Goal: Task Accomplishment & Management: Manage account settings

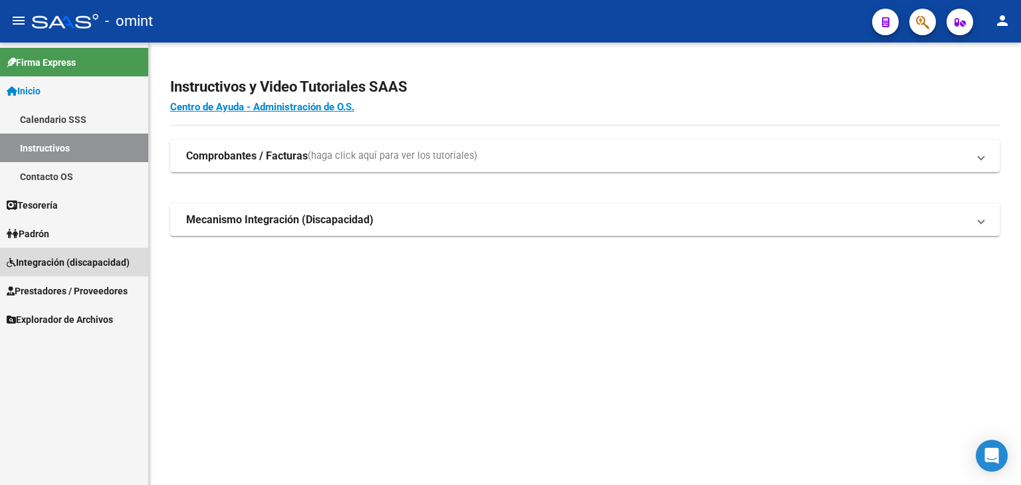
click at [41, 262] on span "Integración (discapacidad)" at bounding box center [68, 262] width 123 height 15
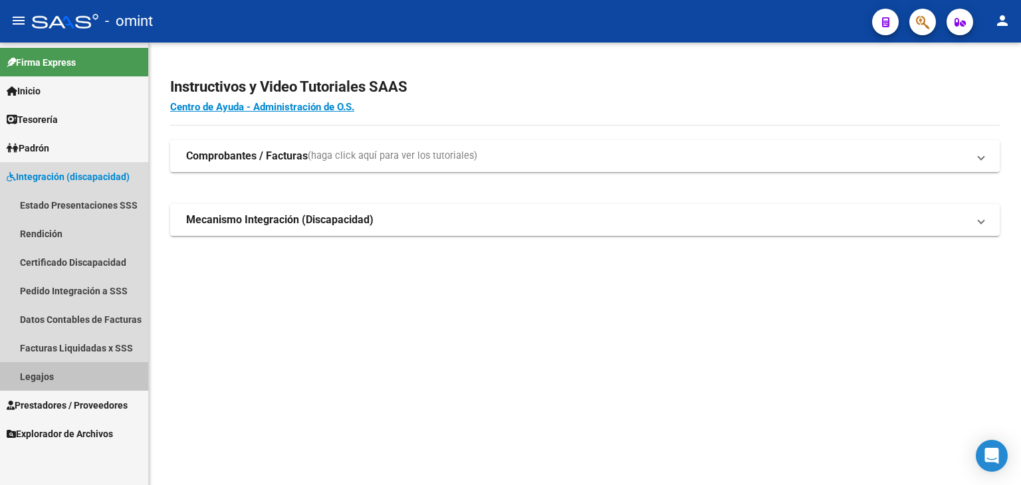
click at [51, 367] on link "Legajos" at bounding box center [74, 376] width 148 height 29
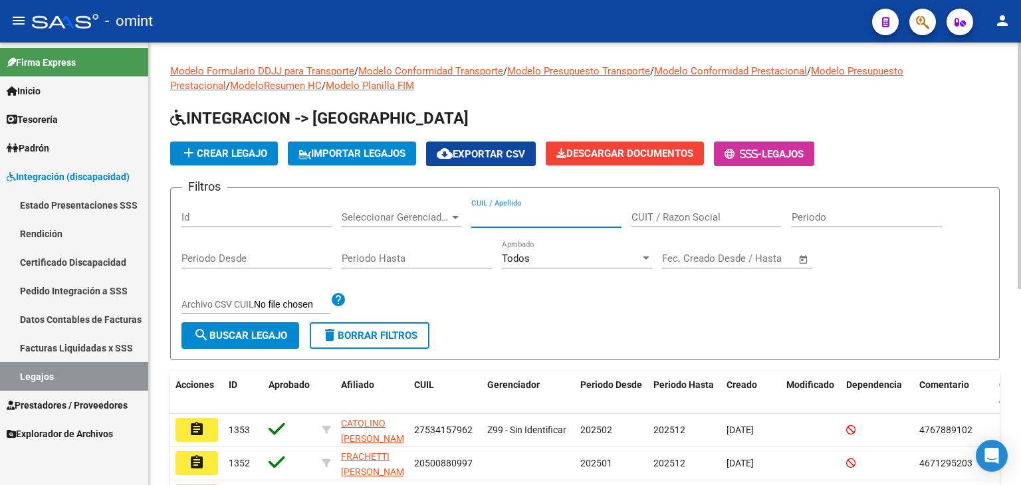
click at [571, 220] on input "CUIL / Apellido" at bounding box center [546, 217] width 150 height 12
paste input "20570205677"
type input "20570205677"
click at [271, 338] on span "search Buscar Legajo" at bounding box center [240, 336] width 94 height 12
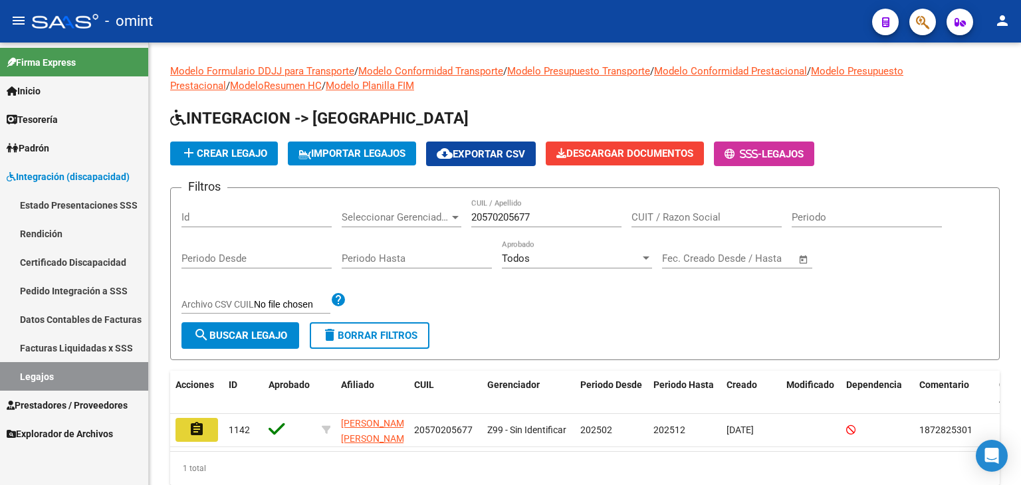
drag, startPoint x: 194, startPoint y: 427, endPoint x: 286, endPoint y: 415, distance: 93.0
click at [195, 426] on mat-icon "assignment" at bounding box center [197, 429] width 16 height 16
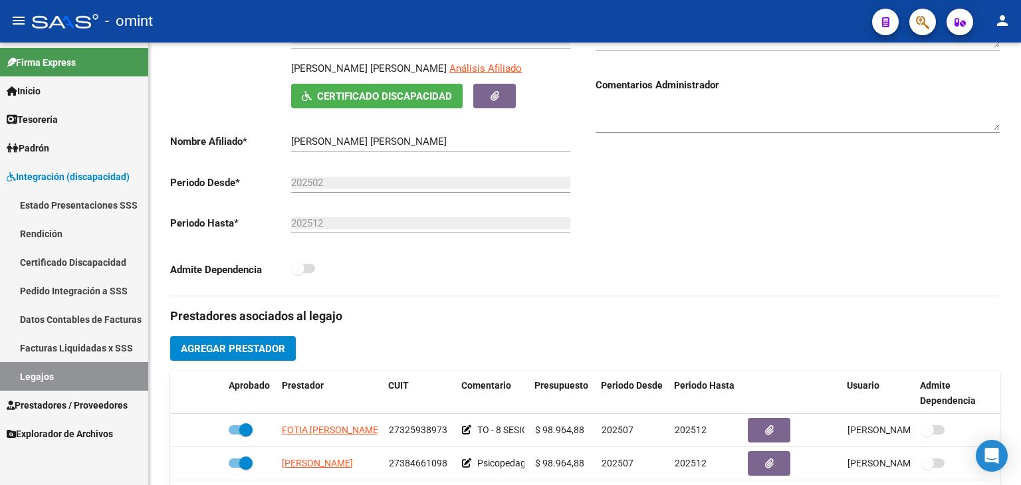
scroll to position [399, 0]
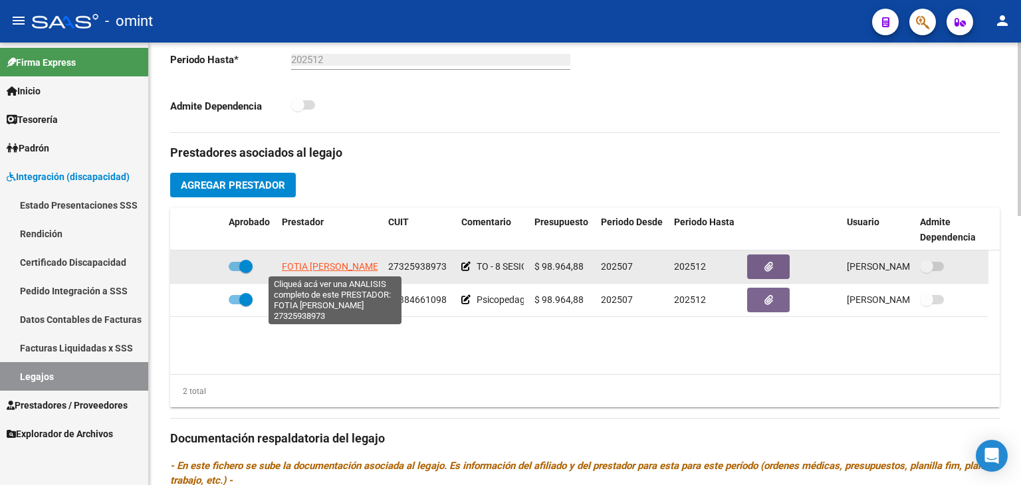
click at [313, 269] on span "FOTIA [PERSON_NAME]" at bounding box center [331, 266] width 99 height 11
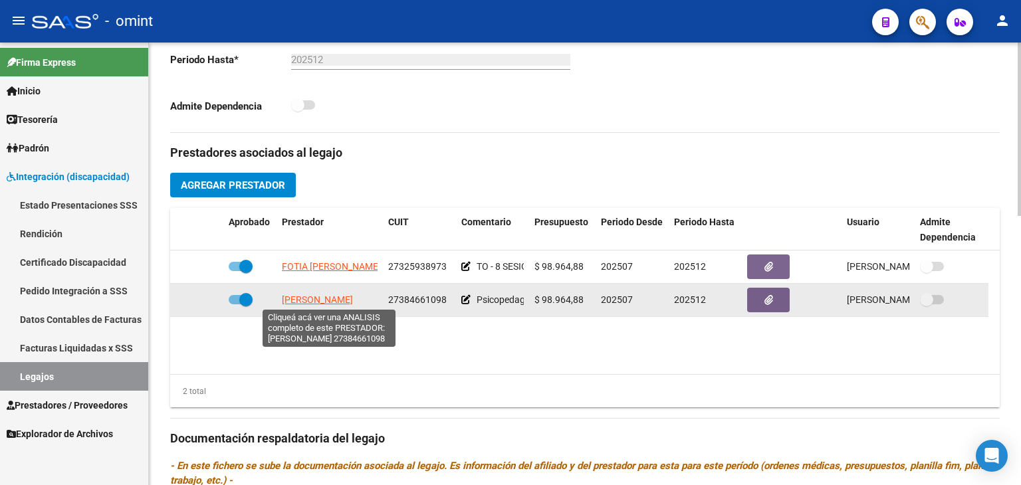
click at [316, 295] on span "[PERSON_NAME]" at bounding box center [317, 299] width 71 height 11
type textarea "27384661098"
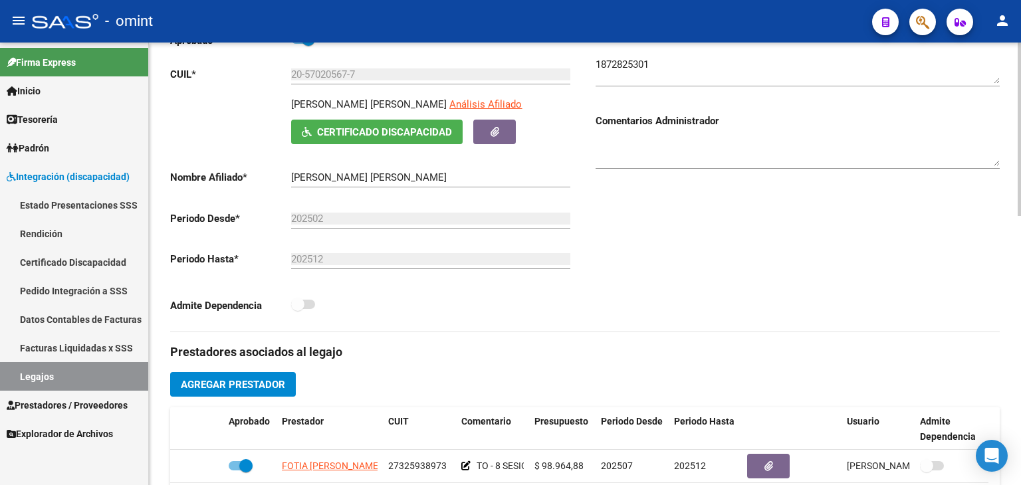
scroll to position [66, 0]
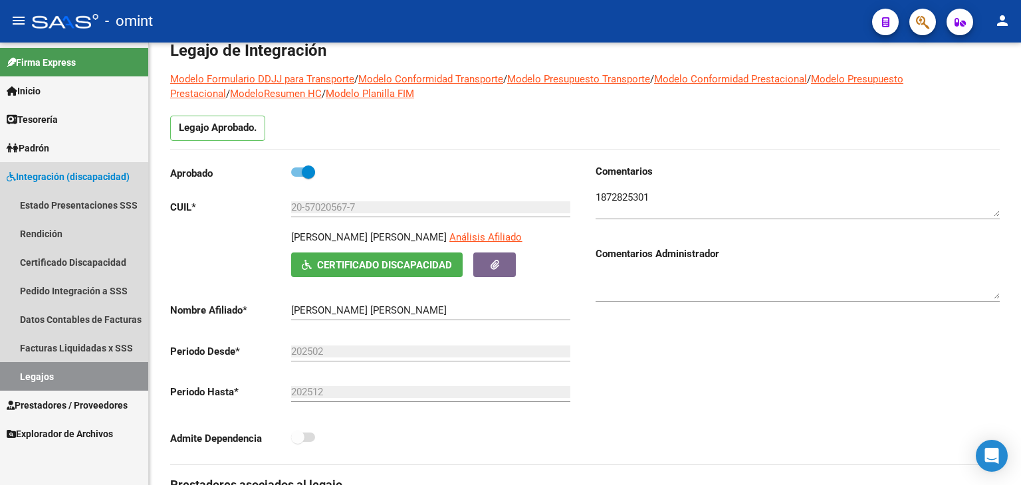
click at [27, 373] on link "Legajos" at bounding box center [74, 376] width 148 height 29
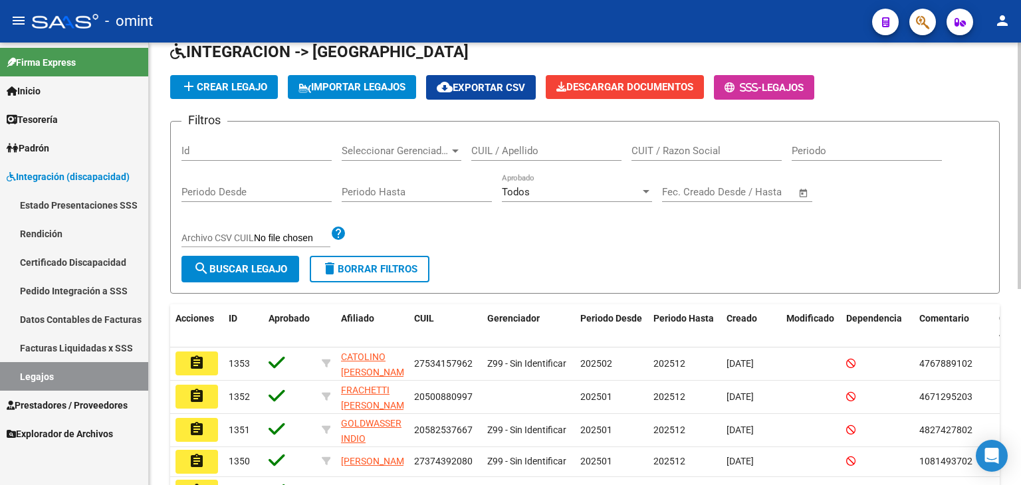
scroll to position [66, 0]
click at [548, 209] on div "Todos Aprobado" at bounding box center [577, 193] width 150 height 41
click at [530, 142] on div "CUIL / Apellido" at bounding box center [546, 146] width 150 height 29
paste input "20540598089"
type input "20540598089"
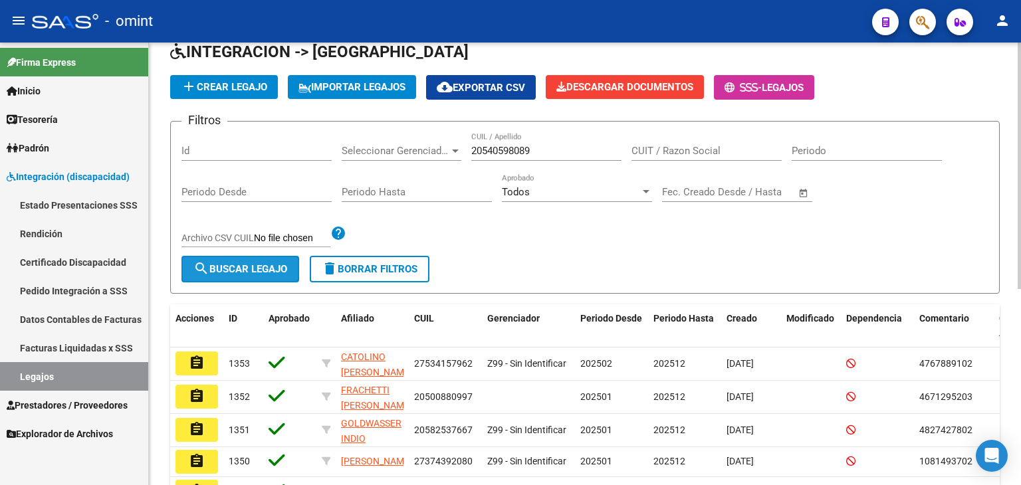
click at [268, 268] on span "search Buscar Legajo" at bounding box center [240, 269] width 94 height 12
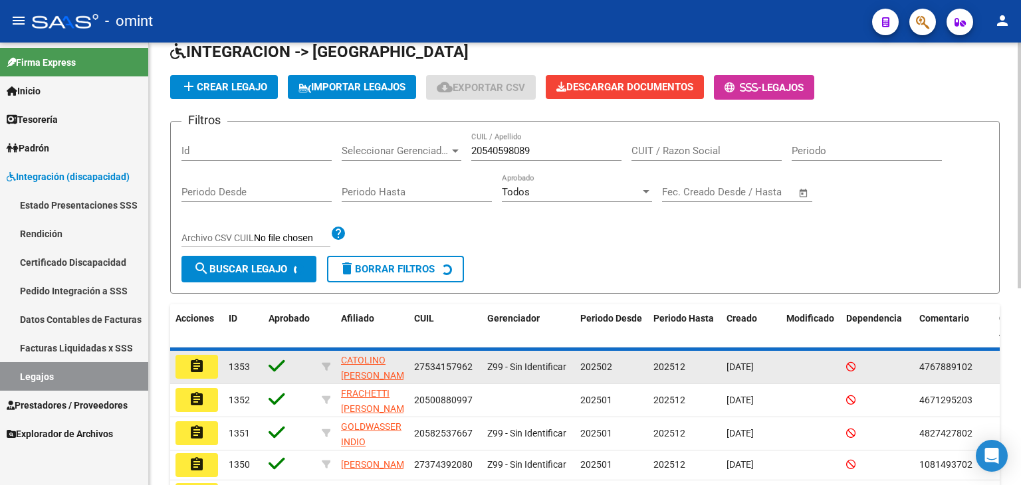
scroll to position [52, 0]
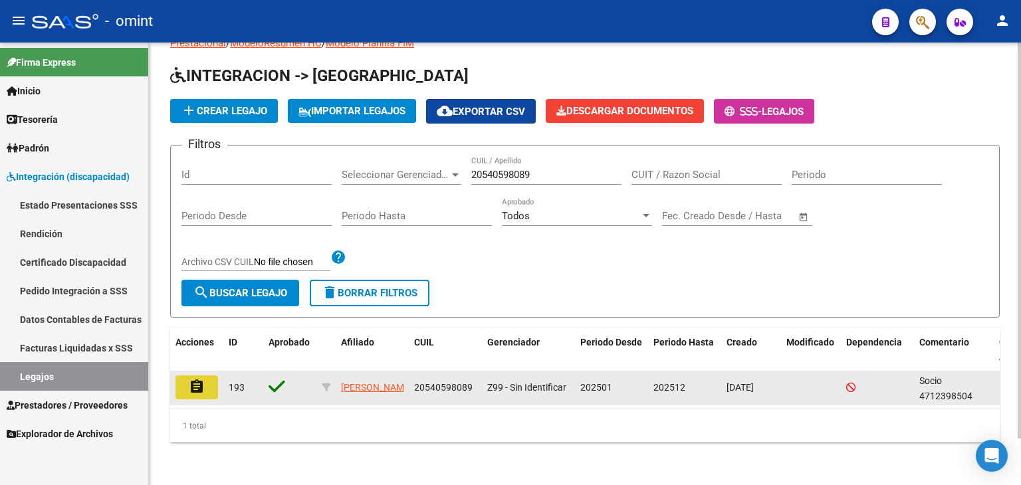
drag, startPoint x: 199, startPoint y: 371, endPoint x: 197, endPoint y: 386, distance: 14.7
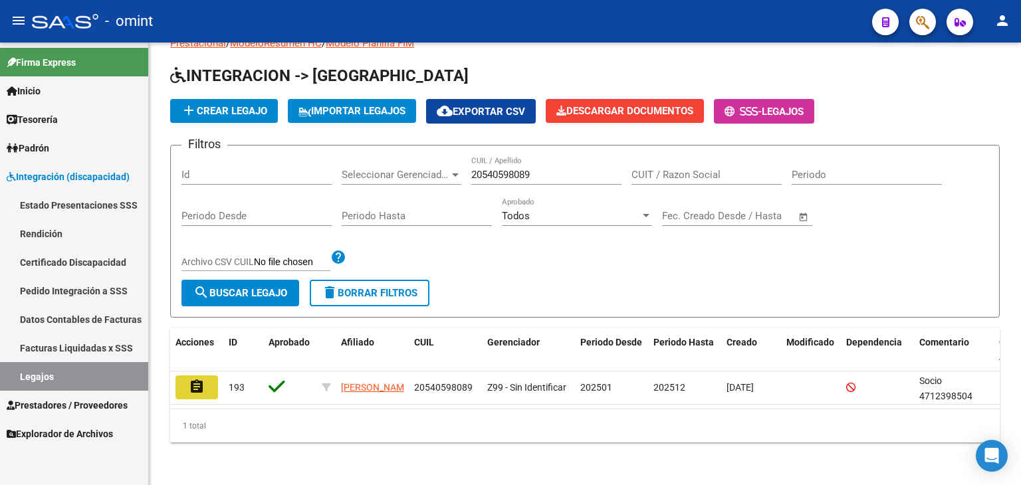
click at [198, 379] on mat-icon "assignment" at bounding box center [197, 387] width 16 height 16
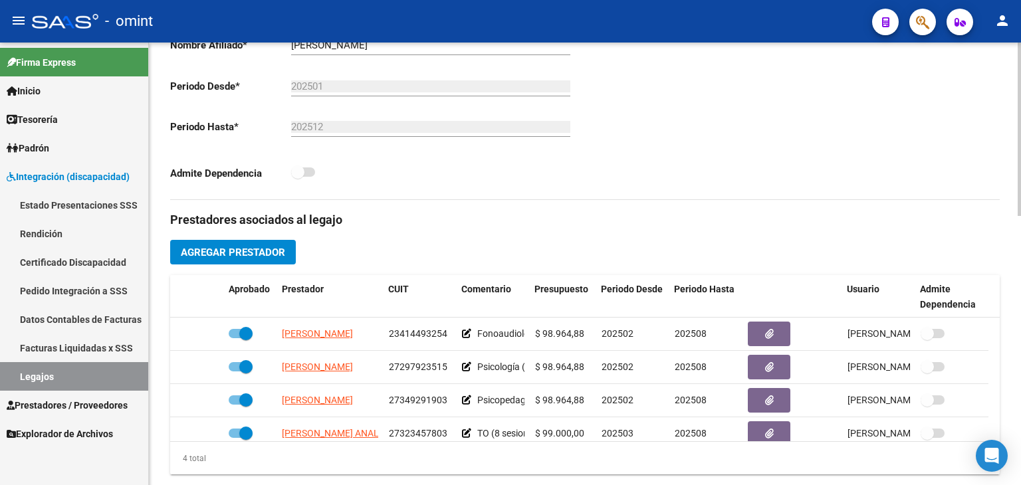
scroll to position [332, 0]
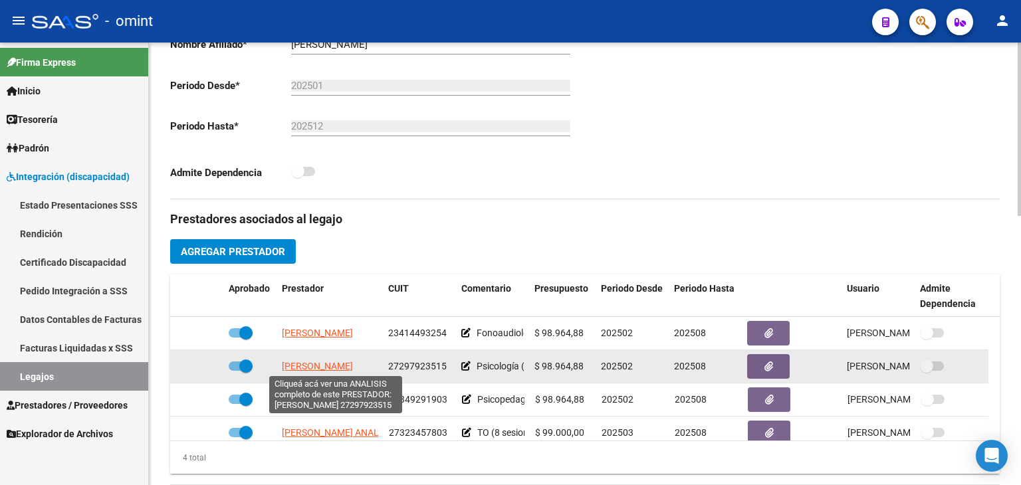
click at [316, 362] on span "[PERSON_NAME]" at bounding box center [317, 366] width 71 height 11
type textarea "27297923515"
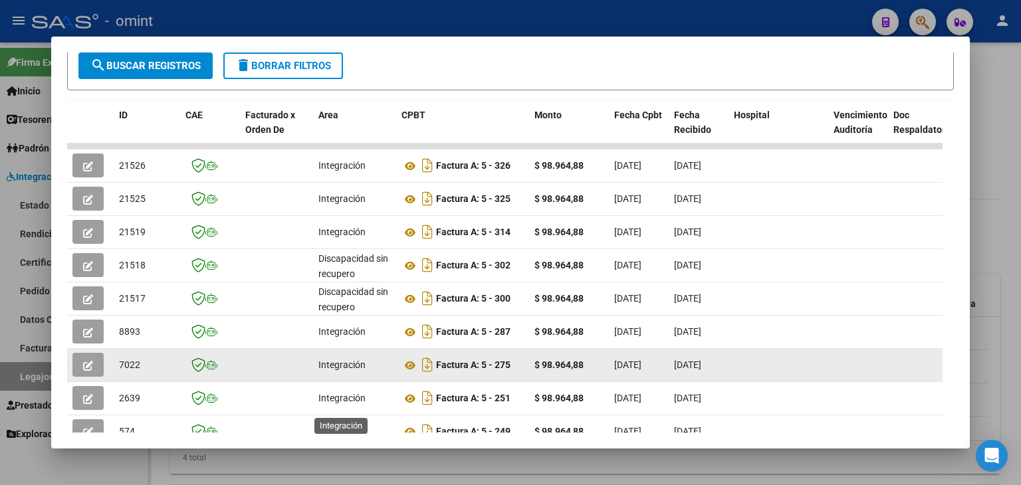
scroll to position [290, 0]
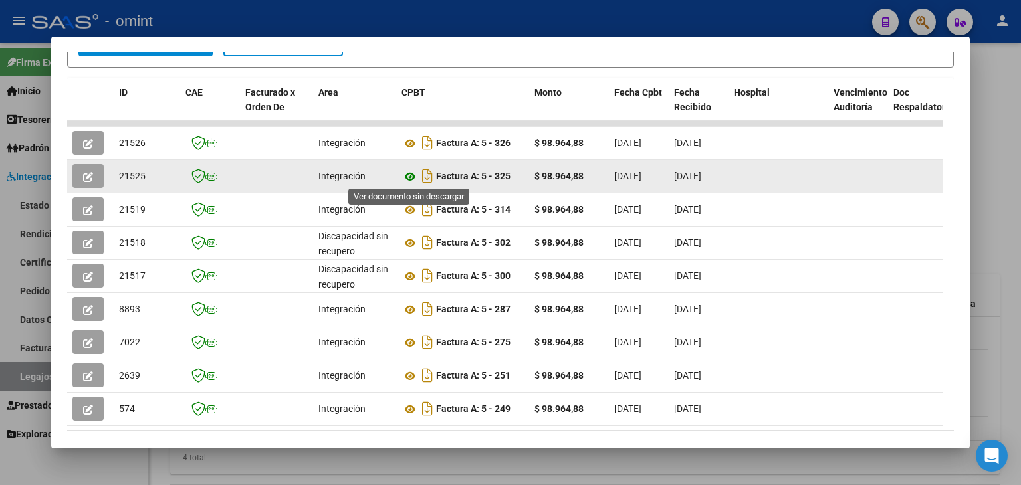
click at [409, 173] on icon at bounding box center [409, 177] width 17 height 16
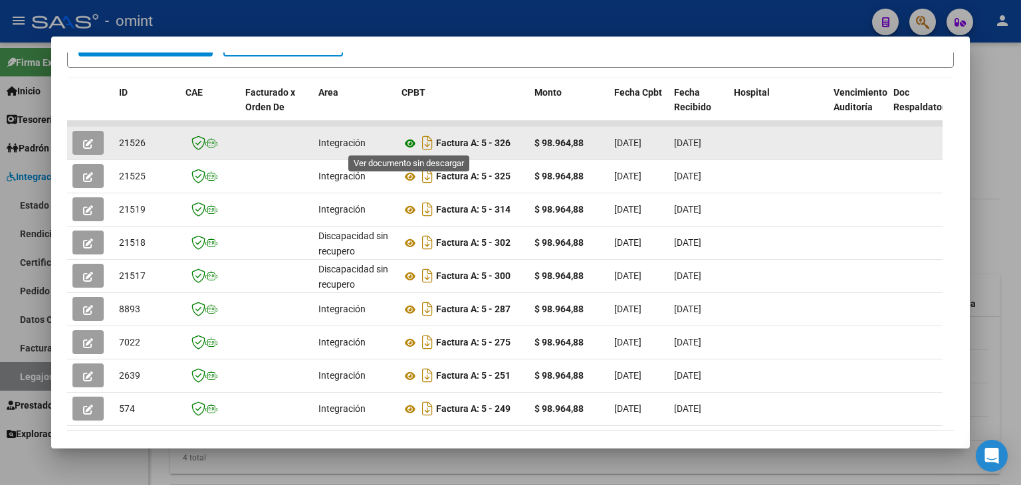
click at [412, 143] on icon at bounding box center [409, 144] width 17 height 16
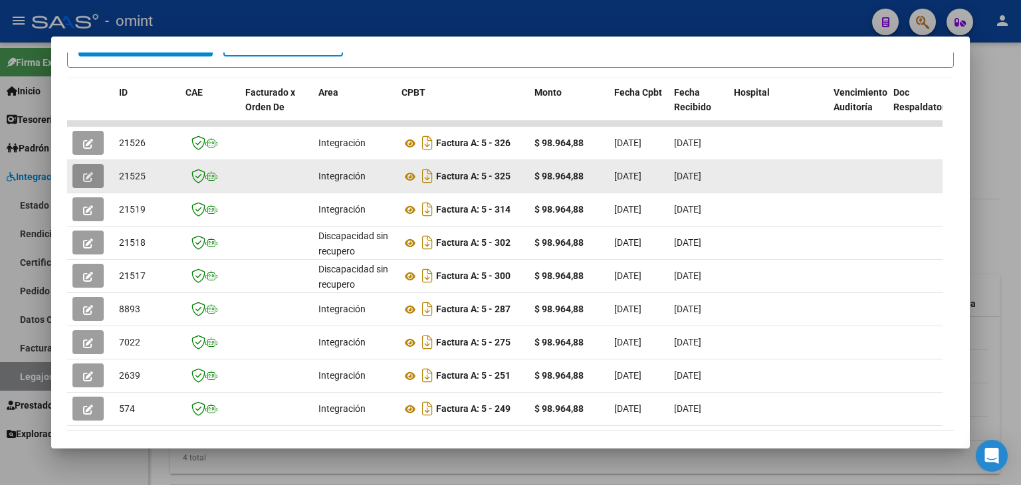
click at [84, 172] on icon "button" at bounding box center [88, 177] width 10 height 10
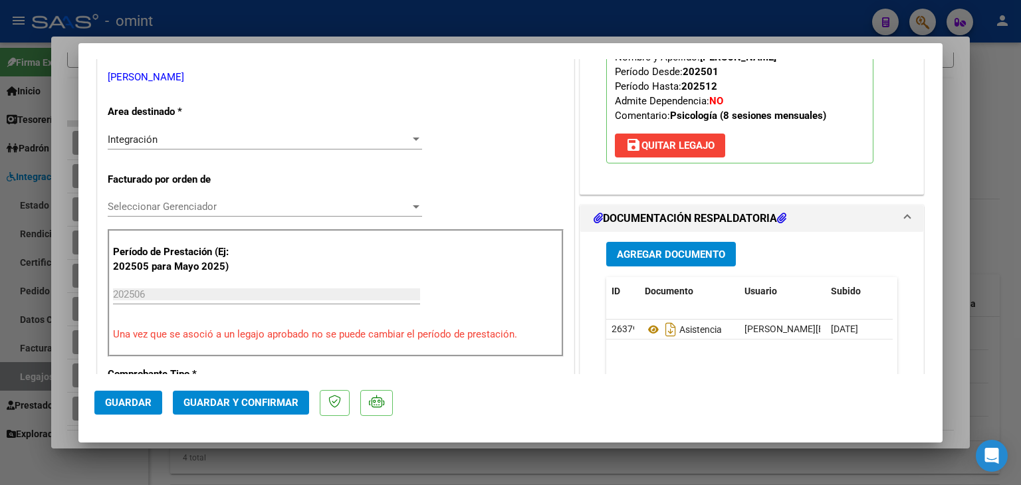
scroll to position [266, 0]
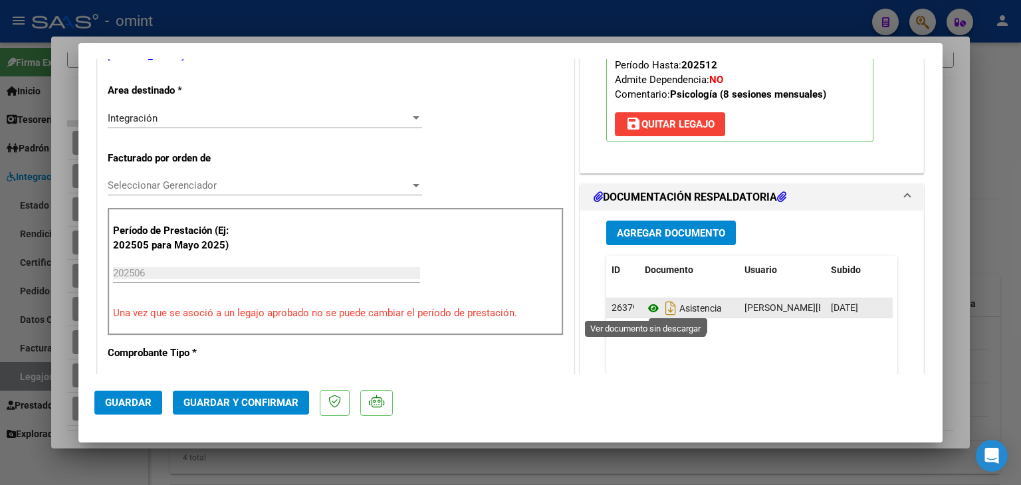
click at [646, 305] on icon at bounding box center [653, 308] width 17 height 16
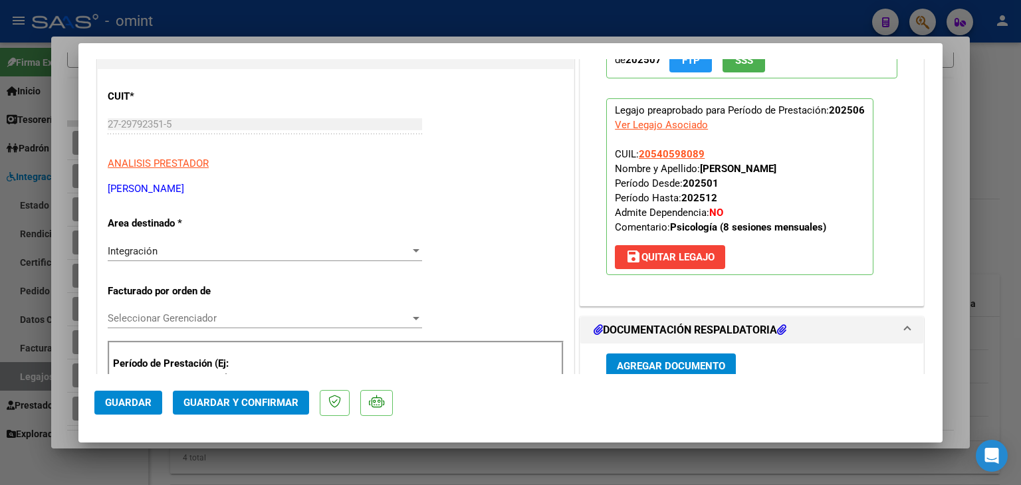
scroll to position [199, 0]
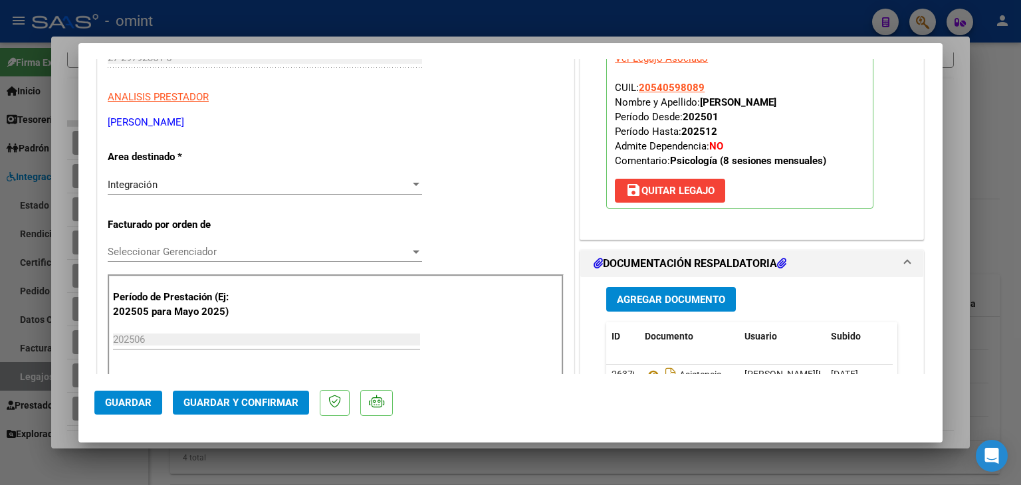
click at [183, 247] on span "Seleccionar Gerenciador" at bounding box center [259, 252] width 302 height 12
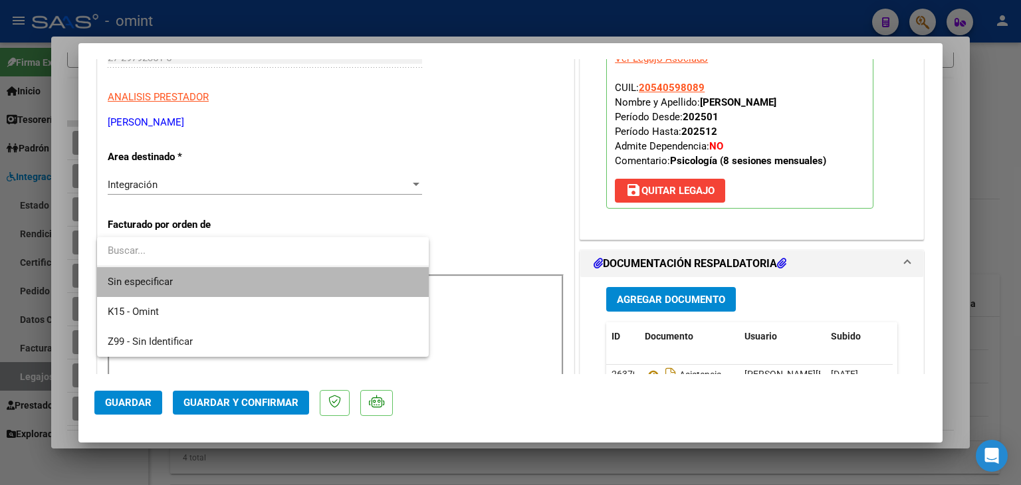
click at [179, 286] on span "Sin especificar" at bounding box center [263, 282] width 310 height 30
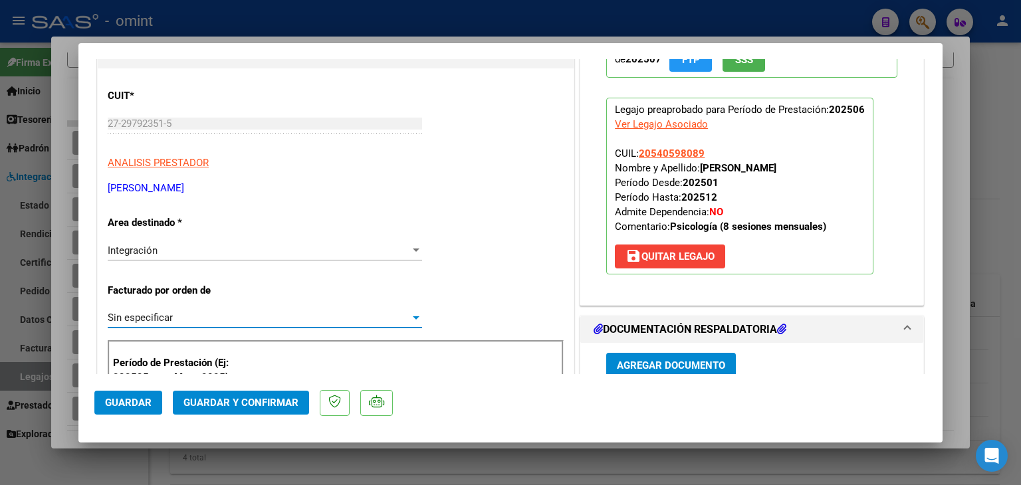
scroll to position [266, 0]
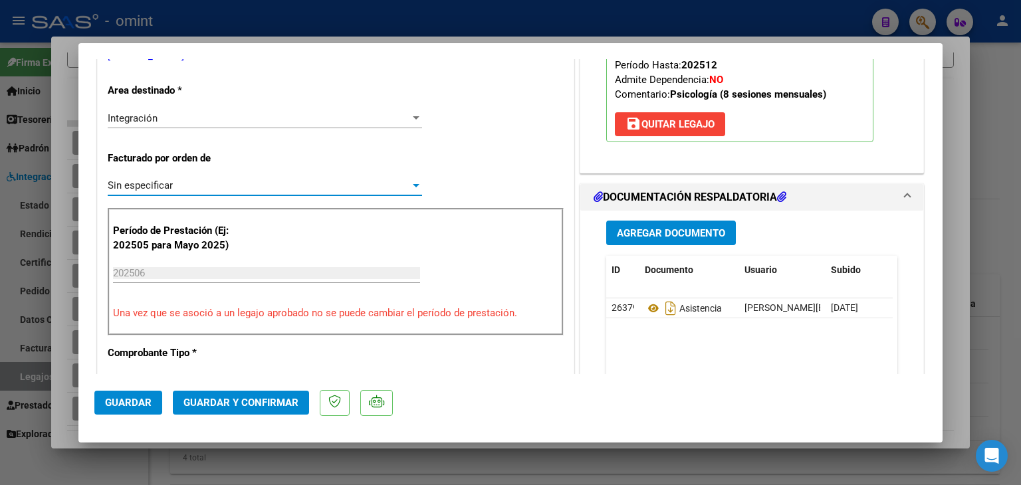
click at [234, 404] on span "Guardar y Confirmar" at bounding box center [240, 403] width 115 height 12
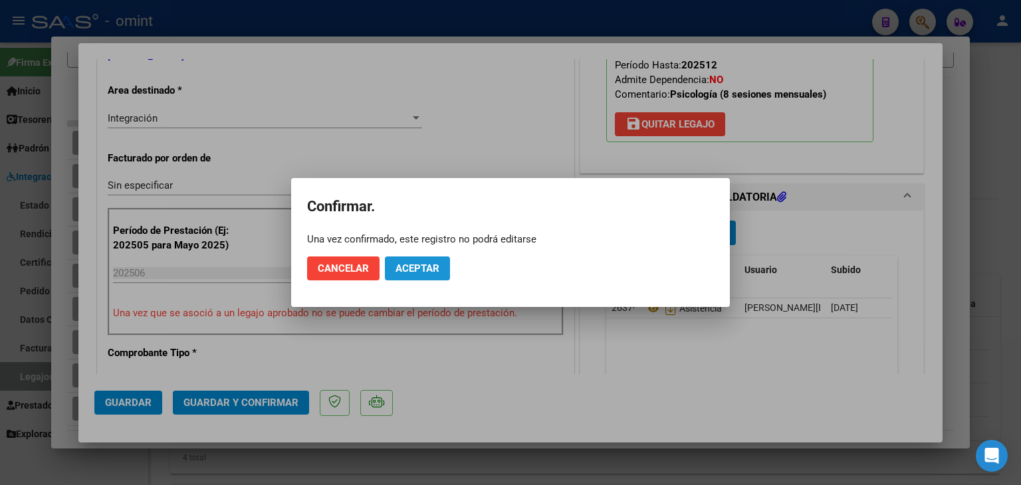
click at [434, 265] on span "Aceptar" at bounding box center [417, 268] width 44 height 12
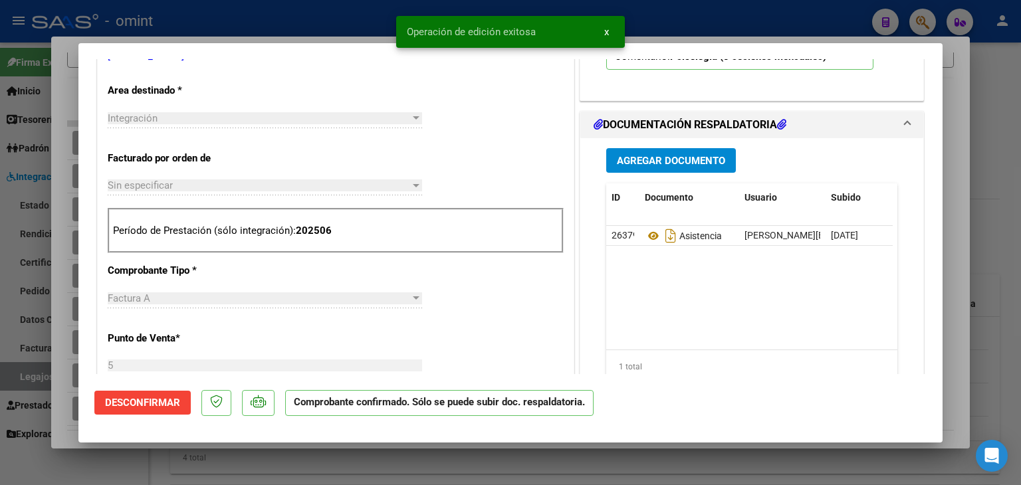
type input "$ 0,00"
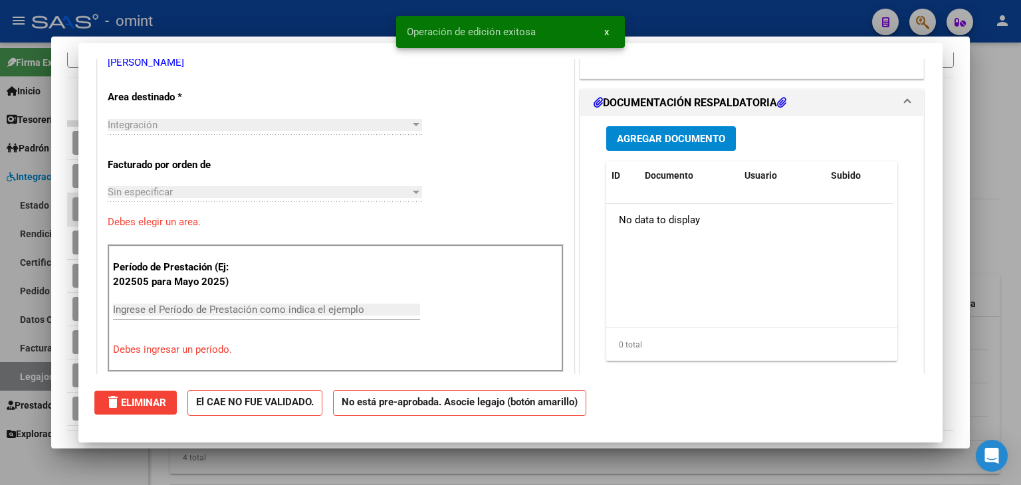
scroll to position [0, 0]
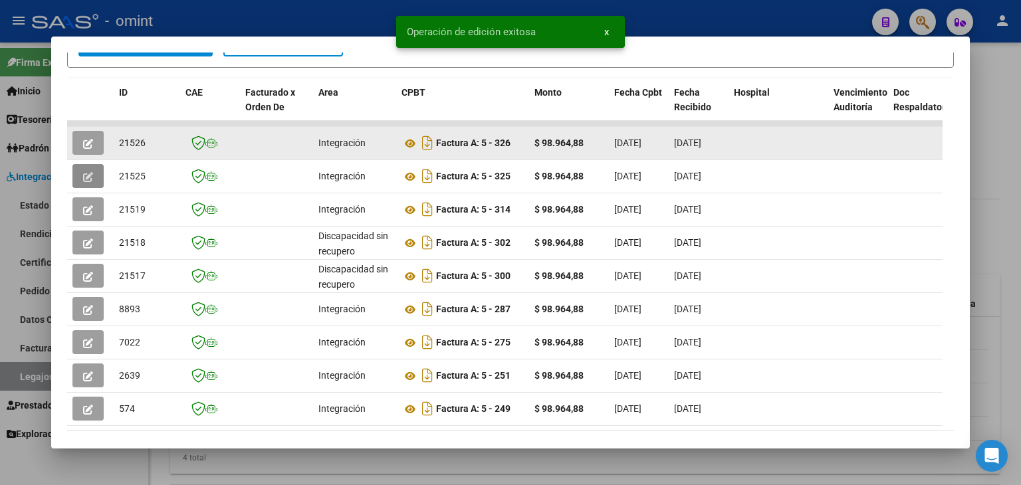
click at [92, 139] on icon "button" at bounding box center [88, 144] width 10 height 10
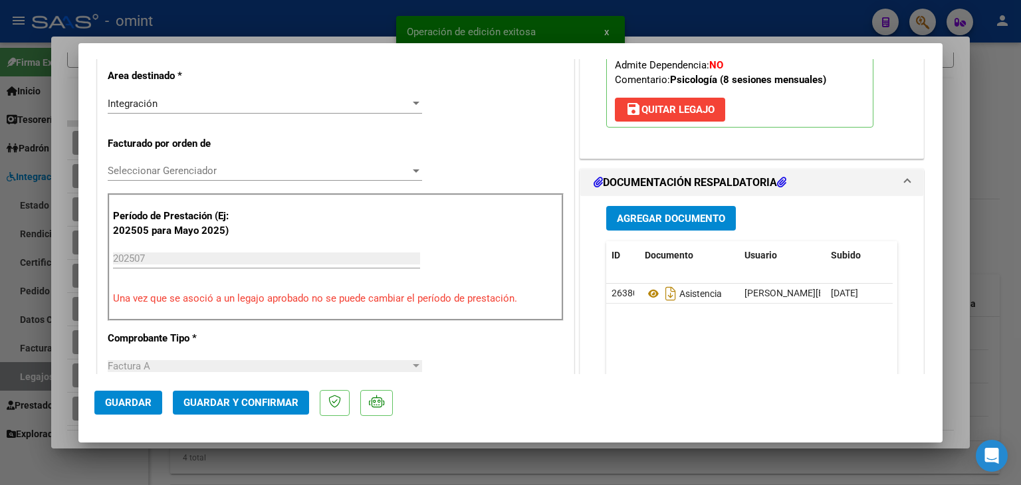
scroll to position [332, 0]
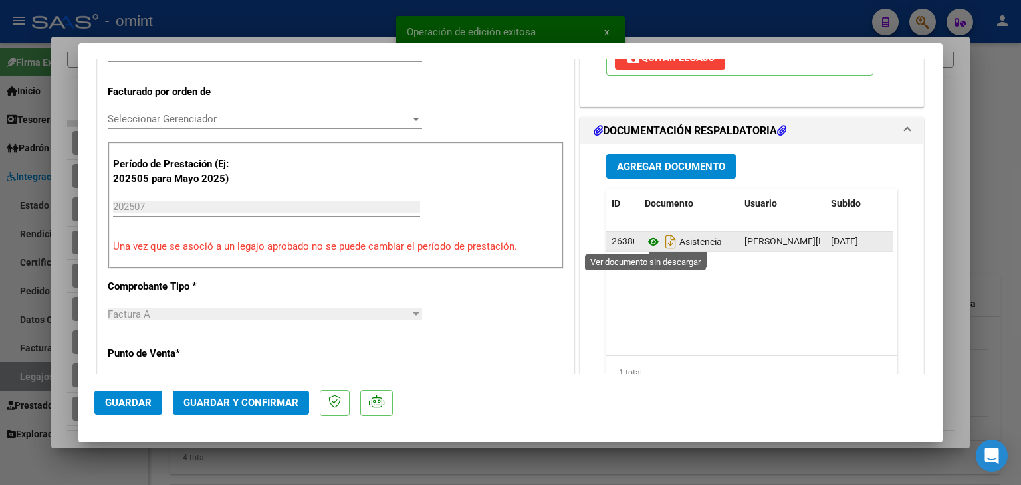
click at [645, 239] on icon at bounding box center [653, 242] width 17 height 16
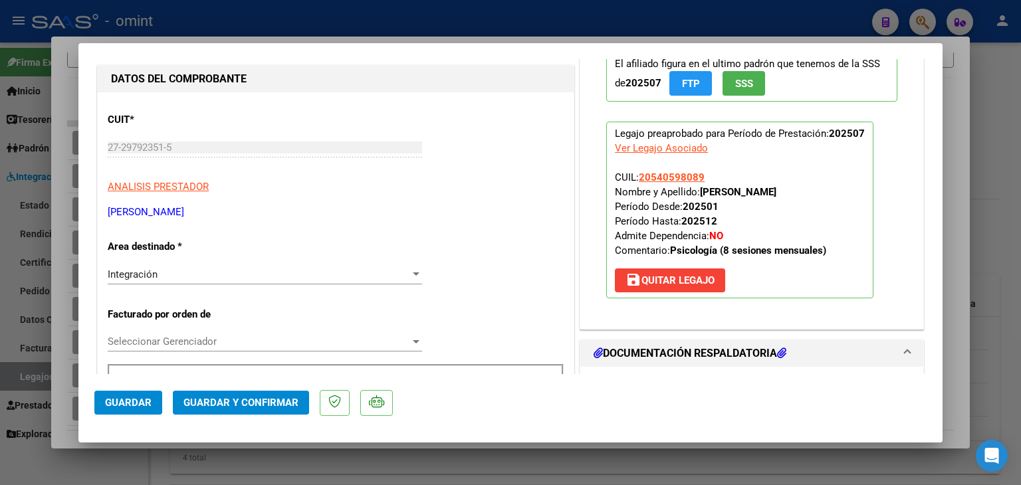
scroll to position [133, 0]
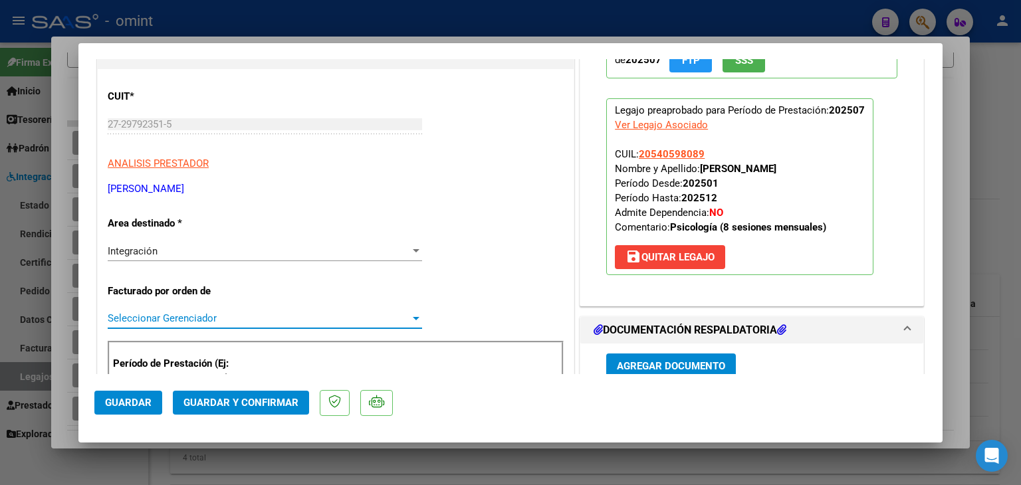
click at [226, 314] on span "Seleccionar Gerenciador" at bounding box center [259, 318] width 302 height 12
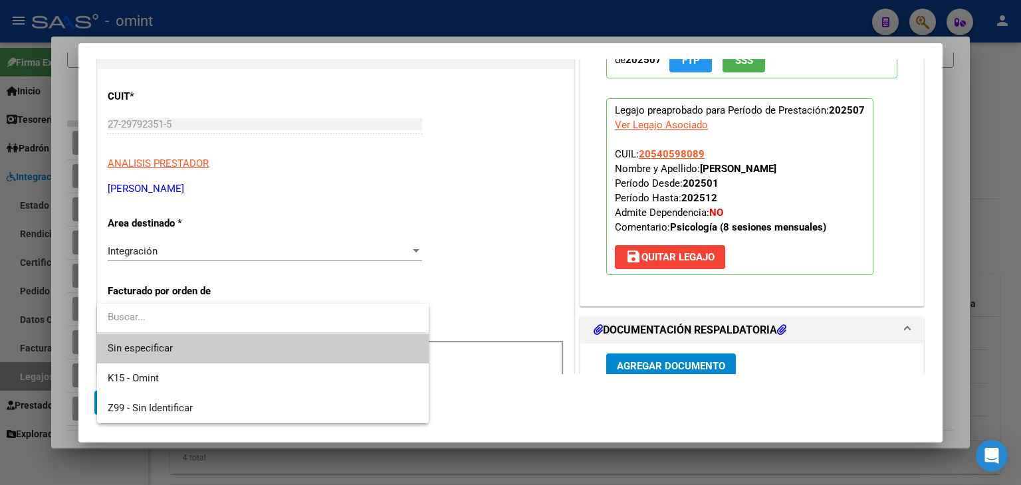
click at [169, 338] on span "Sin especificar" at bounding box center [263, 349] width 310 height 30
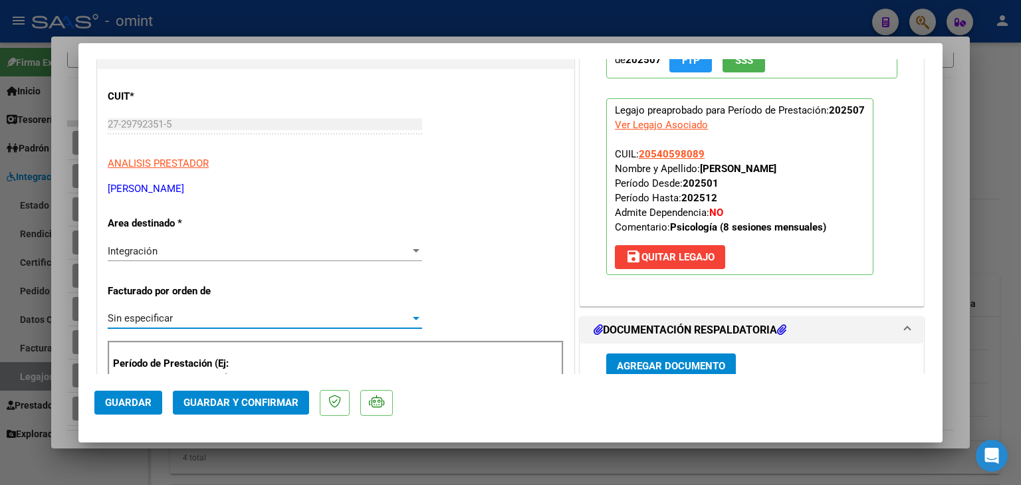
click at [286, 399] on span "Guardar y Confirmar" at bounding box center [240, 403] width 115 height 12
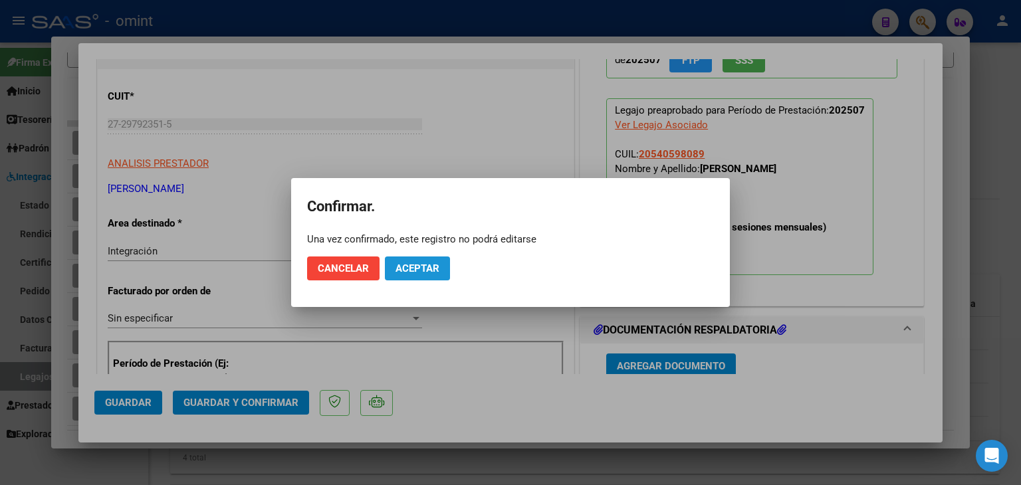
click at [425, 267] on span "Aceptar" at bounding box center [417, 268] width 44 height 12
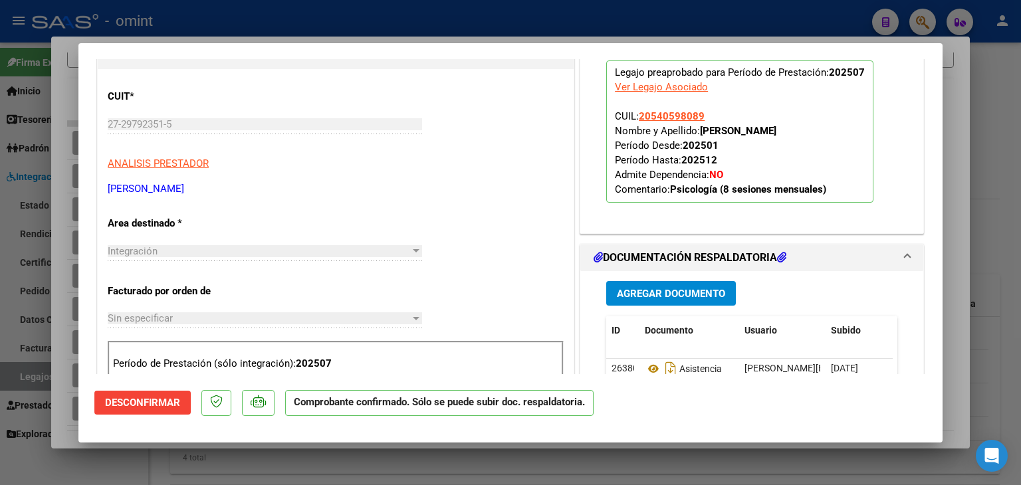
type input "$ 0,00"
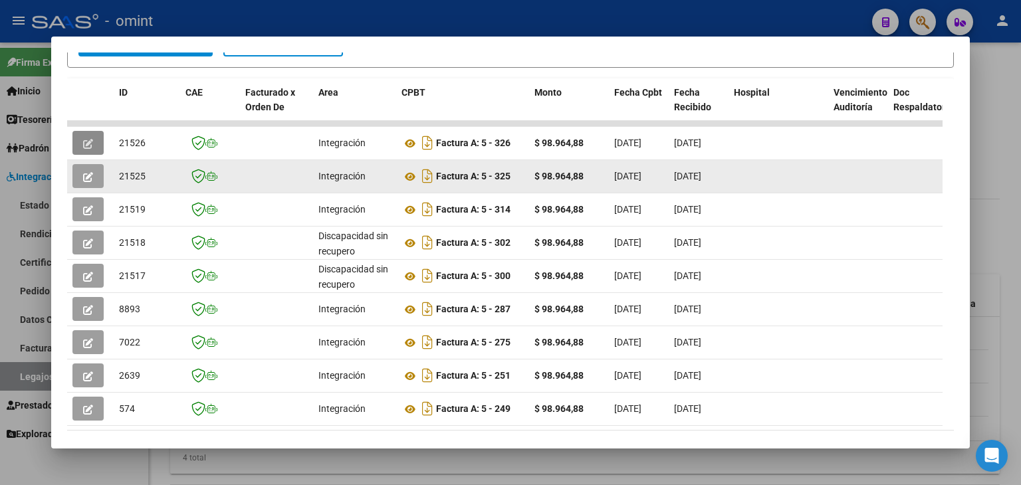
click at [127, 173] on span "21525" at bounding box center [132, 176] width 27 height 11
copy span "21525"
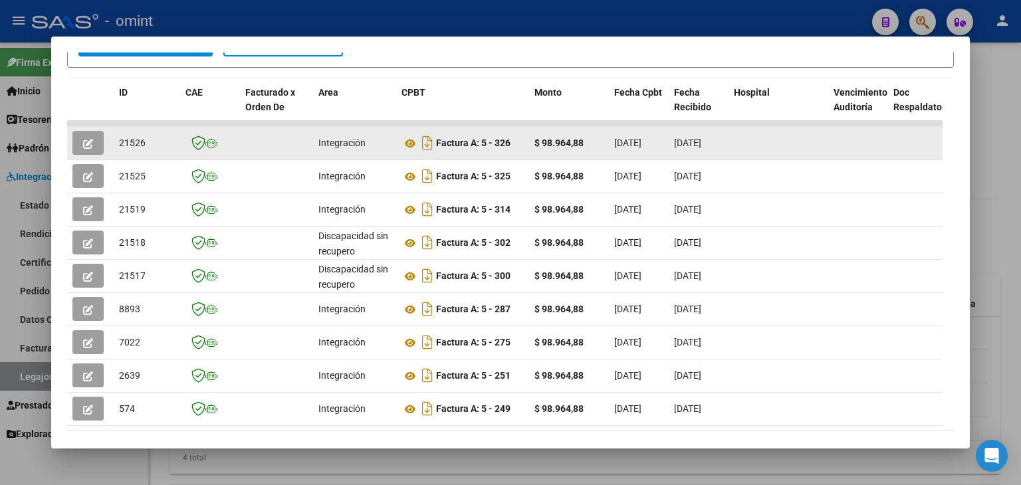
click at [126, 142] on span "21526" at bounding box center [132, 143] width 27 height 11
copy span "21526"
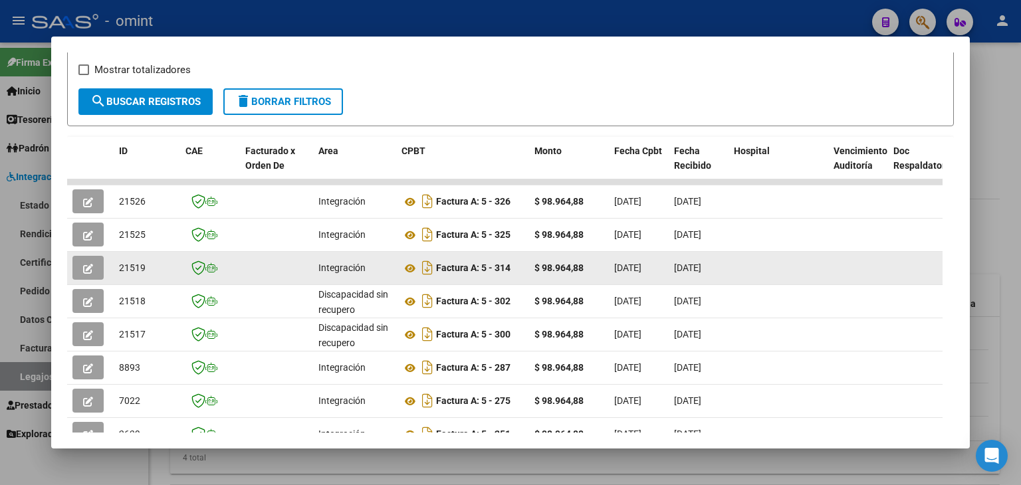
scroll to position [157, 0]
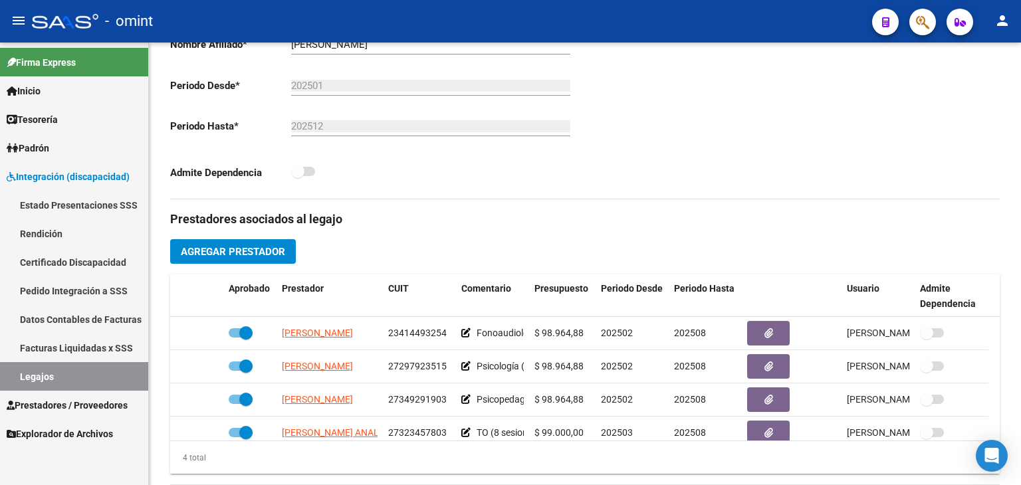
click at [74, 363] on link "Legajos" at bounding box center [74, 376] width 148 height 29
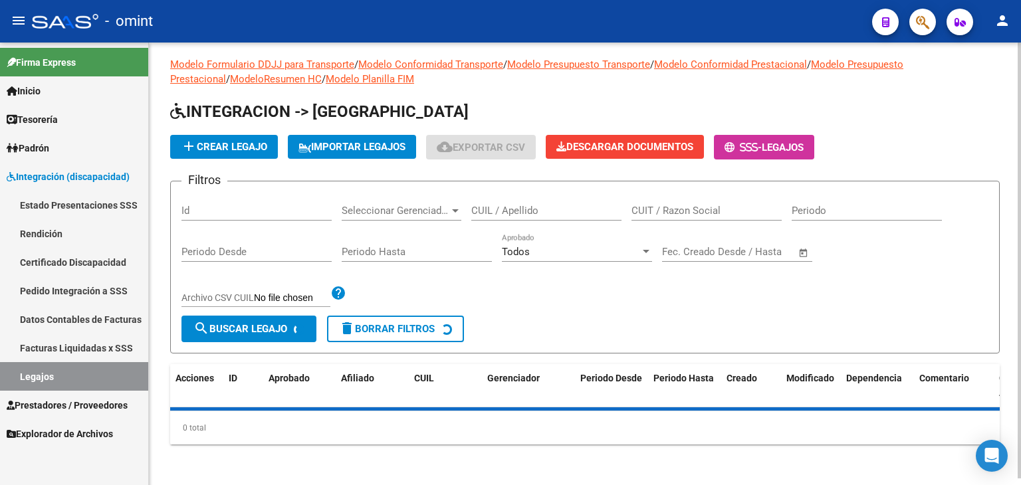
click at [74, 372] on link "Legajos" at bounding box center [74, 376] width 148 height 29
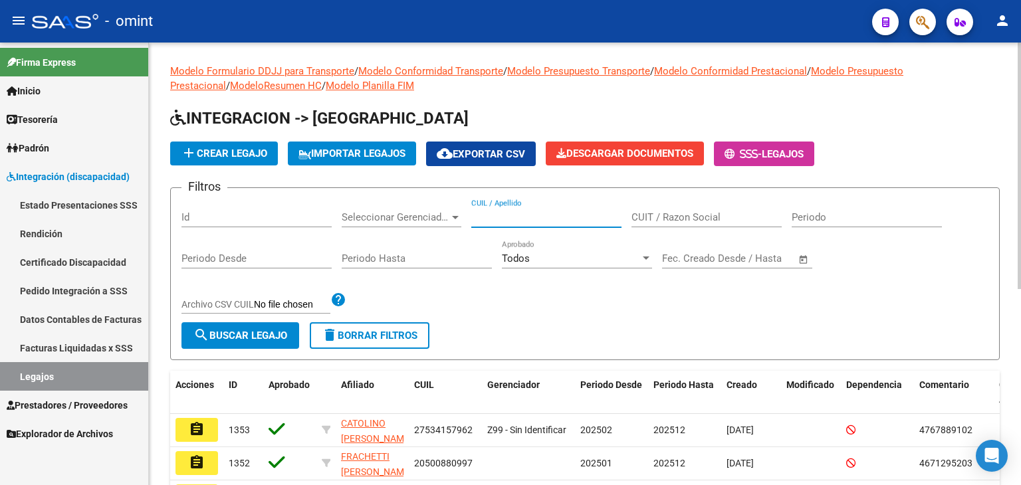
click at [516, 217] on input "CUIL / Apellido" at bounding box center [546, 217] width 150 height 12
paste input "20501538966"
click at [235, 324] on button "search Buscar Legajo" at bounding box center [240, 335] width 118 height 27
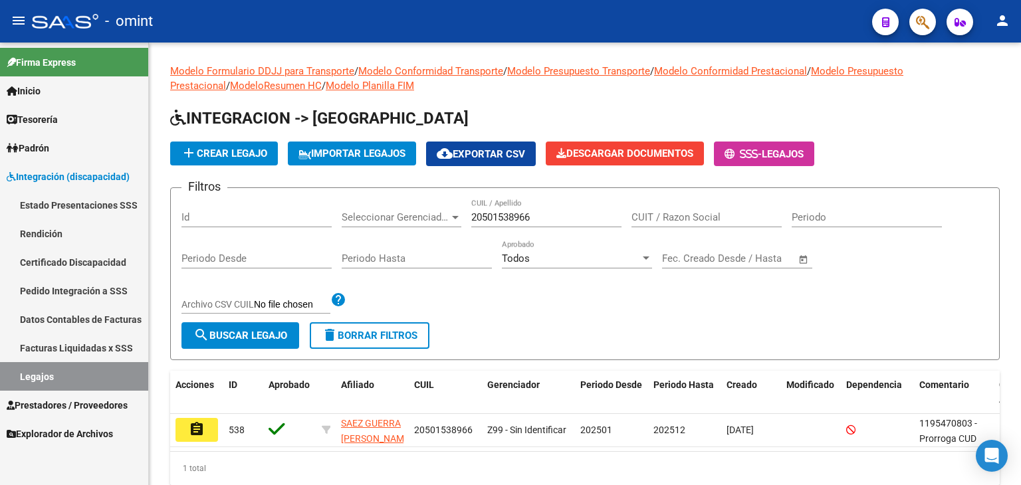
click at [43, 373] on link "Legajos" at bounding box center [74, 376] width 148 height 29
drag, startPoint x: 534, startPoint y: 217, endPoint x: 320, endPoint y: 217, distance: 214.0
click at [322, 217] on div "Filtros Id Seleccionar Gerenciador Seleccionar Gerenciador 20501538966 CUIL / A…" at bounding box center [584, 261] width 807 height 124
paste input "17124584"
type input "20517124584"
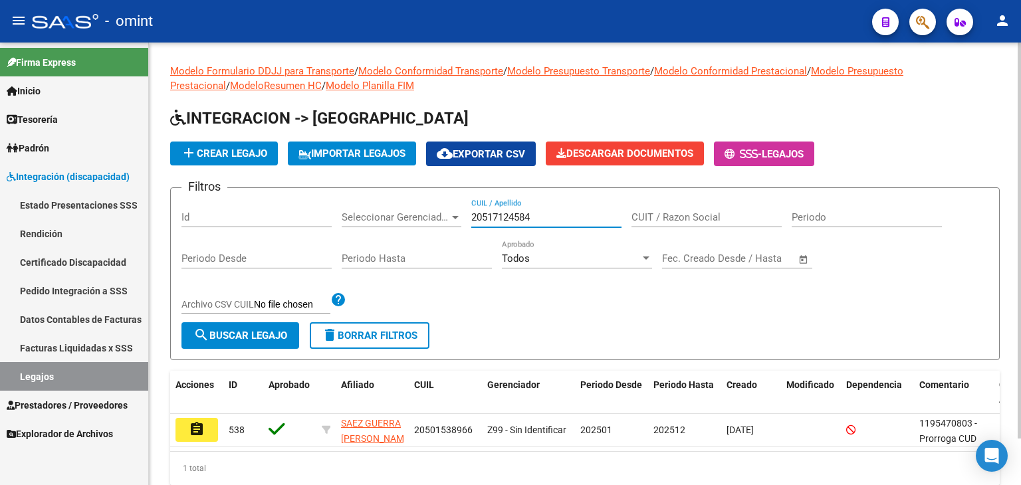
click at [223, 325] on button "search Buscar Legajo" at bounding box center [240, 335] width 118 height 27
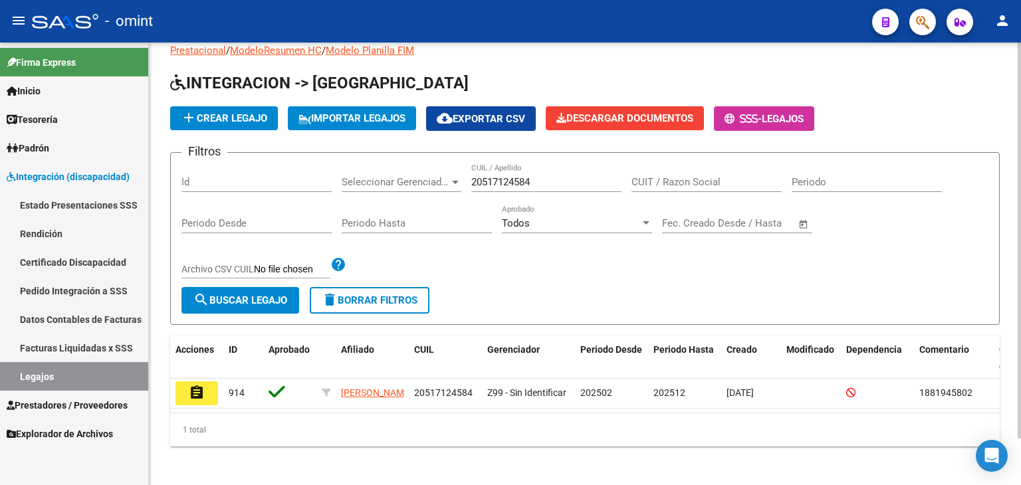
scroll to position [52, 0]
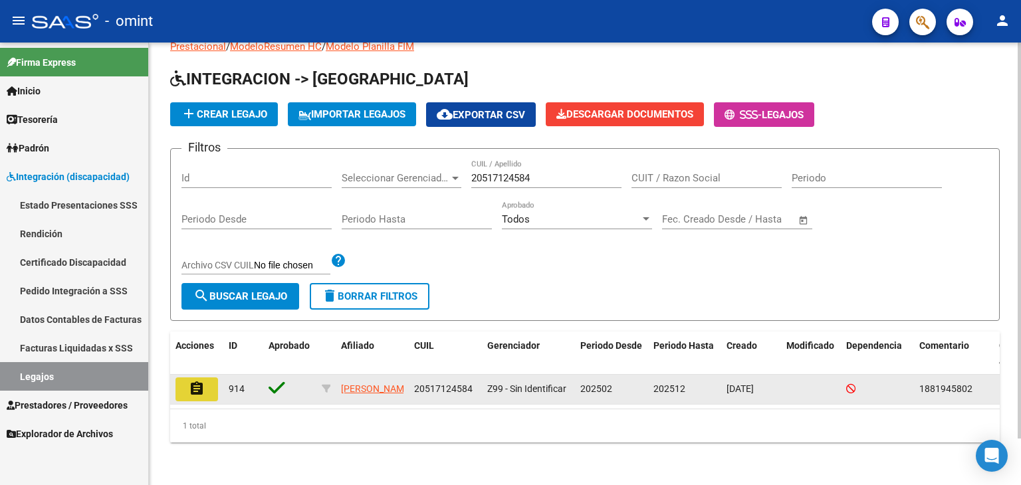
click at [202, 381] on mat-icon "assignment" at bounding box center [197, 389] width 16 height 16
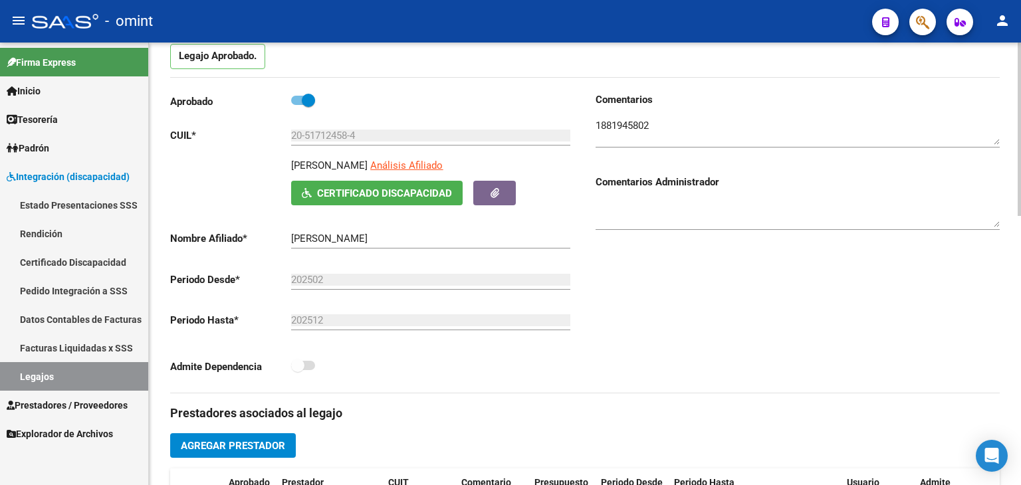
scroll to position [332, 0]
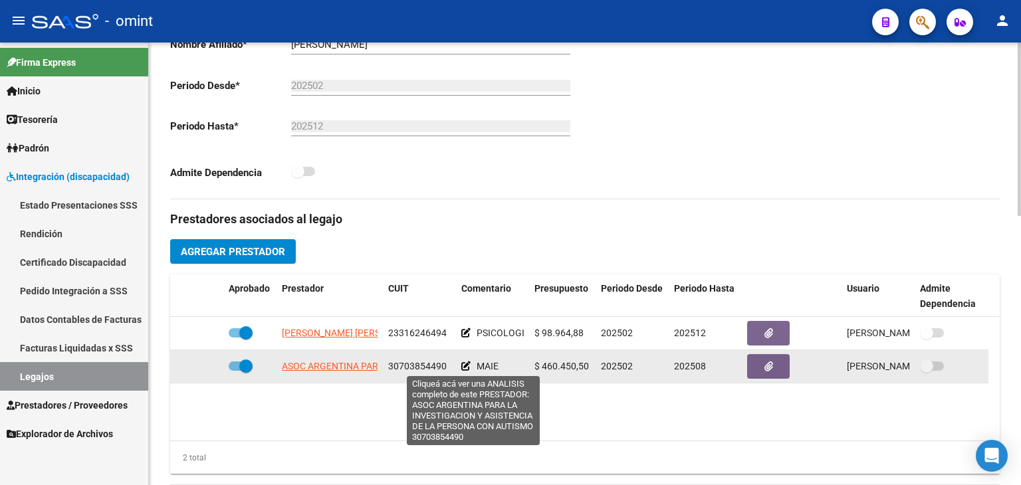
click at [320, 365] on span "ASOC ARGENTINA PARA LA INVESTIGACION Y ASISTENCIA DE LA PERSONA CON AUTISMO" at bounding box center [472, 366] width 380 height 11
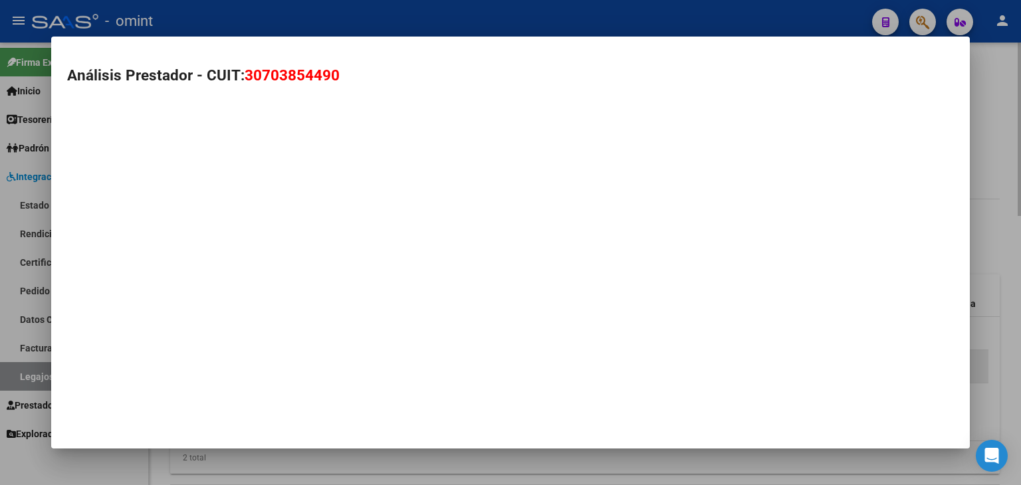
type textarea "30703854490"
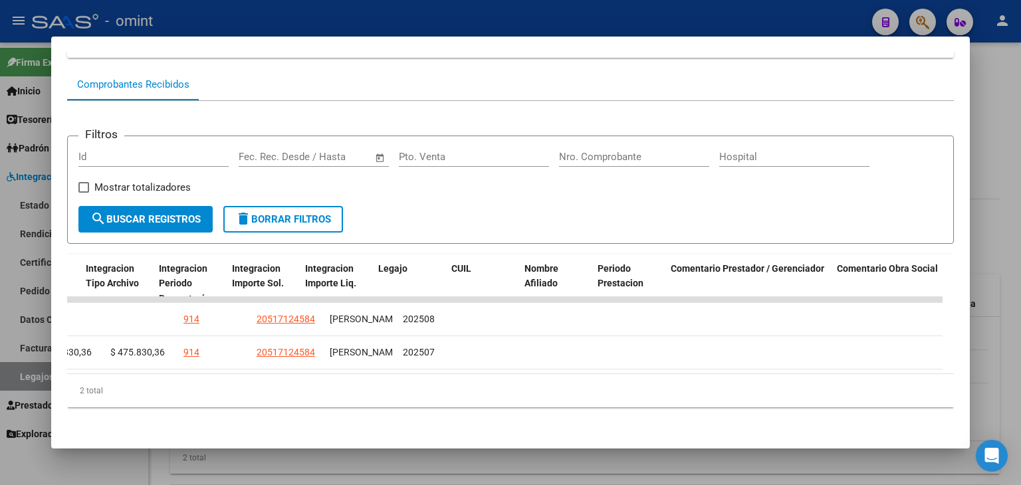
scroll to position [0, 0]
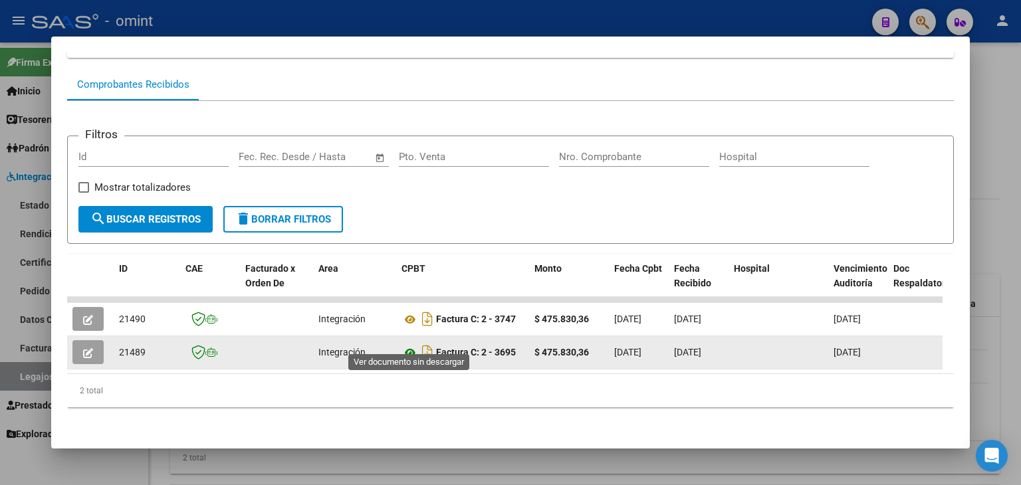
click at [407, 345] on icon at bounding box center [409, 353] width 17 height 16
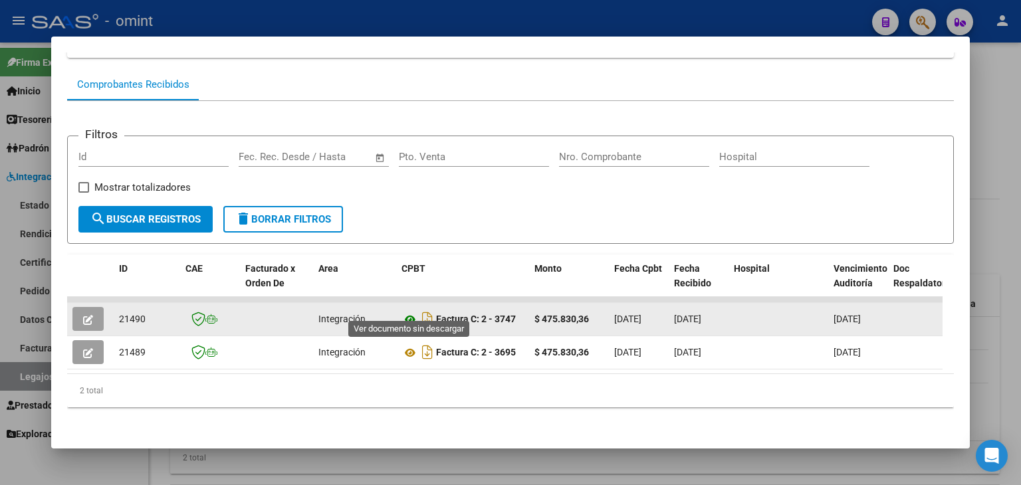
click at [409, 312] on icon at bounding box center [409, 320] width 17 height 16
click at [412, 312] on icon at bounding box center [409, 320] width 17 height 16
click at [87, 315] on icon "button" at bounding box center [88, 320] width 10 height 10
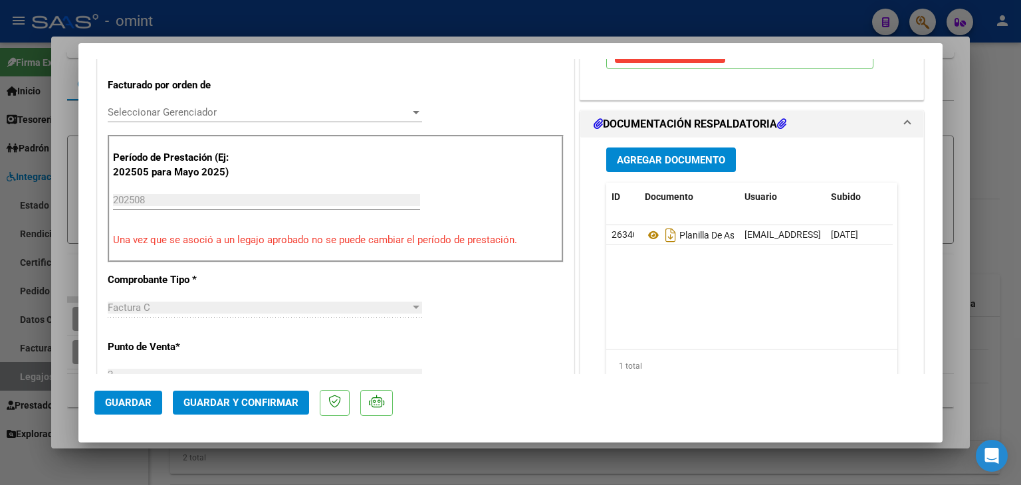
scroll to position [399, 0]
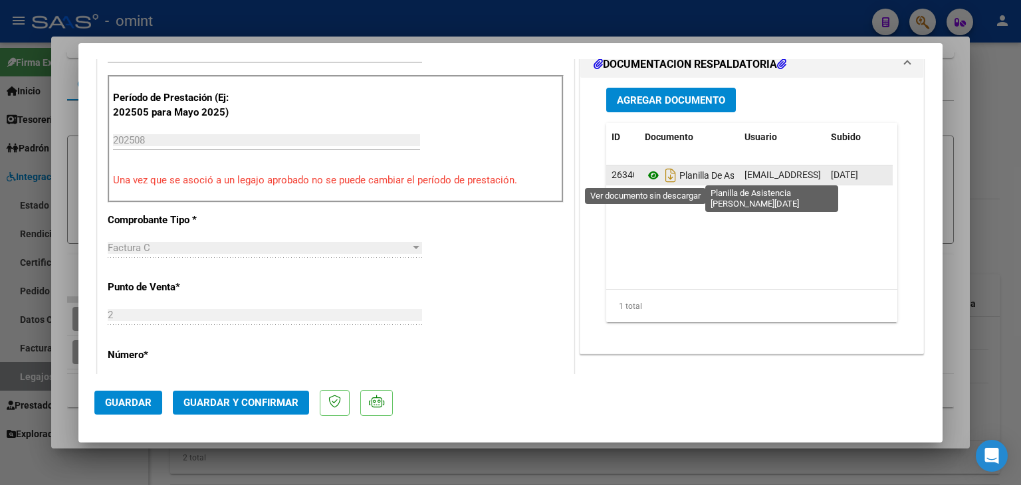
click at [645, 177] on icon at bounding box center [653, 175] width 17 height 16
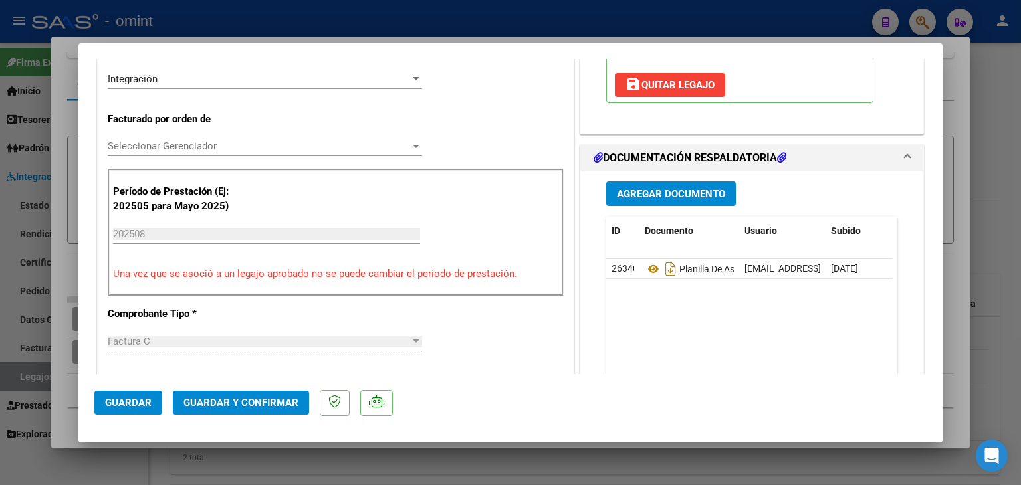
scroll to position [133, 0]
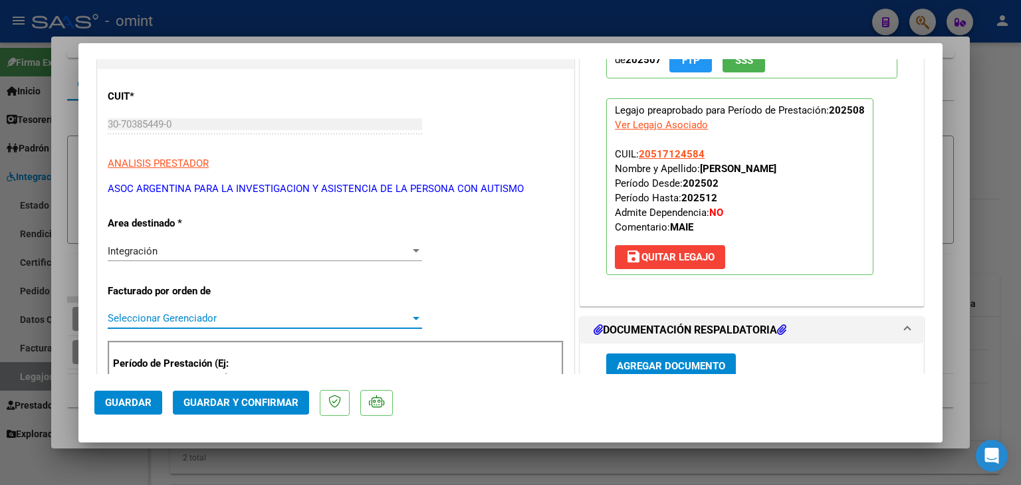
click at [207, 319] on span "Seleccionar Gerenciador" at bounding box center [259, 318] width 302 height 12
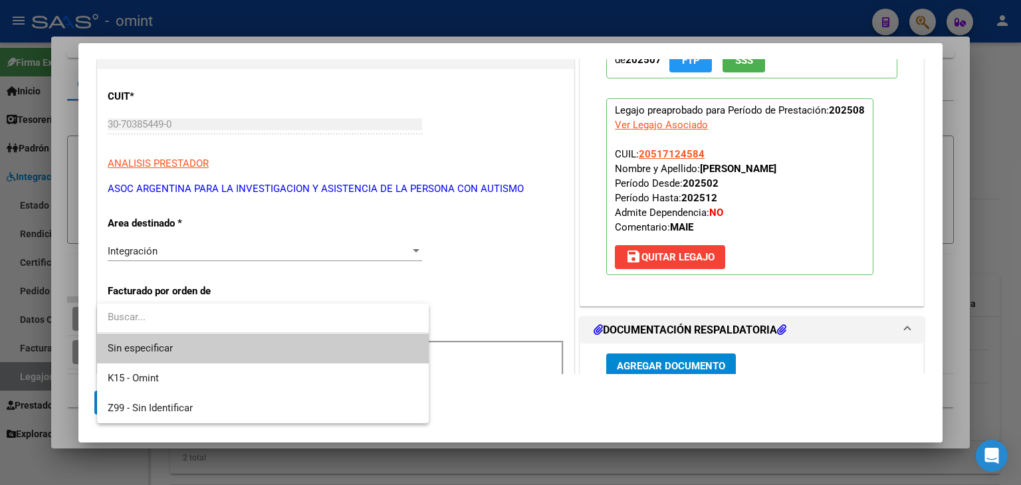
click at [194, 352] on span "Sin especificar" at bounding box center [263, 349] width 310 height 30
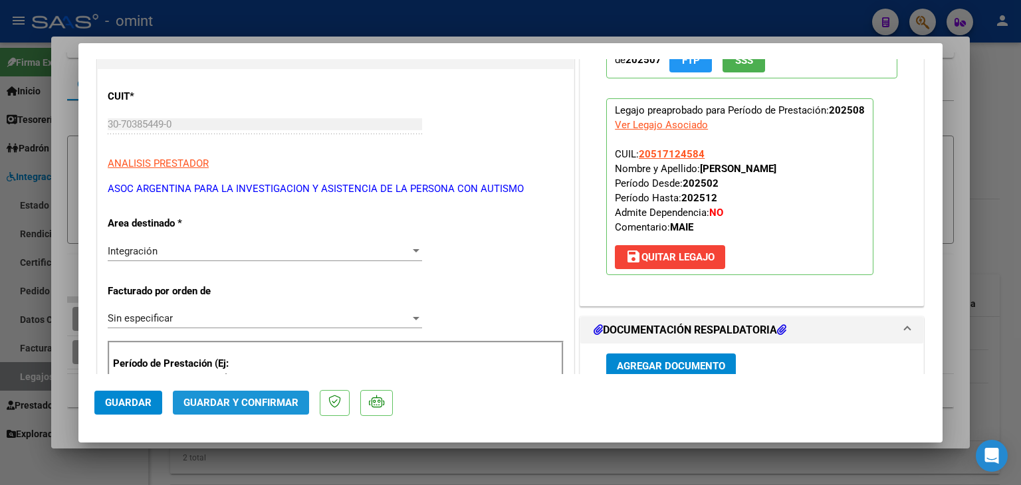
click at [262, 407] on span "Guardar y Confirmar" at bounding box center [240, 403] width 115 height 12
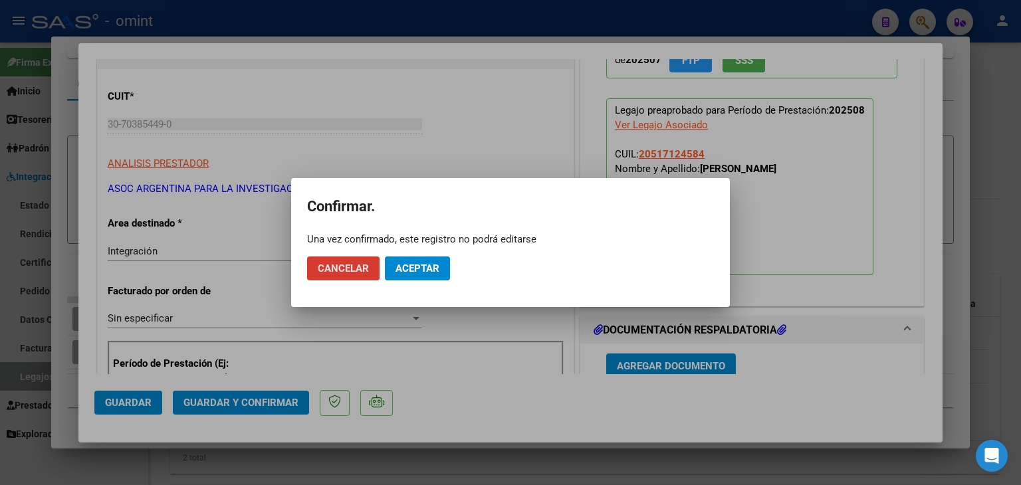
click at [431, 265] on span "Aceptar" at bounding box center [417, 268] width 44 height 12
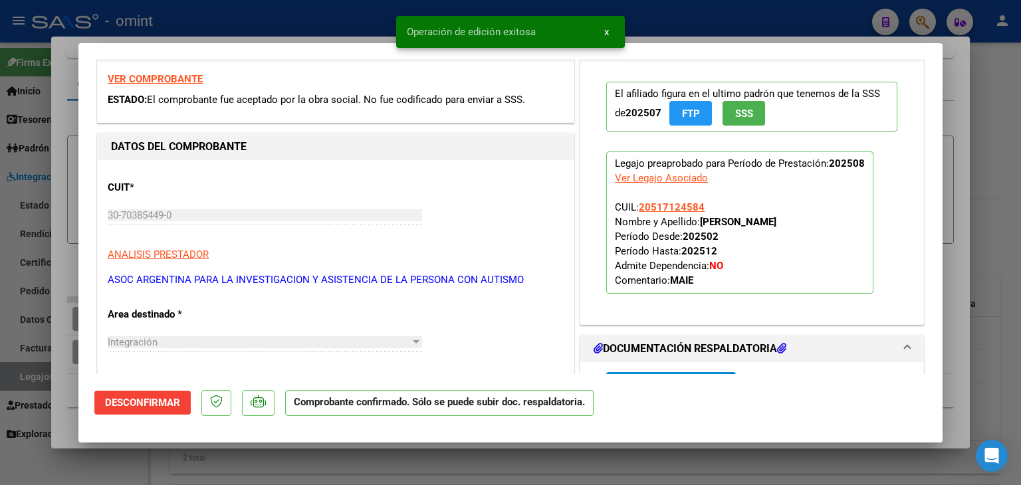
scroll to position [0, 0]
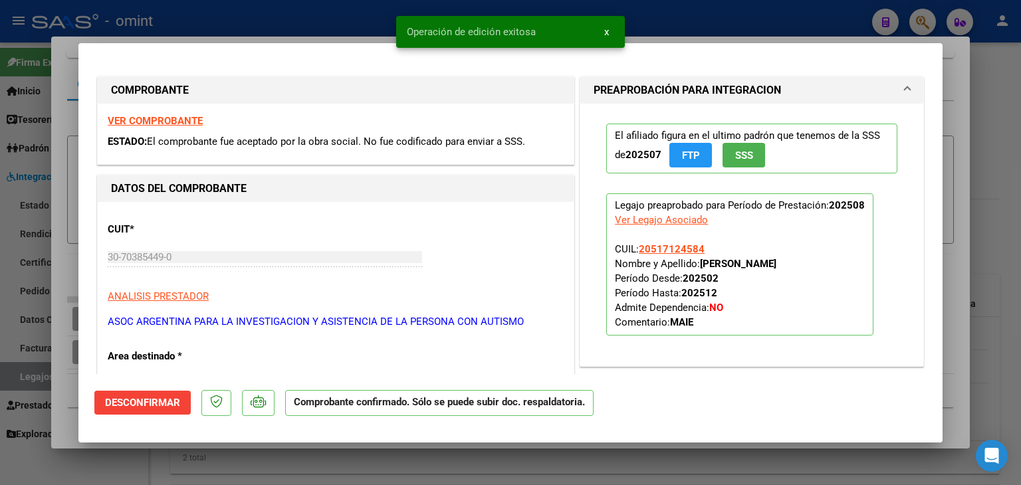
type input "$ 0,00"
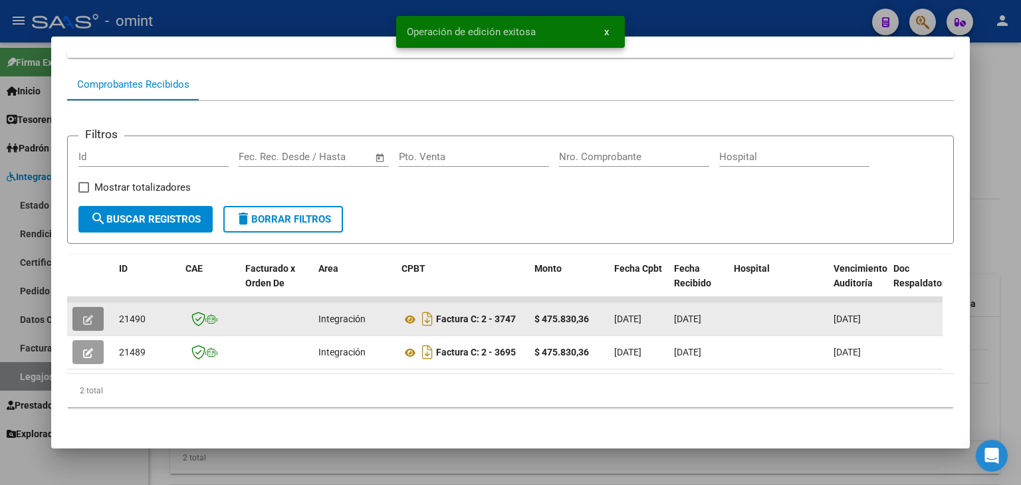
click at [122, 314] on span "21490" at bounding box center [132, 319] width 27 height 11
copy span "21490"
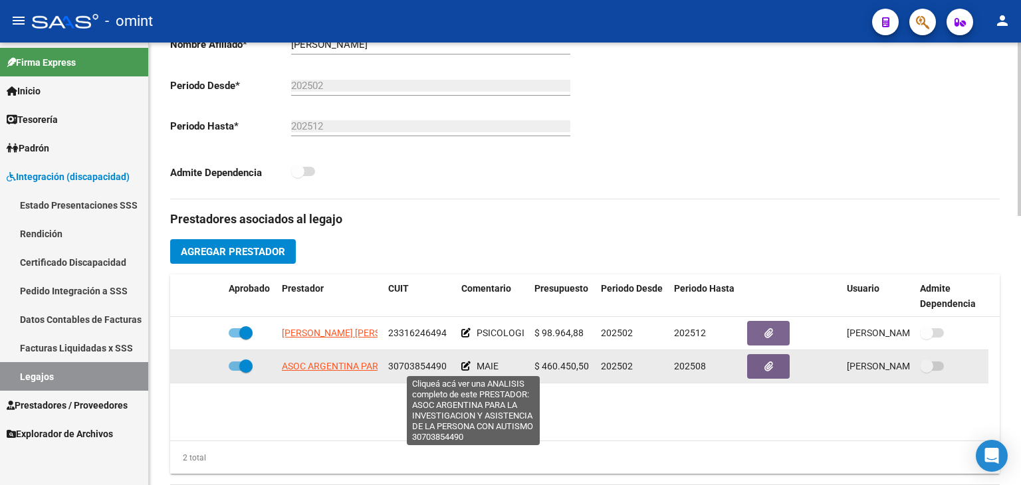
click at [331, 362] on span "ASOC ARGENTINA PARA LA INVESTIGACION Y ASISTENCIA DE LA PERSONA CON AUTISMO" at bounding box center [472, 366] width 380 height 11
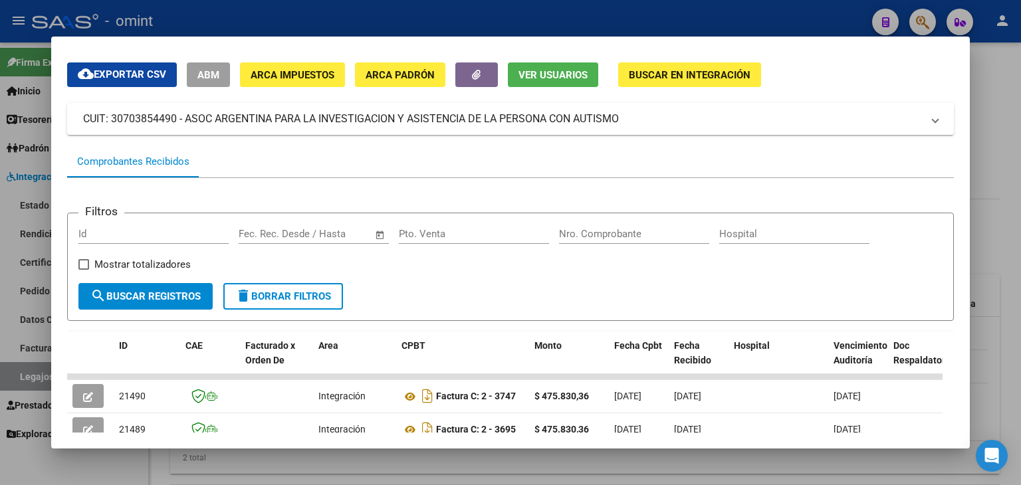
scroll to position [58, 0]
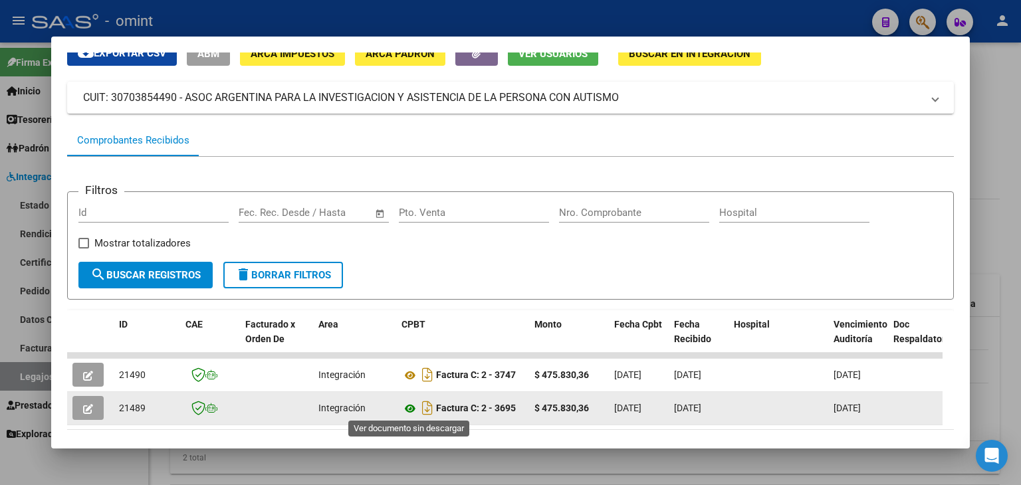
click at [412, 405] on icon at bounding box center [409, 409] width 17 height 16
click at [93, 404] on button "button" at bounding box center [87, 408] width 31 height 24
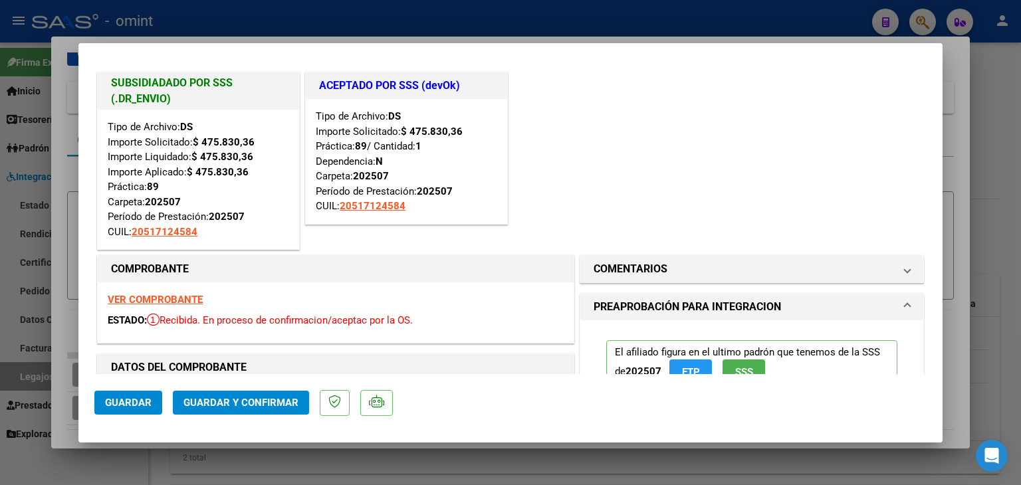
scroll to position [0, 0]
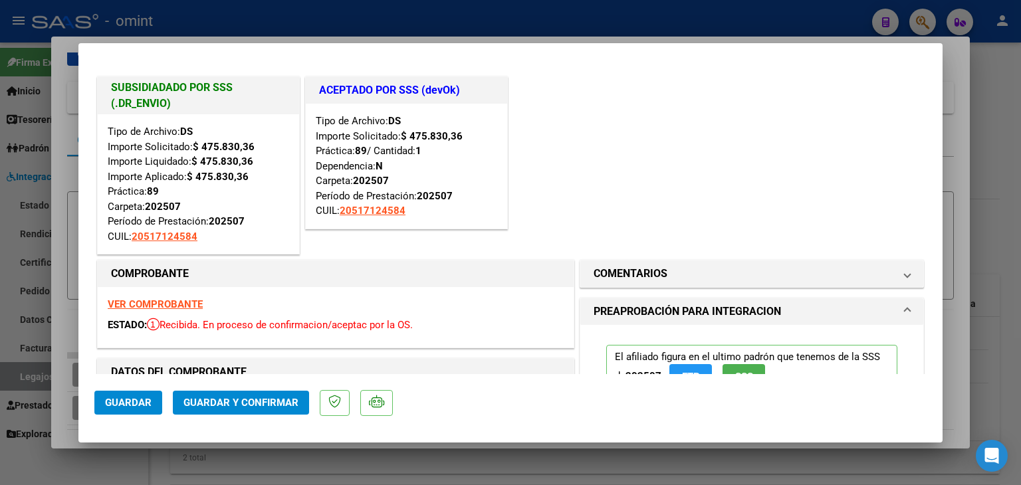
type input "$ 0,00"
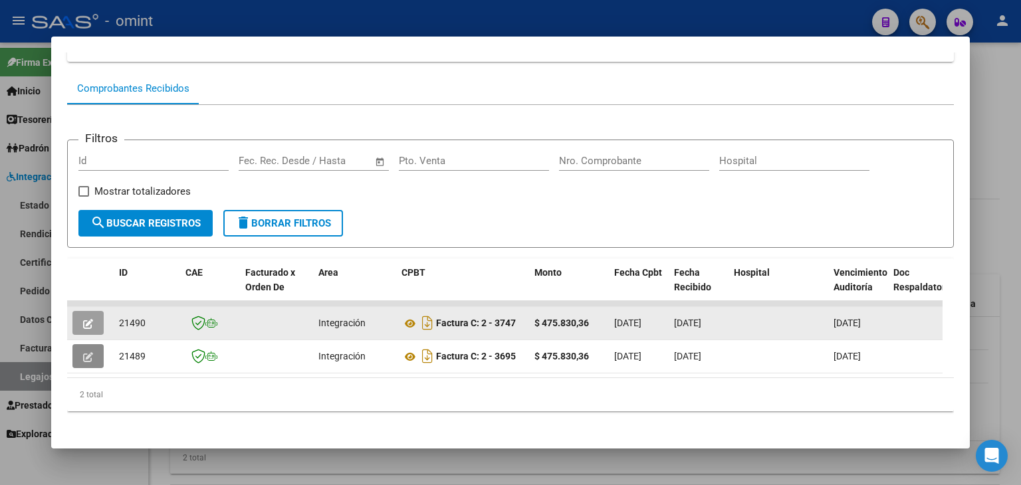
scroll to position [125, 0]
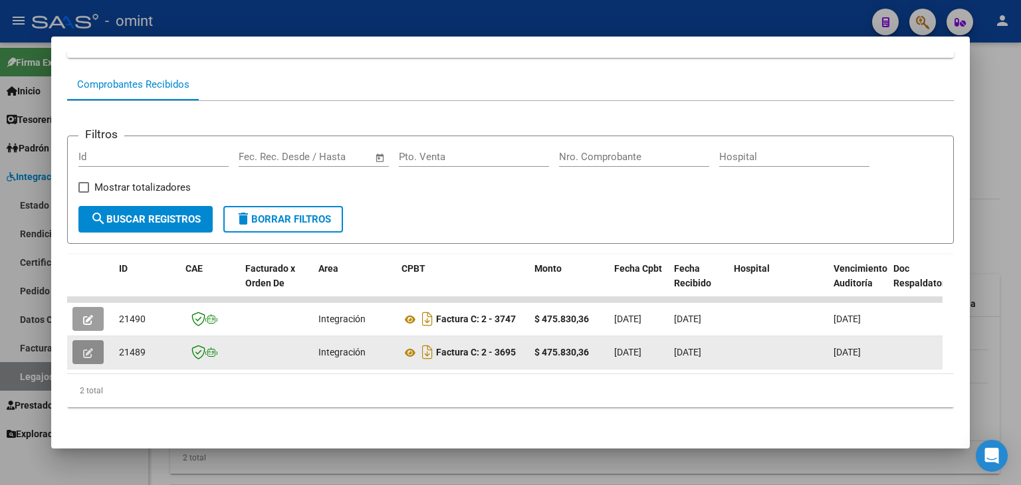
click at [84, 348] on icon "button" at bounding box center [88, 353] width 10 height 10
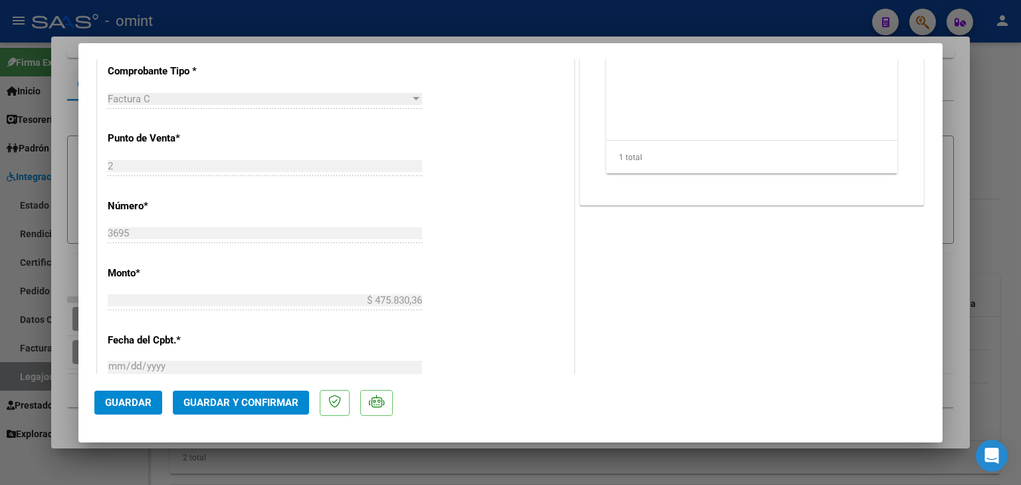
scroll to position [797, 0]
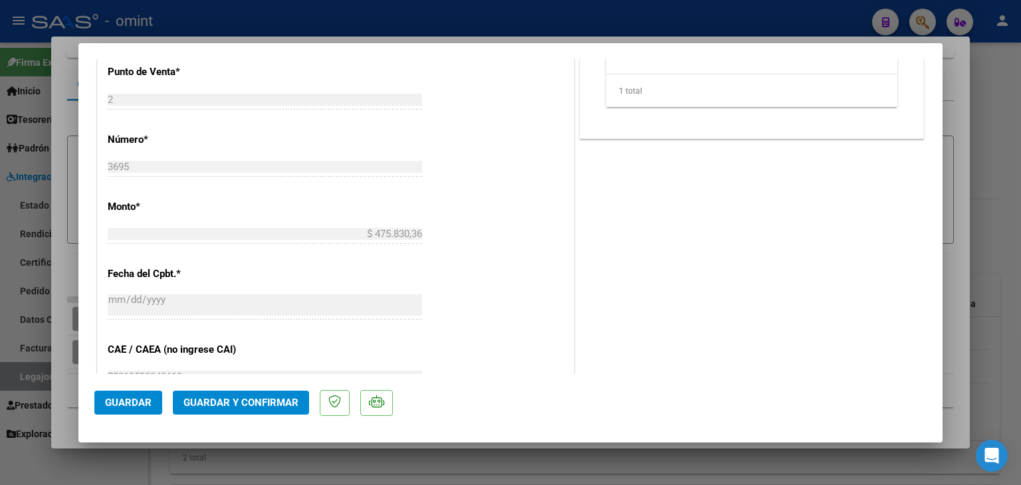
type input "$ 0,00"
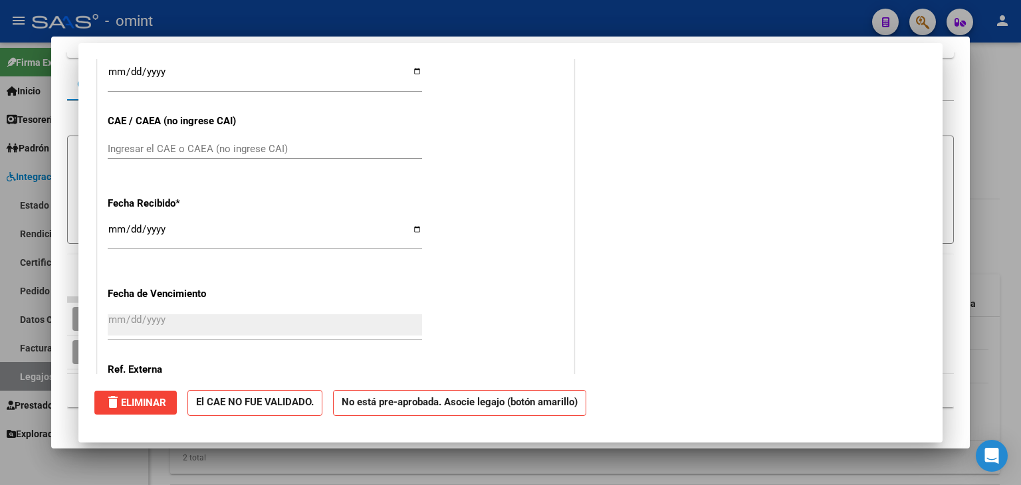
scroll to position [0, 0]
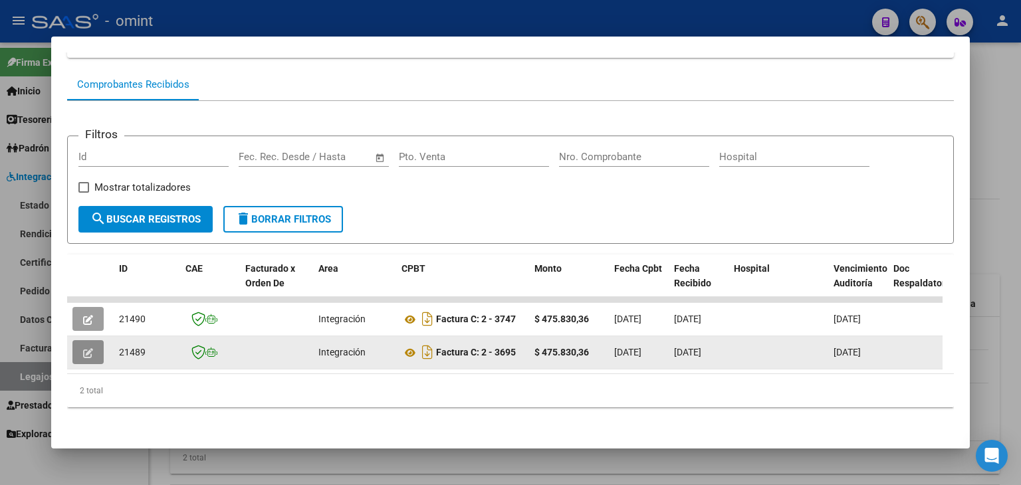
click at [90, 348] on icon "button" at bounding box center [88, 353] width 10 height 10
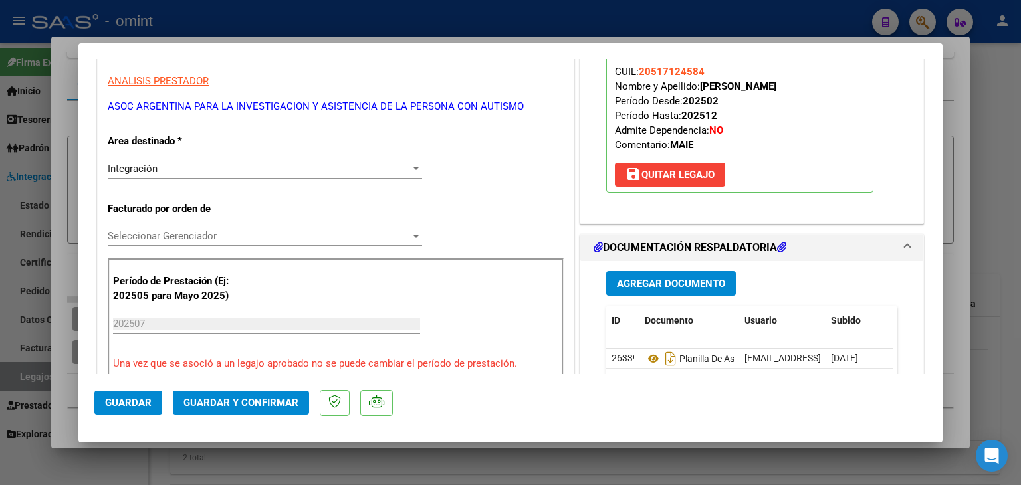
scroll to position [465, 0]
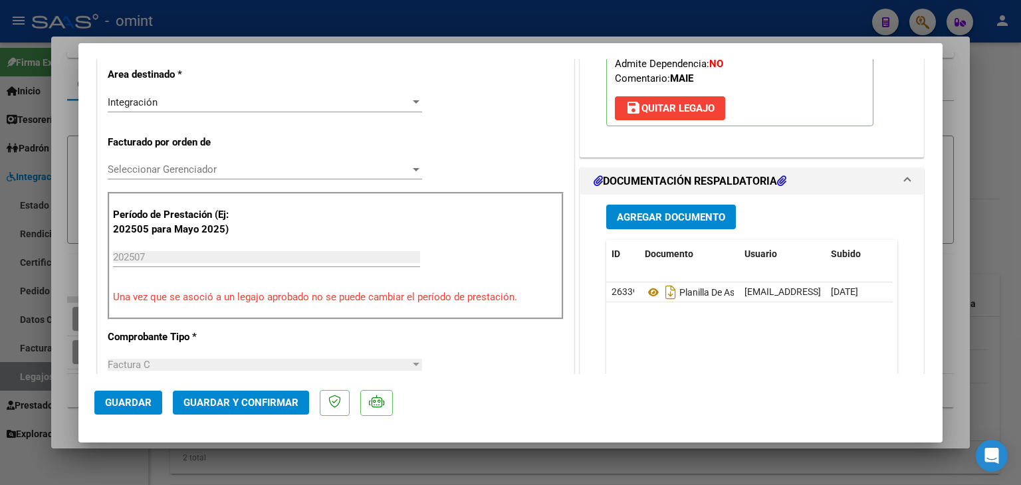
click at [152, 159] on div "Seleccionar Gerenciador Seleccionar Gerenciador" at bounding box center [265, 169] width 314 height 20
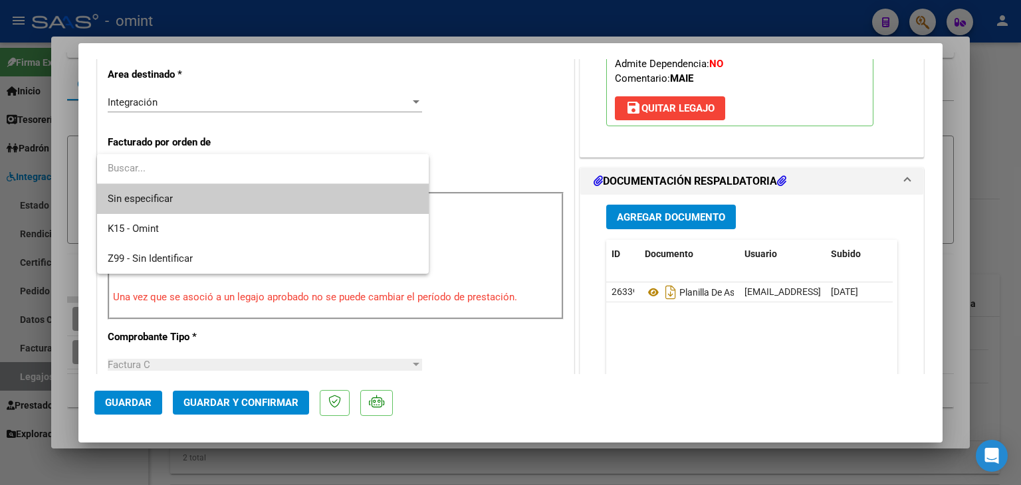
click at [169, 198] on span "Sin especificar" at bounding box center [263, 199] width 310 height 30
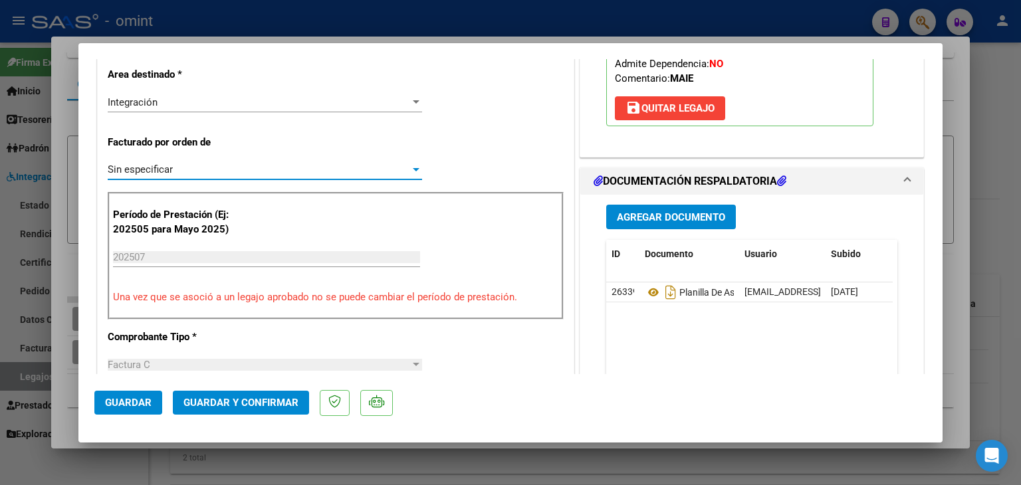
click at [235, 400] on span "Guardar y Confirmar" at bounding box center [240, 403] width 115 height 12
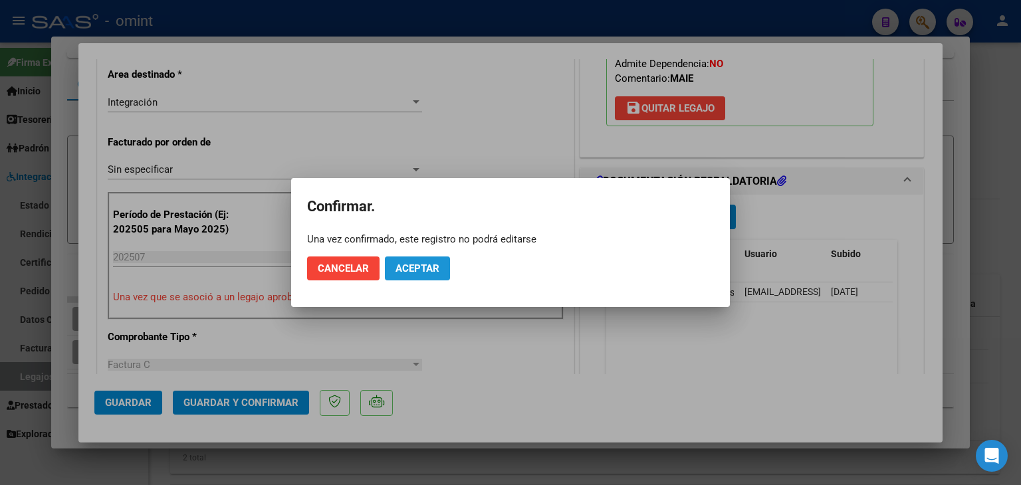
click at [406, 274] on span "Aceptar" at bounding box center [417, 268] width 44 height 12
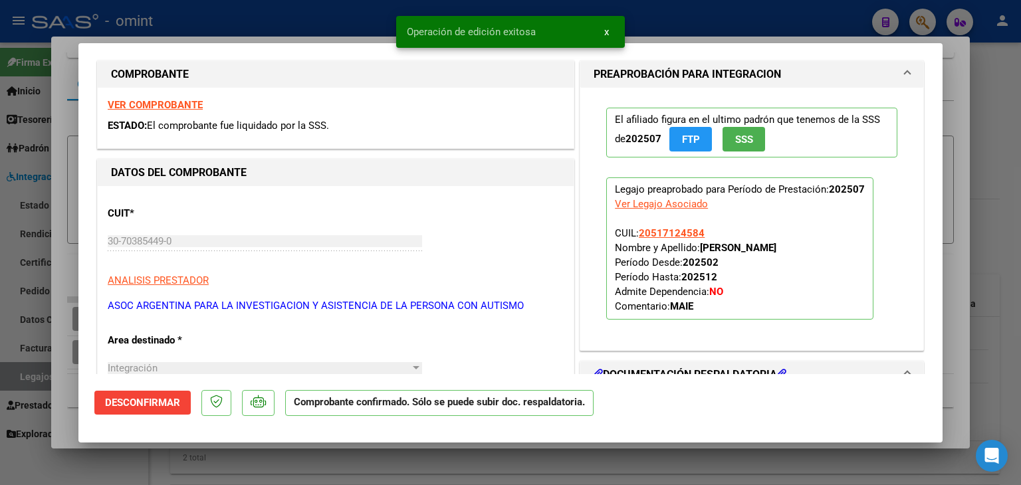
scroll to position [0, 0]
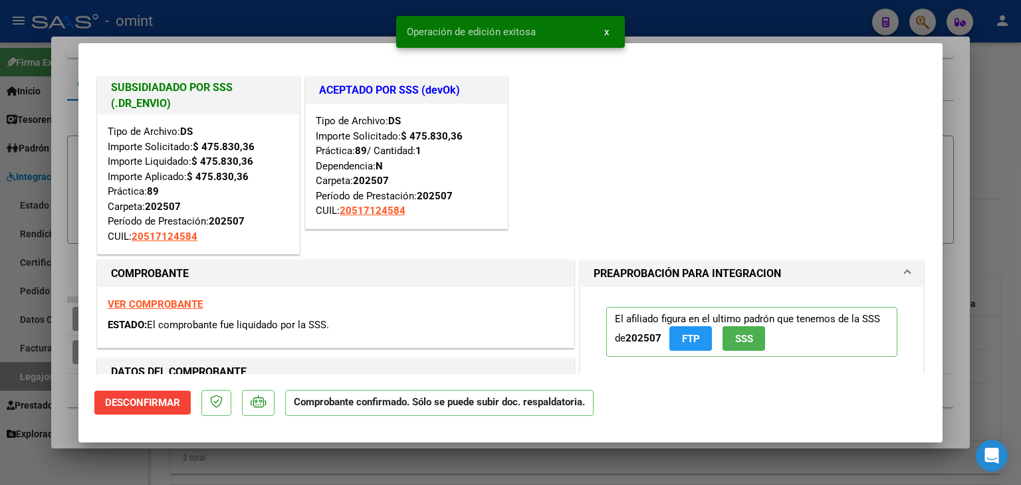
type input "$ 0,00"
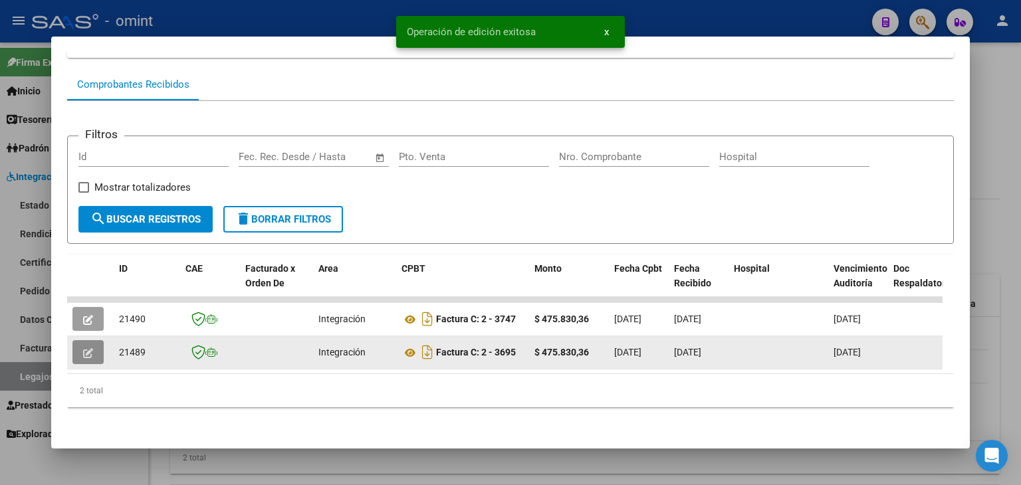
click at [133, 347] on span "21489" at bounding box center [132, 352] width 27 height 11
copy span "21489"
click at [82, 349] on button "button" at bounding box center [87, 352] width 31 height 24
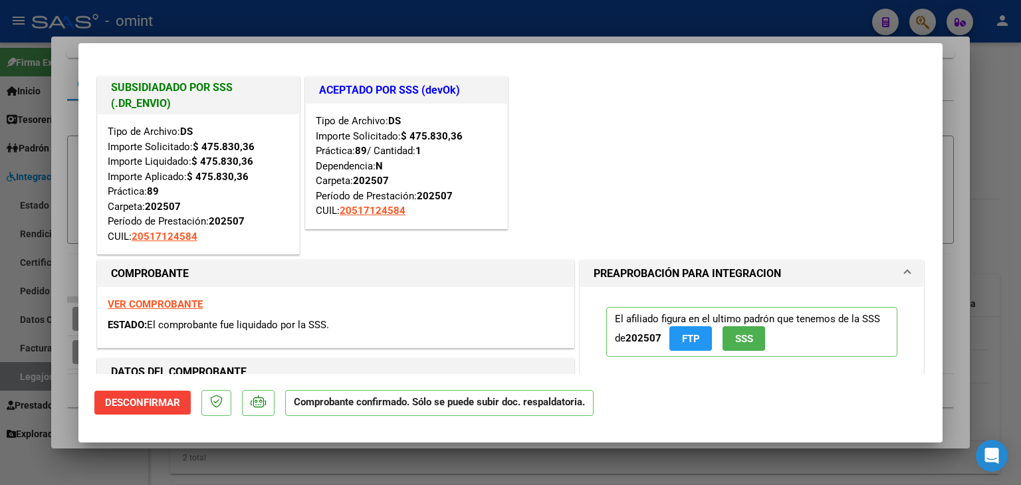
type input "$ 0,00"
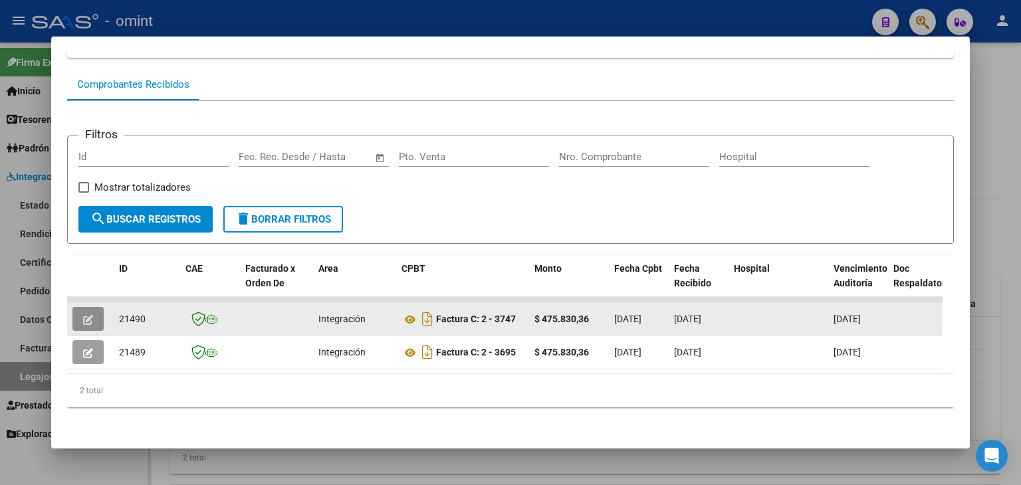
click at [81, 307] on button "button" at bounding box center [87, 319] width 31 height 24
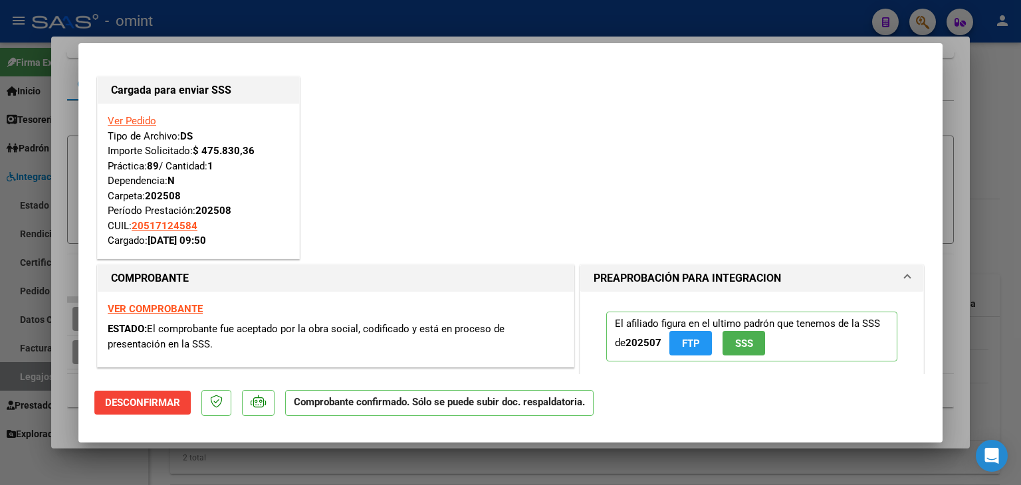
type input "$ 0,00"
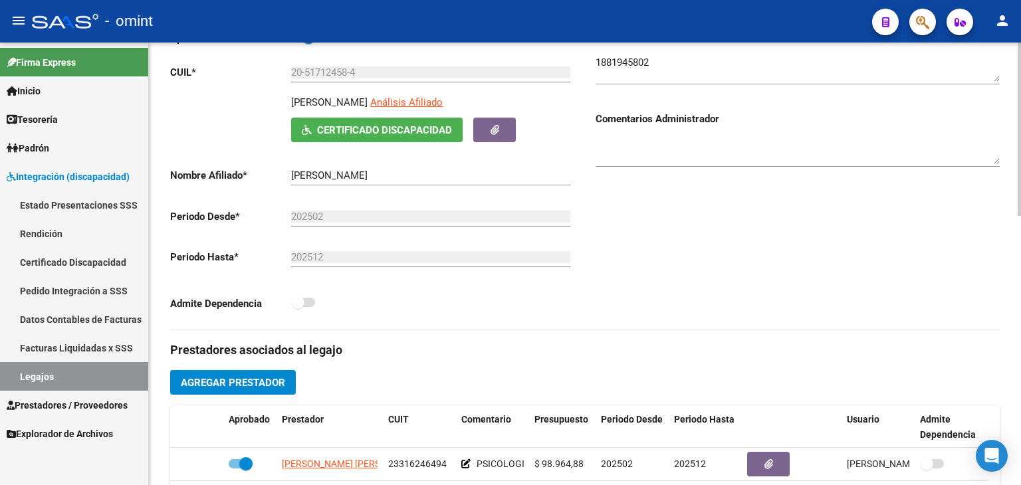
scroll to position [199, 0]
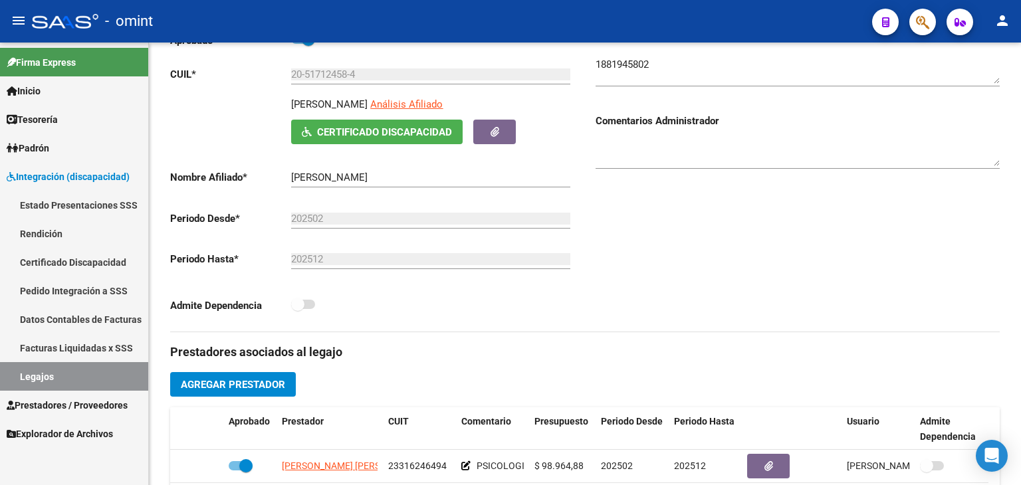
click at [17, 372] on link "Legajos" at bounding box center [74, 376] width 148 height 29
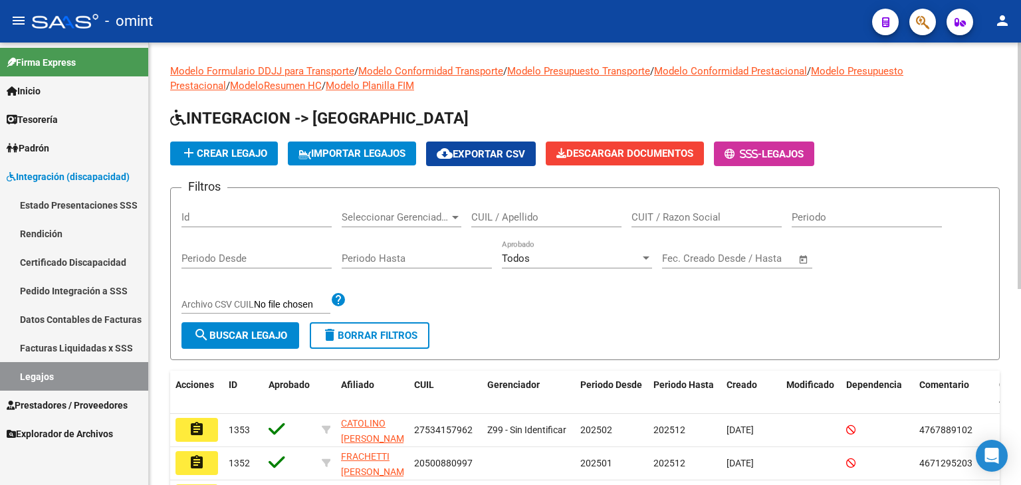
click at [507, 214] on input "CUIL / Apellido" at bounding box center [546, 217] width 150 height 12
paste input "23396418614"
type input "23396418614"
click at [258, 332] on span "search Buscar Legajo" at bounding box center [240, 336] width 94 height 12
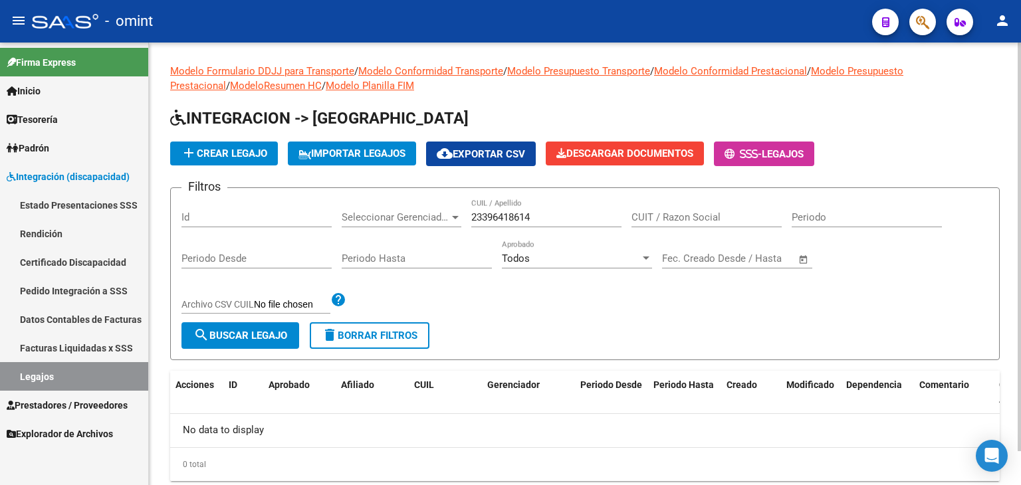
click at [512, 217] on input "23396418614" at bounding box center [546, 217] width 150 height 12
click at [678, 218] on input "CUIT / Razon Social" at bounding box center [706, 217] width 150 height 12
paste input "23396418614"
type input "23396418614"
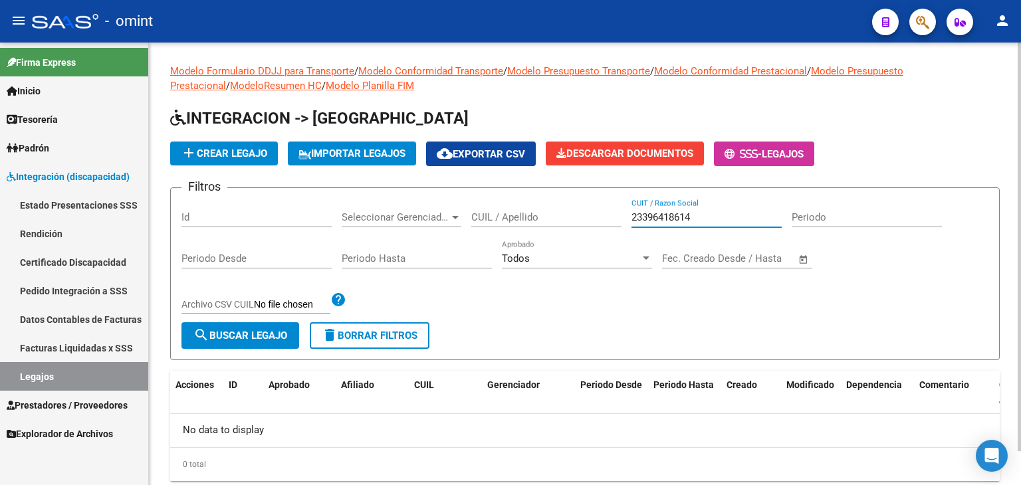
click at [239, 331] on span "search Buscar Legajo" at bounding box center [240, 336] width 94 height 12
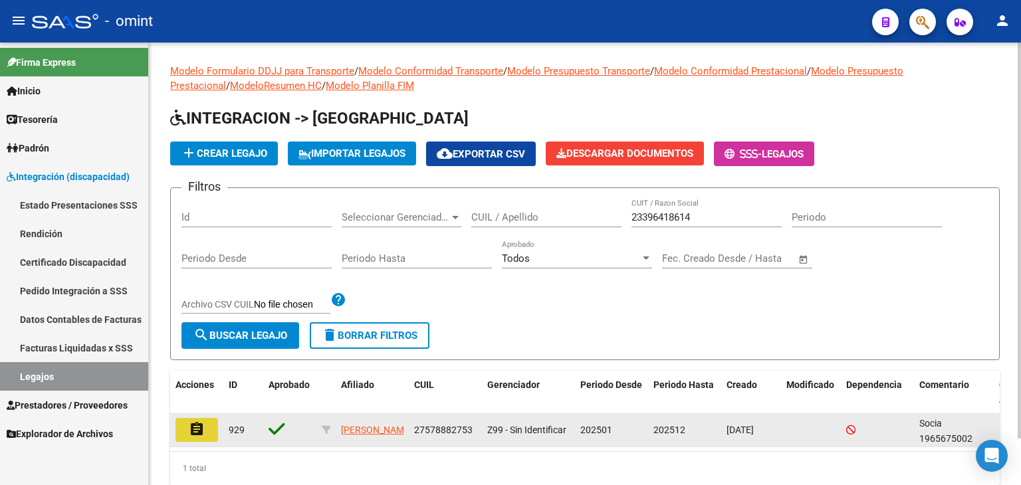
click at [188, 434] on button "assignment" at bounding box center [196, 430] width 43 height 24
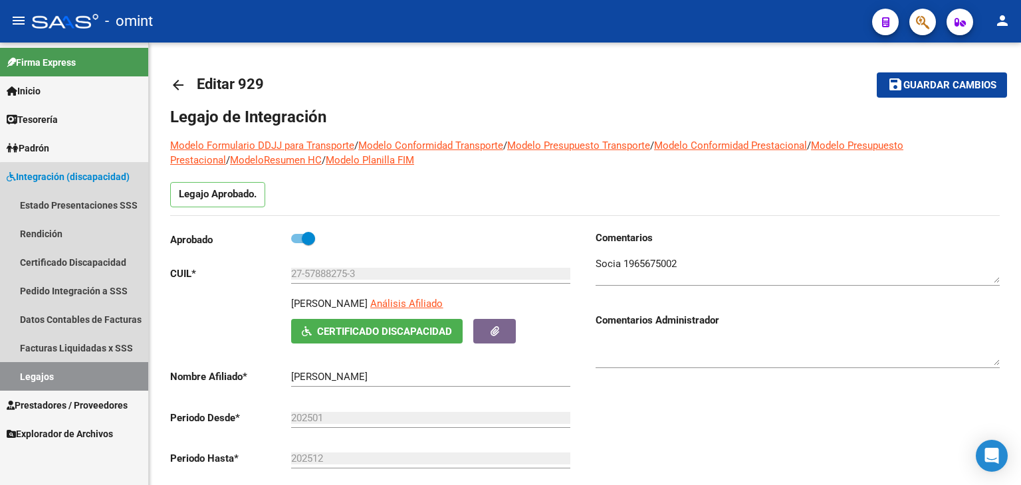
click at [75, 376] on link "Legajos" at bounding box center [74, 376] width 148 height 29
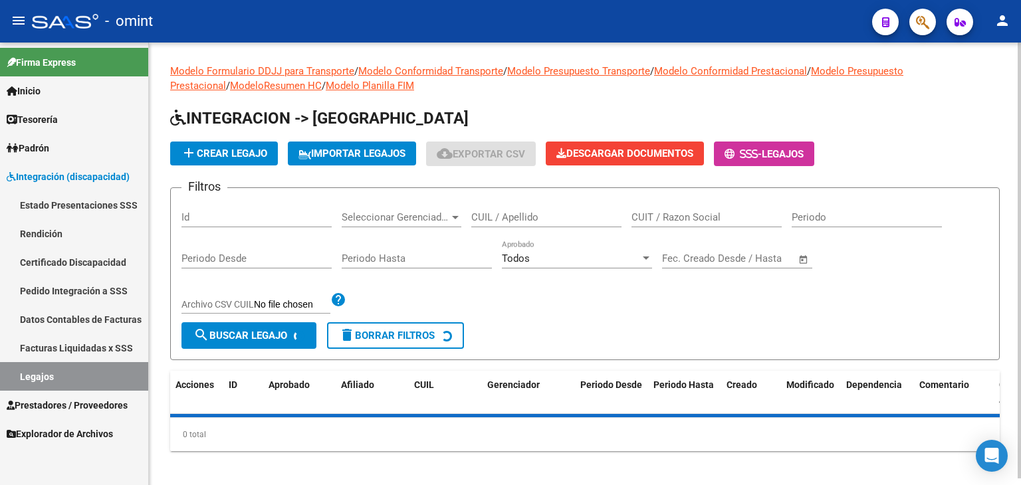
click at [535, 210] on div "CUIL / Apellido" at bounding box center [546, 213] width 150 height 29
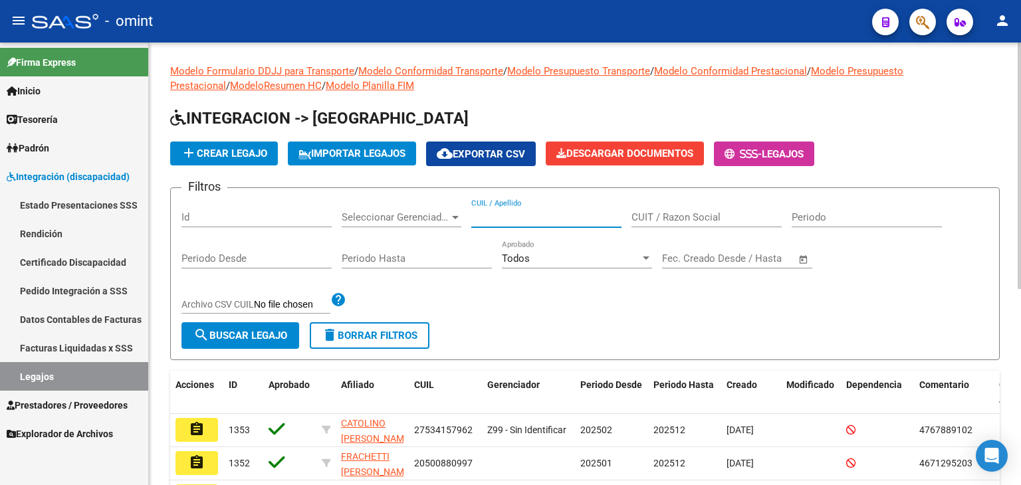
click at [502, 215] on input "CUIL / Apellido" at bounding box center [546, 217] width 150 height 12
paste input "20501538966"
type input "20501538966"
click at [286, 335] on span "search Buscar Legajo" at bounding box center [240, 336] width 94 height 12
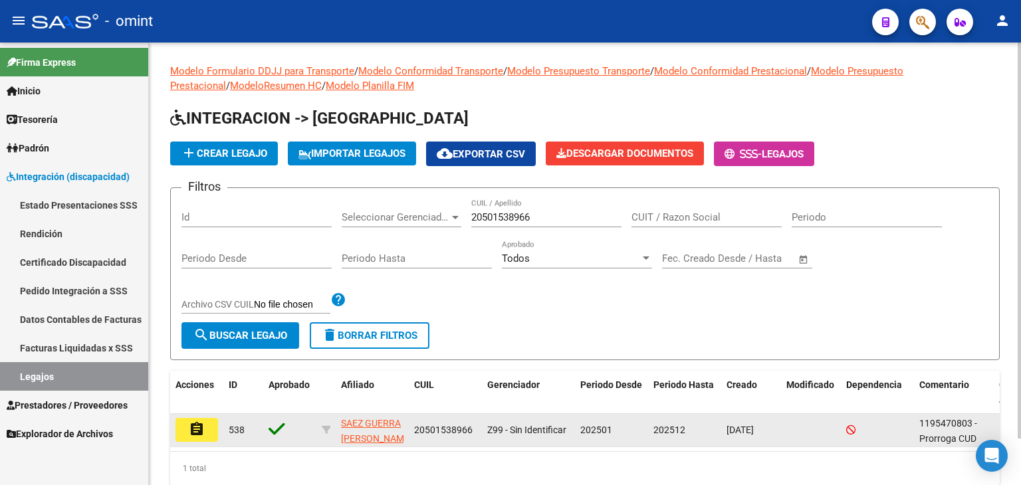
click at [197, 424] on mat-icon "assignment" at bounding box center [197, 429] width 16 height 16
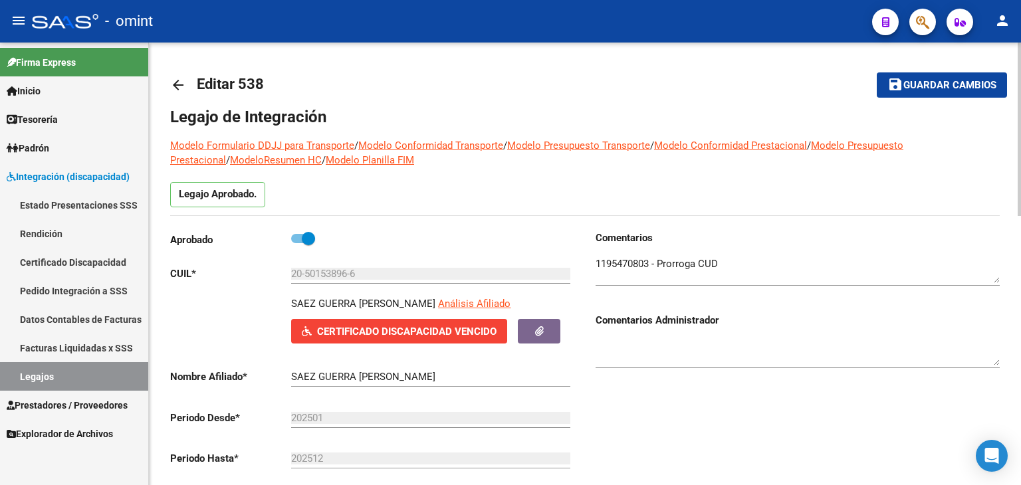
click at [585, 118] on h1 "Legajo de Integración" at bounding box center [584, 116] width 829 height 21
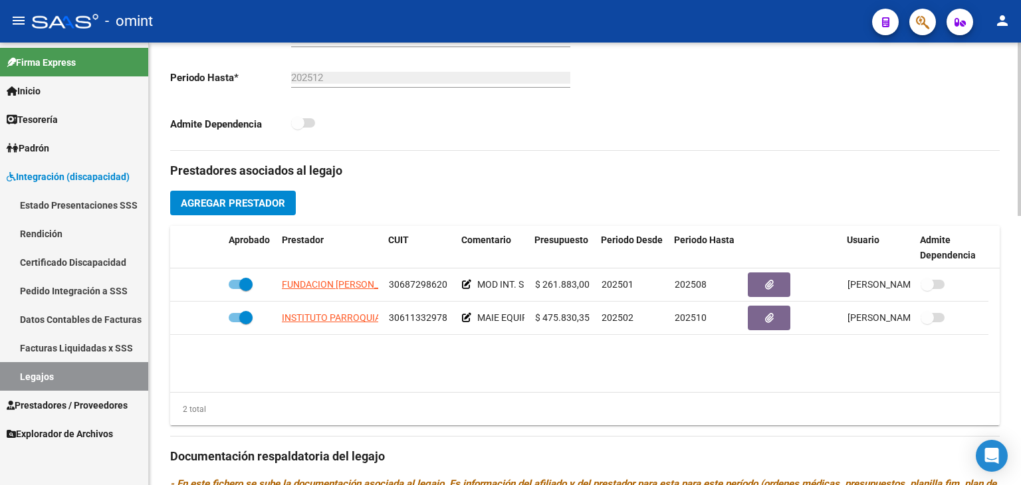
scroll to position [399, 0]
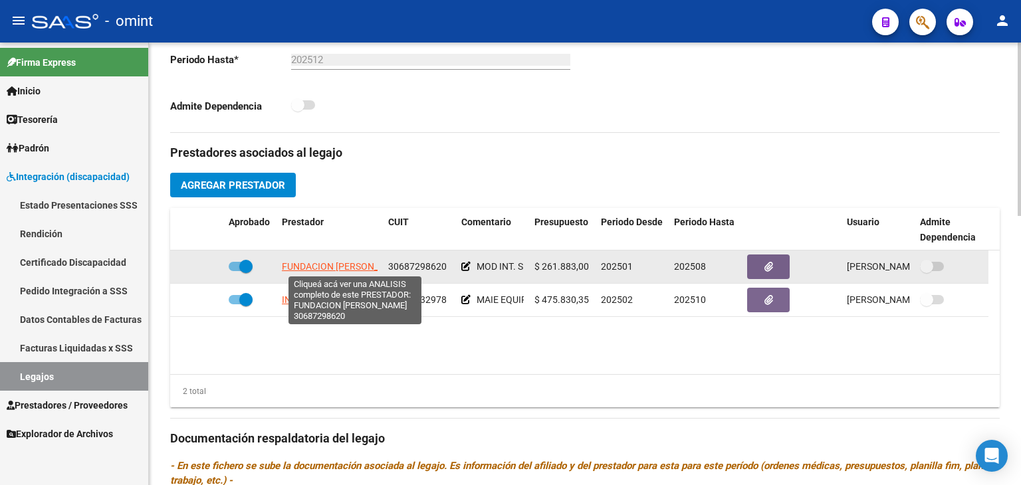
click at [328, 270] on span "FUNDACION CLAUDINA THEVENET" at bounding box center [344, 266] width 125 height 11
type textarea "30687298620"
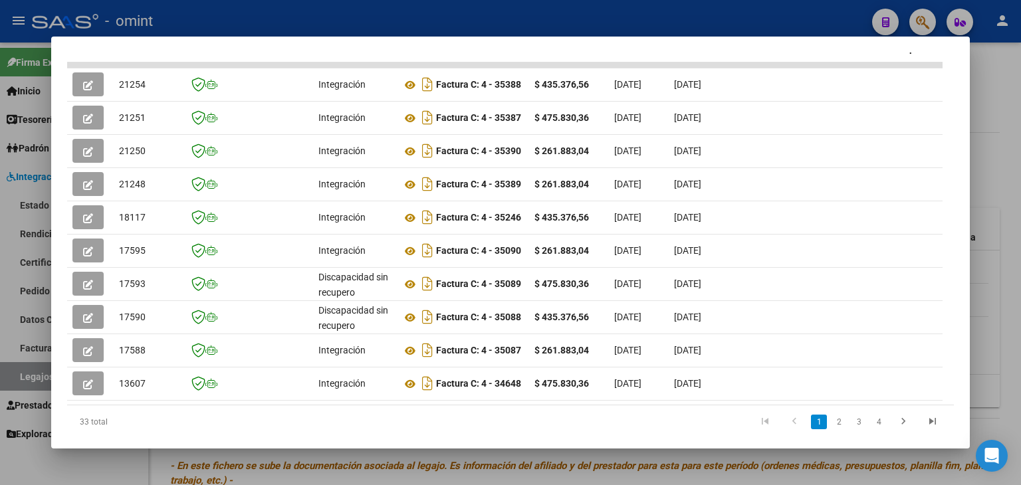
scroll to position [324, 0]
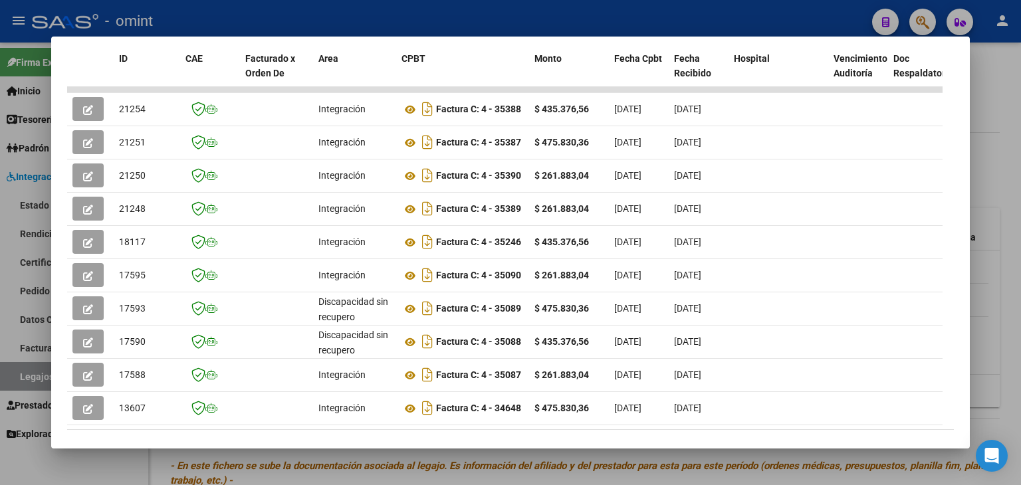
drag, startPoint x: 314, startPoint y: 433, endPoint x: 468, endPoint y: 431, distance: 154.8
click at [468, 431] on mat-dialog-container "Análisis Prestador - CUIT: 30687298620 cloud_download Exportar CSV ABM ARCA Imp…" at bounding box center [510, 243] width 918 height 413
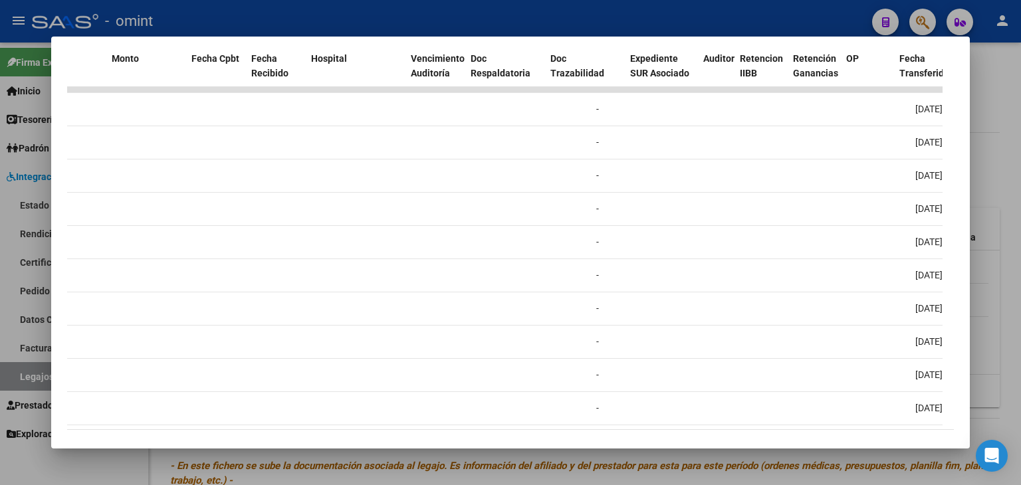
scroll to position [0, 0]
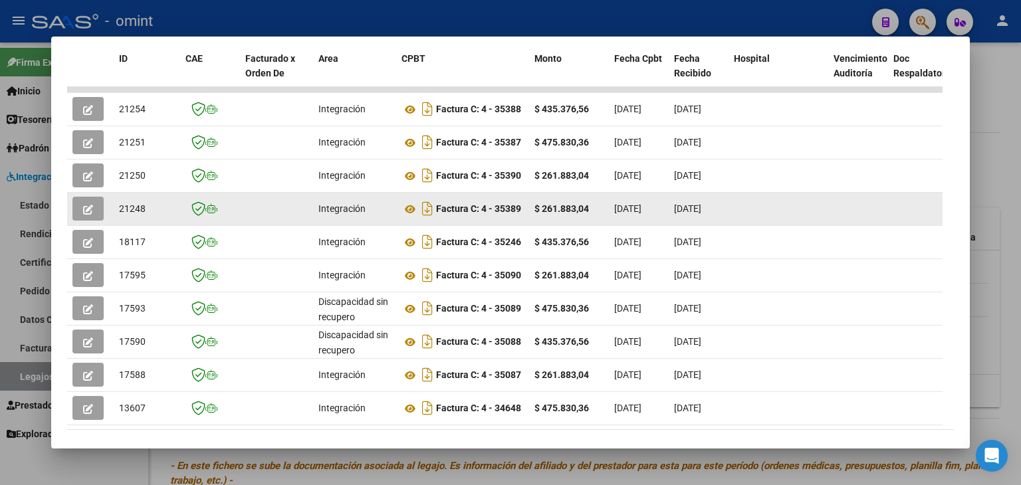
click at [134, 209] on span "21248" at bounding box center [132, 208] width 27 height 11
click at [134, 208] on span "21248" at bounding box center [132, 208] width 27 height 11
copy span "21248"
click at [409, 203] on icon at bounding box center [409, 209] width 17 height 16
click at [88, 207] on icon "button" at bounding box center [88, 210] width 10 height 10
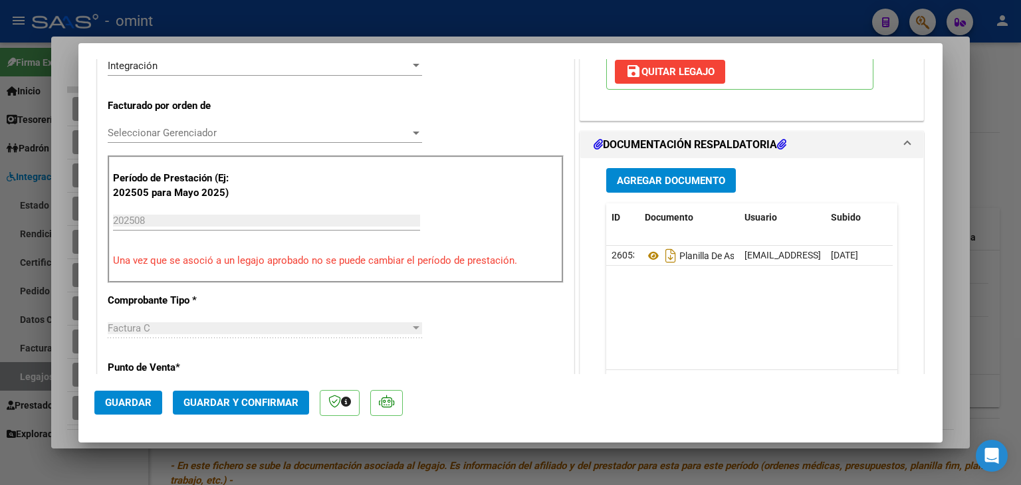
scroll to position [332, 0]
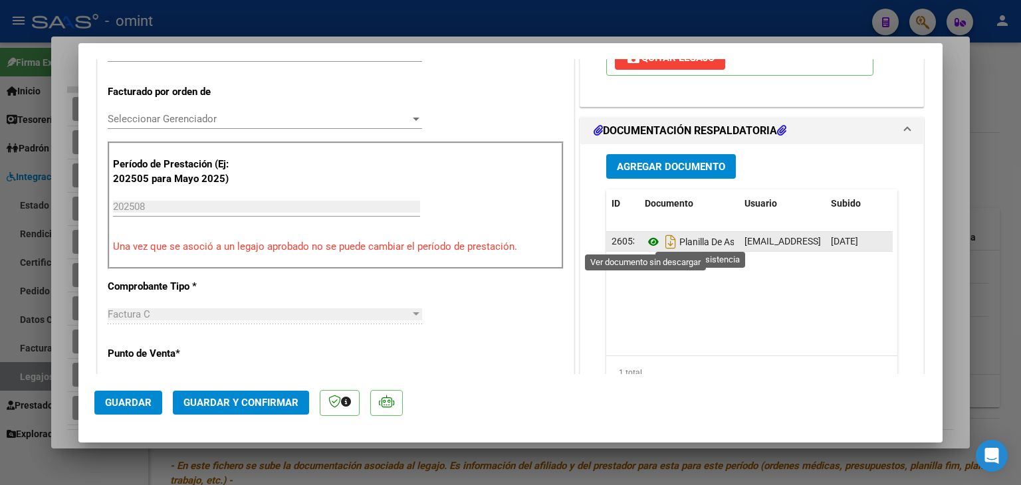
click at [649, 241] on icon at bounding box center [653, 242] width 17 height 16
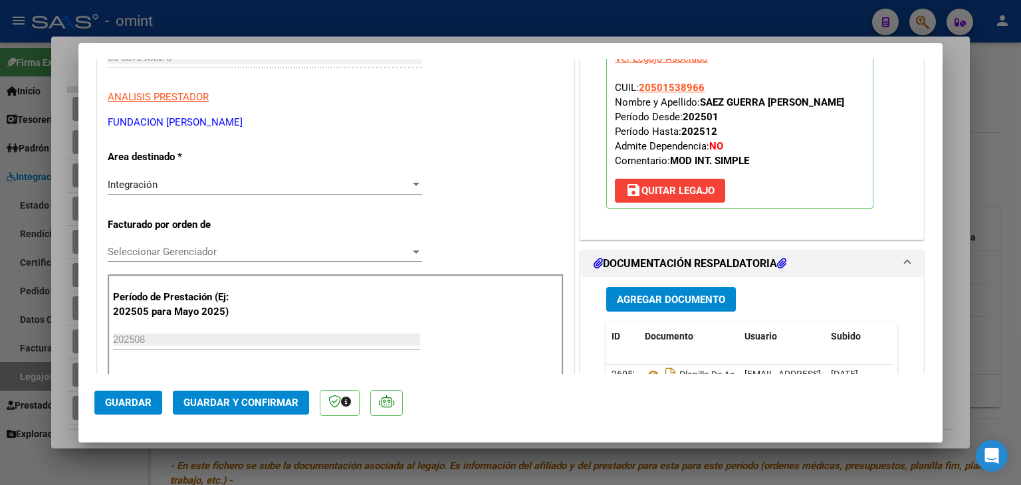
scroll to position [199, 0]
click at [136, 247] on span "Seleccionar Gerenciador" at bounding box center [259, 252] width 302 height 12
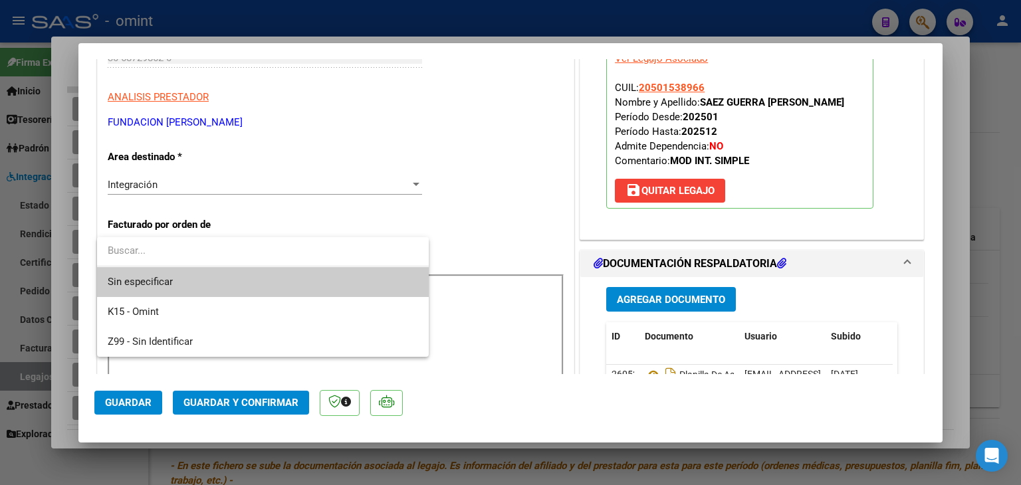
click at [151, 277] on span "Sin especificar" at bounding box center [263, 282] width 310 height 30
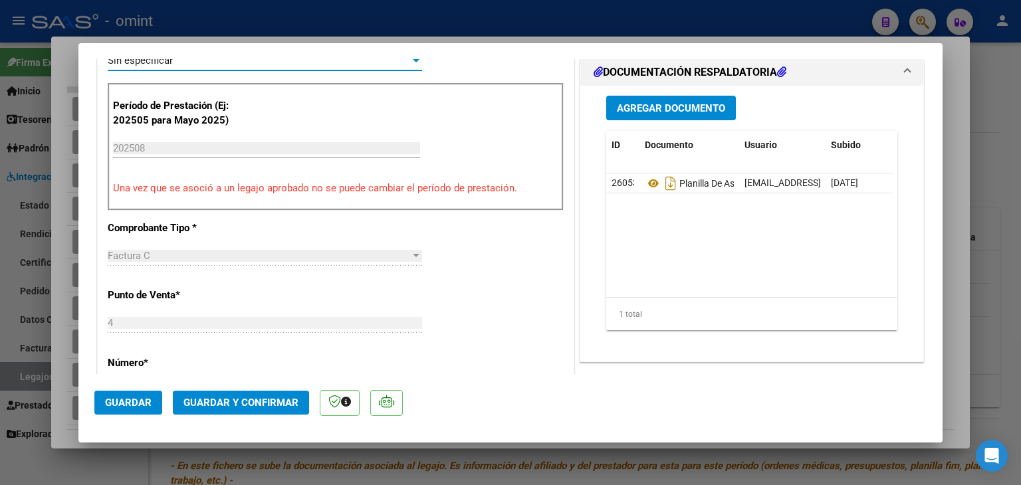
scroll to position [399, 0]
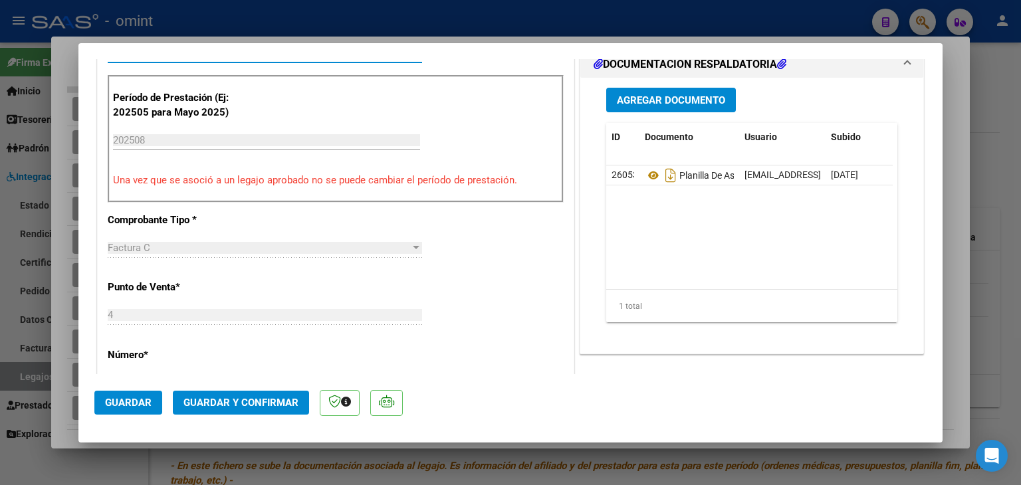
click at [236, 401] on span "Guardar y Confirmar" at bounding box center [240, 403] width 115 height 12
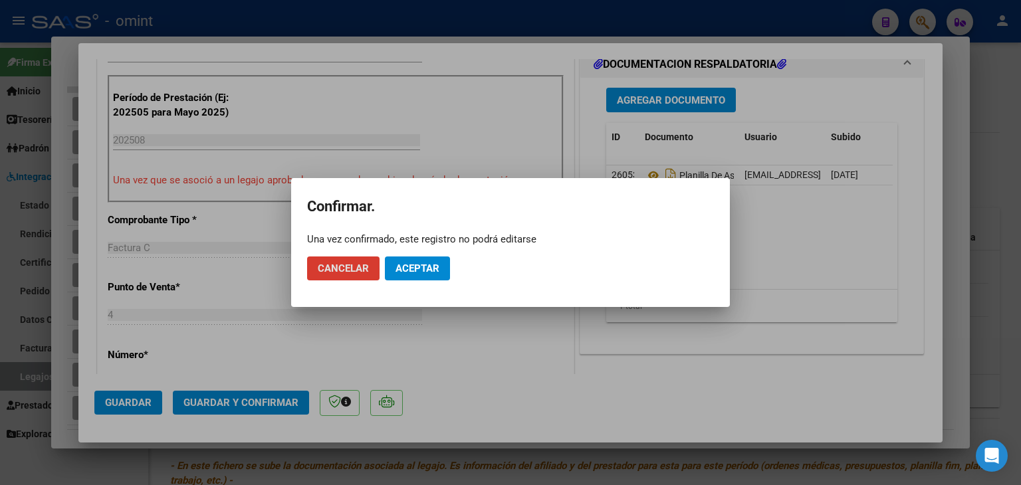
click at [423, 266] on span "Aceptar" at bounding box center [417, 268] width 44 height 12
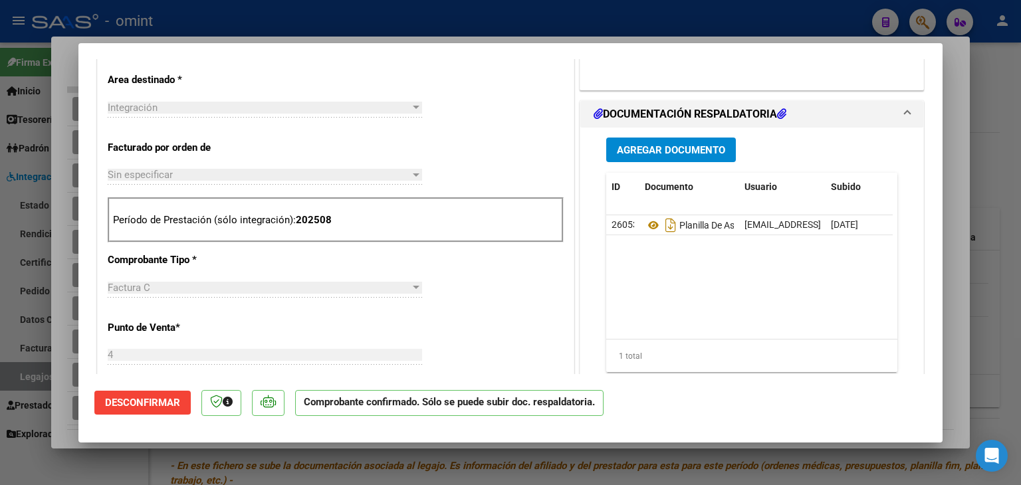
scroll to position [266, 0]
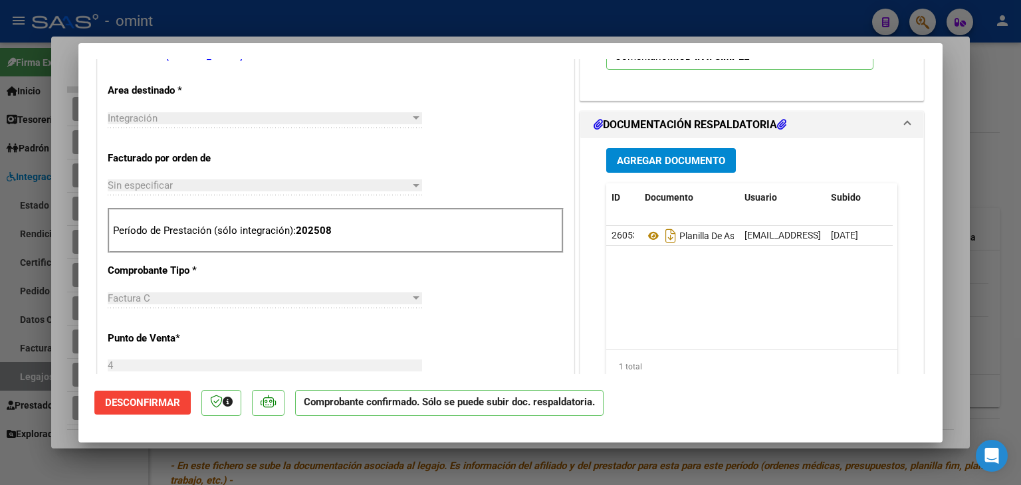
type input "$ 0,00"
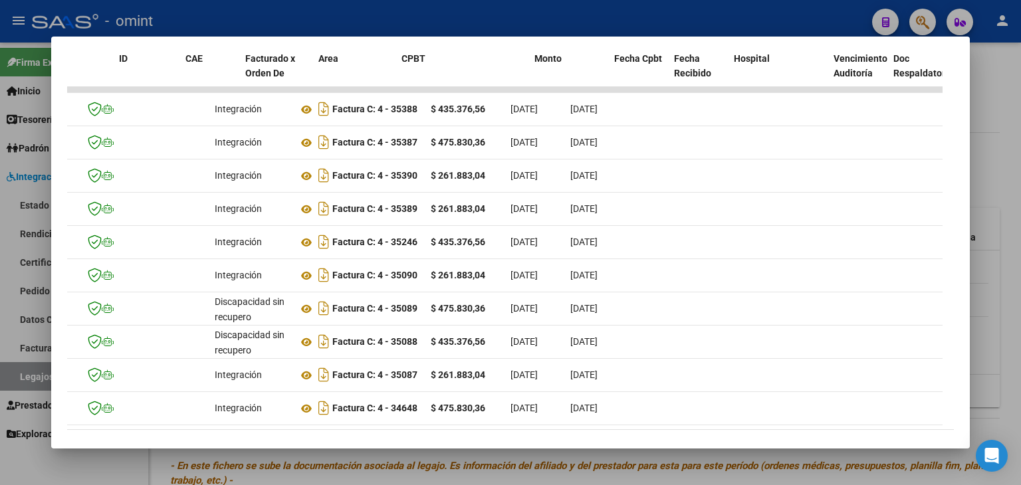
scroll to position [0, 0]
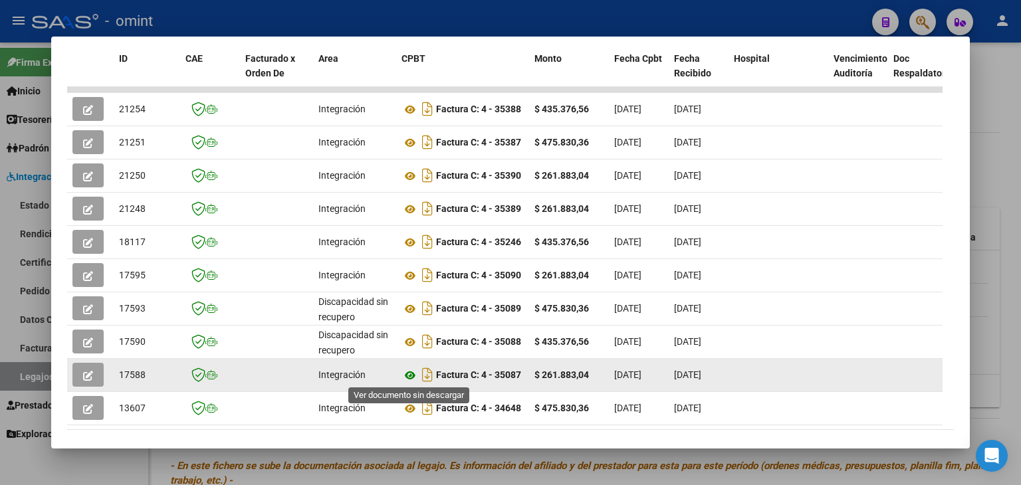
click at [410, 373] on icon at bounding box center [409, 375] width 17 height 16
click at [88, 377] on icon "button" at bounding box center [88, 376] width 10 height 10
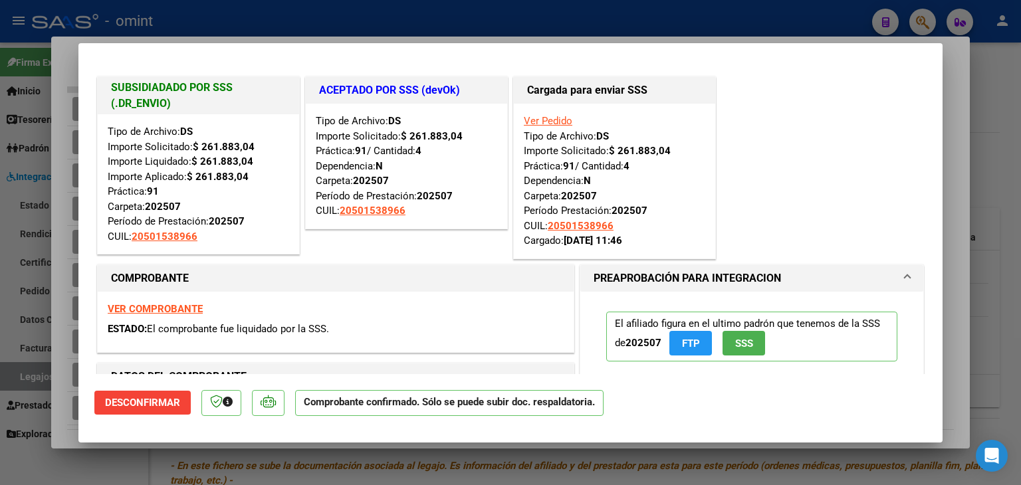
type input "$ 0,00"
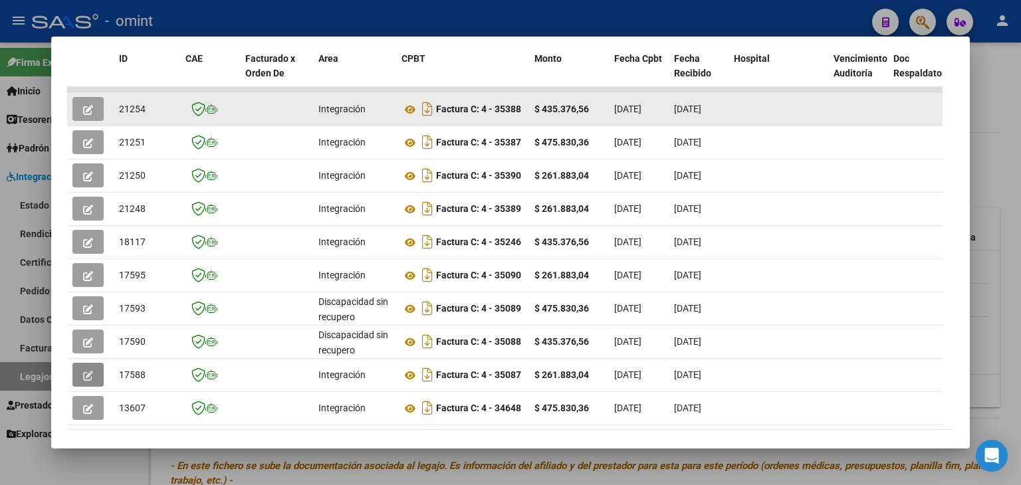
scroll to position [191, 0]
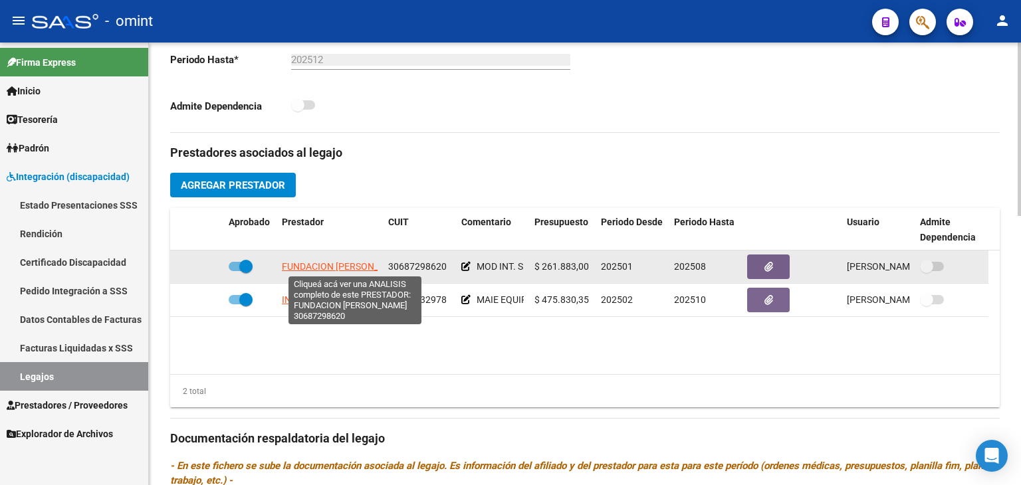
click at [308, 261] on span "FUNDACION CLAUDINA THEVENET" at bounding box center [344, 266] width 125 height 11
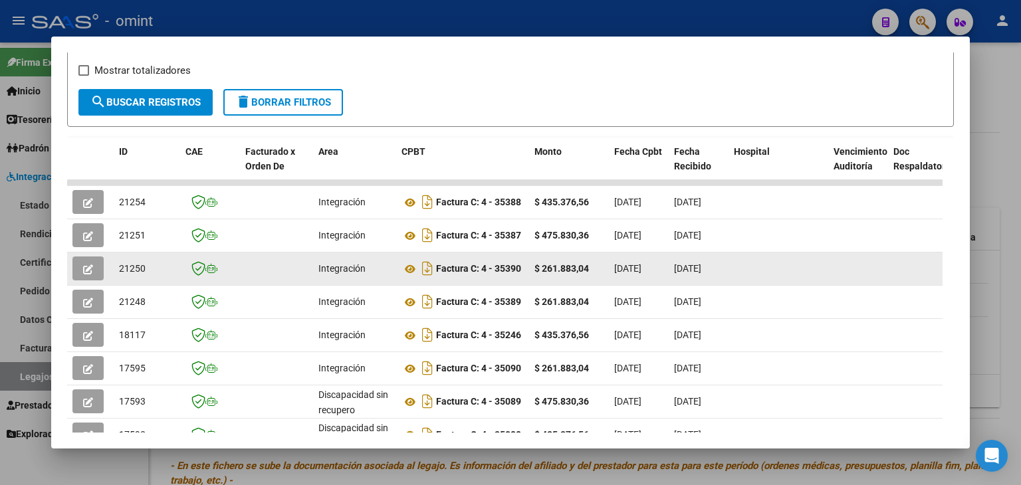
scroll to position [266, 0]
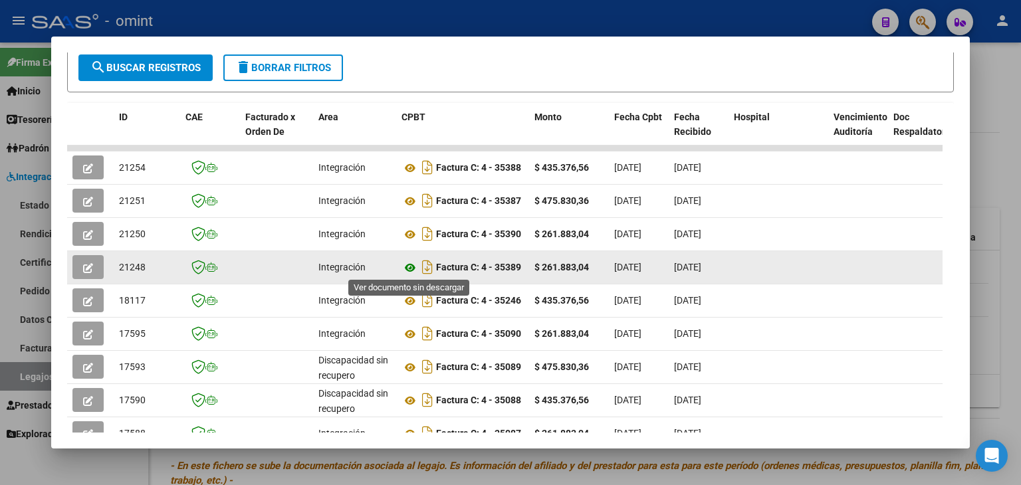
click at [409, 264] on icon at bounding box center [409, 268] width 17 height 16
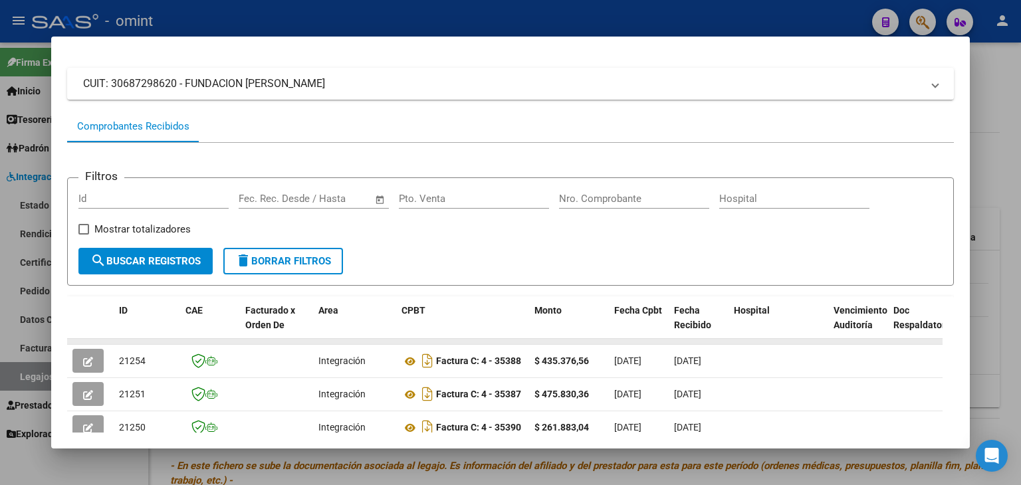
scroll to position [66, 0]
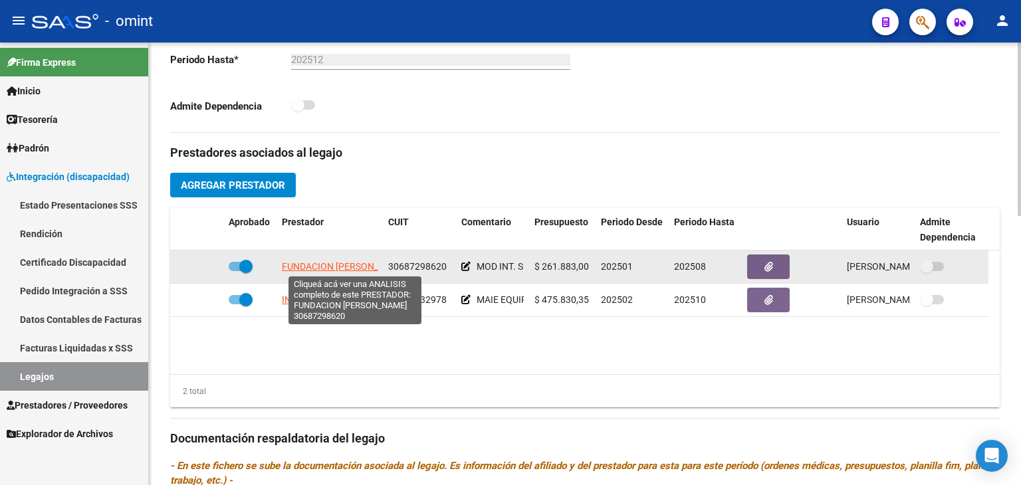
click at [325, 261] on span "FUNDACION CLAUDINA THEVENET" at bounding box center [344, 266] width 125 height 11
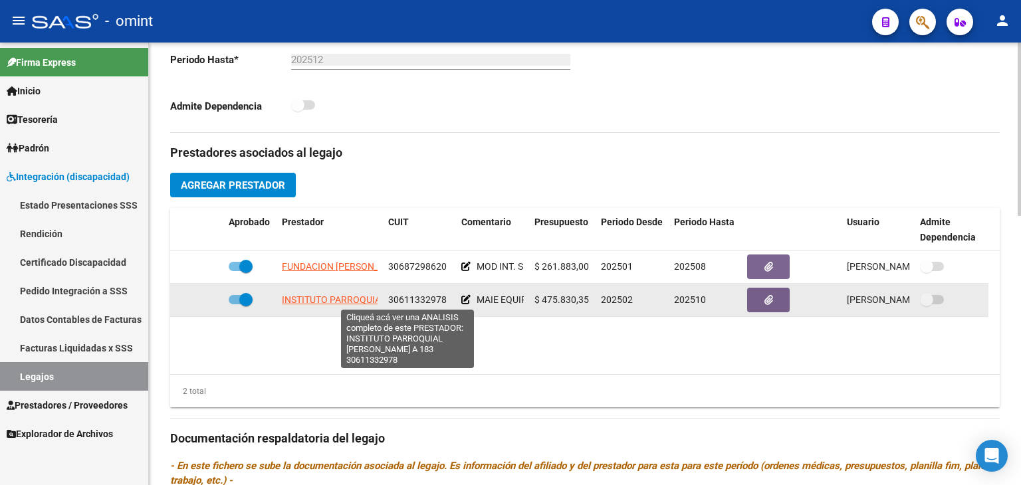
click at [326, 300] on span "INSTITUTO PARROQUIAL INMACULADA CONCEPCION A 183" at bounding box center [383, 299] width 203 height 11
type textarea "30611332978"
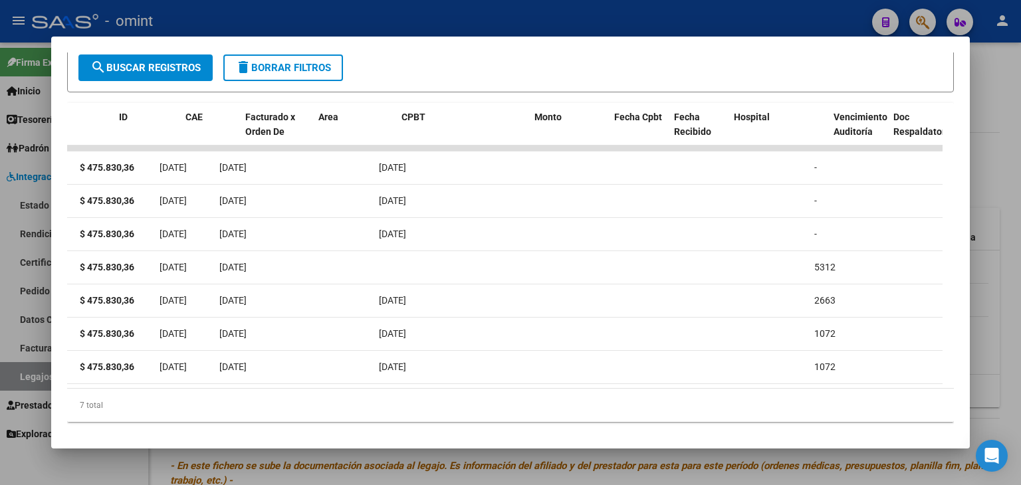
scroll to position [0, 0]
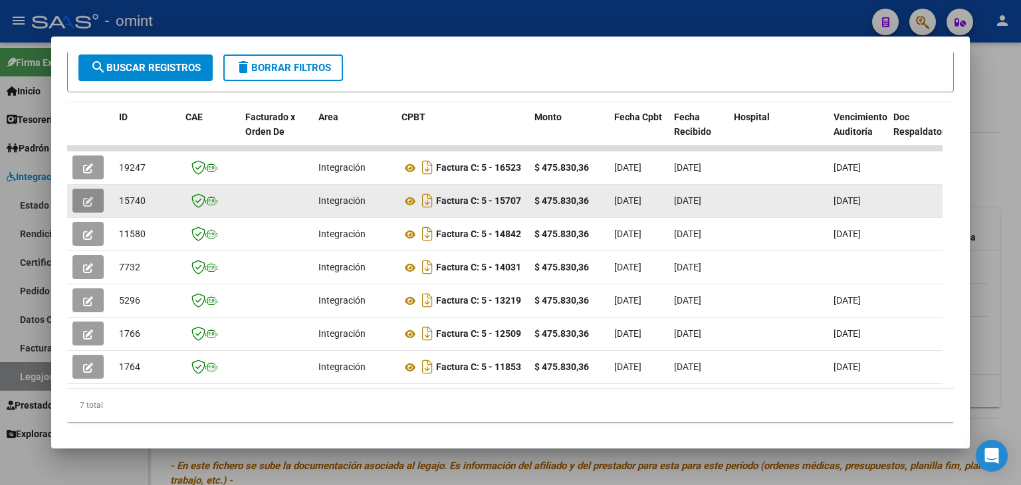
click at [85, 195] on span "button" at bounding box center [88, 201] width 10 height 12
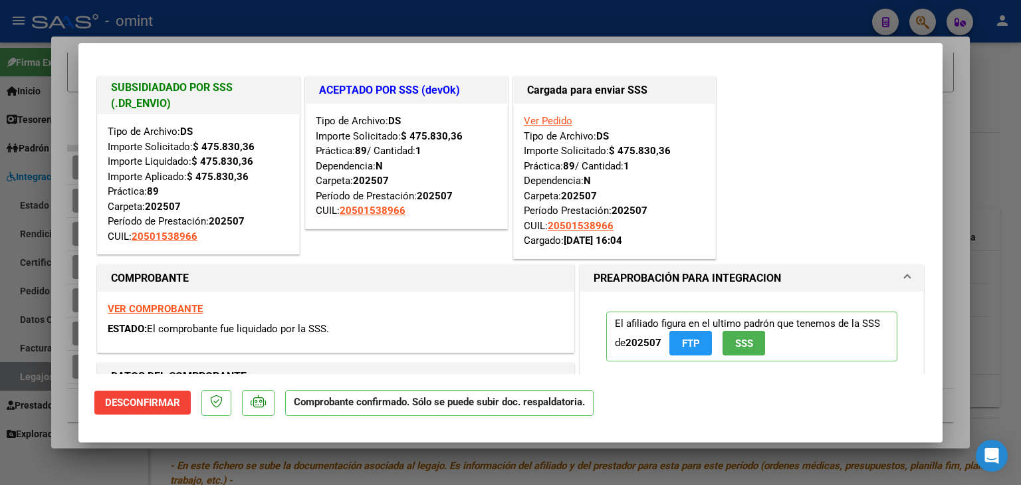
type input "$ 0,00"
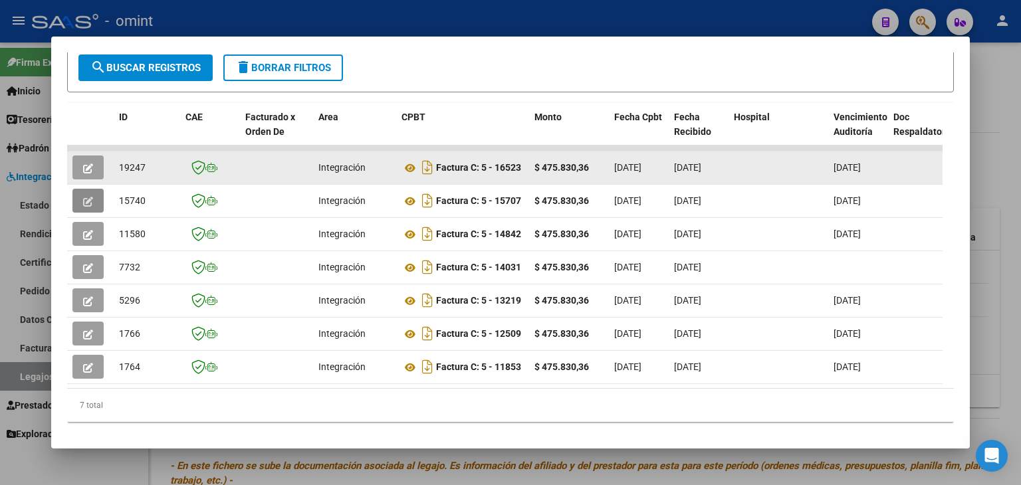
click at [134, 165] on span "19247" at bounding box center [132, 167] width 27 height 11
copy span "19247"
click at [408, 163] on icon at bounding box center [409, 168] width 17 height 16
click at [90, 168] on icon "button" at bounding box center [88, 168] width 10 height 10
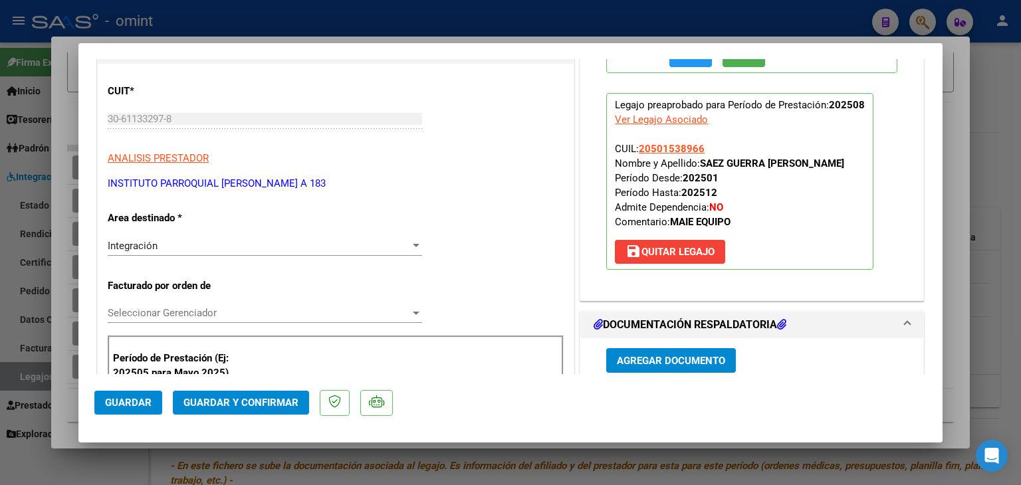
scroll to position [332, 0]
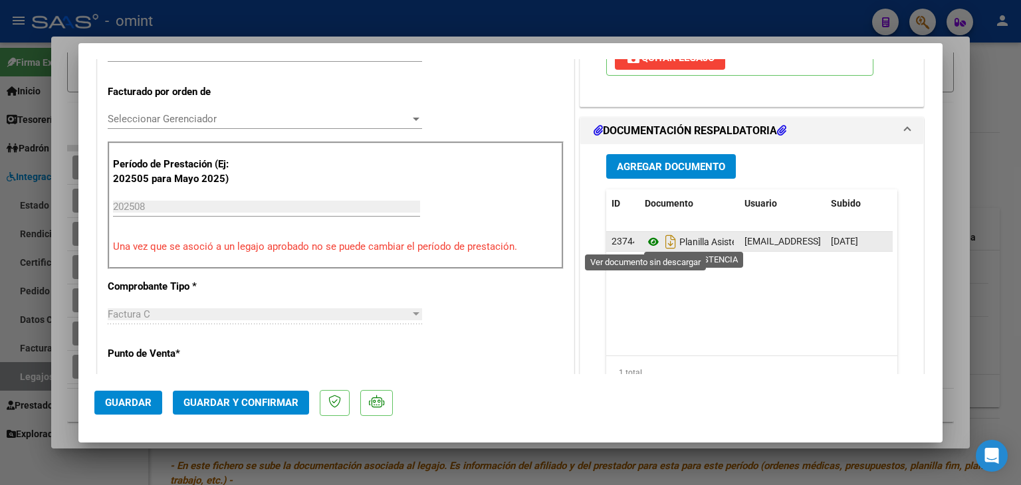
click at [647, 243] on icon at bounding box center [653, 242] width 17 height 16
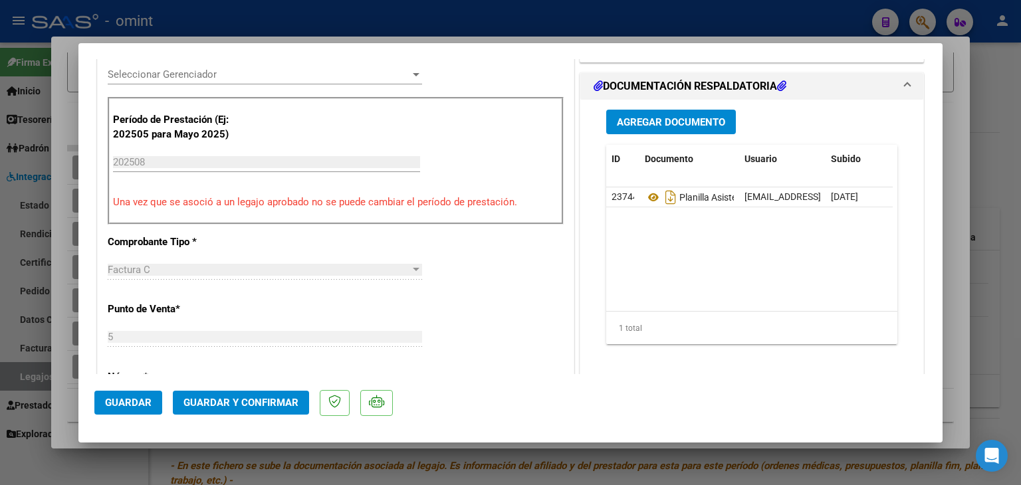
scroll to position [199, 0]
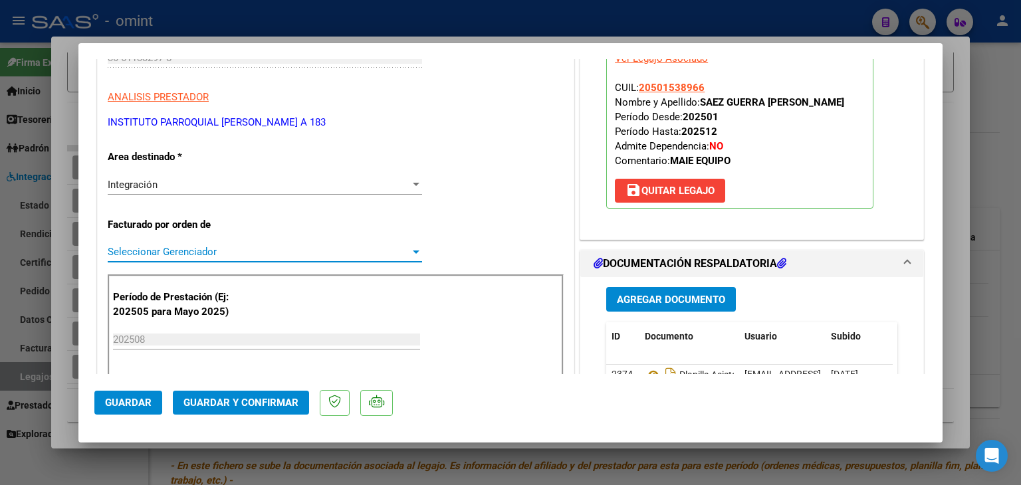
click at [173, 249] on span "Seleccionar Gerenciador" at bounding box center [259, 252] width 302 height 12
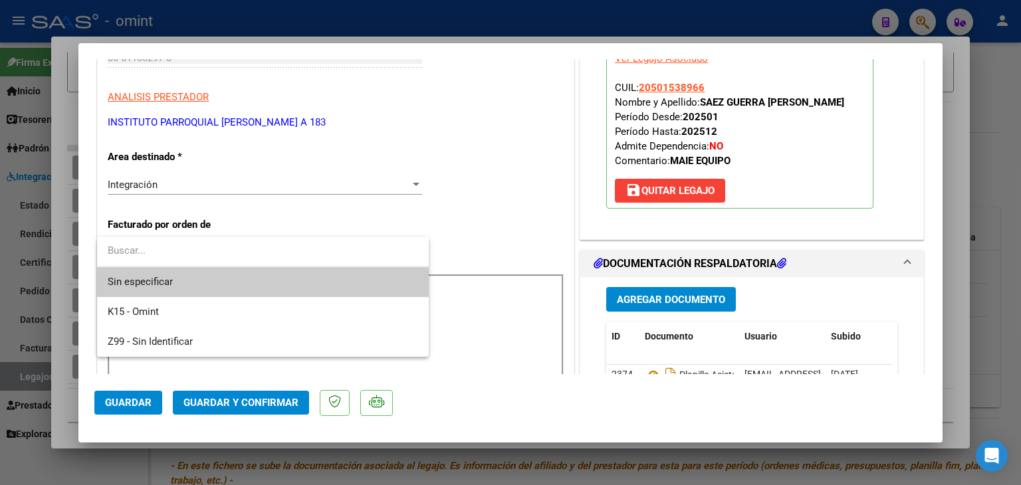
click at [163, 275] on span "Sin especificar" at bounding box center [263, 282] width 310 height 30
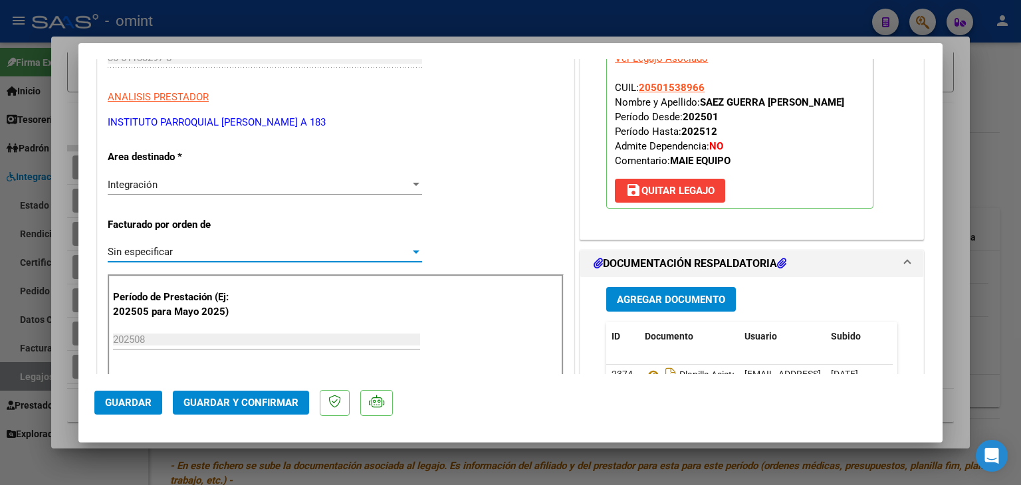
click at [262, 406] on span "Guardar y Confirmar" at bounding box center [240, 403] width 115 height 12
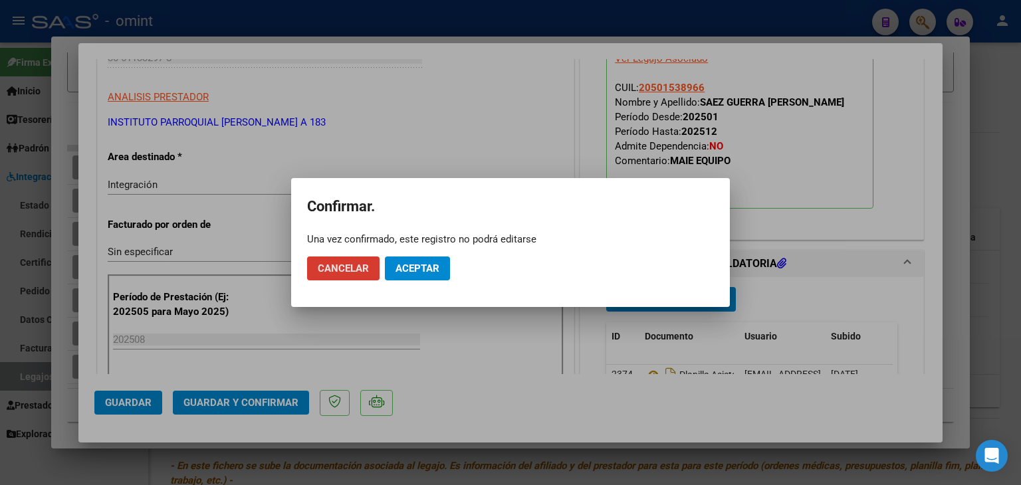
click at [417, 278] on button "Aceptar" at bounding box center [417, 268] width 65 height 24
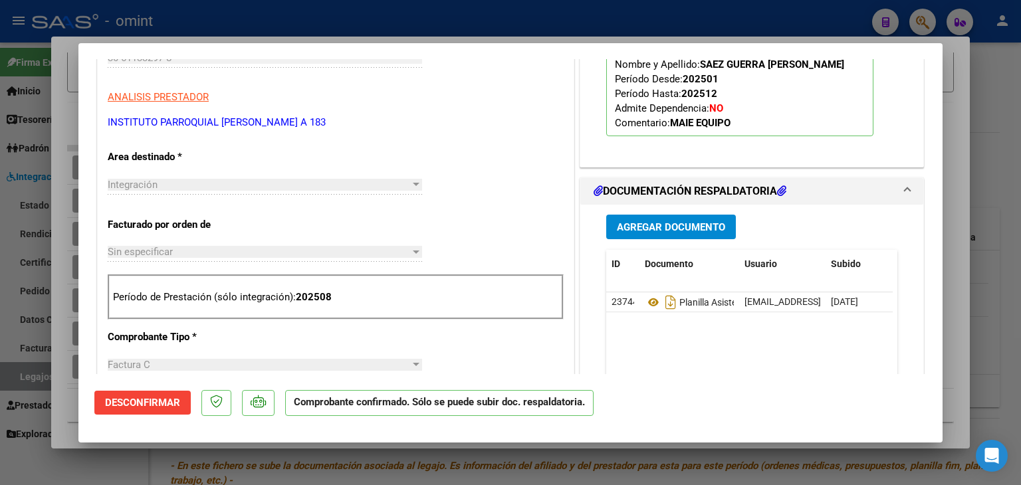
type input "$ 0,00"
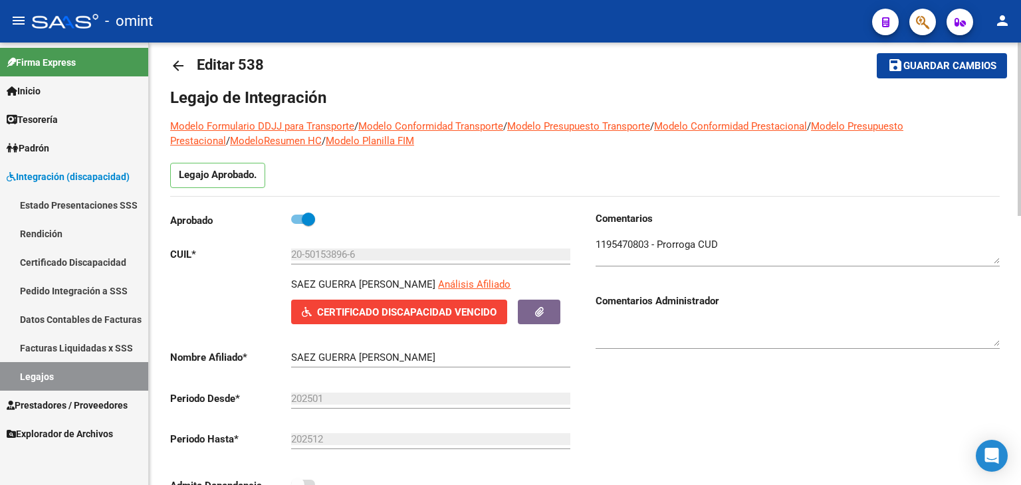
scroll to position [0, 0]
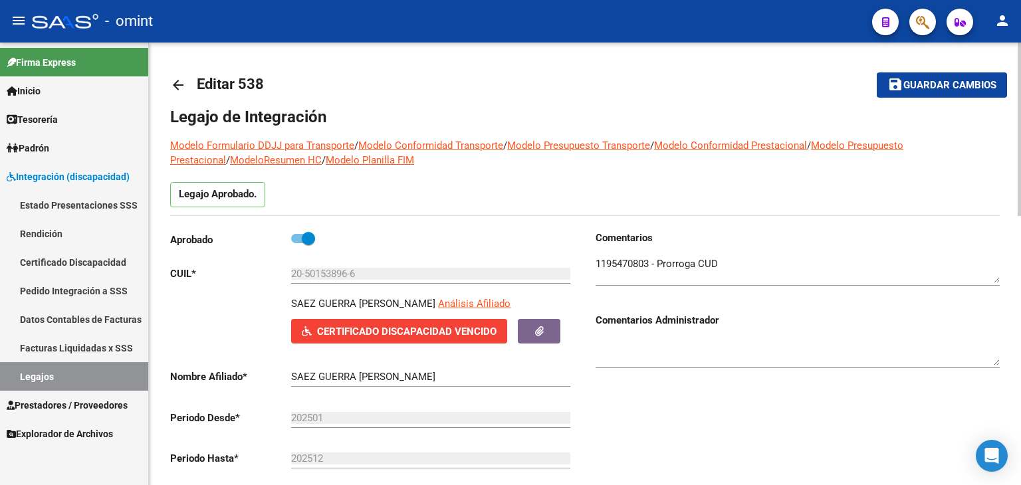
click at [930, 86] on span "Guardar cambios" at bounding box center [949, 86] width 93 height 12
click at [98, 377] on link "Legajos" at bounding box center [74, 376] width 148 height 29
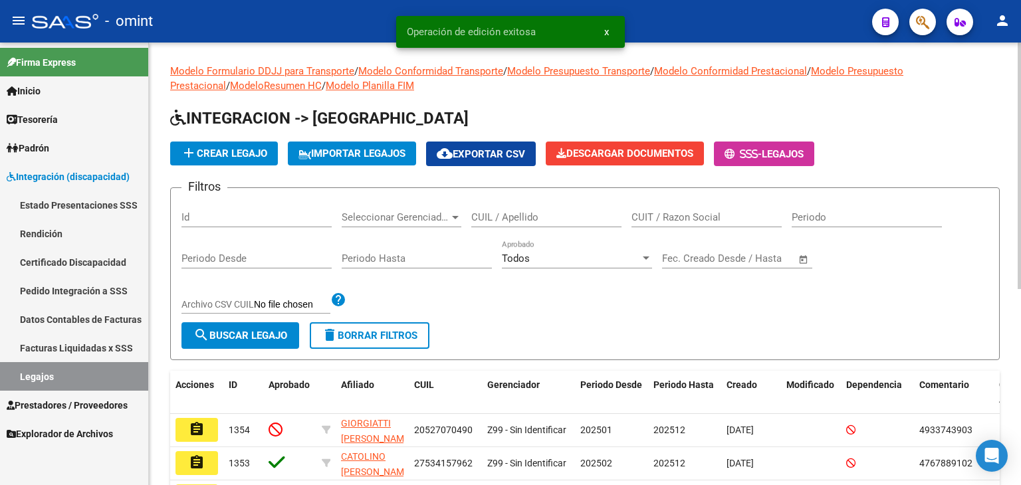
click at [518, 219] on input "CUIL / Apellido" at bounding box center [546, 217] width 150 height 12
paste input "27574302760"
type input "27574302760"
click at [244, 338] on span "search Buscar Legajo" at bounding box center [240, 336] width 94 height 12
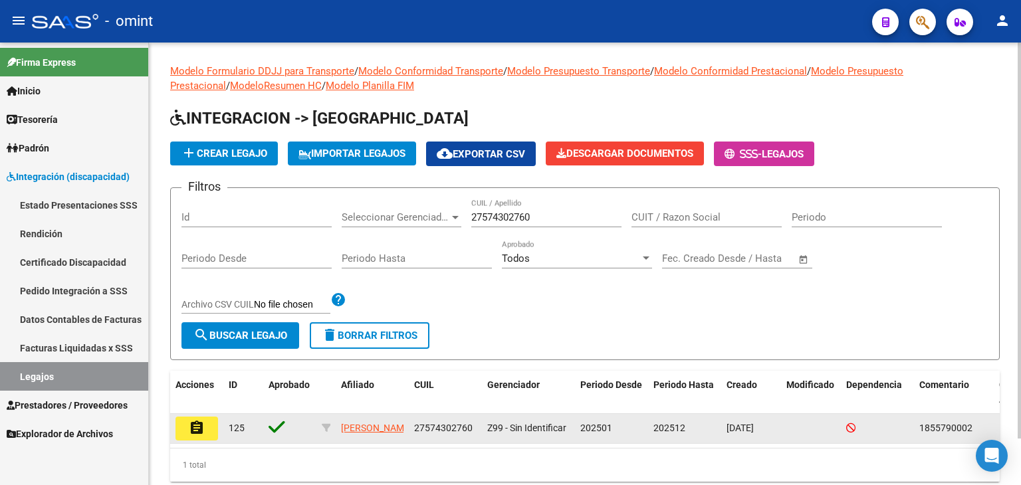
click at [199, 434] on mat-icon "assignment" at bounding box center [197, 428] width 16 height 16
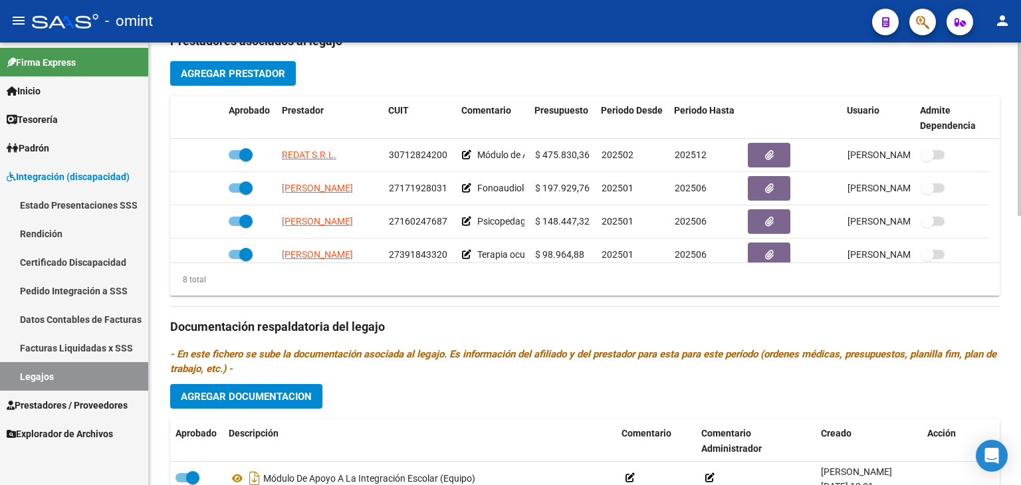
scroll to position [532, 0]
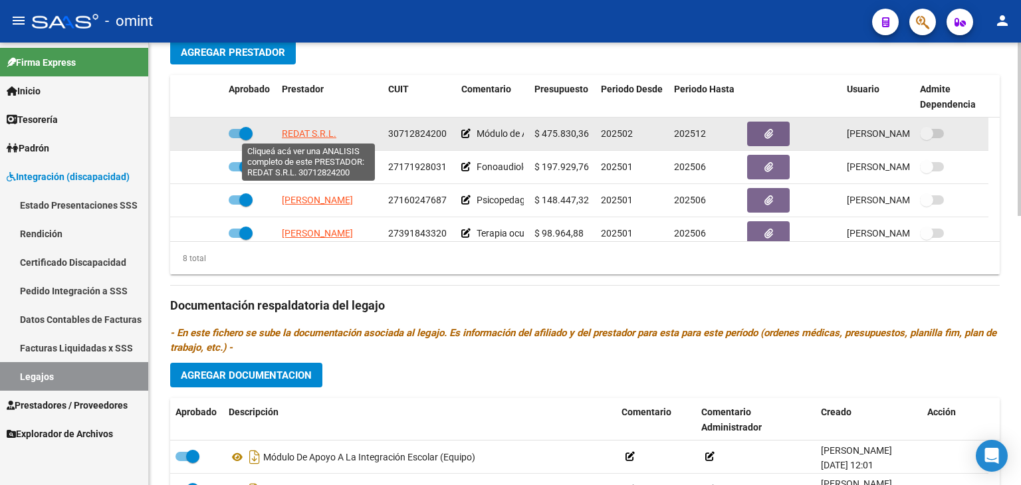
click at [292, 133] on span "REDAT S.R.L." at bounding box center [309, 133] width 54 height 11
type textarea "30712824200"
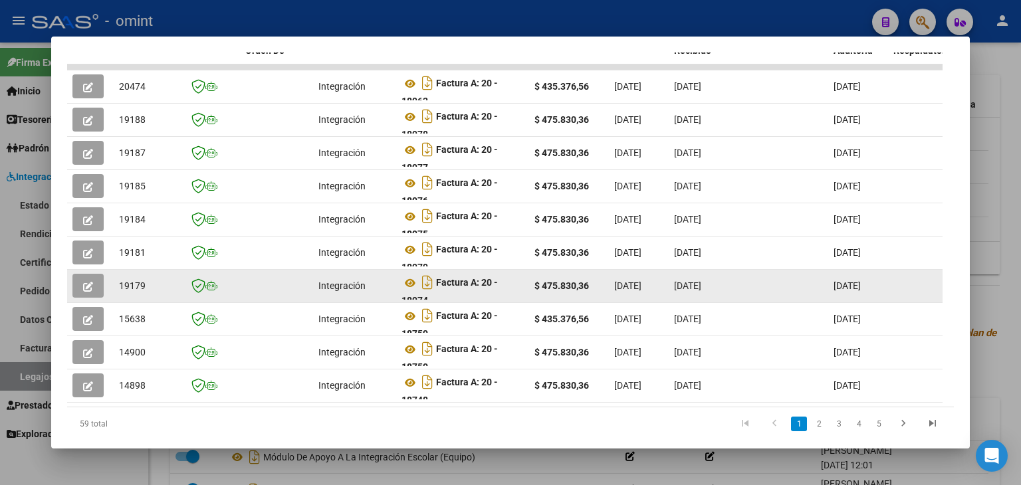
scroll to position [324, 0]
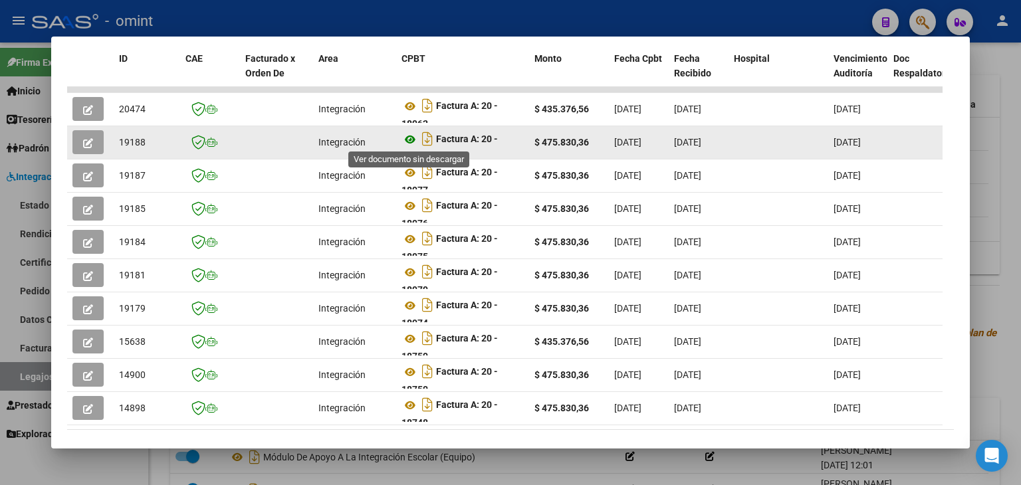
click at [408, 137] on icon at bounding box center [409, 140] width 17 height 16
click at [136, 142] on span "19188" at bounding box center [132, 142] width 27 height 11
copy span "19188"
click at [92, 142] on icon "button" at bounding box center [88, 143] width 10 height 10
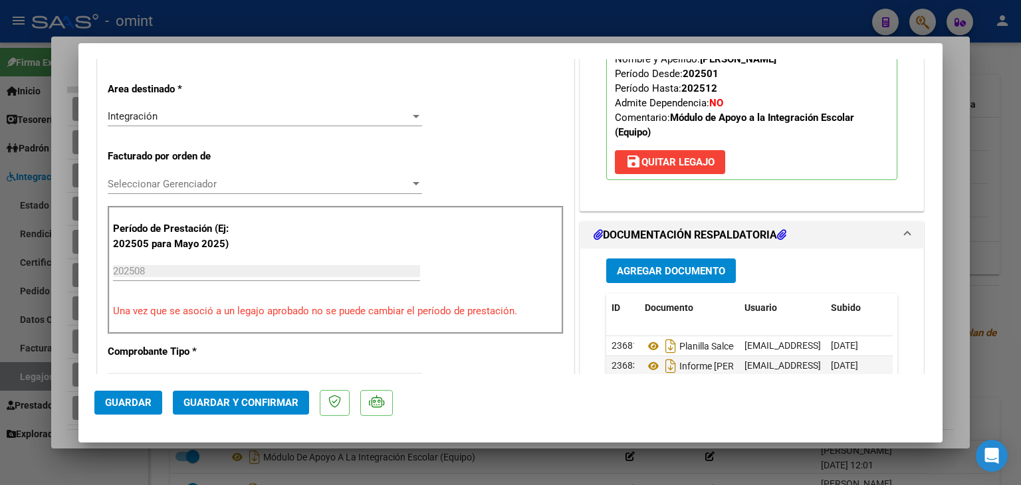
scroll to position [290, 0]
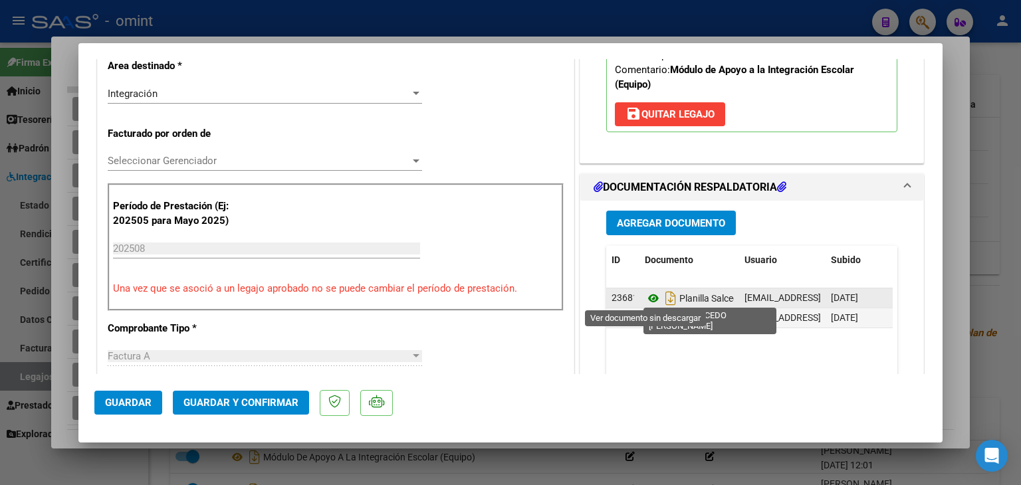
click at [645, 298] on icon at bounding box center [653, 298] width 17 height 16
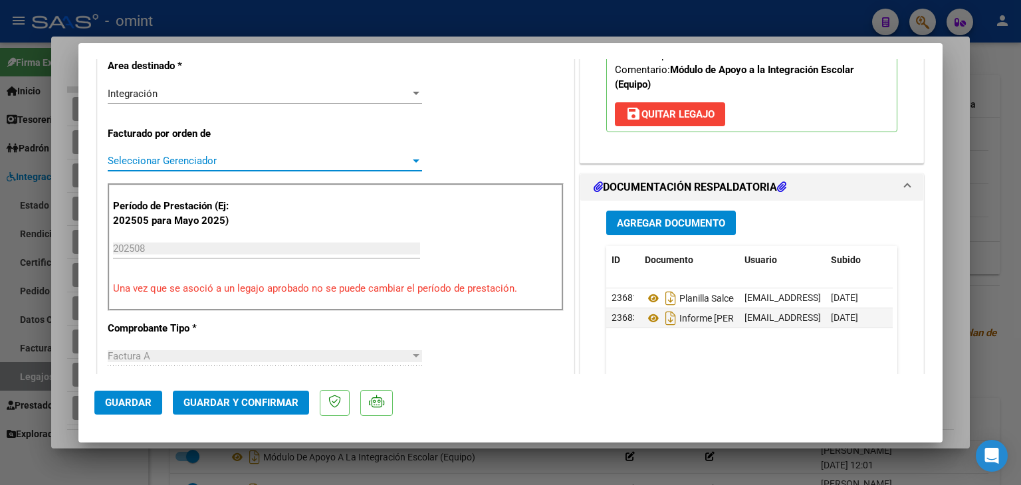
click at [165, 160] on span "Seleccionar Gerenciador" at bounding box center [259, 161] width 302 height 12
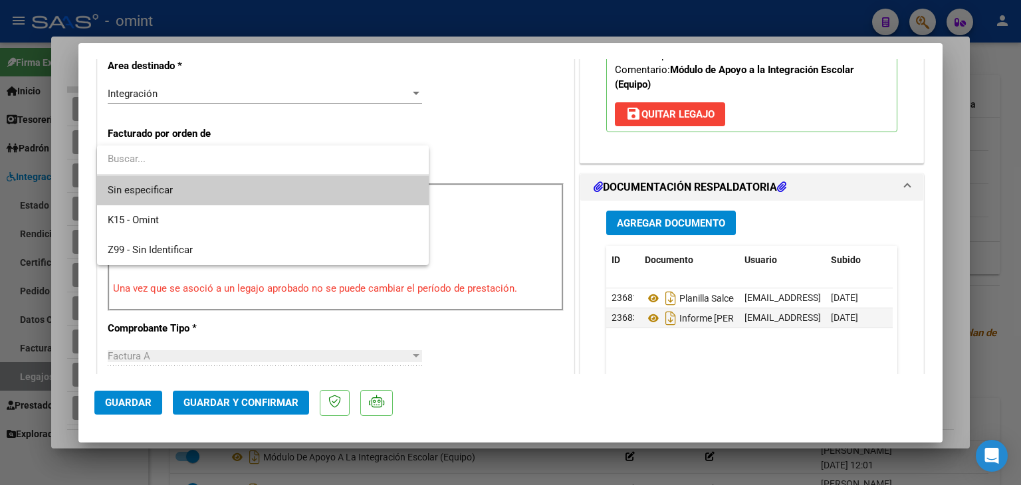
click at [168, 181] on span "Sin especificar" at bounding box center [263, 190] width 310 height 30
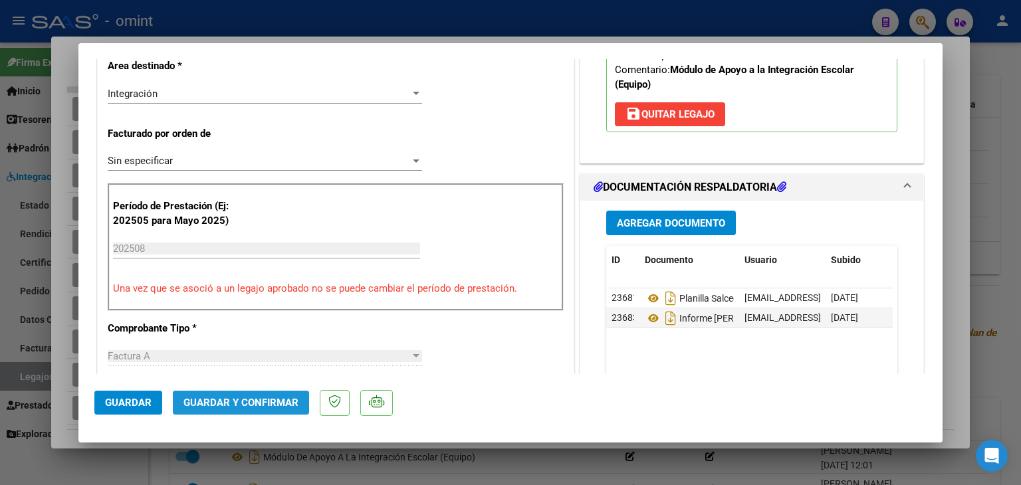
click at [244, 403] on span "Guardar y Confirmar" at bounding box center [240, 403] width 115 height 12
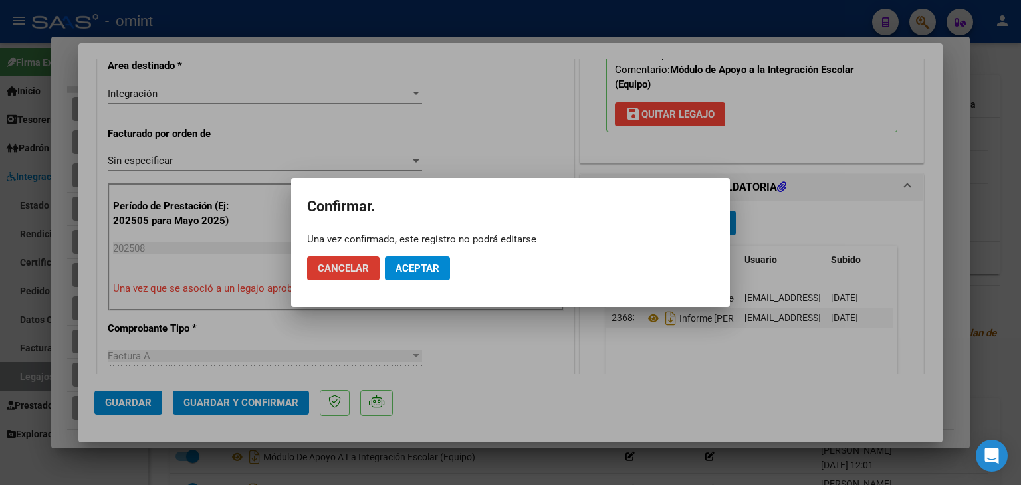
click at [419, 271] on span "Aceptar" at bounding box center [417, 268] width 44 height 12
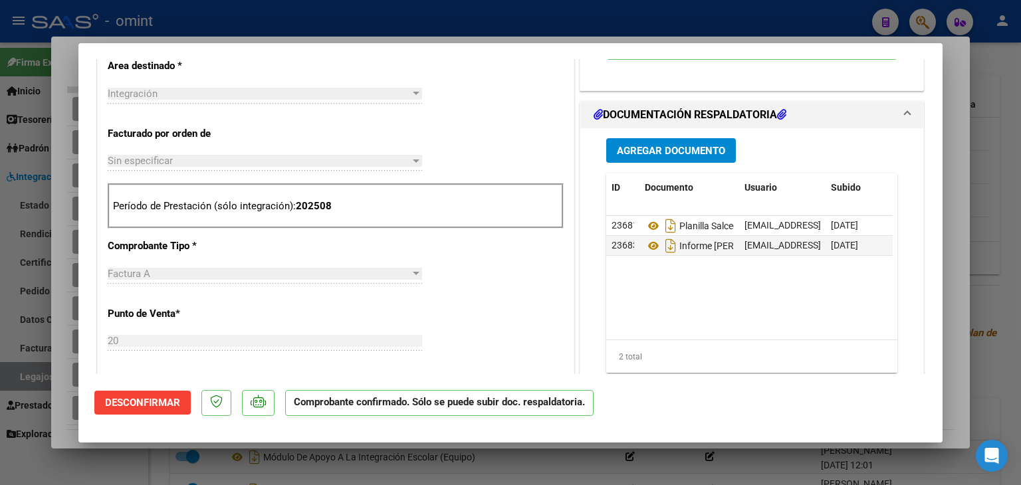
type input "$ 0,00"
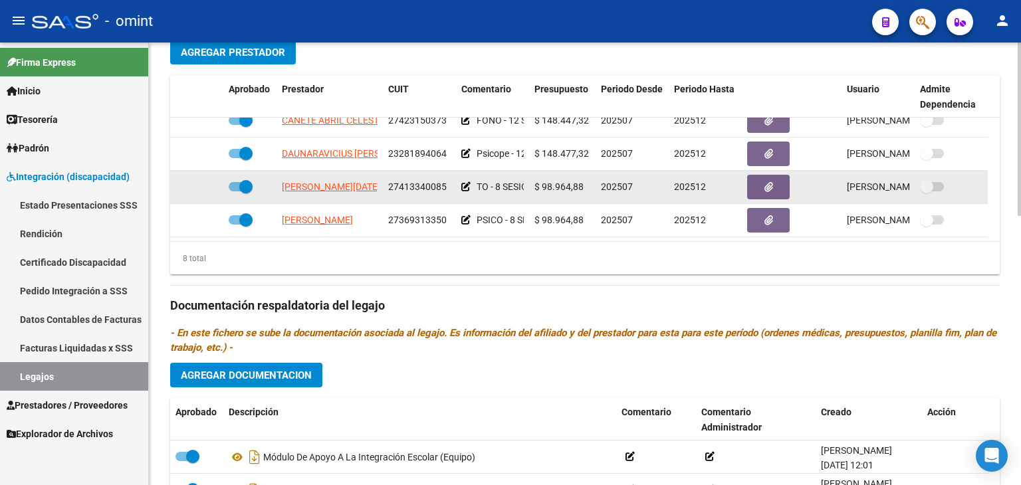
scroll to position [80, 0]
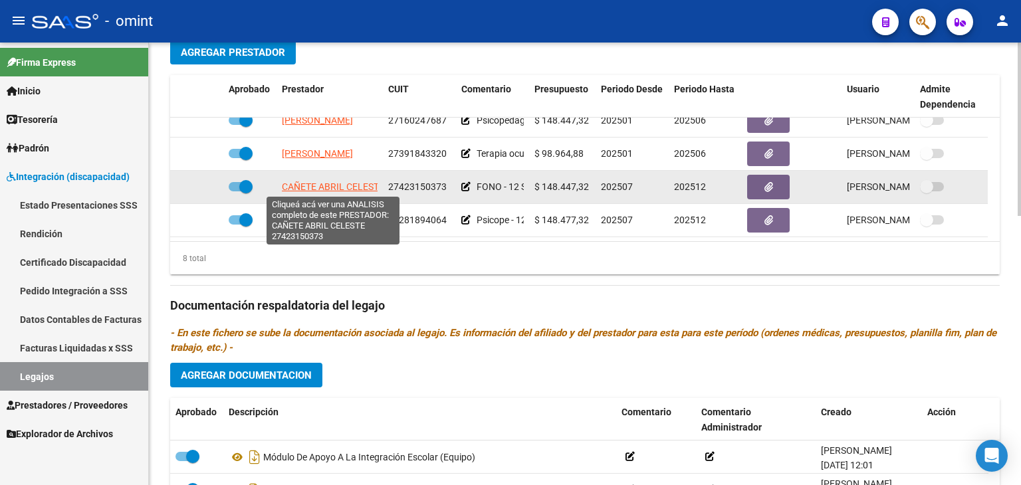
click at [330, 186] on span "CAÑETE ABRIL CELESTE" at bounding box center [333, 186] width 102 height 11
type textarea "27423150373"
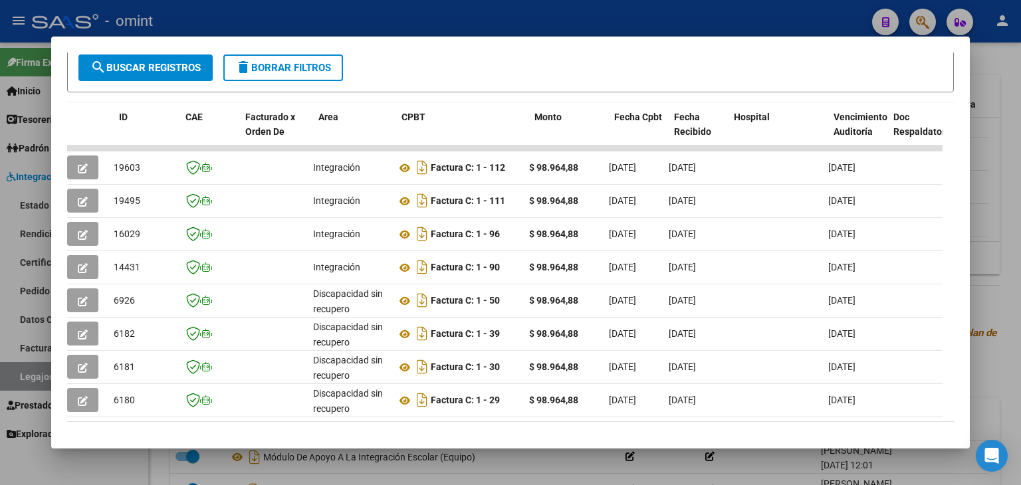
scroll to position [0, 0]
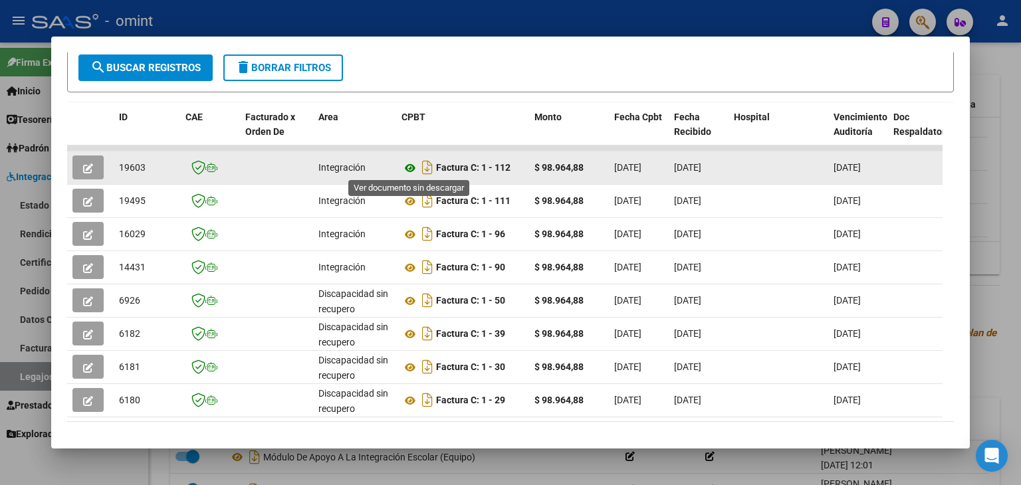
click at [407, 164] on icon at bounding box center [409, 168] width 17 height 16
click at [80, 168] on button "button" at bounding box center [87, 167] width 31 height 24
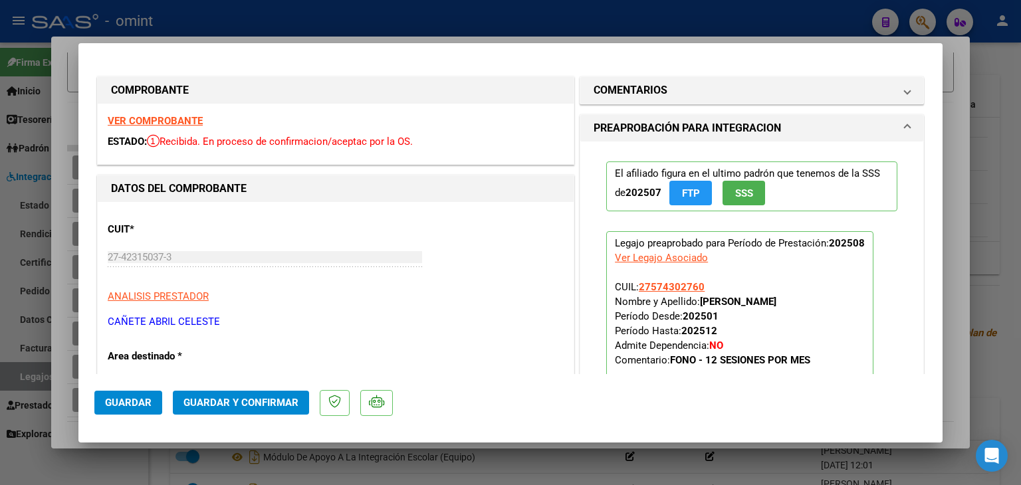
scroll to position [332, 0]
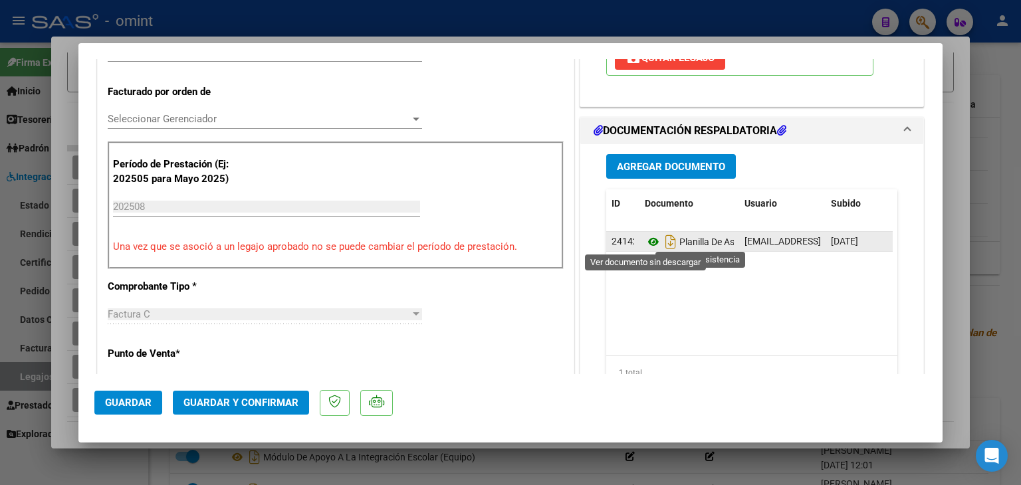
click at [646, 245] on icon at bounding box center [653, 242] width 17 height 16
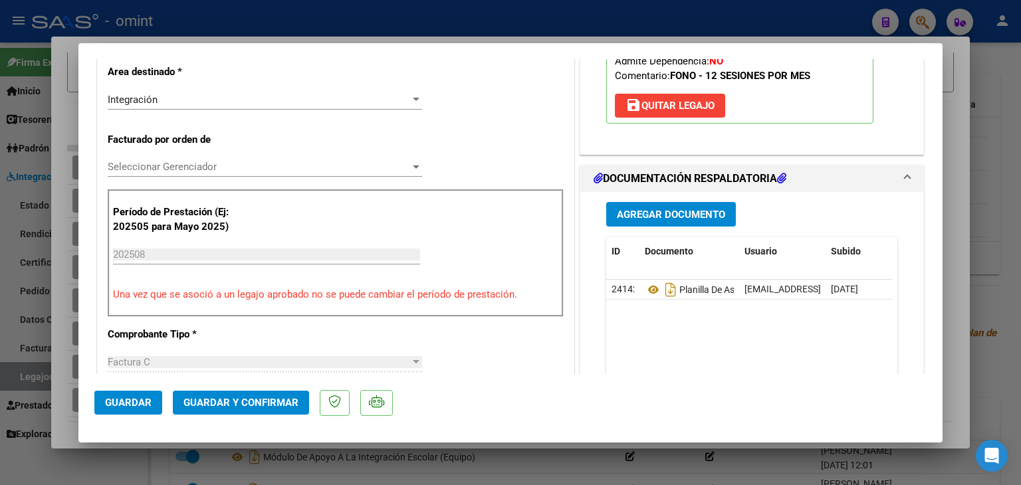
scroll to position [199, 0]
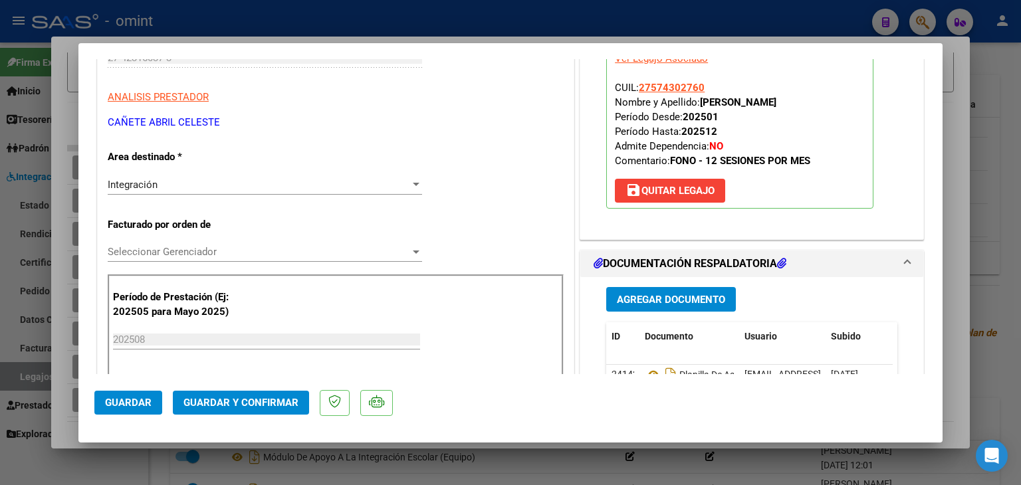
click at [152, 251] on span "Seleccionar Gerenciador" at bounding box center [259, 252] width 302 height 12
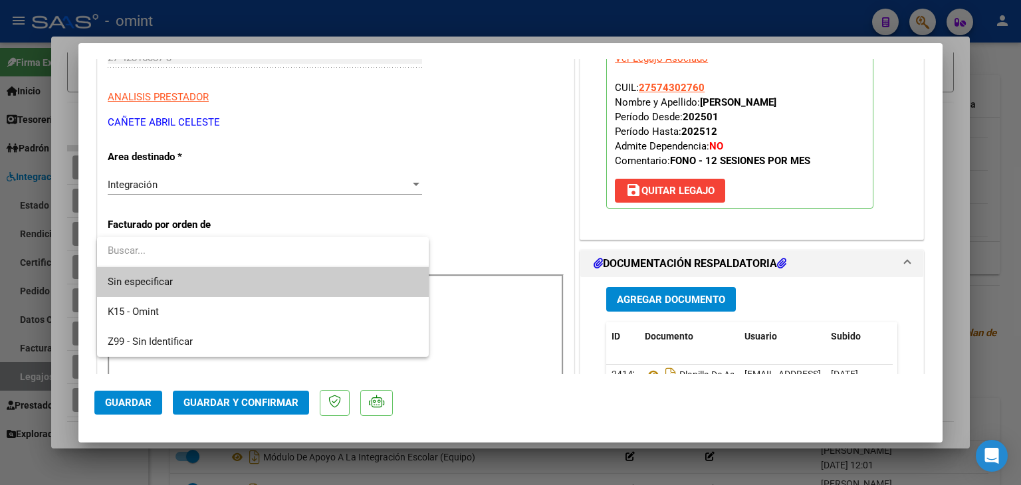
click at [163, 278] on span "Sin especificar" at bounding box center [263, 282] width 310 height 30
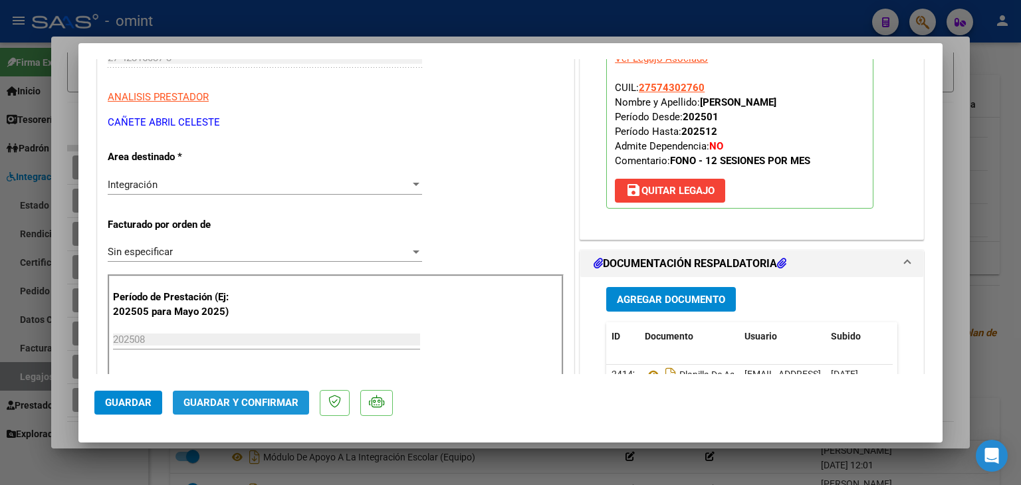
click at [254, 403] on span "Guardar y Confirmar" at bounding box center [240, 403] width 115 height 12
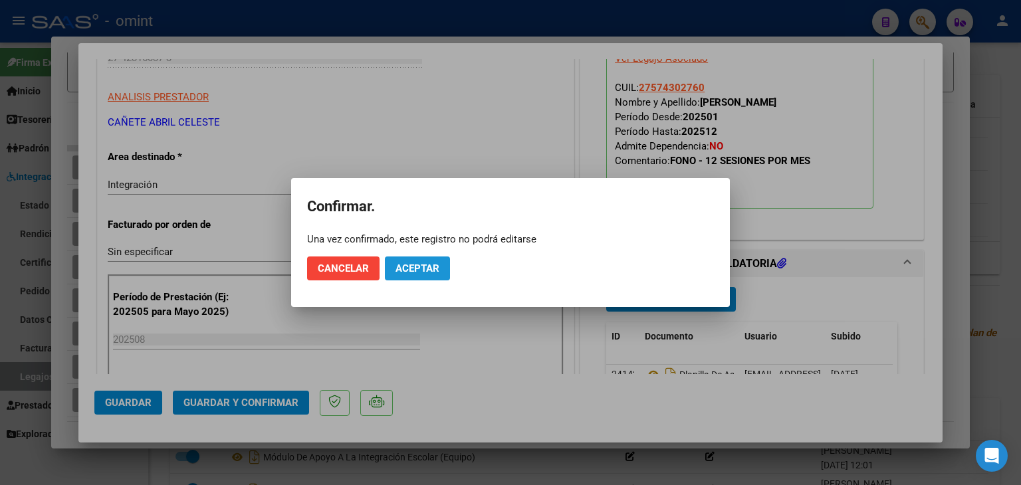
click at [415, 272] on span "Aceptar" at bounding box center [417, 268] width 44 height 12
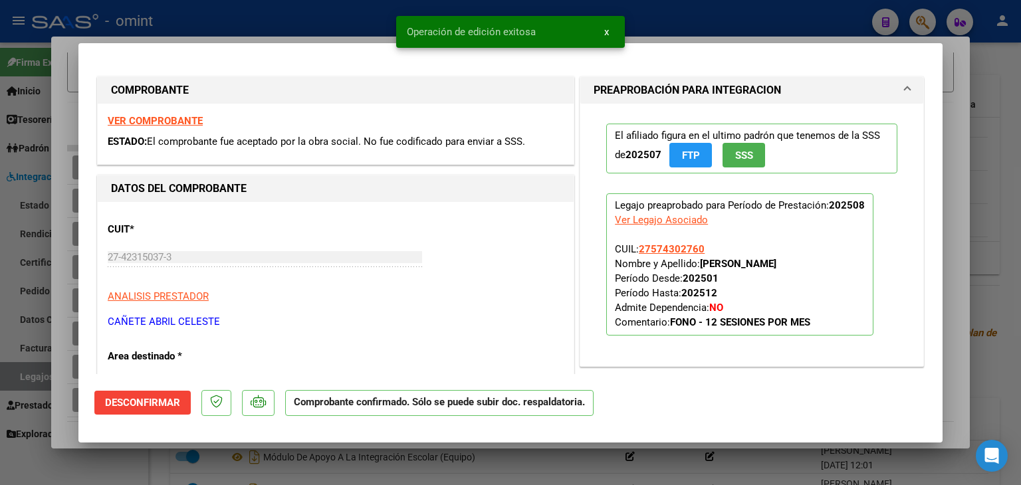
scroll to position [0, 0]
type input "$ 0,00"
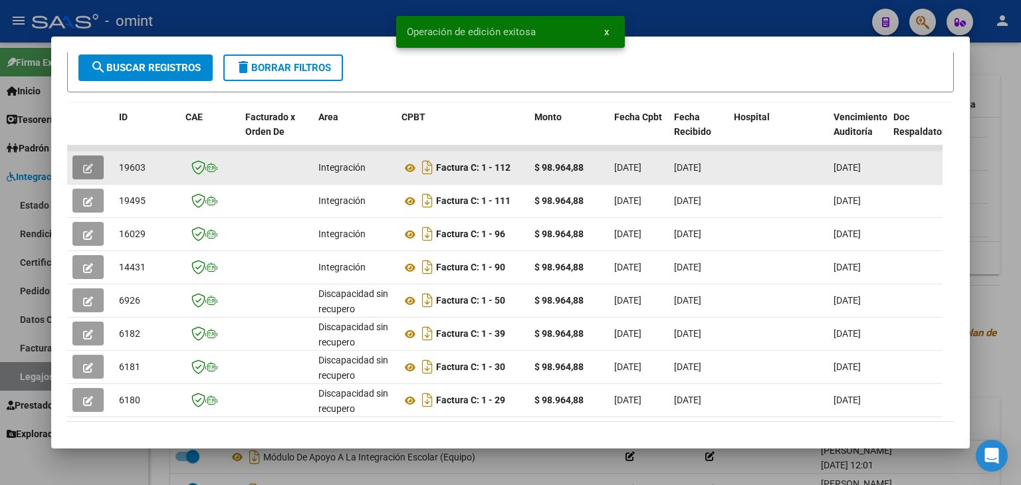
click at [133, 165] on span "19603" at bounding box center [132, 167] width 27 height 11
copy span "19603"
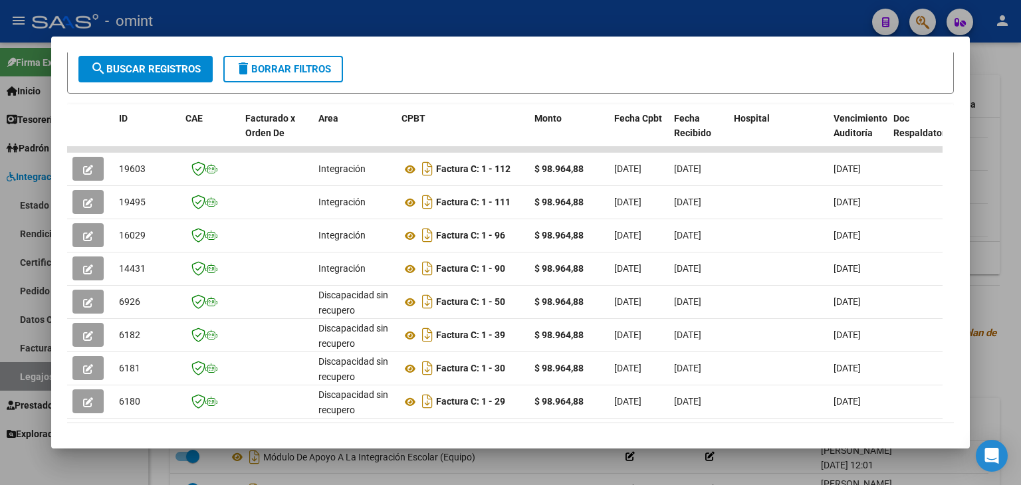
scroll to position [258, 0]
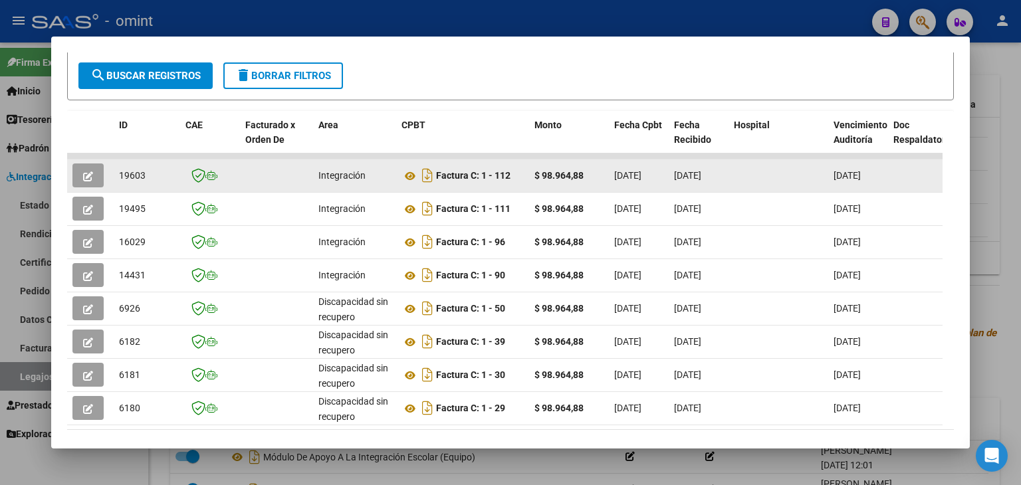
click at [90, 173] on icon "button" at bounding box center [88, 176] width 10 height 10
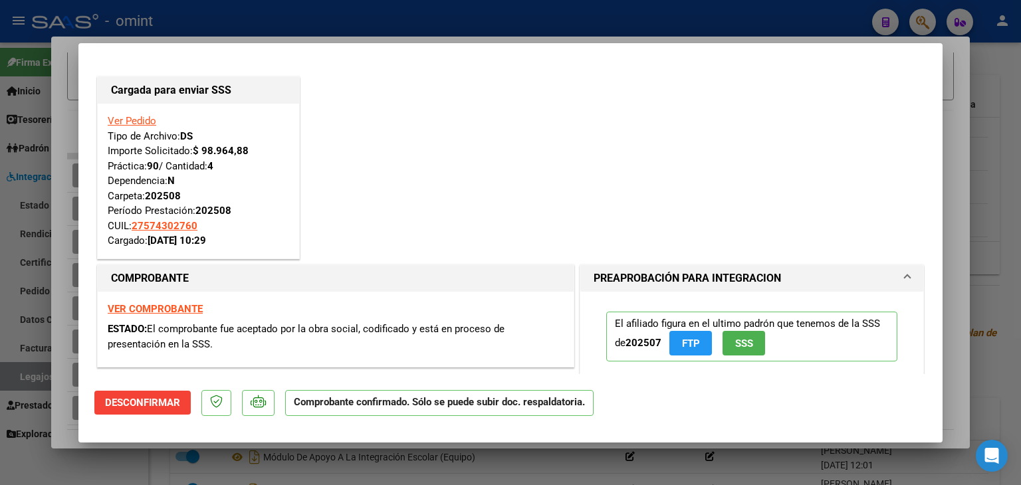
type input "$ 0,00"
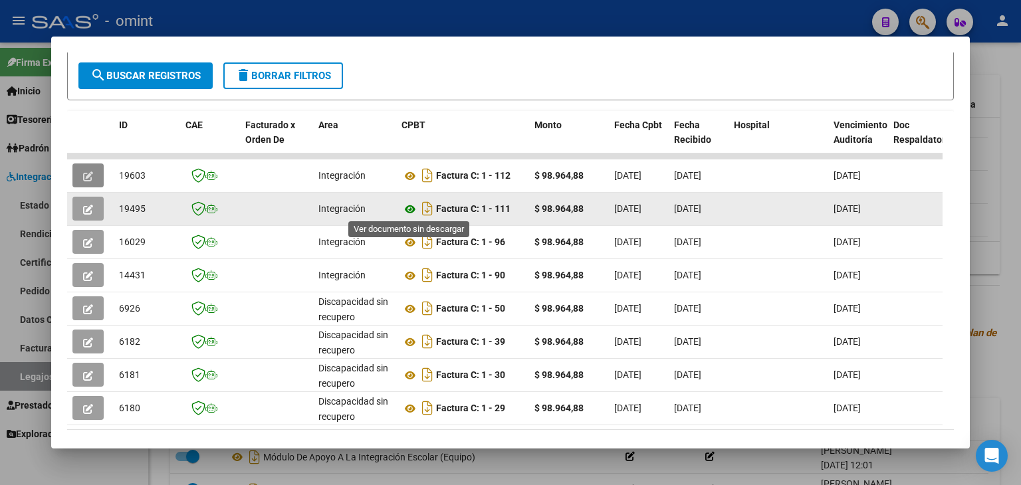
click at [407, 209] on icon at bounding box center [409, 209] width 17 height 16
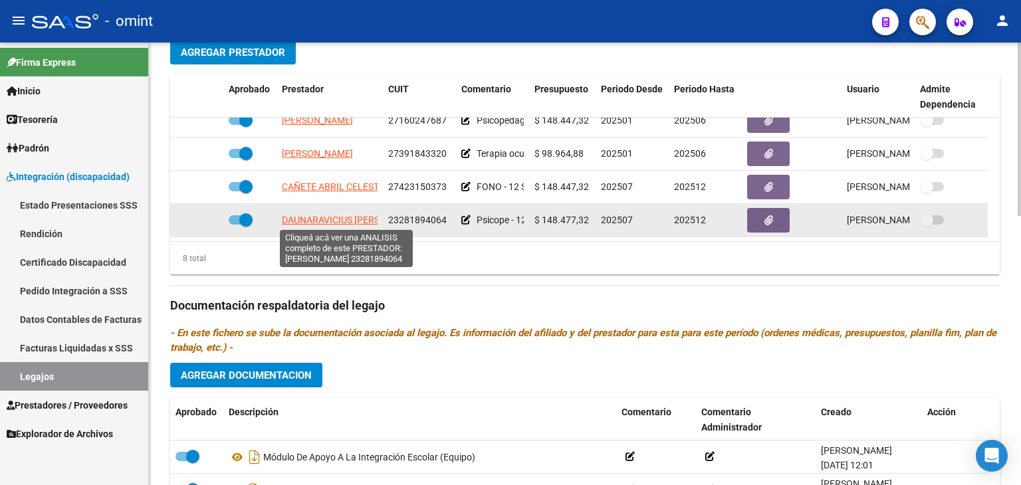
click at [335, 215] on span "DAUNARAVICIUS CECILIA INES" at bounding box center [354, 220] width 144 height 11
type textarea "23281894064"
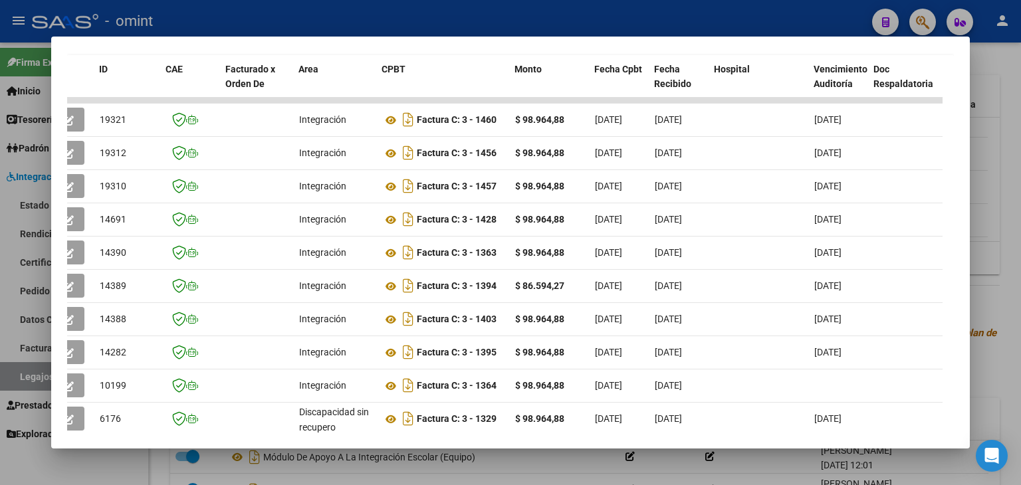
scroll to position [0, 0]
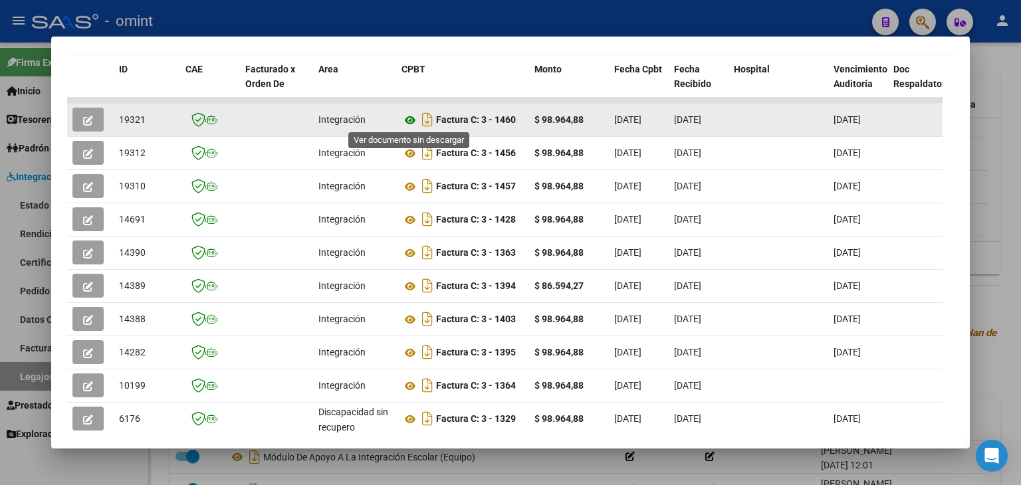
click at [413, 118] on icon at bounding box center [409, 120] width 17 height 16
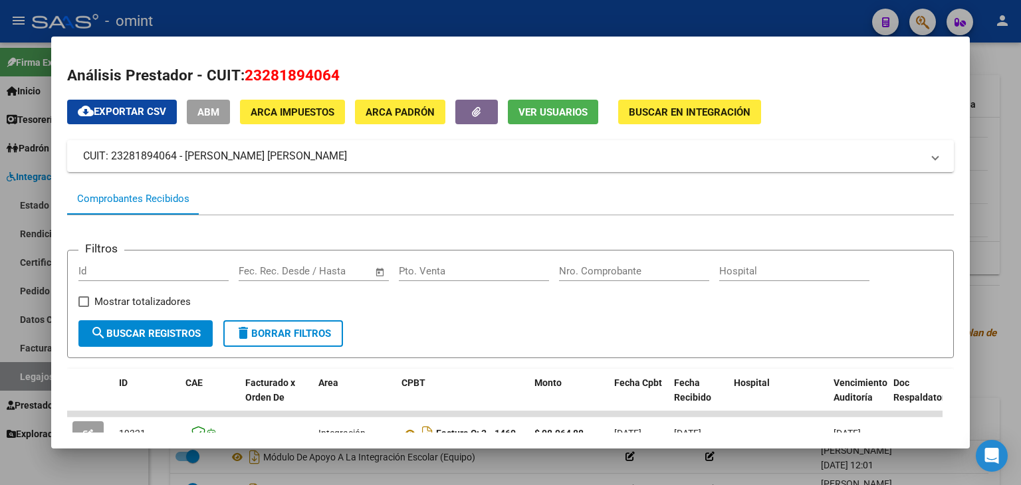
scroll to position [199, 0]
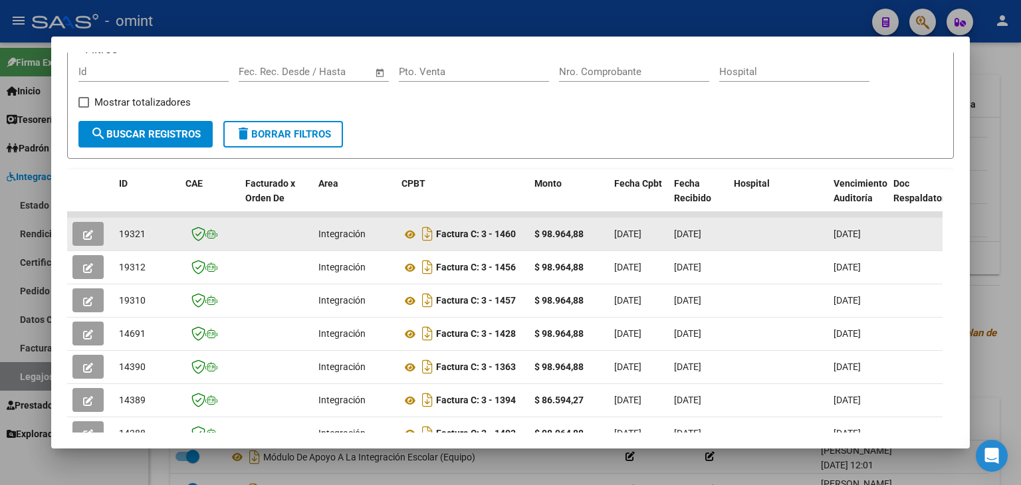
click at [125, 229] on span "19321" at bounding box center [132, 234] width 27 height 11
click at [124, 229] on span "19321" at bounding box center [132, 234] width 27 height 11
copy span "19321"
click at [85, 237] on icon "button" at bounding box center [88, 235] width 10 height 10
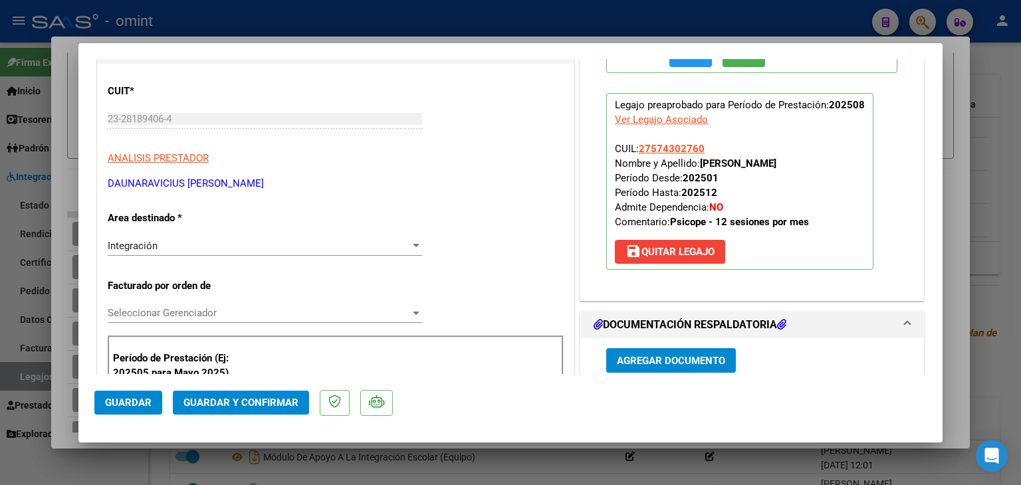
scroll to position [332, 0]
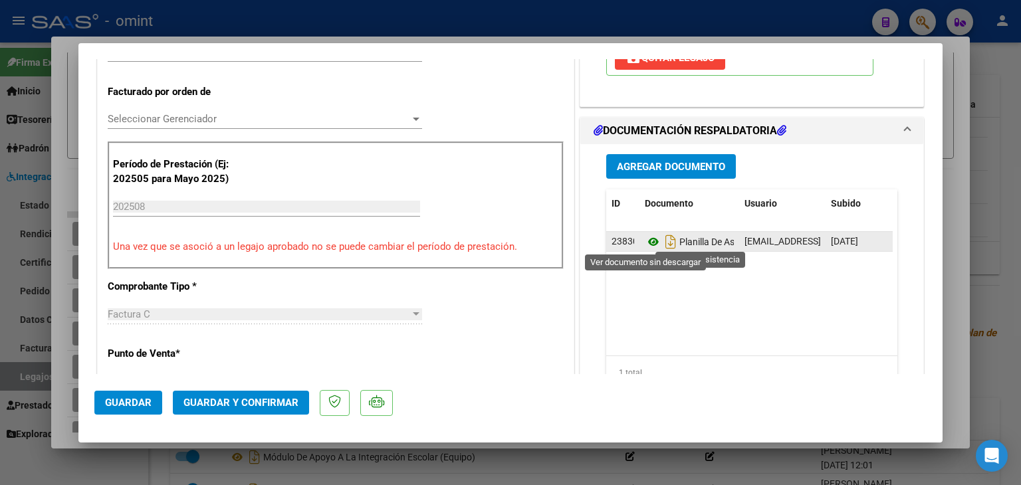
click at [646, 243] on icon at bounding box center [653, 242] width 17 height 16
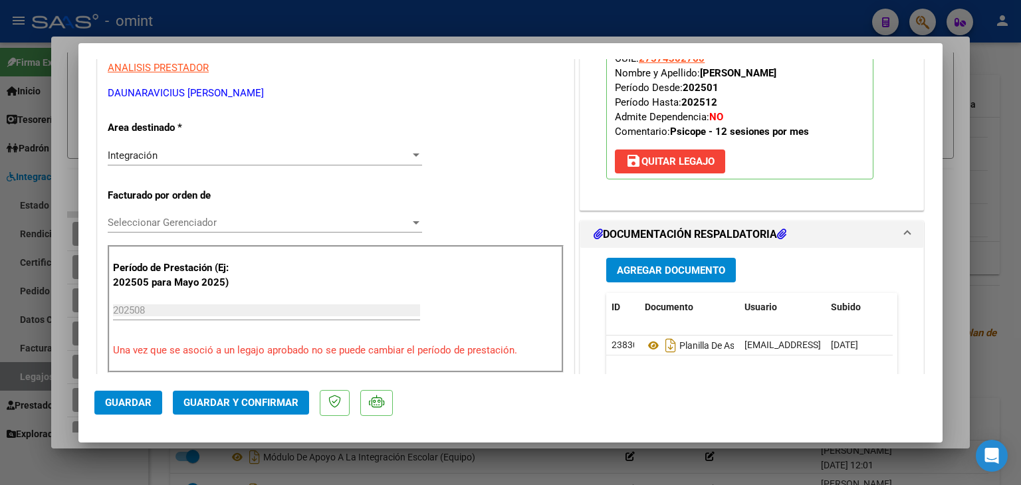
scroll to position [266, 0]
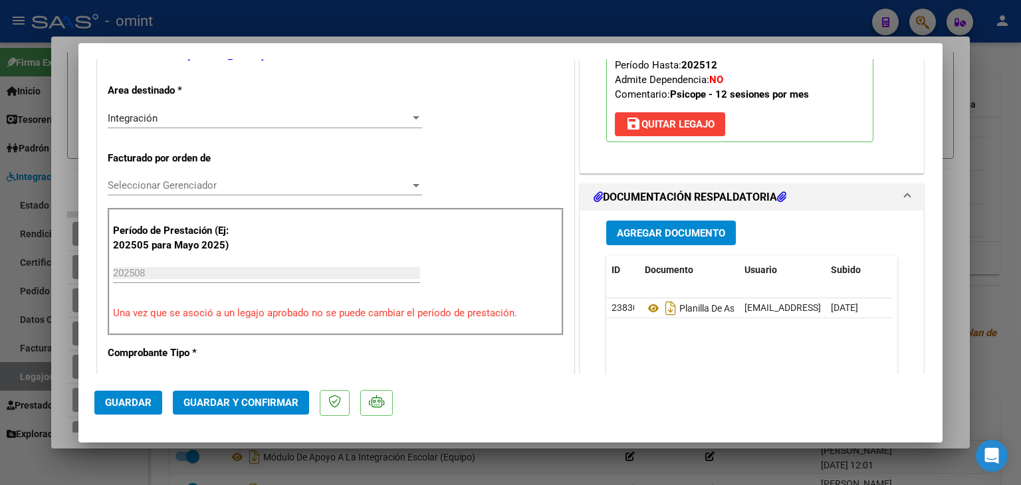
click at [159, 189] on span "Seleccionar Gerenciador" at bounding box center [259, 185] width 302 height 12
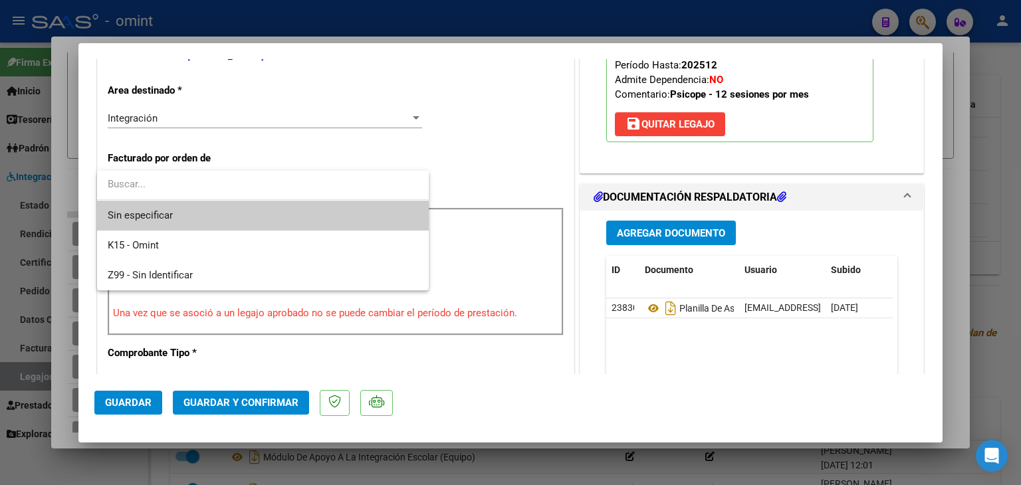
click at [189, 216] on span "Sin especificar" at bounding box center [263, 216] width 310 height 30
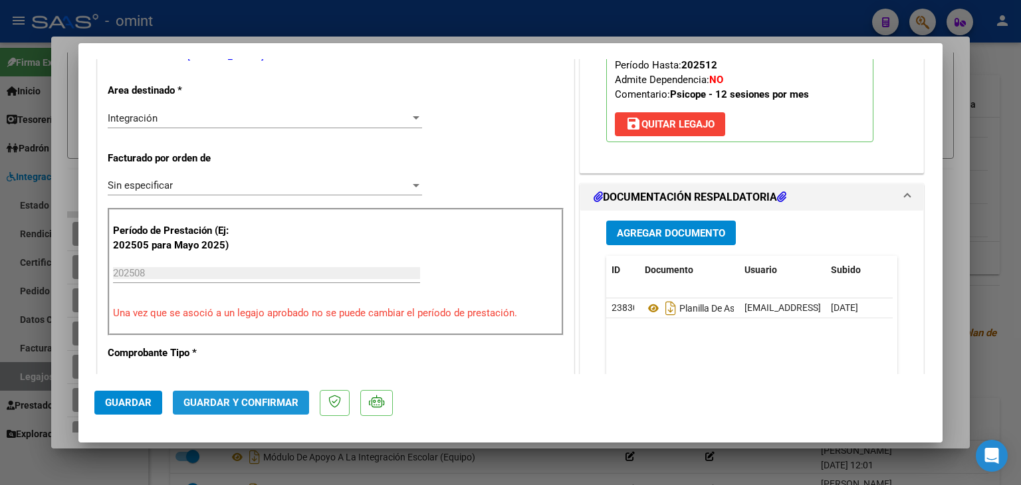
click at [284, 399] on span "Guardar y Confirmar" at bounding box center [240, 403] width 115 height 12
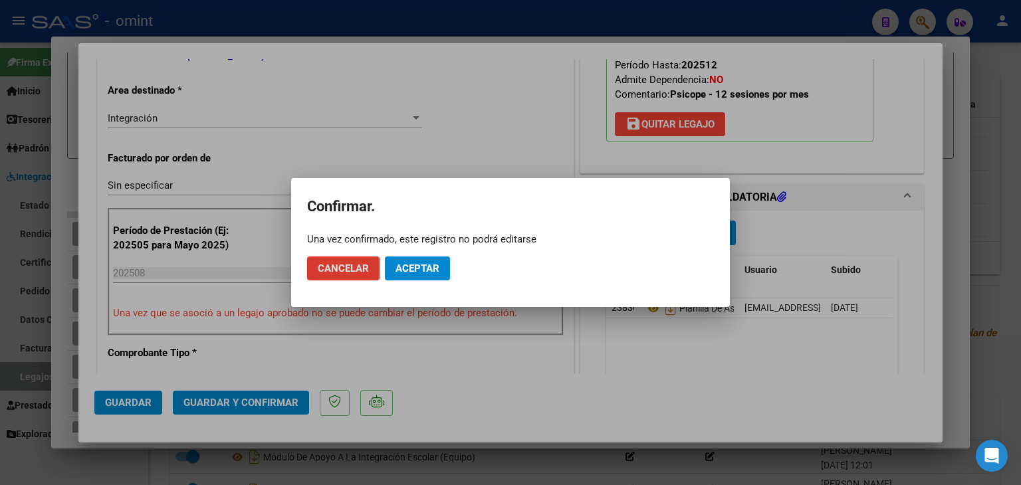
click at [433, 268] on span "Aceptar" at bounding box center [417, 268] width 44 height 12
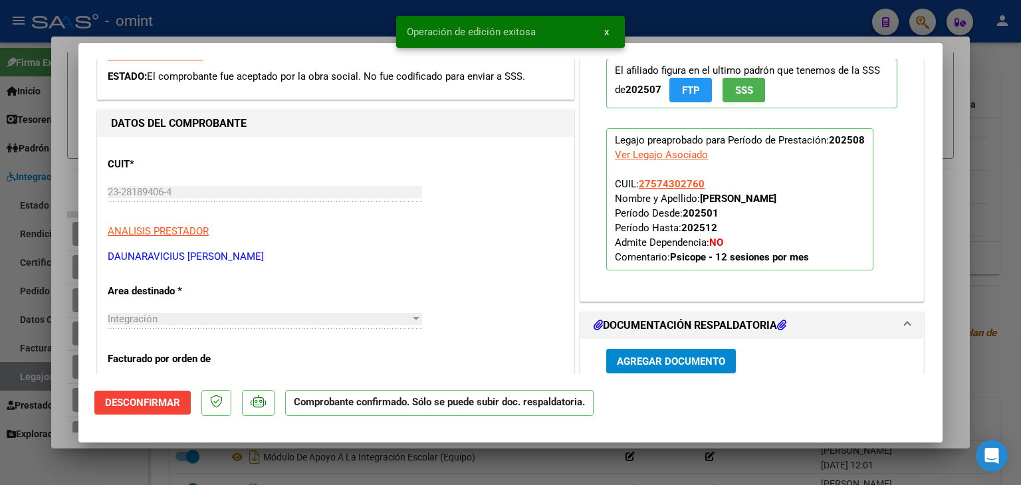
scroll to position [0, 0]
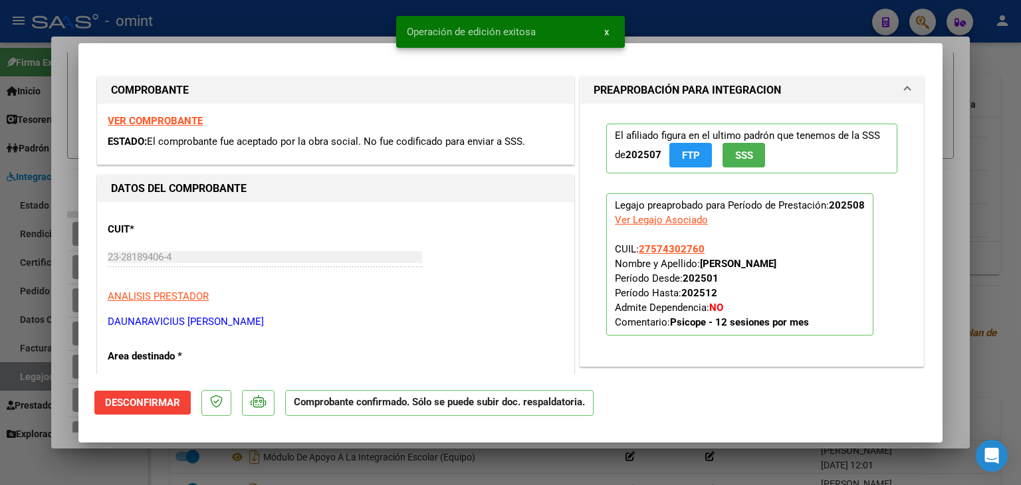
type input "$ 0,00"
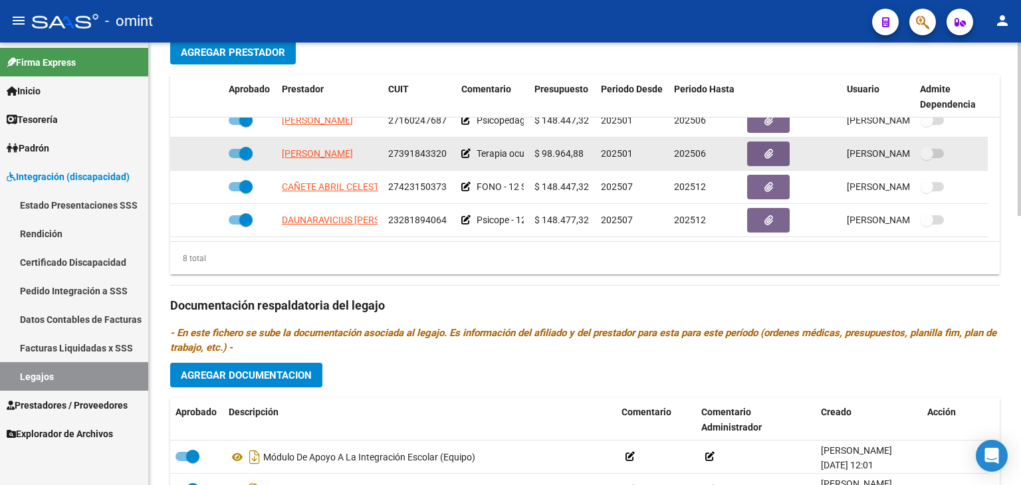
drag, startPoint x: 579, startPoint y: 155, endPoint x: 542, endPoint y: 150, distance: 37.6
click at [542, 150] on span "$ 98.964,88" at bounding box center [558, 153] width 49 height 11
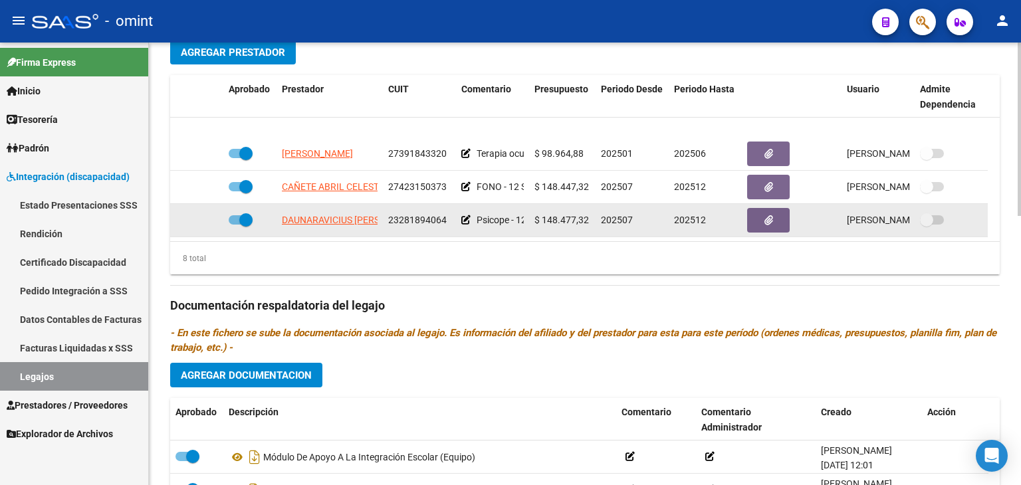
scroll to position [146, 0]
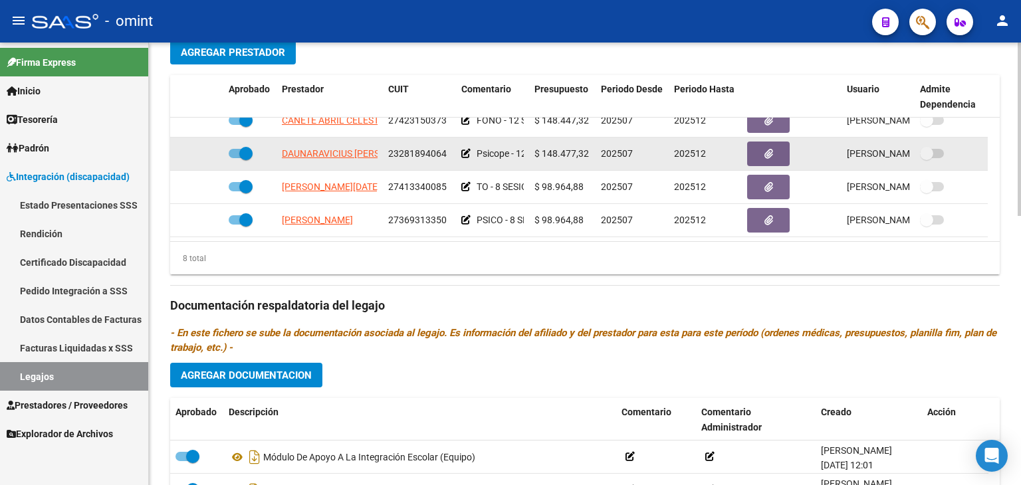
drag, startPoint x: 542, startPoint y: 151, endPoint x: 586, endPoint y: 152, distance: 43.9
click at [586, 152] on span "$ 148.477,32" at bounding box center [561, 153] width 54 height 11
copy span "148.477,32"
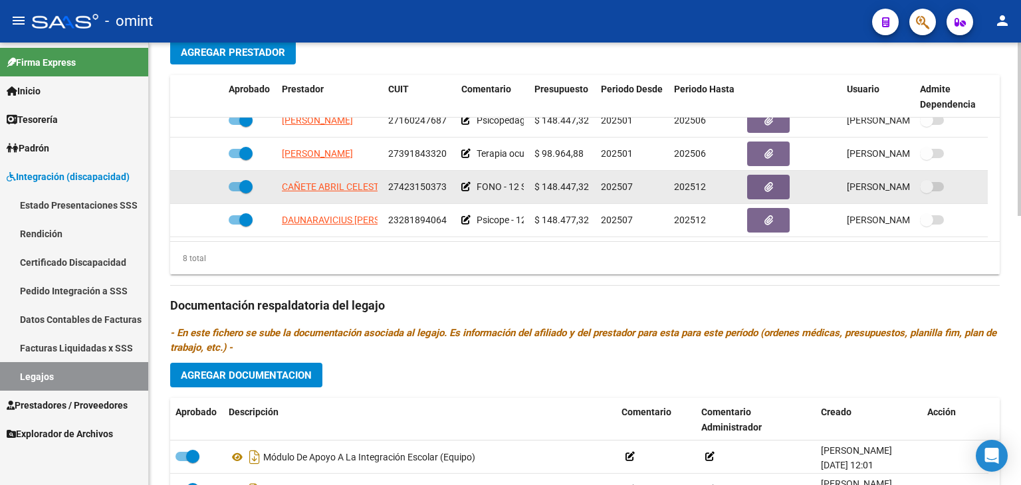
scroll to position [80, 0]
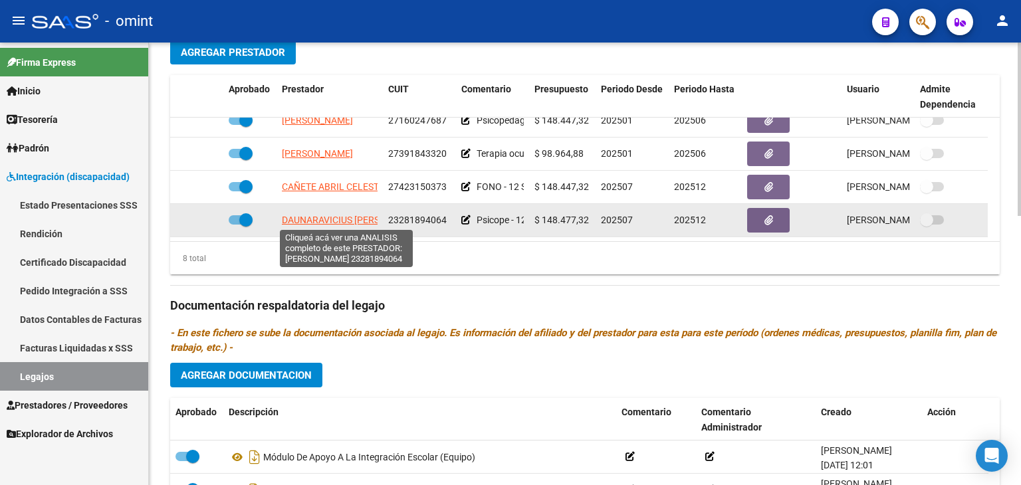
click at [315, 219] on span "DAUNARAVICIUS CECILIA INES" at bounding box center [354, 220] width 144 height 11
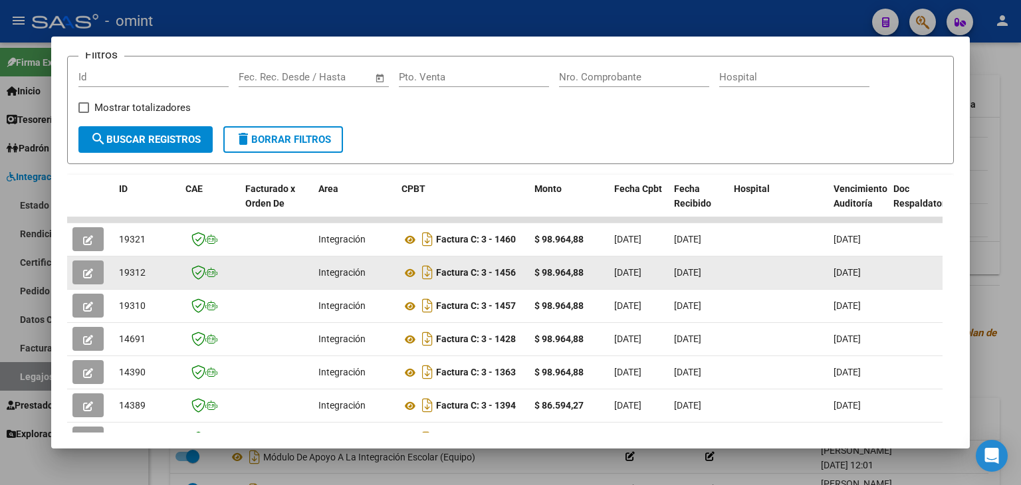
scroll to position [203, 0]
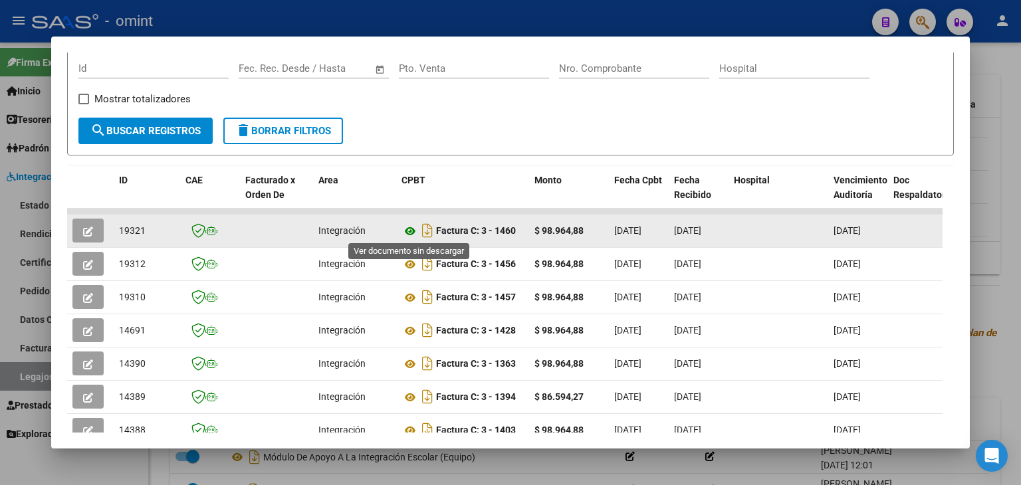
click at [409, 228] on icon at bounding box center [409, 231] width 17 height 16
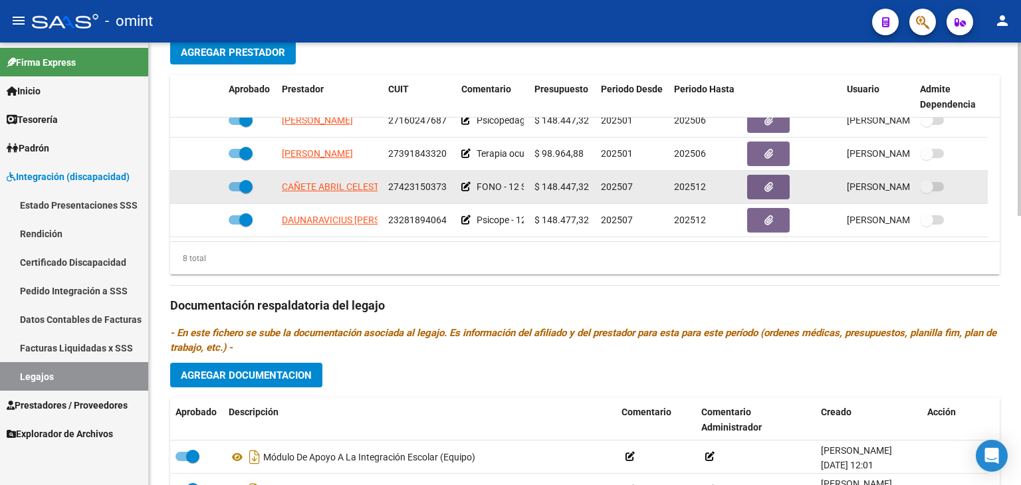
drag, startPoint x: 540, startPoint y: 187, endPoint x: 587, endPoint y: 186, distance: 47.2
click at [587, 186] on div "$ 148.447,32" at bounding box center [562, 186] width 56 height 15
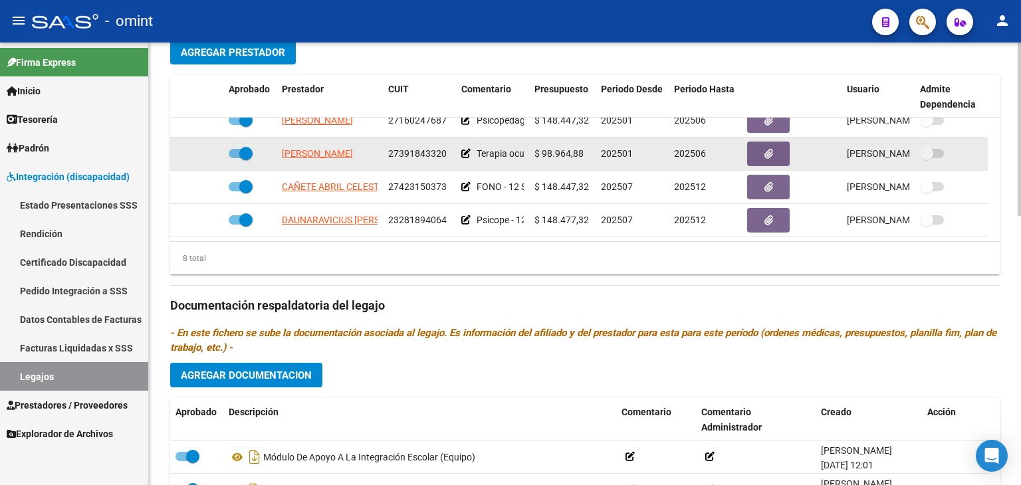
drag, startPoint x: 583, startPoint y: 155, endPoint x: 541, endPoint y: 151, distance: 42.0
click at [541, 151] on div "$ 98.964,88" at bounding box center [562, 153] width 56 height 15
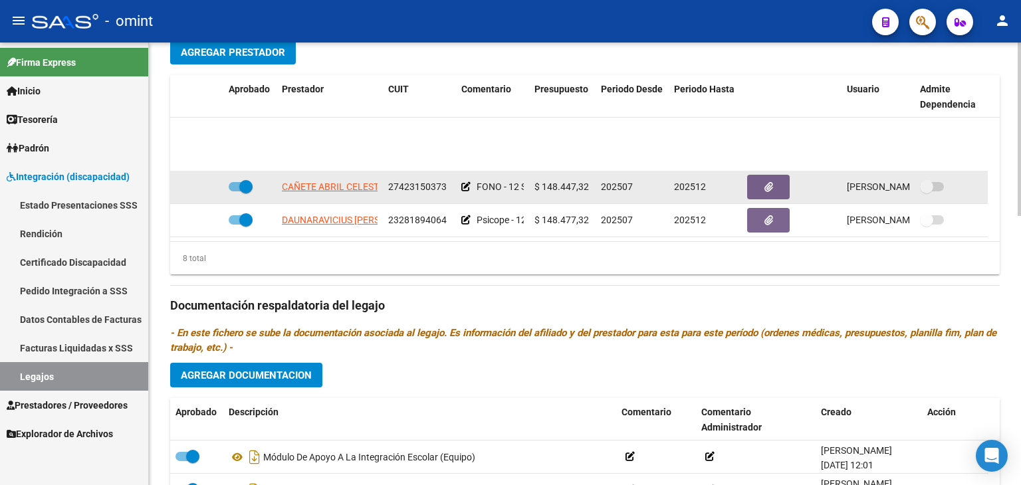
scroll to position [146, 0]
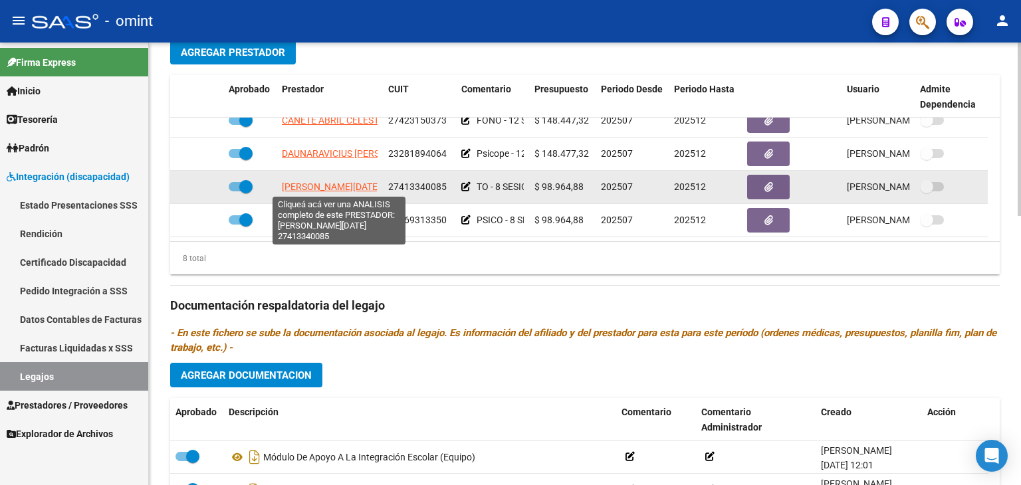
click at [335, 184] on span "PAMPLIEGA LUCIA JAZMIN" at bounding box center [331, 186] width 98 height 11
type textarea "27413340085"
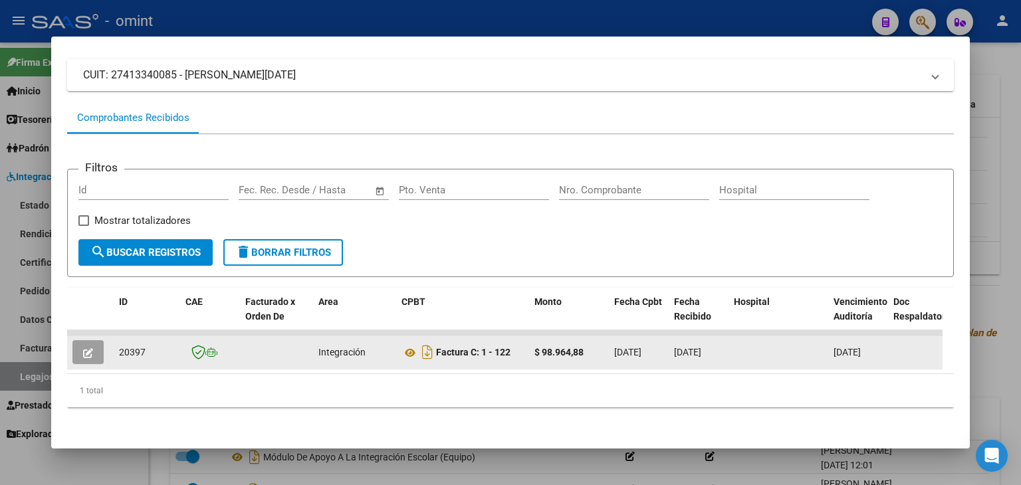
scroll to position [91, 0]
click at [405, 345] on icon at bounding box center [409, 353] width 17 height 16
click at [125, 347] on span "20397" at bounding box center [132, 352] width 27 height 11
click at [87, 348] on icon "button" at bounding box center [88, 353] width 10 height 10
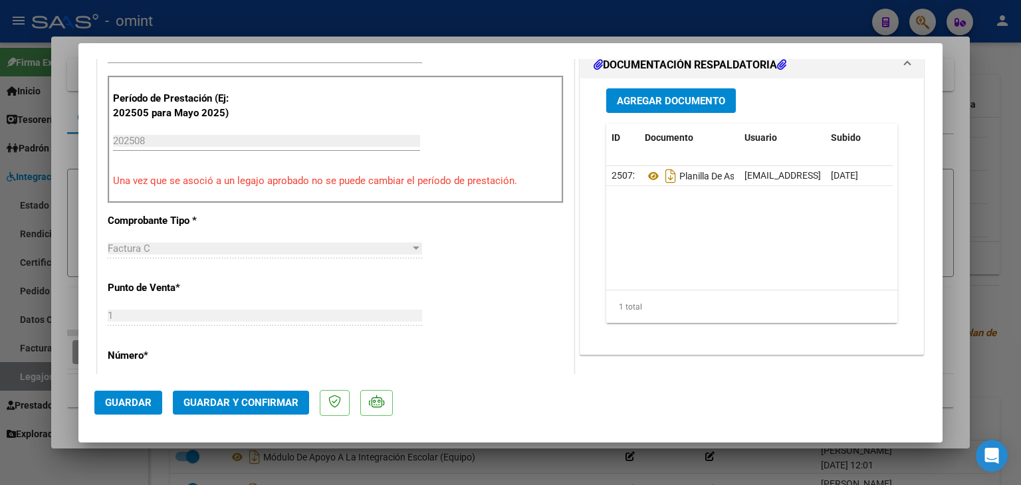
scroll to position [399, 0]
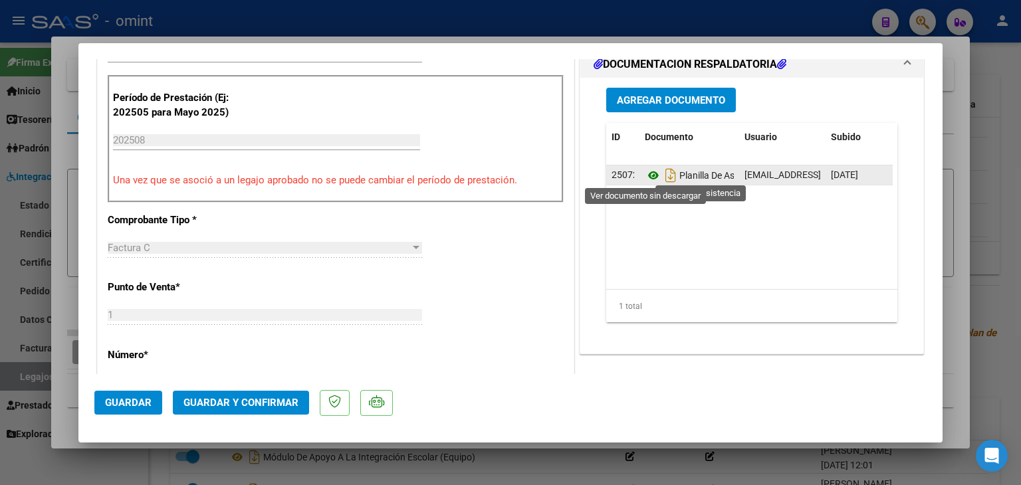
click at [646, 175] on icon at bounding box center [653, 175] width 17 height 16
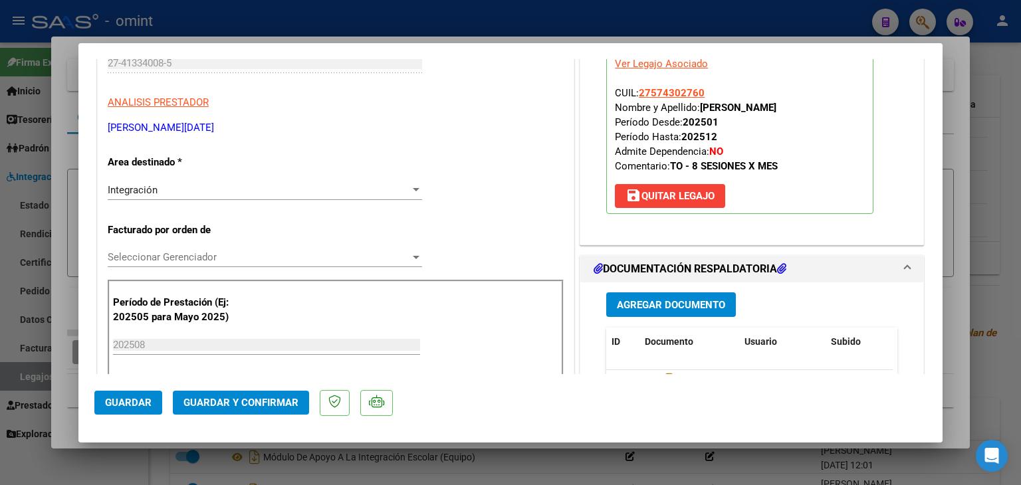
scroll to position [133, 0]
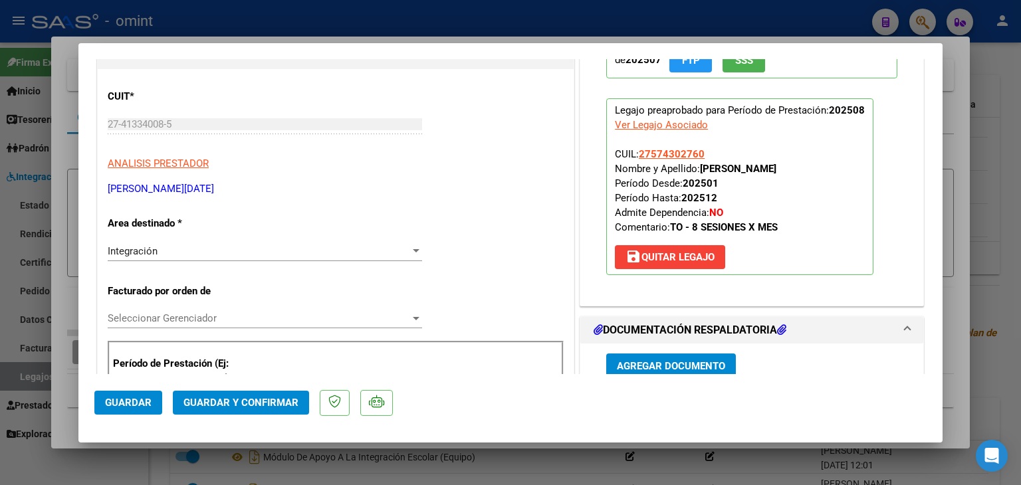
click at [197, 318] on span "Seleccionar Gerenciador" at bounding box center [259, 318] width 302 height 12
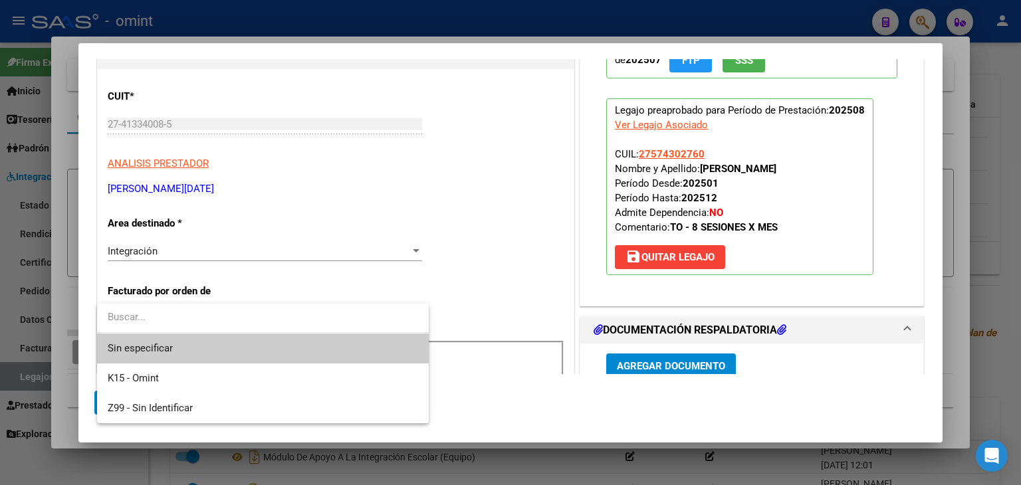
click at [185, 343] on span "Sin especificar" at bounding box center [263, 349] width 310 height 30
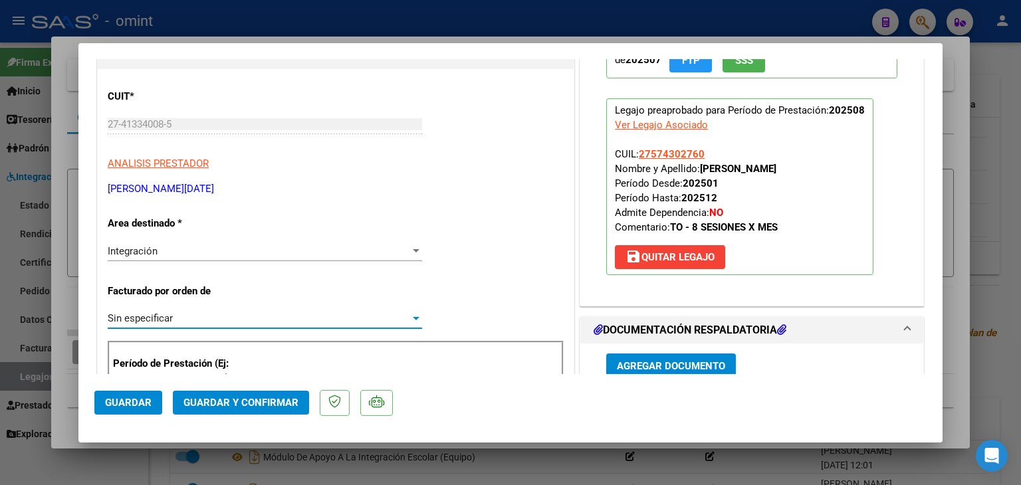
click at [264, 409] on button "Guardar y Confirmar" at bounding box center [241, 403] width 136 height 24
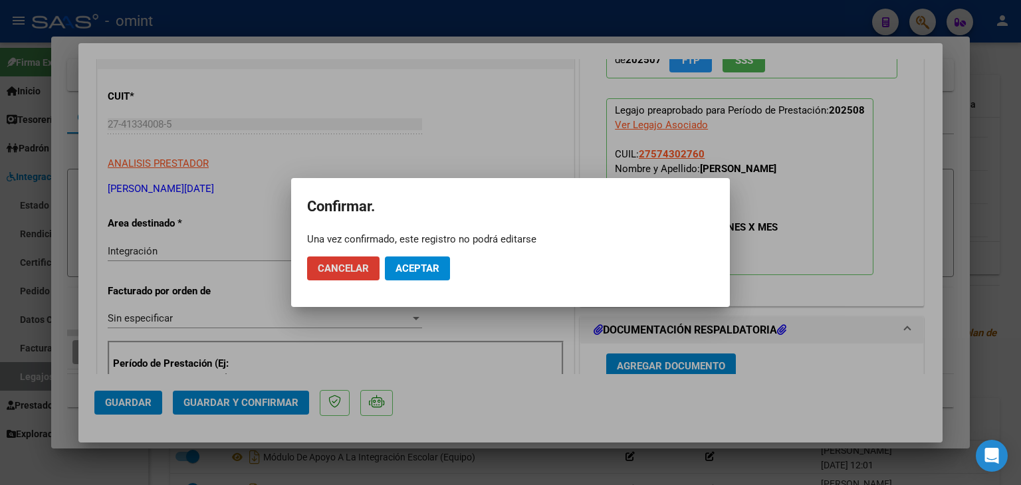
click at [409, 272] on span "Aceptar" at bounding box center [417, 268] width 44 height 12
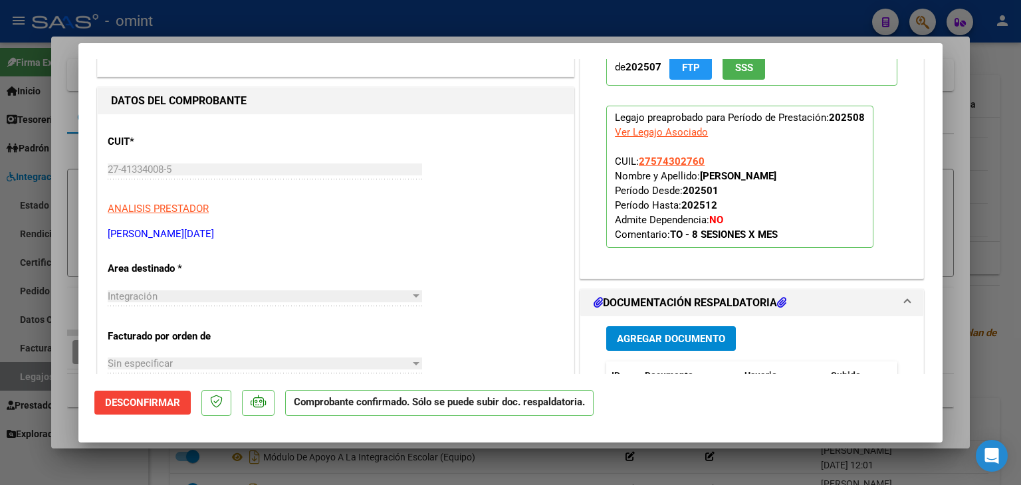
scroll to position [0, 0]
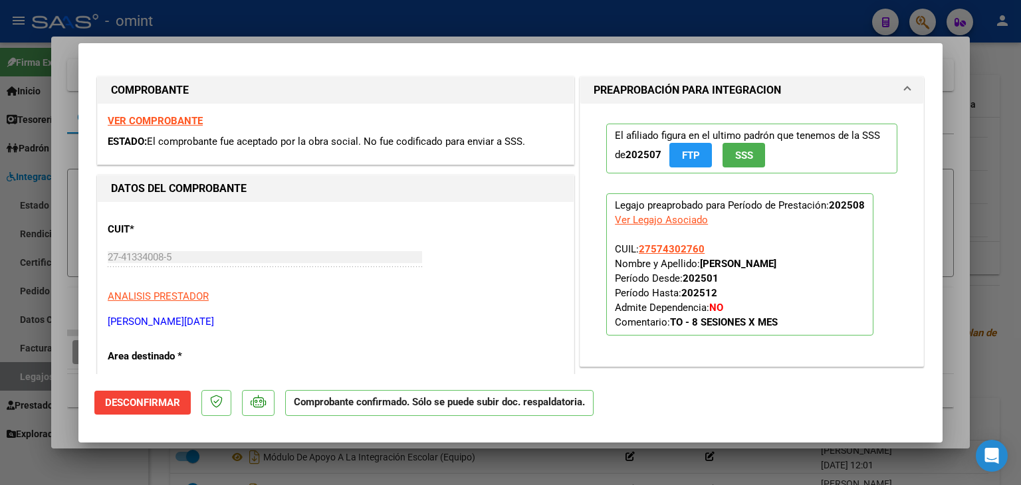
type input "$ 0,00"
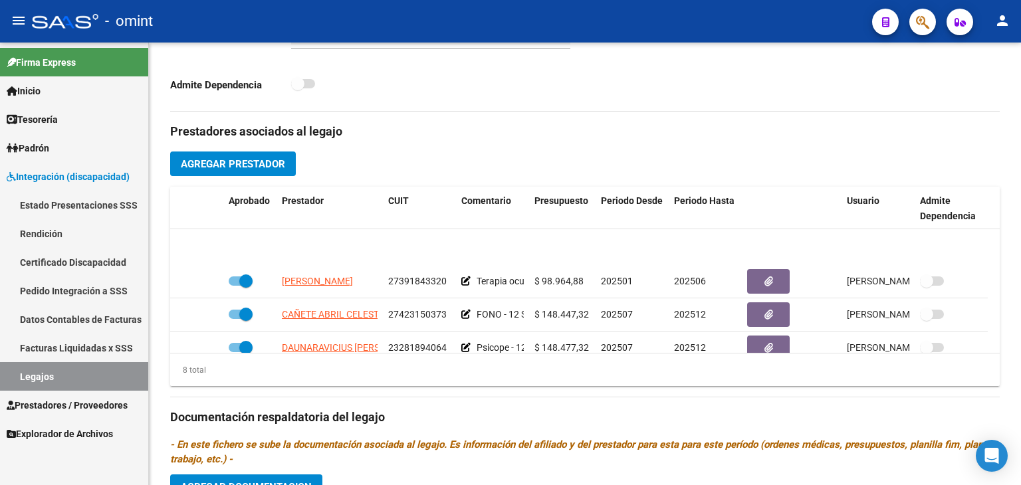
scroll to position [133, 0]
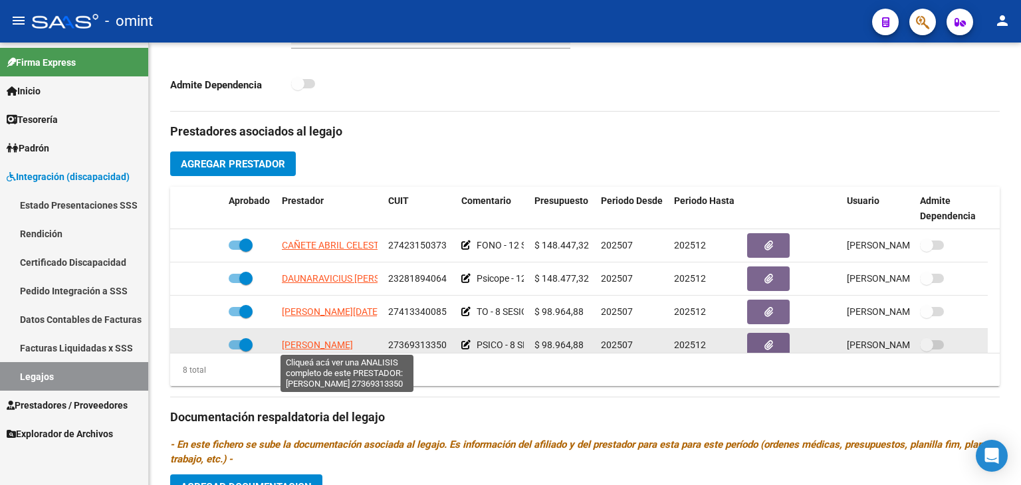
click at [348, 344] on span "FERNANDEZ PIRO GUADALUPE" at bounding box center [317, 345] width 71 height 11
type textarea "27369313350"
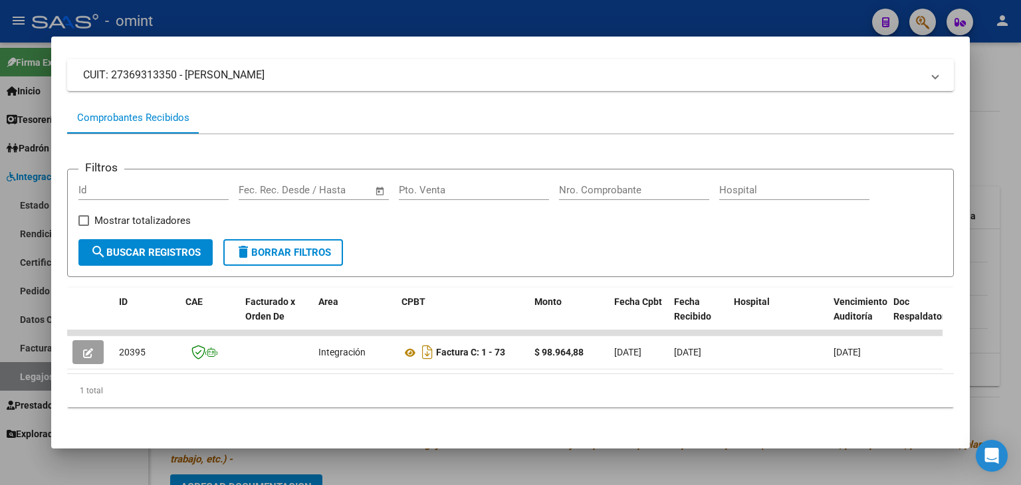
scroll to position [91, 0]
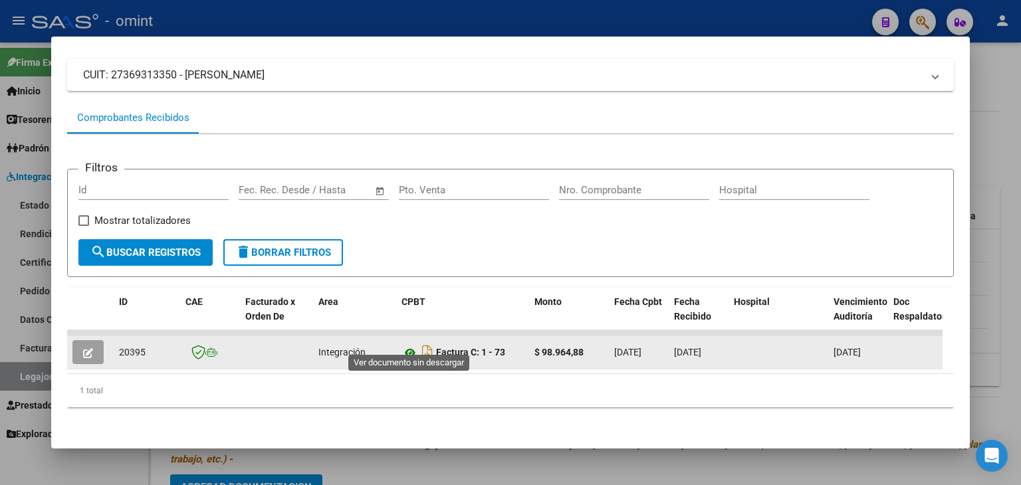
click at [413, 345] on icon at bounding box center [409, 353] width 17 height 16
click at [88, 348] on icon "button" at bounding box center [88, 353] width 10 height 10
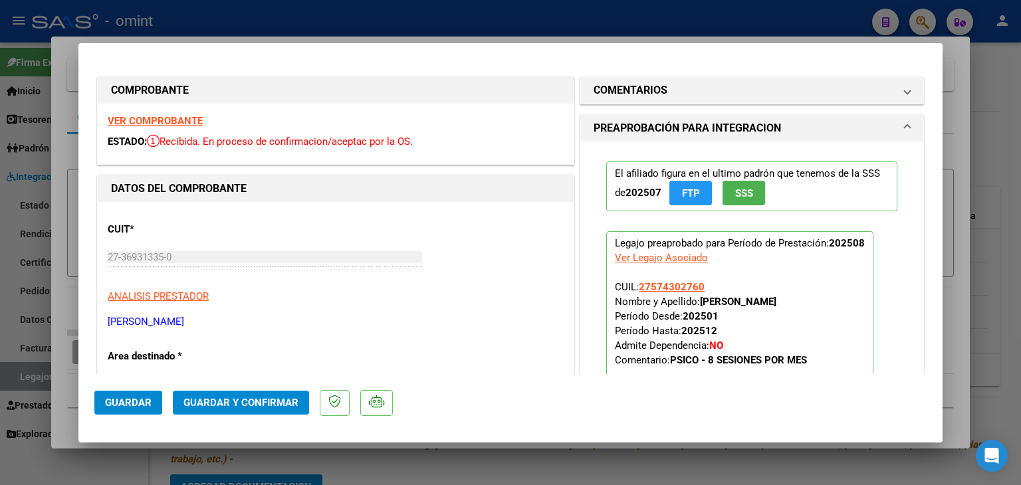
scroll to position [266, 0]
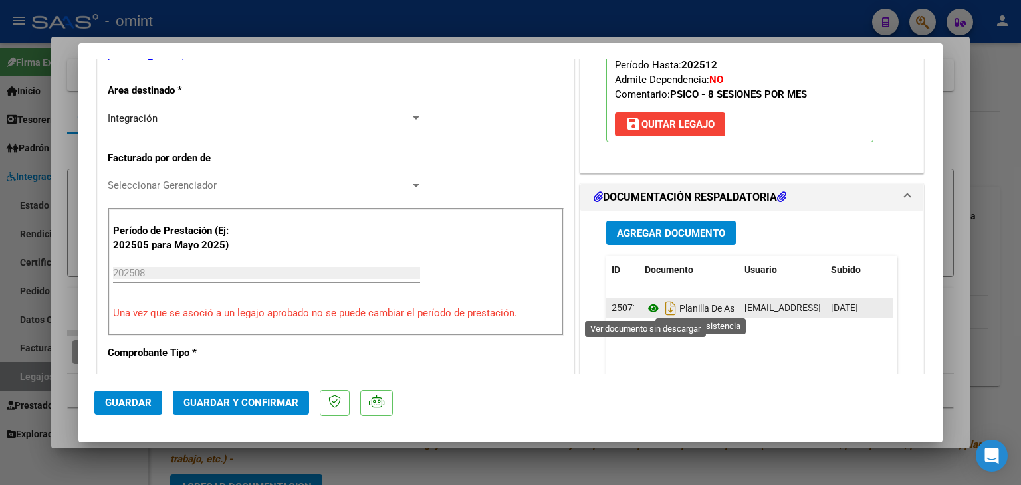
click at [645, 313] on icon at bounding box center [653, 308] width 17 height 16
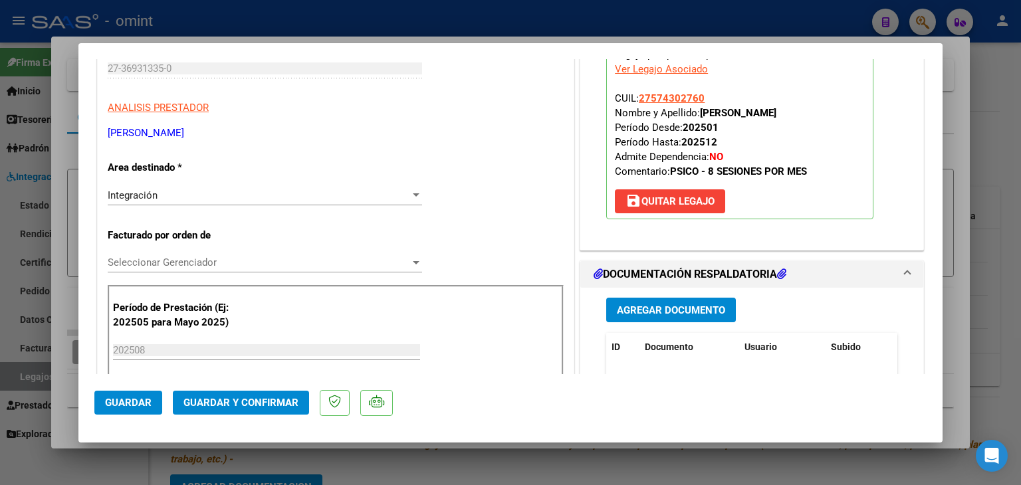
scroll to position [133, 0]
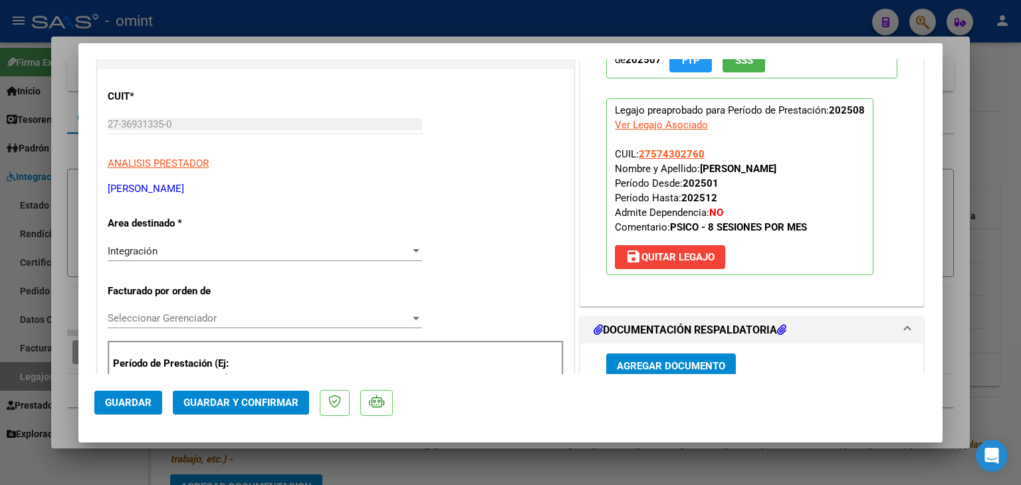
click at [151, 318] on span "Seleccionar Gerenciador" at bounding box center [259, 318] width 302 height 12
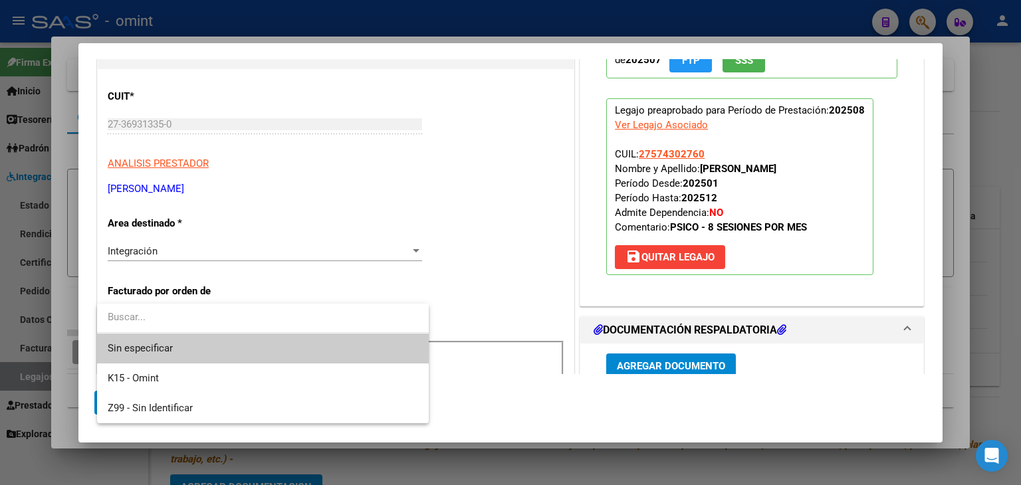
click at [174, 346] on span "Sin especificar" at bounding box center [263, 349] width 310 height 30
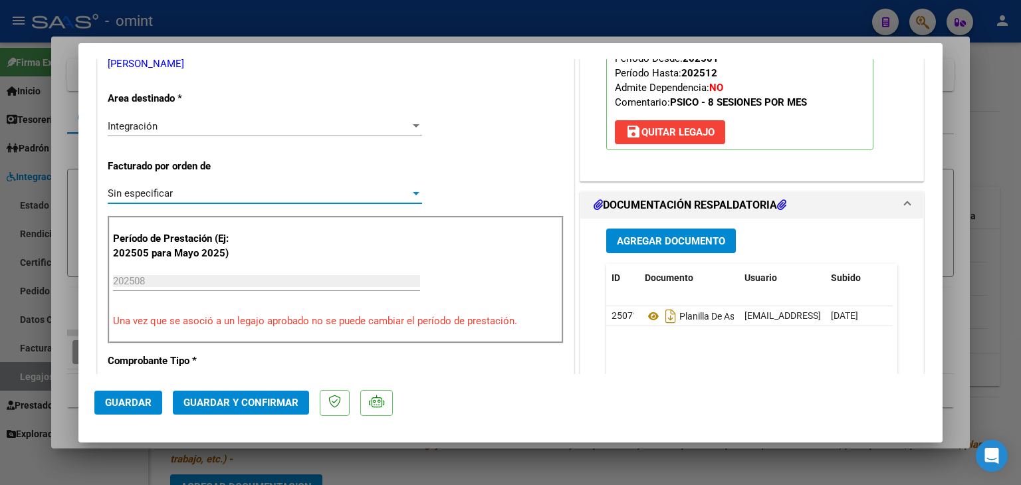
scroll to position [332, 0]
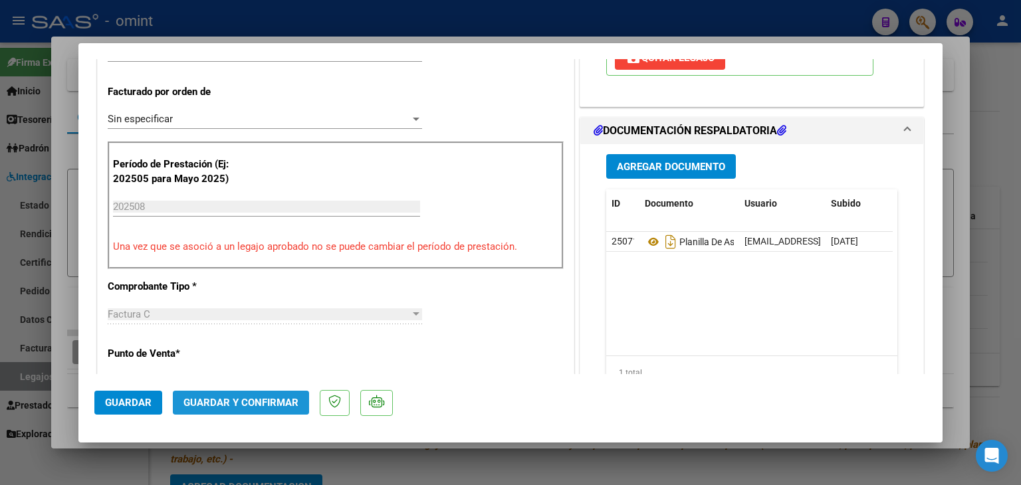
click at [264, 403] on span "Guardar y Confirmar" at bounding box center [240, 403] width 115 height 12
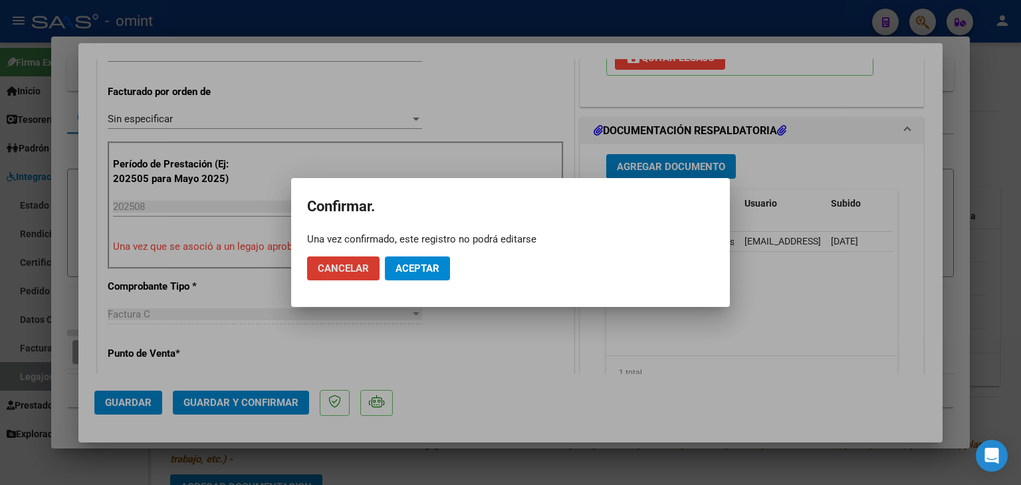
click at [433, 245] on div "Una vez confirmado, este registro no podrá editarse" at bounding box center [510, 239] width 407 height 13
click at [428, 268] on span "Aceptar" at bounding box center [417, 268] width 44 height 12
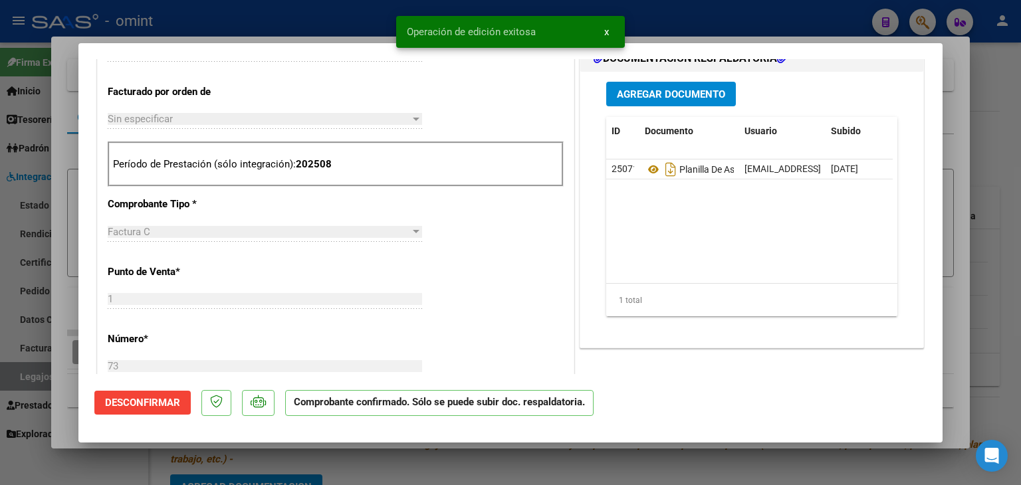
type input "$ 0,00"
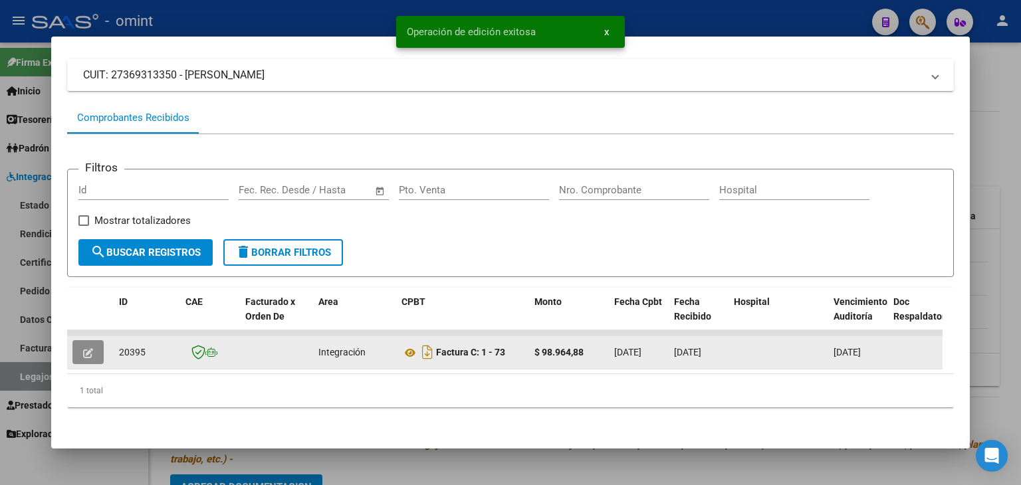
click at [128, 347] on span "20395" at bounding box center [132, 352] width 27 height 11
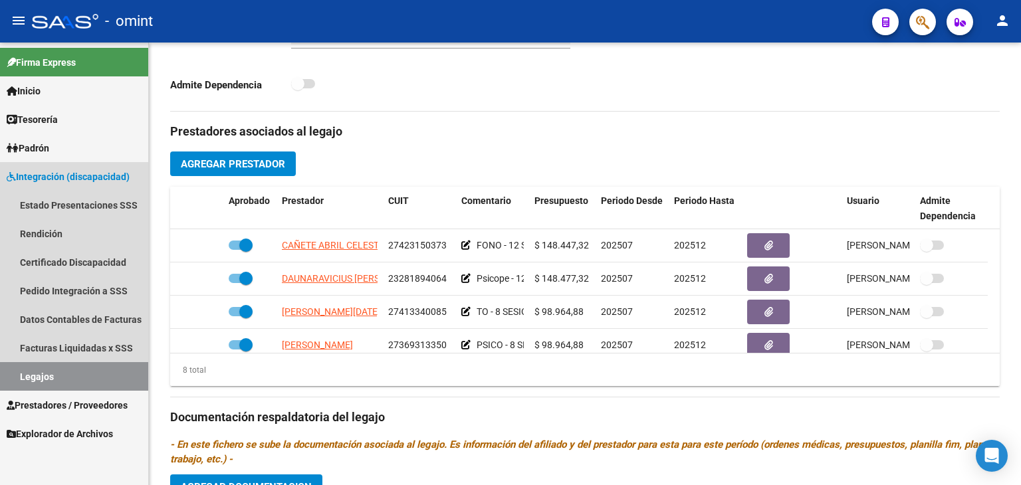
click at [67, 370] on link "Legajos" at bounding box center [74, 376] width 148 height 29
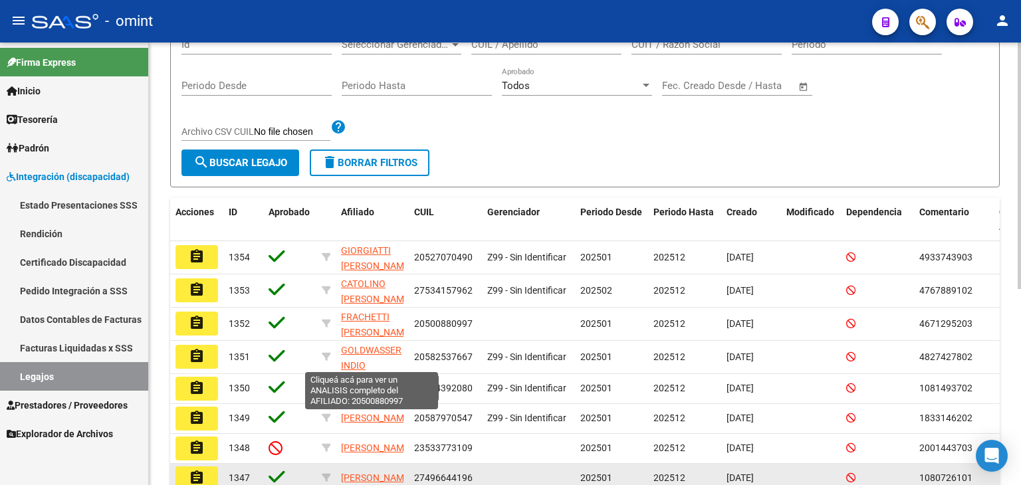
scroll to position [19, 0]
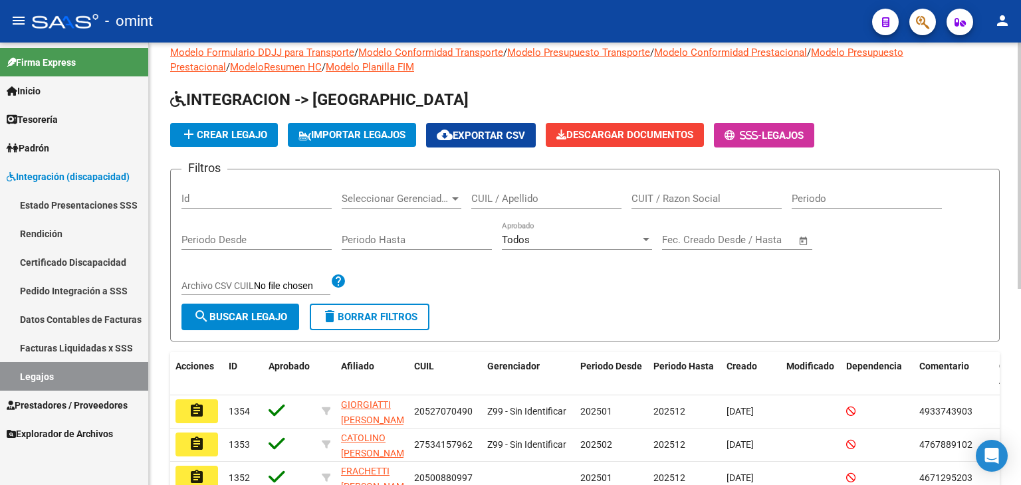
click at [513, 200] on input "CUIL / Apellido" at bounding box center [546, 199] width 150 height 12
paste input "20558713594"
type input "20558713594"
click at [252, 314] on span "search Buscar Legajo" at bounding box center [240, 317] width 94 height 12
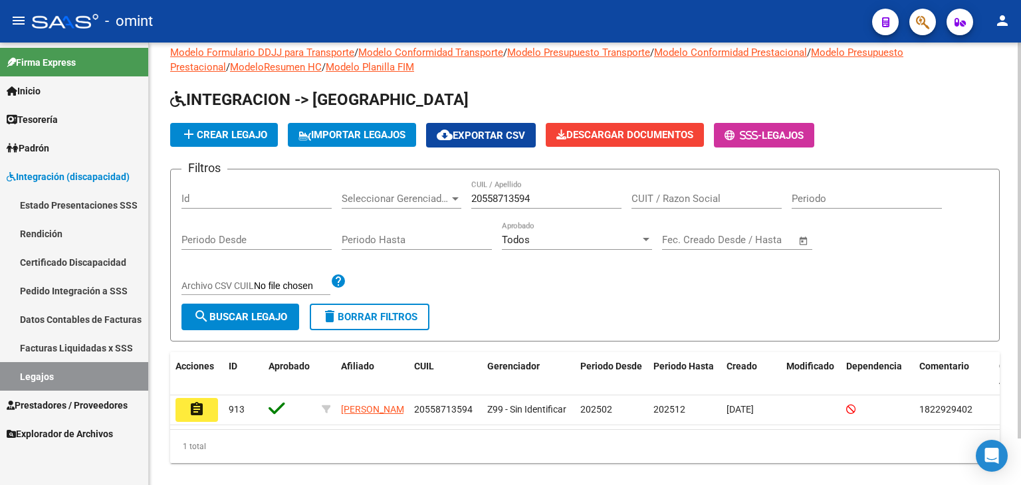
click at [237, 315] on span "search Buscar Legajo" at bounding box center [240, 317] width 94 height 12
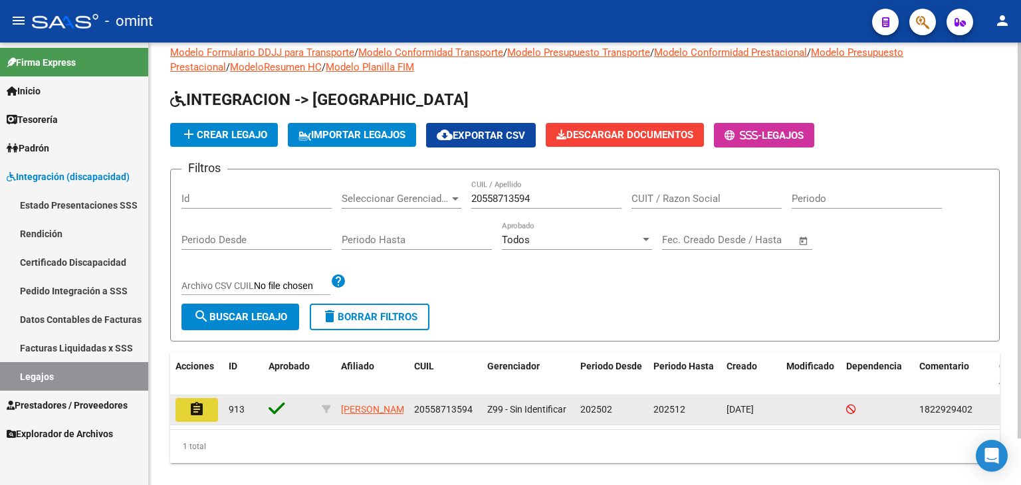
click at [199, 407] on mat-icon "assignment" at bounding box center [197, 409] width 16 height 16
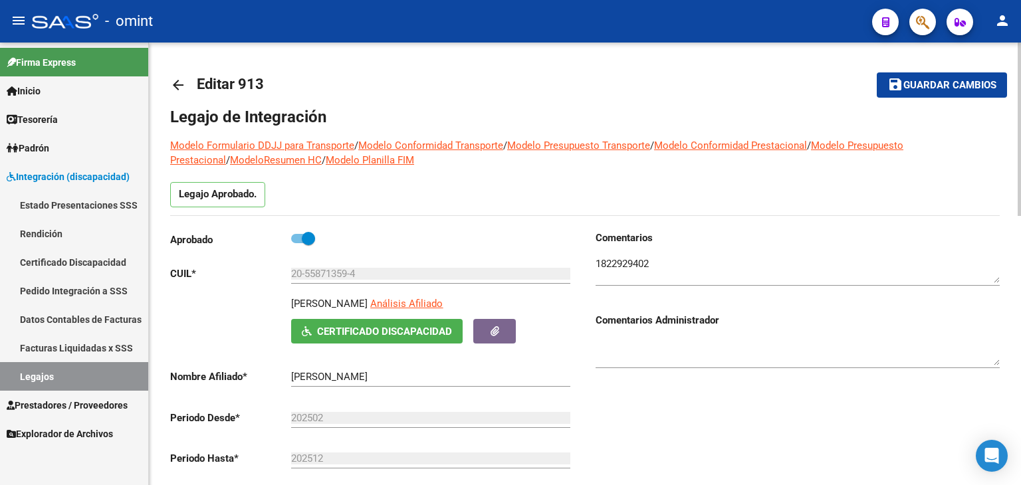
scroll to position [332, 0]
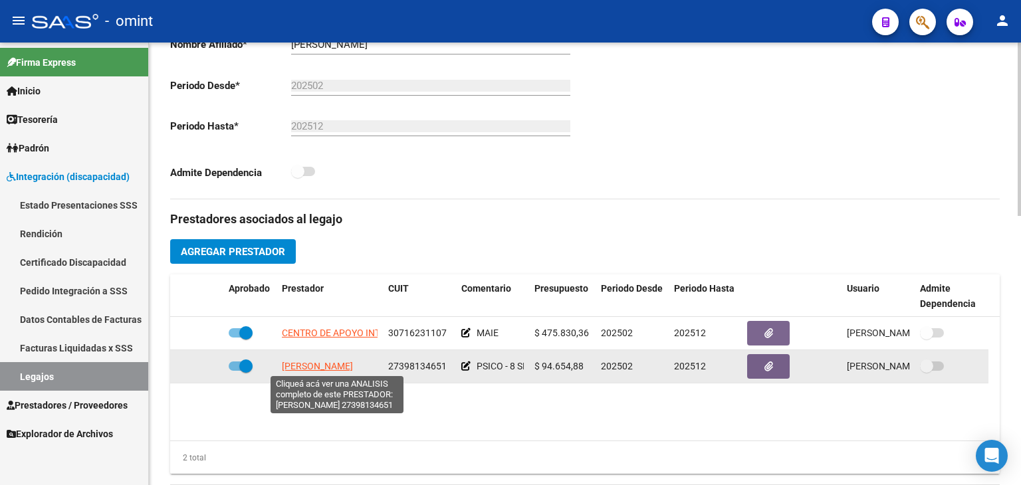
click at [313, 361] on span "GOMEZ MILAGROS BELEN" at bounding box center [317, 366] width 71 height 11
type textarea "27398134651"
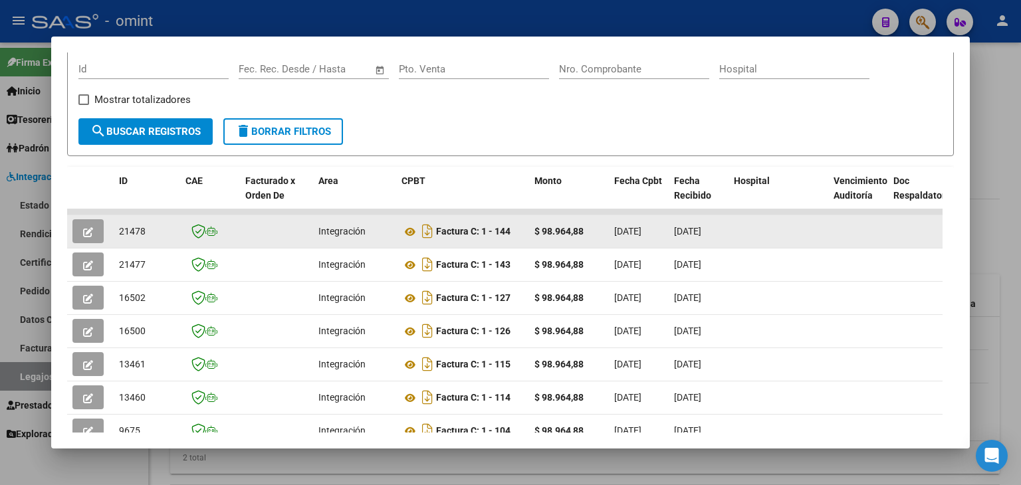
scroll to position [191, 0]
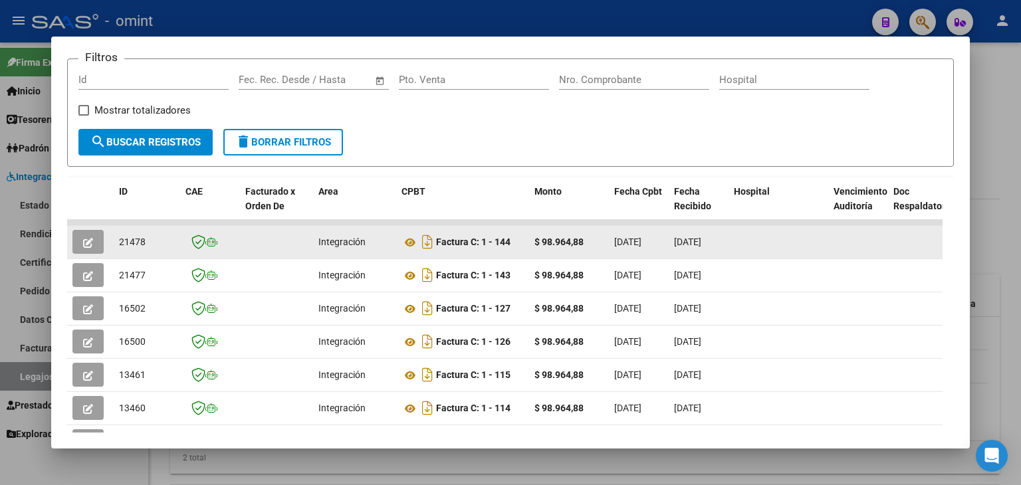
click at [126, 239] on span "21478" at bounding box center [132, 242] width 27 height 11
click at [124, 243] on span "21478" at bounding box center [132, 242] width 27 height 11
click at [124, 240] on span "21478" at bounding box center [132, 242] width 27 height 11
click at [411, 238] on icon at bounding box center [409, 243] width 17 height 16
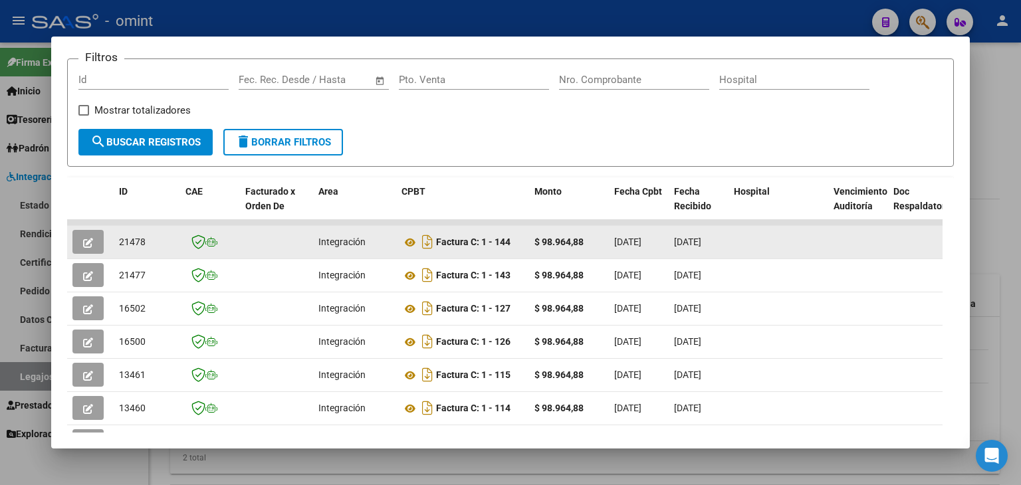
click at [96, 239] on button "button" at bounding box center [87, 242] width 31 height 24
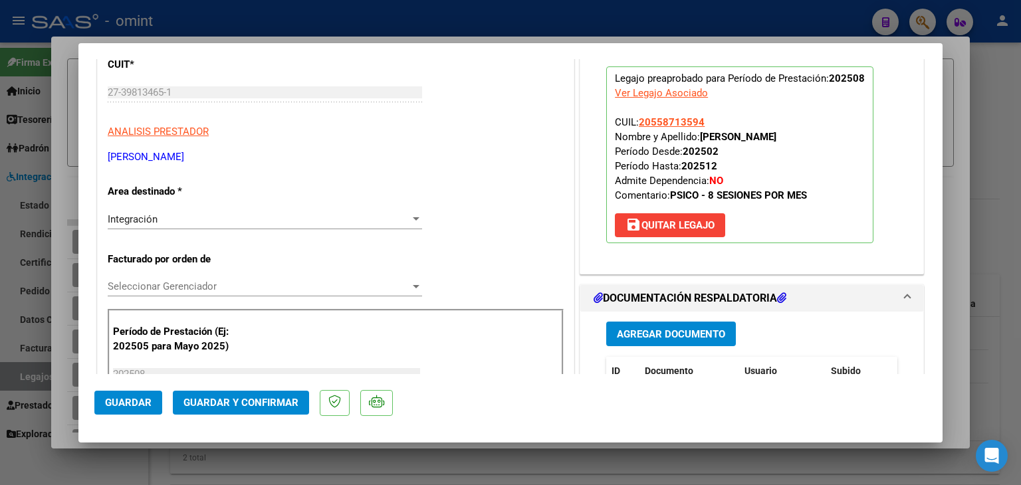
scroll to position [266, 0]
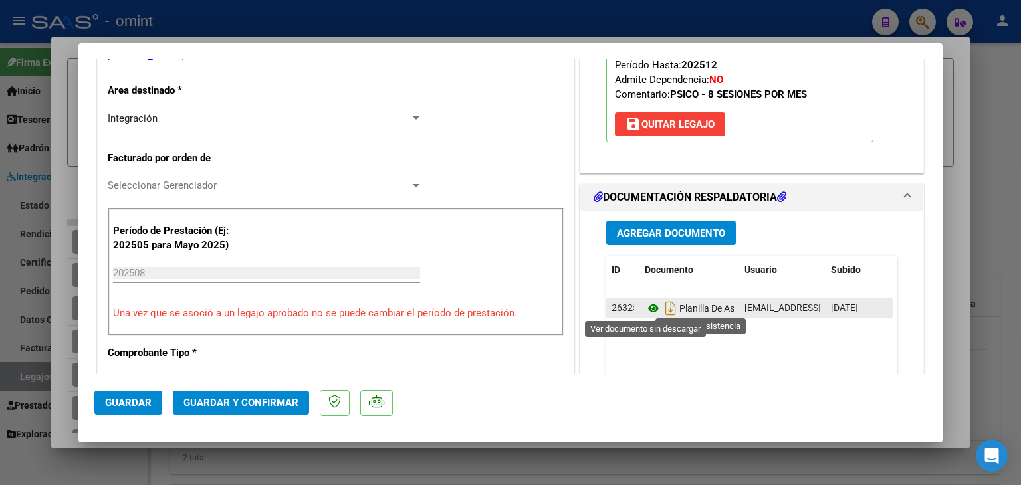
click at [648, 306] on icon at bounding box center [653, 308] width 17 height 16
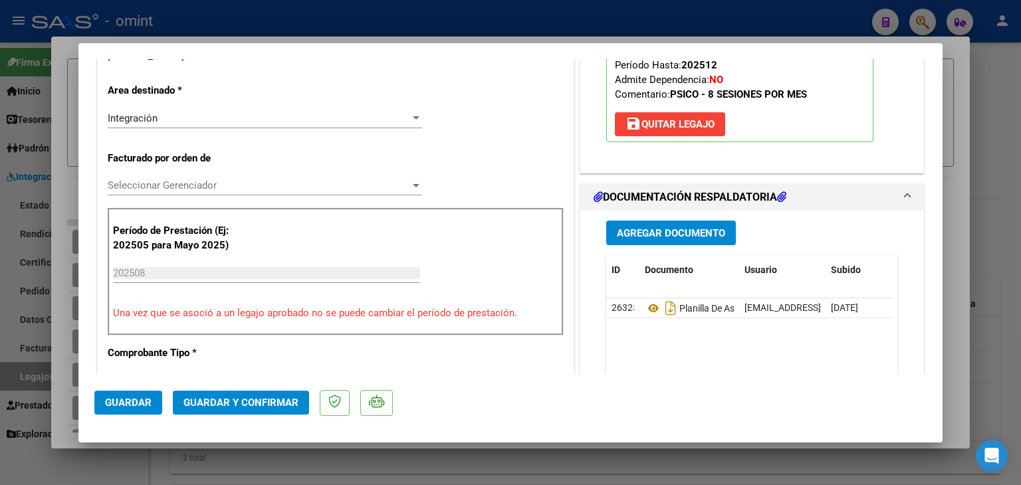
scroll to position [133, 0]
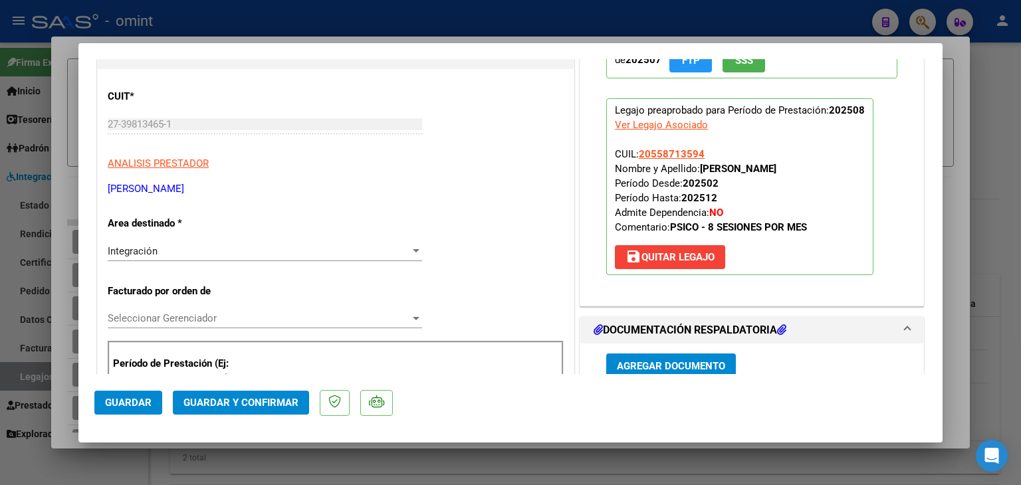
click at [148, 315] on span "Seleccionar Gerenciador" at bounding box center [259, 318] width 302 height 12
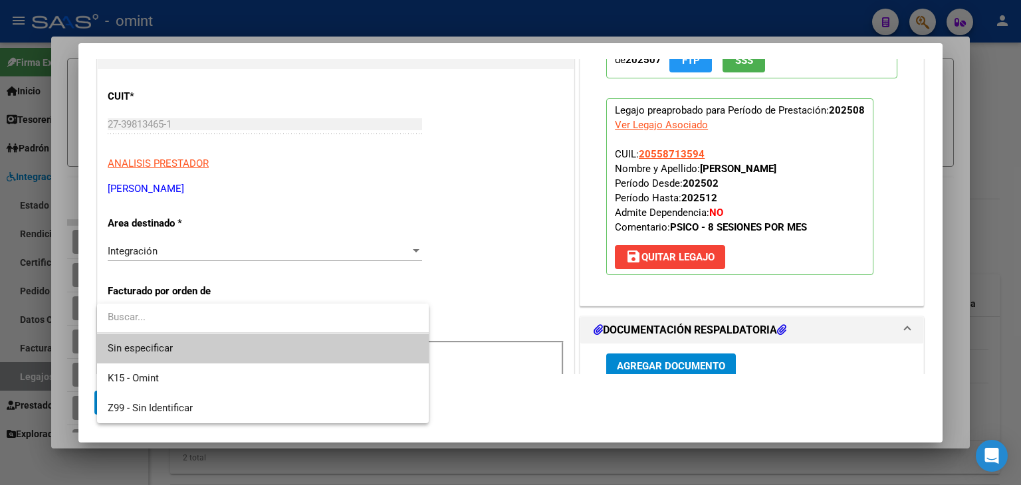
click at [172, 346] on span "Sin especificar" at bounding box center [263, 349] width 310 height 30
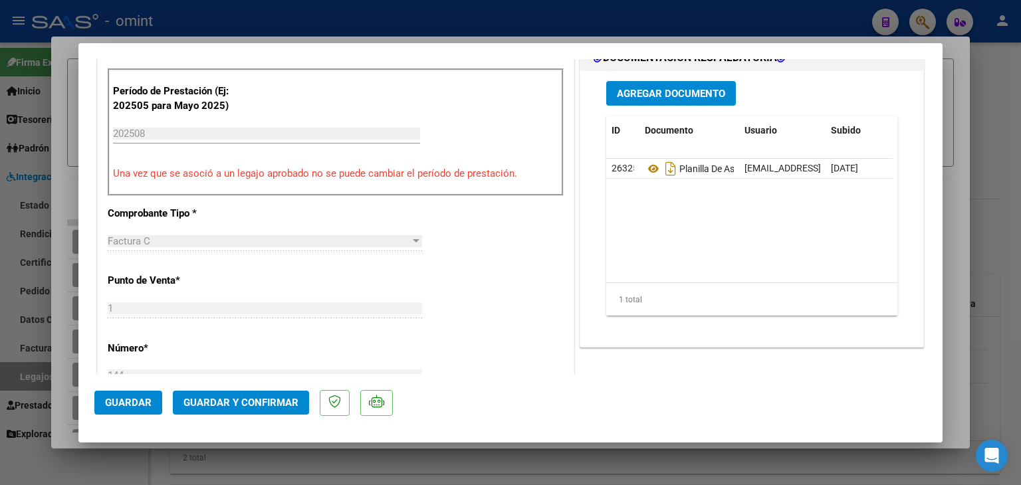
scroll to position [465, 0]
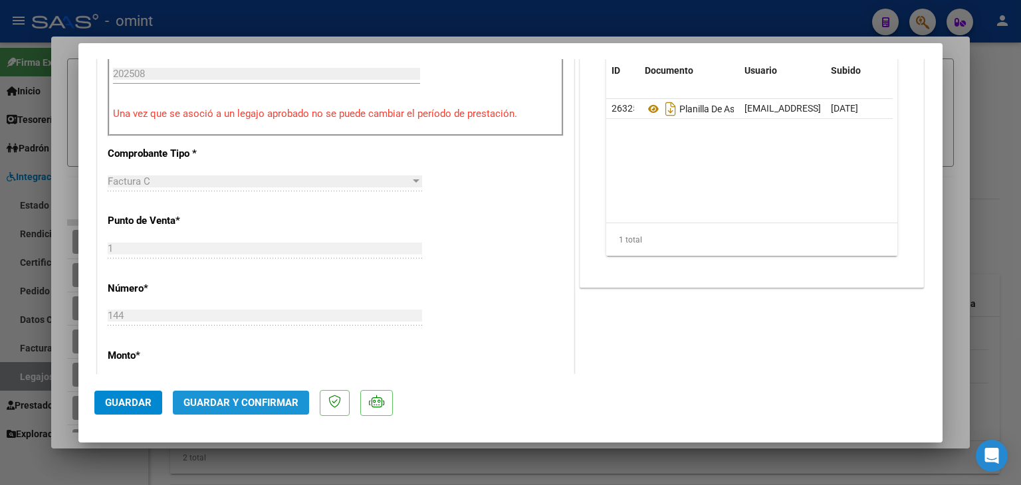
click at [275, 397] on span "Guardar y Confirmar" at bounding box center [240, 403] width 115 height 12
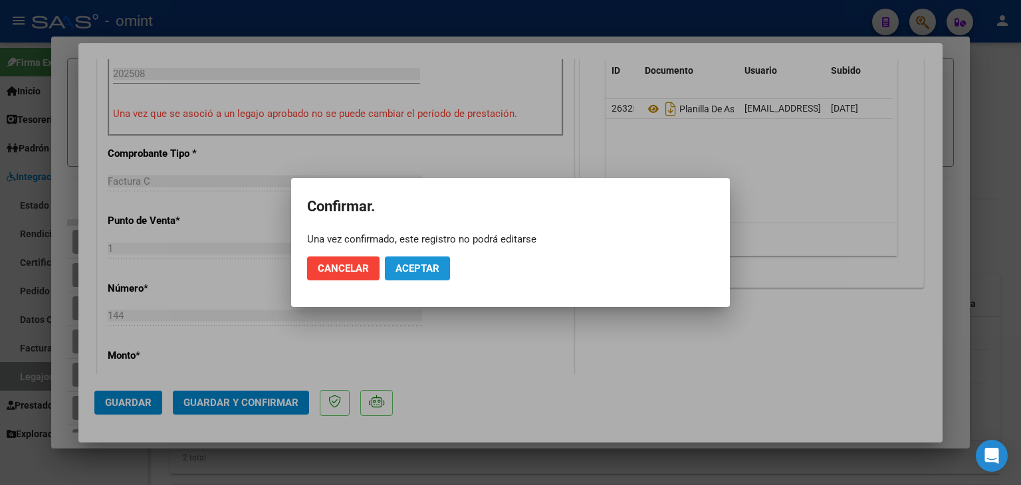
click at [399, 266] on span "Aceptar" at bounding box center [417, 268] width 44 height 12
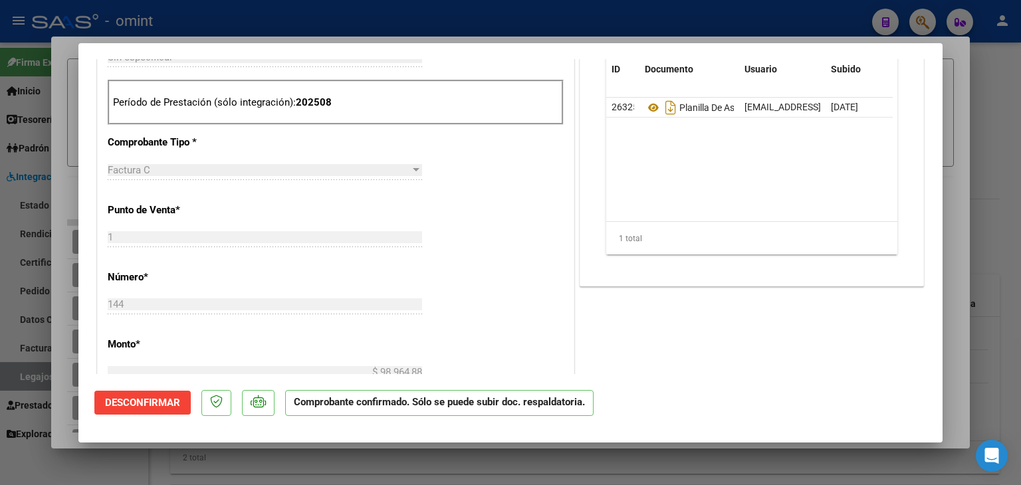
scroll to position [266, 0]
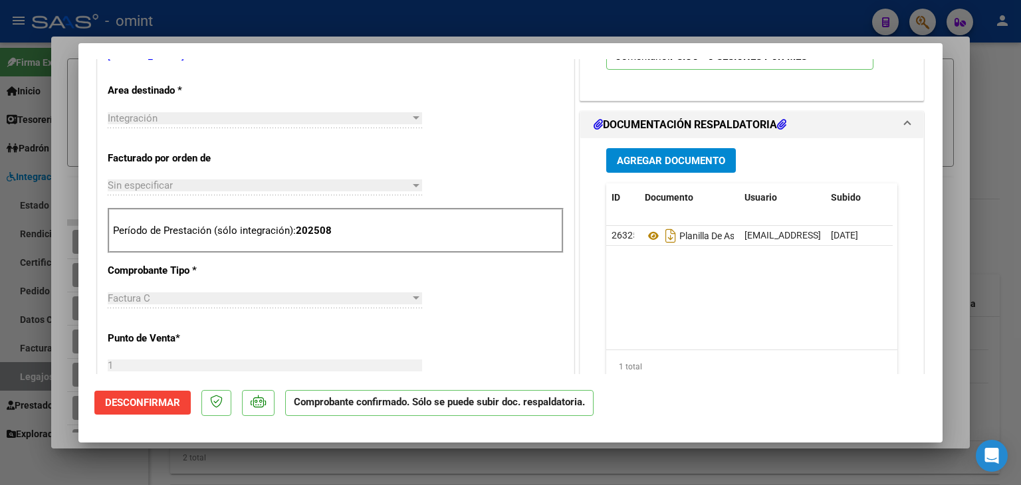
type input "$ 0,00"
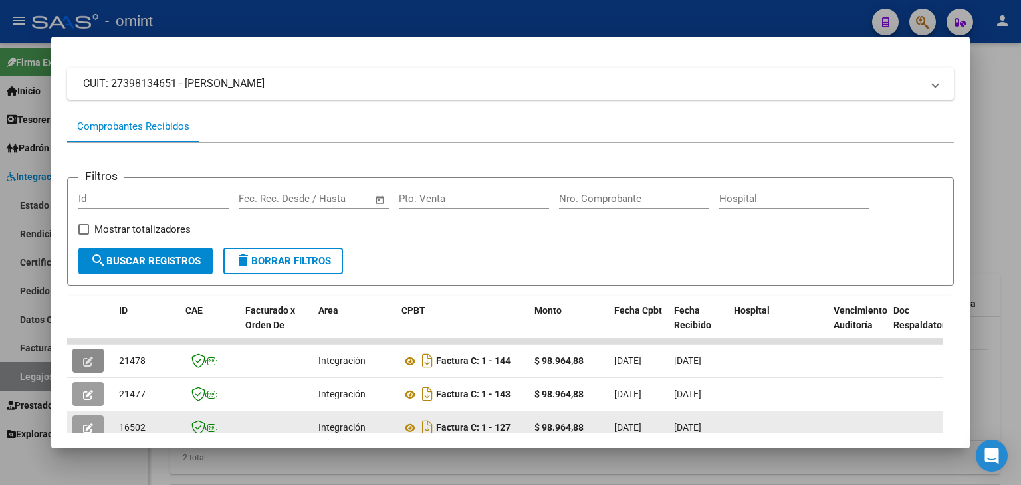
scroll to position [58, 0]
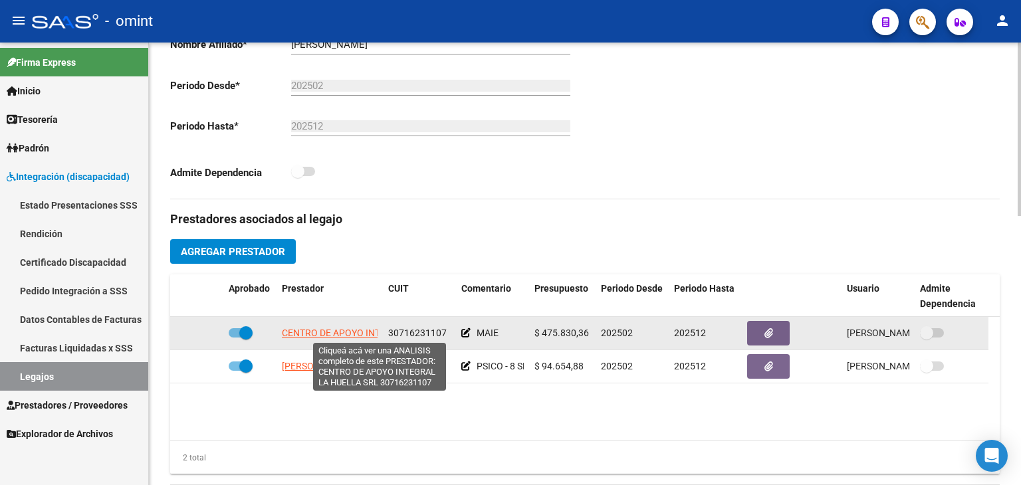
click at [308, 332] on span "CENTRO DE APOYO INTEGRAL LA HUELLA SRL" at bounding box center [380, 333] width 196 height 11
type textarea "30716231107"
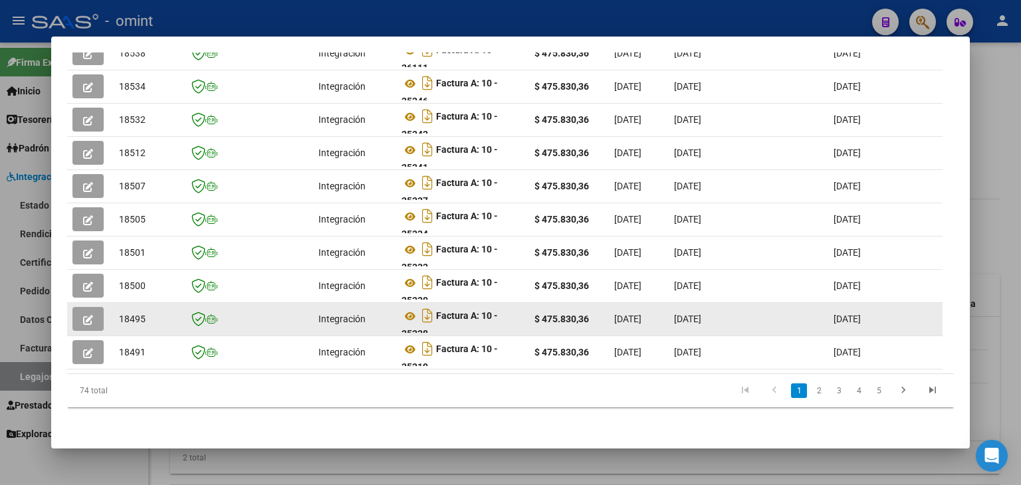
scroll to position [324, 0]
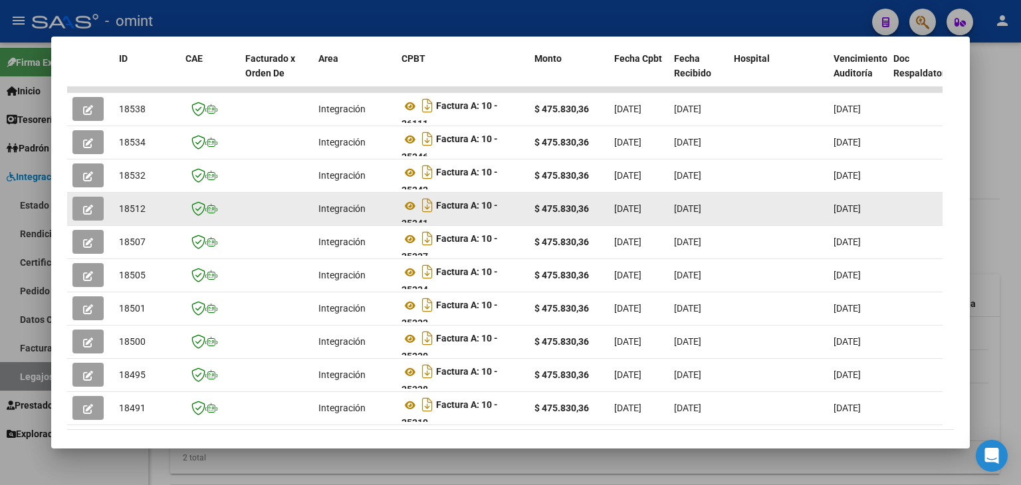
click at [139, 208] on span "18512" at bounding box center [132, 208] width 27 height 11
click at [413, 200] on icon at bounding box center [409, 206] width 17 height 16
click at [88, 213] on icon "button" at bounding box center [88, 210] width 10 height 10
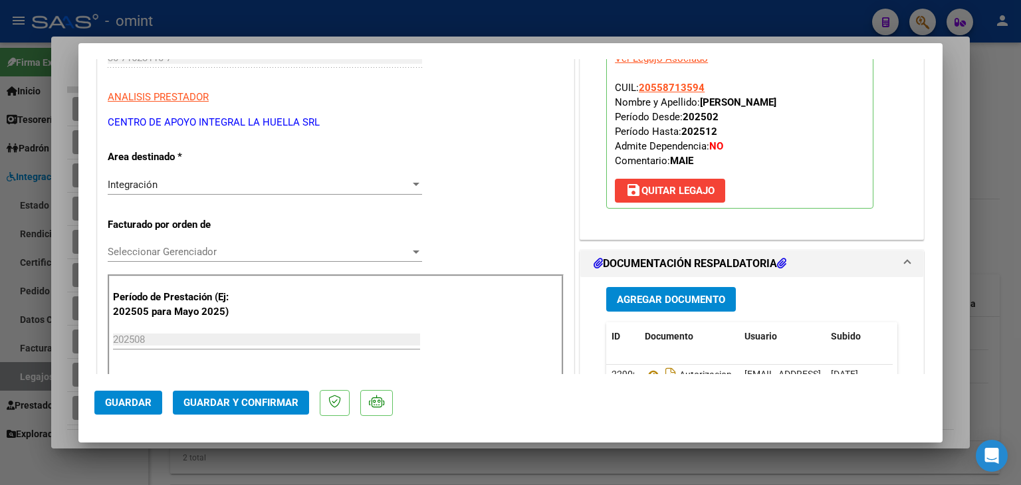
scroll to position [266, 0]
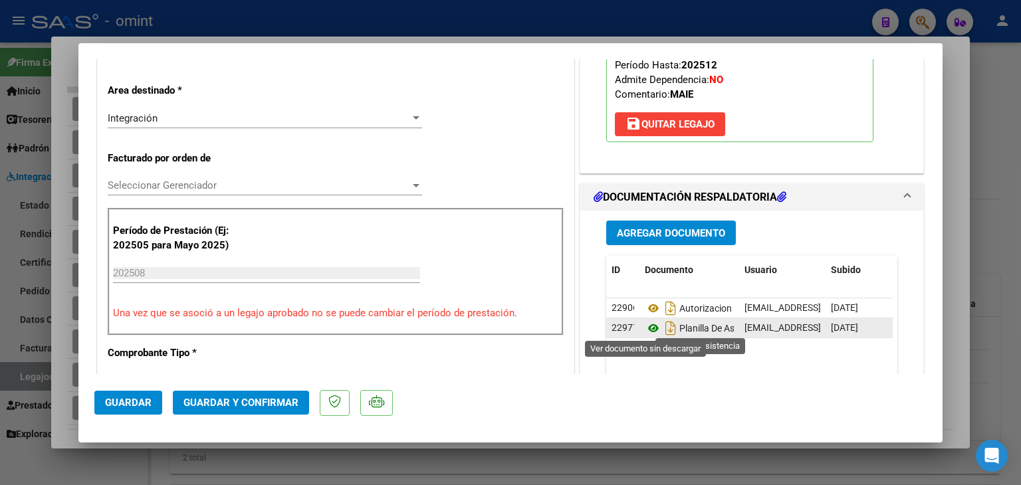
click at [645, 330] on icon at bounding box center [653, 328] width 17 height 16
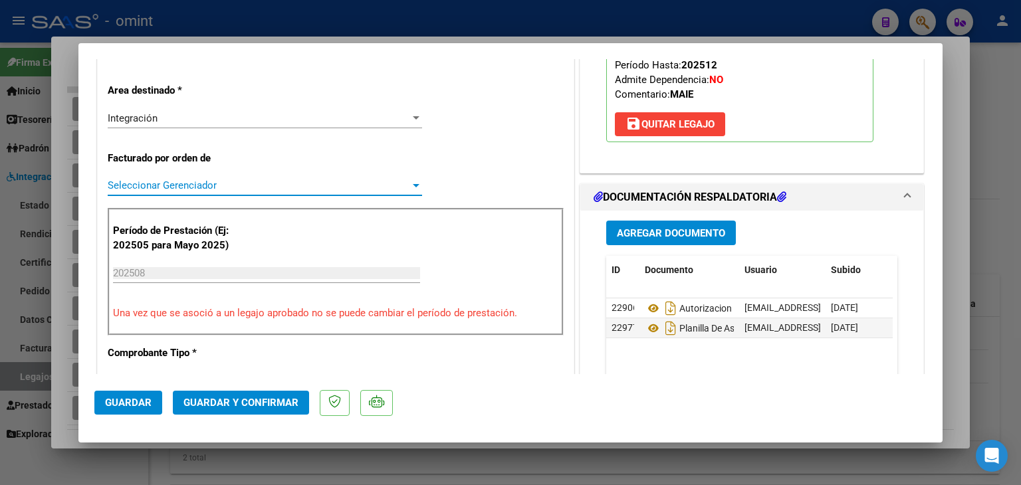
click at [175, 182] on span "Seleccionar Gerenciador" at bounding box center [259, 185] width 302 height 12
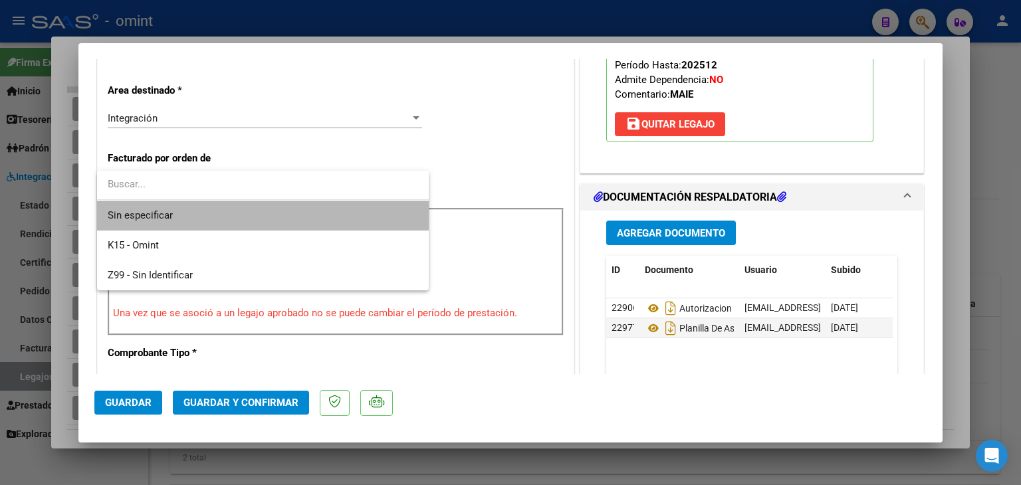
click at [174, 210] on span "Sin especificar" at bounding box center [263, 216] width 310 height 30
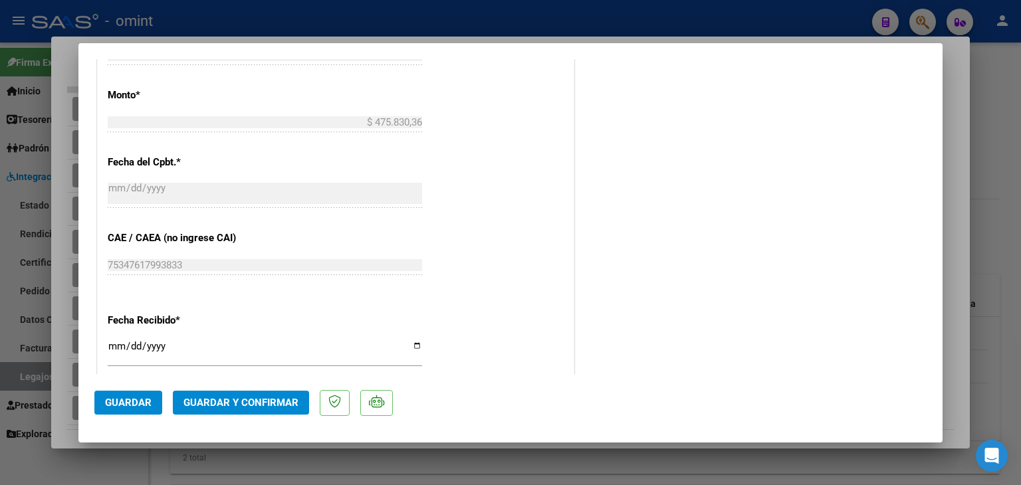
scroll to position [731, 0]
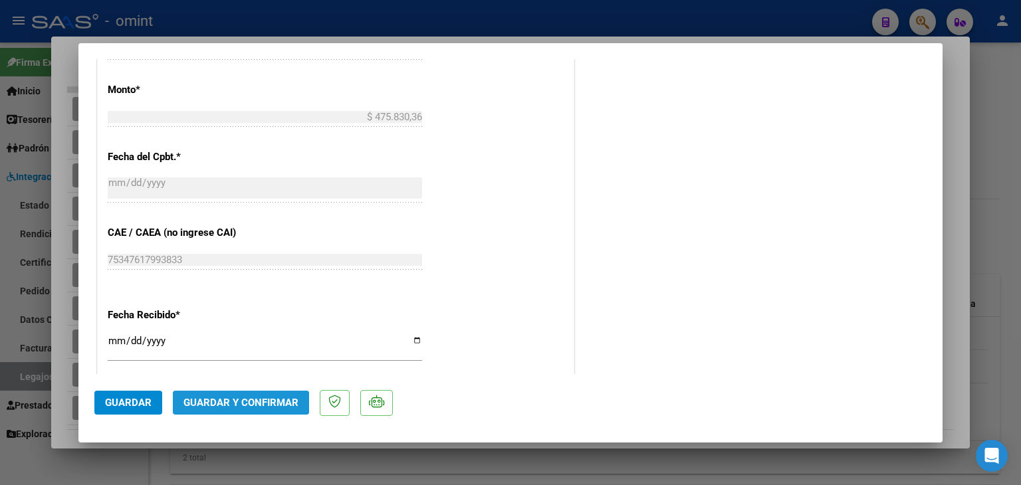
click at [262, 405] on span "Guardar y Confirmar" at bounding box center [240, 403] width 115 height 12
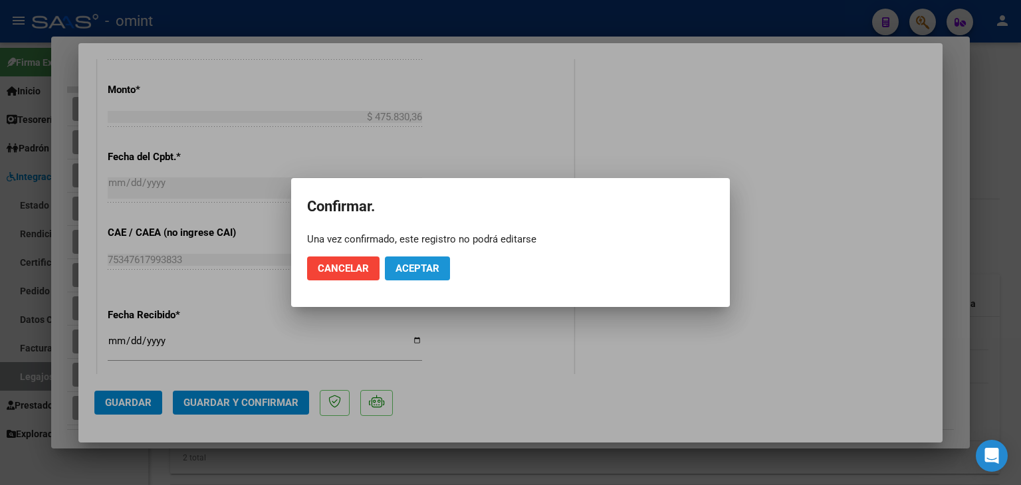
click at [427, 272] on span "Aceptar" at bounding box center [417, 268] width 44 height 12
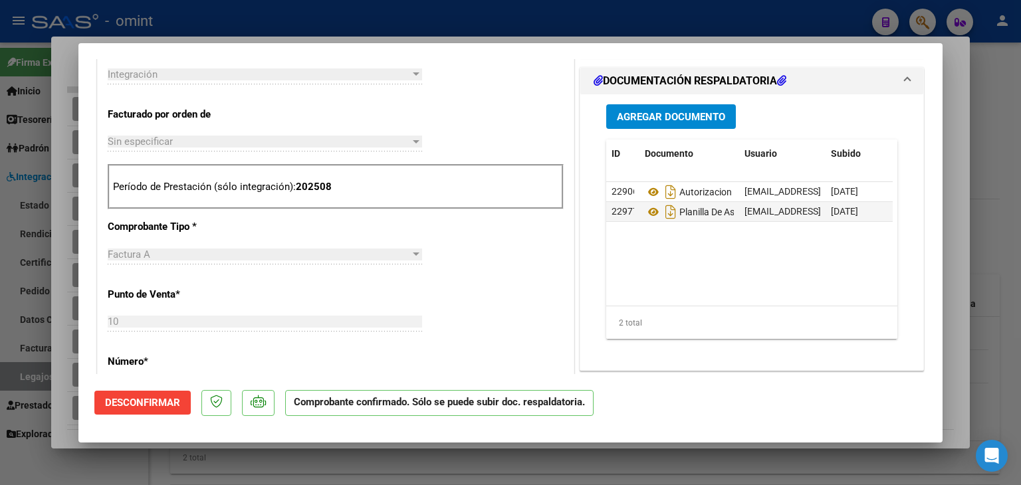
type input "$ 0,00"
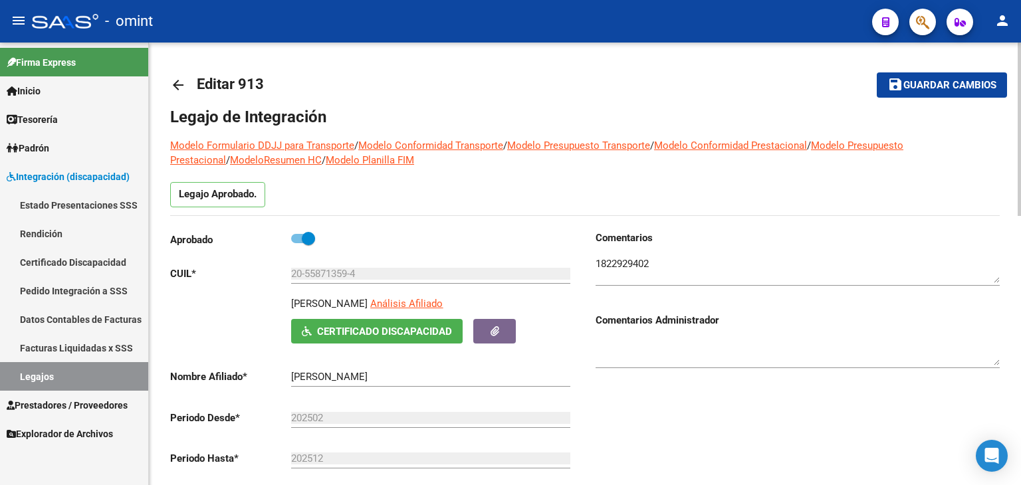
scroll to position [0, 0]
click at [933, 80] on span "Guardar cambios" at bounding box center [949, 86] width 93 height 12
click at [94, 373] on link "Legajos" at bounding box center [74, 376] width 148 height 29
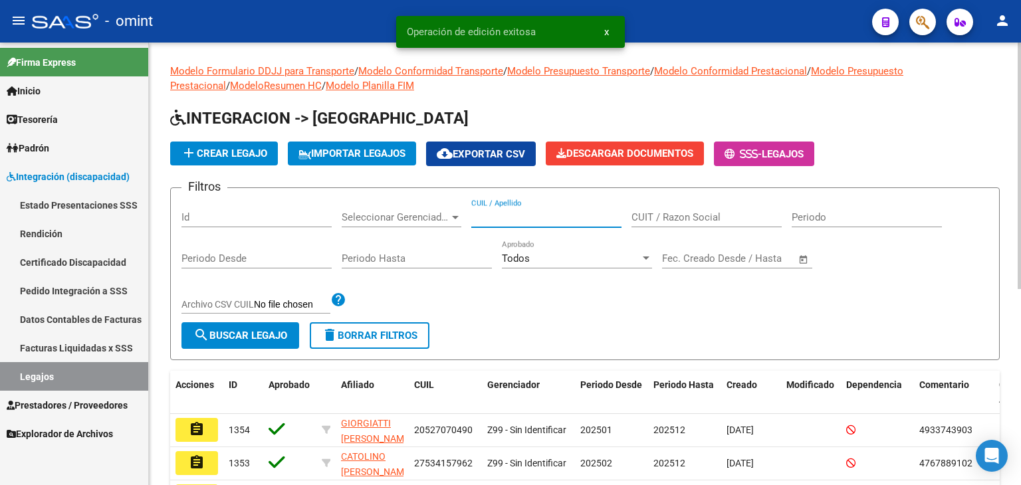
click at [511, 221] on input "CUIL / Apellido" at bounding box center [546, 217] width 150 height 12
paste input "20177707695"
click at [215, 338] on span "search Buscar Legajo" at bounding box center [240, 336] width 94 height 12
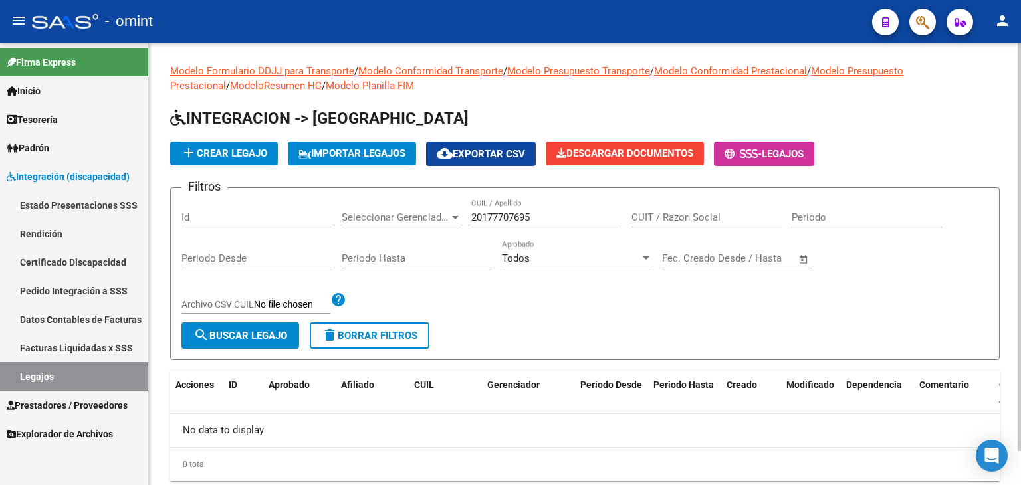
scroll to position [37, 0]
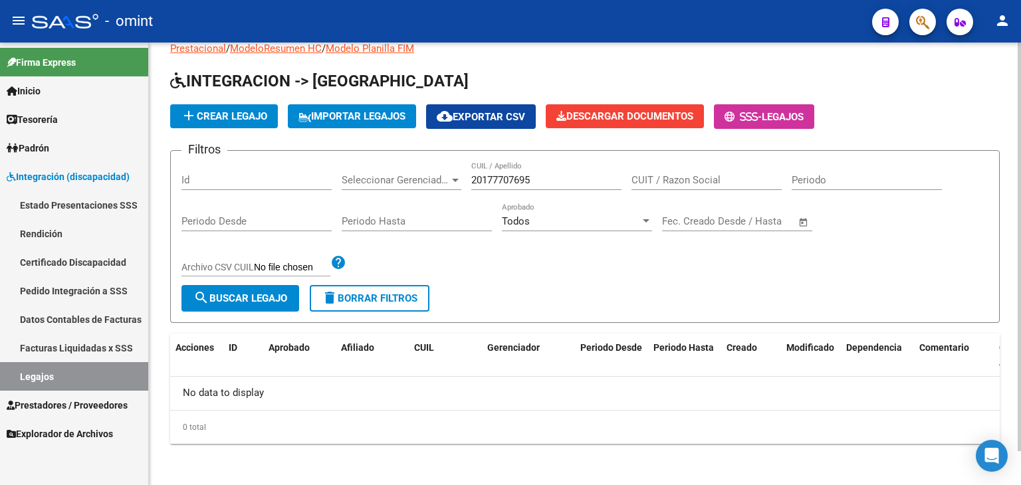
click at [210, 306] on button "search Buscar Legajo" at bounding box center [240, 298] width 118 height 27
click at [72, 373] on link "Legajos" at bounding box center [74, 376] width 148 height 29
click at [507, 181] on input "20177707695" at bounding box center [546, 180] width 150 height 12
paste input "7544123756"
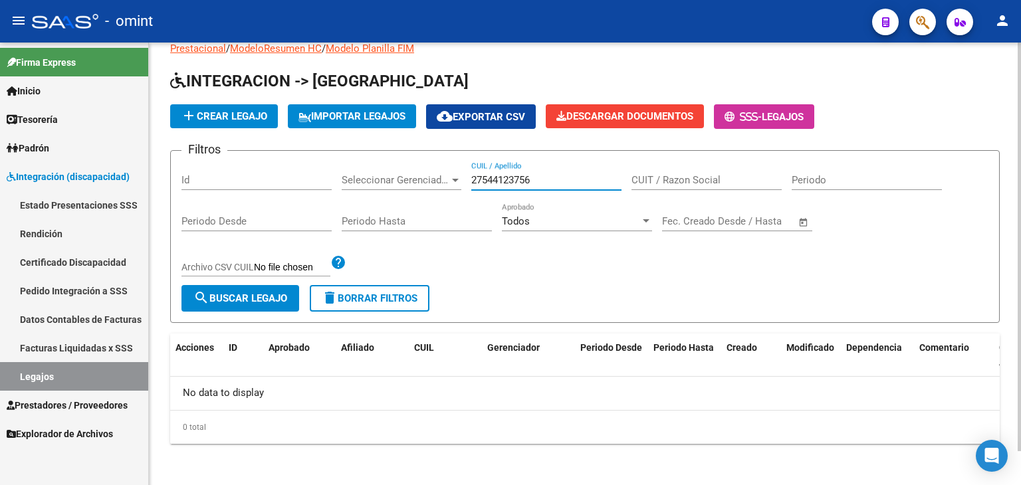
type input "27544123756"
click at [249, 298] on span "search Buscar Legajo" at bounding box center [240, 298] width 94 height 12
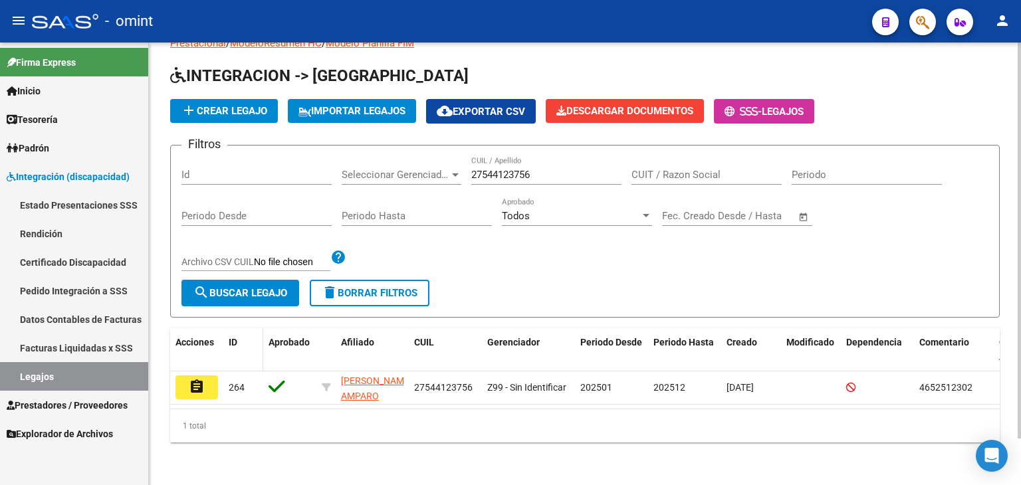
scroll to position [52, 0]
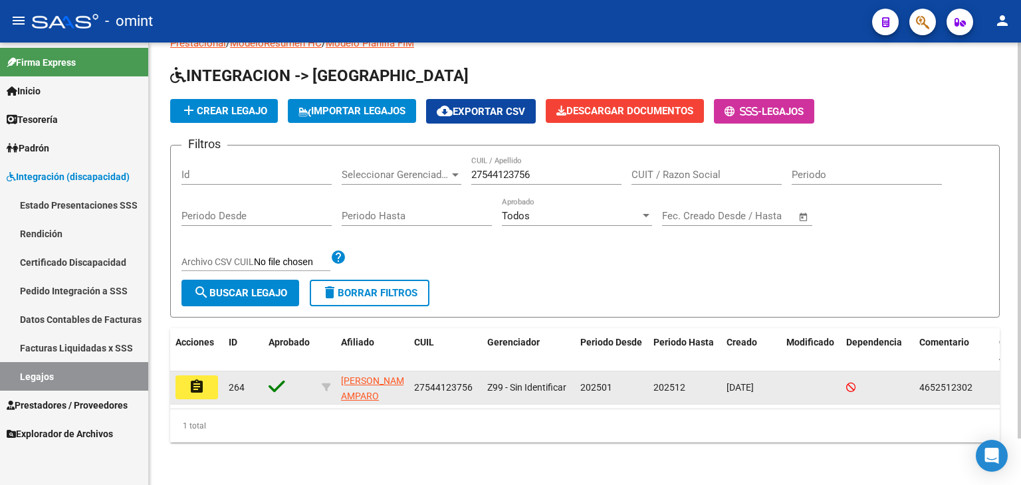
click at [205, 375] on button "assignment" at bounding box center [196, 387] width 43 height 24
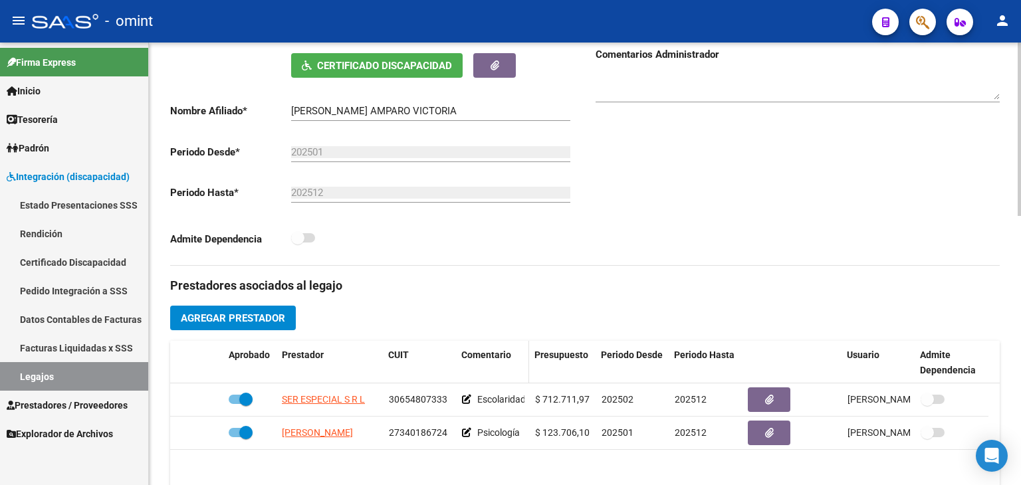
scroll to position [532, 0]
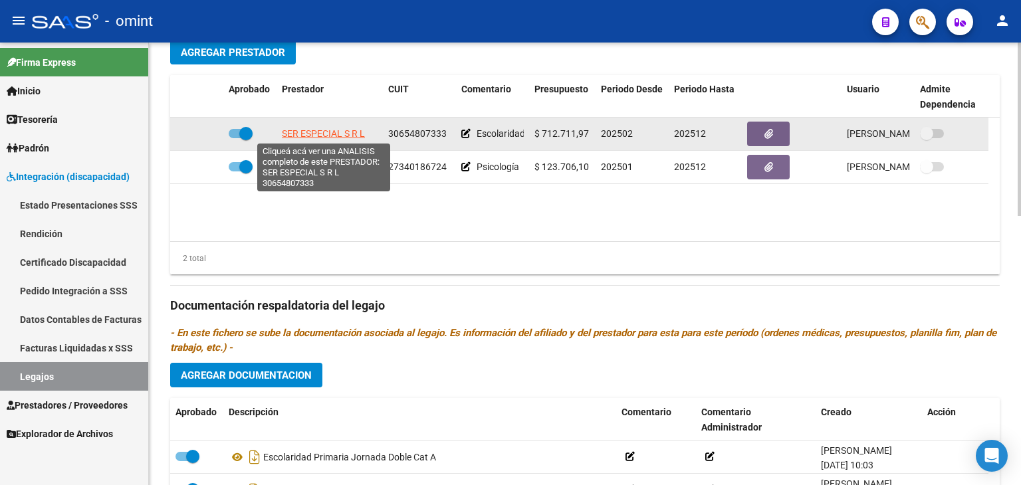
click at [302, 130] on span "SER ESPECIAL S R L" at bounding box center [323, 133] width 83 height 11
type textarea "30654807333"
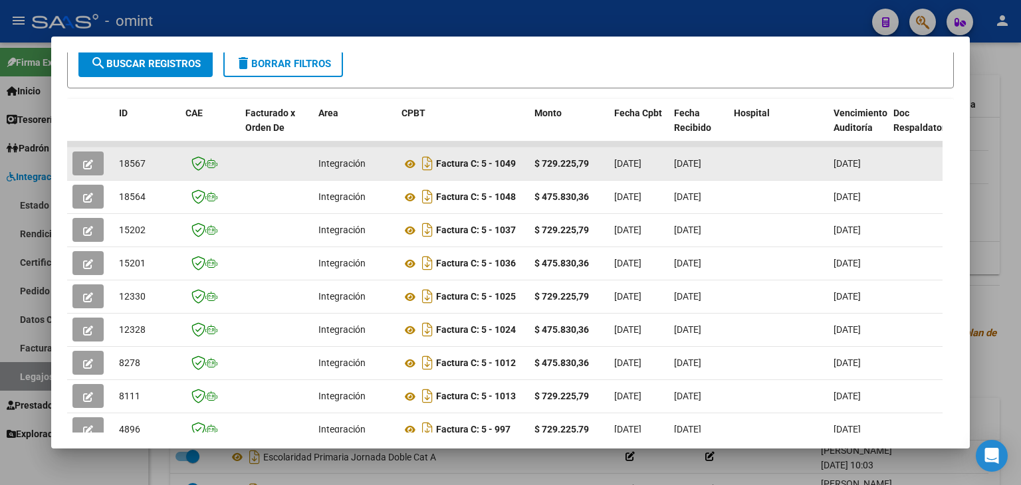
scroll to position [258, 0]
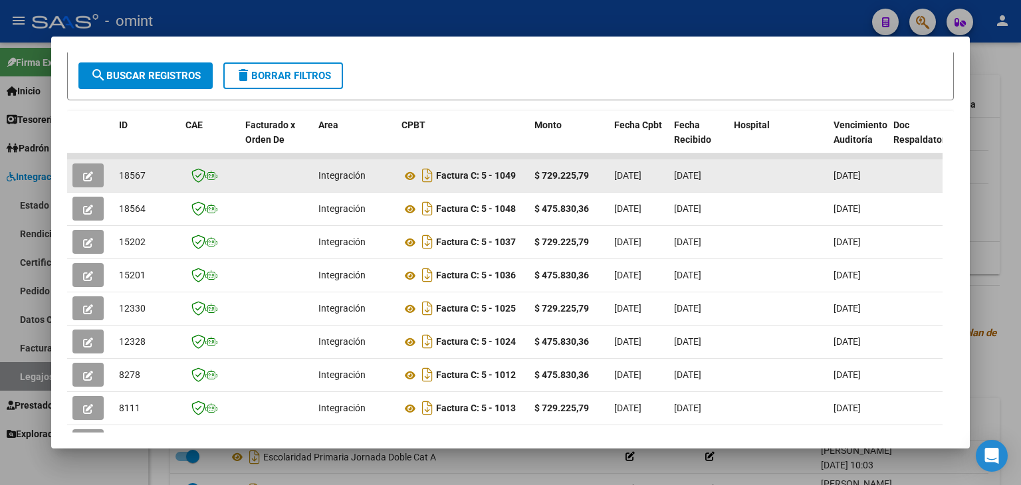
click at [133, 177] on span "18567" at bounding box center [132, 175] width 27 height 11
click at [407, 175] on icon at bounding box center [409, 176] width 17 height 16
click at [90, 171] on icon "button" at bounding box center [88, 176] width 10 height 10
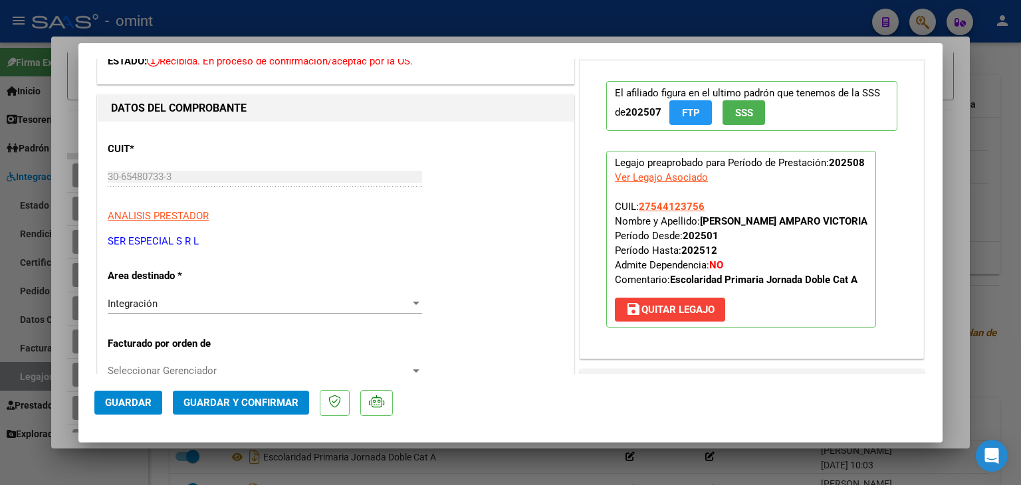
scroll to position [266, 0]
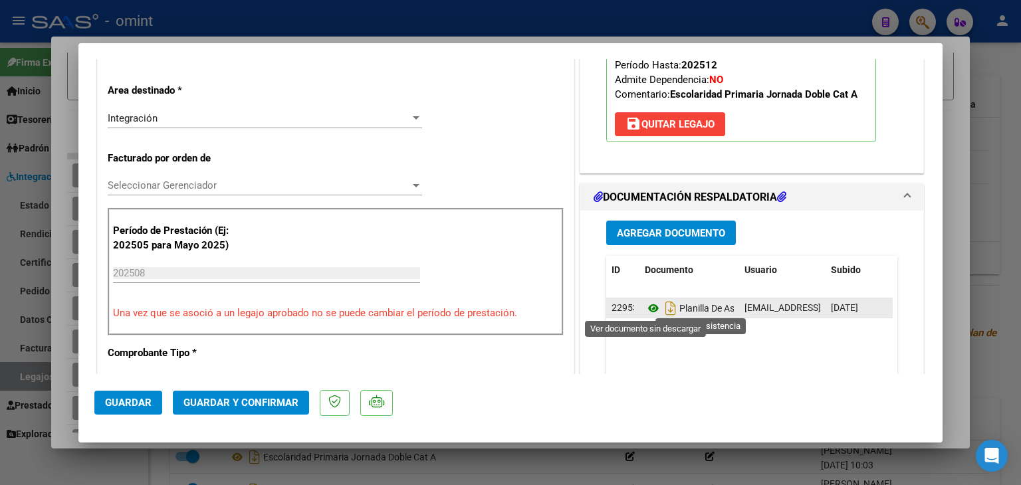
click at [645, 308] on icon at bounding box center [653, 308] width 17 height 16
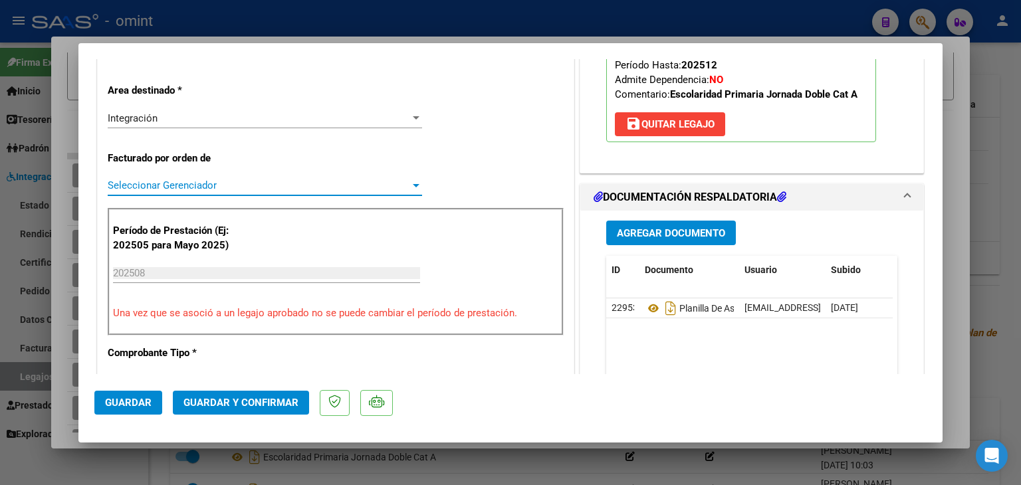
click at [165, 179] on span "Seleccionar Gerenciador" at bounding box center [259, 185] width 302 height 12
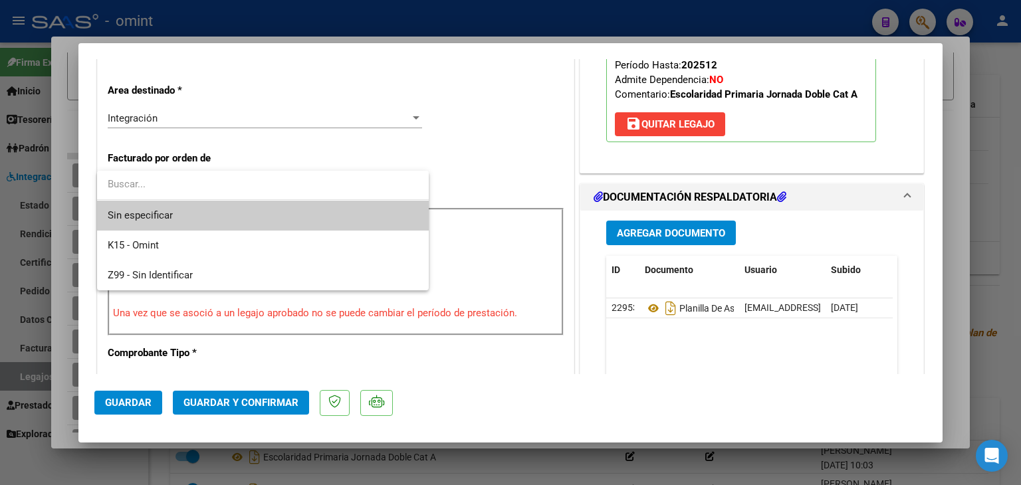
click at [172, 213] on span "Sin especificar" at bounding box center [263, 216] width 310 height 30
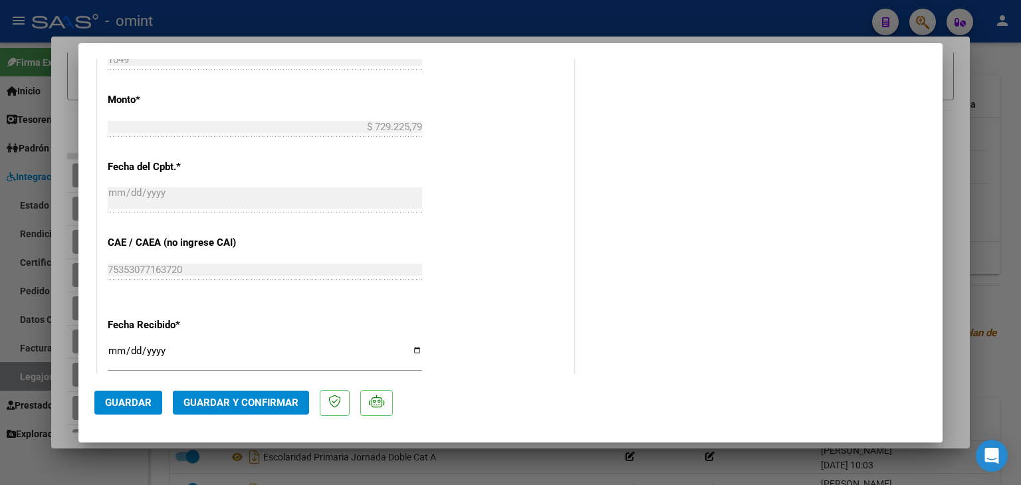
scroll to position [797, 0]
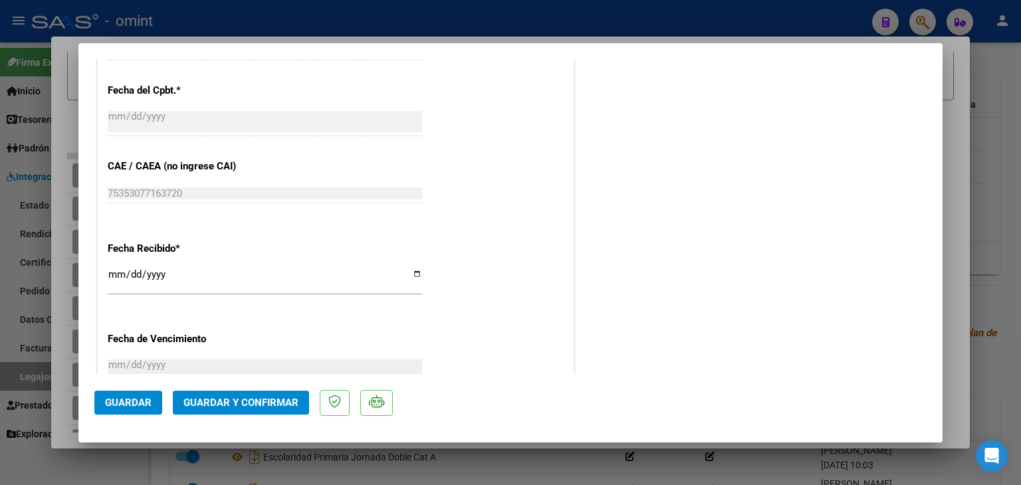
click at [278, 403] on span "Guardar y Confirmar" at bounding box center [240, 403] width 115 height 12
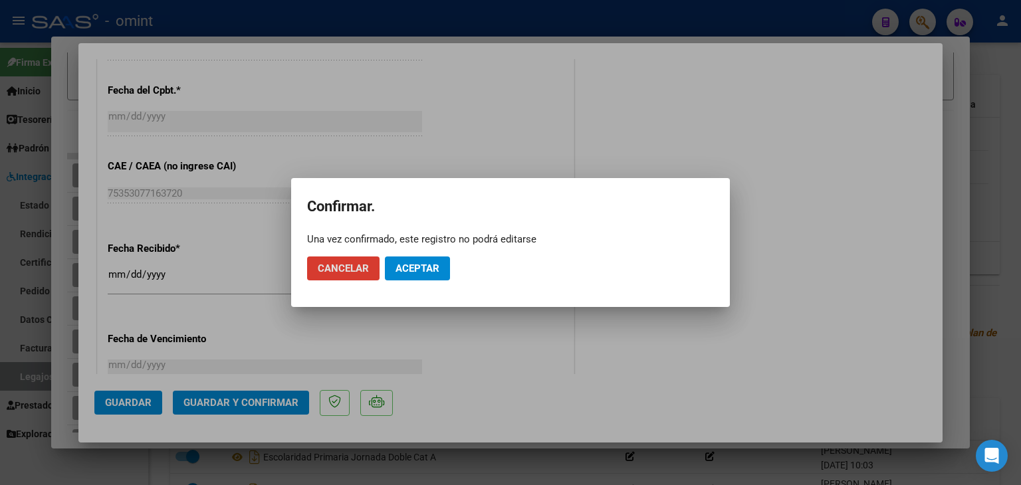
click at [421, 270] on span "Aceptar" at bounding box center [417, 268] width 44 height 12
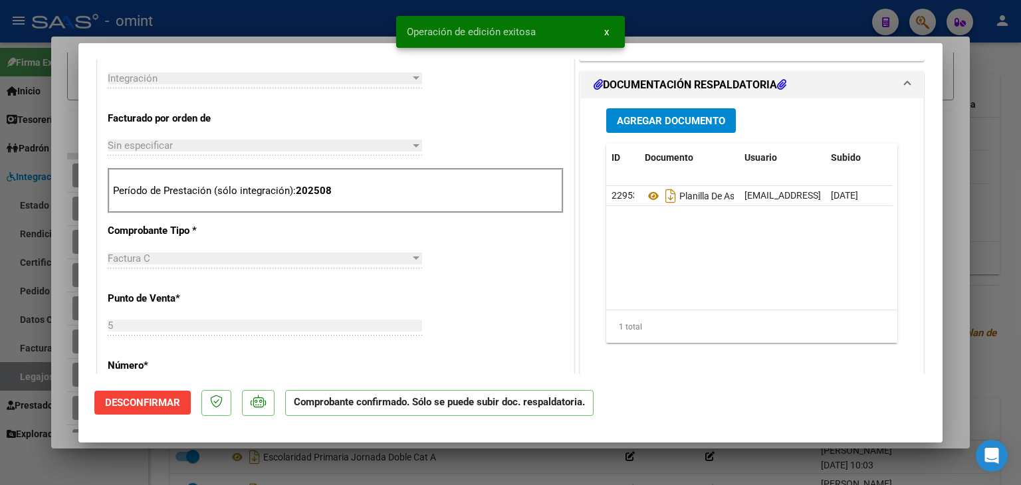
scroll to position [183, 0]
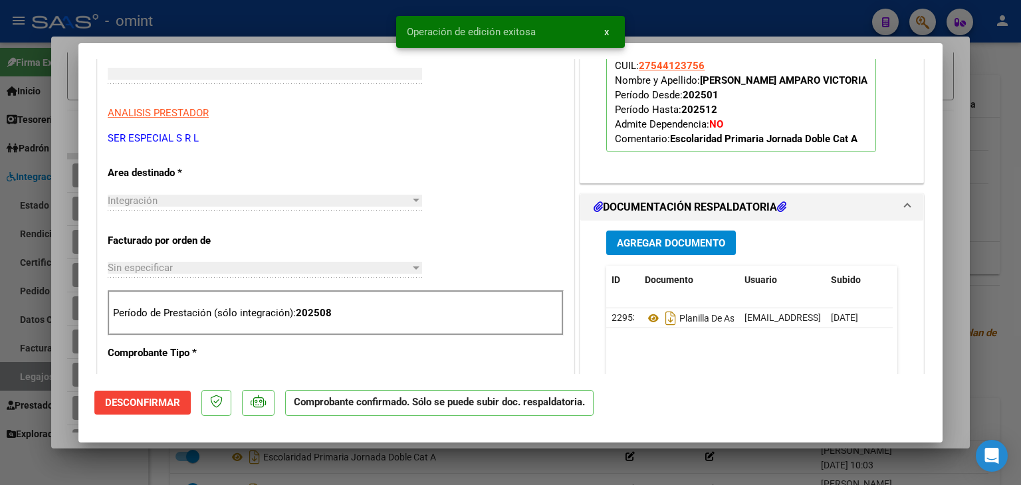
type input "$ 0,00"
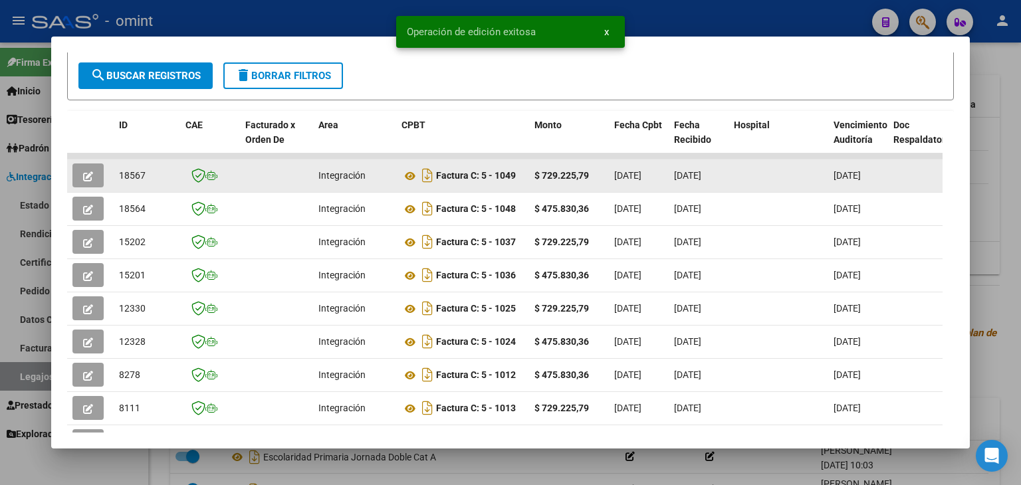
drag, startPoint x: 589, startPoint y: 175, endPoint x: 540, endPoint y: 173, distance: 49.9
click at [540, 173] on div "$ 729.225,79" at bounding box center [568, 175] width 69 height 15
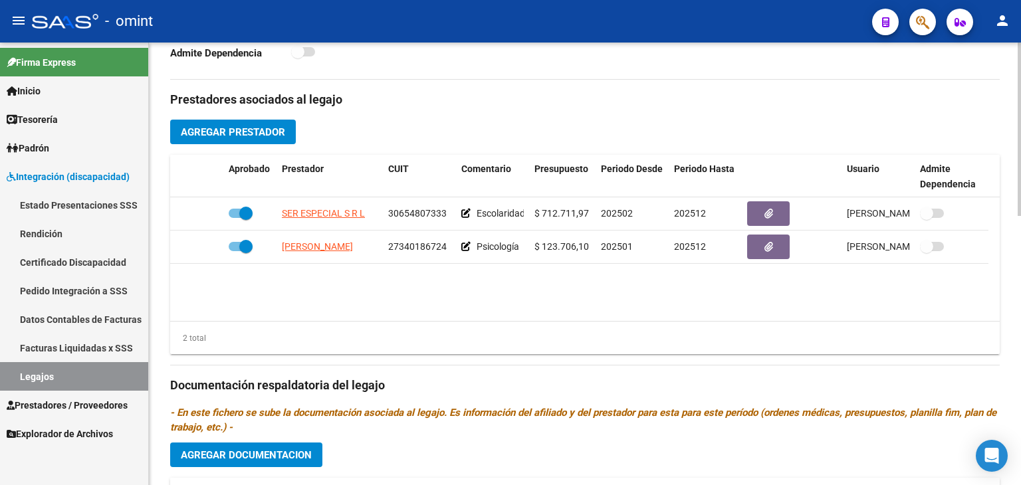
scroll to position [465, 0]
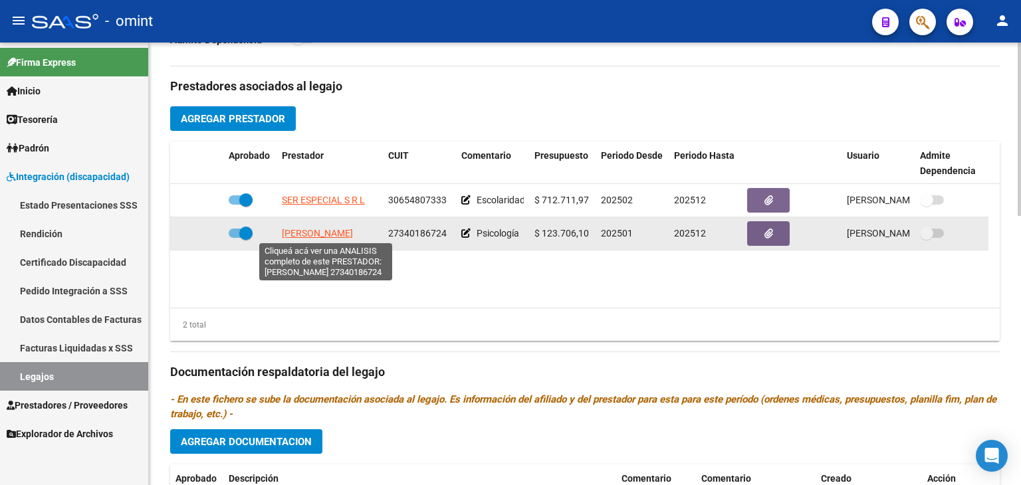
click at [340, 233] on span "PIGNI GISELA PAOLA" at bounding box center [317, 233] width 71 height 11
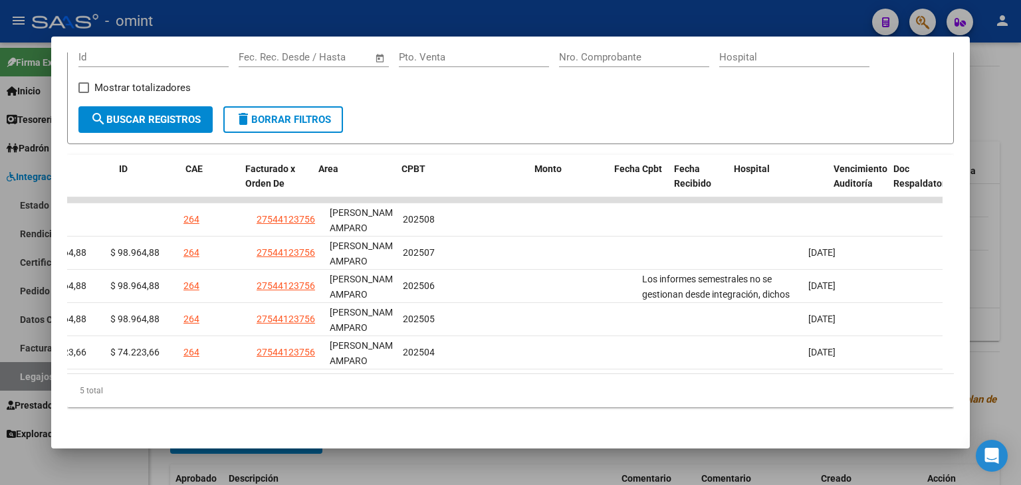
scroll to position [0, 0]
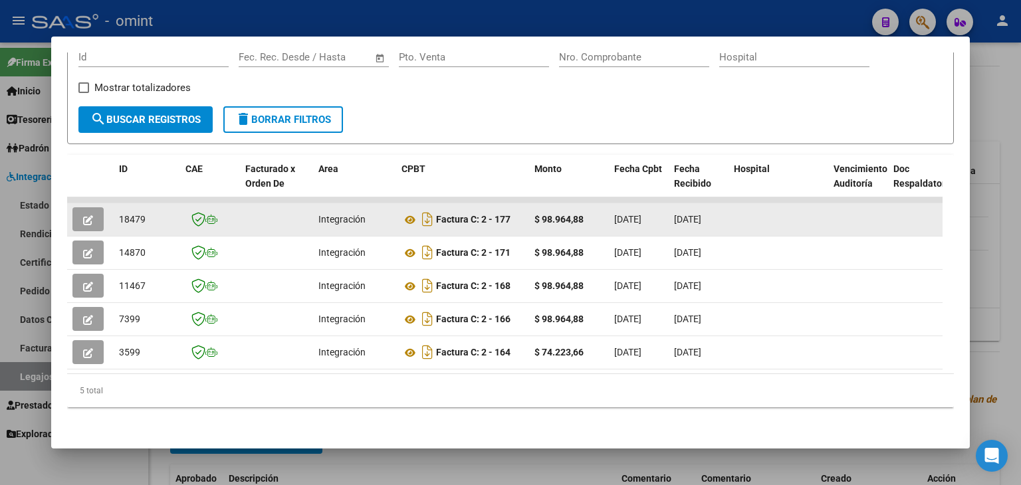
click at [136, 214] on span "18479" at bounding box center [132, 219] width 27 height 11
click at [412, 212] on icon at bounding box center [409, 220] width 17 height 16
click at [85, 215] on icon "button" at bounding box center [88, 220] width 10 height 10
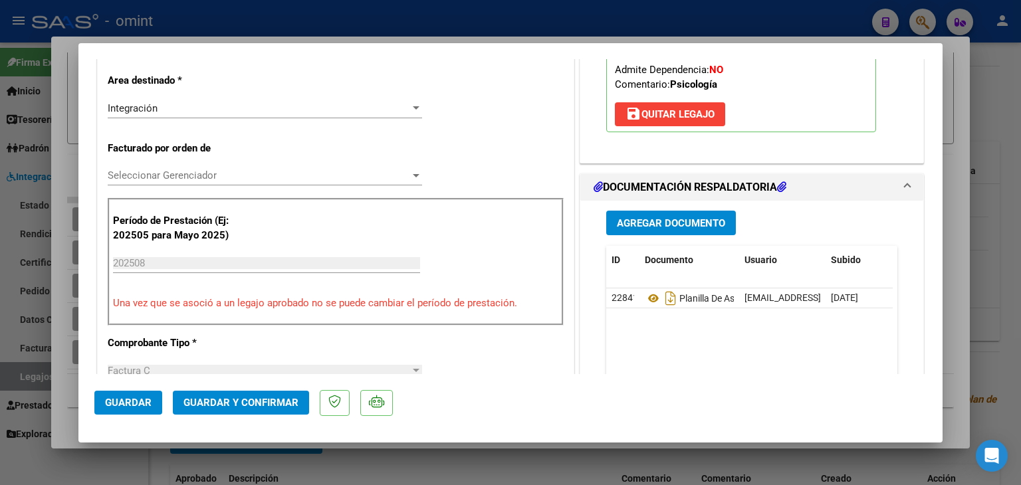
scroll to position [332, 0]
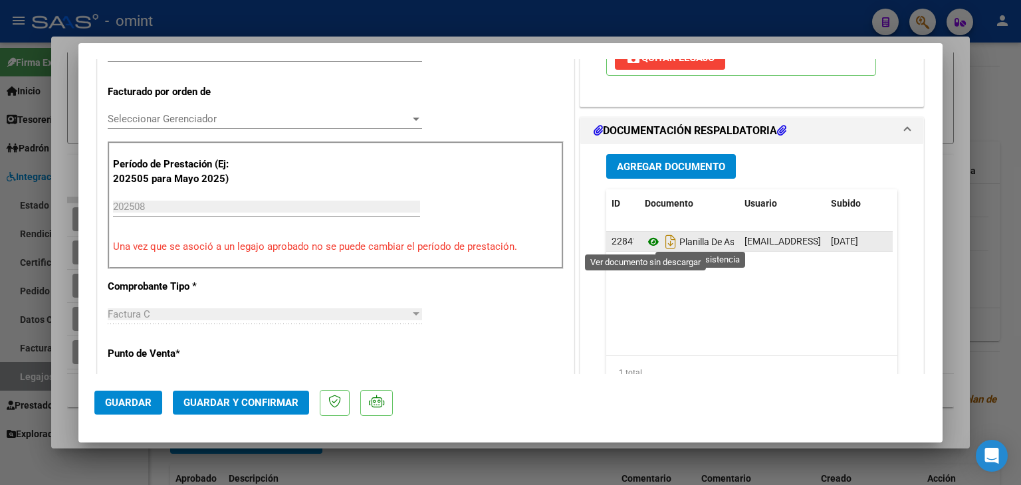
click at [645, 237] on icon at bounding box center [653, 242] width 17 height 16
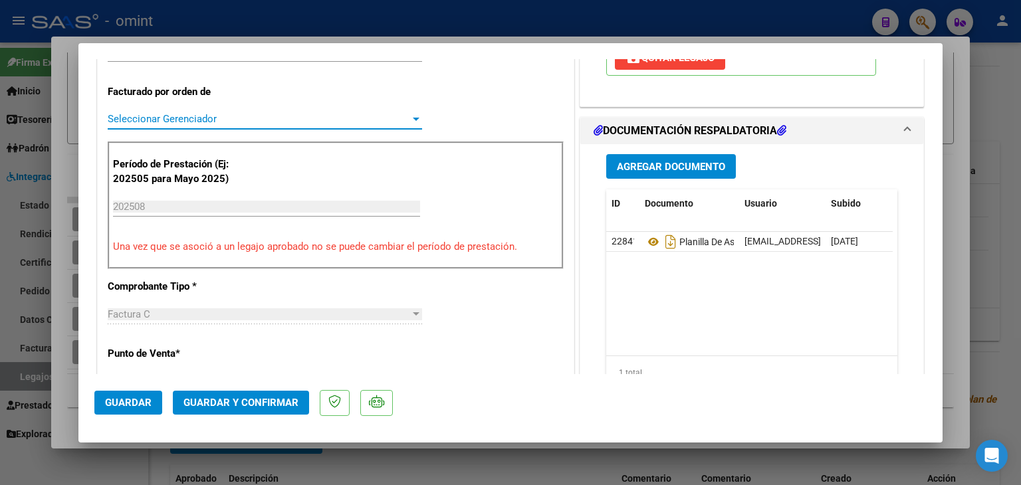
click at [154, 113] on span "Seleccionar Gerenciador" at bounding box center [259, 119] width 302 height 12
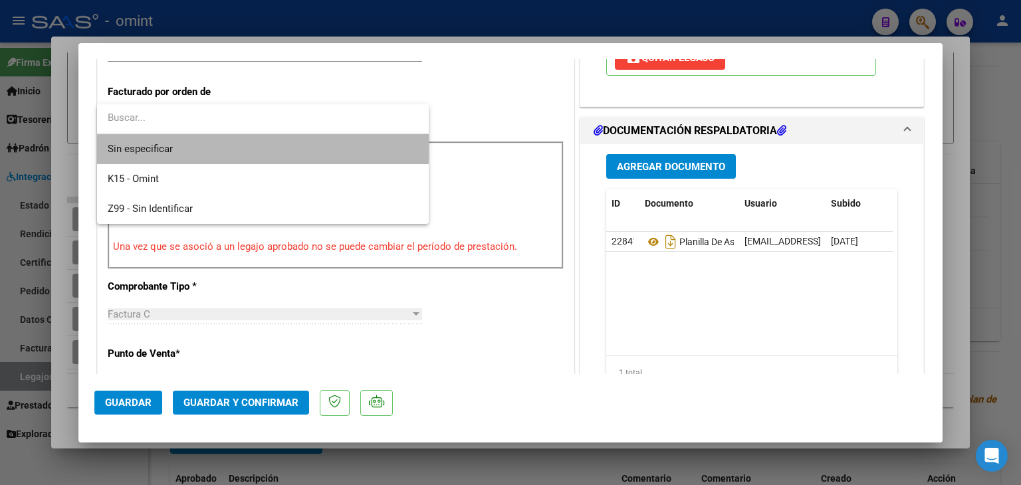
drag, startPoint x: 169, startPoint y: 141, endPoint x: 245, endPoint y: 293, distance: 169.7
click at [170, 142] on span "Sin especificar" at bounding box center [263, 149] width 310 height 30
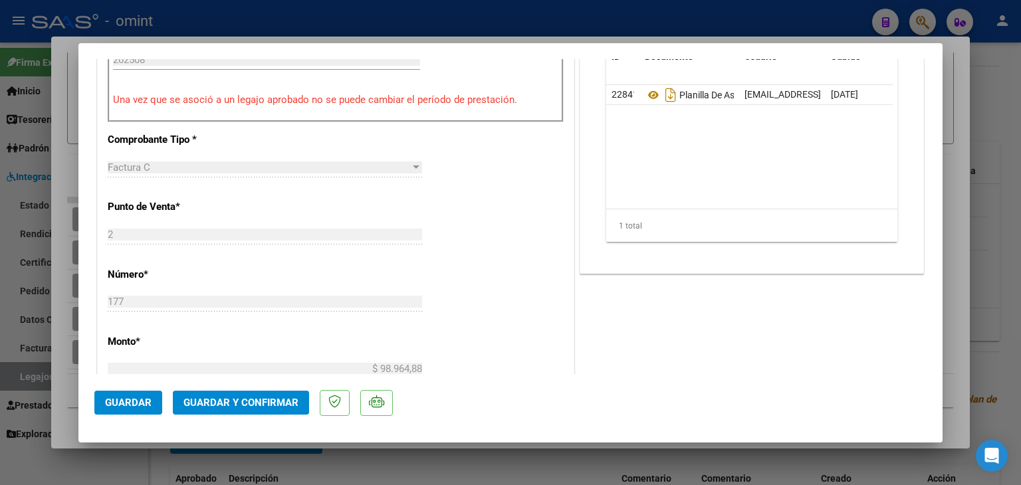
scroll to position [532, 0]
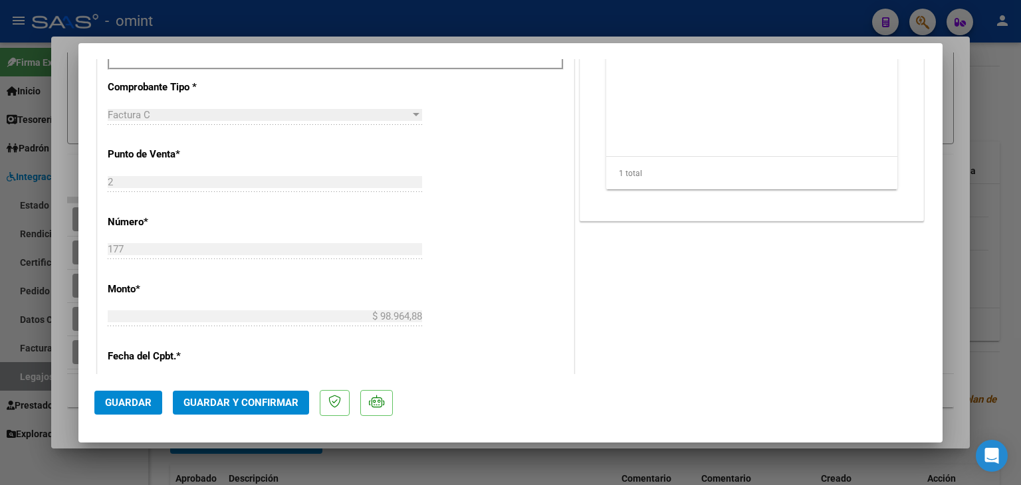
click at [252, 395] on button "Guardar y Confirmar" at bounding box center [241, 403] width 136 height 24
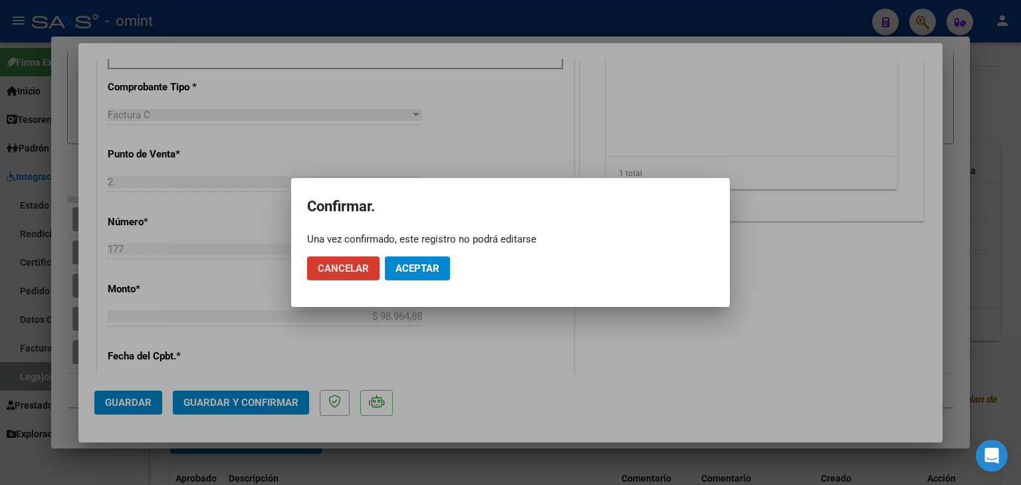
click at [421, 272] on span "Aceptar" at bounding box center [417, 268] width 44 height 12
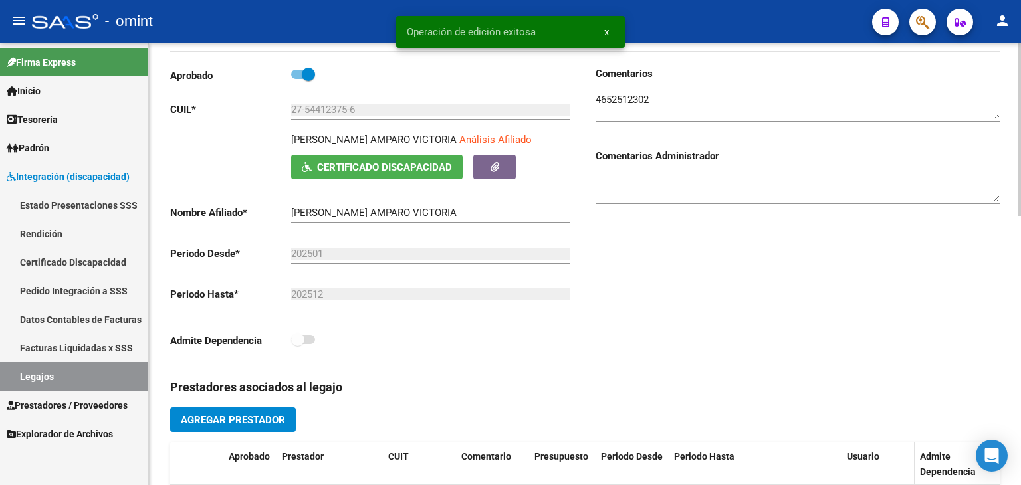
scroll to position [0, 0]
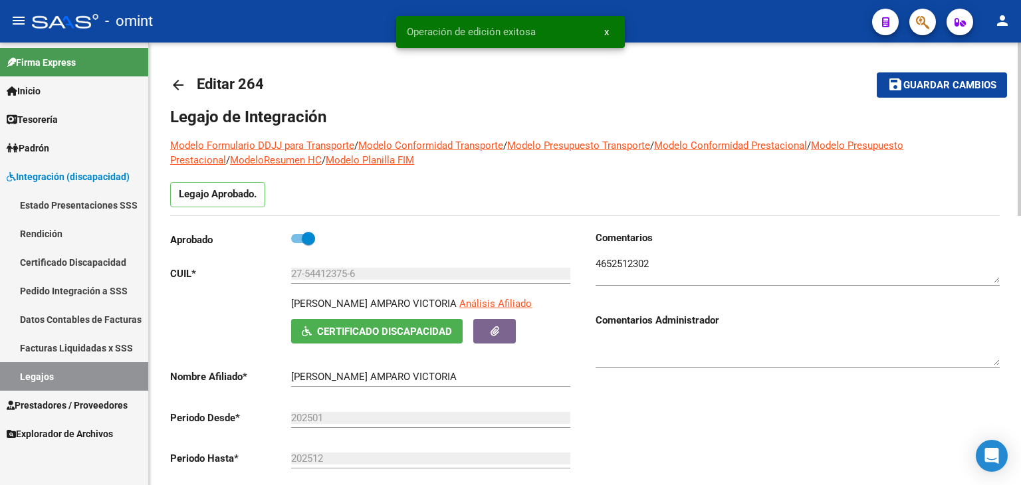
click at [906, 78] on span "save Guardar cambios" at bounding box center [941, 84] width 109 height 12
click at [43, 369] on link "Legajos" at bounding box center [74, 376] width 148 height 29
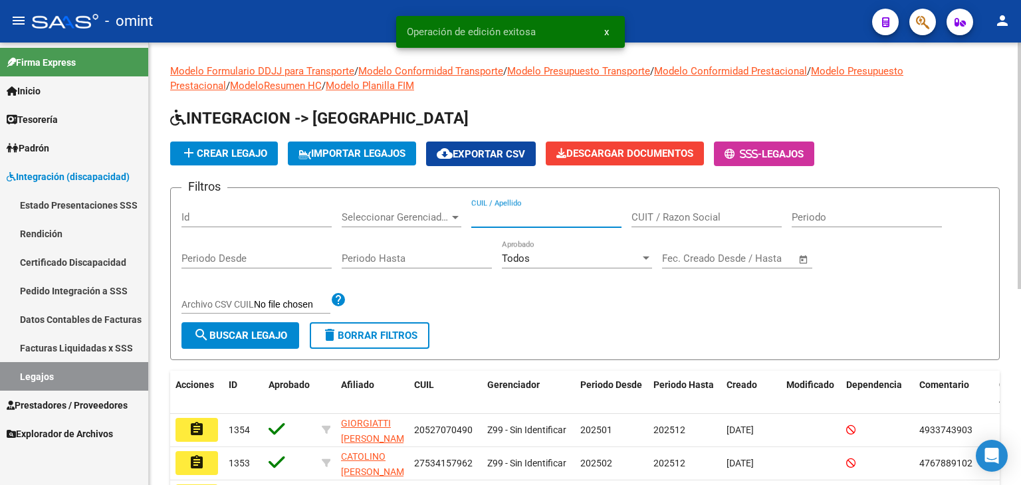
click at [516, 217] on input "CUIL / Apellido" at bounding box center [546, 217] width 150 height 12
paste input "27570013284"
click at [249, 336] on span "search Buscar Legajo" at bounding box center [240, 336] width 94 height 12
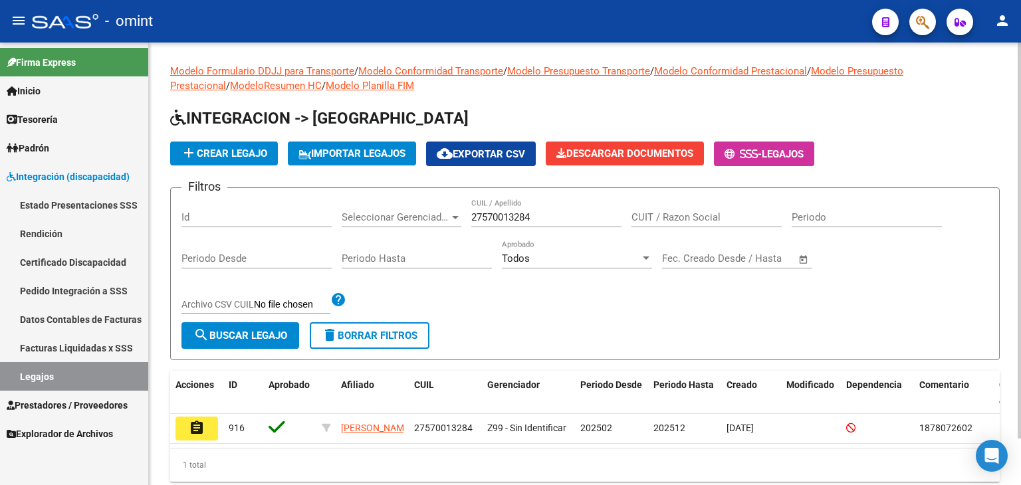
scroll to position [52, 0]
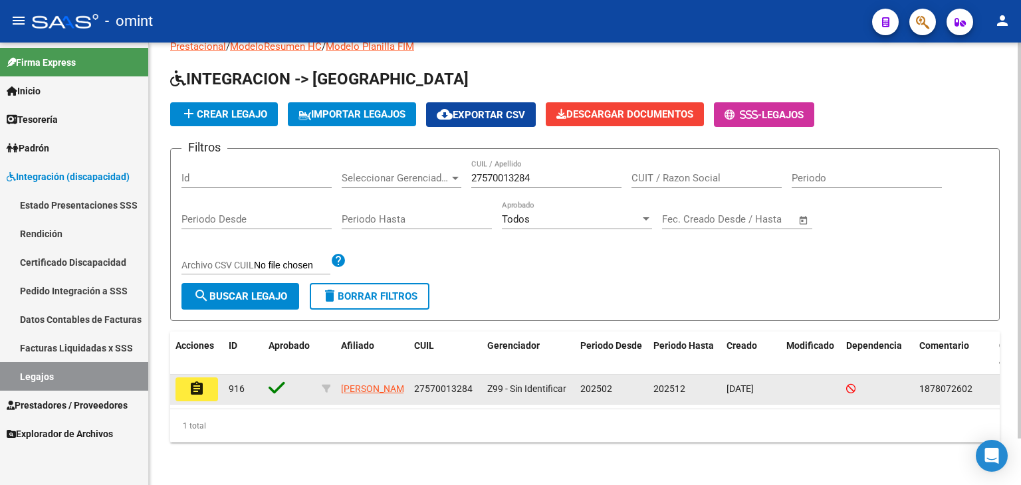
click at [205, 377] on button "assignment" at bounding box center [196, 389] width 43 height 24
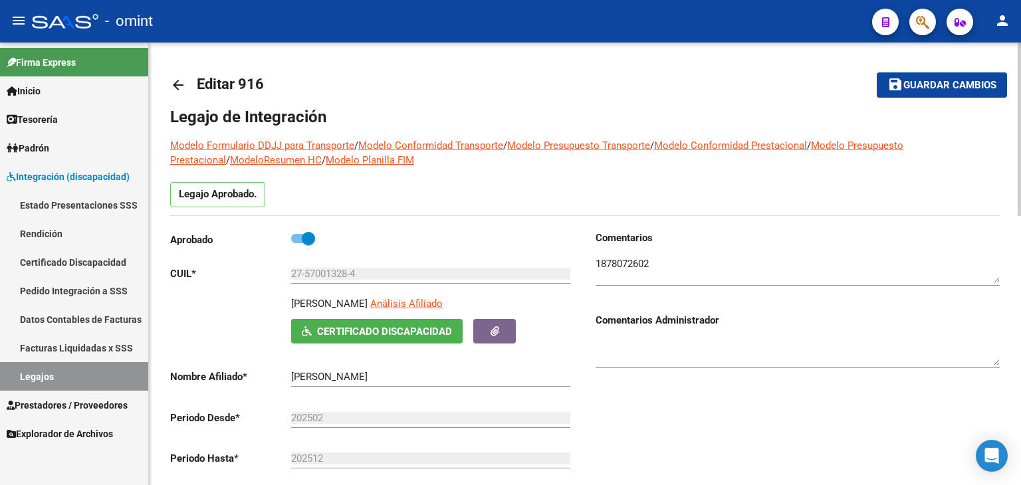
click at [412, 383] on div "SANCHEZ ELENA Ingresar el nombre" at bounding box center [430, 372] width 279 height 29
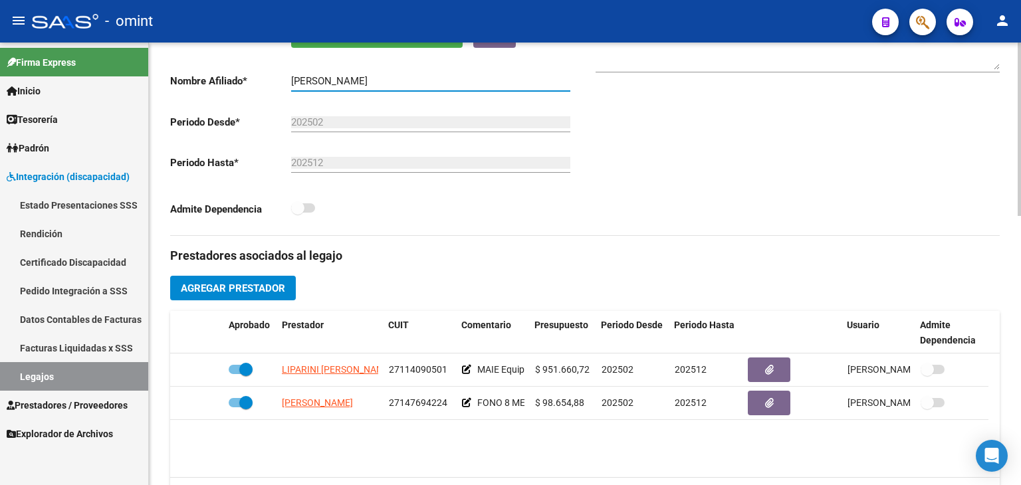
scroll to position [332, 0]
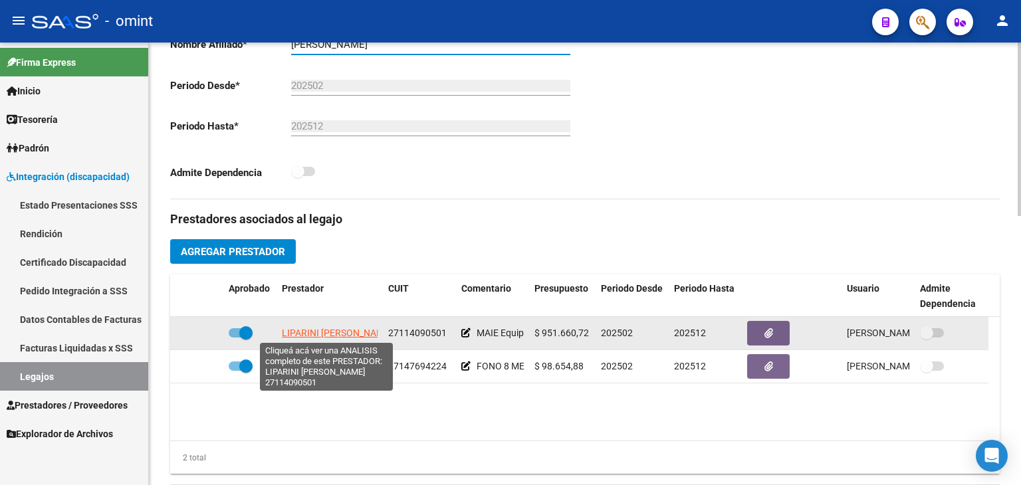
click at [326, 330] on span "LIPARINI ANA MARIA" at bounding box center [337, 333] width 110 height 11
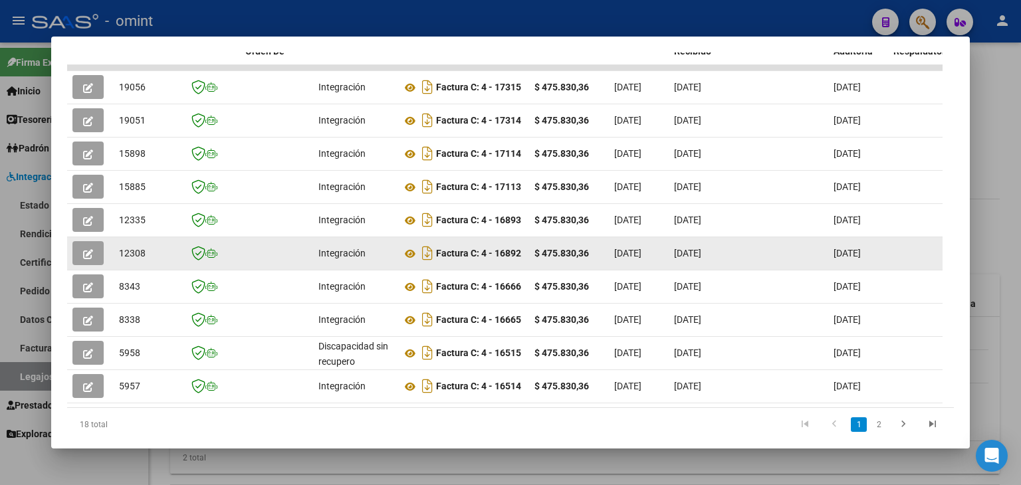
scroll to position [324, 0]
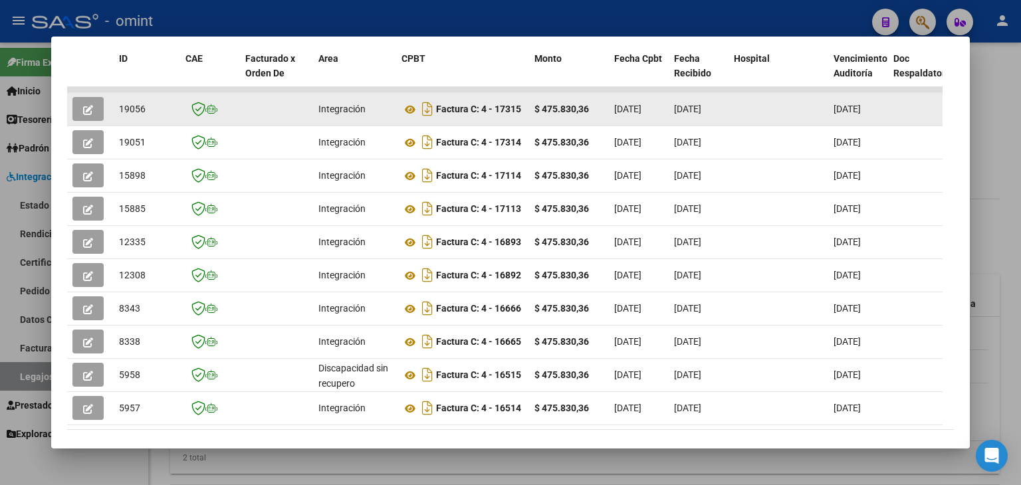
click at [140, 105] on span "19056" at bounding box center [132, 109] width 27 height 11
click at [405, 108] on icon at bounding box center [409, 110] width 17 height 16
click at [84, 112] on icon "button" at bounding box center [88, 110] width 10 height 10
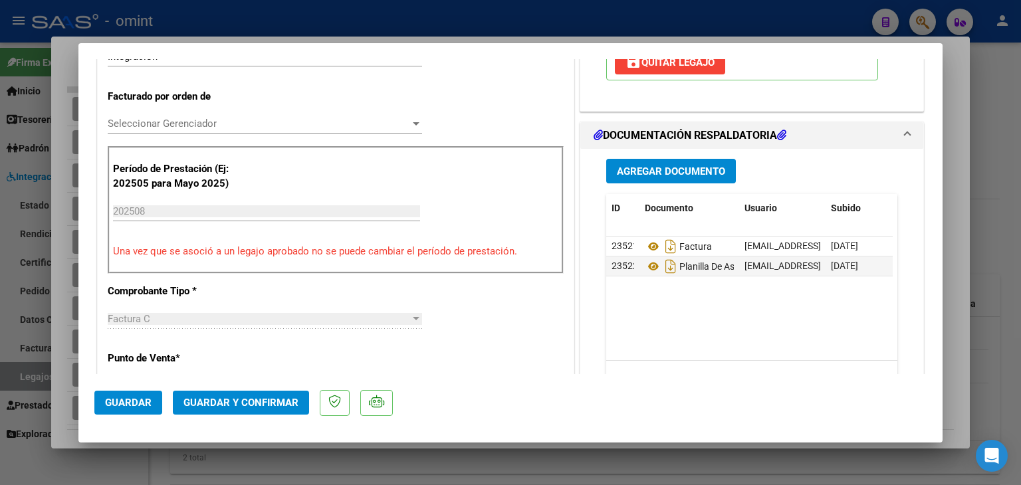
scroll to position [399, 0]
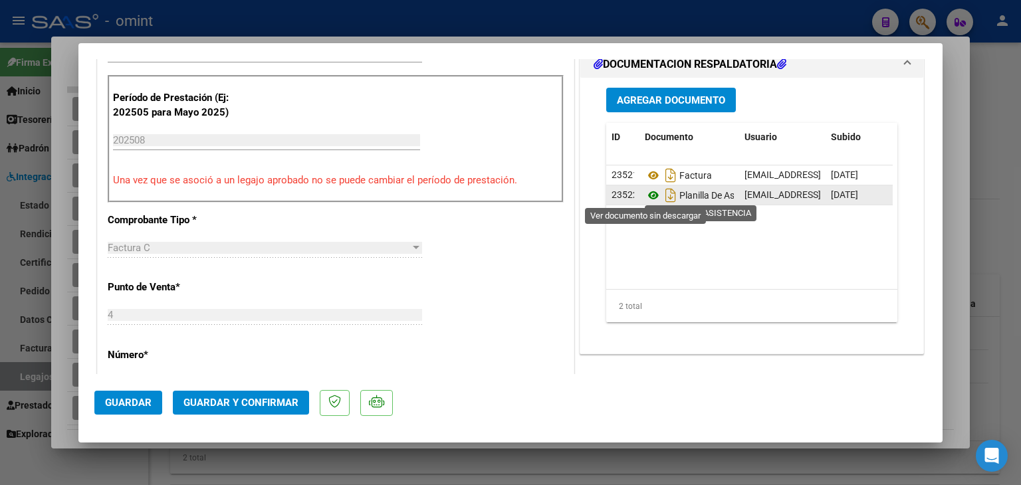
click at [645, 197] on icon at bounding box center [653, 195] width 17 height 16
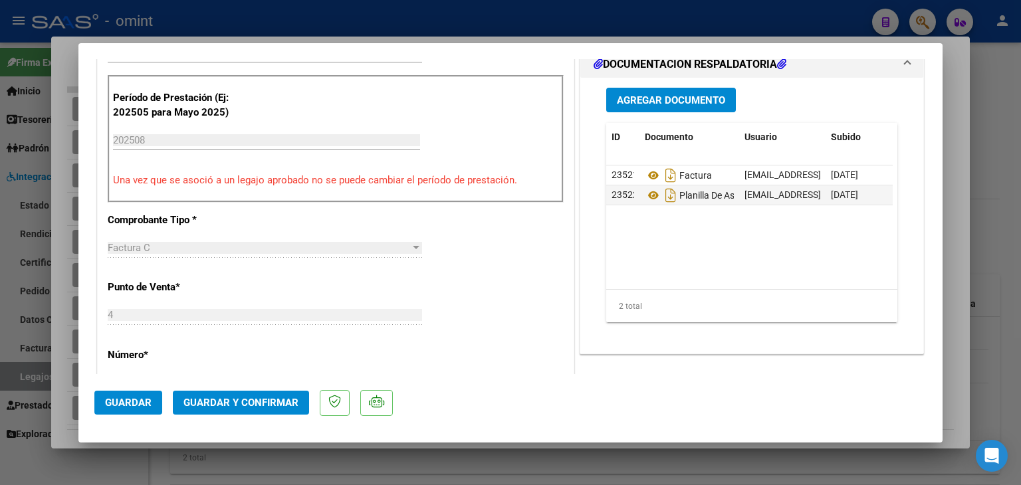
scroll to position [332, 0]
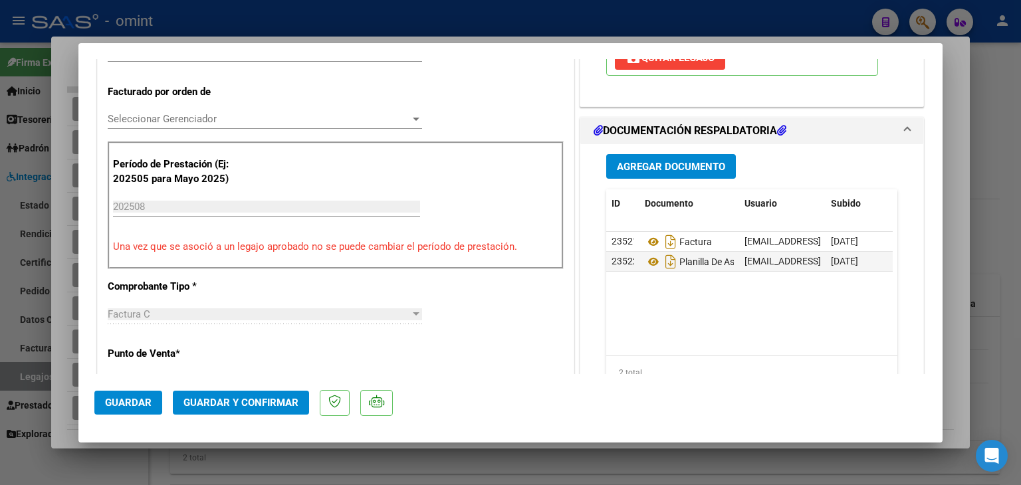
click at [163, 113] on span "Seleccionar Gerenciador" at bounding box center [259, 119] width 302 height 12
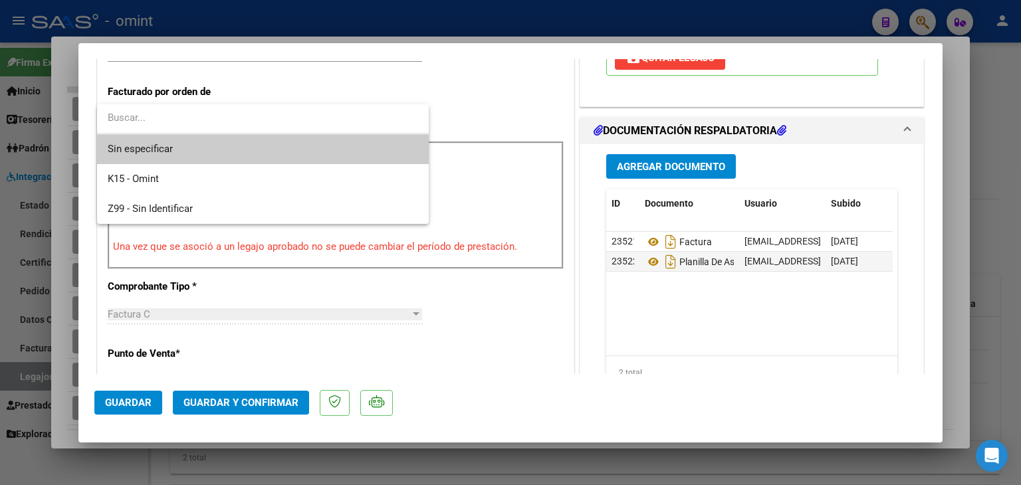
click at [186, 143] on span "Sin especificar" at bounding box center [263, 149] width 310 height 30
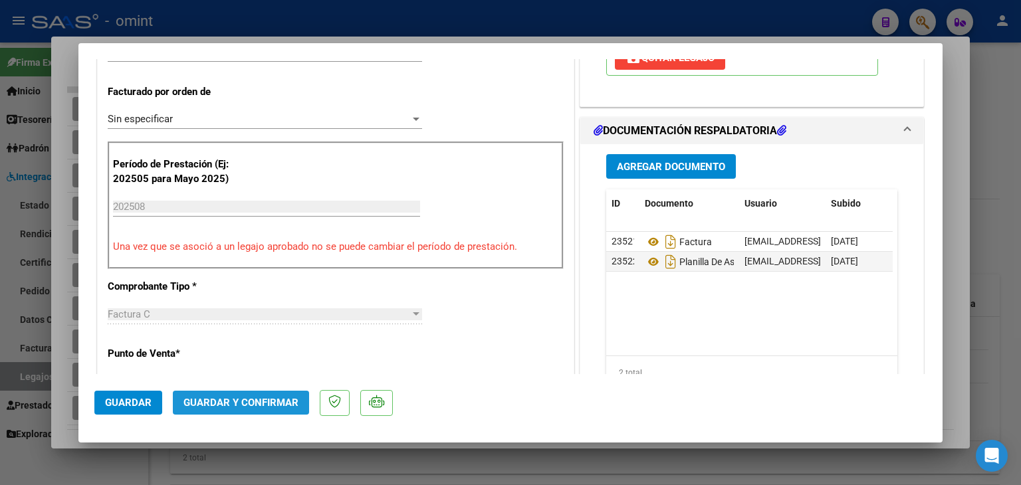
click at [251, 393] on button "Guardar y Confirmar" at bounding box center [241, 403] width 136 height 24
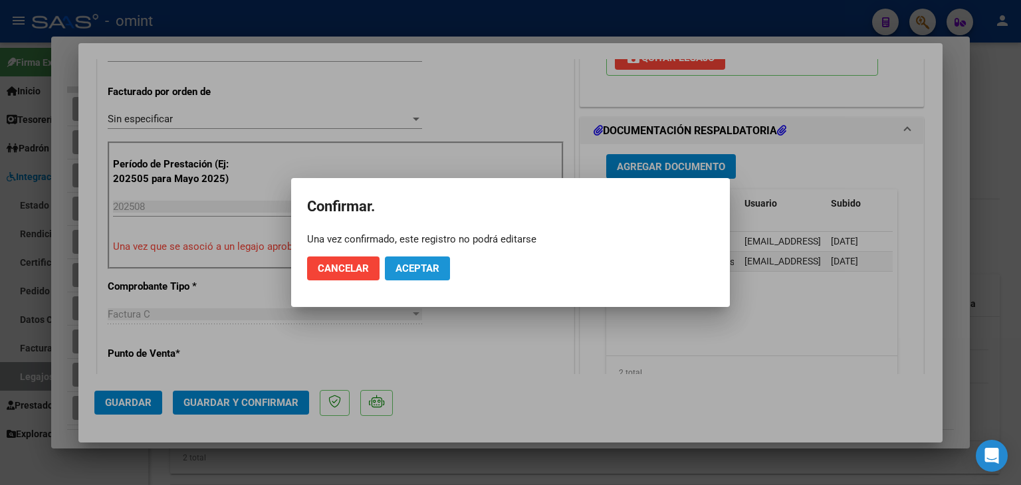
click at [435, 262] on span "Aceptar" at bounding box center [417, 268] width 44 height 12
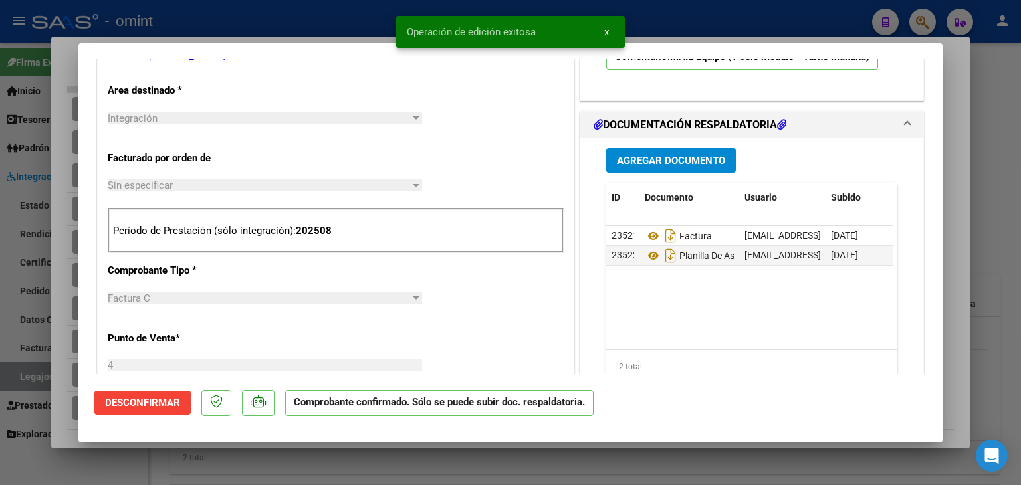
scroll to position [156, 0]
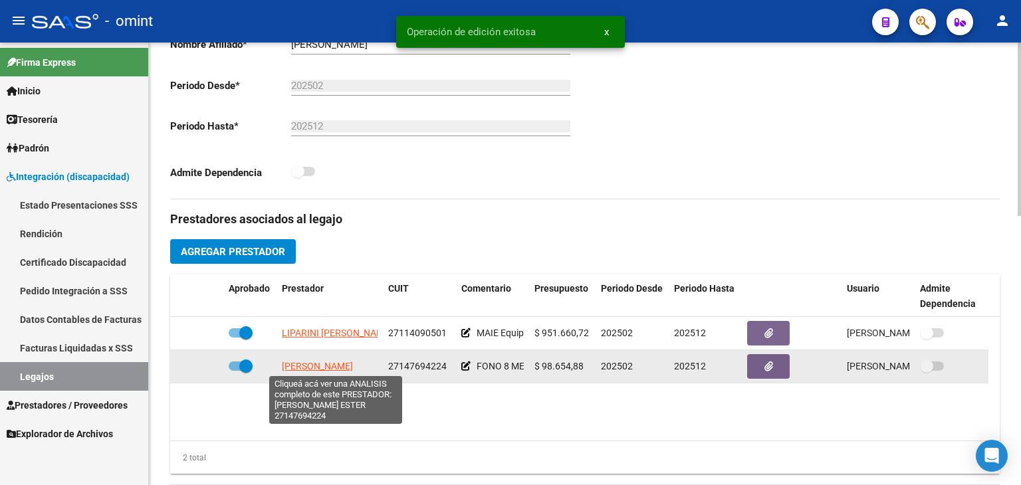
click at [310, 364] on span "RECALDE SILVANA ESTER" at bounding box center [317, 366] width 71 height 11
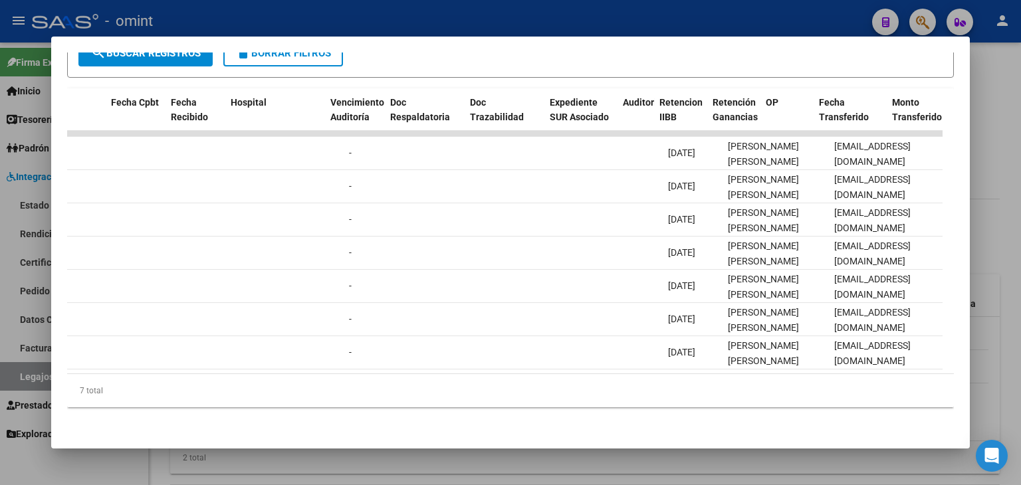
scroll to position [0, 0]
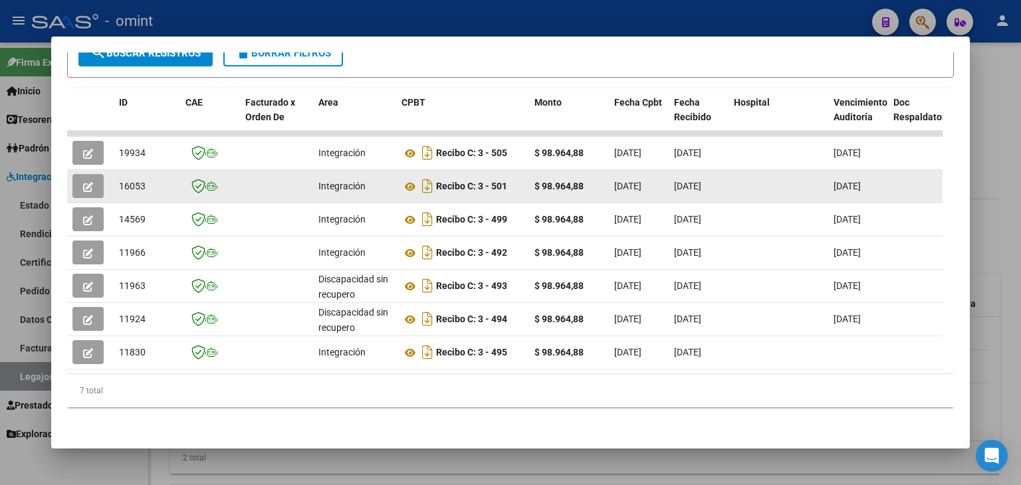
click at [90, 182] on icon "button" at bounding box center [88, 187] width 10 height 10
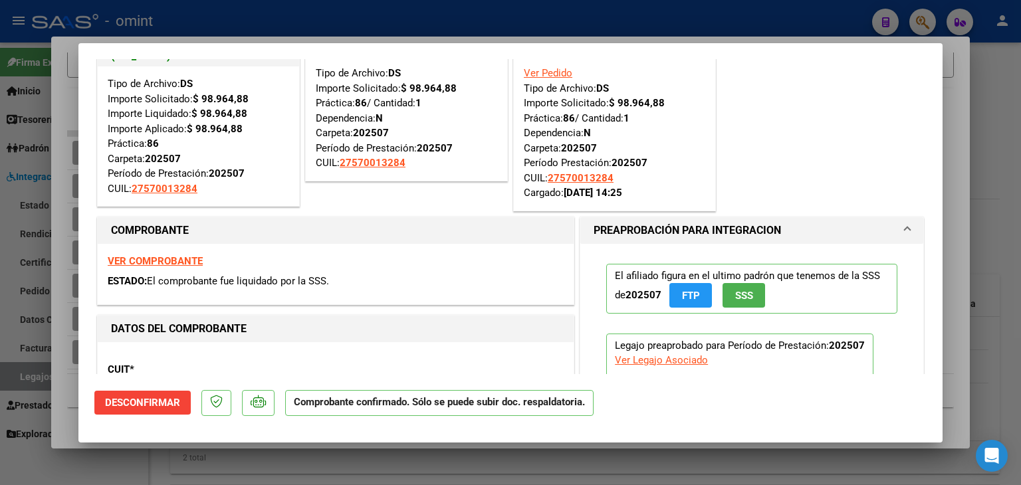
scroll to position [133, 0]
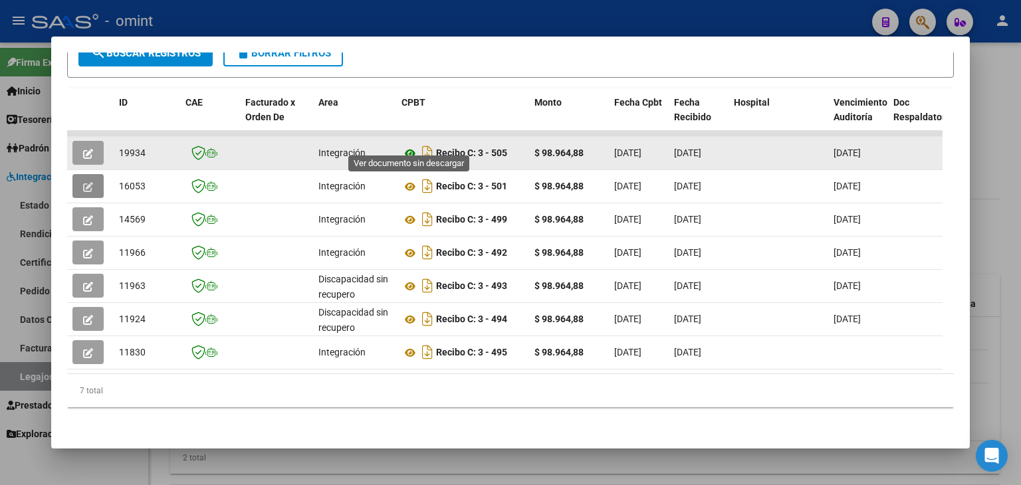
click at [411, 146] on icon at bounding box center [409, 154] width 17 height 16
click at [80, 144] on button "button" at bounding box center [87, 153] width 31 height 24
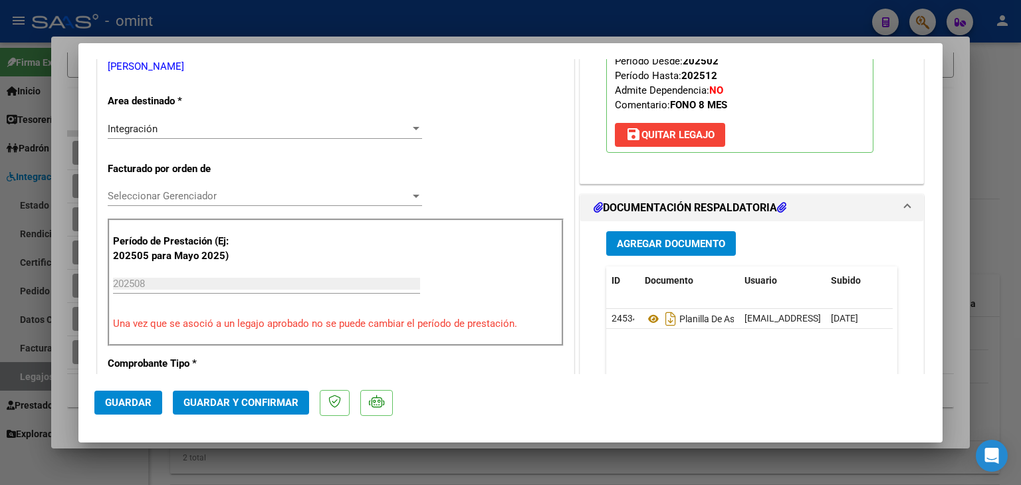
scroll to position [399, 0]
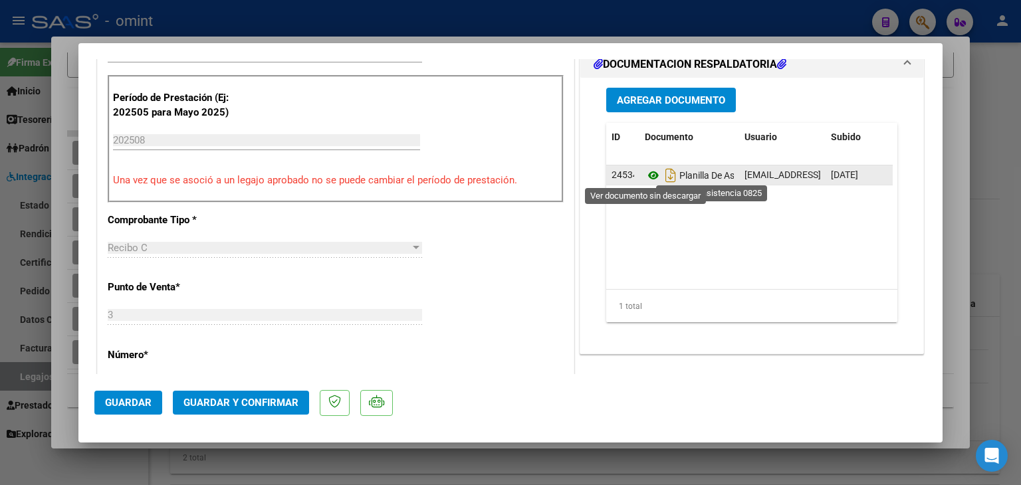
click at [645, 169] on icon at bounding box center [653, 175] width 17 height 16
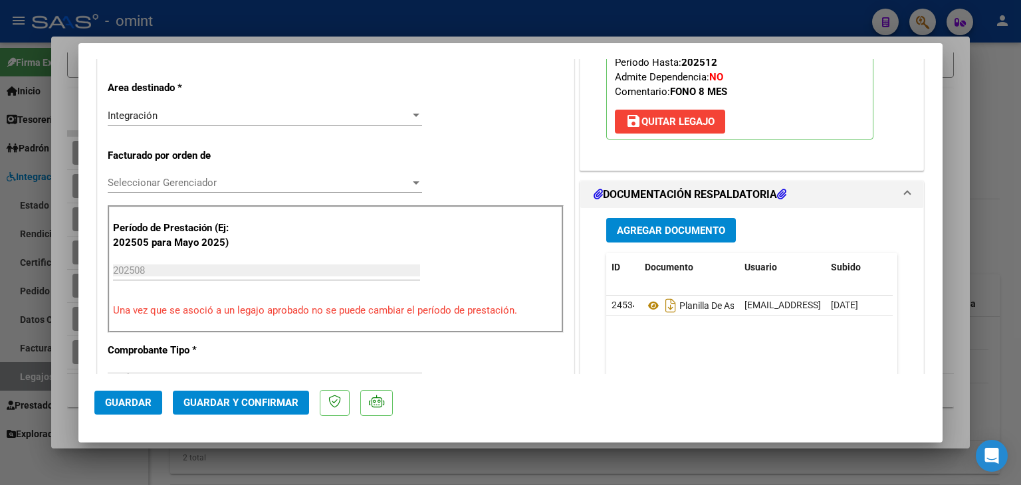
scroll to position [266, 0]
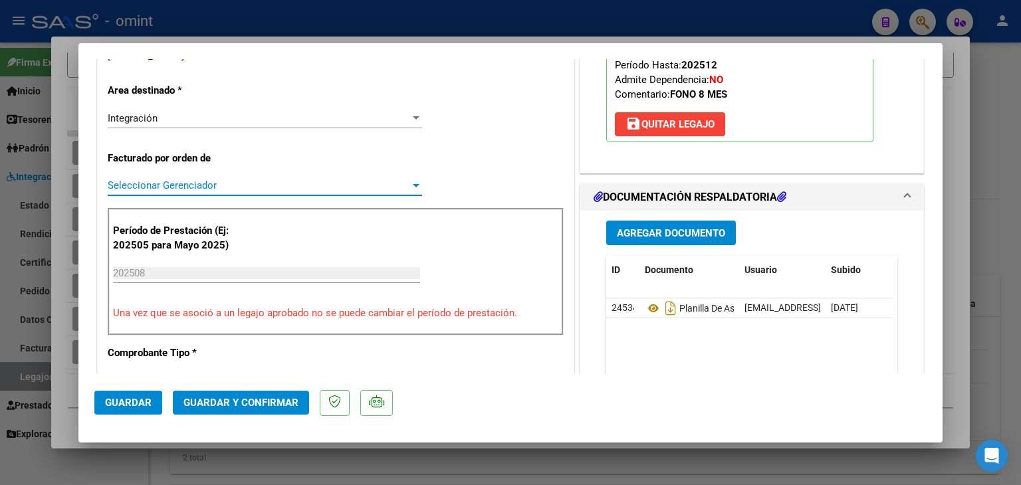
click at [153, 183] on span "Seleccionar Gerenciador" at bounding box center [259, 185] width 302 height 12
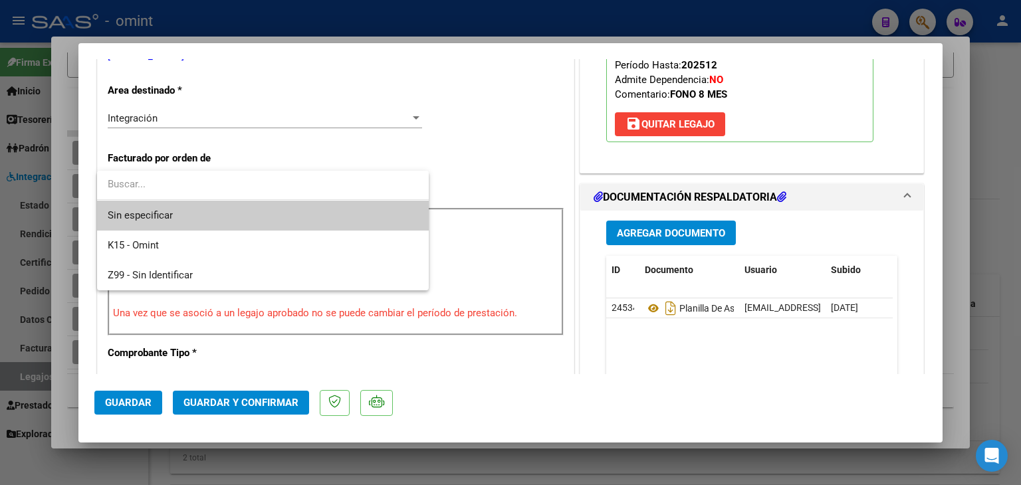
click at [159, 215] on span "Sin especificar" at bounding box center [263, 216] width 310 height 30
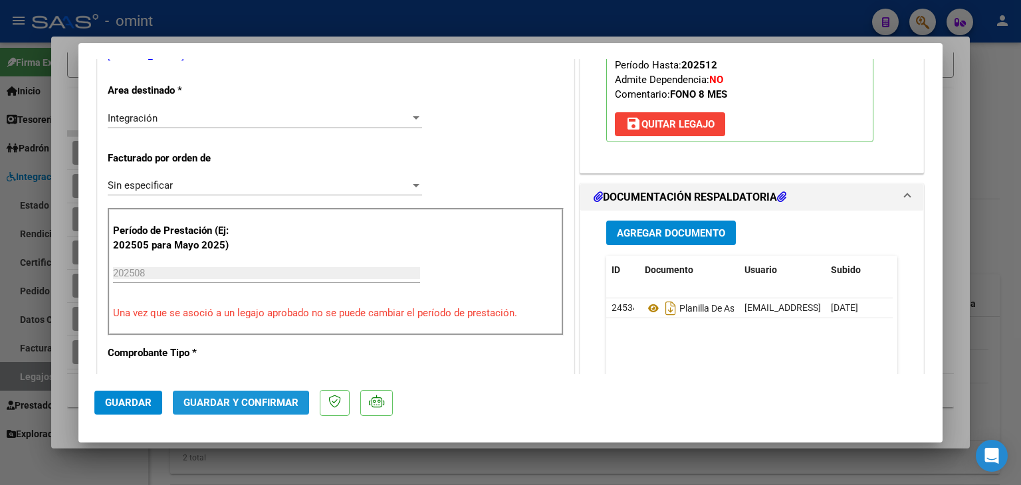
click at [234, 407] on span "Guardar y Confirmar" at bounding box center [240, 403] width 115 height 12
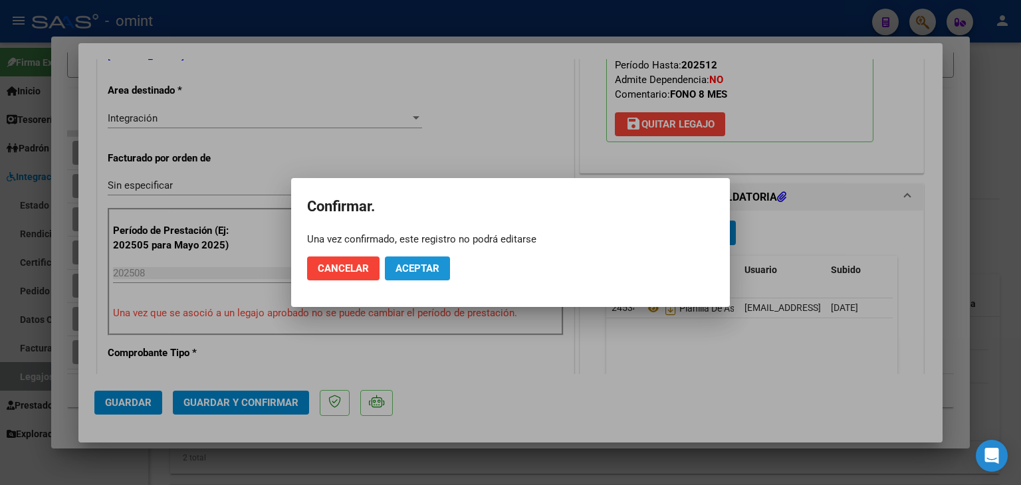
click at [424, 266] on span "Aceptar" at bounding box center [417, 268] width 44 height 12
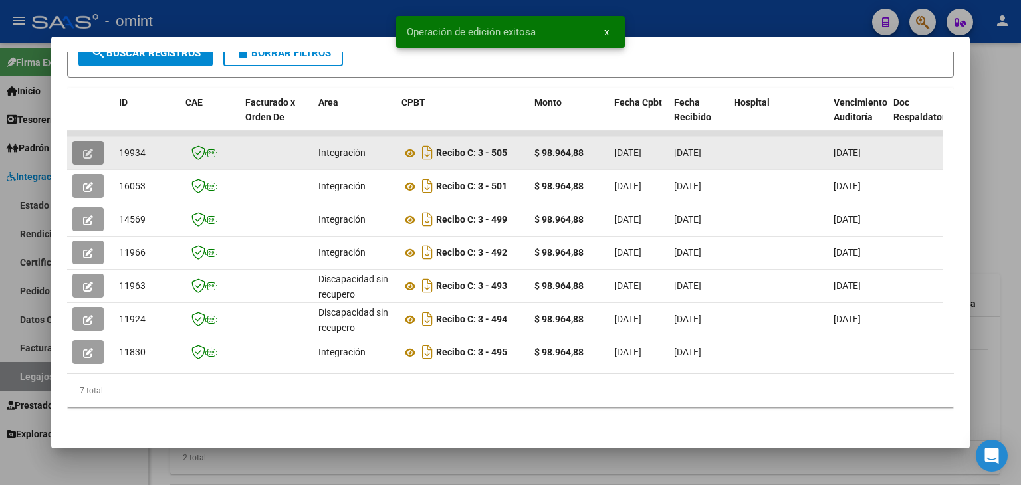
click at [140, 148] on span "19934" at bounding box center [132, 153] width 27 height 11
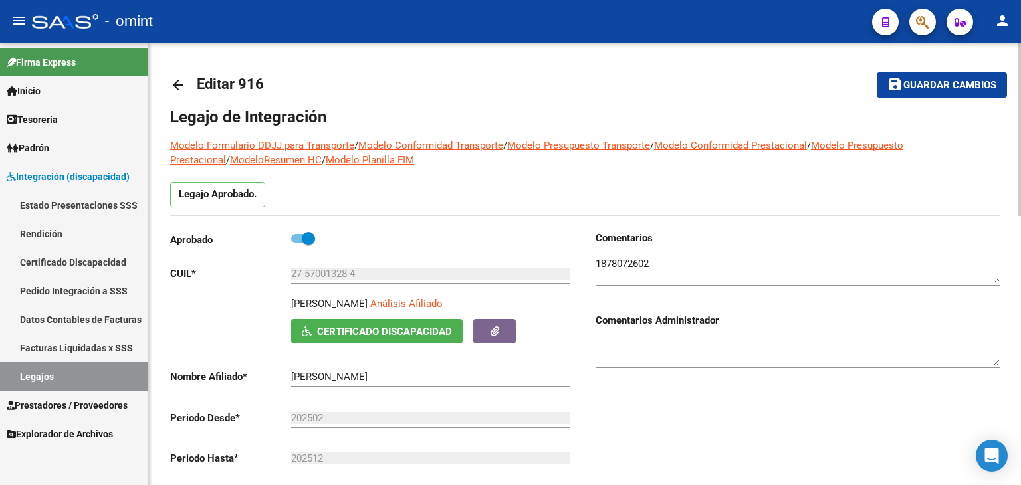
scroll to position [0, 0]
click at [967, 82] on span "Guardar cambios" at bounding box center [949, 86] width 93 height 12
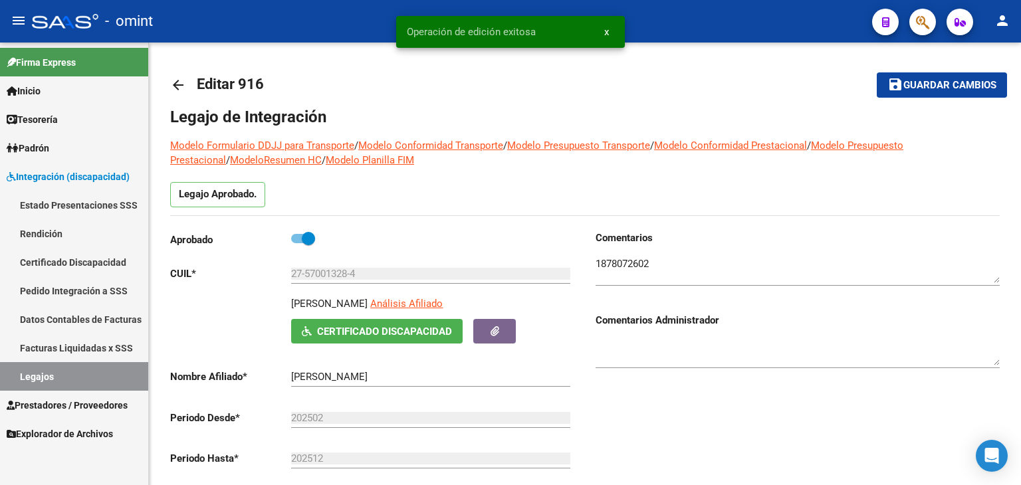
click at [57, 375] on link "Legajos" at bounding box center [74, 376] width 148 height 29
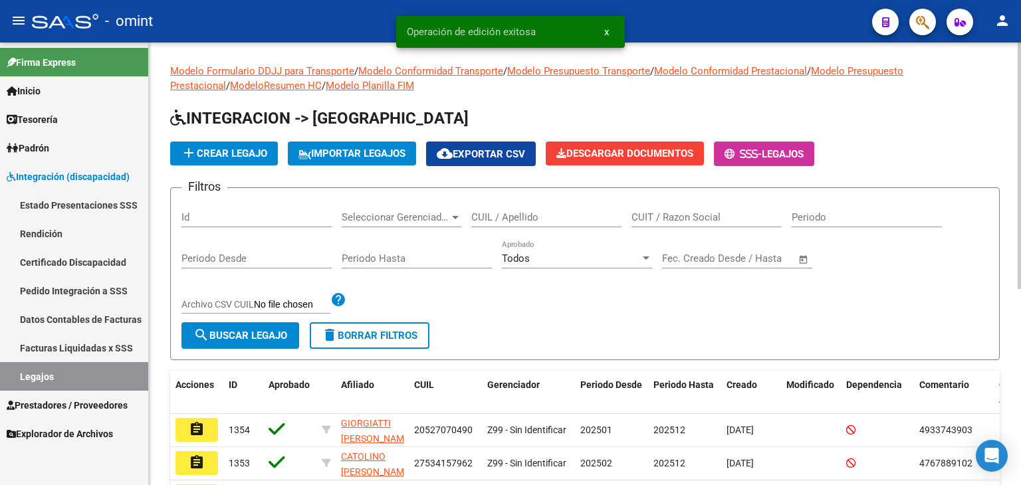
click at [498, 219] on input "CUIL / Apellido" at bounding box center [546, 217] width 150 height 12
paste input "20410238978"
click at [271, 337] on span "search Buscar Legajo" at bounding box center [240, 336] width 94 height 12
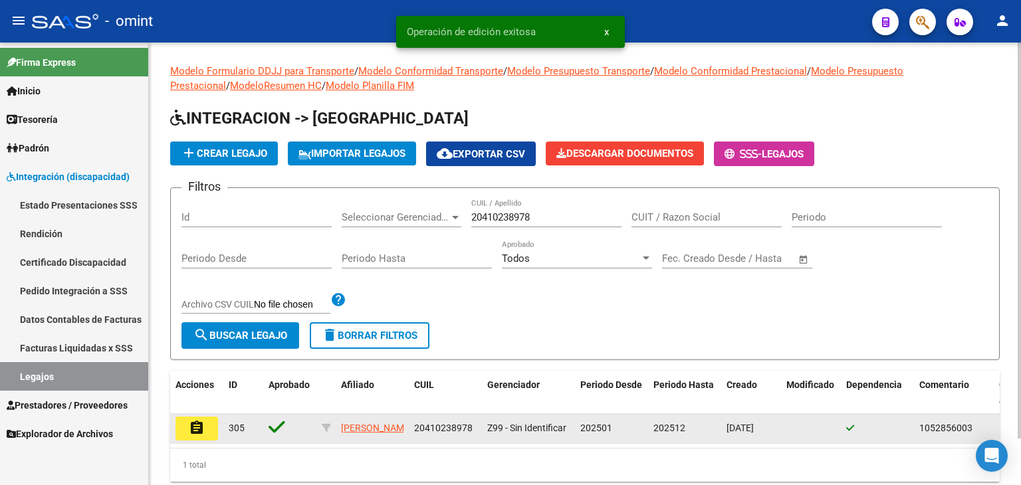
click at [194, 429] on mat-icon "assignment" at bounding box center [197, 428] width 16 height 16
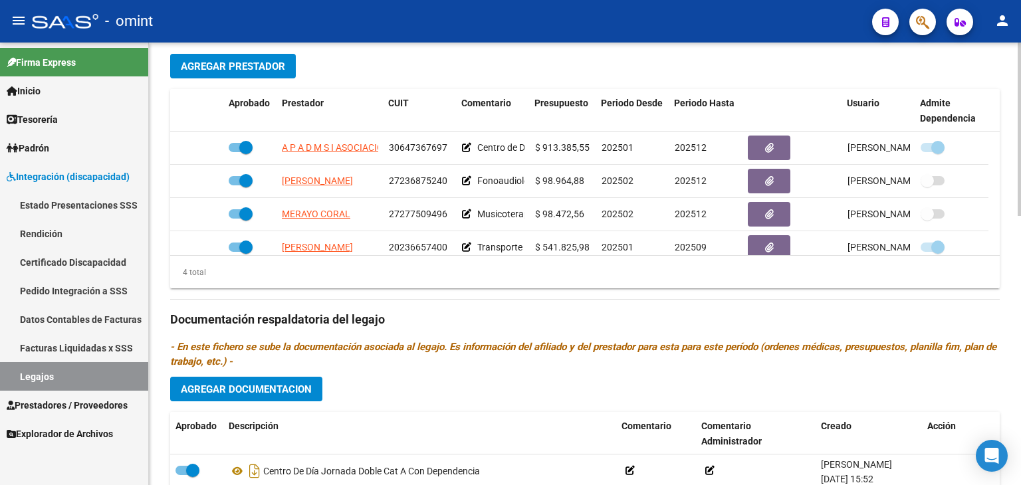
scroll to position [532, 0]
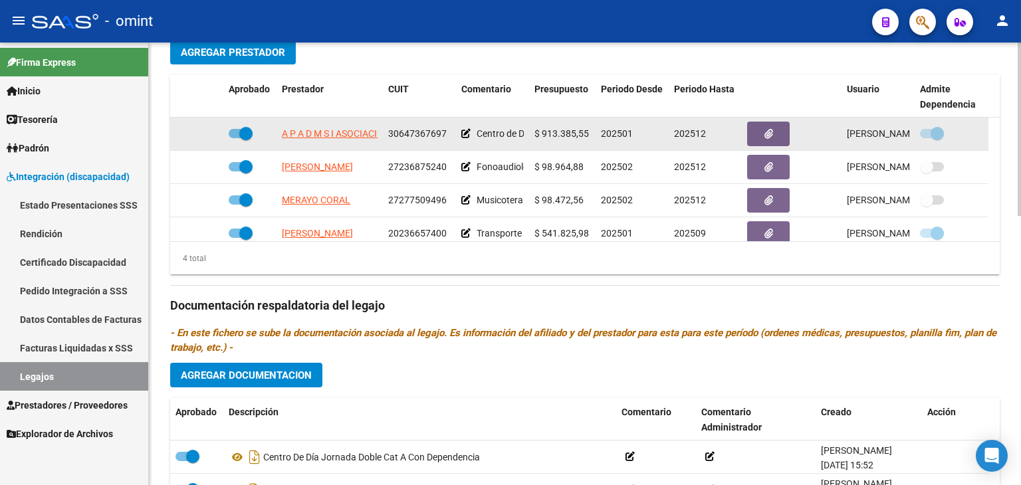
drag, startPoint x: 540, startPoint y: 131, endPoint x: 587, endPoint y: 132, distance: 47.2
click at [587, 132] on div "$ 913.385,55" at bounding box center [562, 133] width 56 height 15
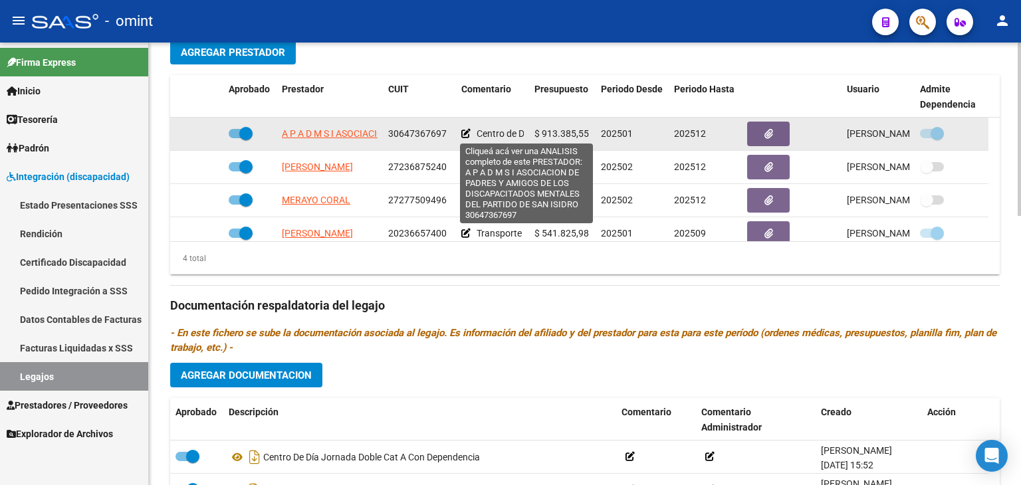
click at [332, 134] on span "A P A D M S I ASOCIACION DE PADRES Y AMIGOS DE LOS DISCAPACITADOS MENTALES DEL …" at bounding box center [523, 133] width 482 height 11
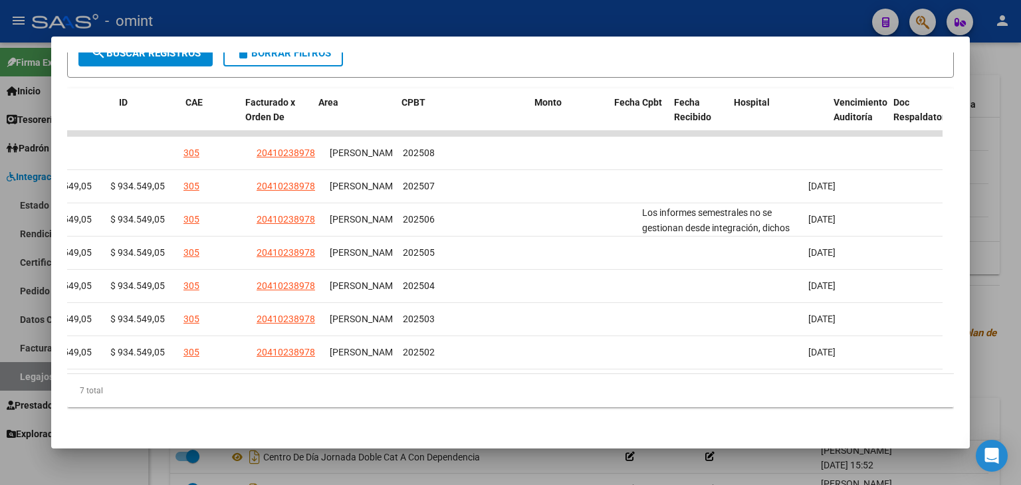
scroll to position [0, 0]
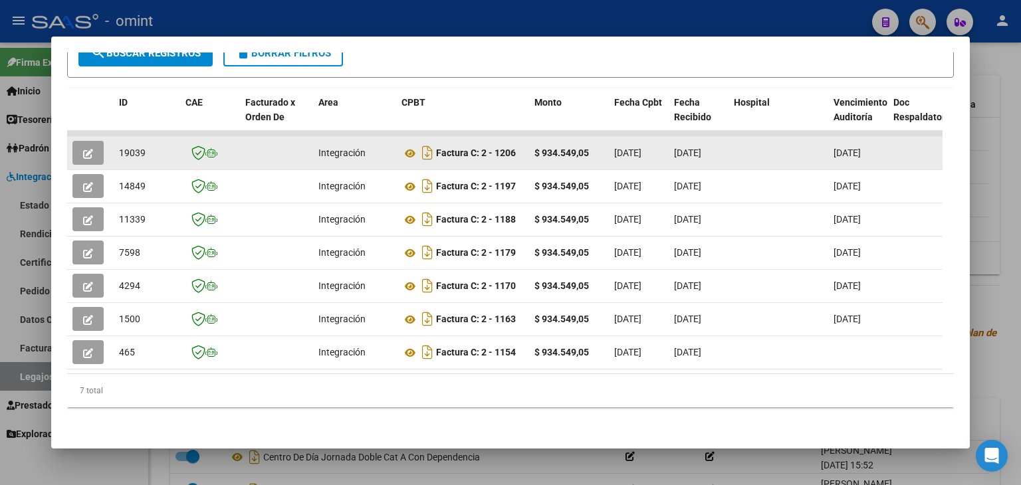
click at [136, 148] on span "19039" at bounding box center [132, 153] width 27 height 11
click at [412, 146] on icon at bounding box center [409, 154] width 17 height 16
click at [90, 149] on icon "button" at bounding box center [88, 154] width 10 height 10
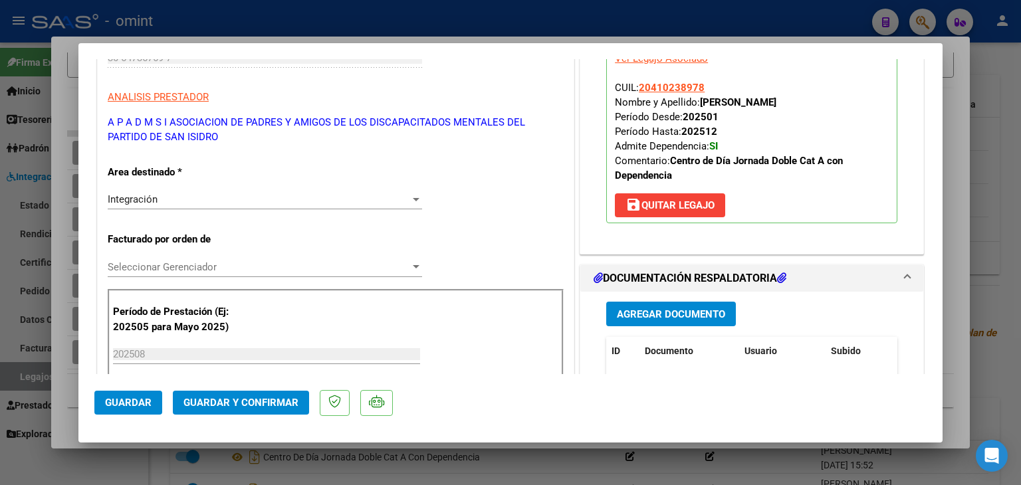
scroll to position [266, 0]
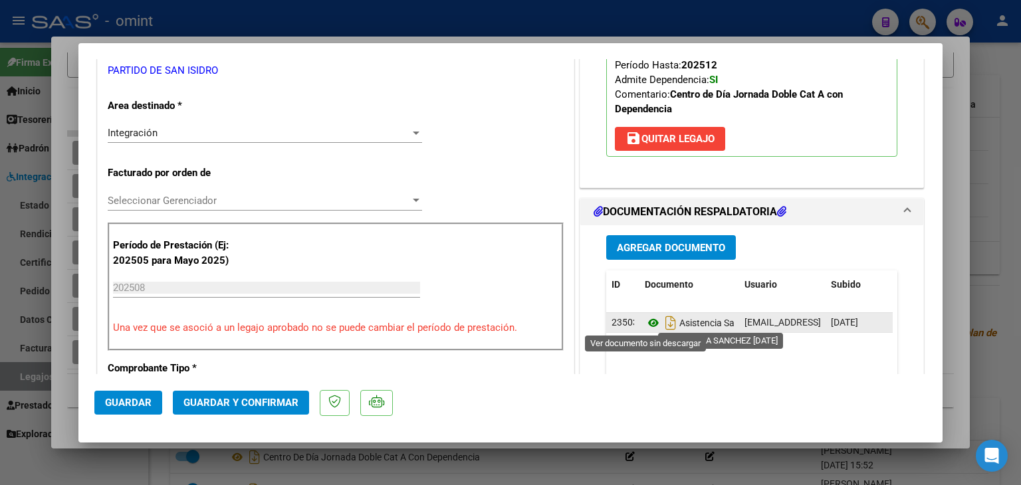
click at [646, 322] on icon at bounding box center [653, 323] width 17 height 16
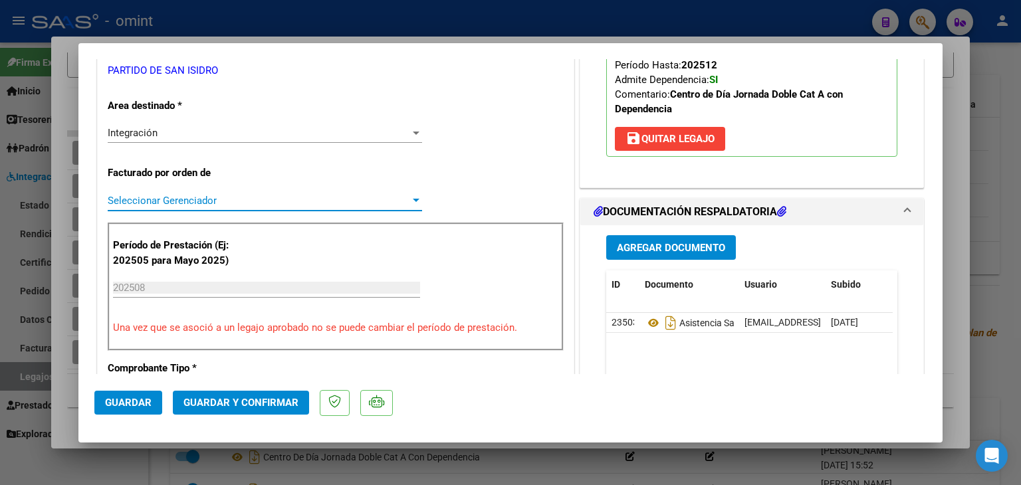
click at [179, 195] on span "Seleccionar Gerenciador" at bounding box center [259, 201] width 302 height 12
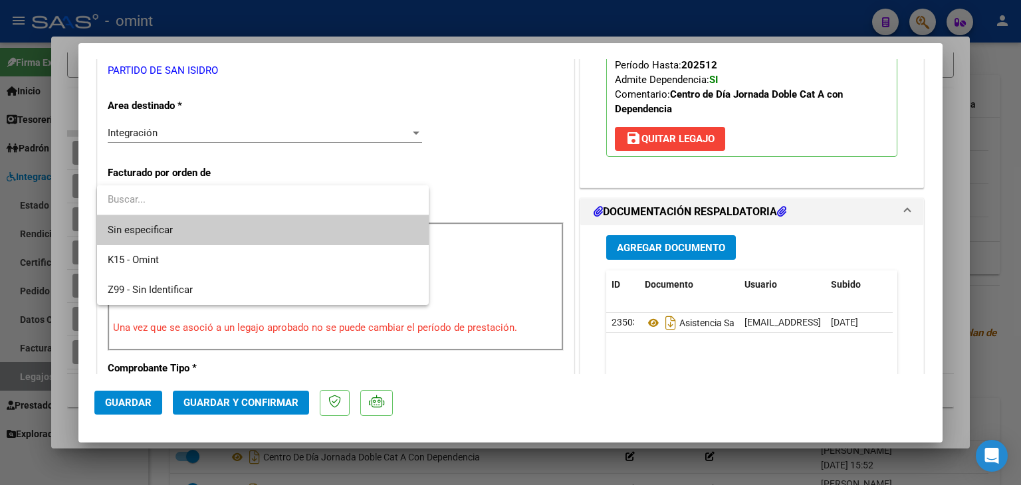
click at [191, 225] on span "Sin especificar" at bounding box center [263, 230] width 310 height 30
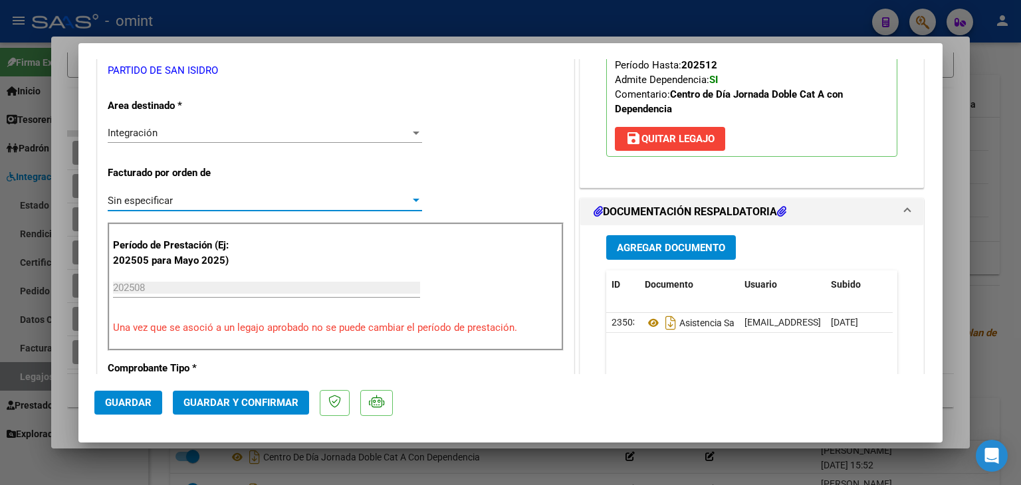
click at [270, 403] on span "Guardar y Confirmar" at bounding box center [240, 403] width 115 height 12
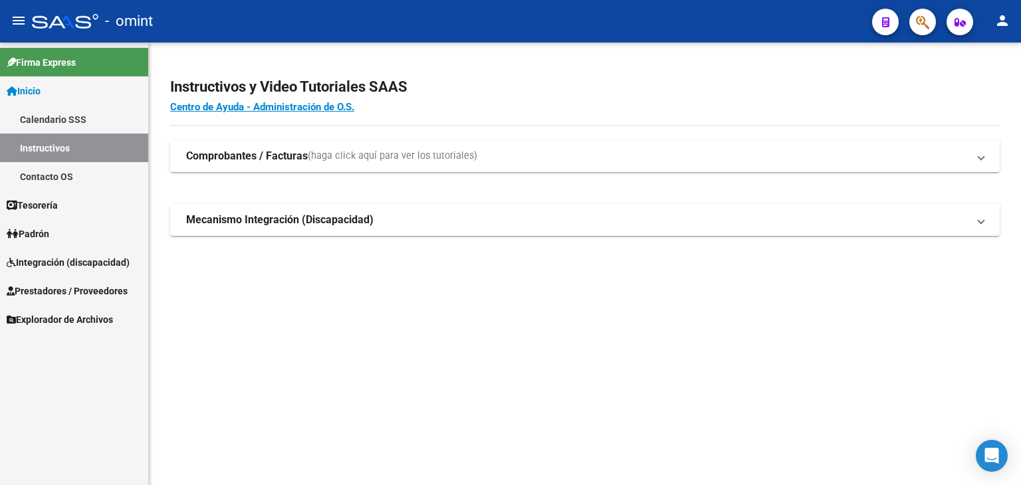
click at [45, 263] on span "Integración (discapacidad)" at bounding box center [68, 262] width 123 height 15
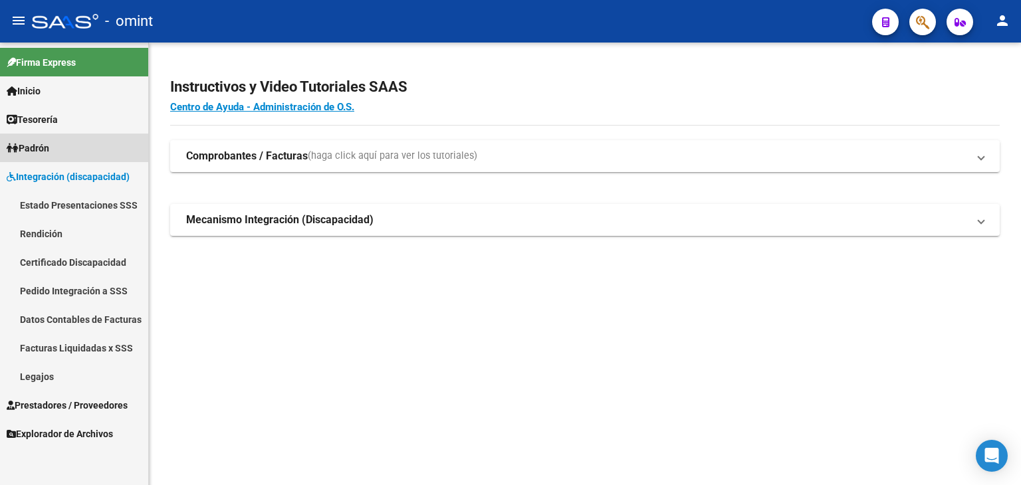
click at [41, 147] on span "Padrón" at bounding box center [28, 148] width 43 height 15
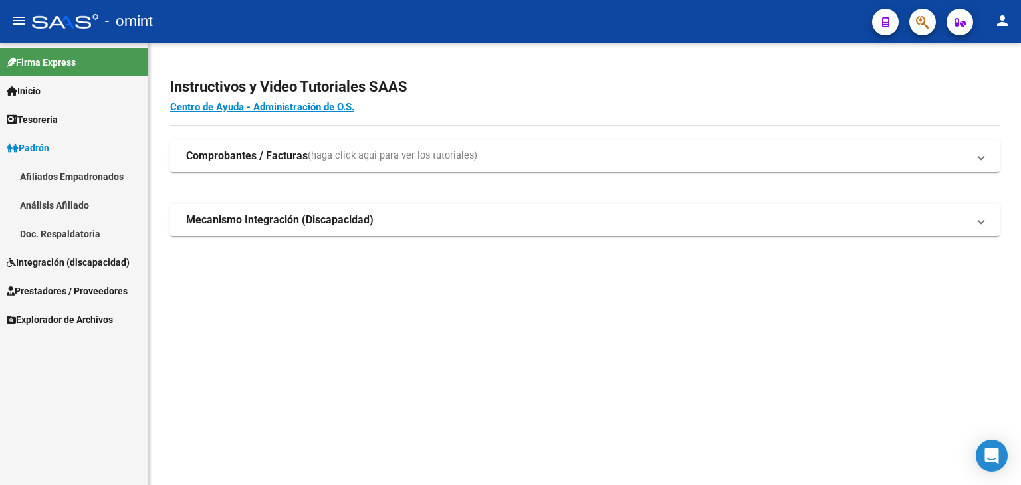
click at [35, 290] on span "Prestadores / Proveedores" at bounding box center [67, 291] width 121 height 15
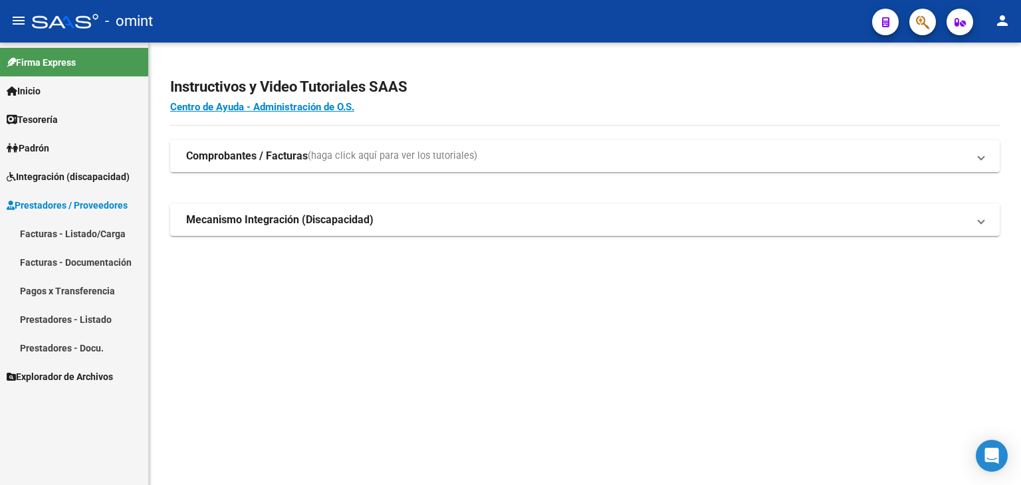
click at [52, 237] on link "Facturas - Listado/Carga" at bounding box center [74, 233] width 148 height 29
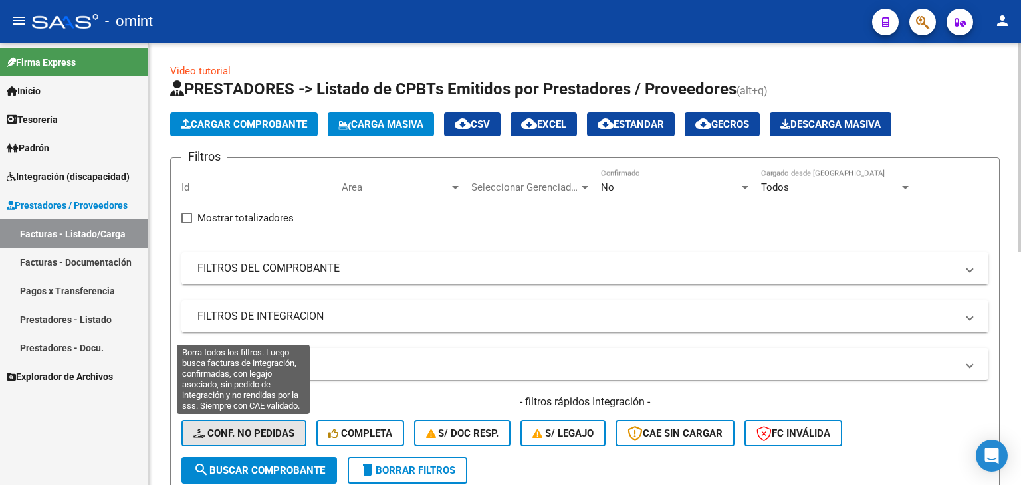
click at [225, 435] on span "Conf. no pedidas" at bounding box center [243, 433] width 101 height 12
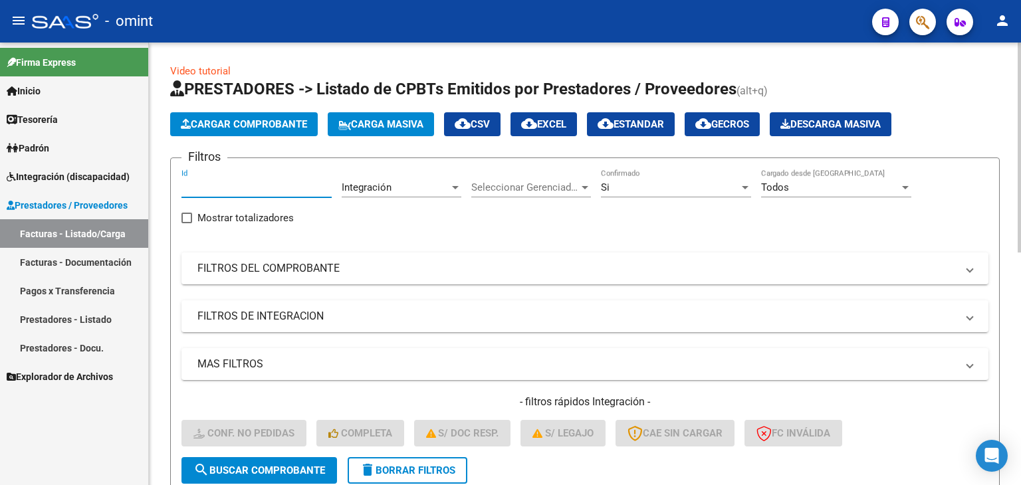
click at [206, 182] on input "Id" at bounding box center [256, 187] width 150 height 12
paste input "21525"
type input "21525"
click at [304, 470] on span "search Buscar Comprobante" at bounding box center [259, 470] width 132 height 12
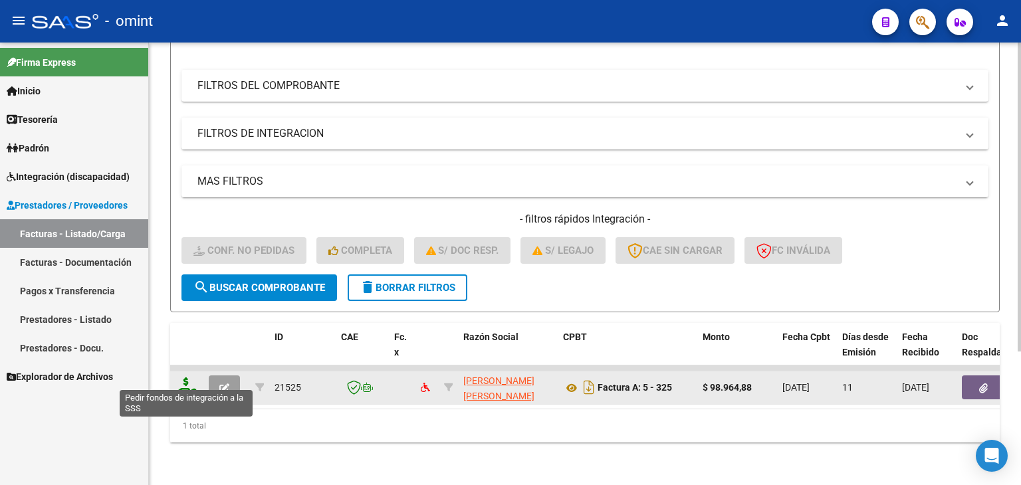
click at [181, 379] on icon at bounding box center [185, 386] width 21 height 19
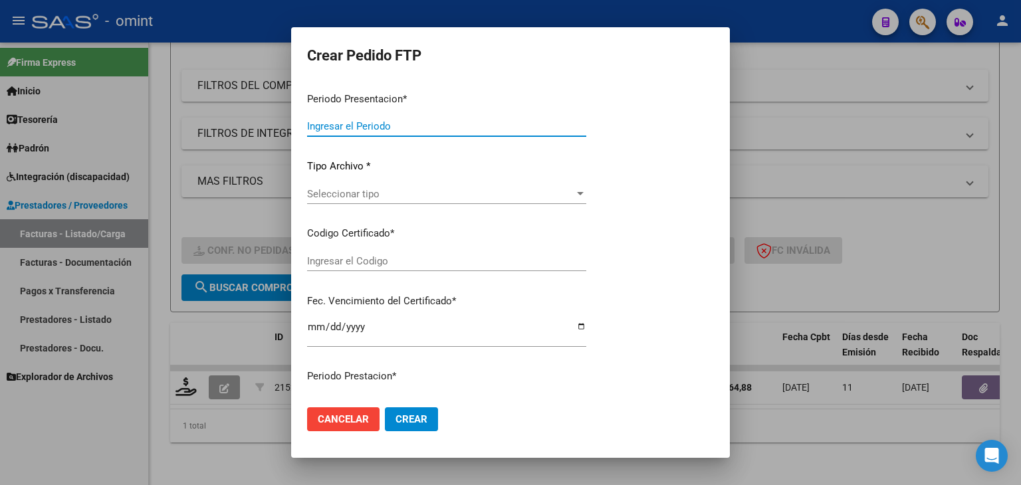
type input "202508"
type input "202506"
type input "$ 98.964,88"
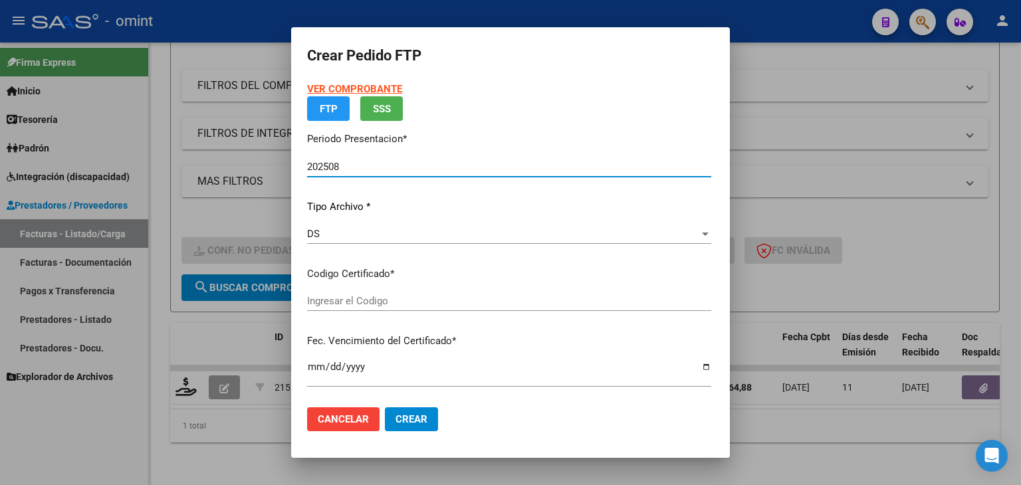
type input "2996076381"
type input "2026-12-13"
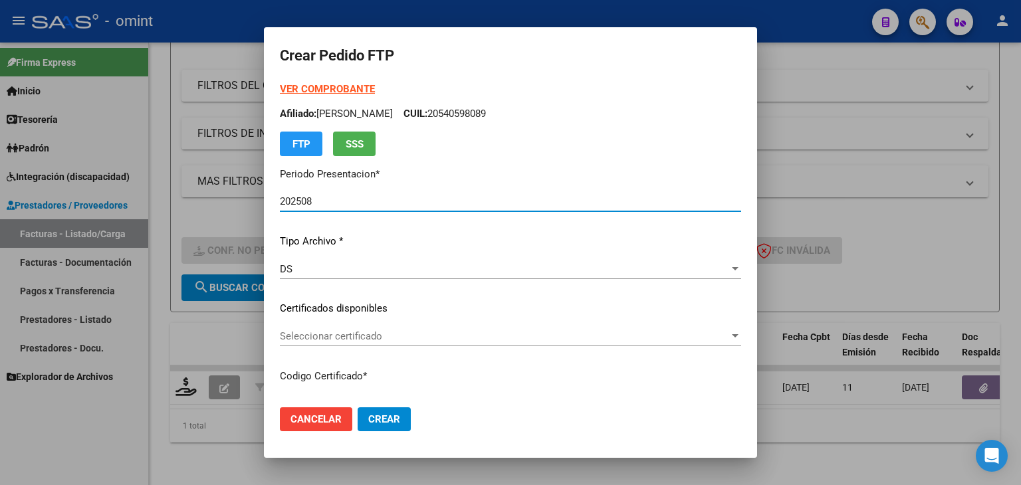
click at [312, 337] on span "Seleccionar certificado" at bounding box center [504, 336] width 449 height 12
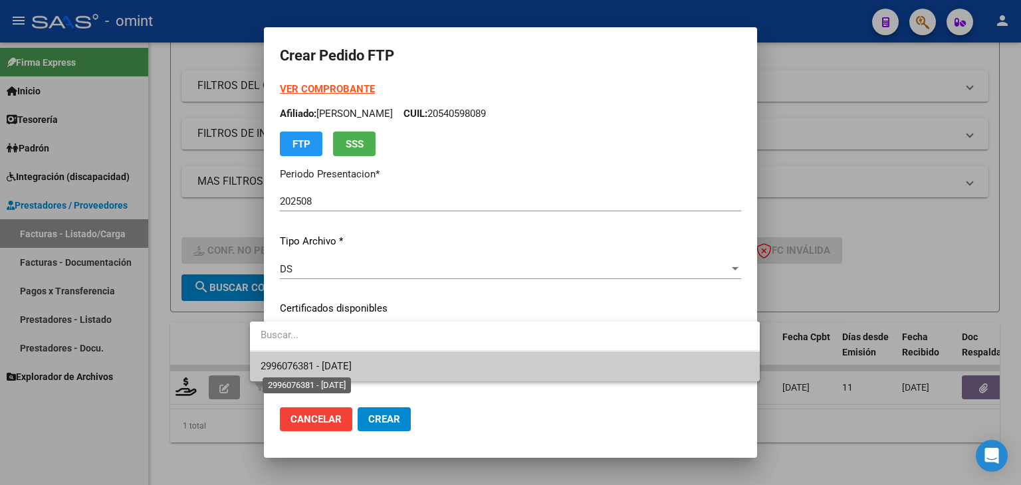
click at [346, 365] on span "2996076381 - 2026-12-13" at bounding box center [305, 366] width 91 height 12
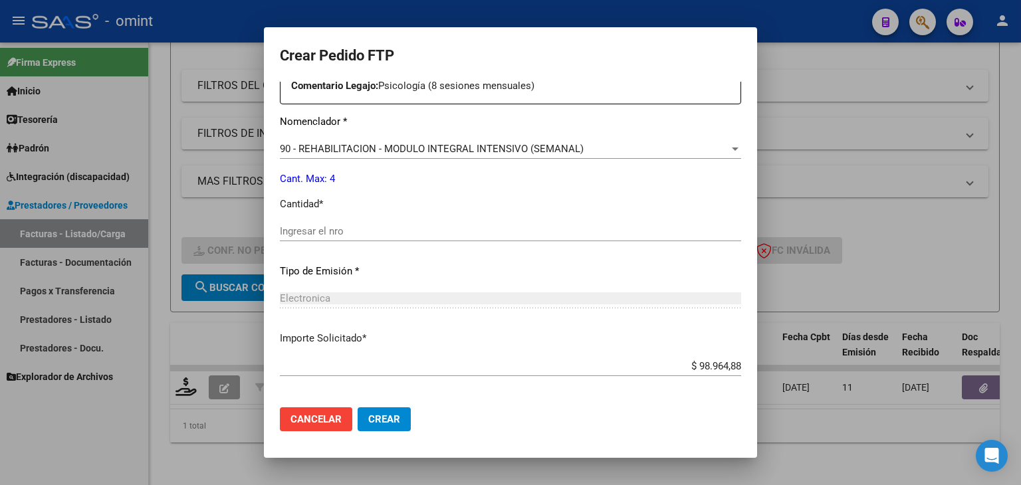
scroll to position [532, 0]
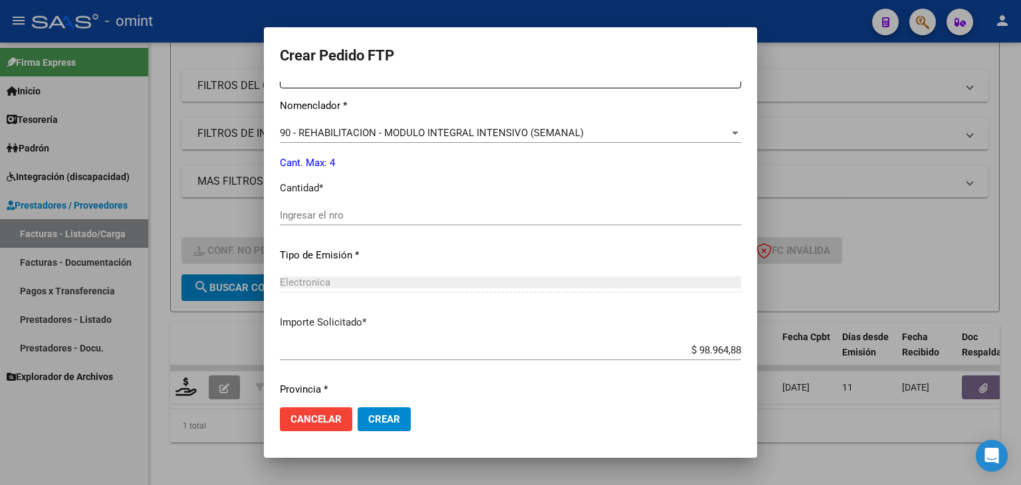
click at [319, 217] on input "Ingresar el nro" at bounding box center [510, 215] width 461 height 12
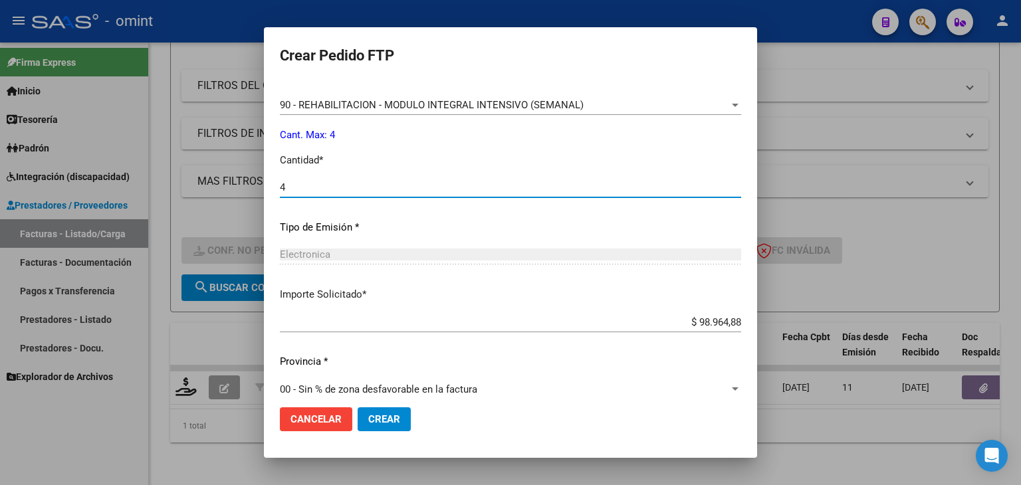
scroll to position [574, 0]
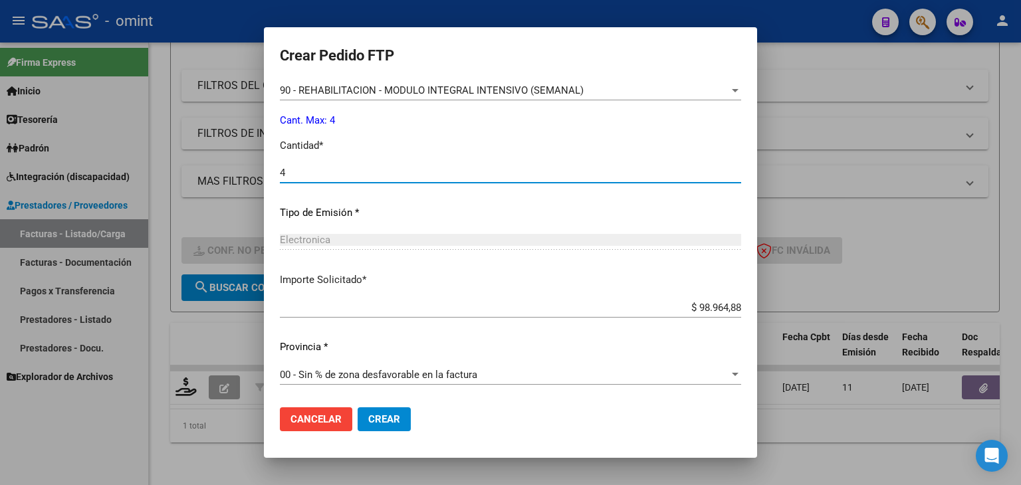
type input "4"
click at [364, 426] on button "Crear" at bounding box center [383, 419] width 53 height 24
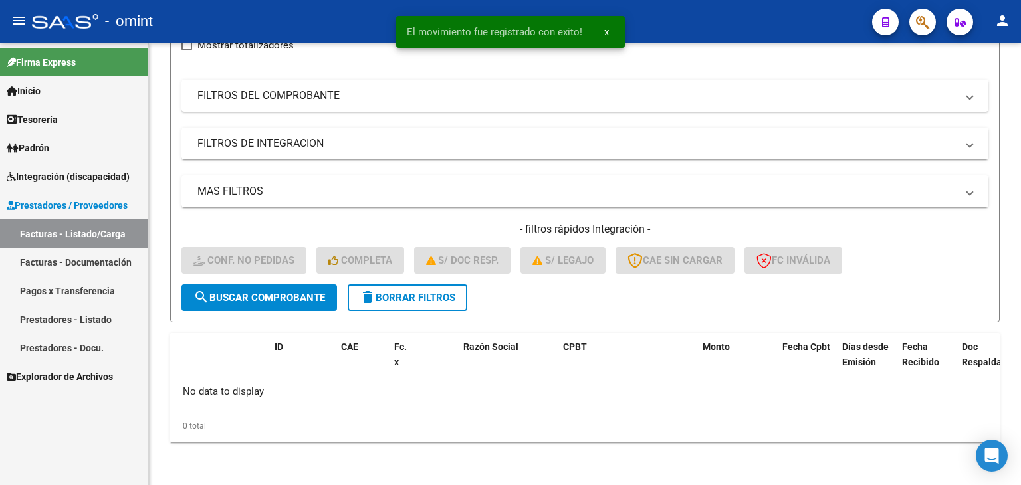
scroll to position [170, 0]
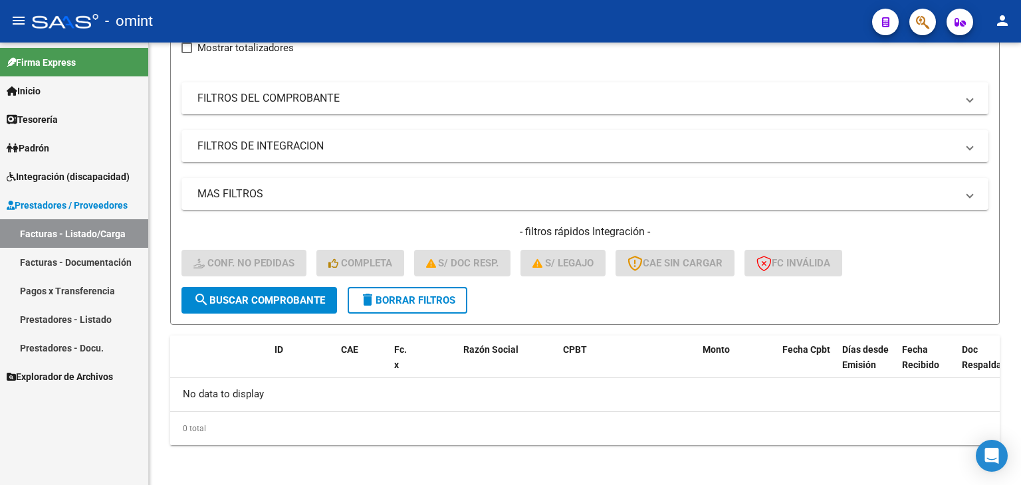
click at [70, 225] on link "Facturas - Listado/Carga" at bounding box center [74, 233] width 148 height 29
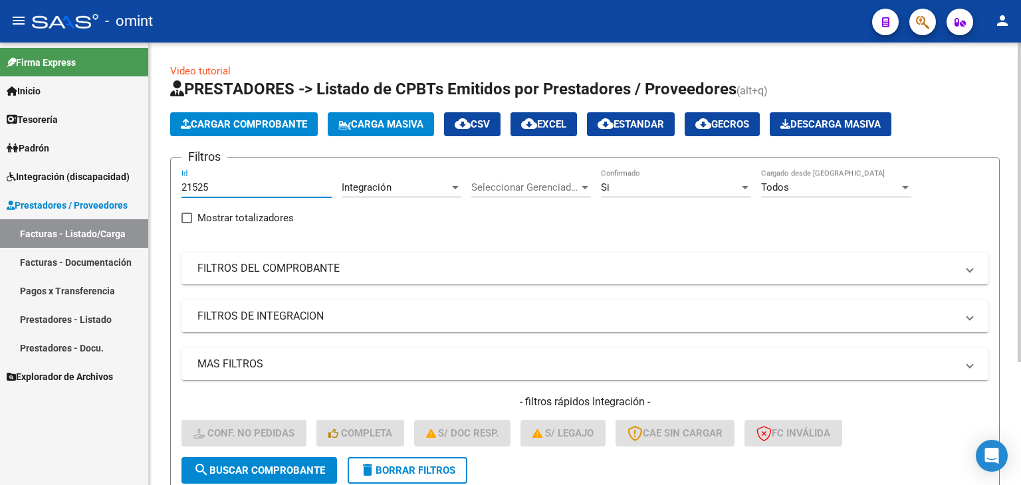
drag, startPoint x: 213, startPoint y: 182, endPoint x: 149, endPoint y: 182, distance: 63.8
click at [149, 182] on div "Video tutorial PRESTADORES -> Listado de CPBTs Emitidos por Prestadores / Prove…" at bounding box center [585, 350] width 872 height 615
paste input "6"
type input "21526"
click at [292, 466] on span "search Buscar Comprobante" at bounding box center [259, 470] width 132 height 12
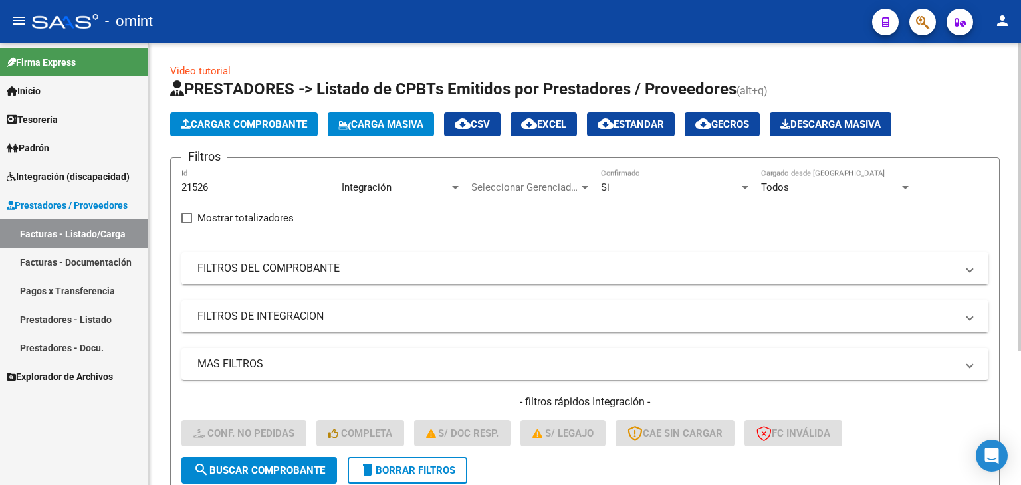
scroll to position [191, 0]
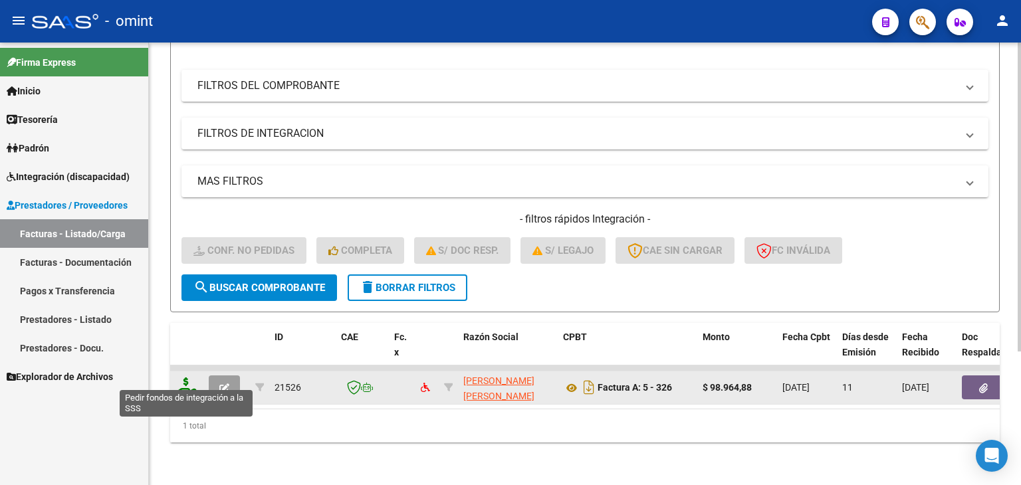
click at [185, 378] on icon at bounding box center [185, 386] width 21 height 19
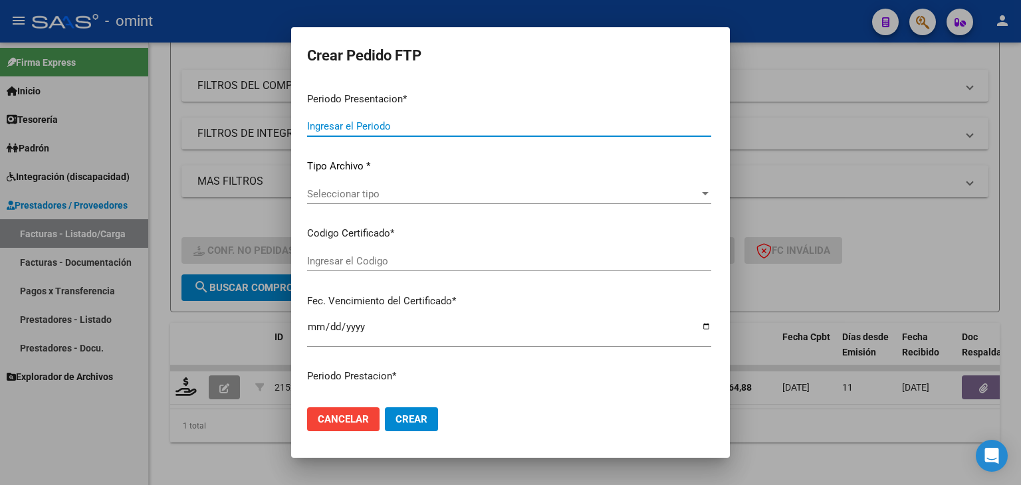
type input "202508"
type input "202507"
type input "$ 98.964,88"
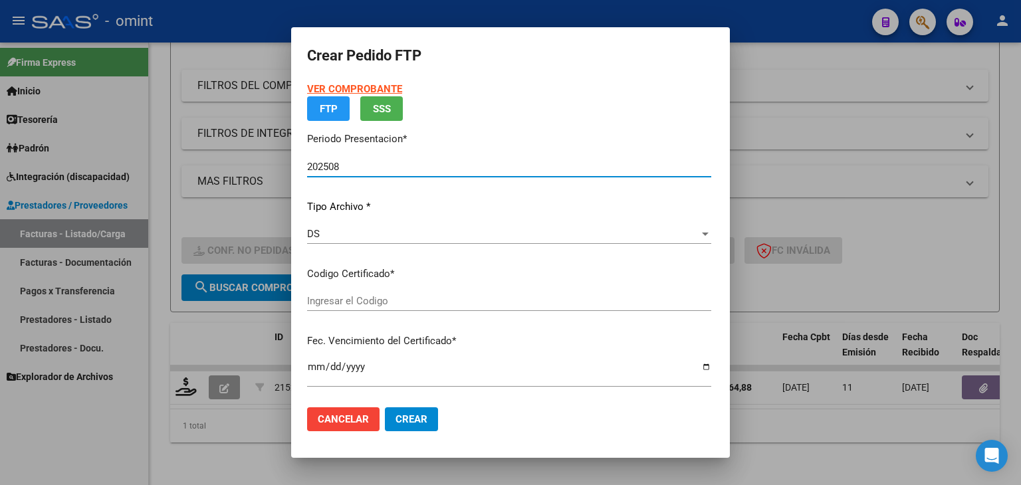
type input "2996076381"
type input "2026-12-13"
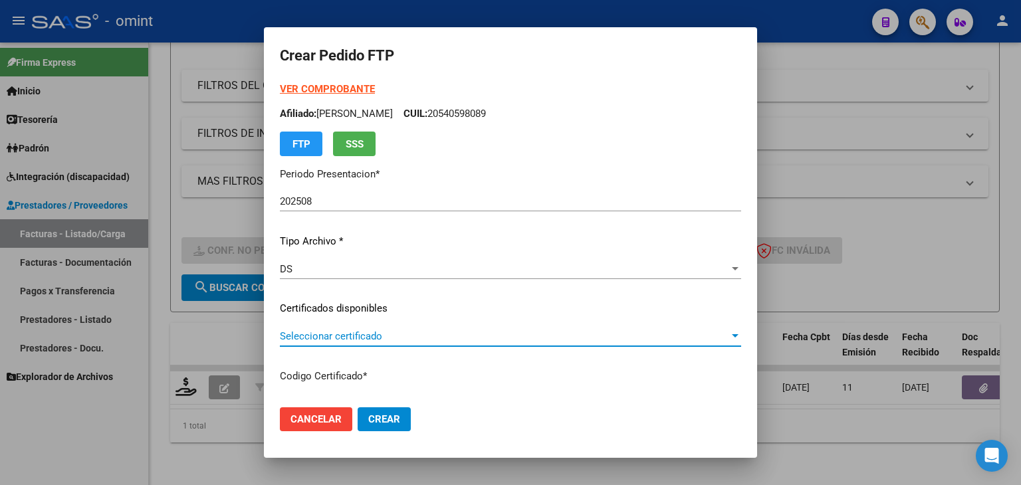
click at [330, 337] on span "Seleccionar certificado" at bounding box center [504, 336] width 449 height 12
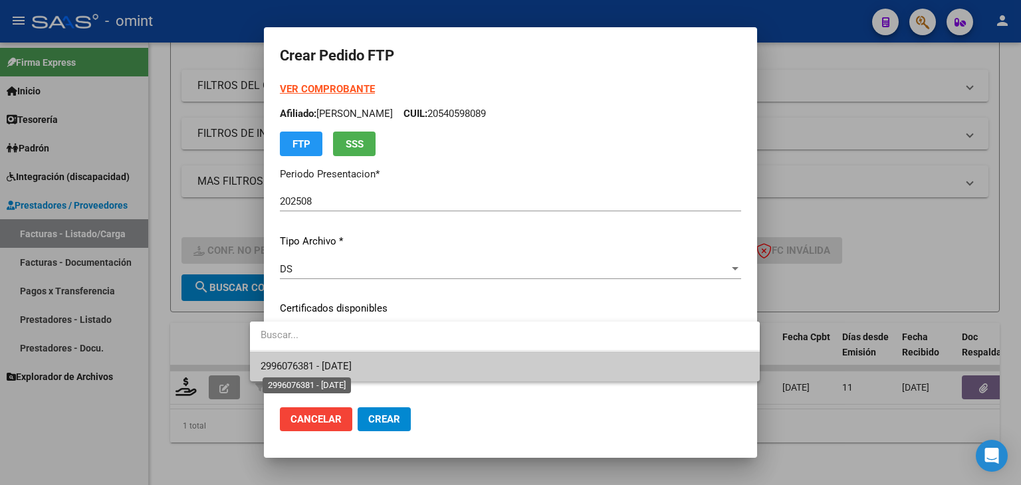
click at [324, 366] on span "2996076381 - 2026-12-13" at bounding box center [305, 366] width 91 height 12
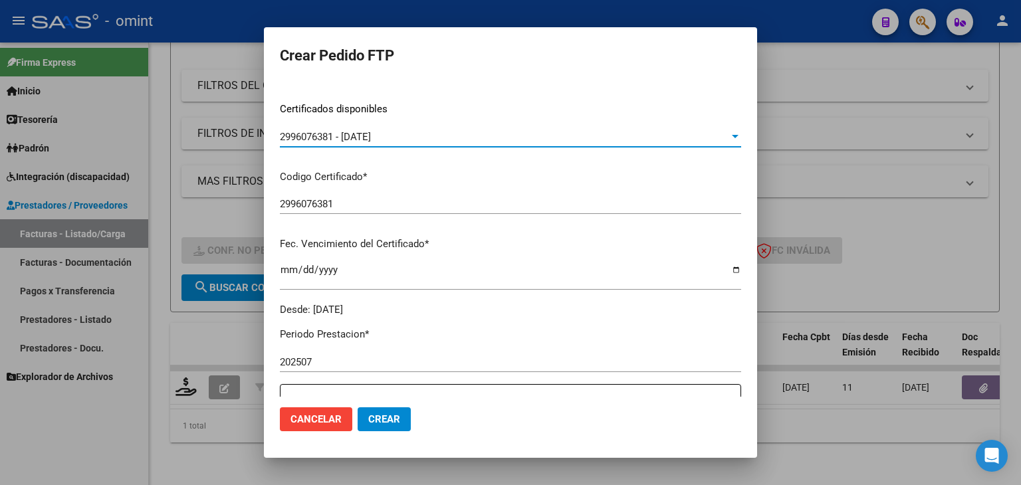
scroll to position [399, 0]
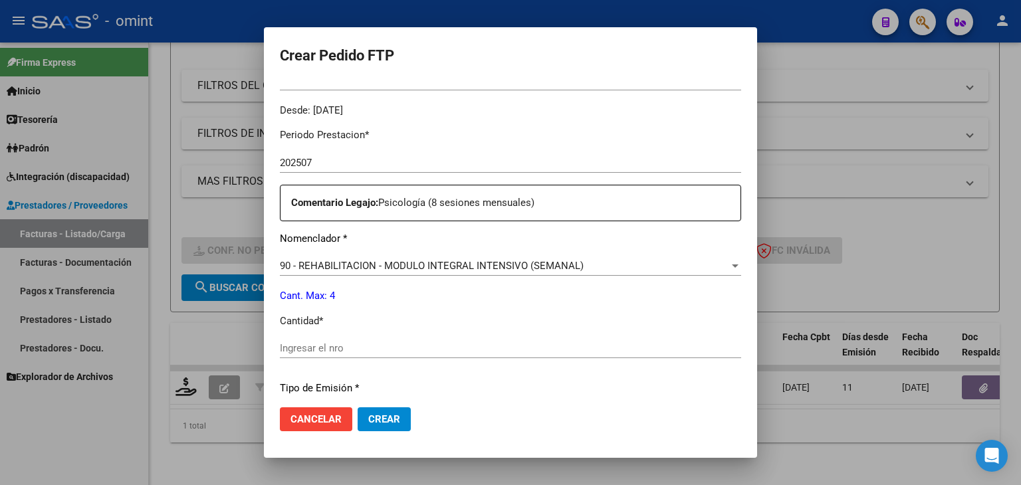
click at [322, 338] on div "Ingresar el nro" at bounding box center [510, 348] width 461 height 20
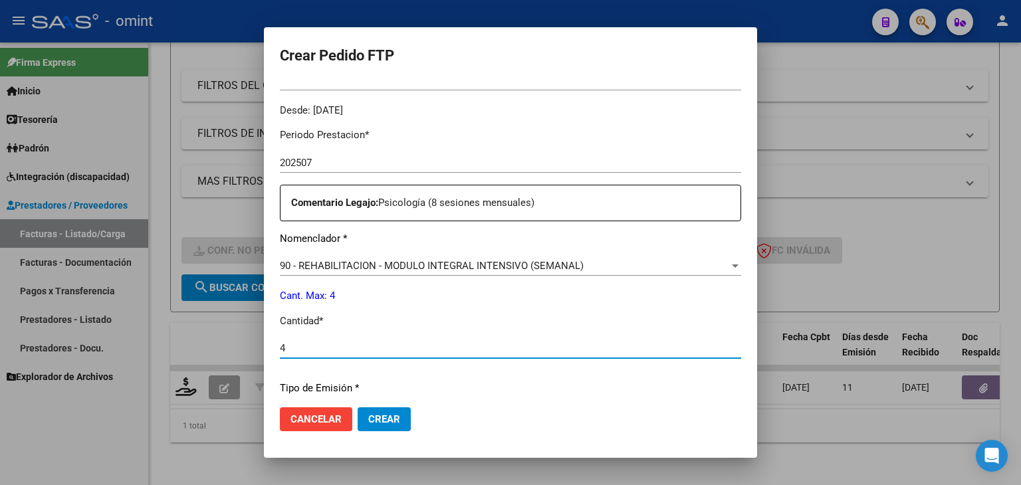
type input "4"
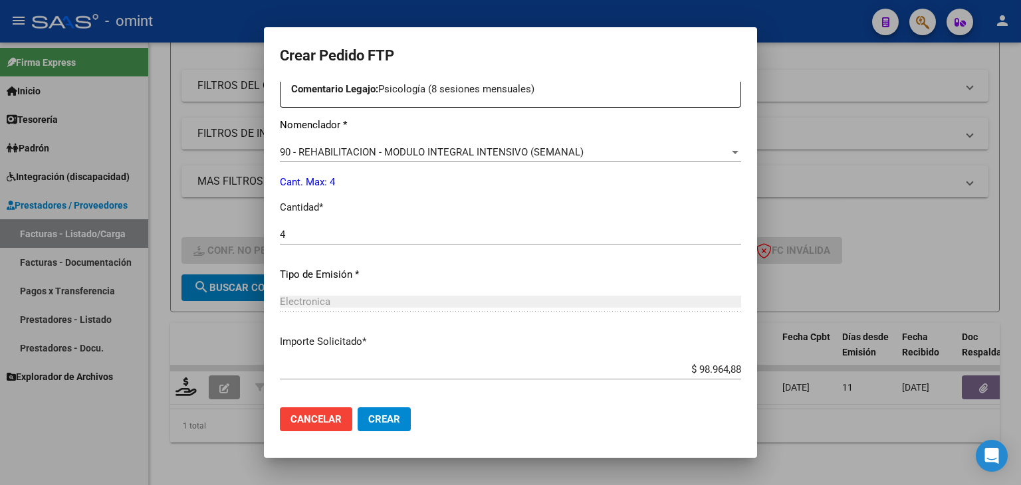
scroll to position [574, 0]
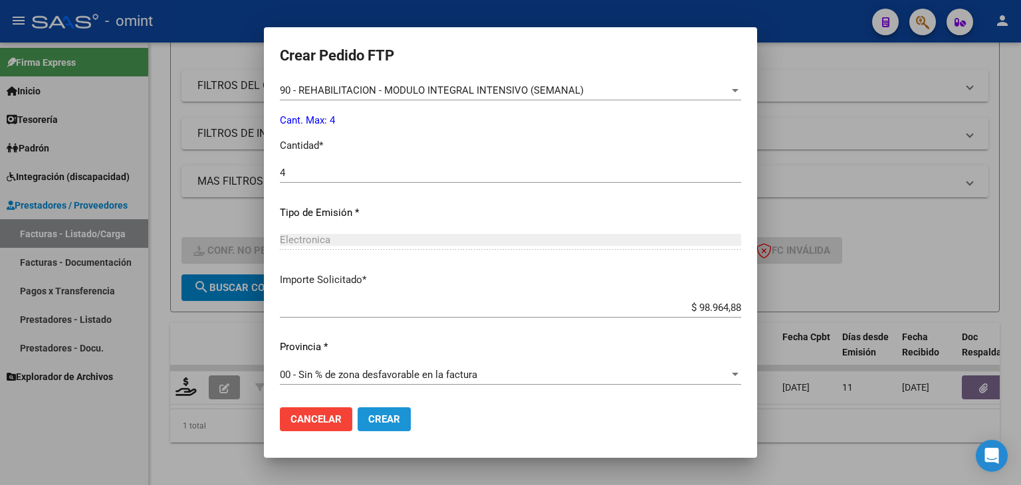
click at [368, 415] on span "Crear" at bounding box center [384, 419] width 32 height 12
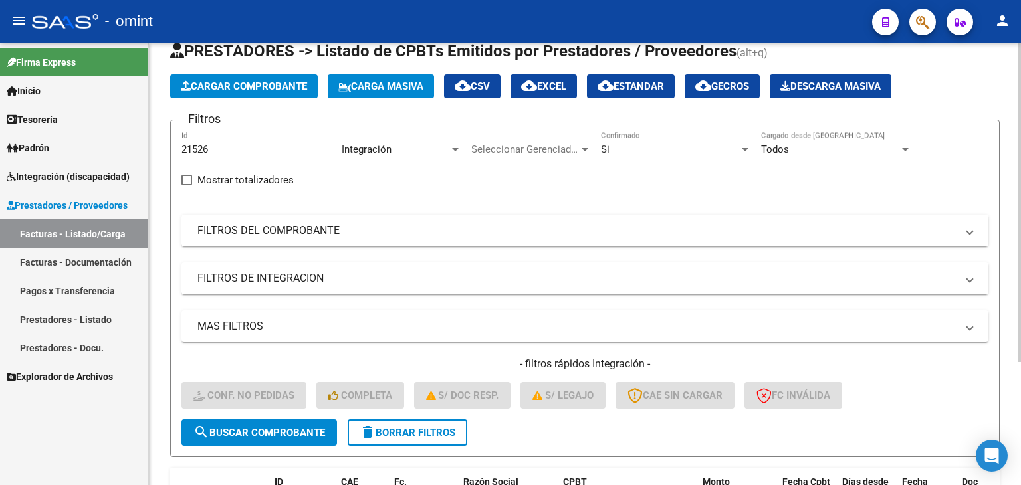
scroll to position [37, 0]
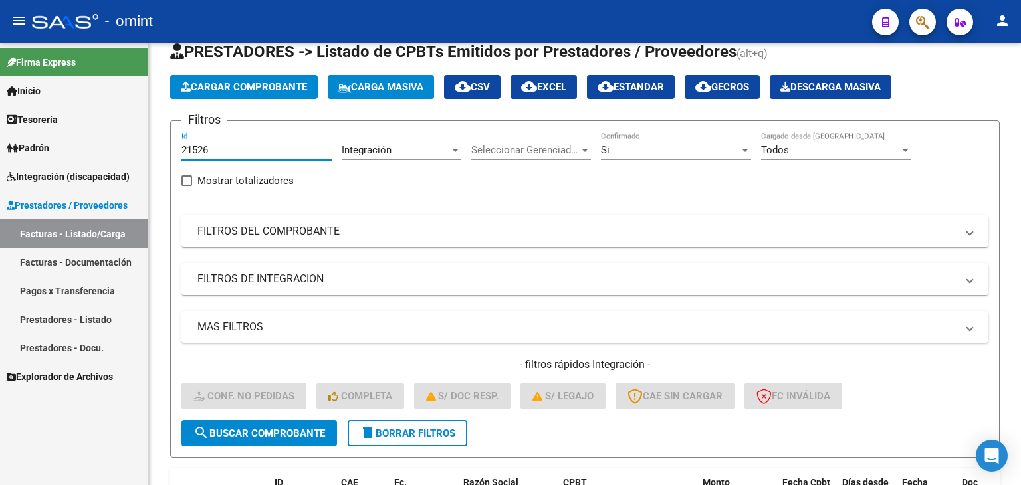
drag, startPoint x: 222, startPoint y: 144, endPoint x: 126, endPoint y: 132, distance: 97.0
click at [136, 132] on mat-sidenav-container "Firma Express Inicio Calendario SSS Instructivos Contacto OS Tesorería Extracto…" at bounding box center [510, 264] width 1021 height 443
paste input "490"
type input "21490"
click at [298, 427] on span "search Buscar Comprobante" at bounding box center [259, 433] width 132 height 12
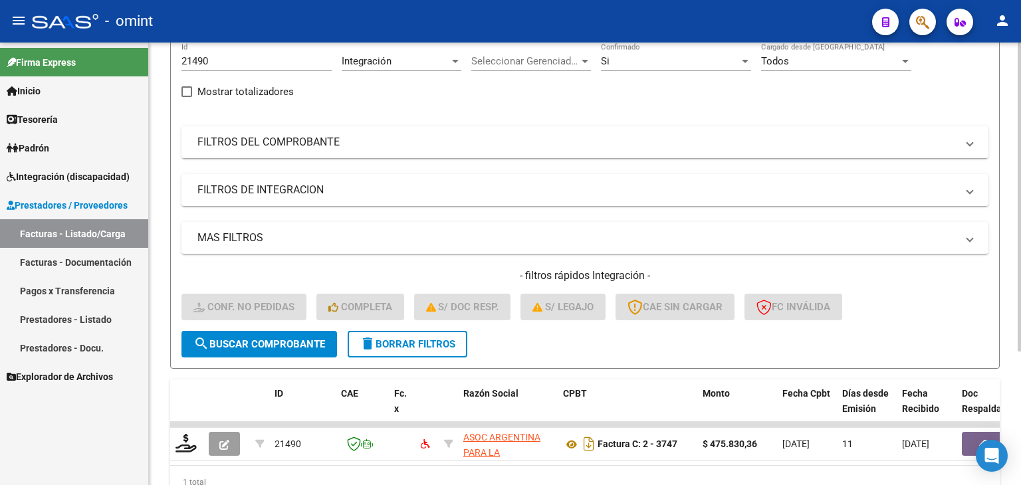
scroll to position [191, 0]
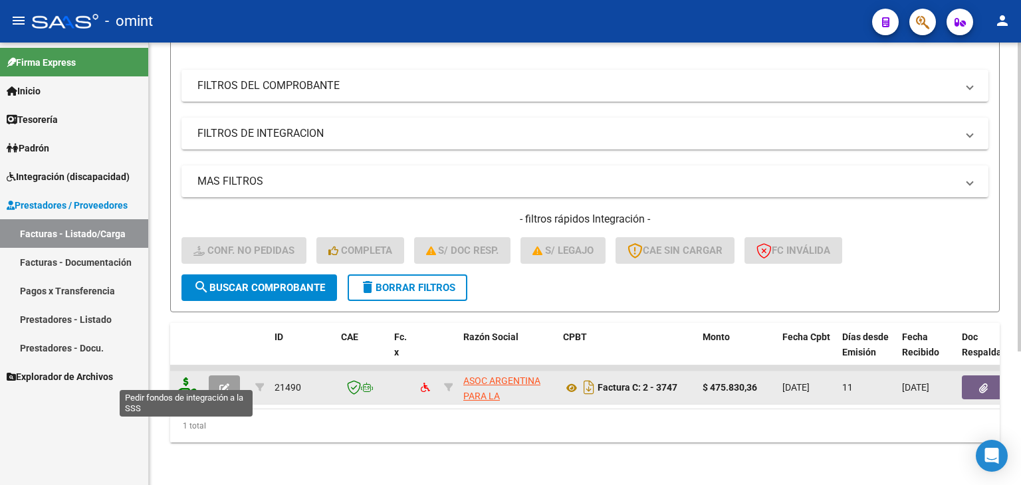
click at [194, 379] on icon at bounding box center [185, 386] width 21 height 19
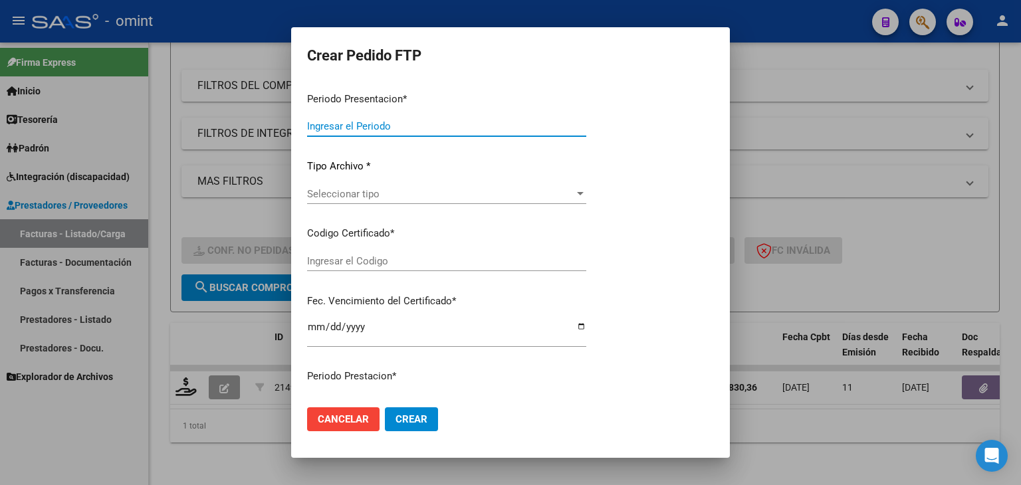
type input "202508"
type input "$ 475.830,36"
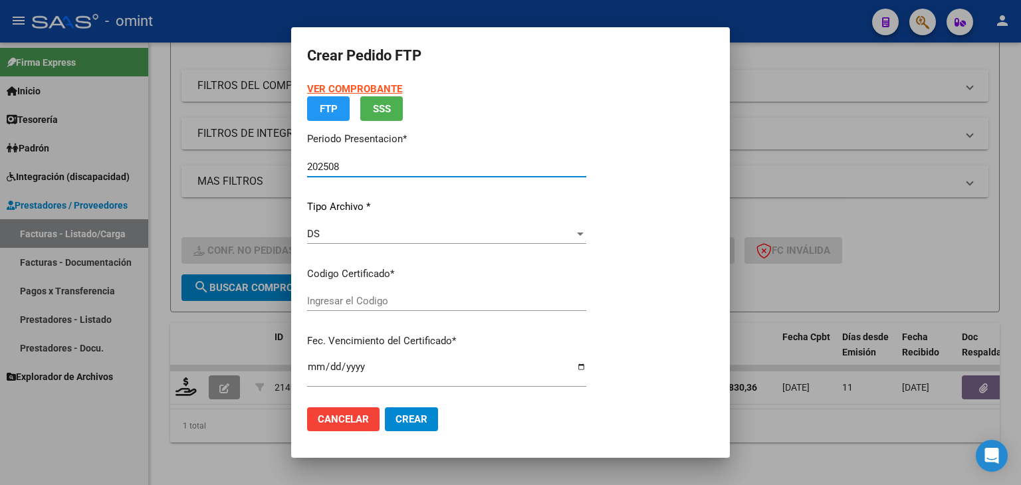
type input "4153264310"
type input "2033-09-20"
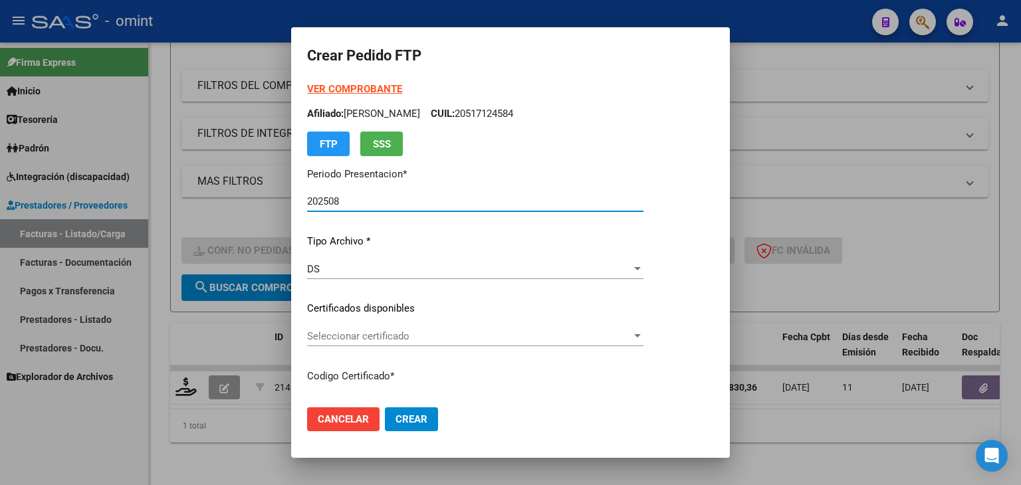
click at [384, 327] on div "Seleccionar certificado Seleccionar certificado" at bounding box center [475, 336] width 336 height 20
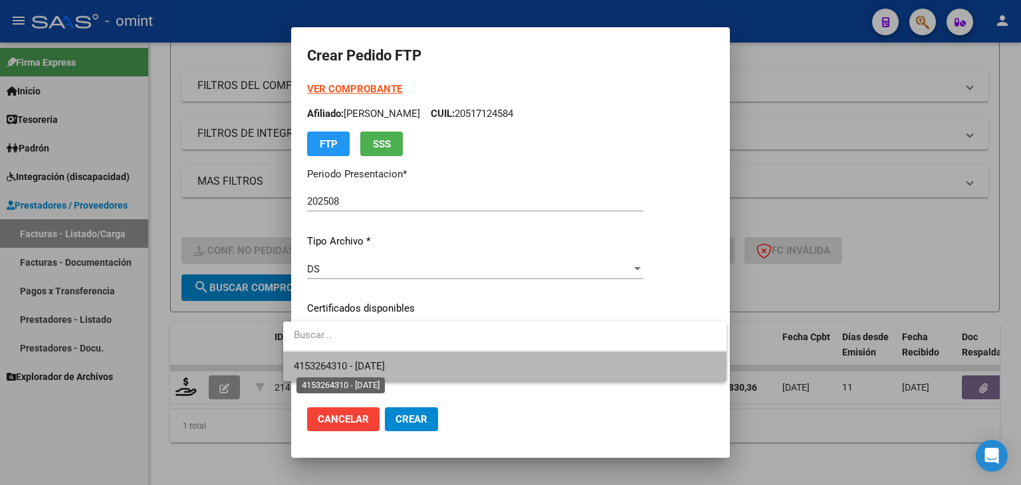
click at [385, 366] on span "4153264310 - 2033-09-20" at bounding box center [339, 366] width 91 height 12
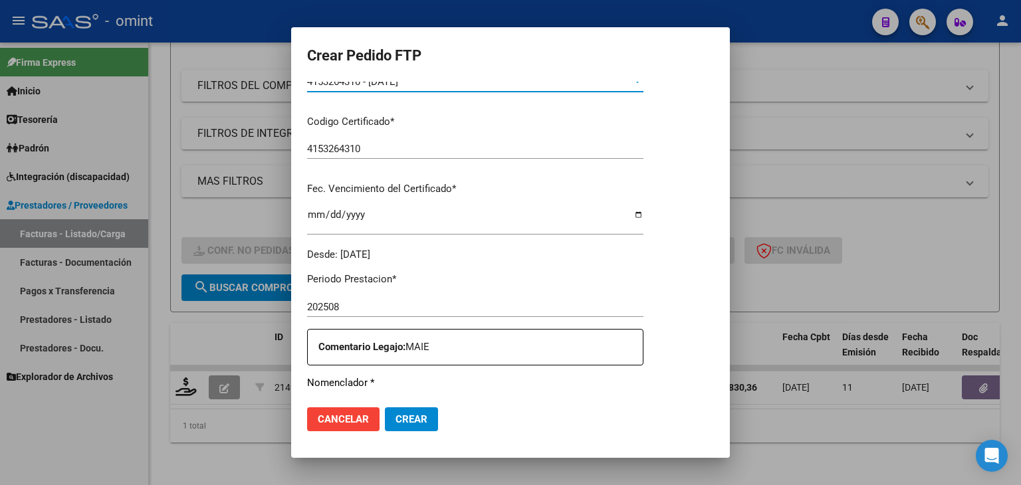
scroll to position [332, 0]
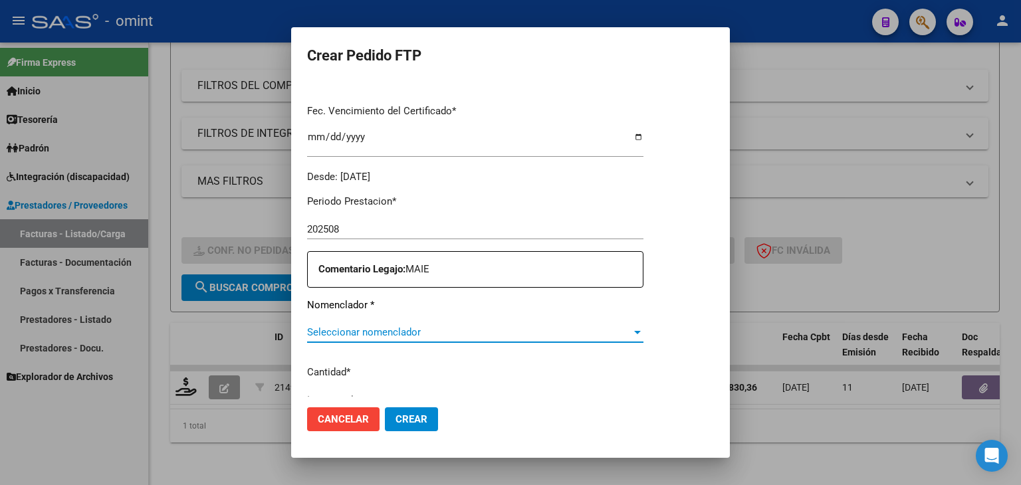
click at [383, 330] on span "Seleccionar nomenclador" at bounding box center [469, 332] width 324 height 12
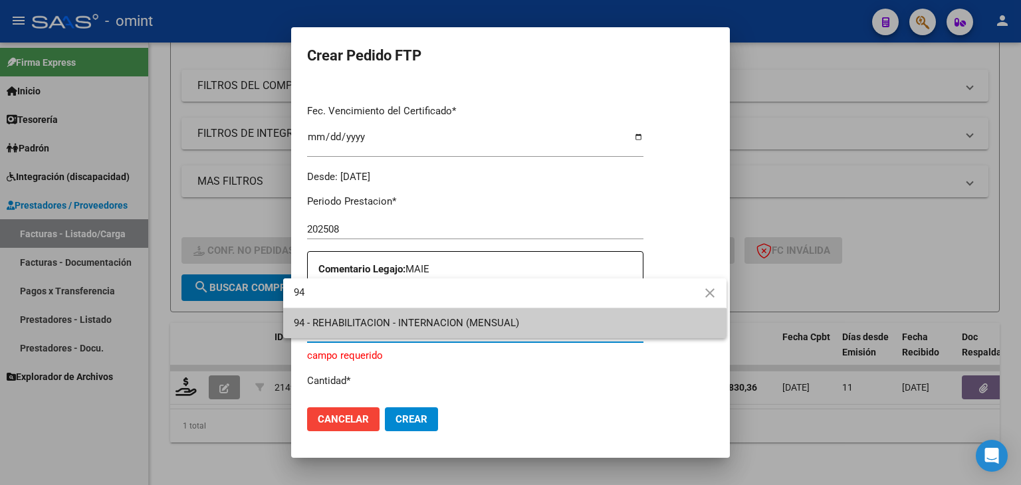
type input "9"
type input "89"
click at [383, 330] on span "89 - MODULO DE APOYO A LA INTEGRACION ESCOLAR (MENSUAL)" at bounding box center [504, 323] width 421 height 30
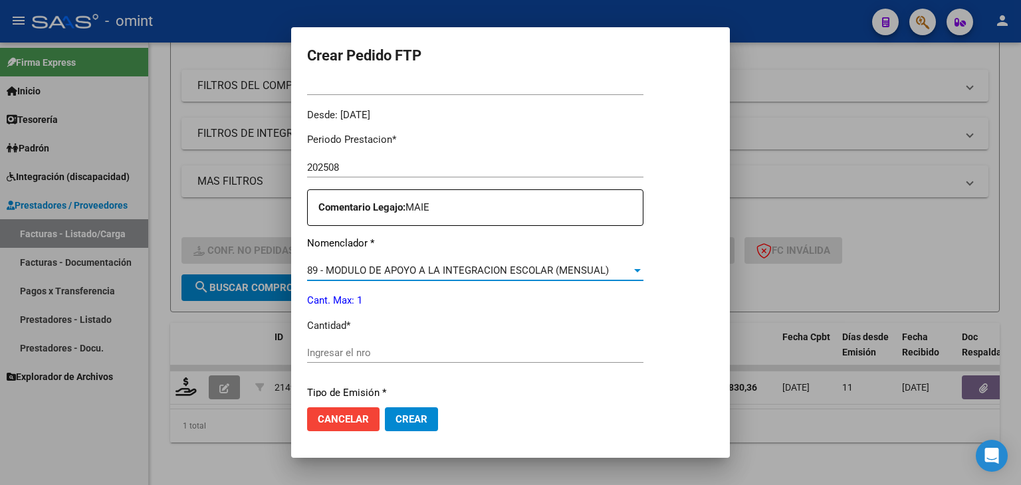
scroll to position [532, 0]
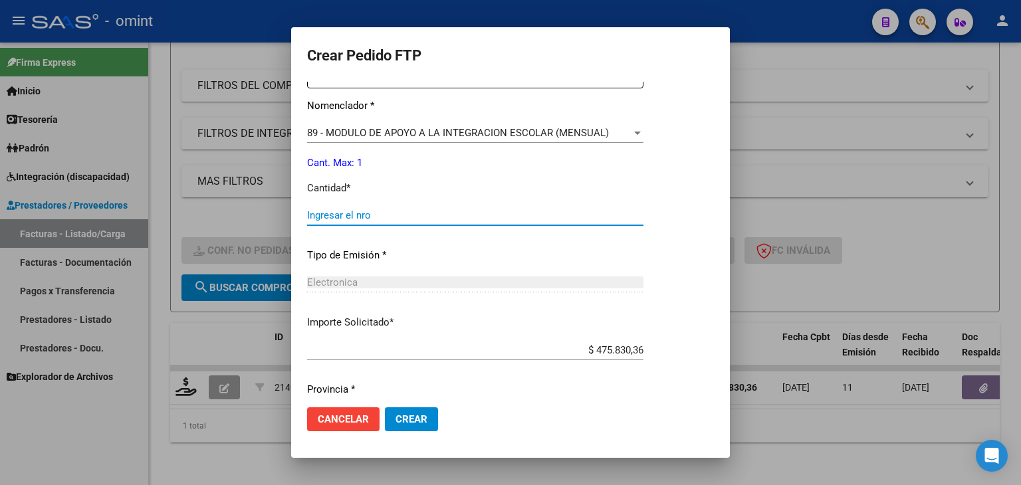
click at [322, 212] on input "Ingresar el nro" at bounding box center [475, 215] width 336 height 12
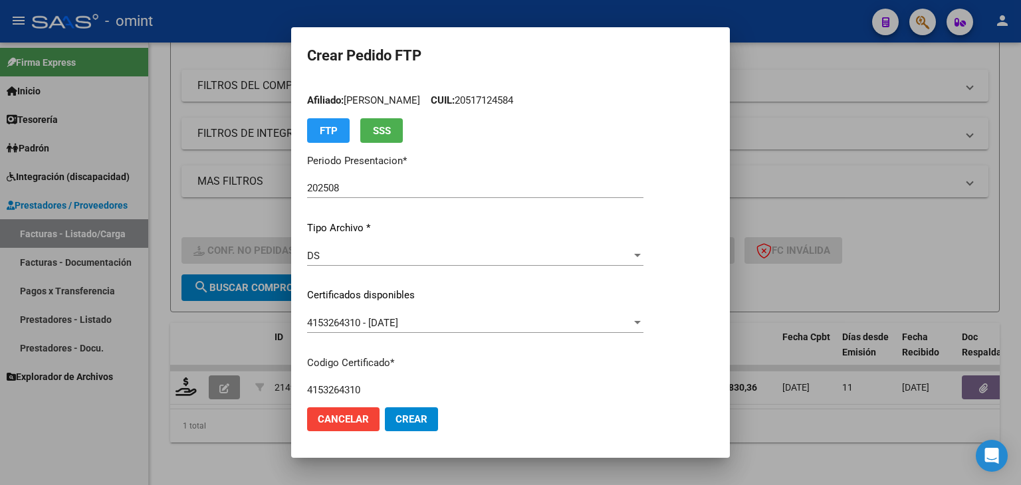
scroll to position [0, 0]
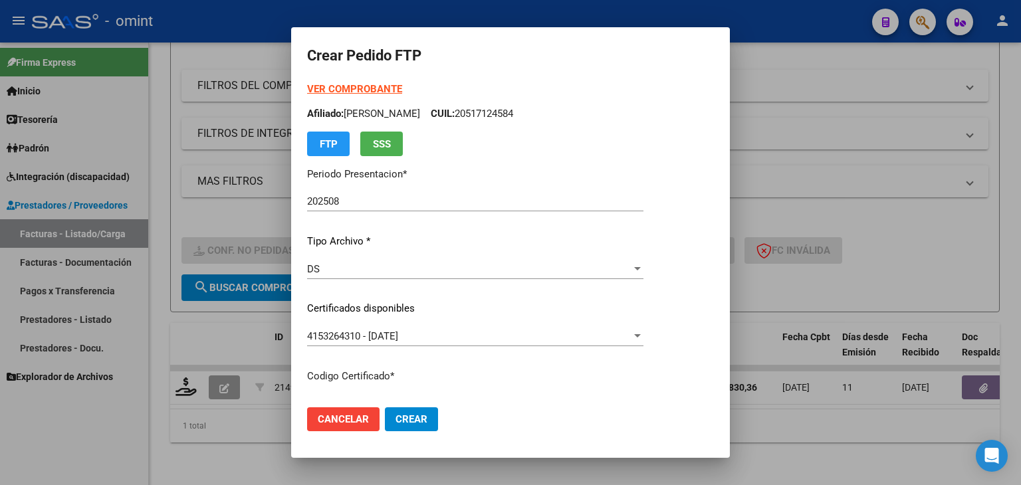
type input "1"
click at [413, 405] on mat-dialog-actions "Cancelar Crear" at bounding box center [510, 419] width 407 height 45
click at [404, 418] on span "Crear" at bounding box center [411, 419] width 32 height 12
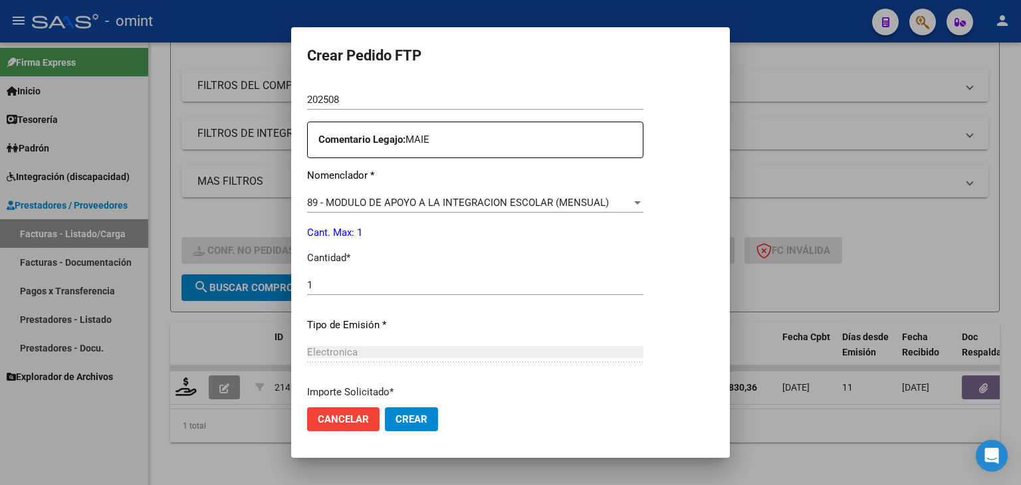
scroll to position [465, 0]
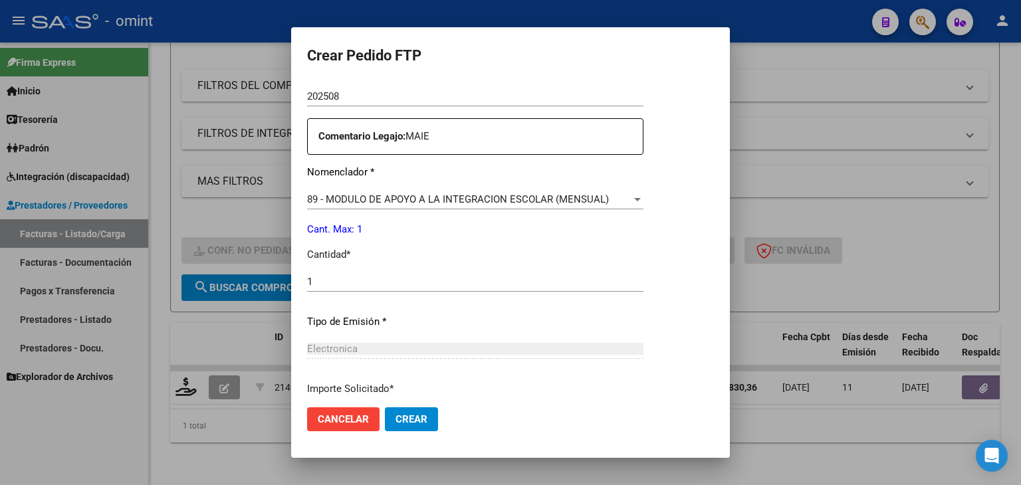
click at [412, 422] on span "Crear" at bounding box center [411, 419] width 32 height 12
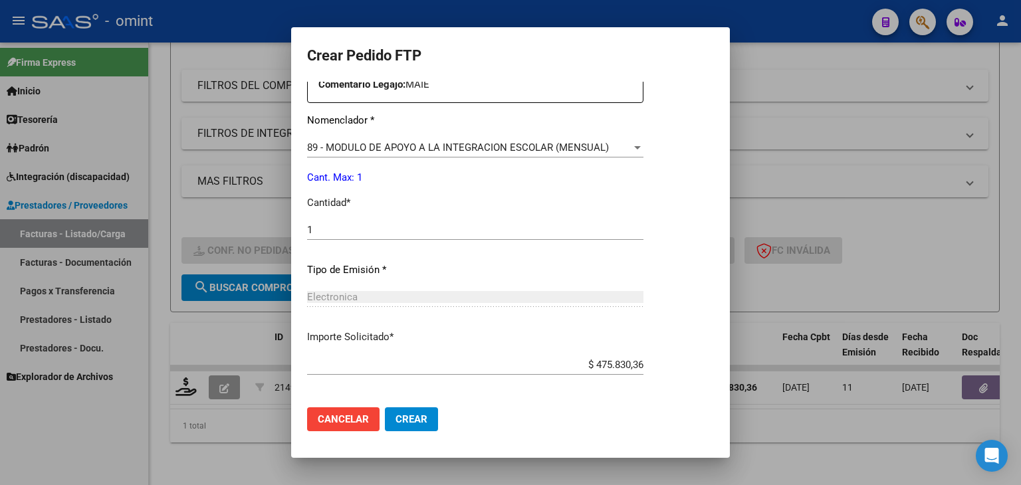
scroll to position [574, 0]
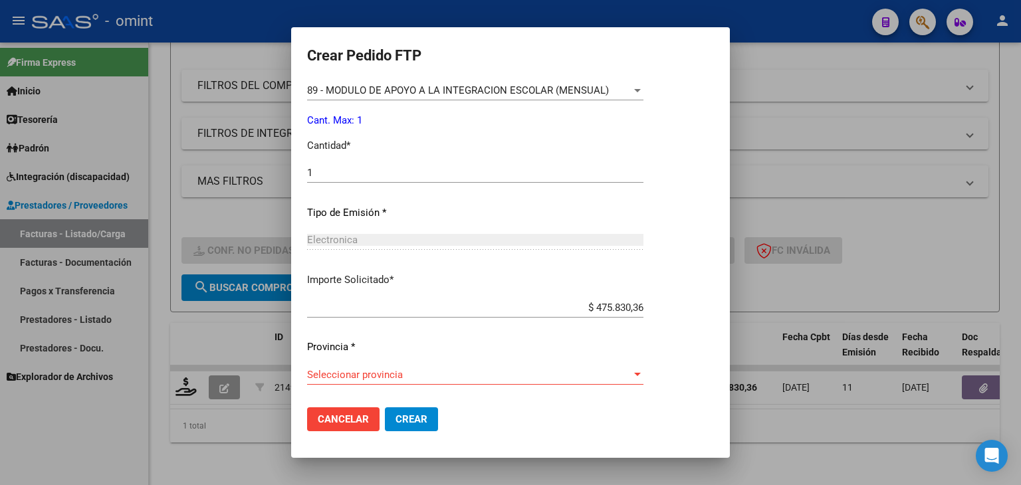
click at [373, 374] on span "Seleccionar provincia" at bounding box center [469, 375] width 324 height 12
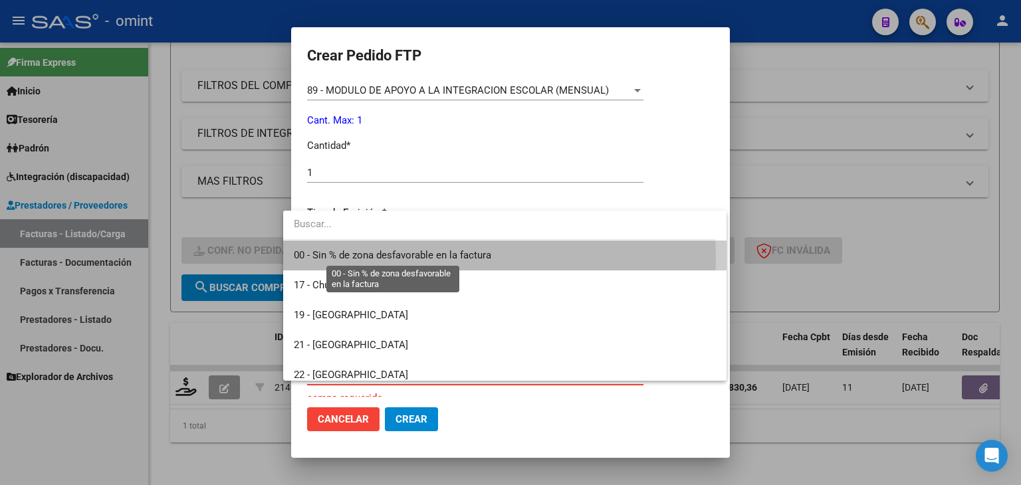
click at [341, 258] on span "00 - Sin % de zona desfavorable en la factura" at bounding box center [392, 255] width 197 height 12
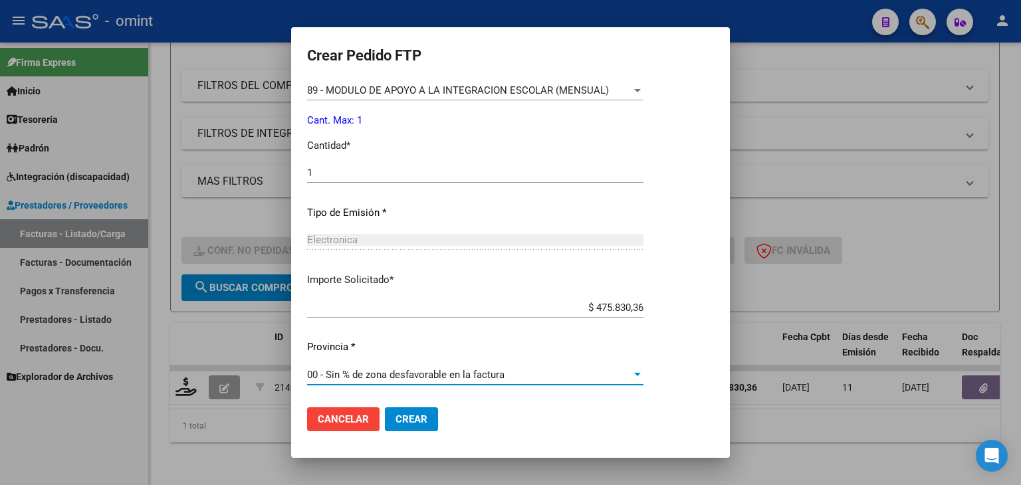
click at [407, 418] on span "Crear" at bounding box center [411, 419] width 32 height 12
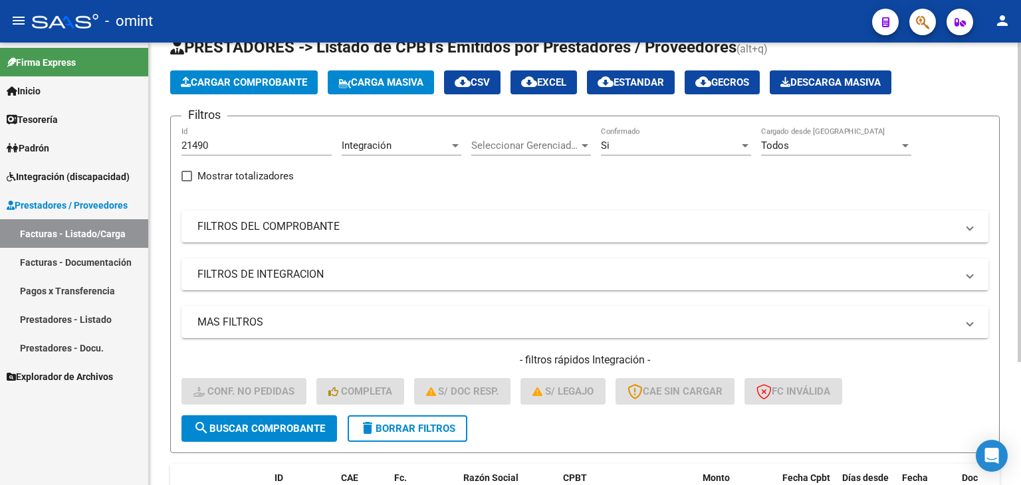
scroll to position [37, 0]
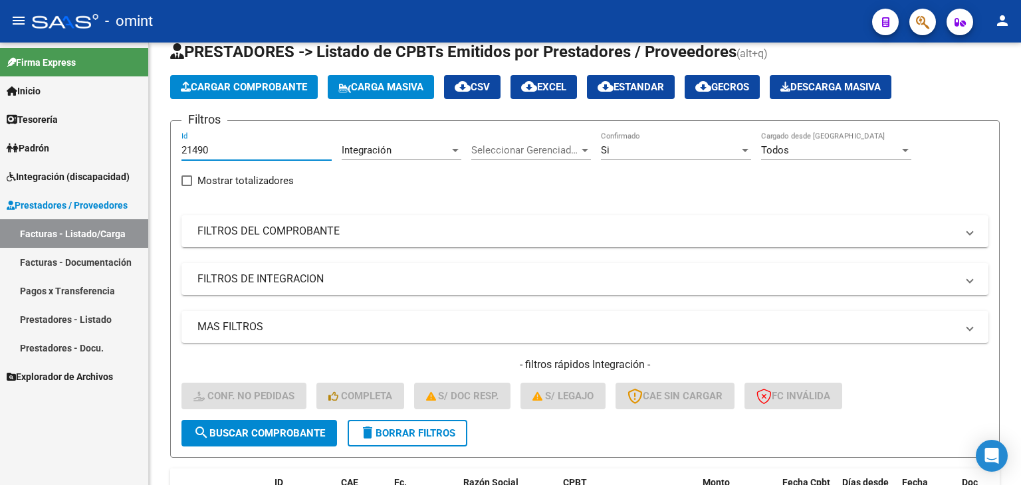
drag, startPoint x: 230, startPoint y: 145, endPoint x: 112, endPoint y: 134, distance: 118.8
click at [112, 134] on mat-sidenav-container "Firma Express Inicio Calendario SSS Instructivos Contacto OS Tesorería Extracto…" at bounding box center [510, 264] width 1021 height 443
paste input "89"
type input "21489"
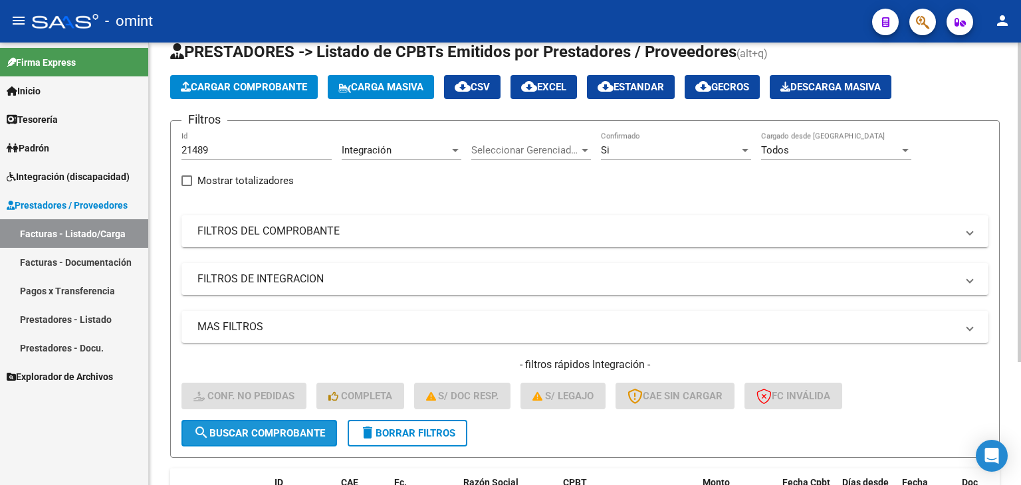
click at [290, 421] on button "search Buscar Comprobante" at bounding box center [258, 433] width 155 height 27
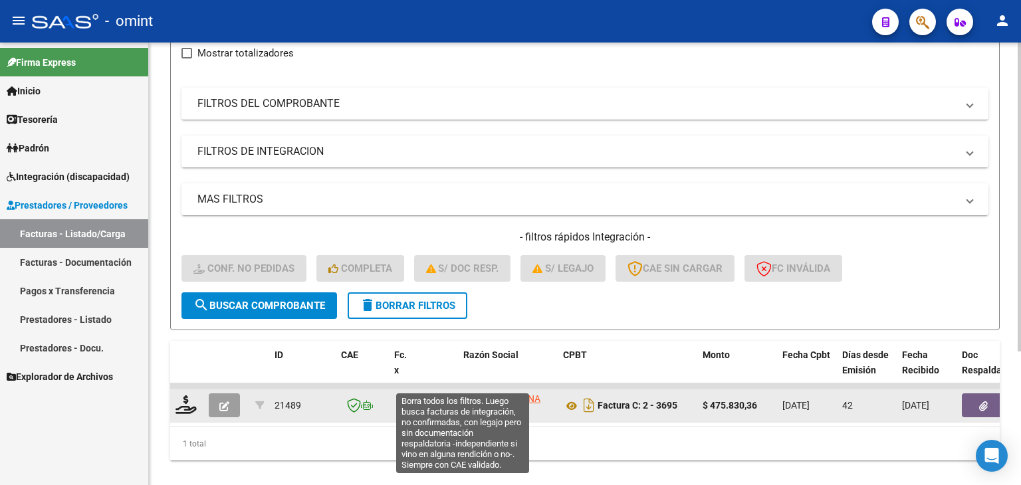
scroll to position [170, 0]
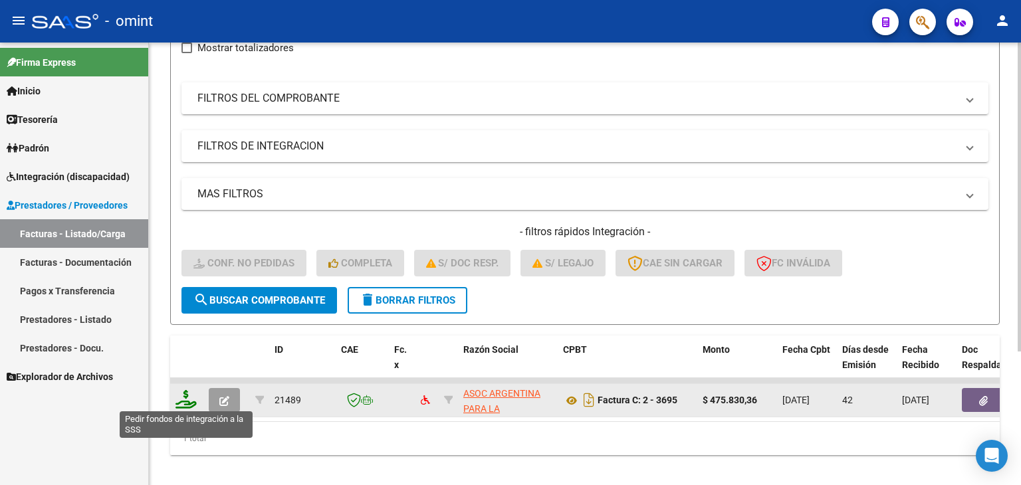
click at [181, 402] on icon at bounding box center [185, 399] width 21 height 19
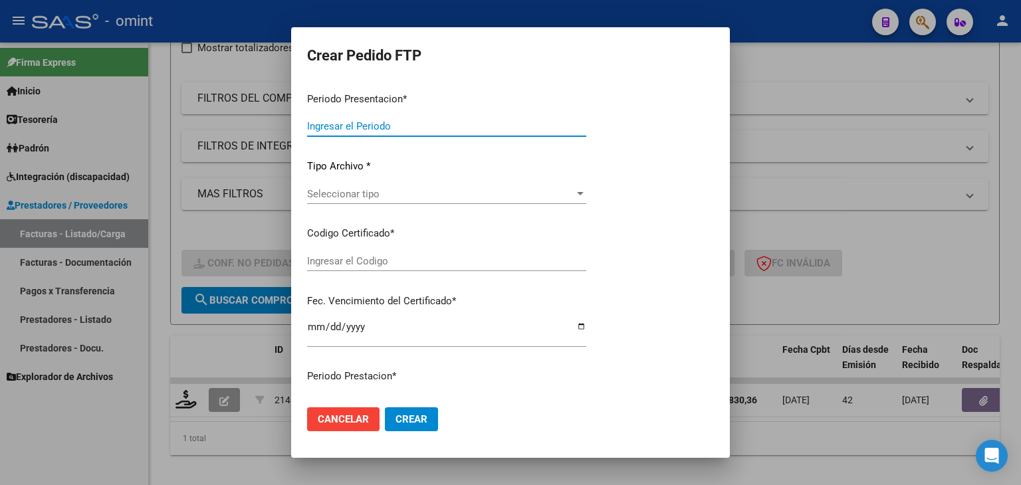
type input "202508"
type input "202507"
type input "$ 475.830,36"
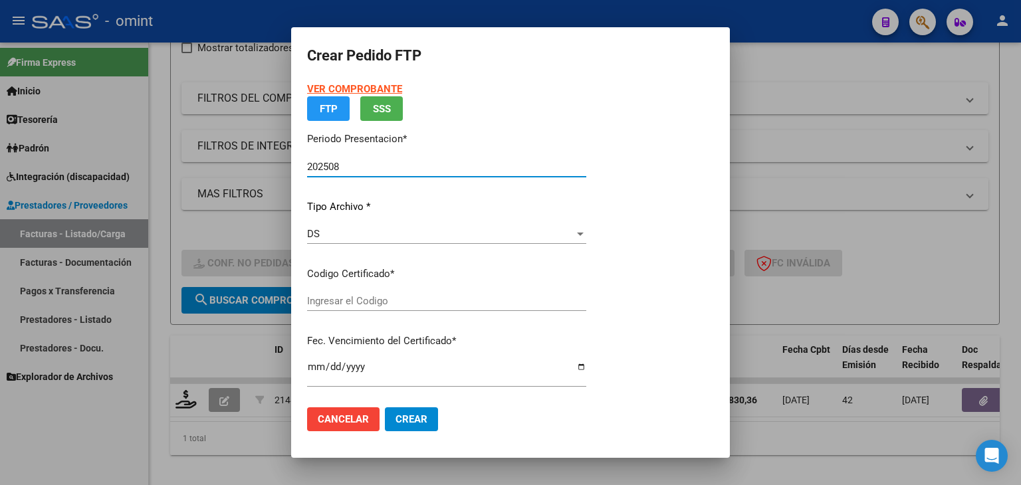
type input "4153264310"
type input "2033-09-20"
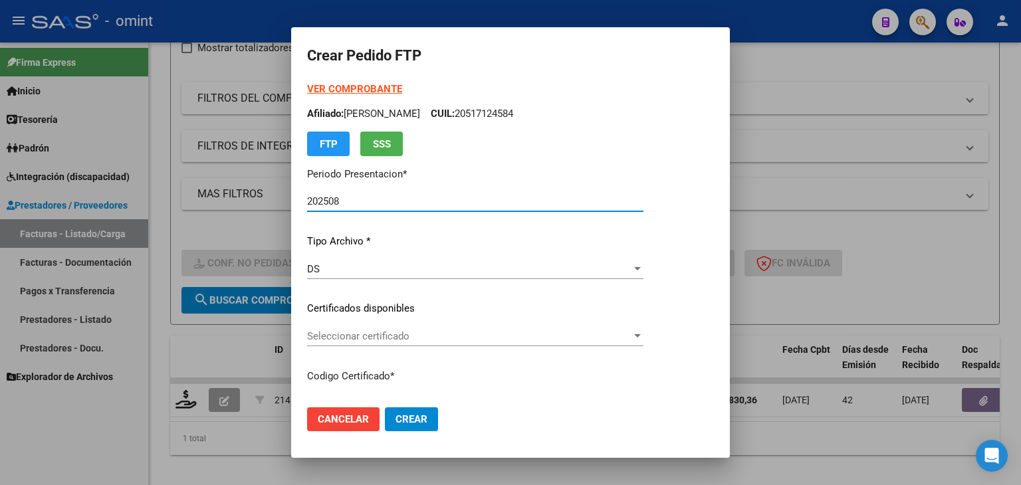
click at [344, 340] on span "Seleccionar certificado" at bounding box center [469, 336] width 324 height 12
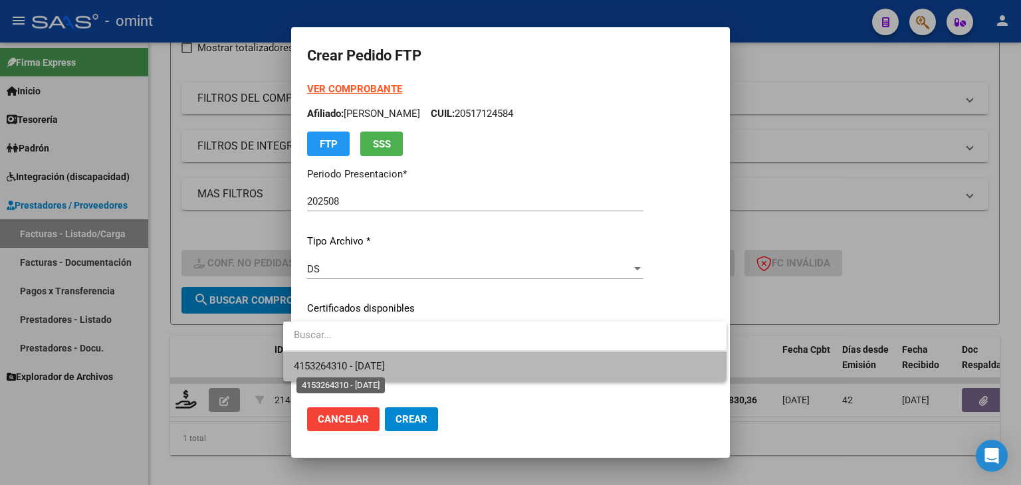
drag, startPoint x: 348, startPoint y: 363, endPoint x: 385, endPoint y: 354, distance: 38.4
click at [350, 364] on span "4153264310 - 2033-09-20" at bounding box center [339, 366] width 91 height 12
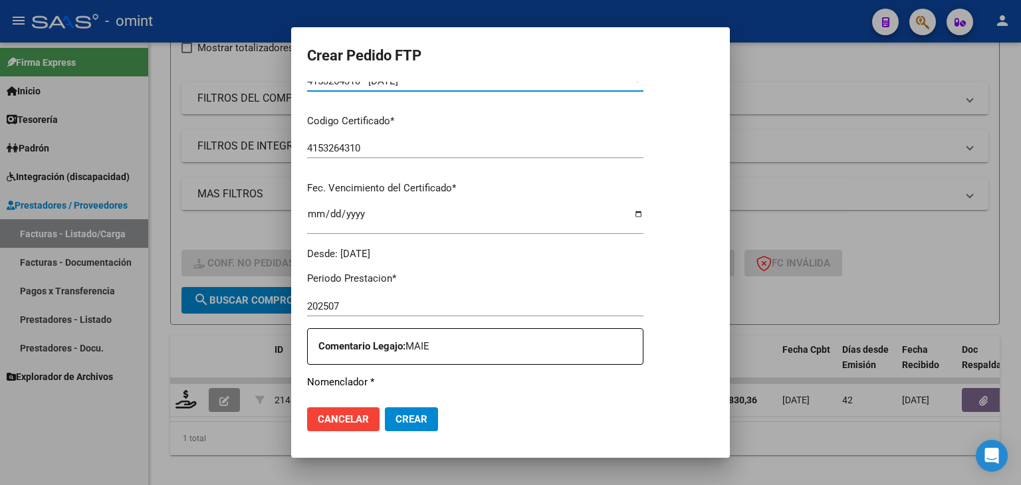
scroll to position [399, 0]
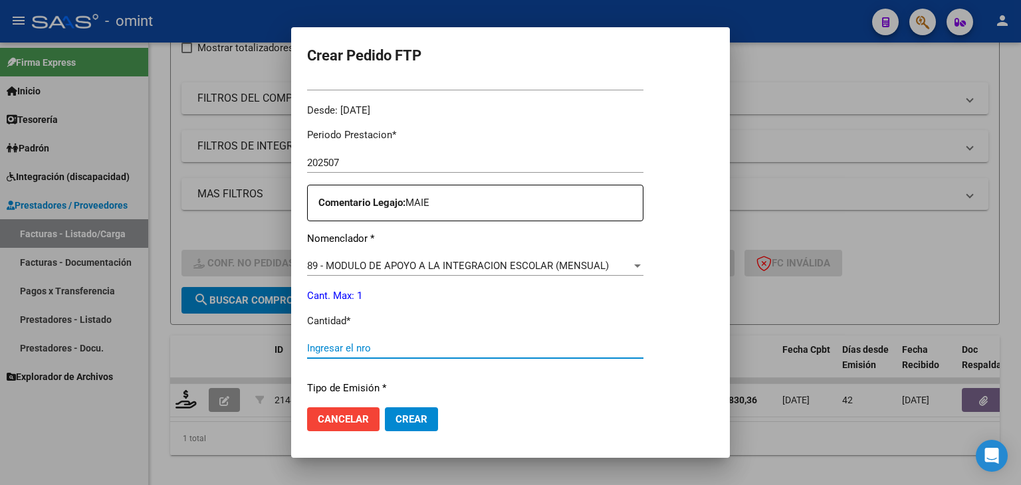
click at [348, 349] on input "Ingresar el nro" at bounding box center [475, 348] width 336 height 12
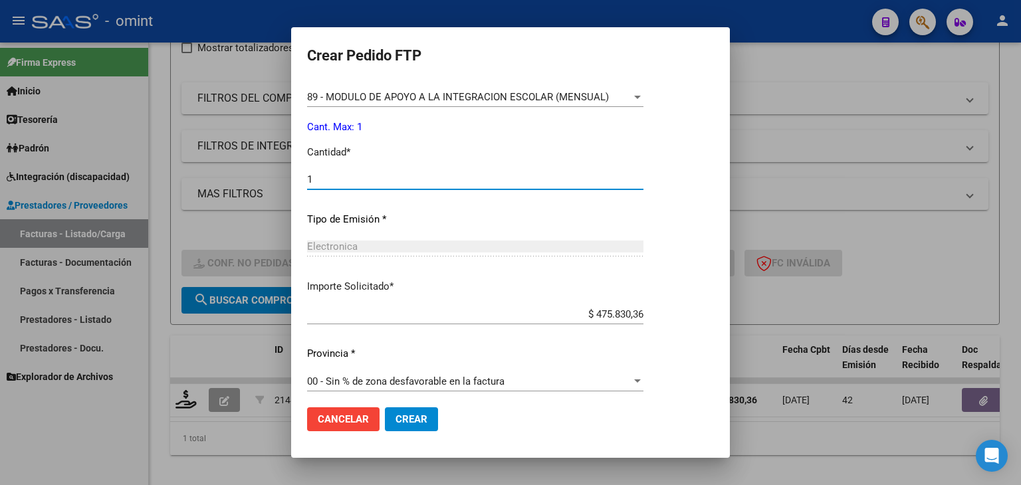
scroll to position [574, 0]
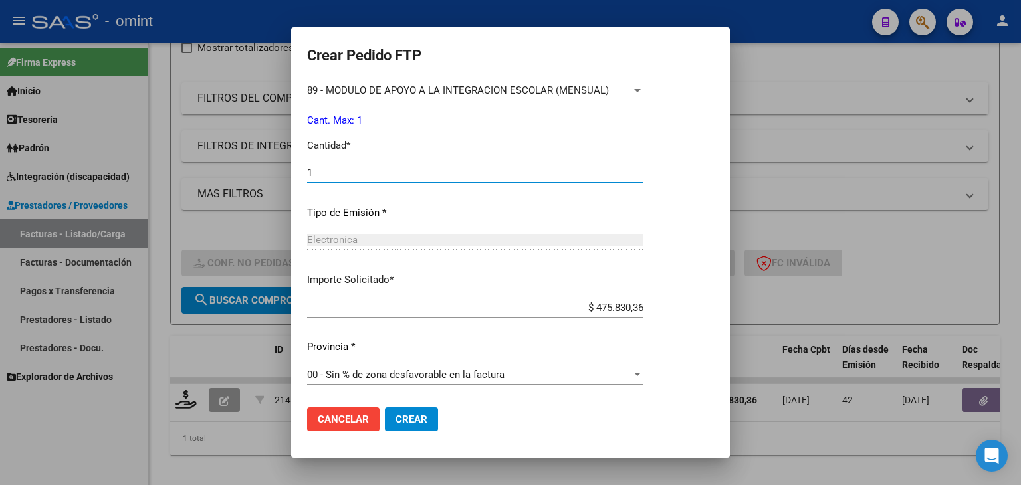
type input "1"
click at [403, 419] on span "Crear" at bounding box center [411, 419] width 32 height 12
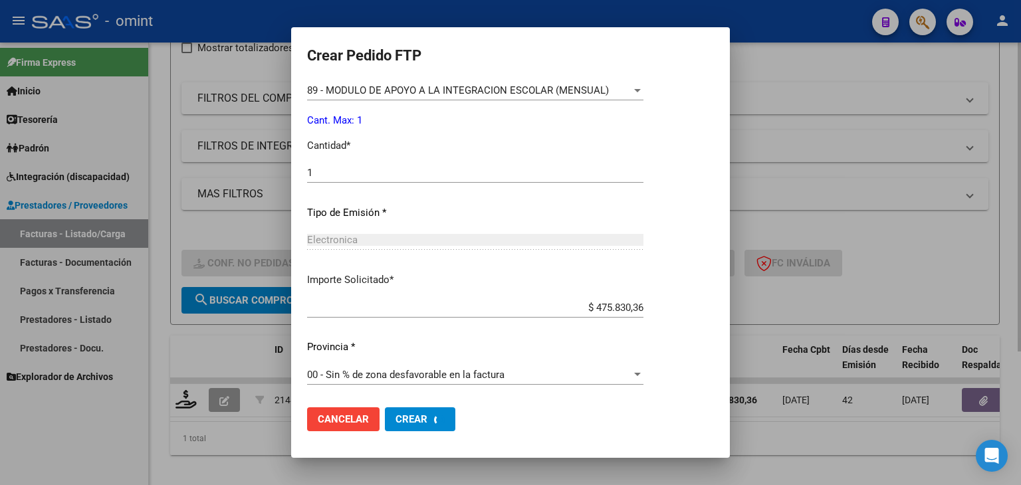
scroll to position [0, 0]
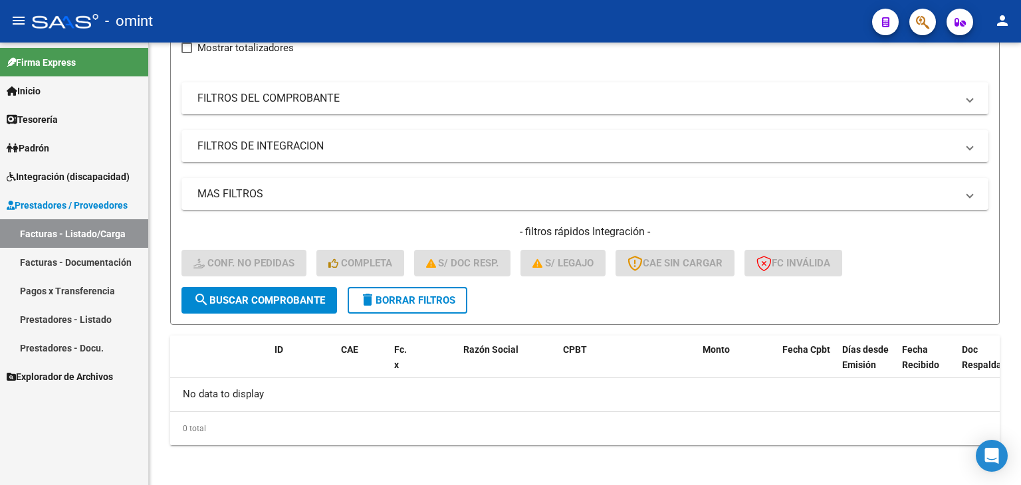
drag, startPoint x: 56, startPoint y: 229, endPoint x: 74, endPoint y: 225, distance: 18.4
click at [57, 229] on link "Facturas - Listado/Carga" at bounding box center [74, 233] width 148 height 29
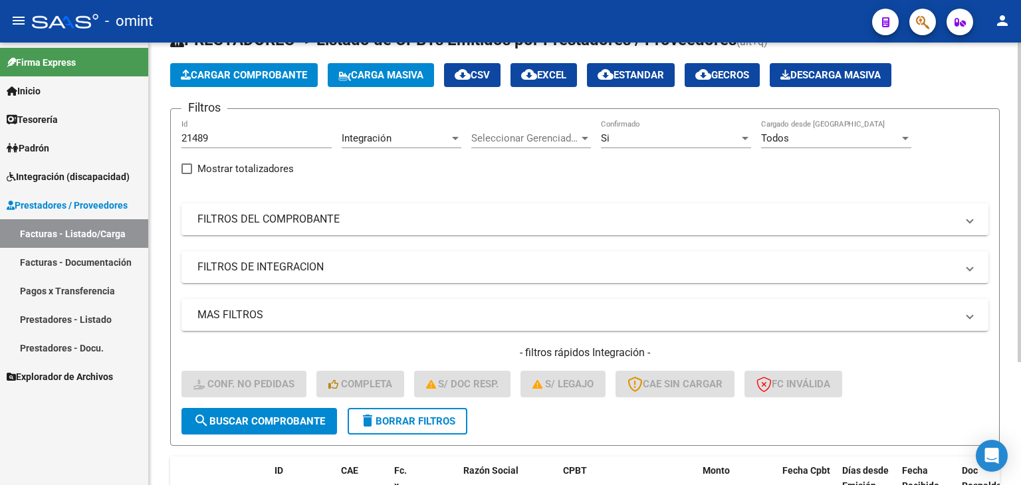
scroll to position [37, 0]
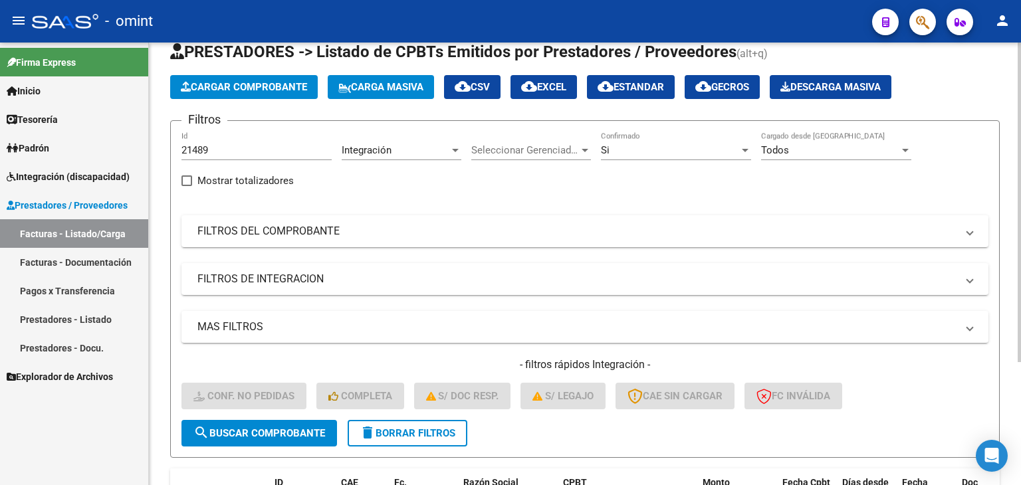
click at [198, 150] on input "21489" at bounding box center [256, 150] width 150 height 12
paste input "248"
type input "21248"
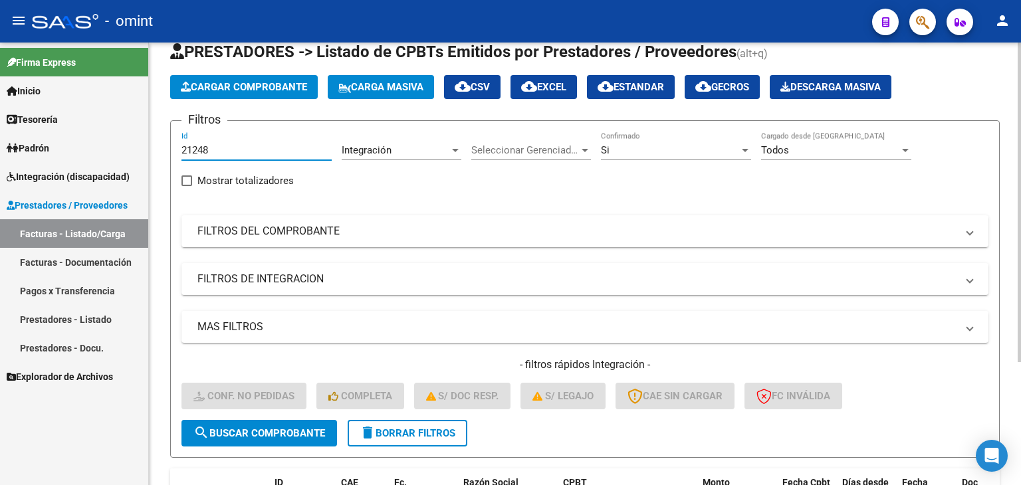
click at [288, 429] on span "search Buscar Comprobante" at bounding box center [259, 433] width 132 height 12
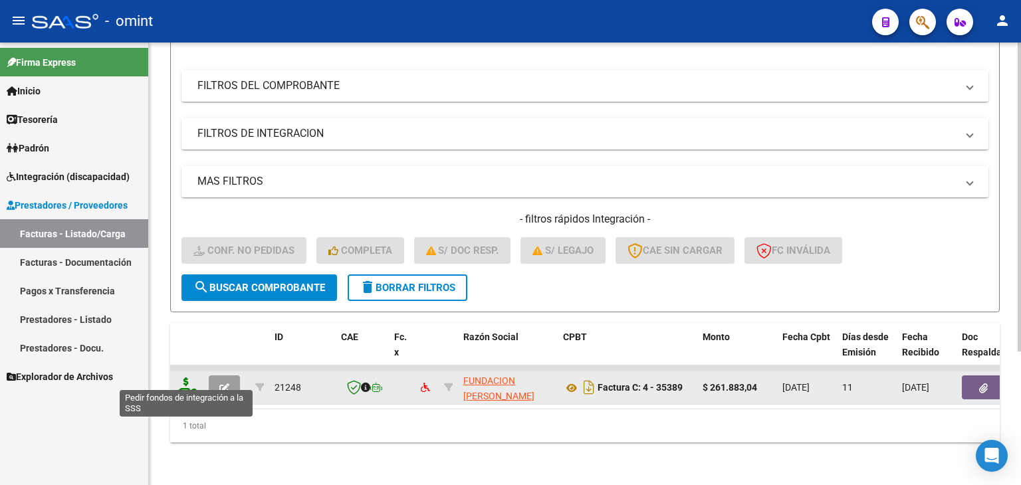
click at [187, 377] on icon at bounding box center [185, 386] width 21 height 19
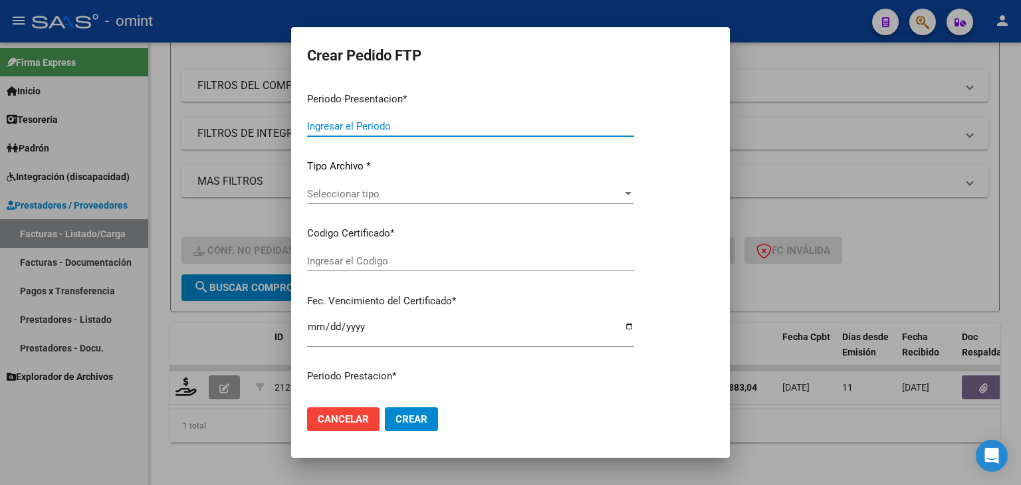
type input "202508"
type input "$ 261.883,04"
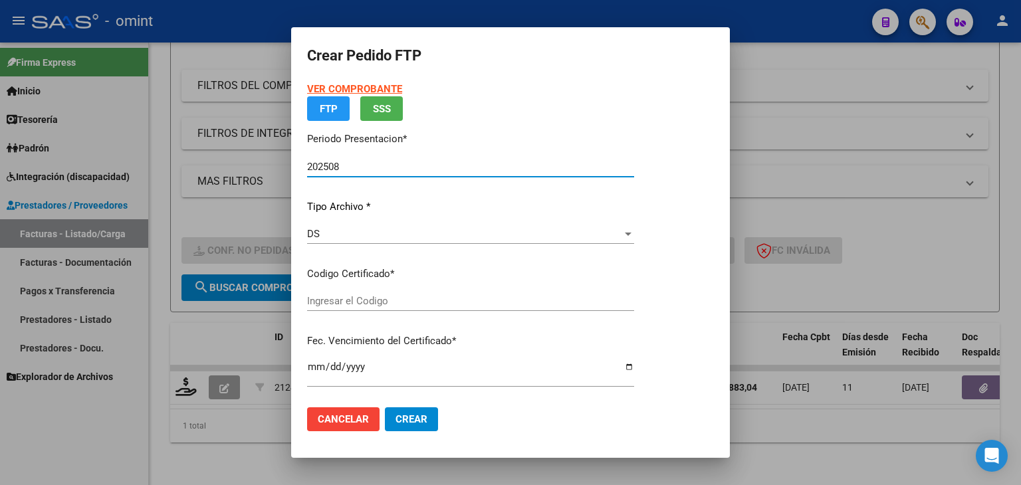
type input "3526564413"
type input "2024-10-22"
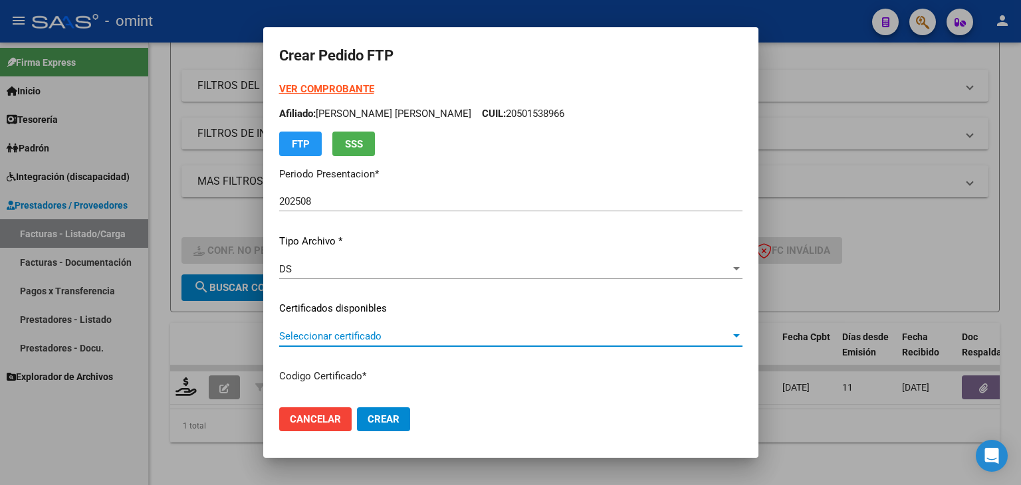
click at [341, 335] on span "Seleccionar certificado" at bounding box center [504, 336] width 451 height 12
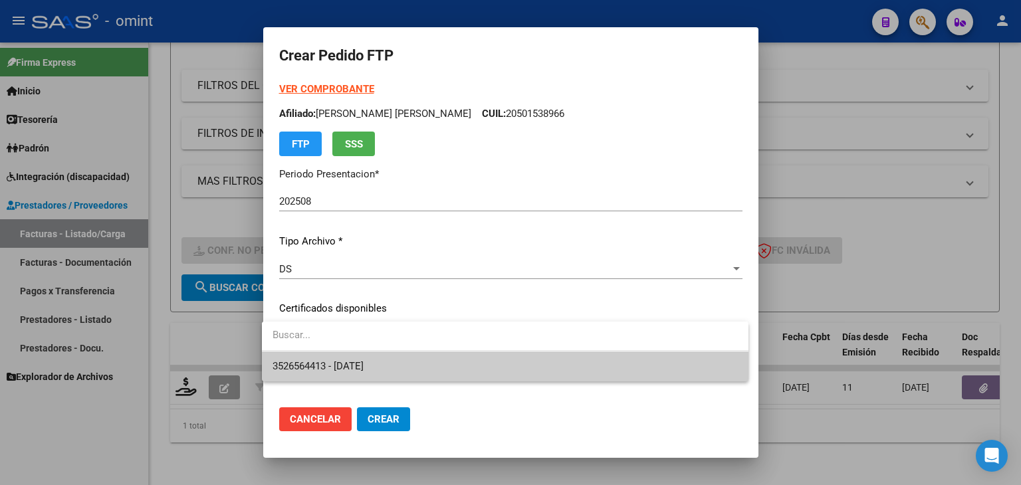
click at [346, 361] on span "3526564413 - 2024-10-22" at bounding box center [317, 366] width 91 height 12
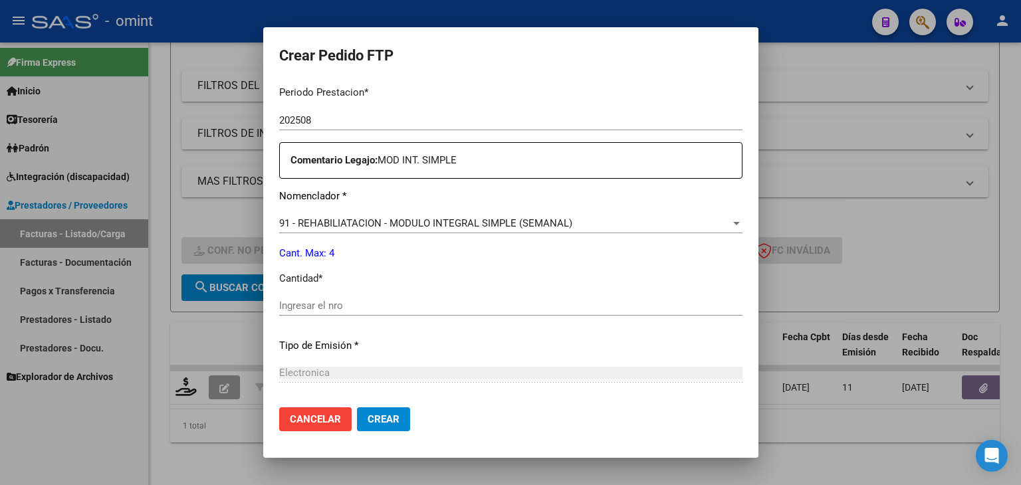
scroll to position [465, 0]
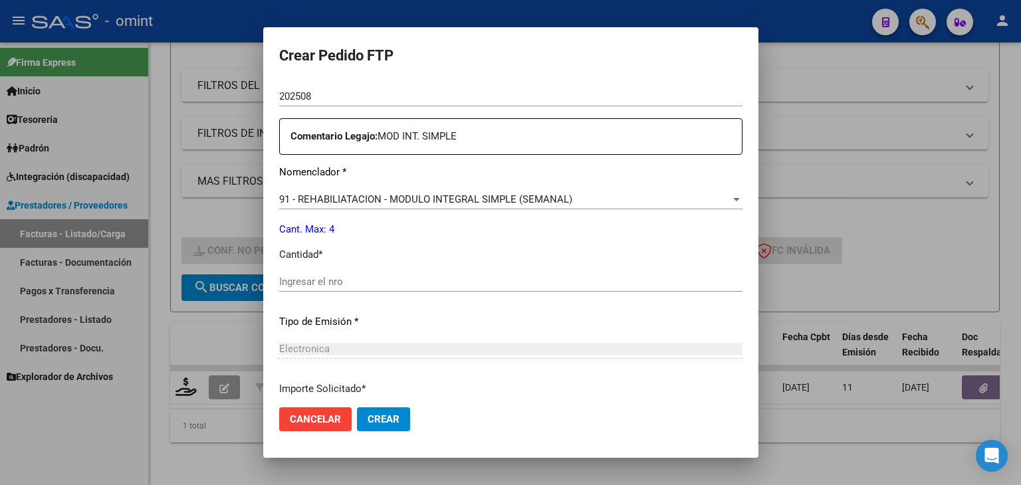
click at [395, 285] on input "Ingresar el nro" at bounding box center [510, 282] width 463 height 12
type input "4"
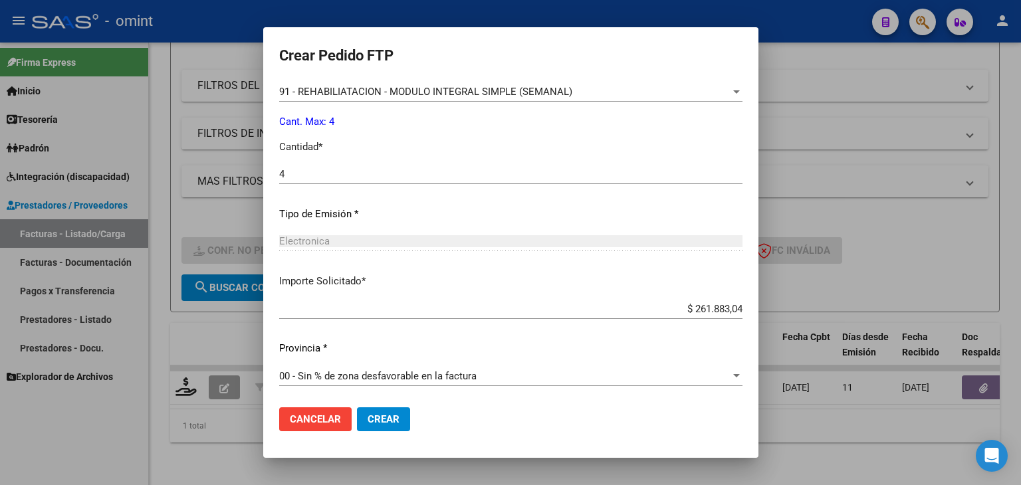
scroll to position [574, 0]
click at [381, 426] on button "Crear" at bounding box center [383, 419] width 53 height 24
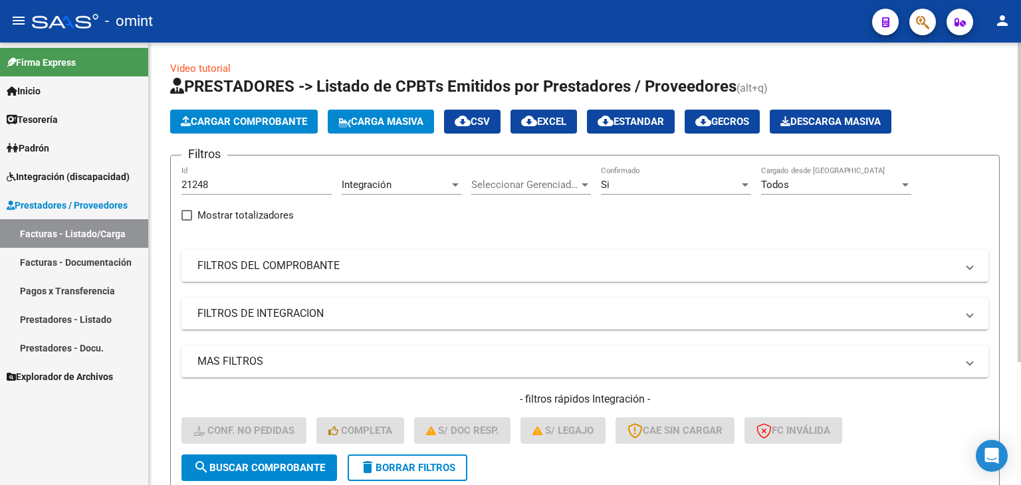
scroll to position [0, 0]
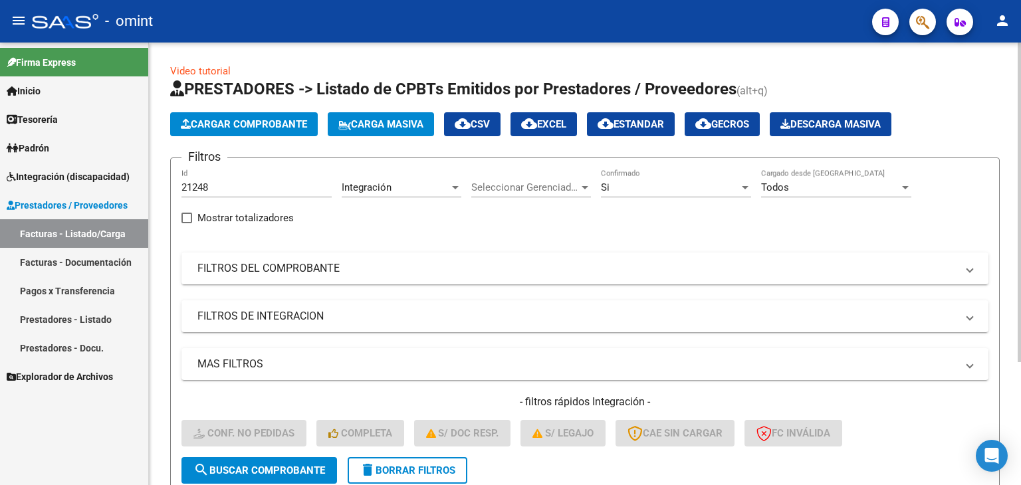
click at [199, 184] on input "21248" at bounding box center [256, 187] width 150 height 12
paste input "19247"
type input "19247"
click at [299, 464] on span "search Buscar Comprobante" at bounding box center [259, 470] width 132 height 12
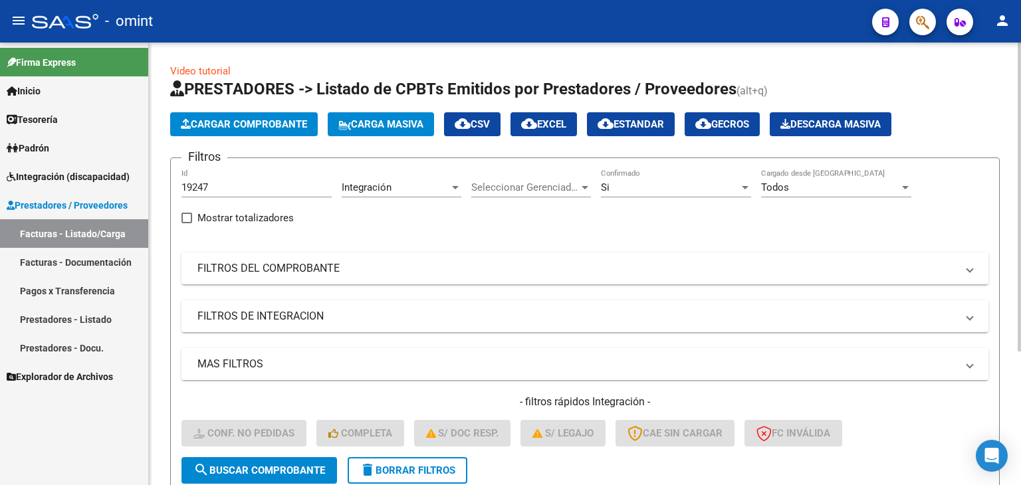
scroll to position [191, 0]
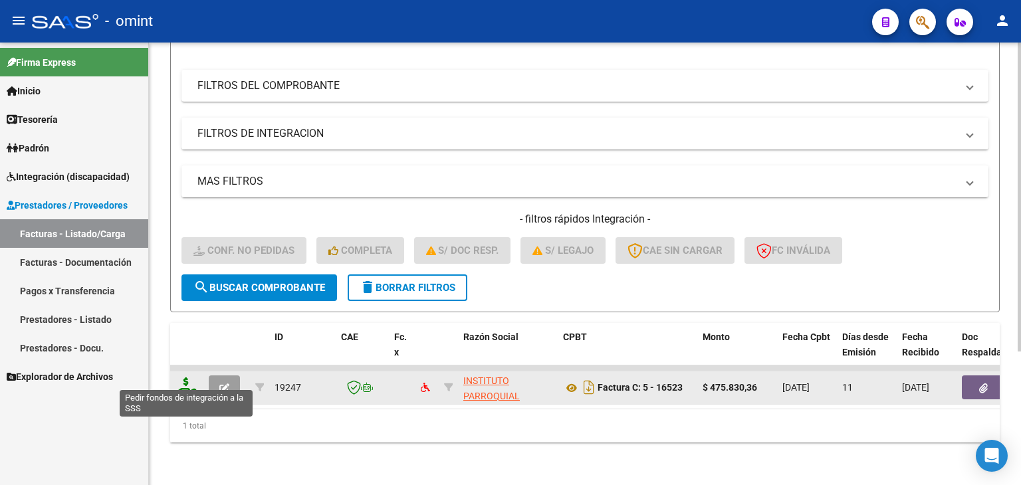
click at [189, 377] on icon at bounding box center [185, 386] width 21 height 19
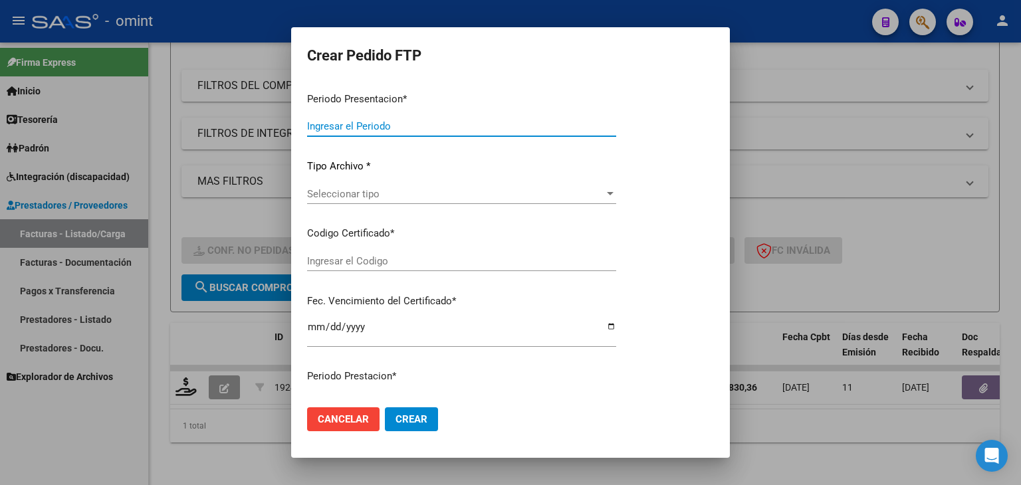
type input "202508"
type input "$ 475.830,36"
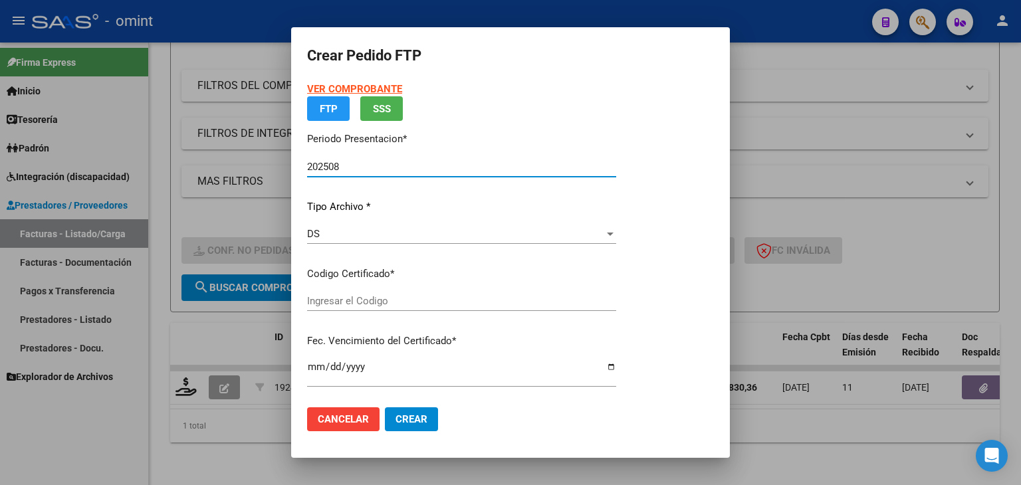
type input "3526564413"
type input "2024-10-22"
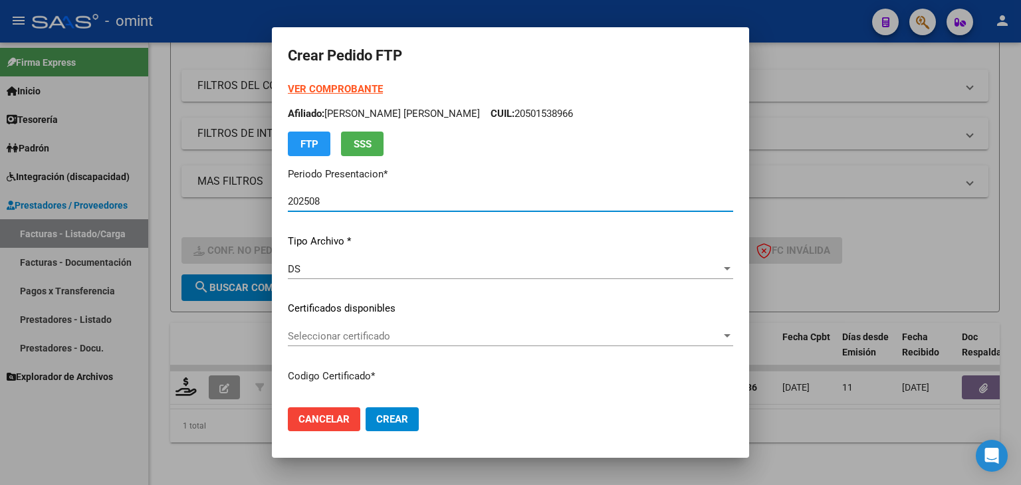
click at [334, 343] on div "Seleccionar certificado Seleccionar certificado" at bounding box center [510, 336] width 445 height 20
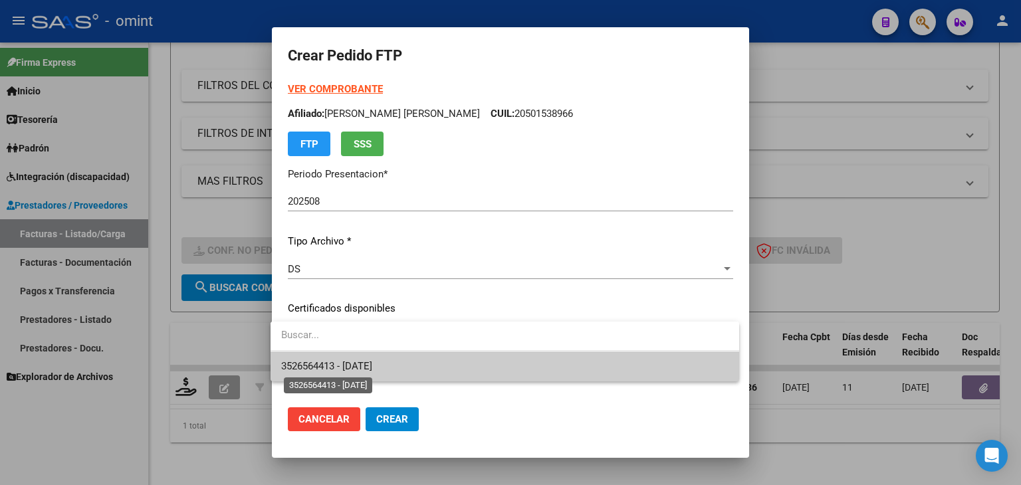
click at [335, 360] on span "3526564413 - 2024-10-22" at bounding box center [326, 366] width 91 height 12
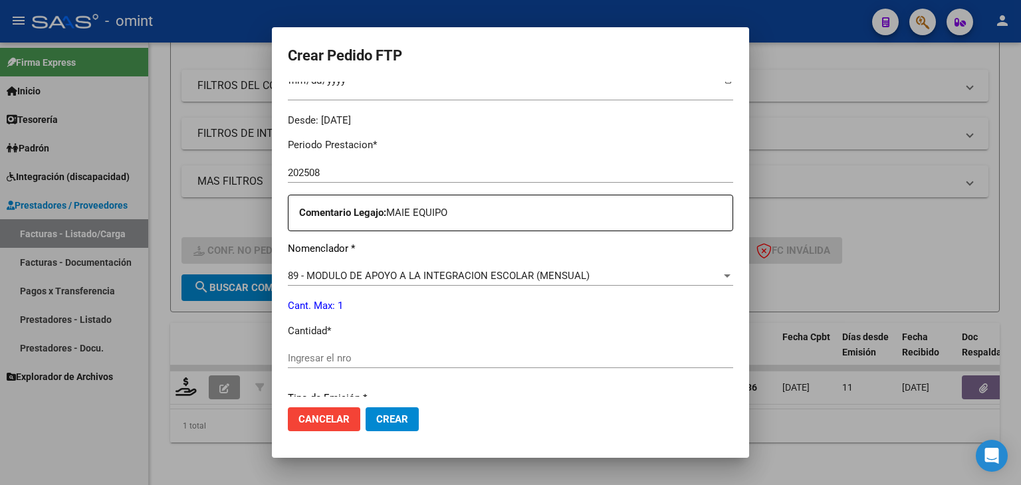
scroll to position [399, 0]
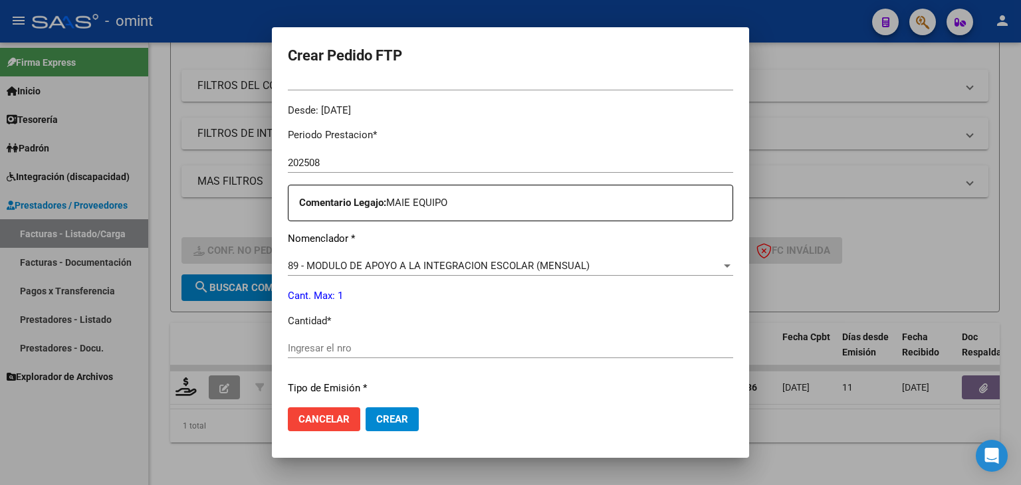
click at [360, 350] on input "Ingresar el nro" at bounding box center [510, 348] width 445 height 12
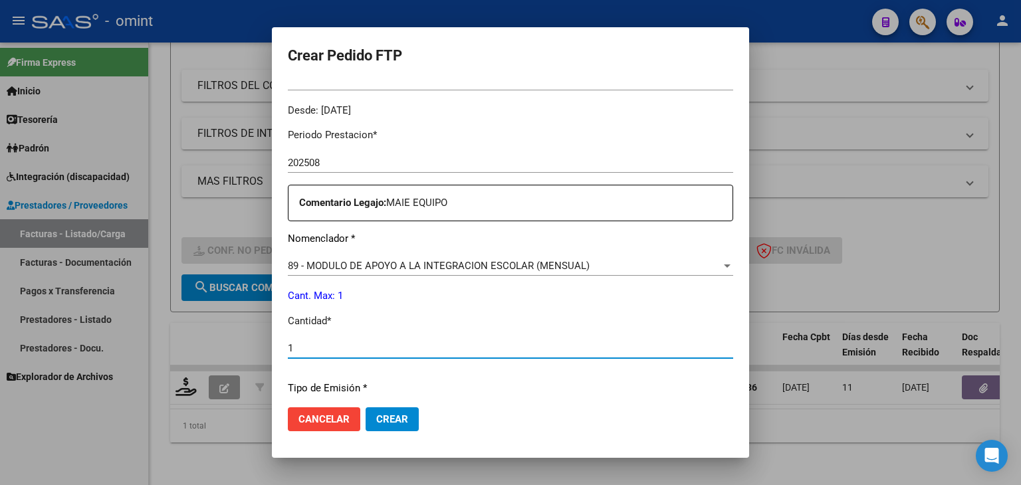
type input "1"
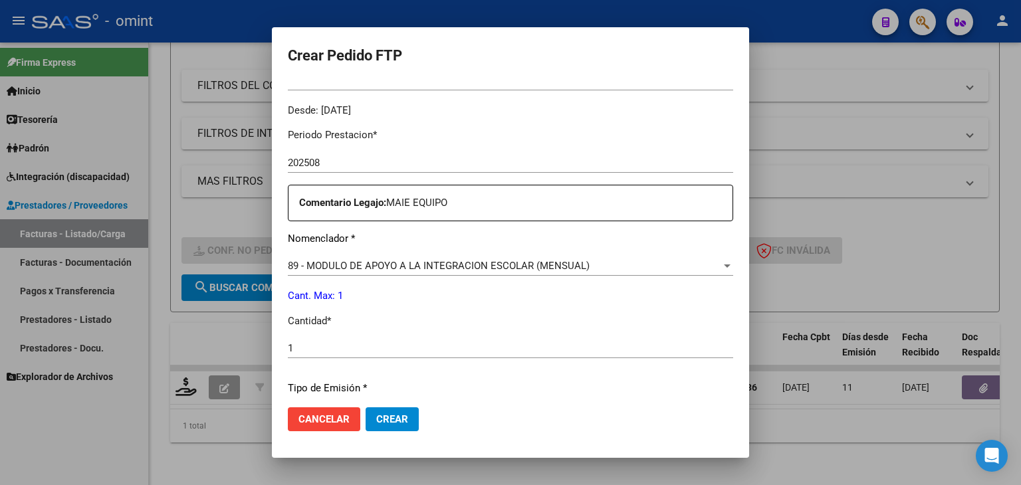
scroll to position [574, 0]
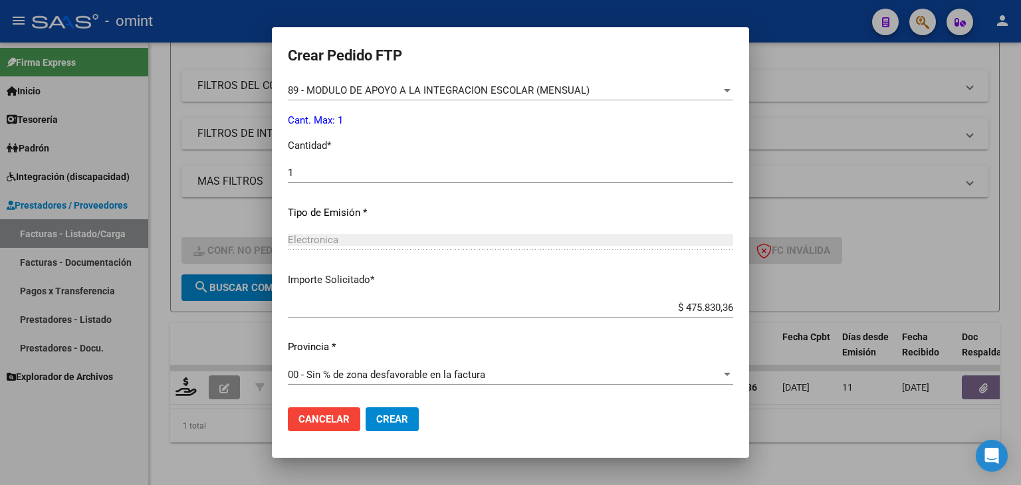
click at [393, 421] on span "Crear" at bounding box center [392, 419] width 32 height 12
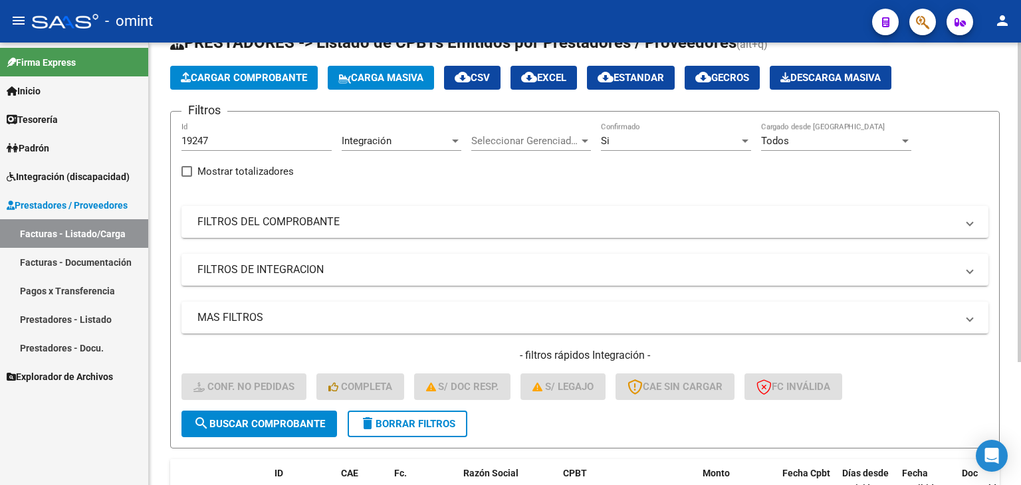
scroll to position [37, 0]
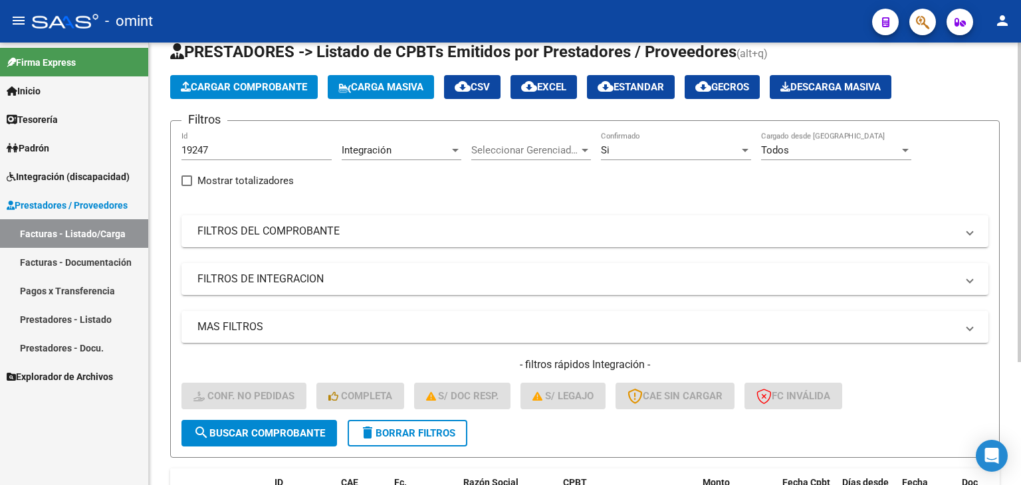
click at [199, 144] on input "19247" at bounding box center [256, 150] width 150 height 12
paste input "188"
type input "19188"
click at [303, 431] on span "search Buscar Comprobante" at bounding box center [259, 433] width 132 height 12
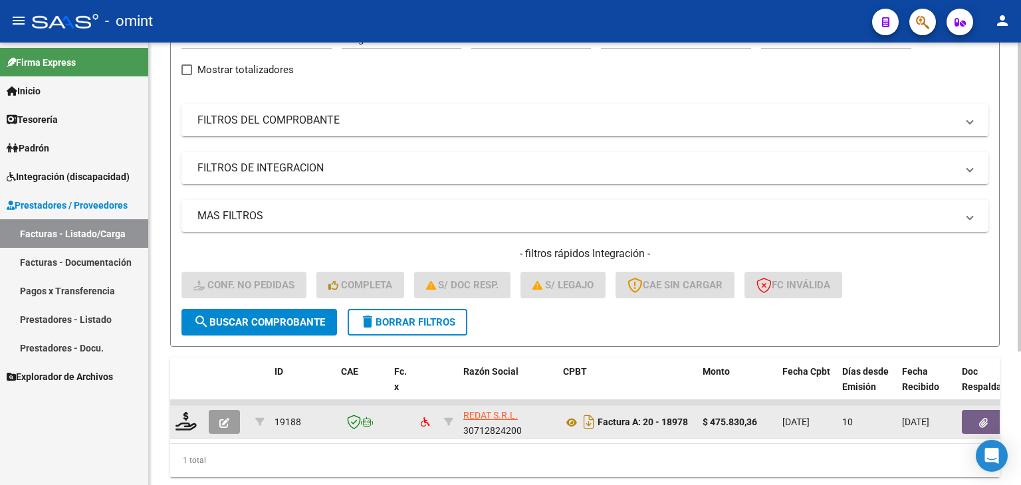
scroll to position [191, 0]
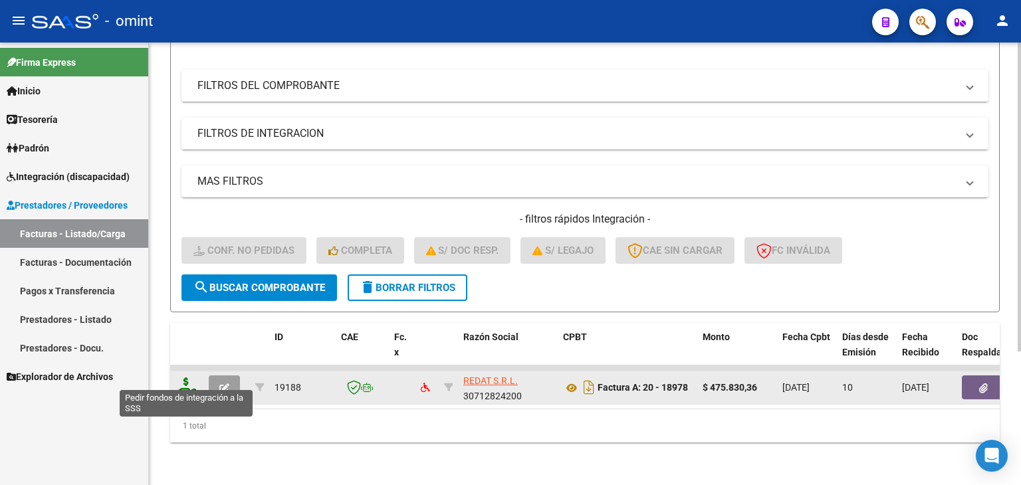
click at [191, 377] on icon at bounding box center [185, 386] width 21 height 19
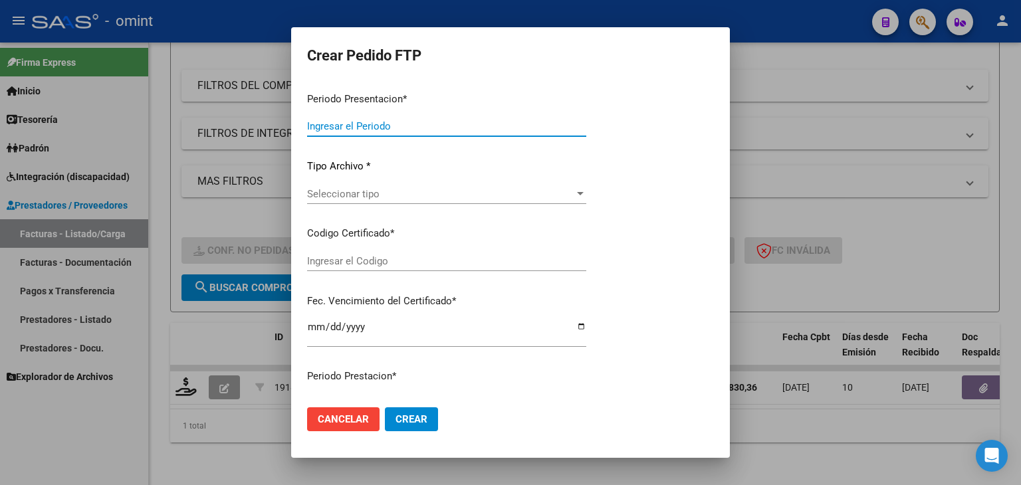
type input "202508"
type input "$ 475.830,36"
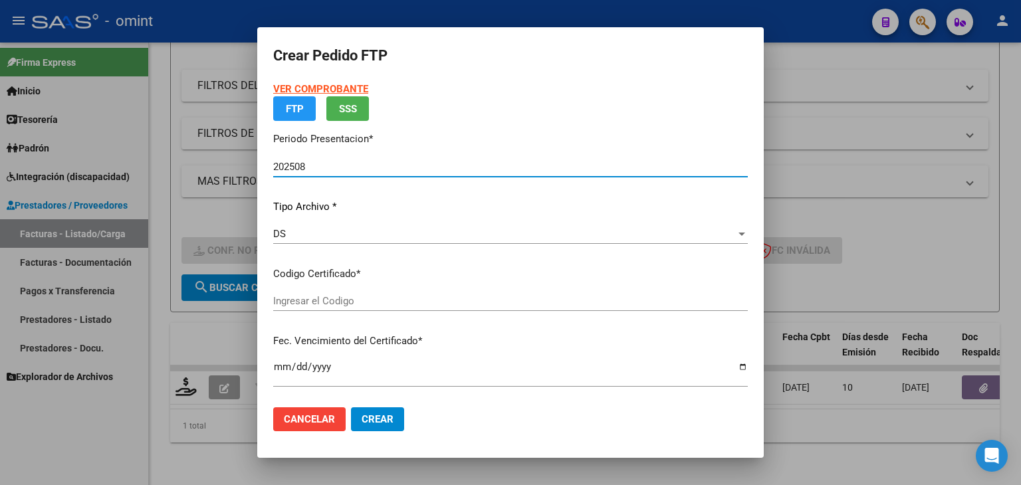
type input "6697715897"
type input "2027-07-31"
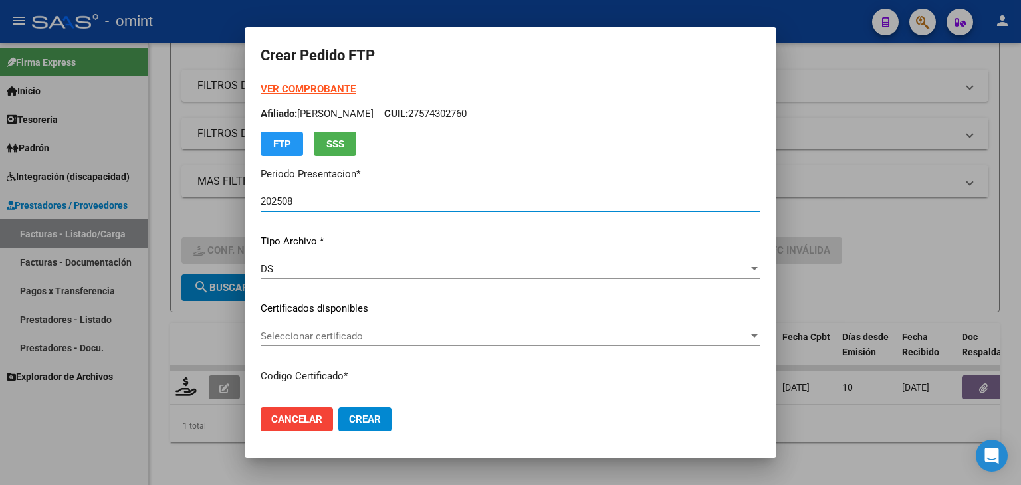
click at [307, 326] on div "Seleccionar certificado Seleccionar certificado" at bounding box center [510, 336] width 500 height 20
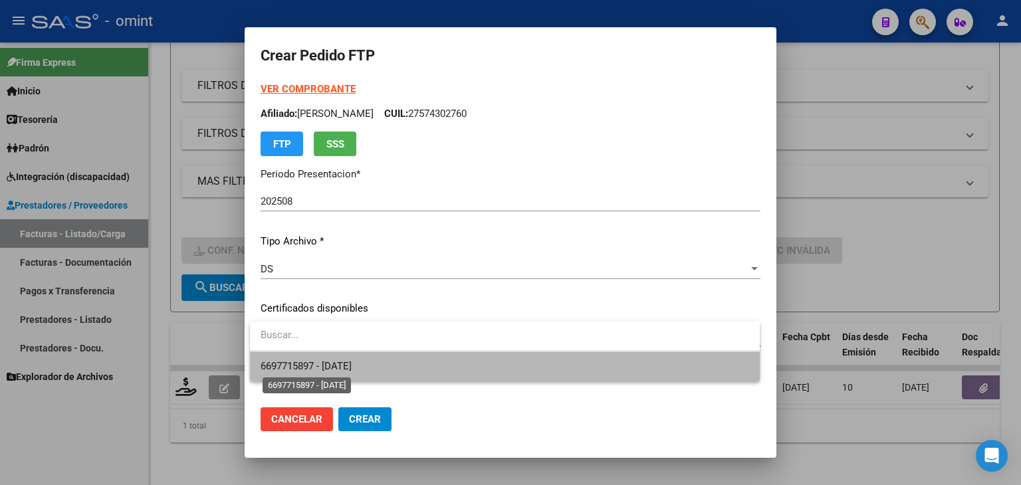
click at [330, 363] on span "6697715897 - 2027-07-31" at bounding box center [305, 366] width 91 height 12
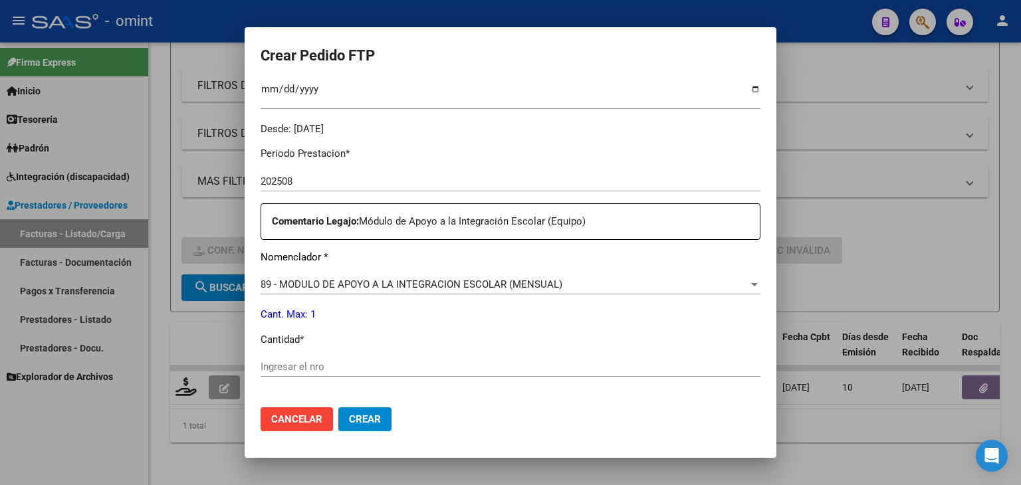
scroll to position [399, 0]
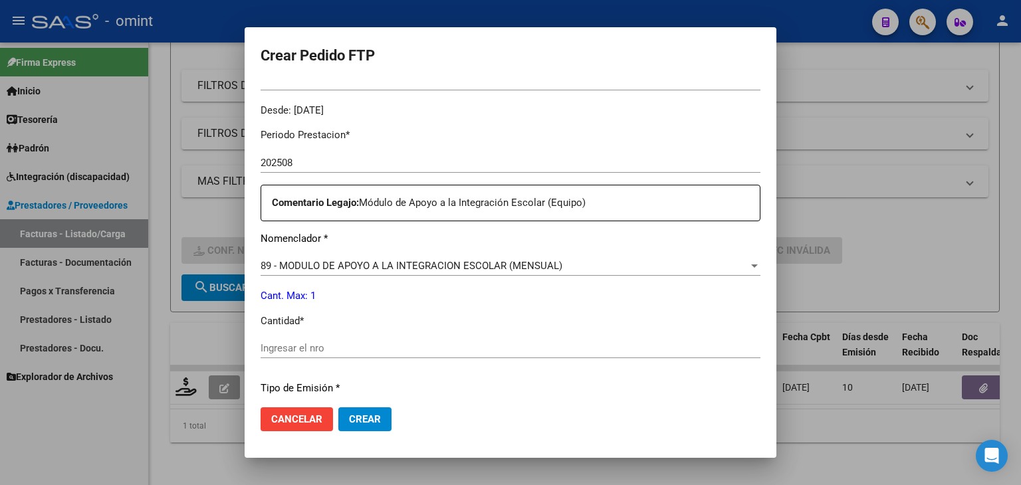
click at [404, 346] on input "Ingresar el nro" at bounding box center [510, 348] width 500 height 12
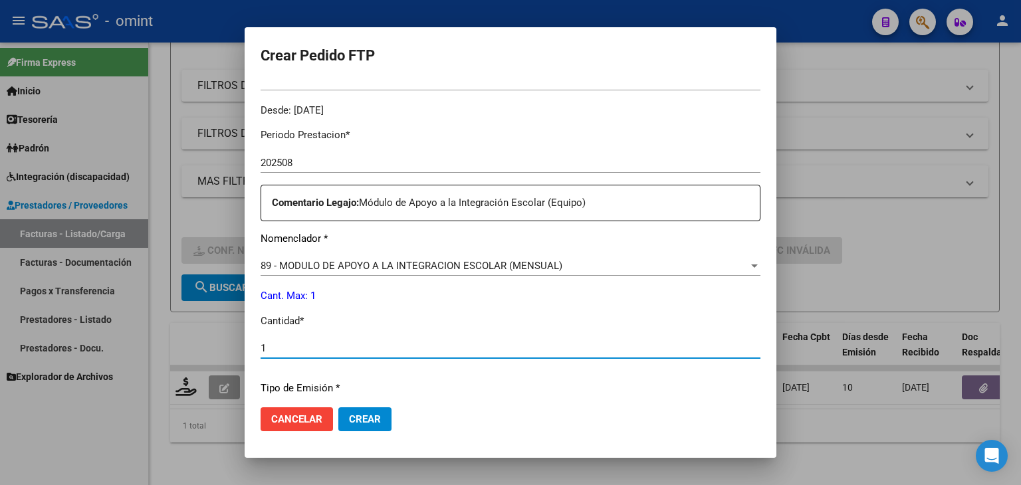
type input "1"
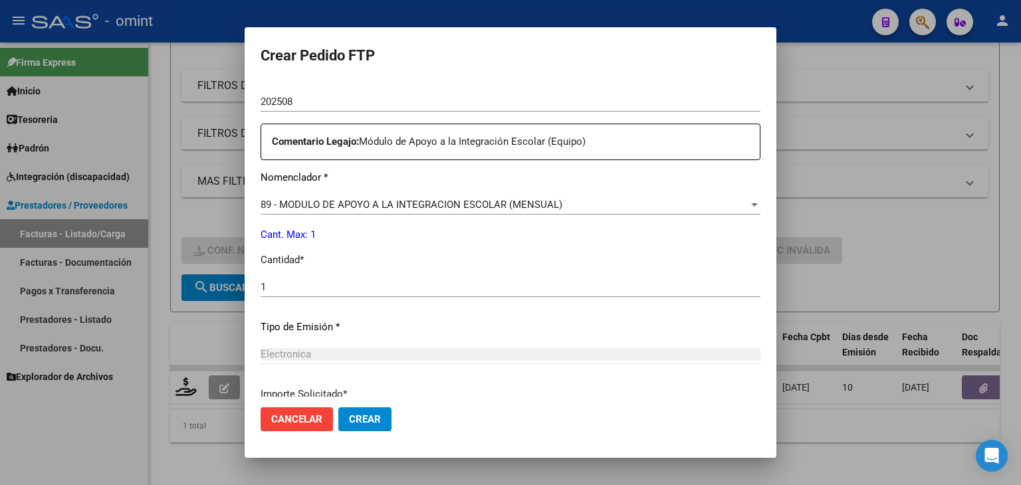
scroll to position [574, 0]
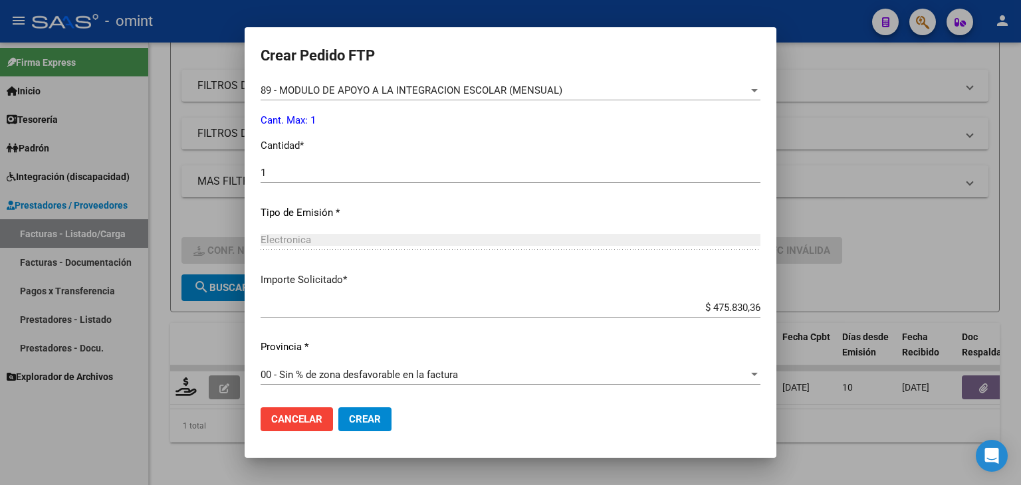
click at [367, 424] on span "Crear" at bounding box center [365, 419] width 32 height 12
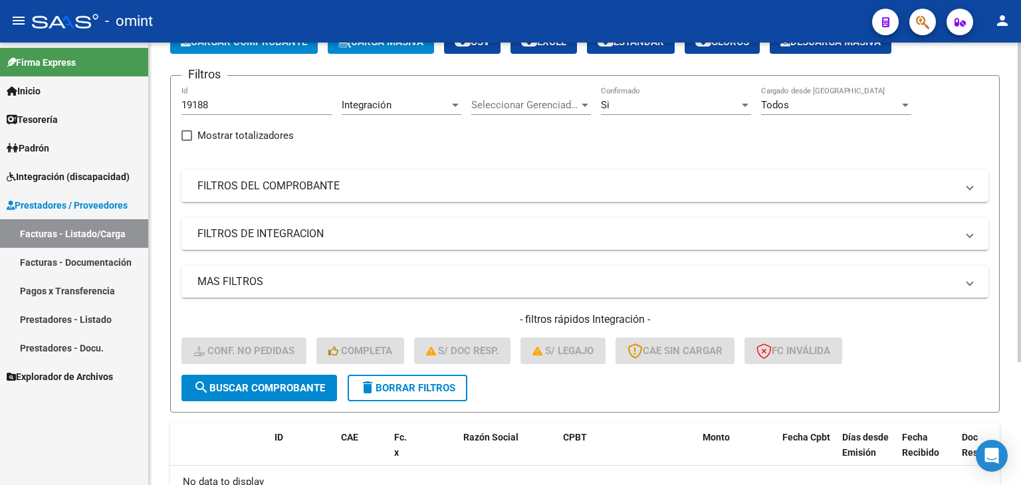
scroll to position [0, 0]
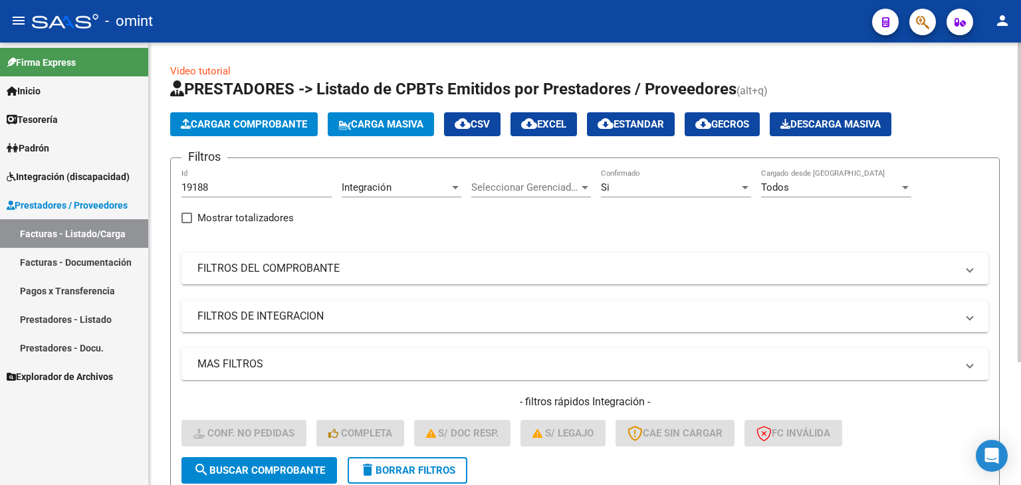
click at [199, 183] on input "19188" at bounding box center [256, 187] width 150 height 12
paste input "603"
type input "19603"
click at [298, 457] on button "search Buscar Comprobante" at bounding box center [258, 470] width 155 height 27
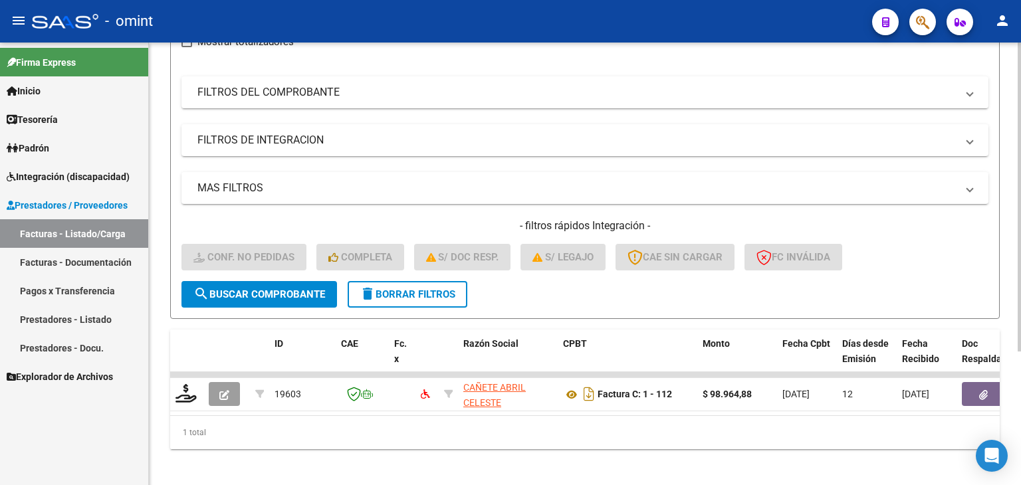
scroll to position [191, 0]
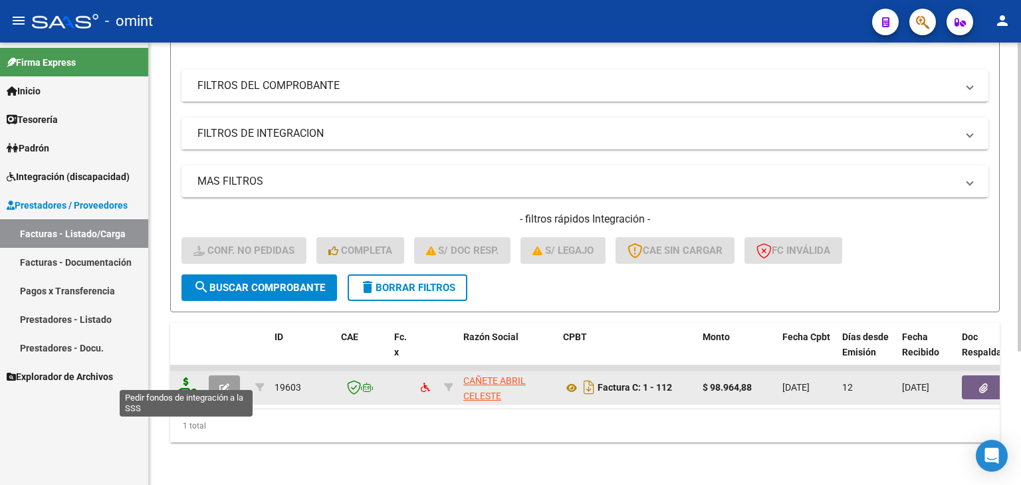
click at [182, 381] on icon at bounding box center [185, 386] width 21 height 19
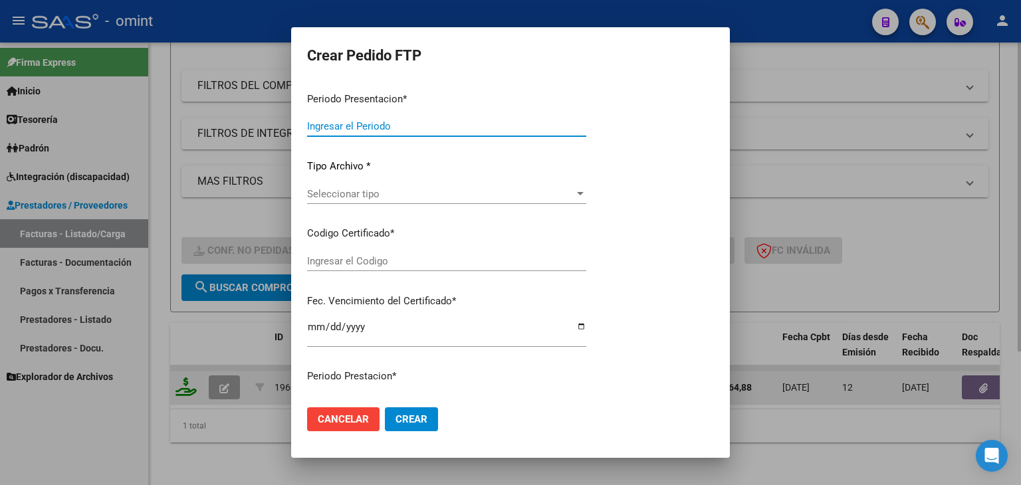
type input "202508"
type input "$ 98.964,88"
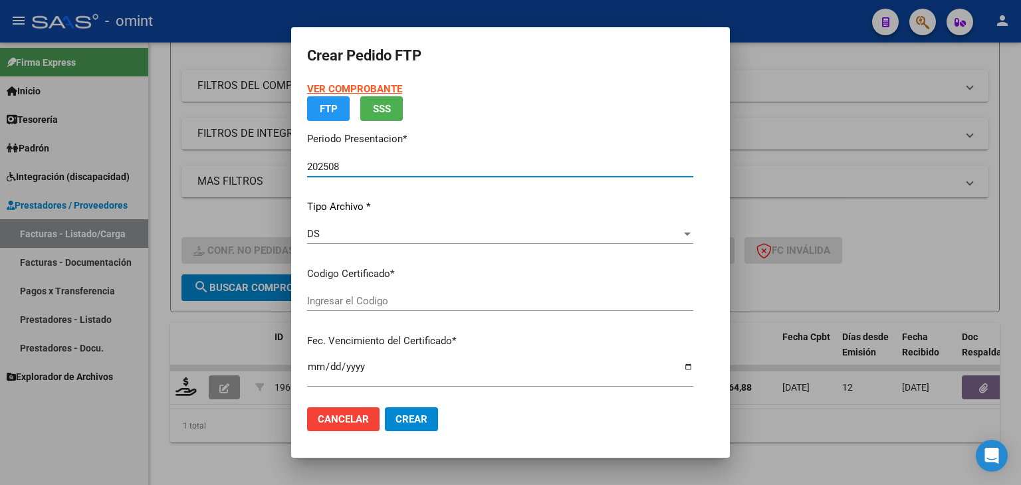
type input "6697715897"
type input "2027-07-31"
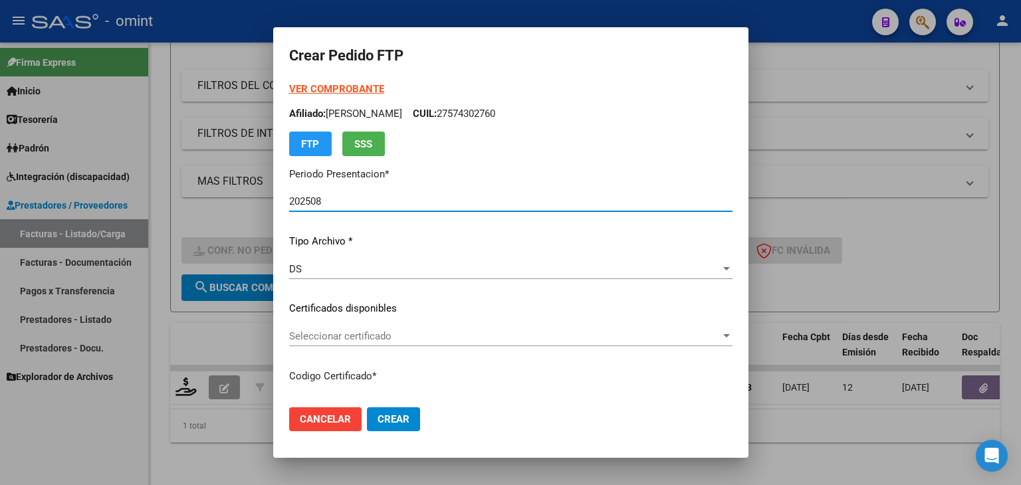
click at [306, 341] on span "Seleccionar certificado" at bounding box center [504, 336] width 431 height 12
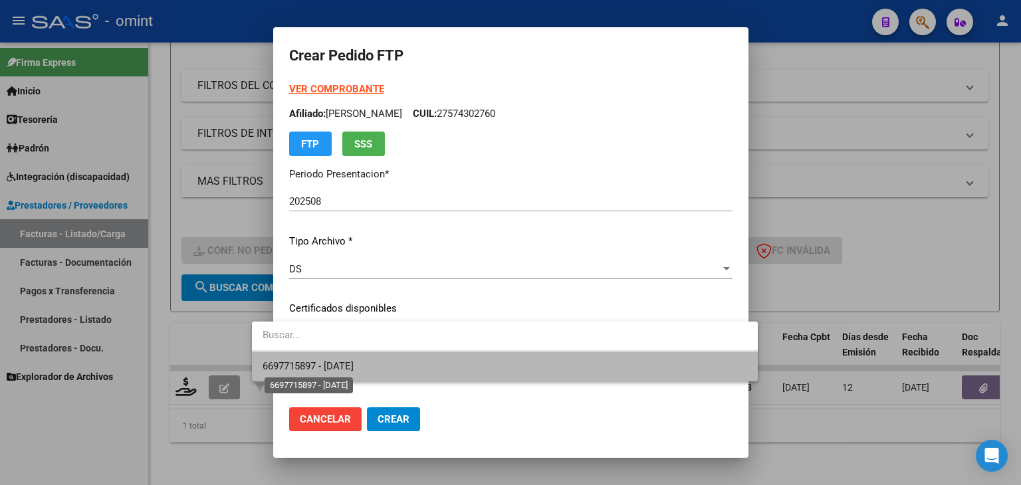
click at [311, 360] on span "6697715897 - 2027-07-31" at bounding box center [307, 366] width 91 height 12
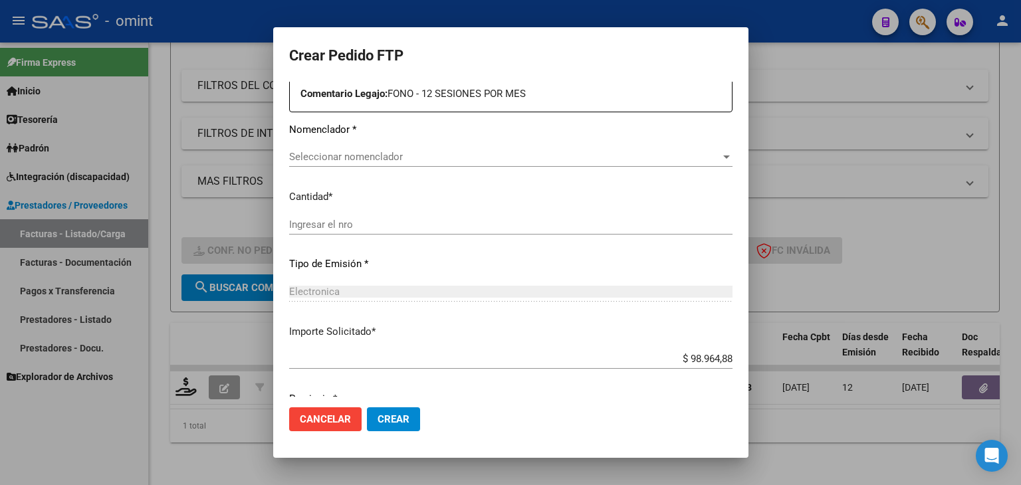
scroll to position [532, 0]
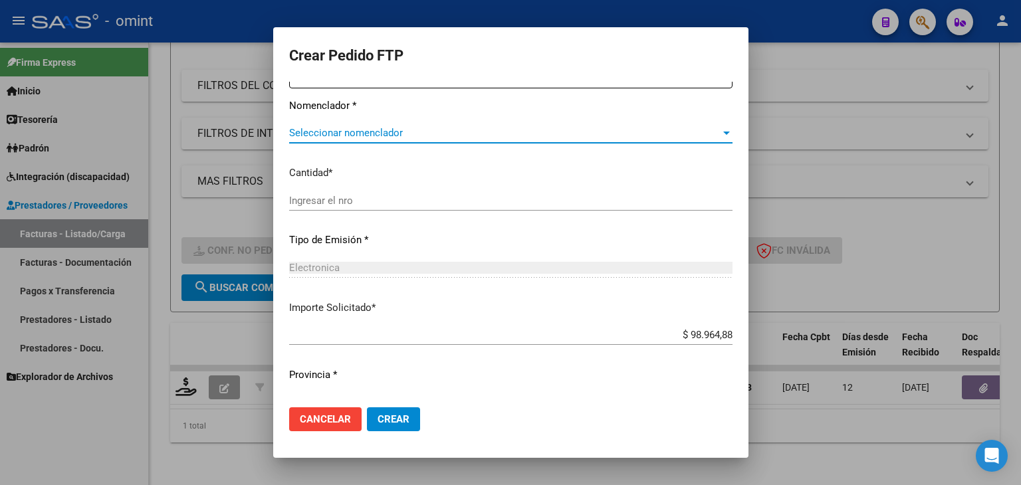
click at [340, 134] on span "Seleccionar nomenclador" at bounding box center [504, 133] width 431 height 12
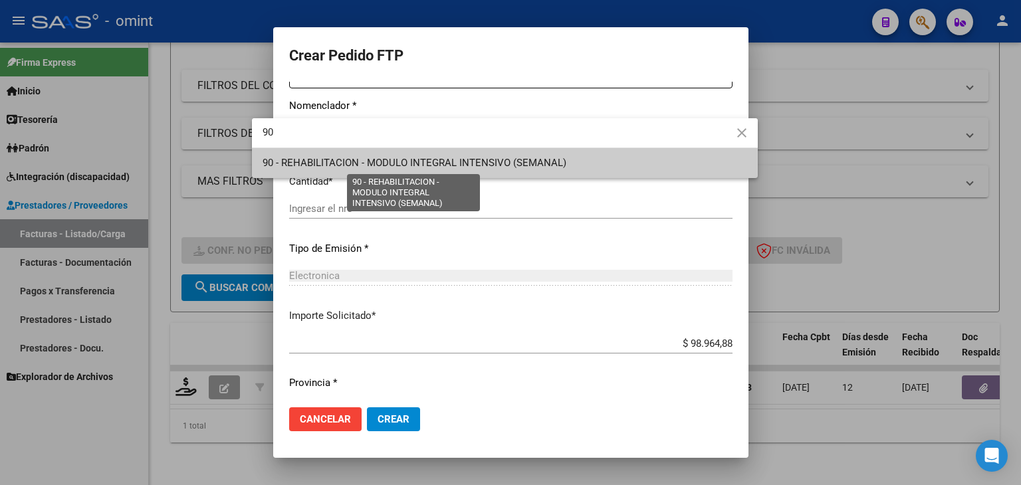
type input "90"
click at [350, 162] on span "90 - REHABILITACION - MODULO INTEGRAL INTENSIVO (SEMANAL)" at bounding box center [414, 163] width 304 height 12
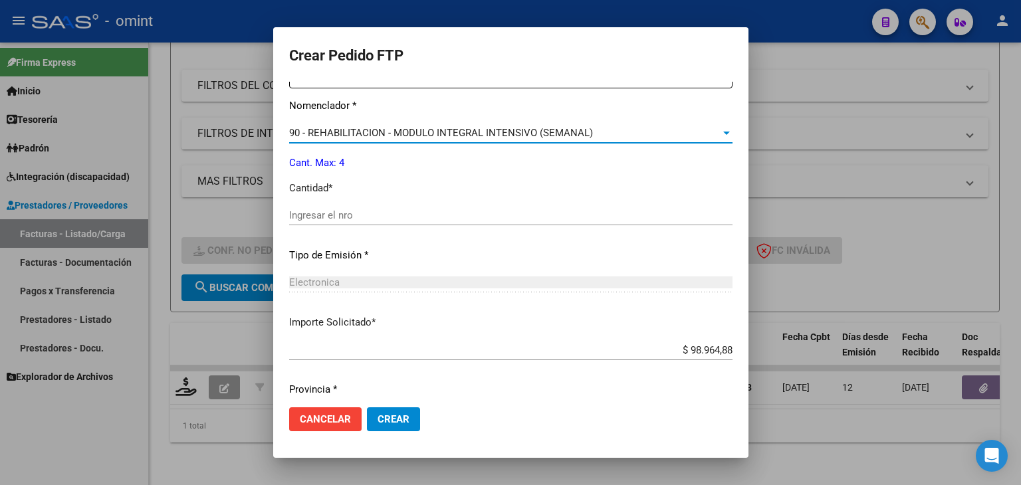
click at [321, 215] on input "Ingresar el nro" at bounding box center [510, 215] width 443 height 12
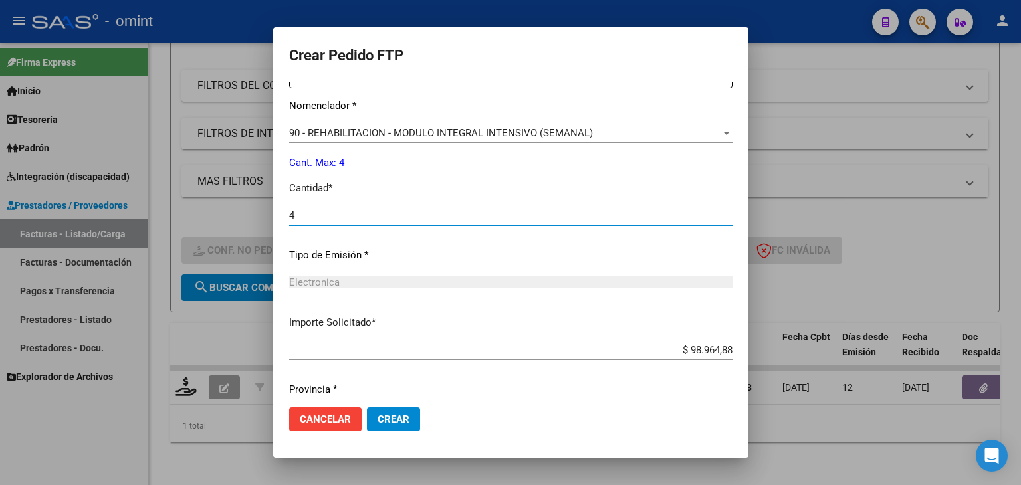
type input "4"
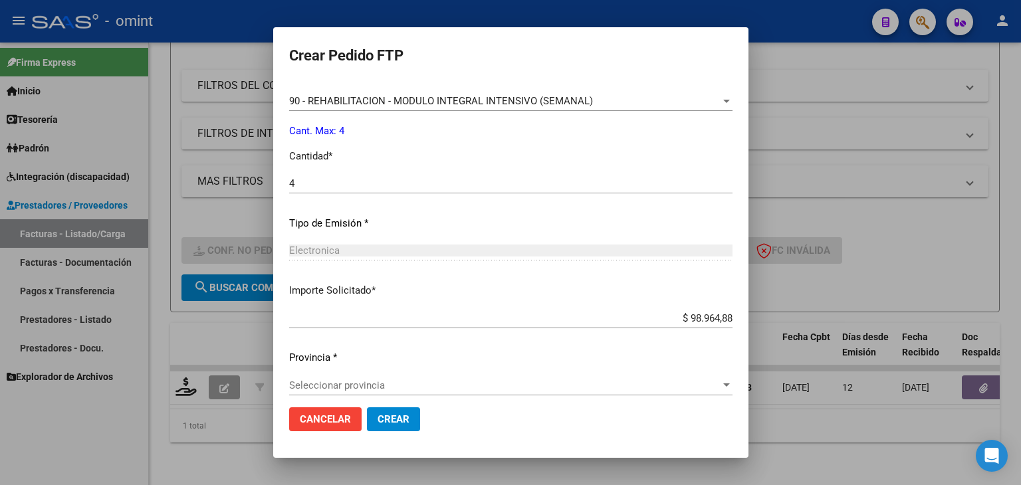
scroll to position [574, 0]
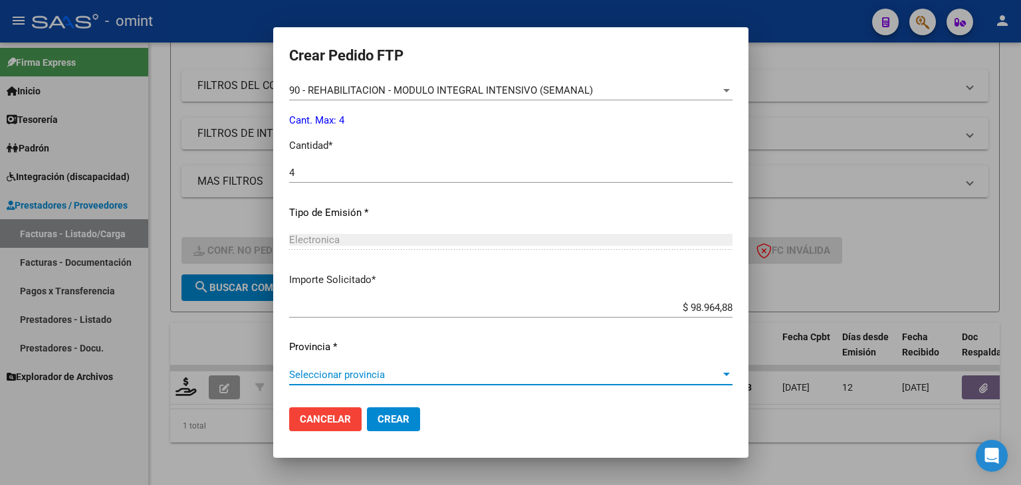
click at [322, 371] on span "Seleccionar provincia" at bounding box center [504, 375] width 431 height 12
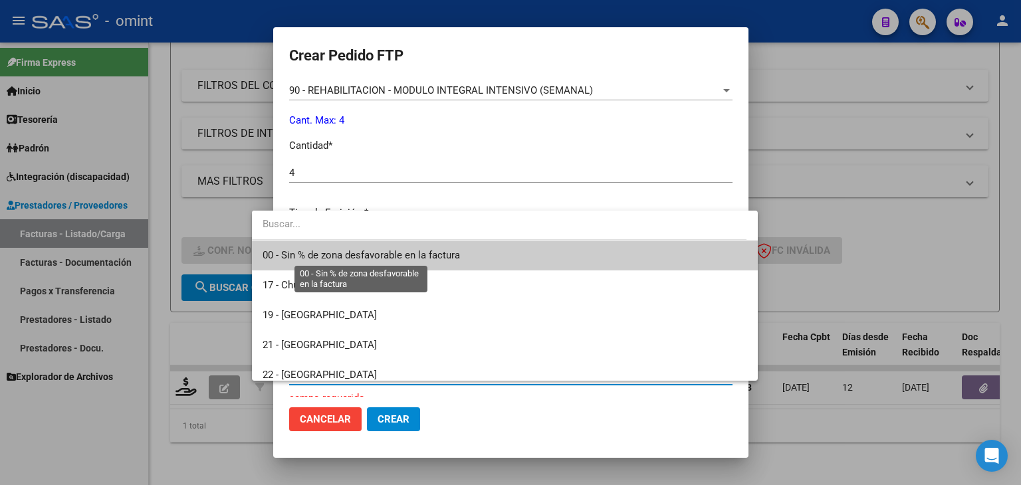
click at [298, 251] on span "00 - Sin % de zona desfavorable en la factura" at bounding box center [360, 255] width 197 height 12
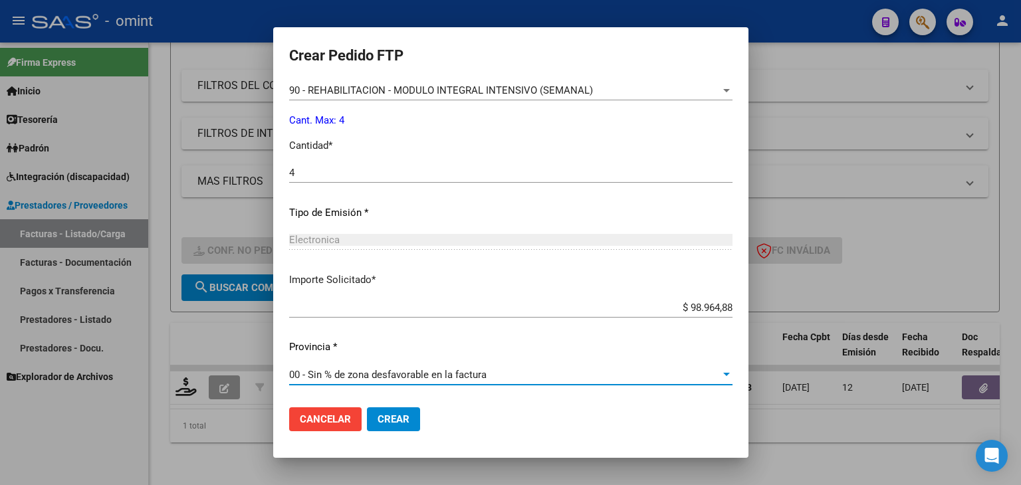
click at [384, 423] on button "Crear" at bounding box center [393, 419] width 53 height 24
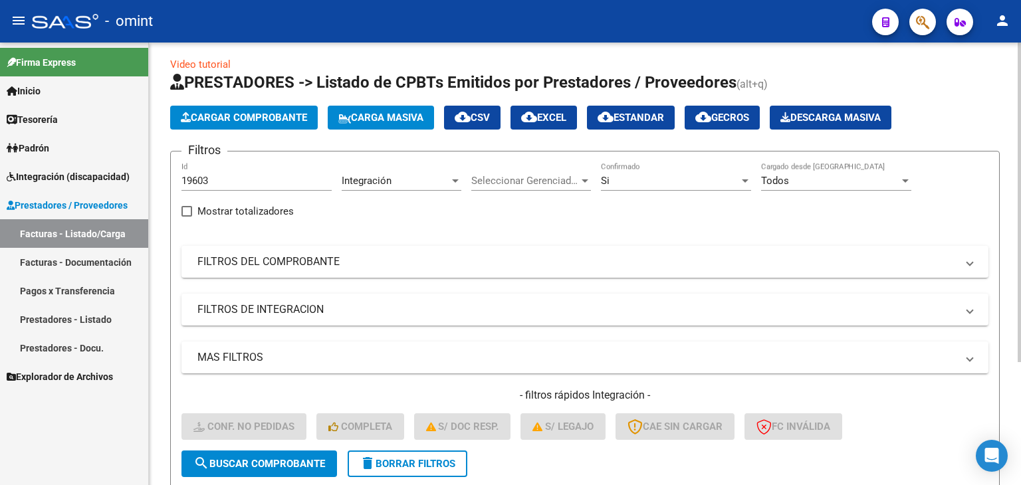
scroll to position [0, 0]
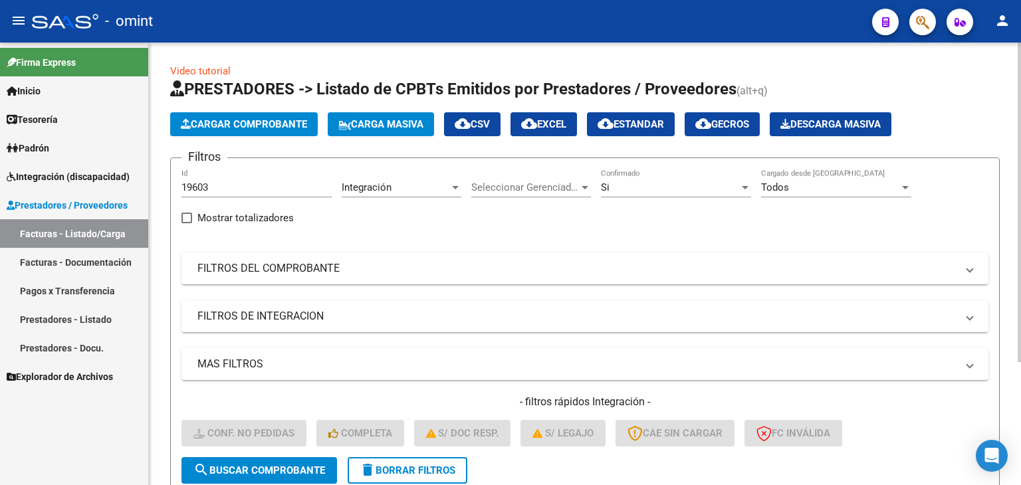
click at [201, 182] on input "19603" at bounding box center [256, 187] width 150 height 12
paste input "321"
type input "19321"
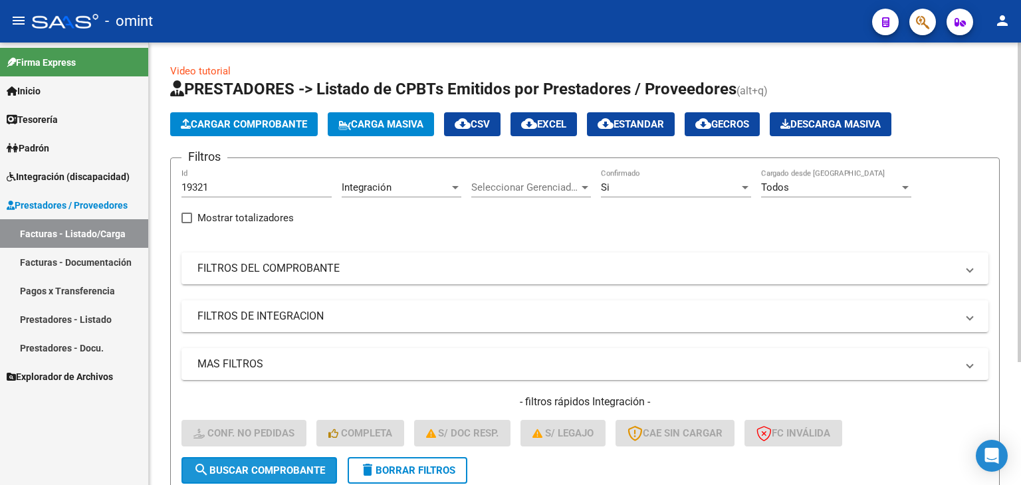
click at [316, 472] on span "search Buscar Comprobante" at bounding box center [259, 470] width 132 height 12
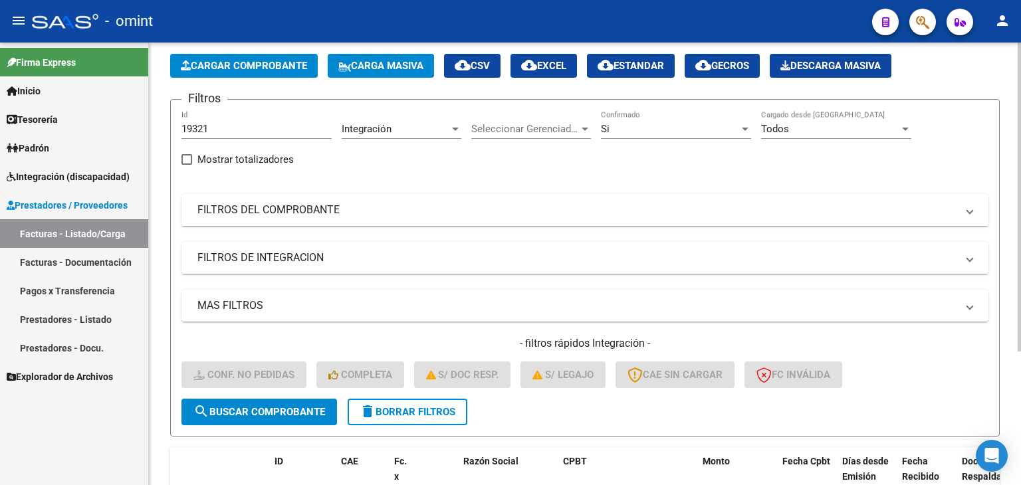
scroll to position [191, 0]
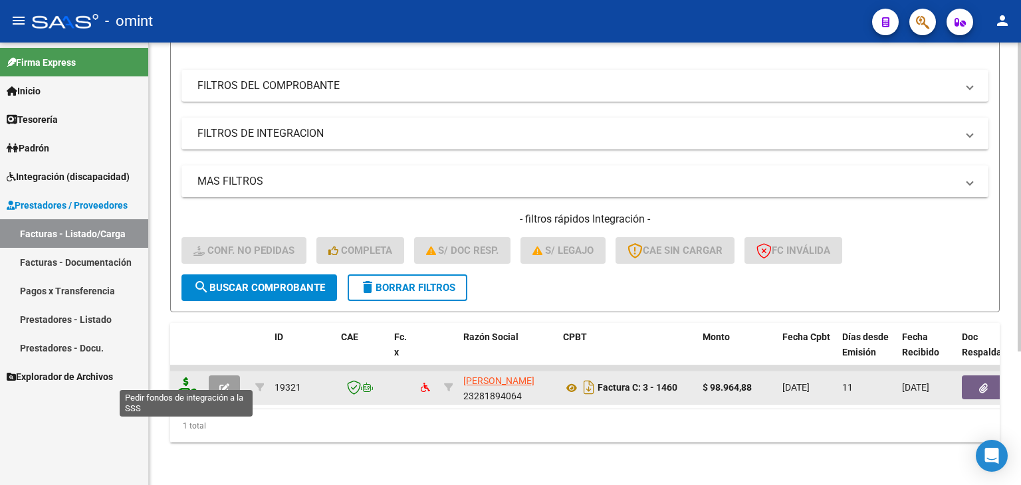
click at [186, 378] on icon at bounding box center [185, 386] width 21 height 19
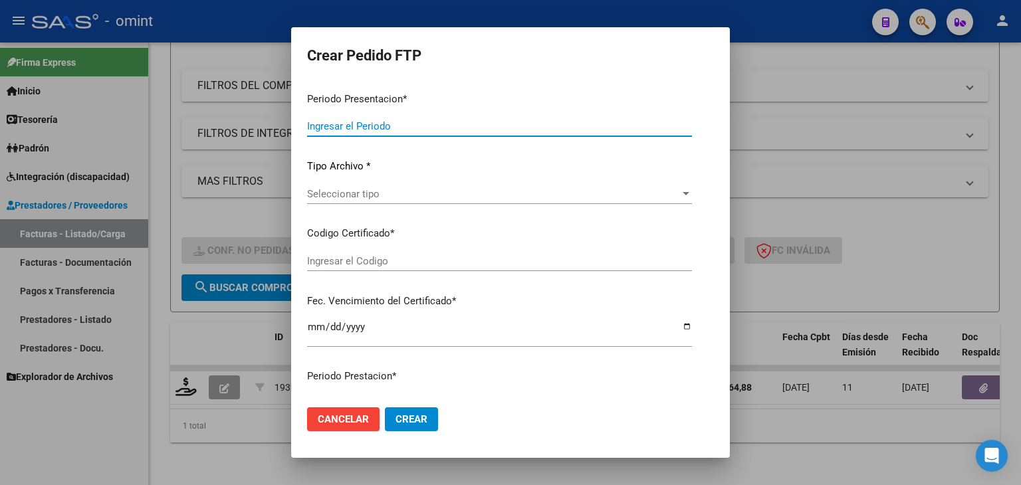
type input "202508"
type input "$ 98.964,88"
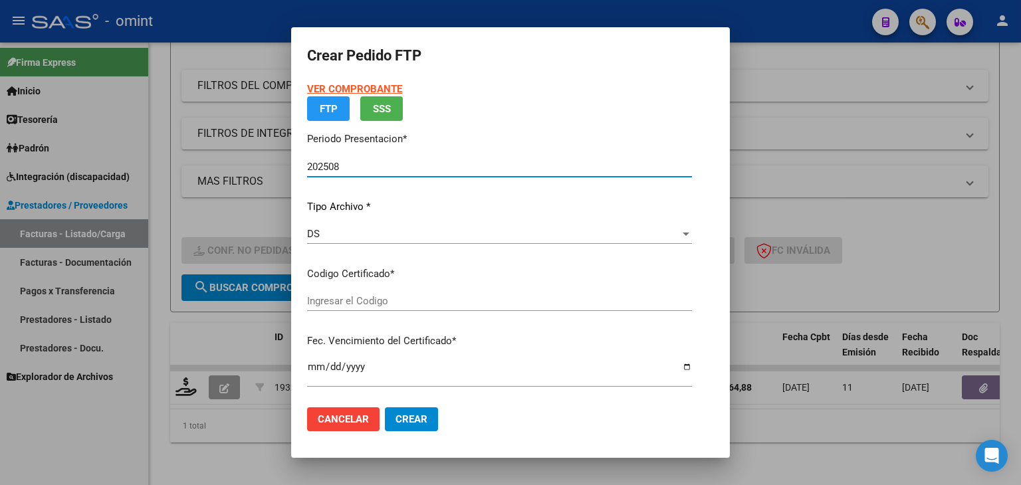
type input "6697715897"
type input "2027-07-31"
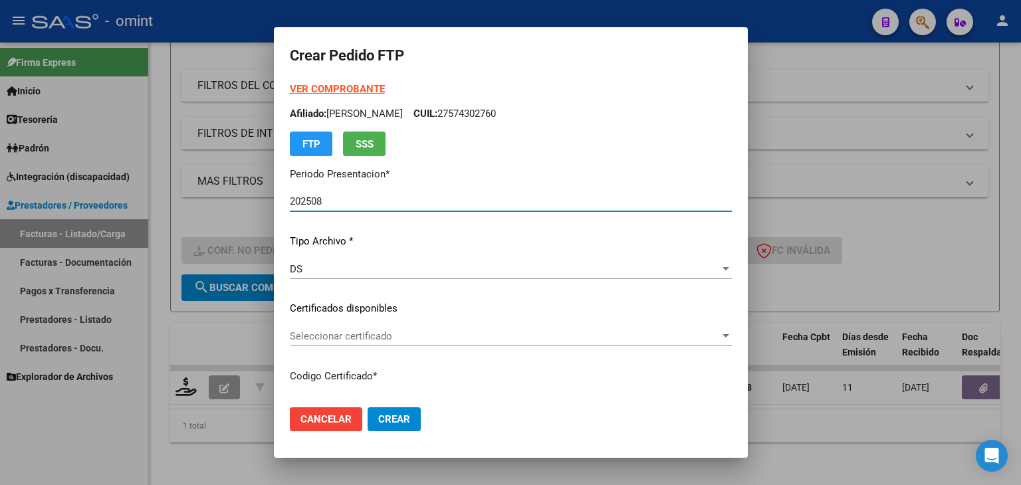
click at [331, 330] on span "Seleccionar certificado" at bounding box center [505, 336] width 430 height 12
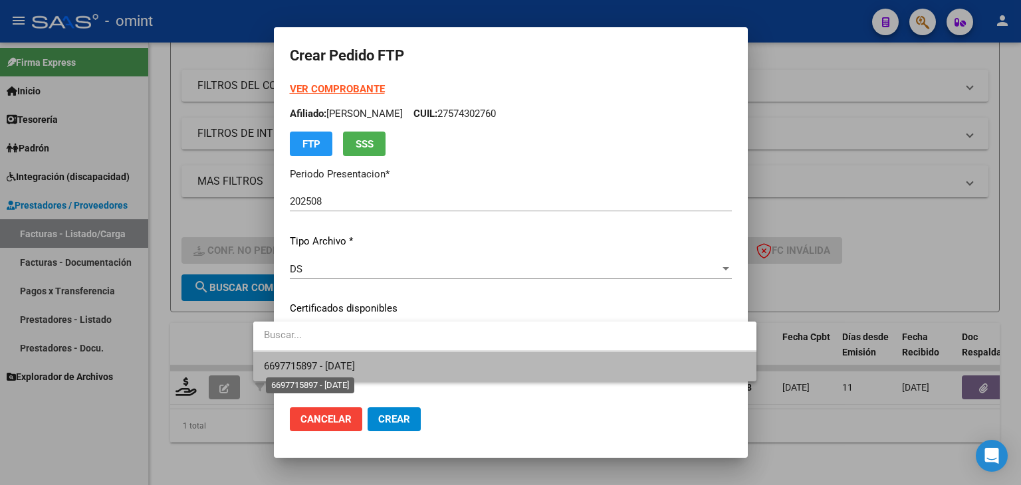
click at [343, 368] on span "6697715897 - 2027-07-31" at bounding box center [309, 366] width 91 height 12
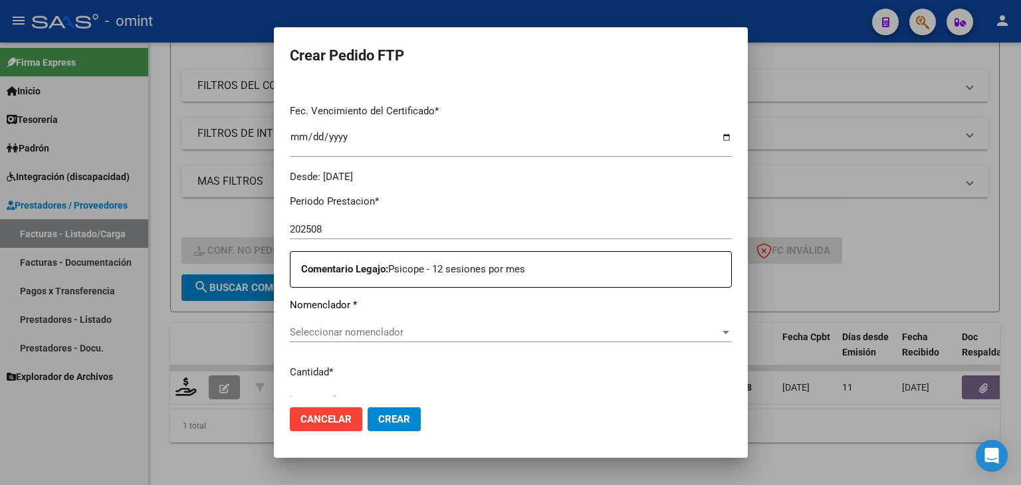
scroll to position [465, 0]
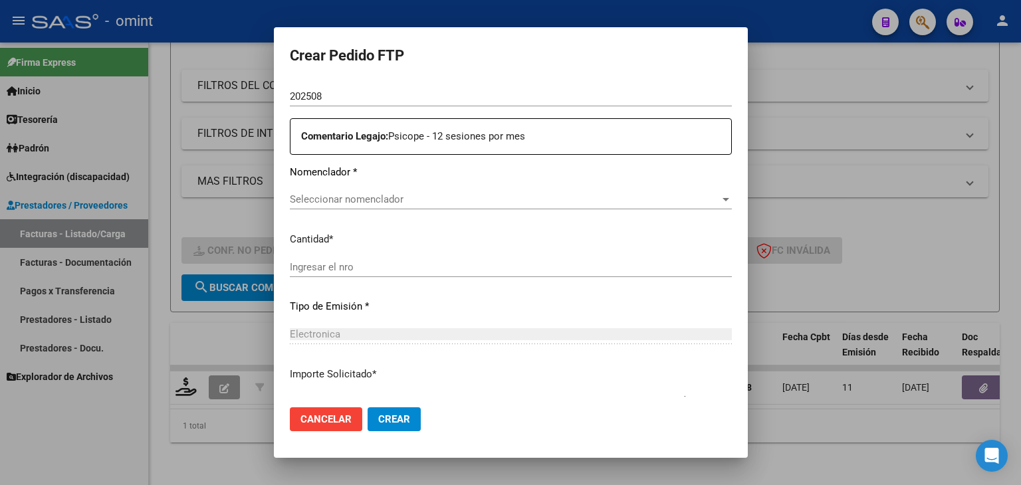
click at [308, 197] on span "Seleccionar nomenclador" at bounding box center [505, 199] width 430 height 12
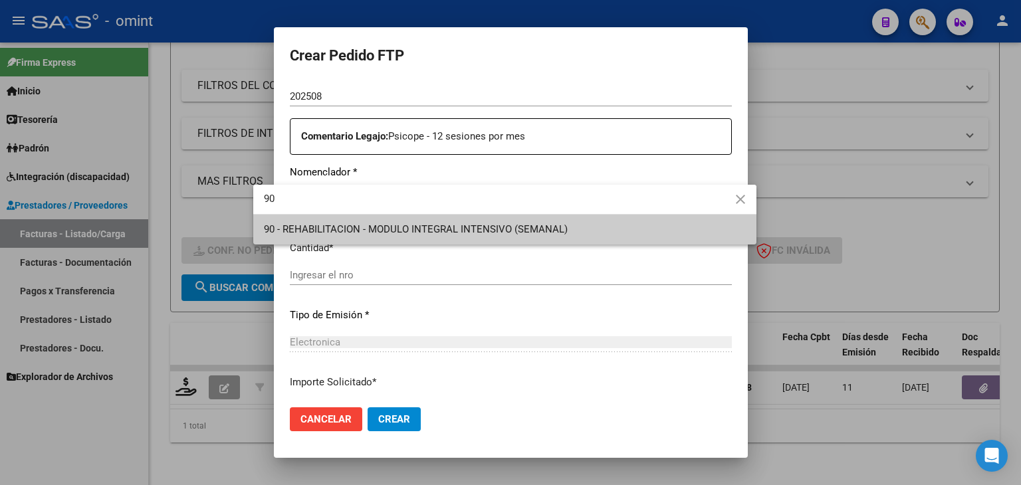
type input "90"
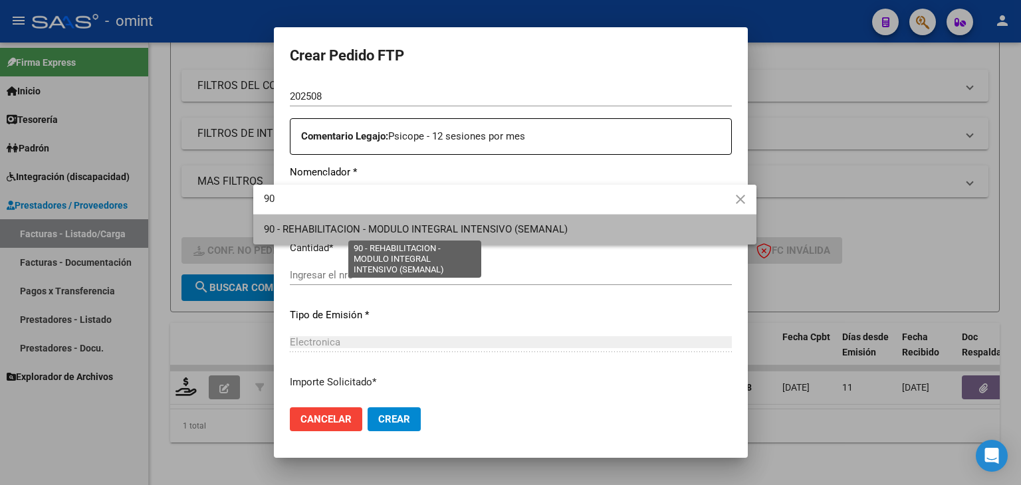
click at [296, 229] on span "90 - REHABILITACION - MODULO INTEGRAL INTENSIVO (SEMANAL)" at bounding box center [416, 229] width 304 height 12
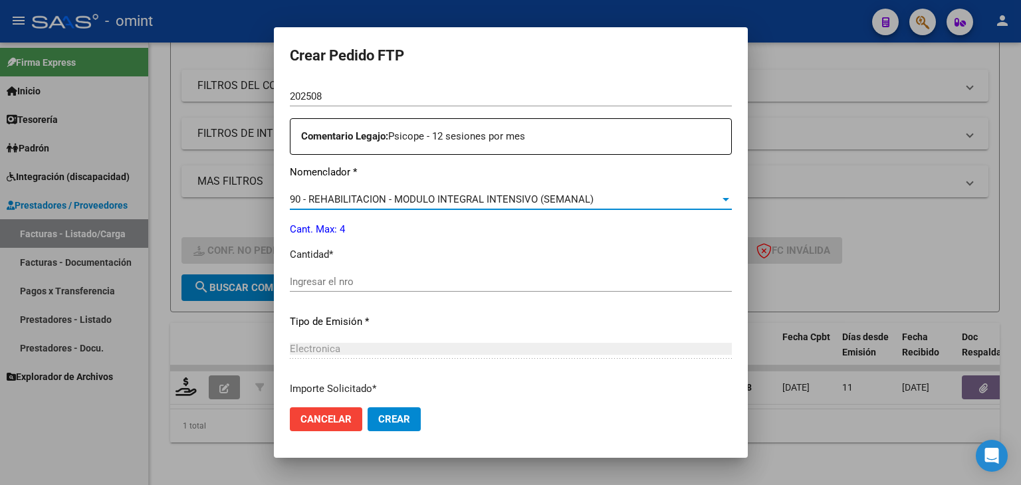
click at [310, 280] on input "Ingresar el nro" at bounding box center [511, 282] width 442 height 12
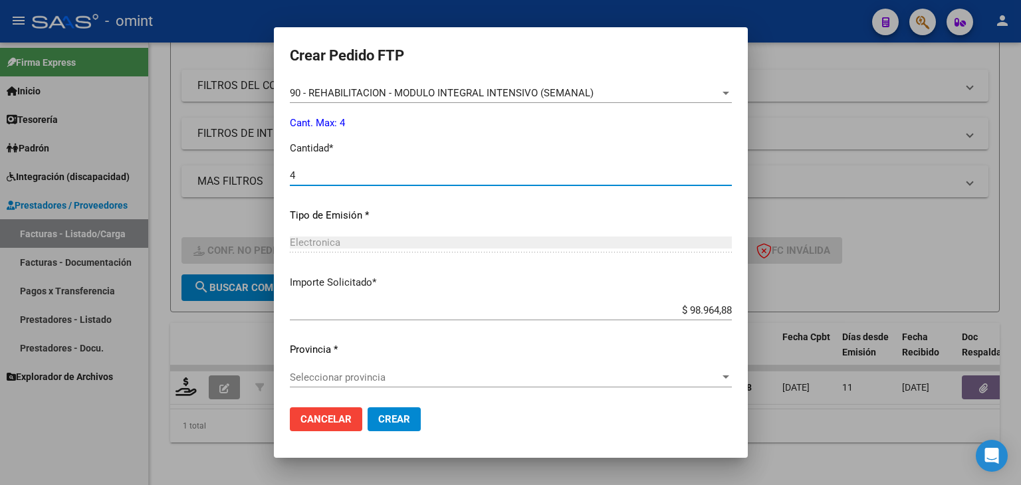
scroll to position [574, 0]
type input "4"
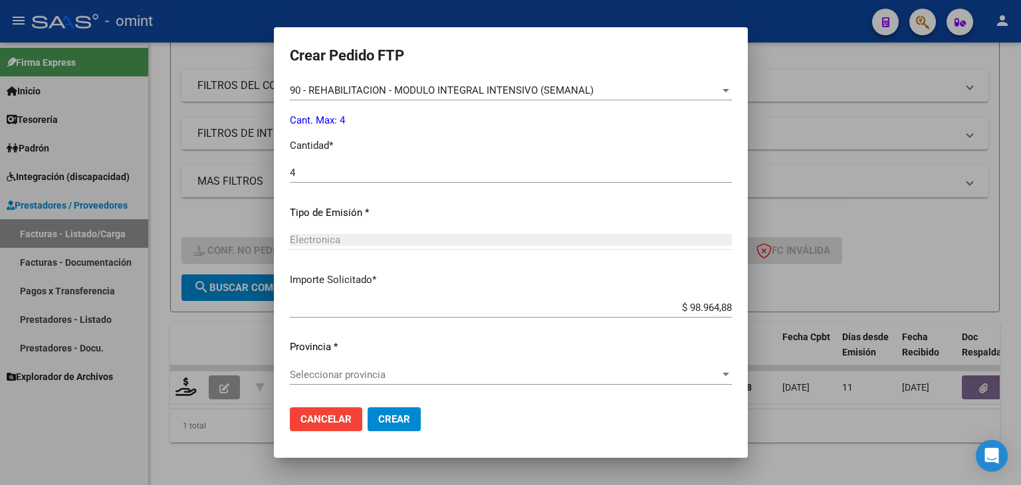
click at [354, 381] on div "Seleccionar provincia Seleccionar provincia" at bounding box center [511, 375] width 442 height 20
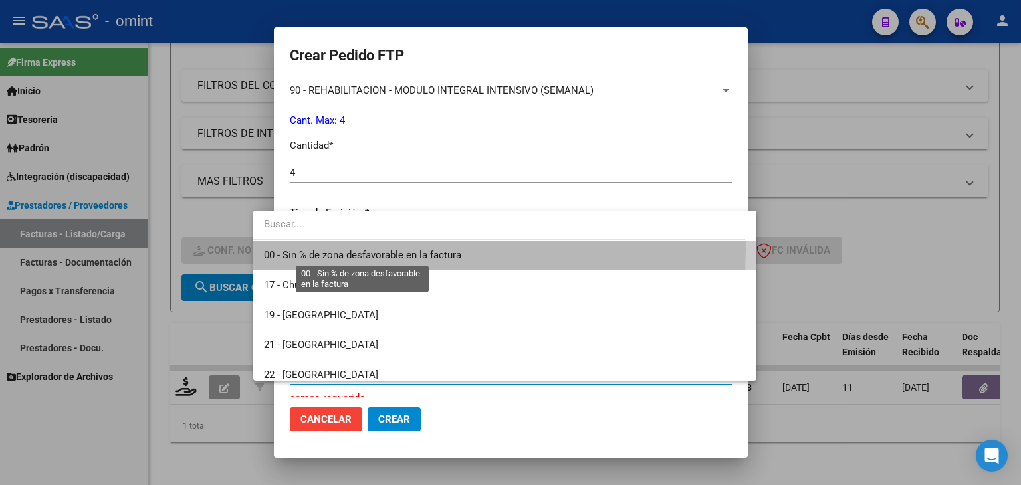
click at [297, 249] on span "00 - Sin % de zona desfavorable en la factura" at bounding box center [362, 255] width 197 height 12
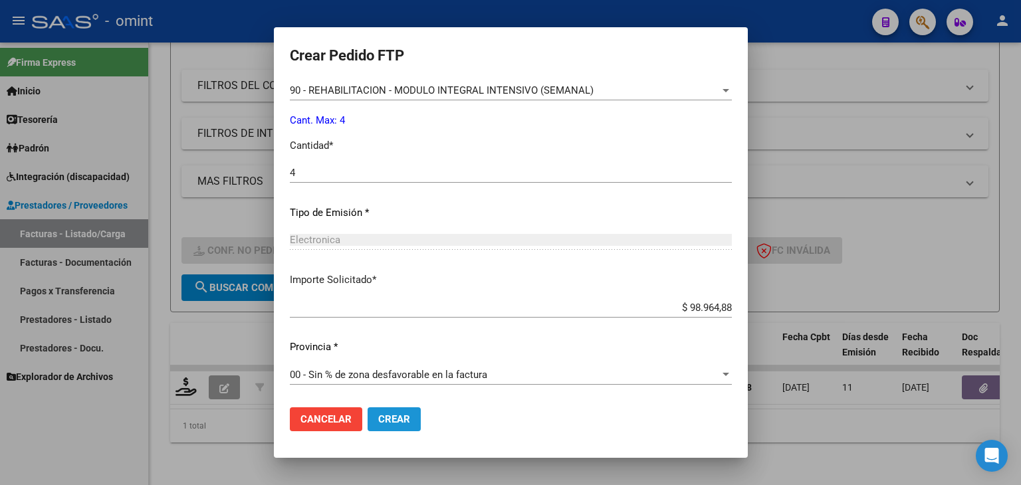
click at [378, 419] on span "Crear" at bounding box center [394, 419] width 32 height 12
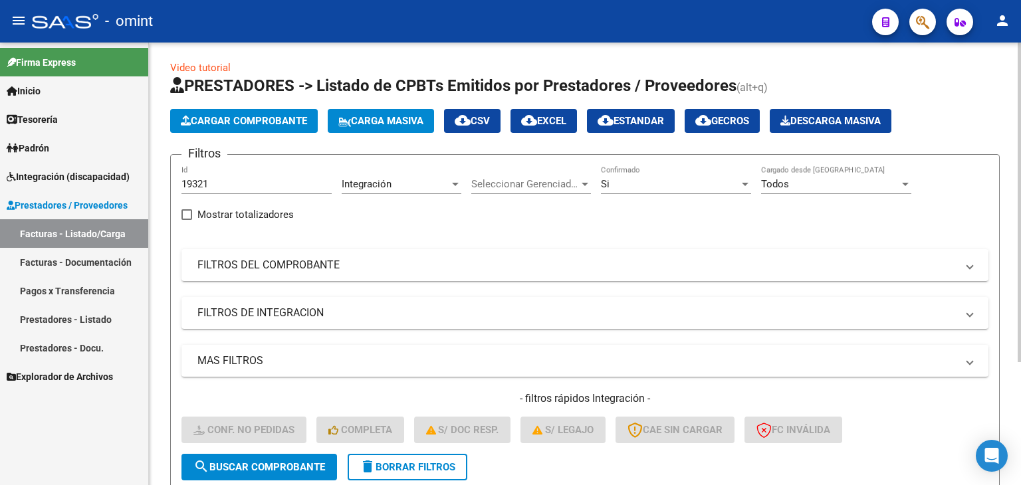
scroll to position [0, 0]
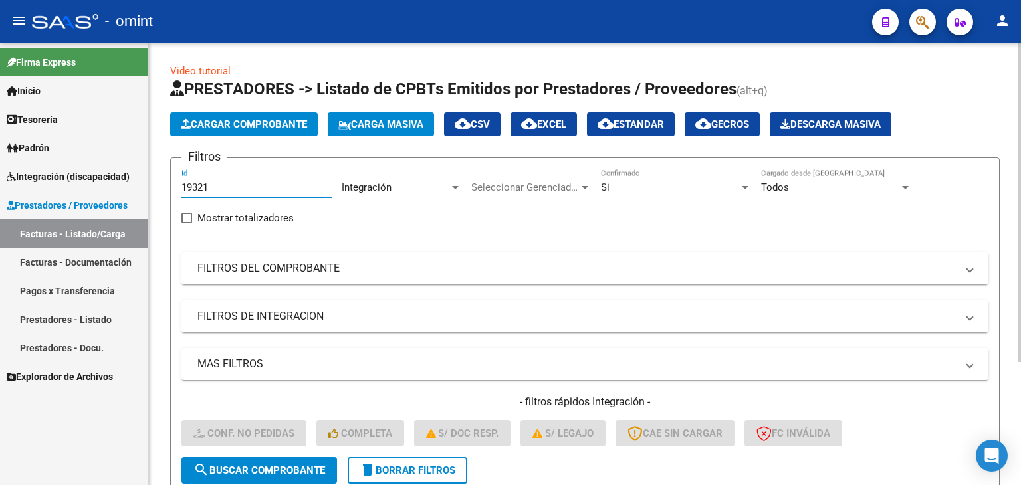
click at [200, 184] on input "19321" at bounding box center [256, 187] width 150 height 12
paste input "20397"
type input "20397"
click at [283, 466] on span "search Buscar Comprobante" at bounding box center [259, 470] width 132 height 12
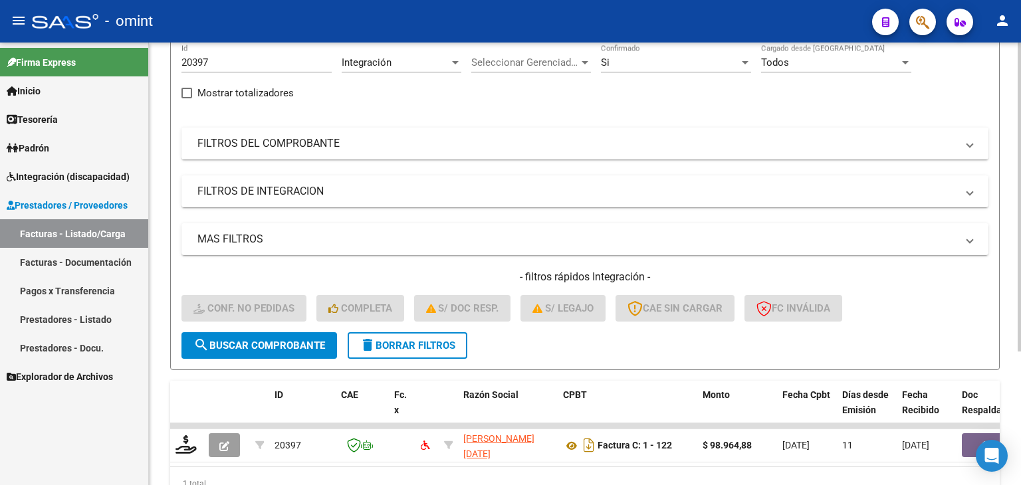
scroll to position [191, 0]
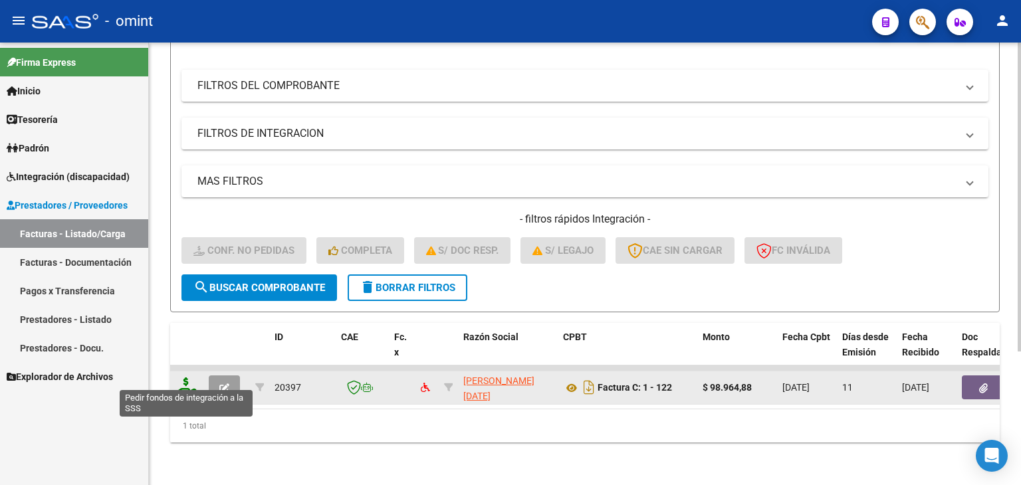
click at [186, 377] on icon at bounding box center [185, 386] width 21 height 19
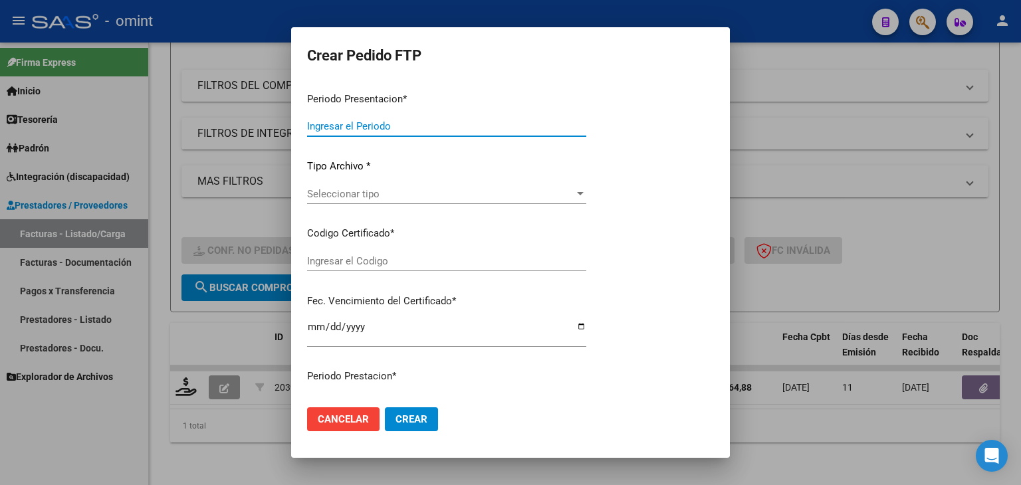
type input "202508"
type input "$ 98.964,88"
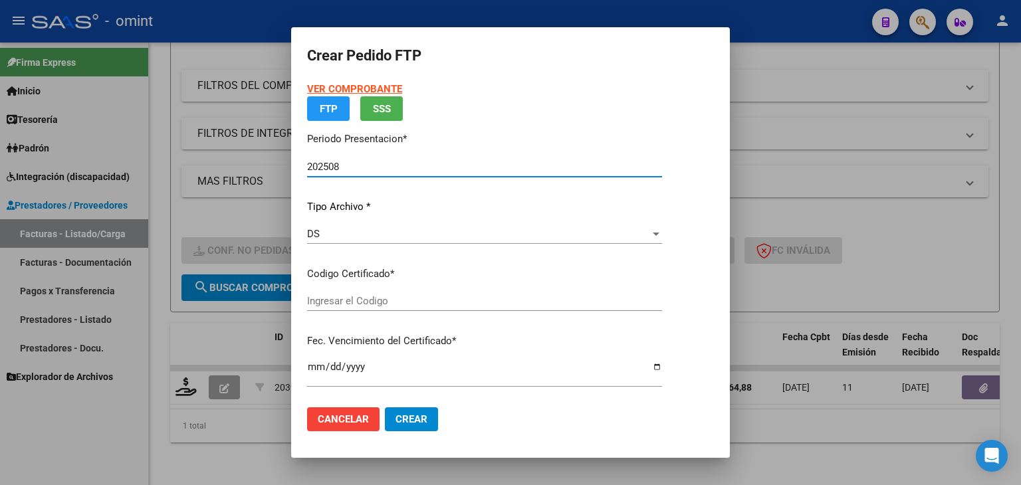
type input "6697715897"
type input "2027-07-31"
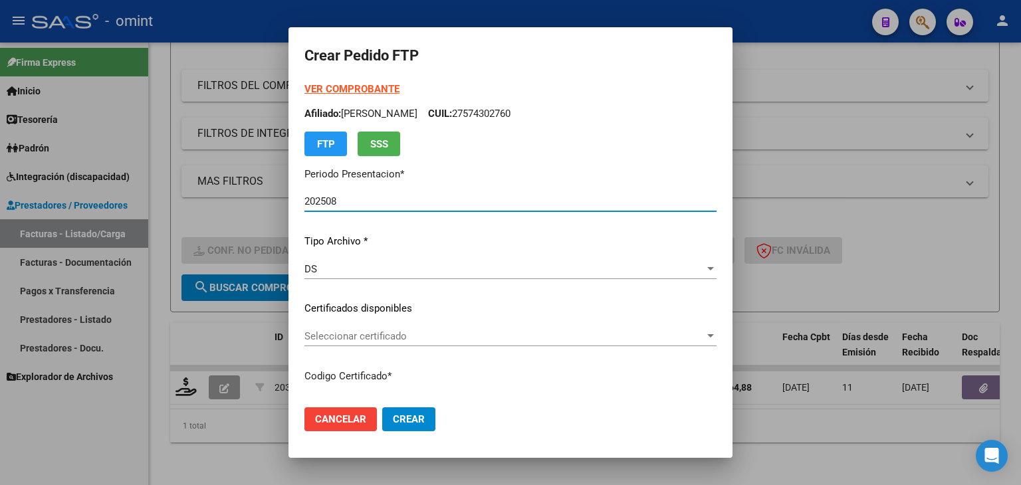
click at [379, 332] on span "Seleccionar certificado" at bounding box center [504, 336] width 400 height 12
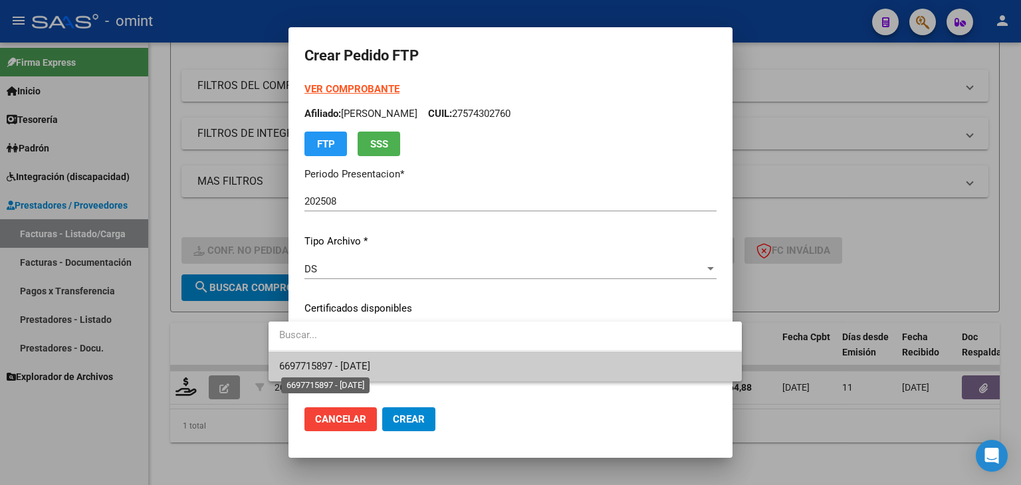
click at [348, 363] on span "6697715897 - 2027-07-31" at bounding box center [324, 366] width 91 height 12
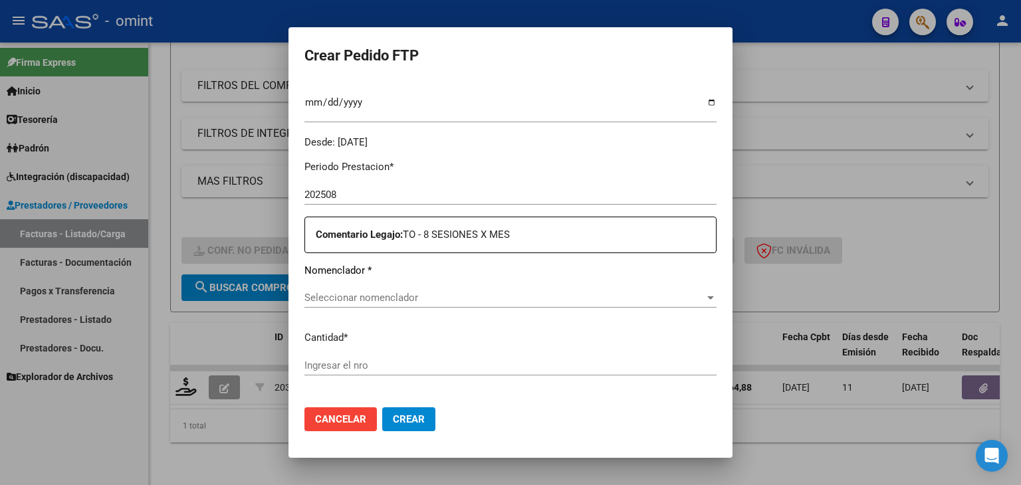
scroll to position [399, 0]
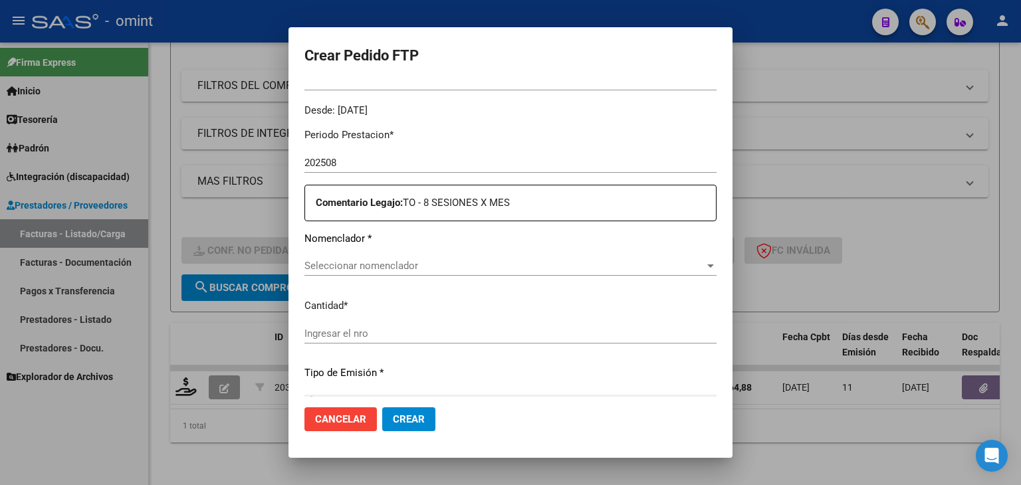
click at [359, 269] on span "Seleccionar nomenclador" at bounding box center [504, 266] width 400 height 12
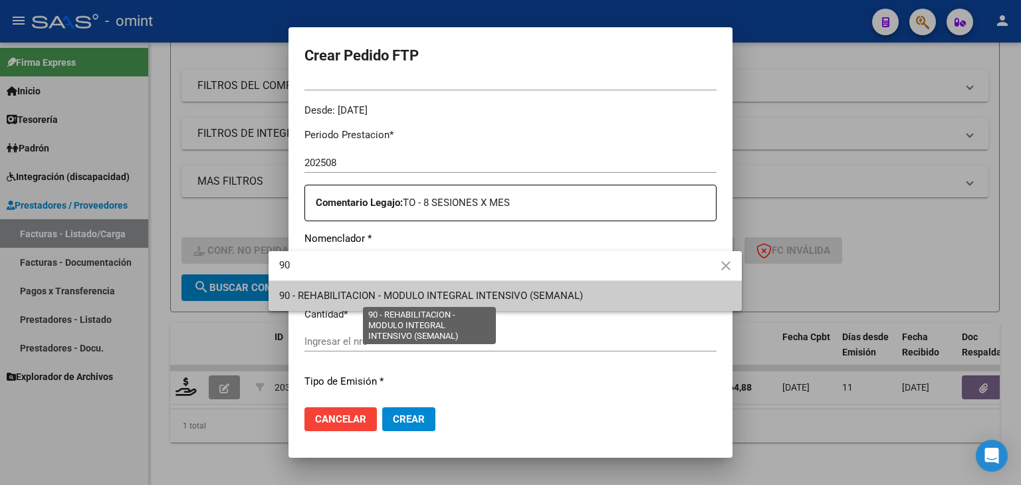
type input "90"
click at [357, 291] on span "90 - REHABILITACION - MODULO INTEGRAL INTENSIVO (SEMANAL)" at bounding box center [431, 296] width 304 height 12
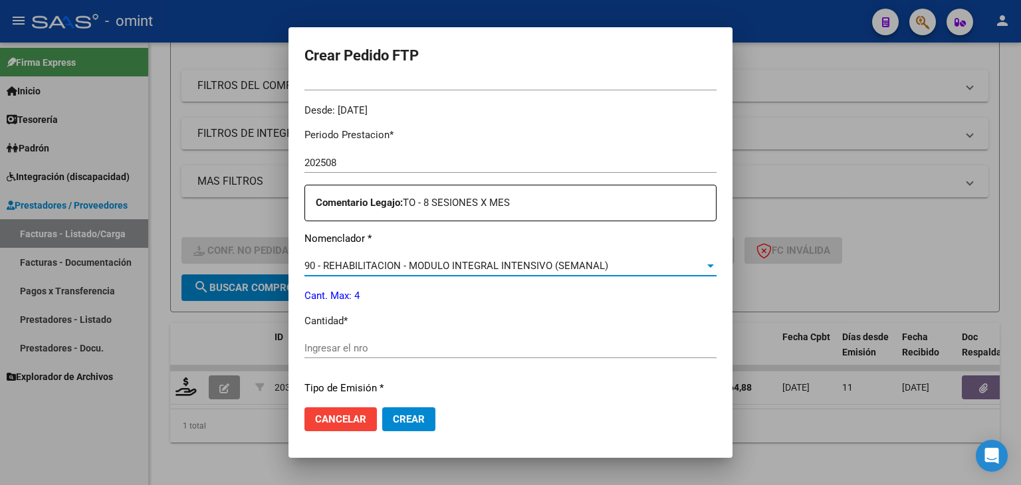
click at [316, 351] on input "Ingresar el nro" at bounding box center [510, 348] width 412 height 12
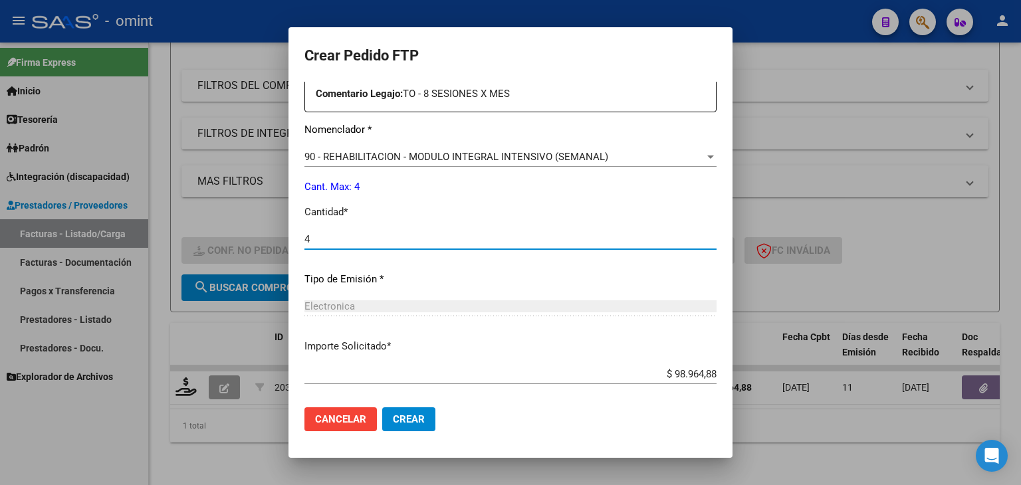
scroll to position [574, 0]
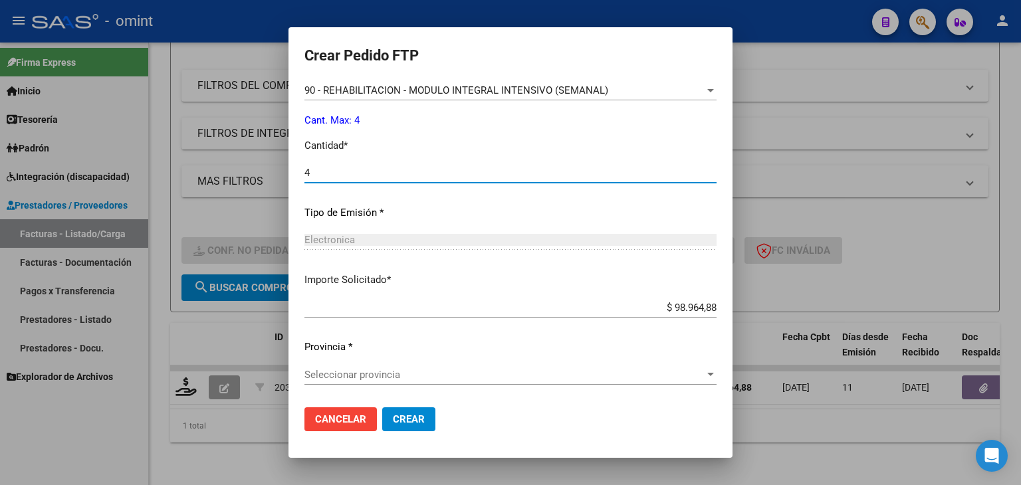
type input "4"
click at [368, 373] on span "Seleccionar provincia" at bounding box center [504, 375] width 400 height 12
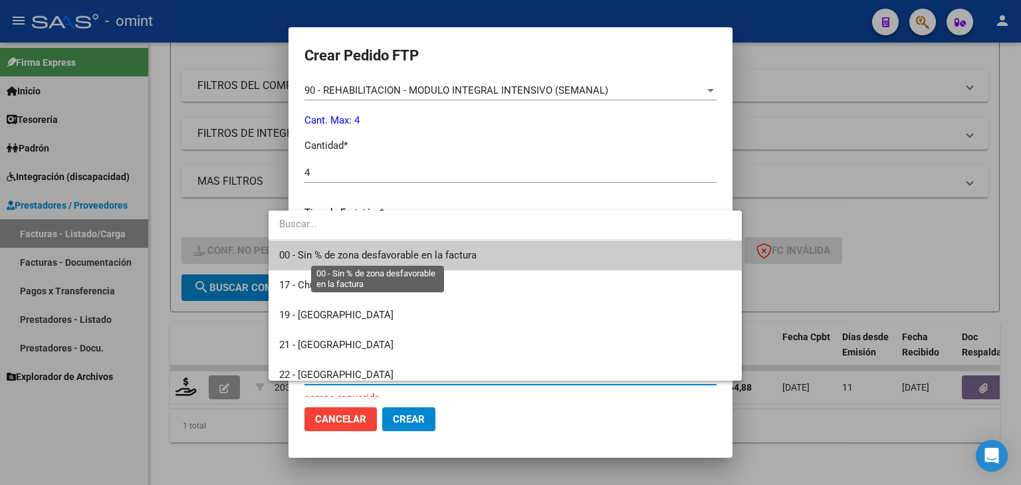
drag, startPoint x: 320, startPoint y: 251, endPoint x: 320, endPoint y: 262, distance: 11.3
click at [319, 250] on span "00 - Sin % de zona desfavorable en la factura" at bounding box center [377, 255] width 197 height 12
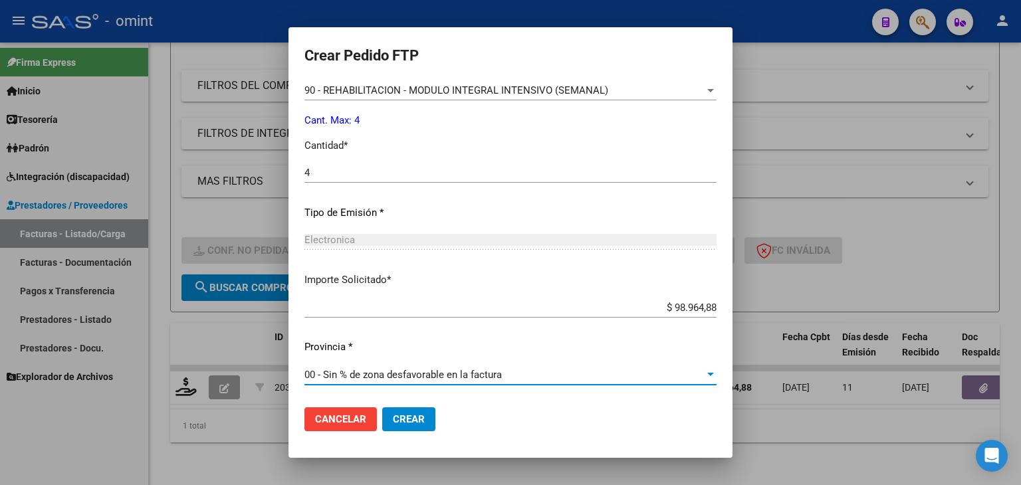
click at [393, 421] on span "Crear" at bounding box center [409, 419] width 32 height 12
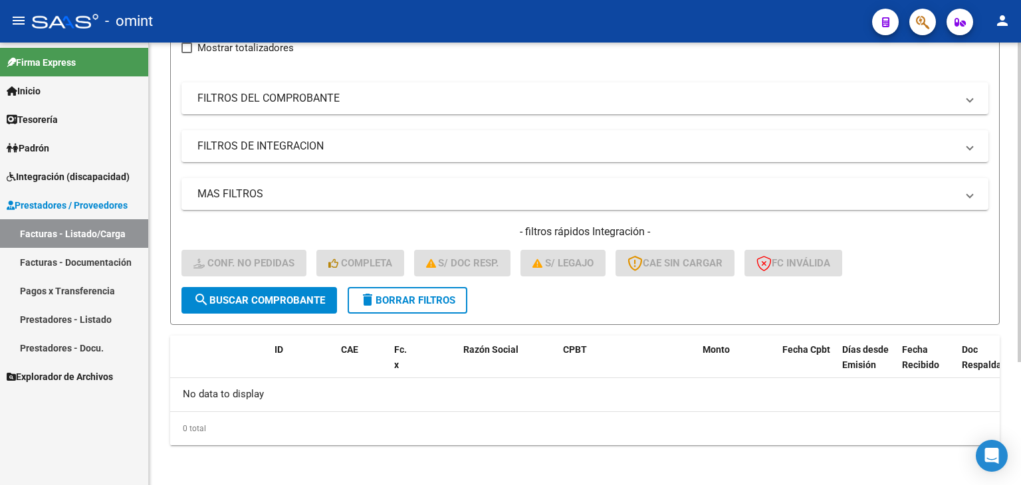
scroll to position [37, 0]
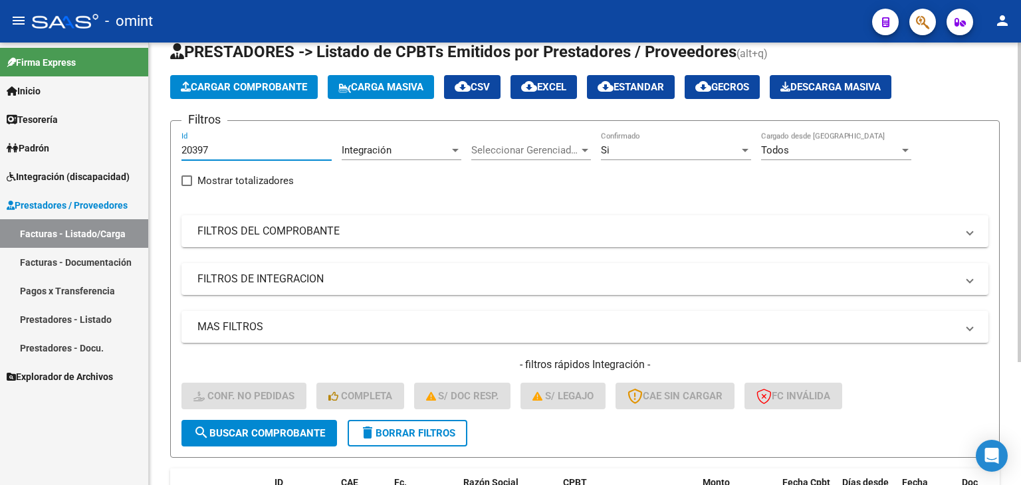
click at [202, 147] on input "20397" at bounding box center [256, 150] width 150 height 12
paste input "5"
type input "20395"
drag, startPoint x: 292, startPoint y: 433, endPoint x: 338, endPoint y: 427, distance: 46.2
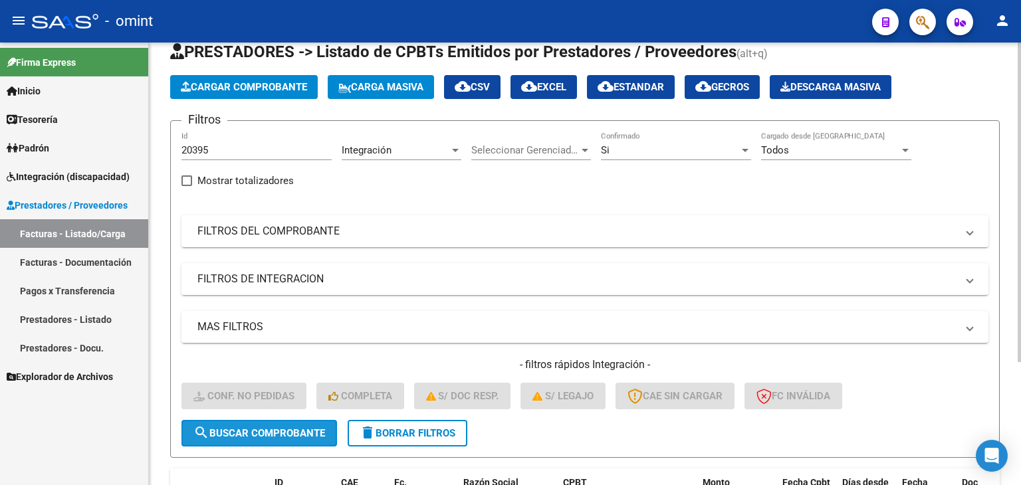
click at [292, 433] on span "search Buscar Comprobante" at bounding box center [259, 433] width 132 height 12
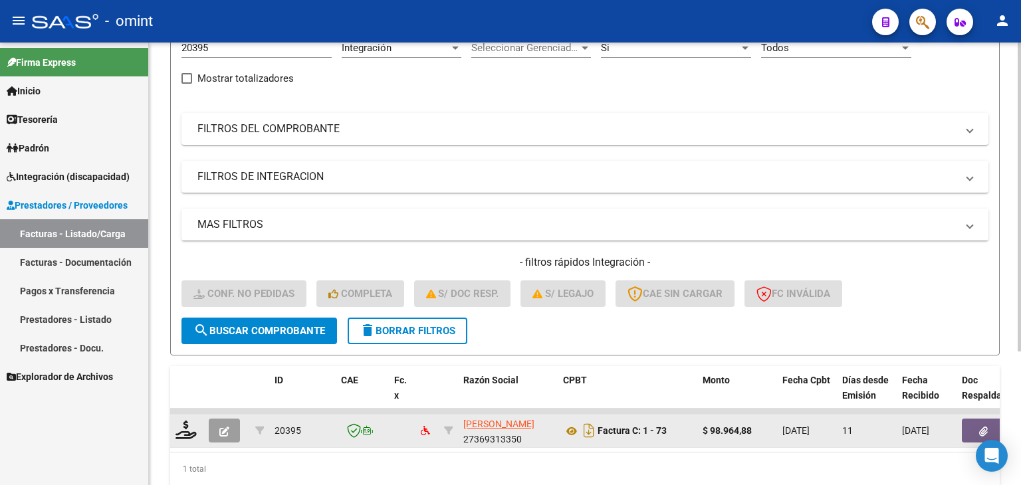
scroll to position [141, 0]
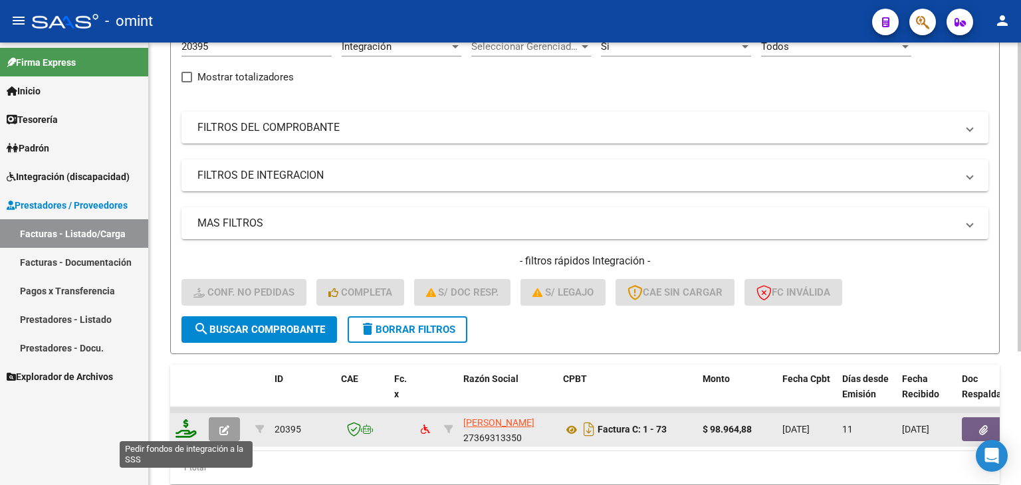
click at [193, 426] on icon at bounding box center [185, 428] width 21 height 19
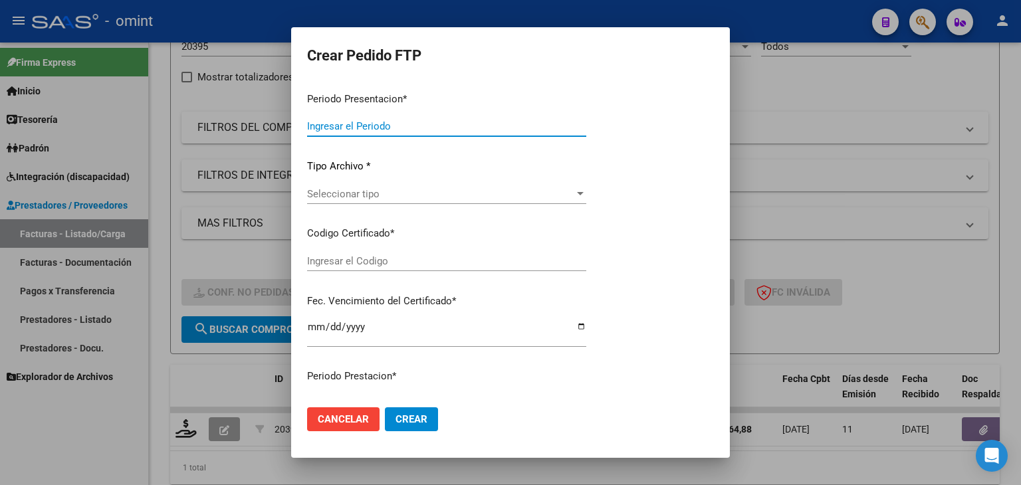
type input "202508"
type input "$ 98.964,88"
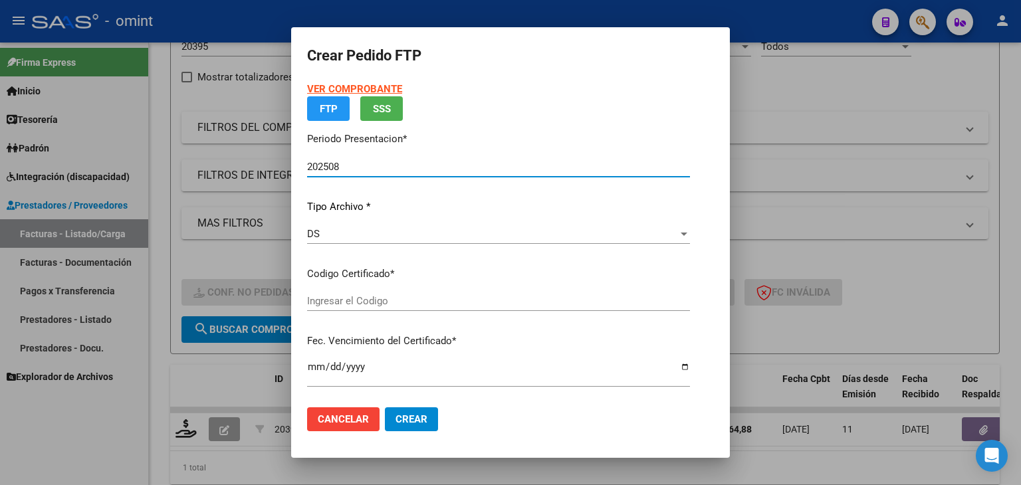
type input "6697715897"
type input "2027-07-31"
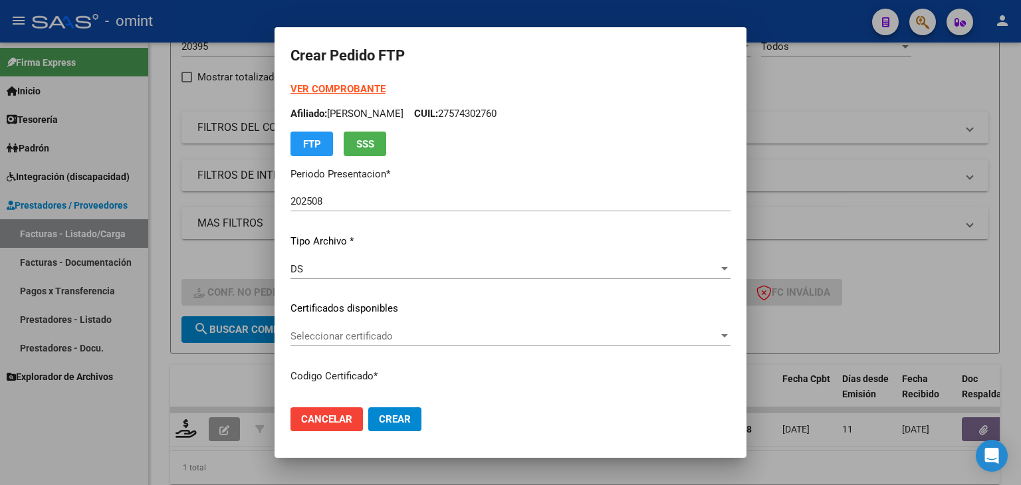
click at [340, 328] on div "Seleccionar certificado Seleccionar certificado" at bounding box center [510, 336] width 440 height 20
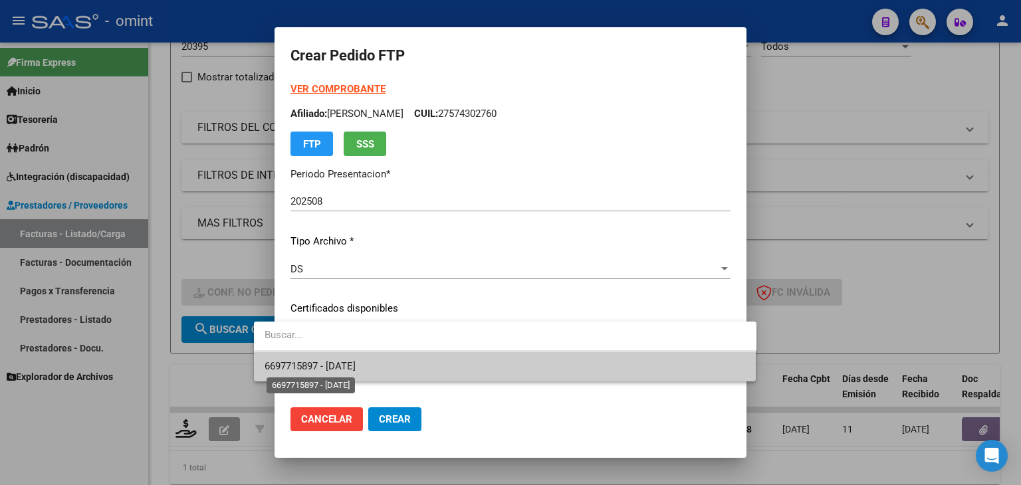
click at [348, 364] on span "6697715897 - 2027-07-31" at bounding box center [309, 366] width 91 height 12
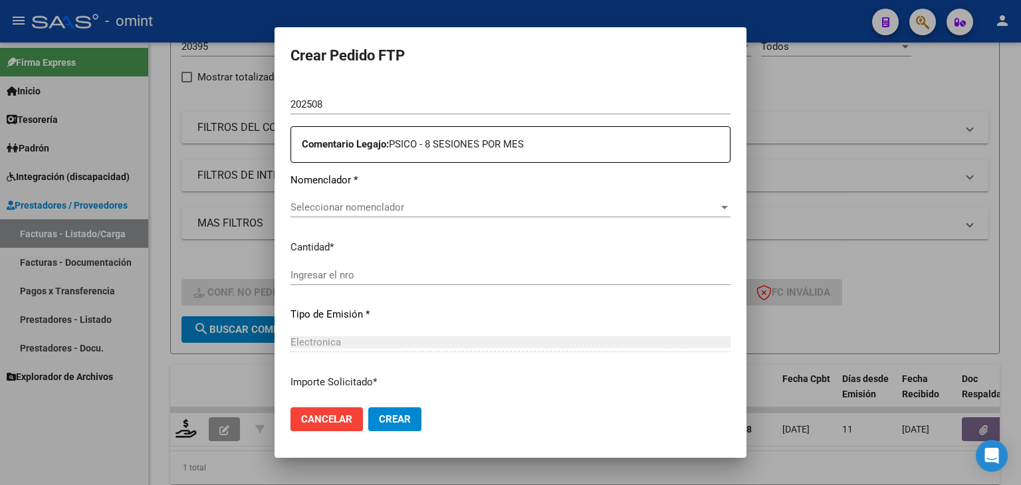
scroll to position [465, 0]
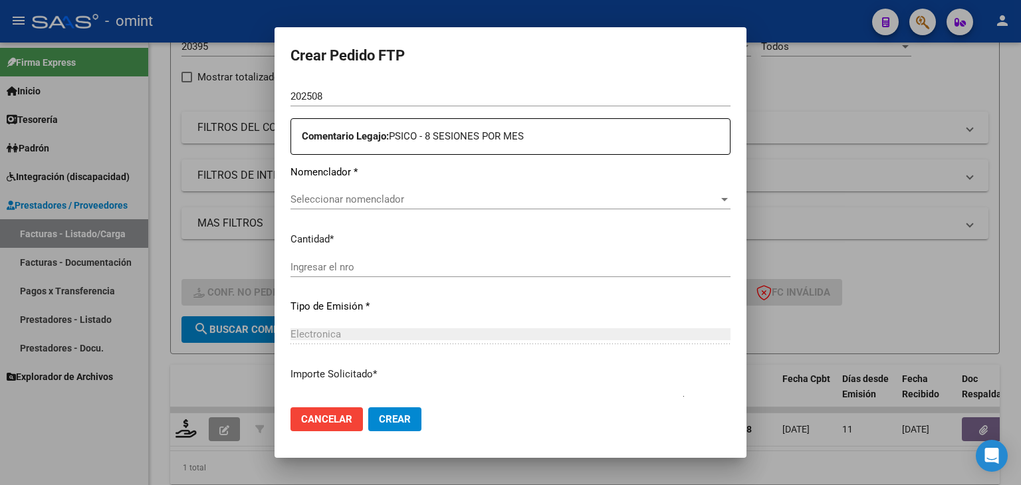
click at [357, 193] on span "Seleccionar nomenclador" at bounding box center [504, 199] width 428 height 12
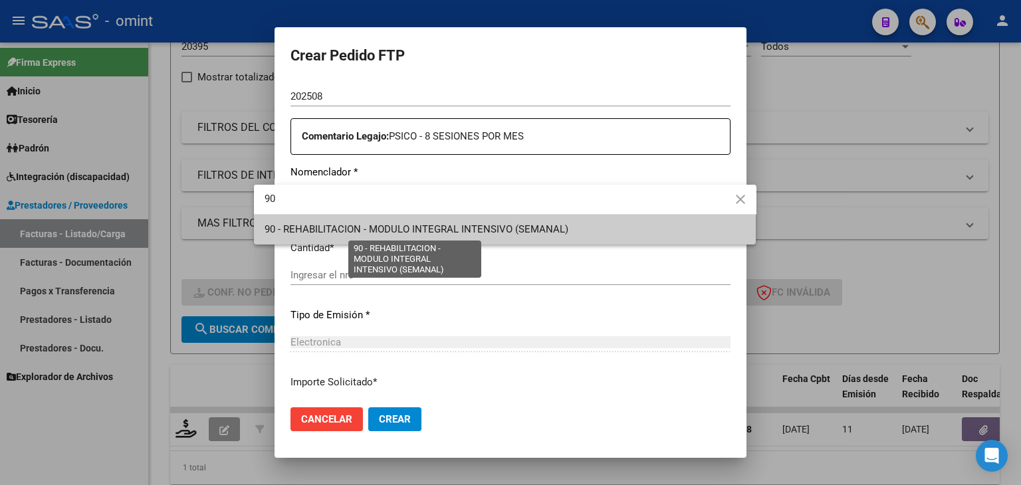
type input "90"
click at [375, 234] on span "90 - REHABILITACION - MODULO INTEGRAL INTENSIVO (SEMANAL)" at bounding box center [416, 229] width 304 height 12
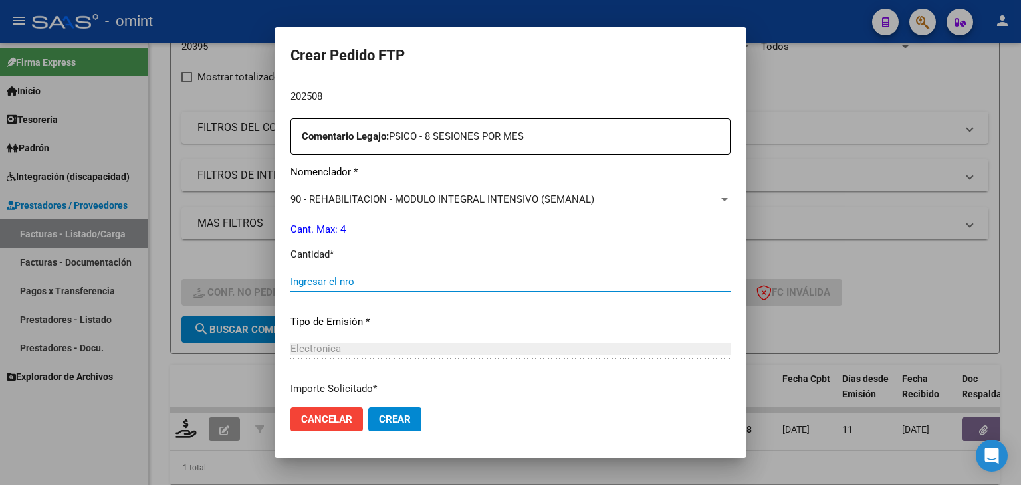
click at [323, 284] on input "Ingresar el nro" at bounding box center [510, 282] width 440 height 12
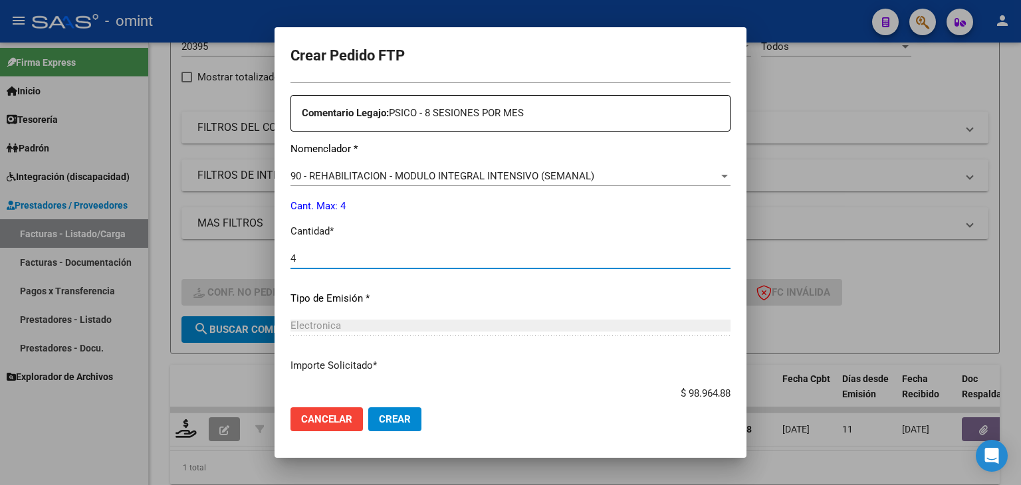
scroll to position [574, 0]
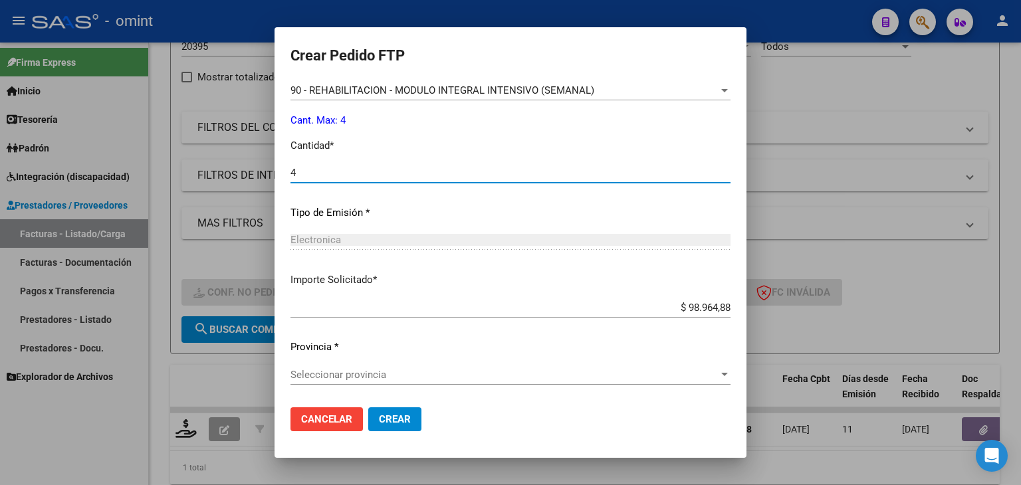
type input "4"
click at [368, 381] on div "Seleccionar provincia Seleccionar provincia" at bounding box center [510, 375] width 440 height 20
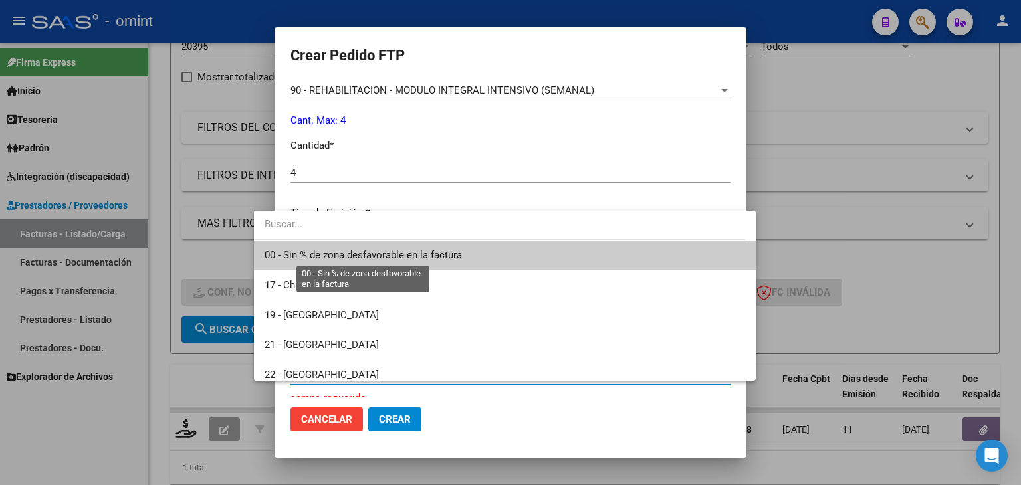
click at [292, 249] on span "00 - Sin % de zona desfavorable en la factura" at bounding box center [362, 255] width 197 height 12
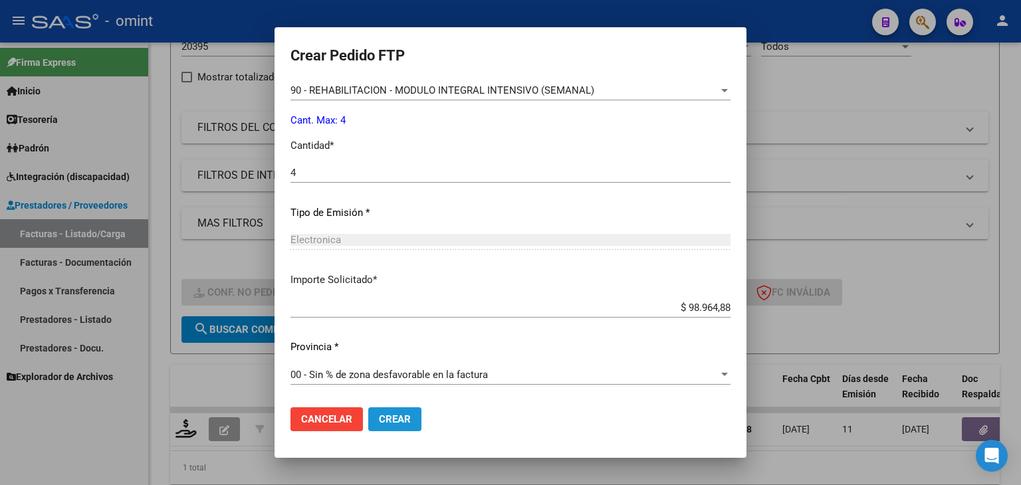
click at [379, 421] on span "Crear" at bounding box center [395, 419] width 32 height 12
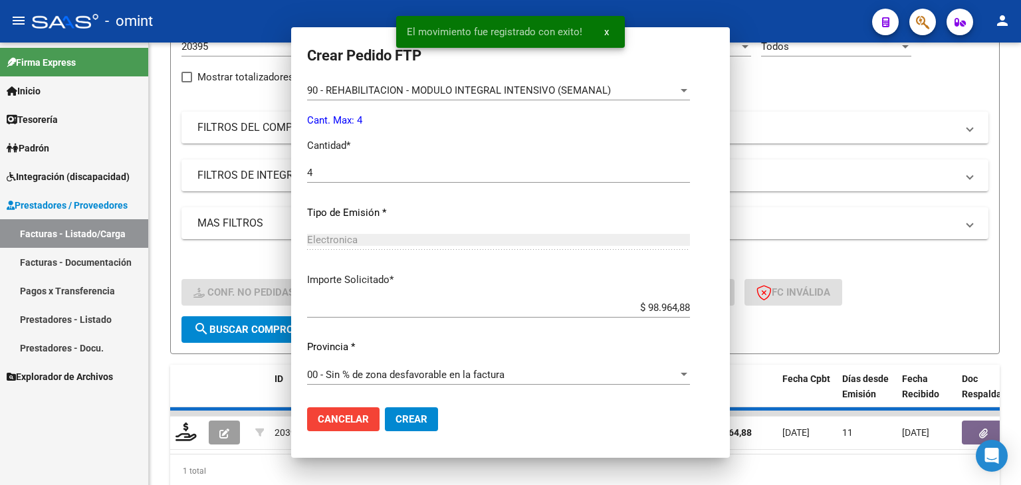
scroll to position [0, 0]
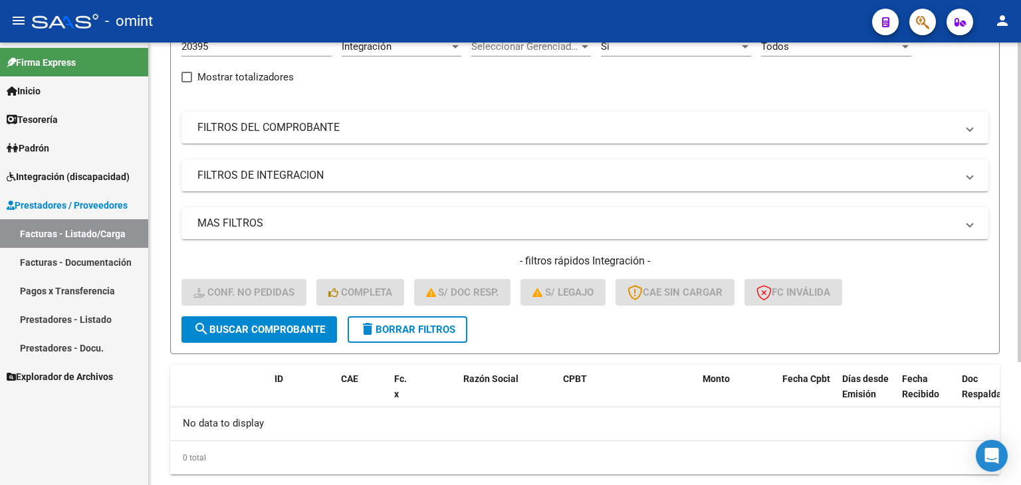
click at [189, 46] on input "20395" at bounding box center [256, 47] width 150 height 12
paste input "1478"
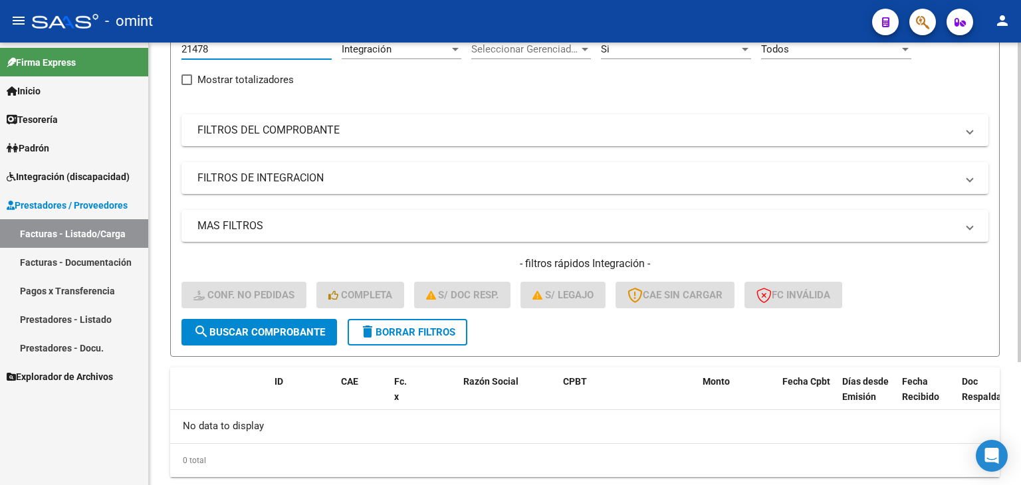
type input "21478"
click at [259, 341] on button "search Buscar Comprobante" at bounding box center [258, 332] width 155 height 27
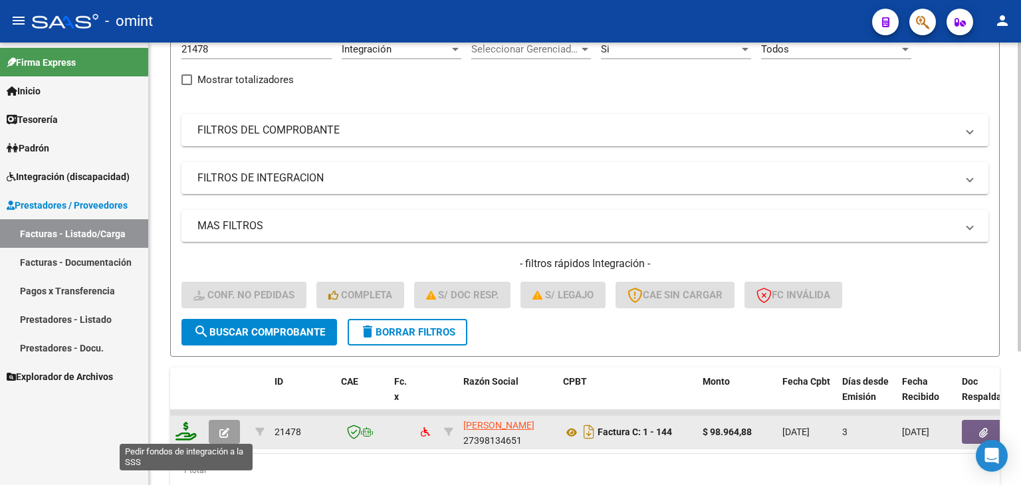
click at [191, 434] on icon at bounding box center [185, 431] width 21 height 19
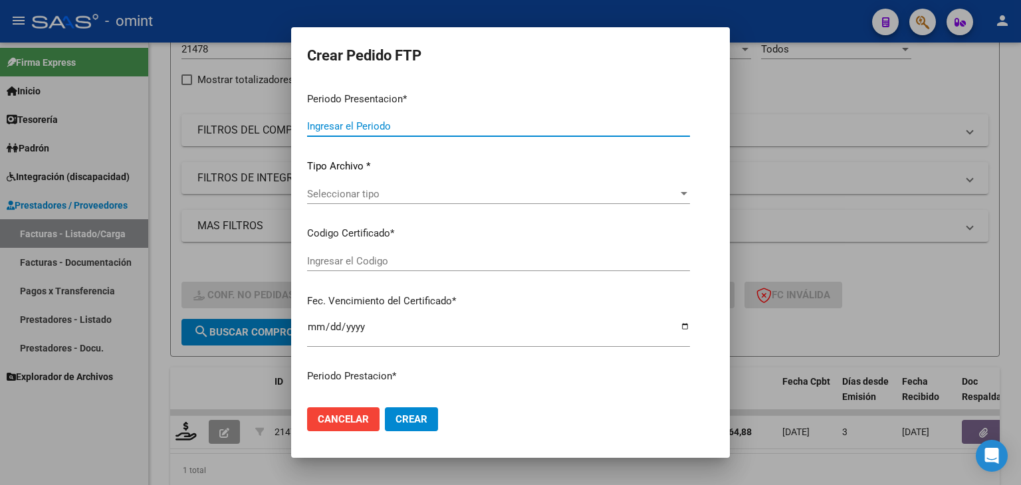
type input "202508"
type input "$ 98.964,88"
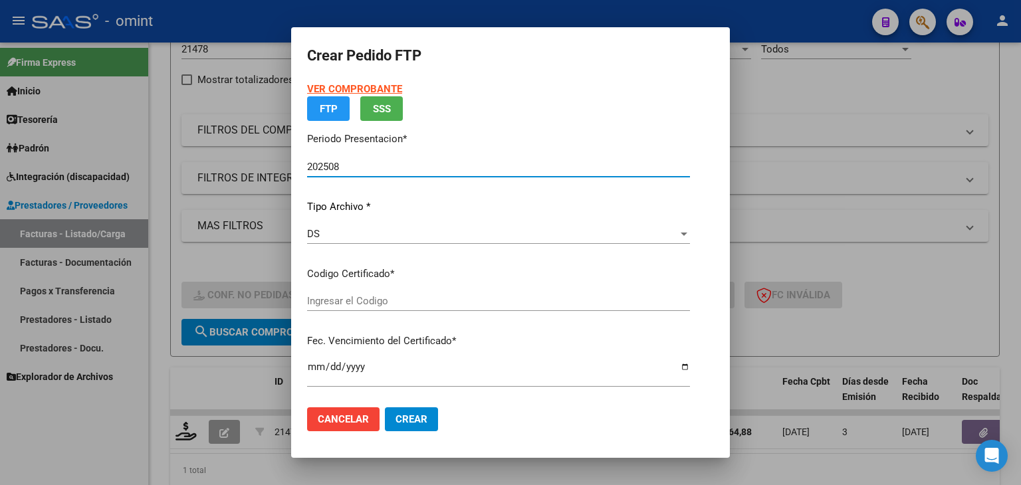
type input "3827912511"
type input "2029-04-30"
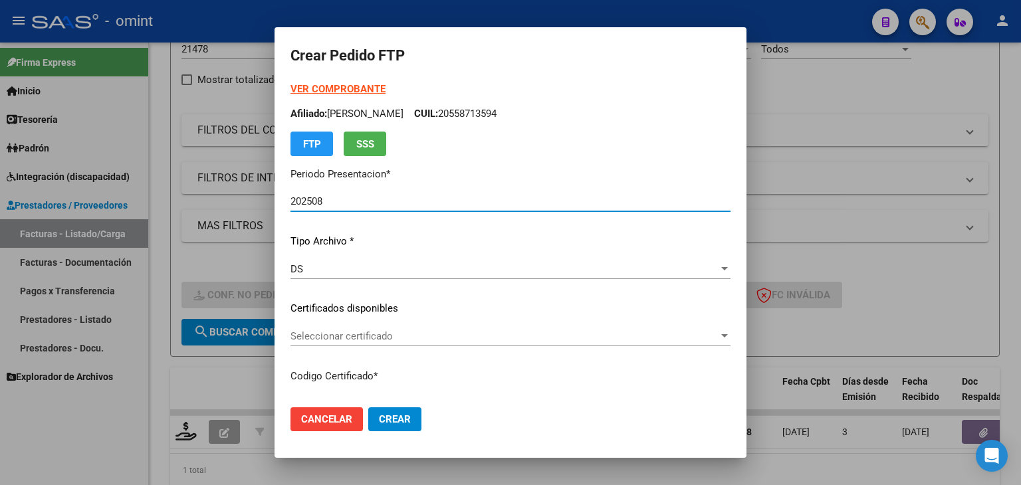
click at [318, 335] on span "Seleccionar certificado" at bounding box center [504, 336] width 428 height 12
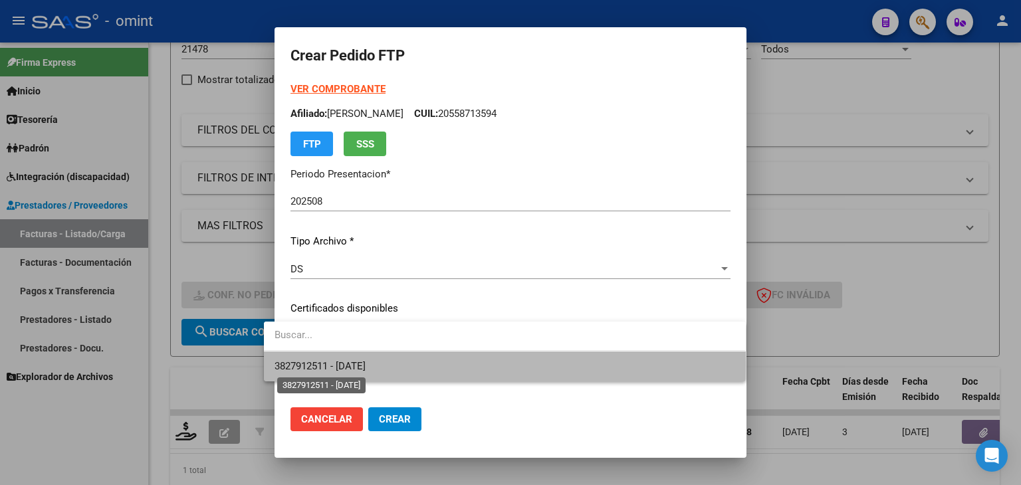
click at [365, 365] on span "3827912511 - 2029-04-30" at bounding box center [319, 366] width 91 height 12
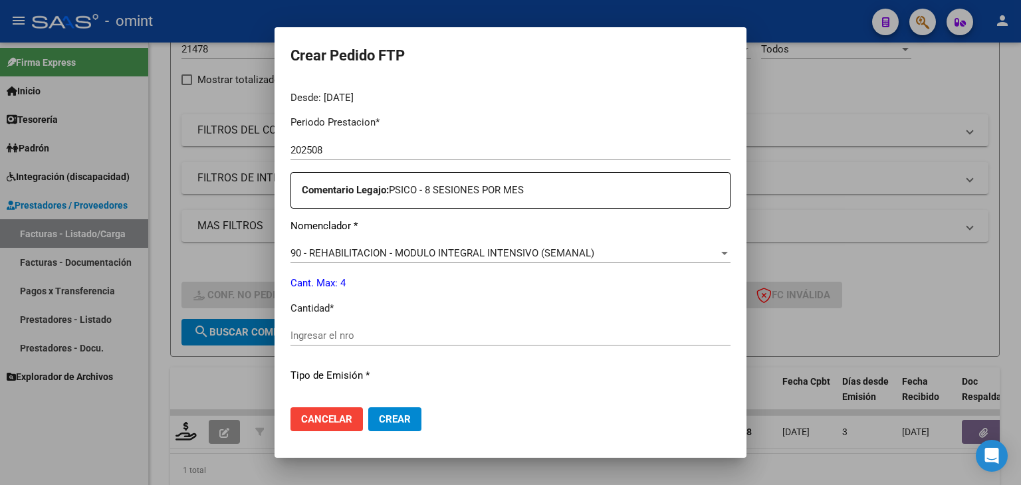
scroll to position [532, 0]
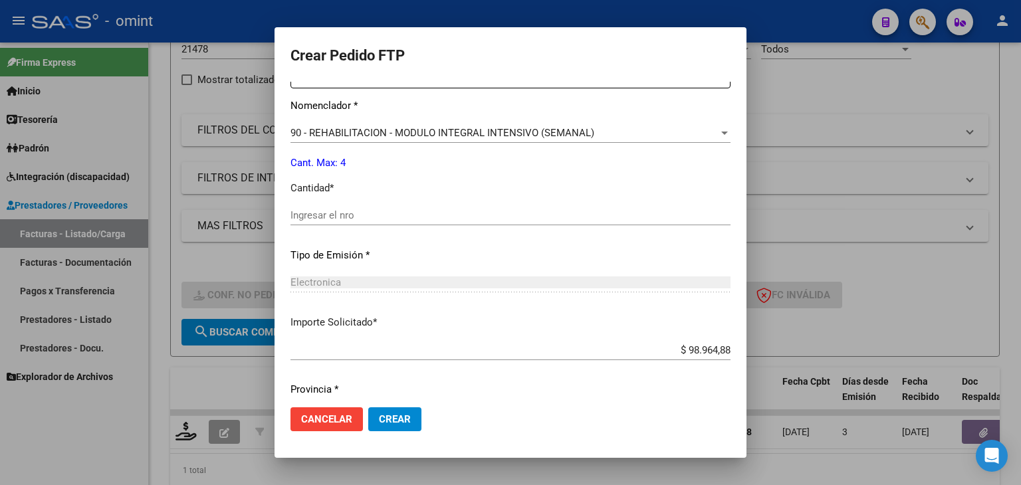
click at [306, 209] on input "Ingresar el nro" at bounding box center [510, 215] width 440 height 12
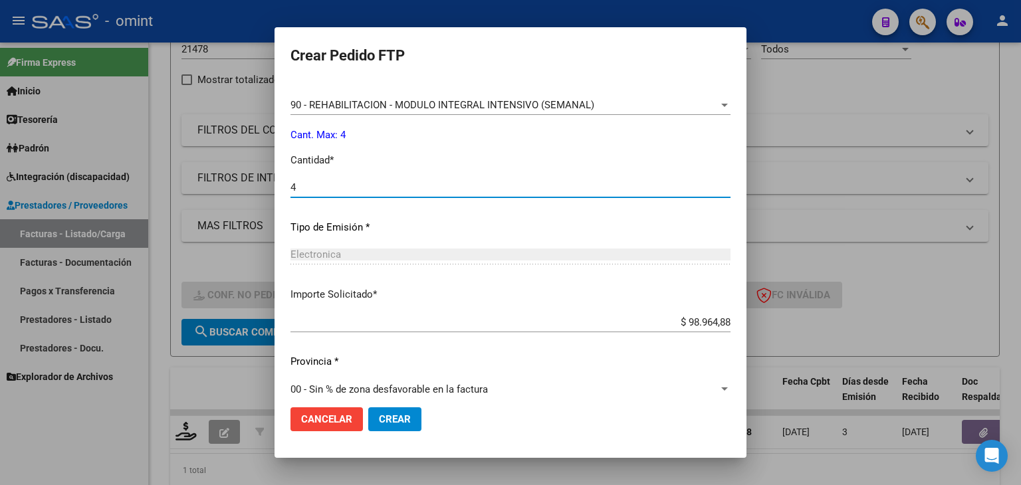
scroll to position [574, 0]
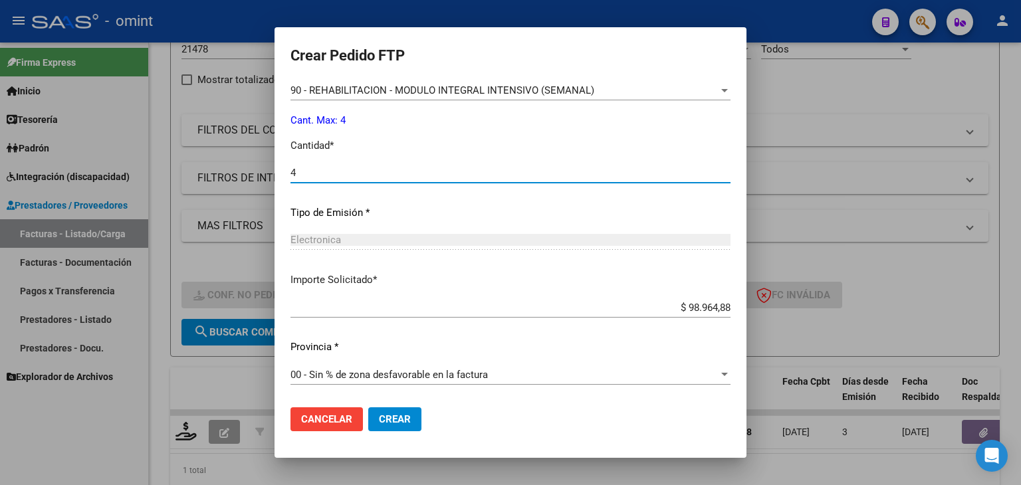
type input "4"
click at [379, 421] on span "Crear" at bounding box center [395, 419] width 32 height 12
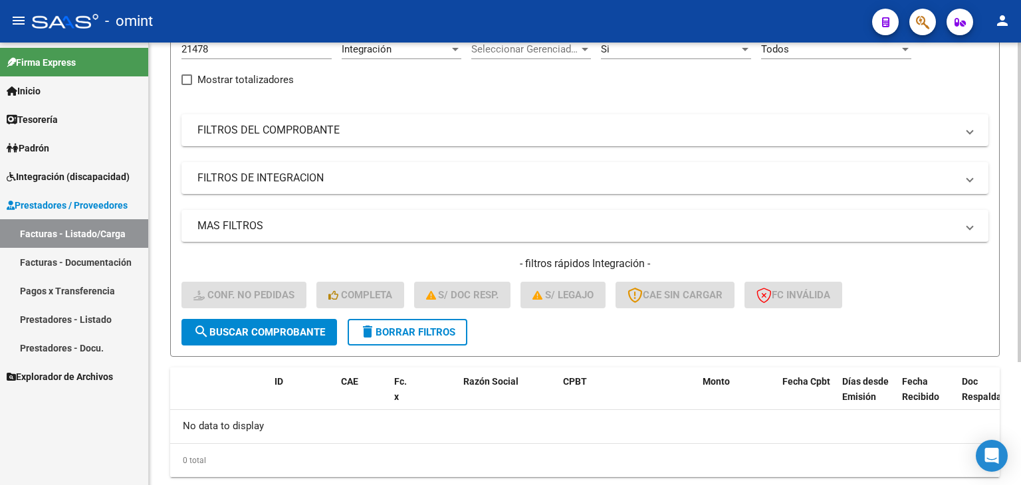
click at [199, 50] on input "21478" at bounding box center [256, 49] width 150 height 12
paste input "18512"
type input "18512"
click at [268, 330] on span "search Buscar Comprobante" at bounding box center [259, 332] width 132 height 12
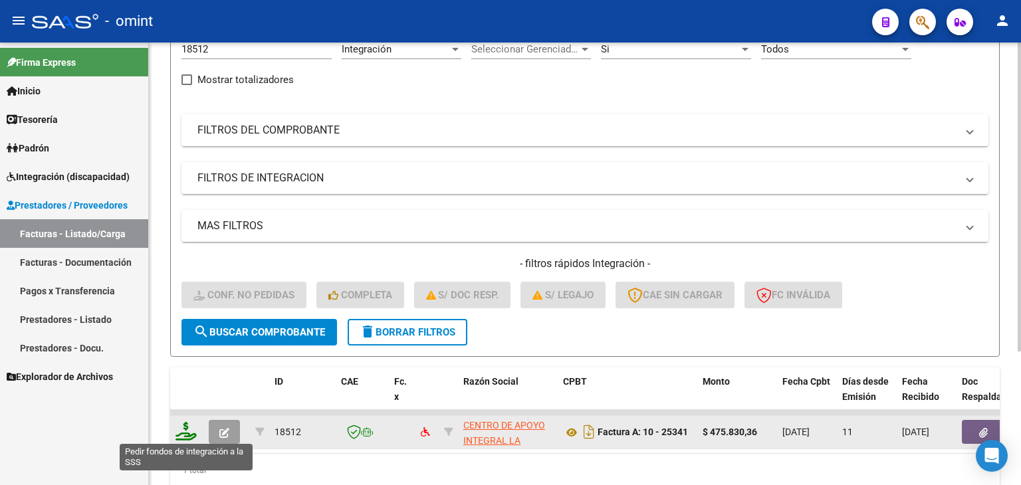
click at [183, 434] on icon at bounding box center [185, 431] width 21 height 19
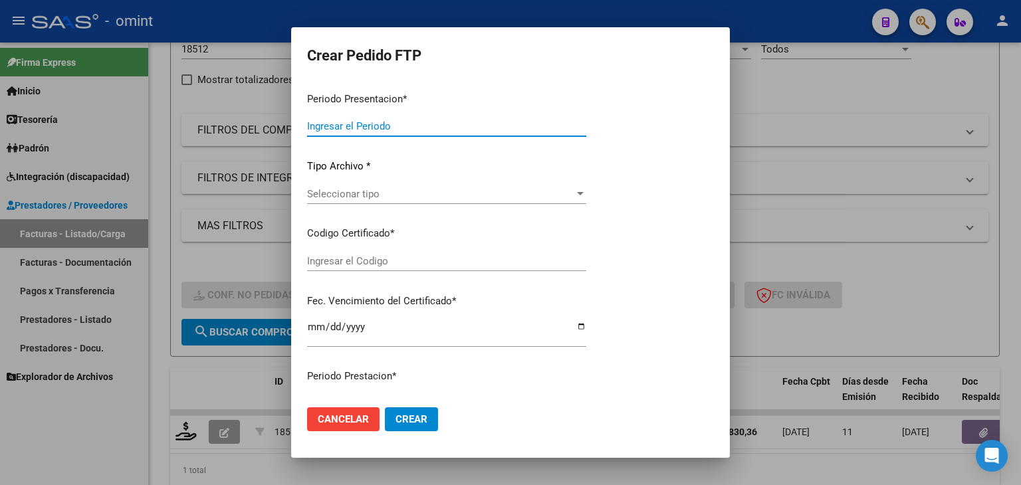
type input "202508"
type input "$ 475.830,36"
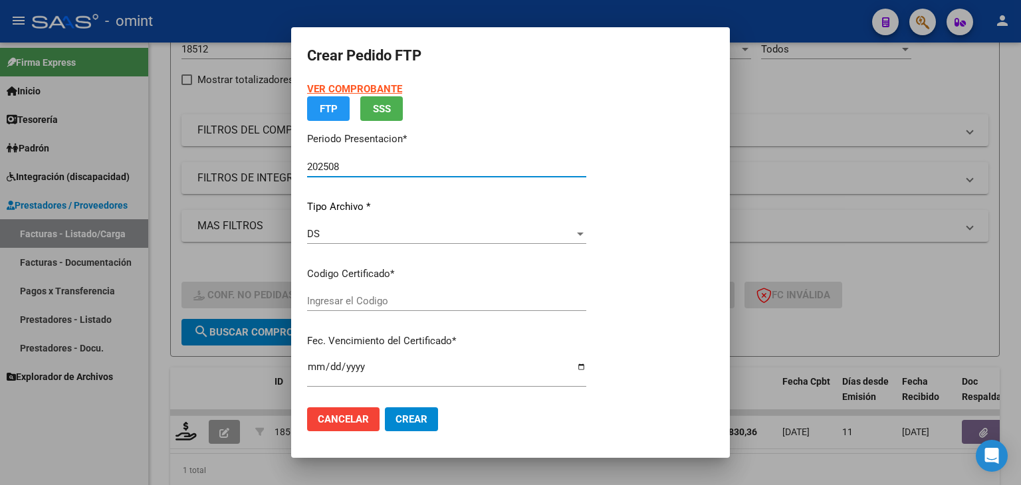
type input "3827912511"
type input "2029-04-30"
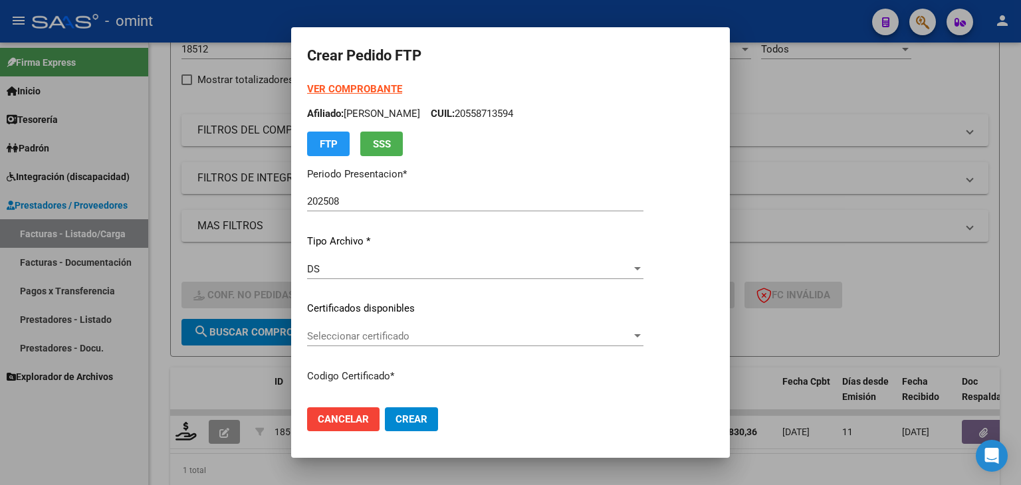
click at [385, 346] on div "Seleccionar certificado Seleccionar certificado" at bounding box center [475, 342] width 336 height 33
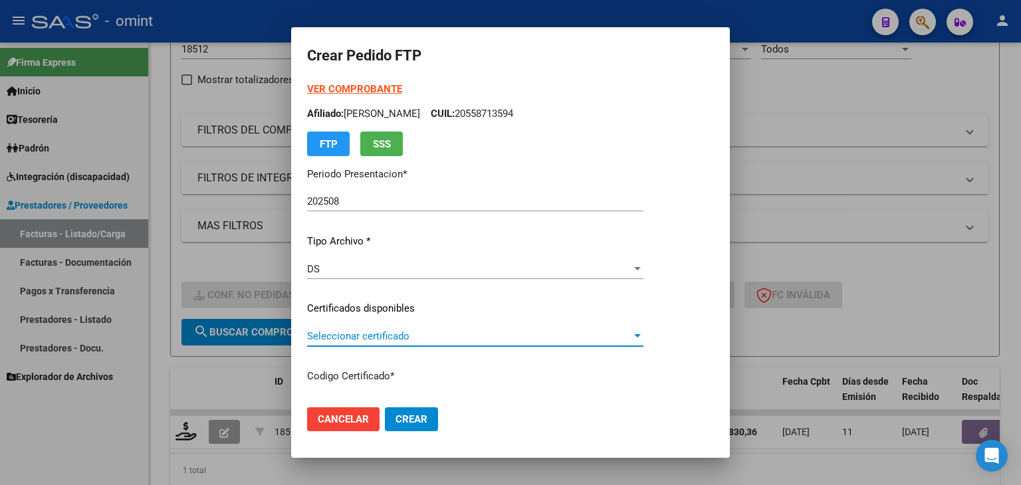
click at [377, 341] on span "Seleccionar certificado" at bounding box center [469, 336] width 324 height 12
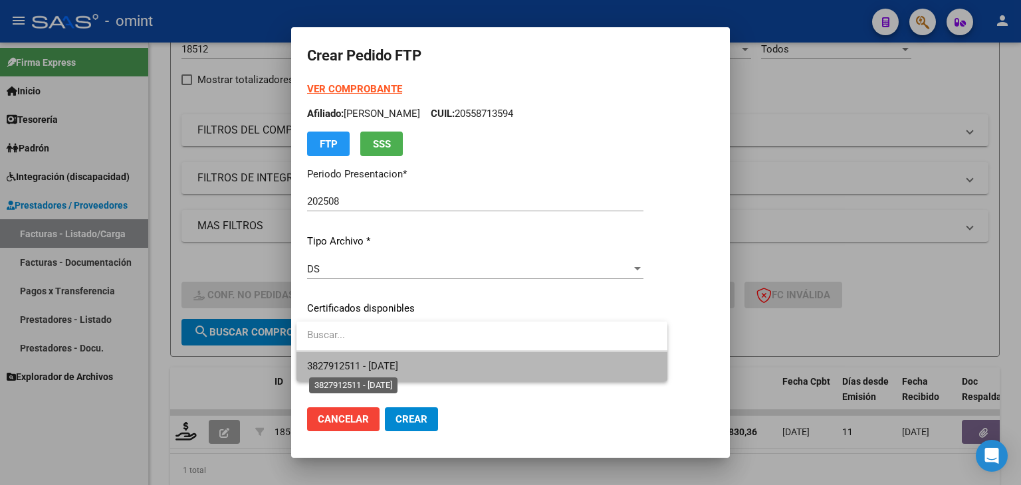
click at [391, 370] on span "3827912511 - 2029-04-30" at bounding box center [352, 366] width 91 height 12
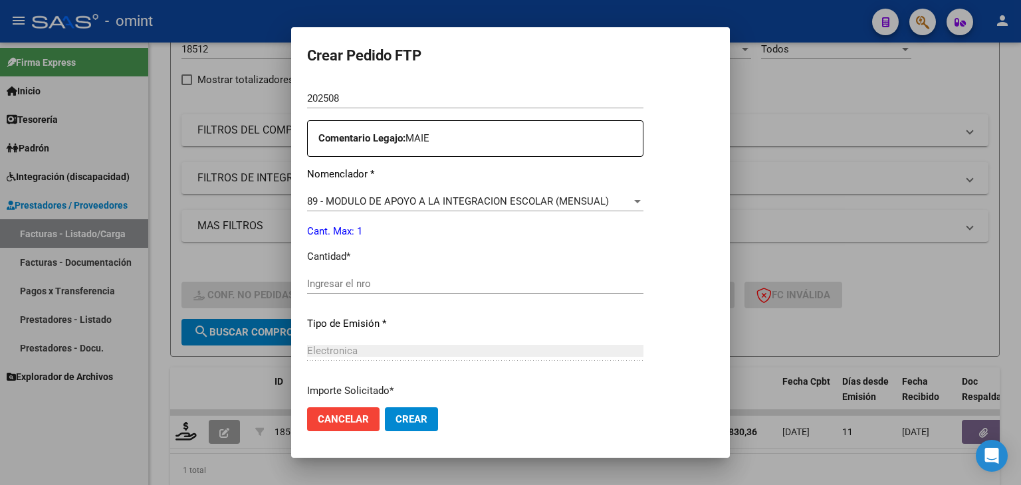
scroll to position [465, 0]
click at [370, 280] on input "Ingresar el nro" at bounding box center [475, 282] width 336 height 12
type input "1"
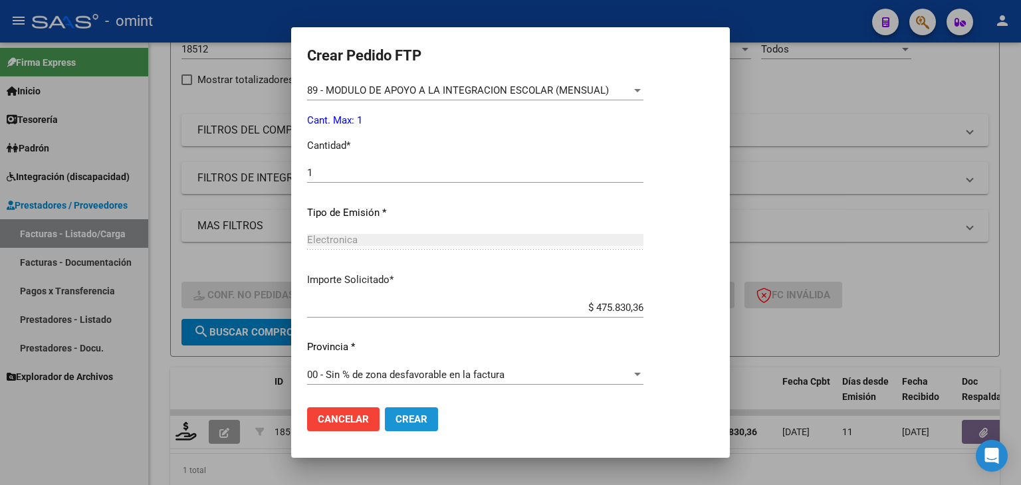
click at [411, 421] on span "Crear" at bounding box center [411, 419] width 32 height 12
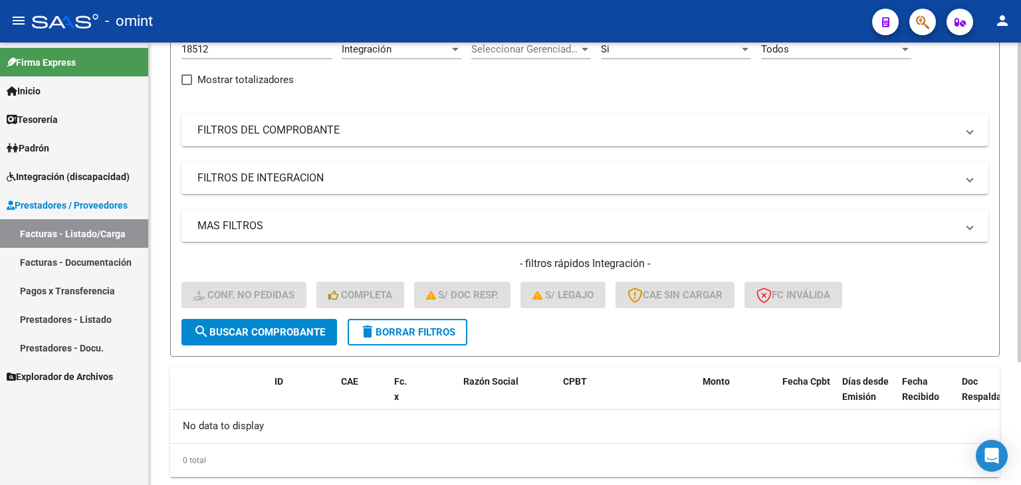
click at [200, 47] on input "18512" at bounding box center [256, 49] width 150 height 12
paste input "67"
type input "18567"
click at [282, 324] on button "search Buscar Comprobante" at bounding box center [258, 332] width 155 height 27
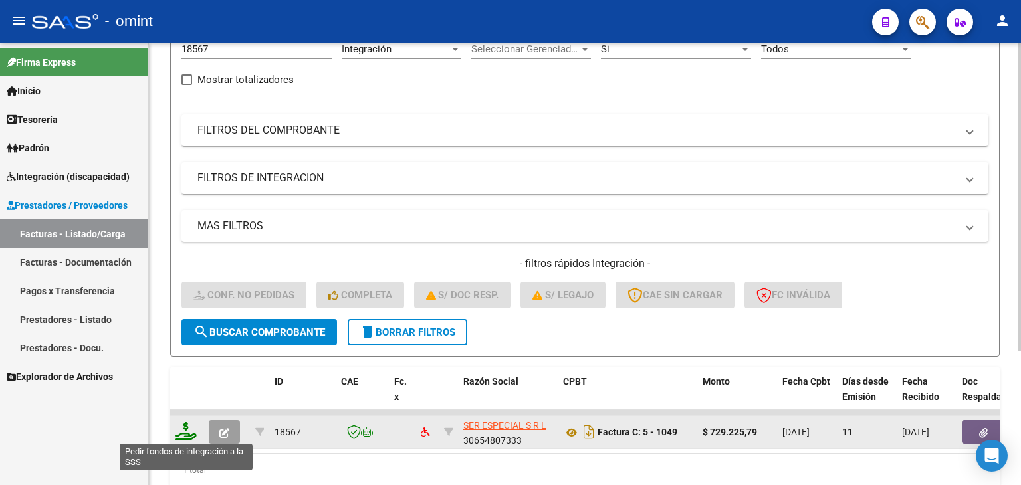
click at [179, 431] on icon at bounding box center [185, 431] width 21 height 19
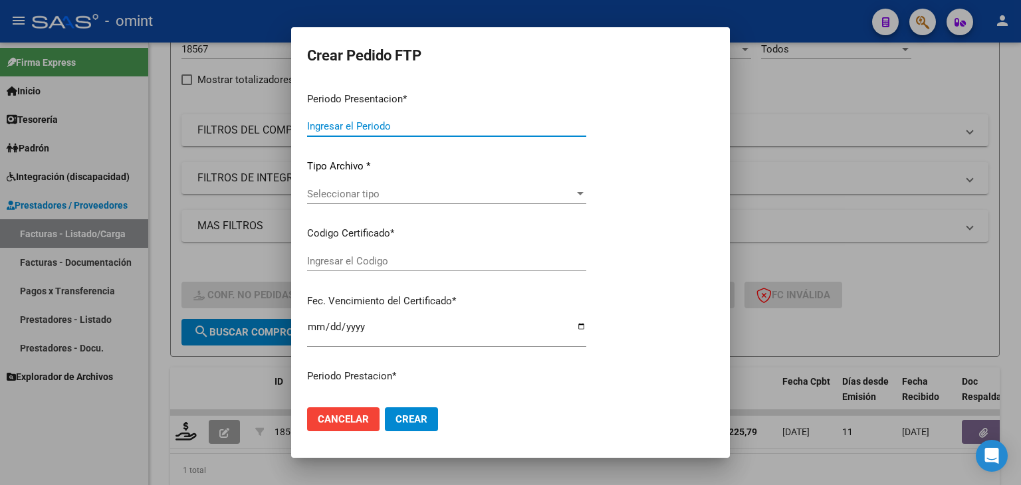
type input "202508"
type input "$ 729.225,79"
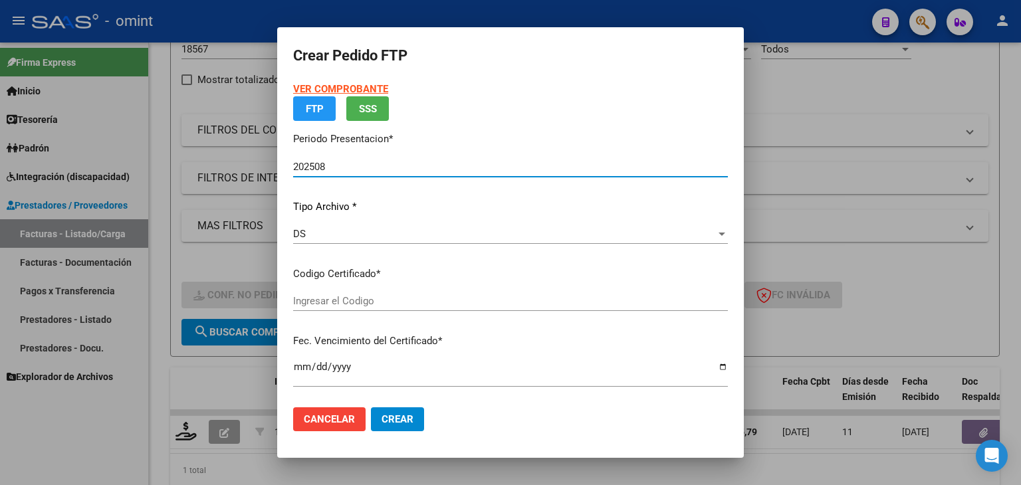
type input "6134936439"
type input "2026-09-13"
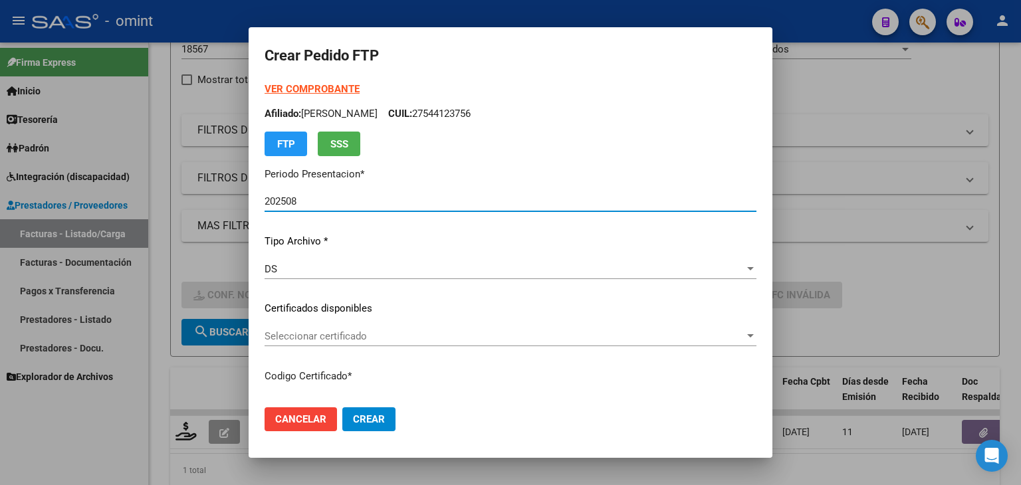
click at [298, 344] on div "Seleccionar certificado Seleccionar certificado" at bounding box center [510, 336] width 492 height 20
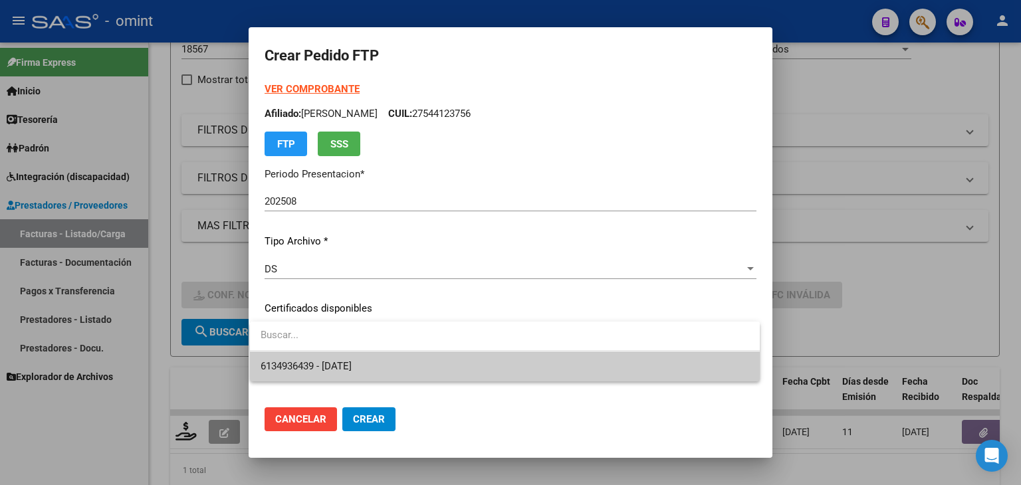
click at [327, 368] on span "6134936439 - 2026-09-13" at bounding box center [305, 366] width 91 height 12
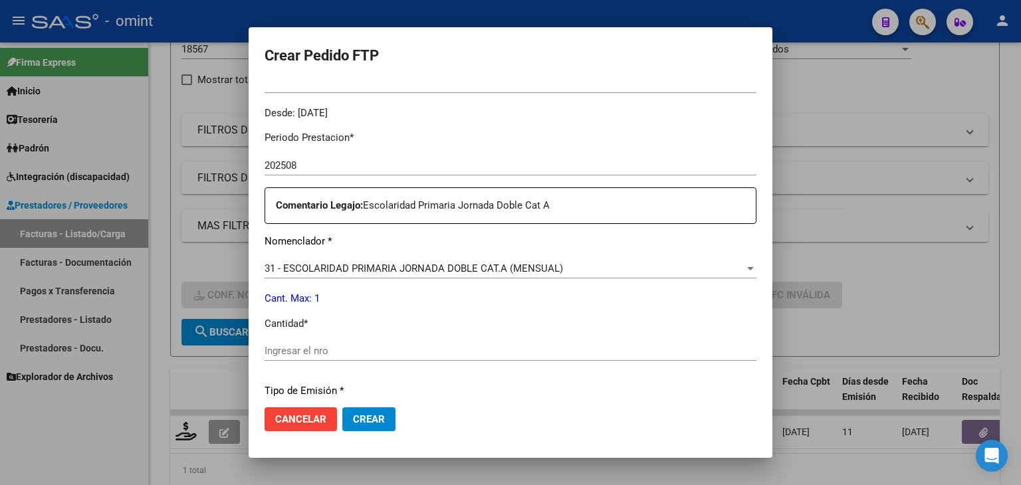
scroll to position [399, 0]
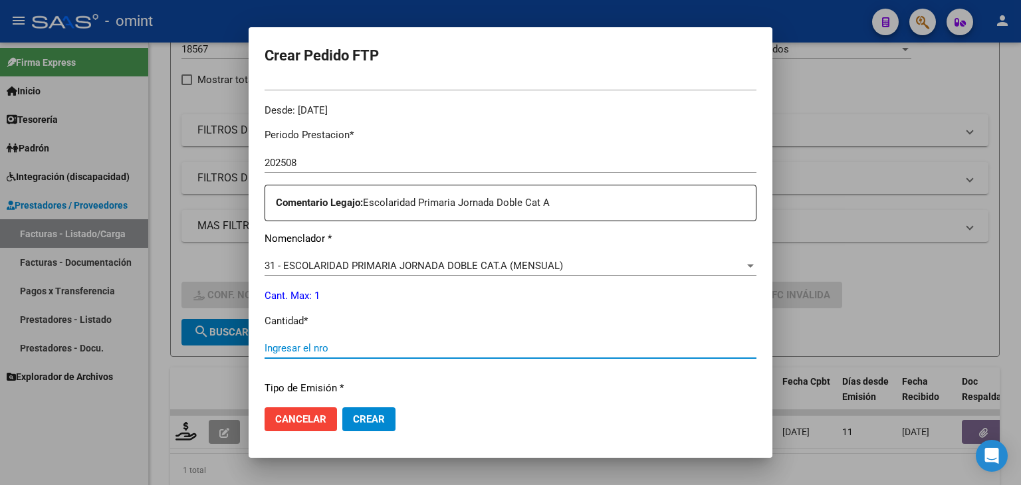
click at [309, 344] on input "Ingresar el nro" at bounding box center [510, 348] width 492 height 12
type input "1"
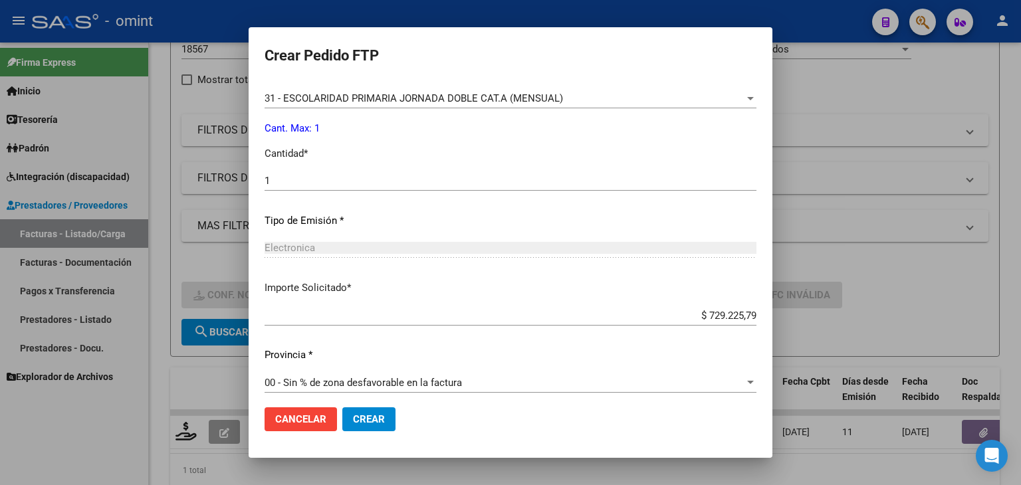
scroll to position [574, 0]
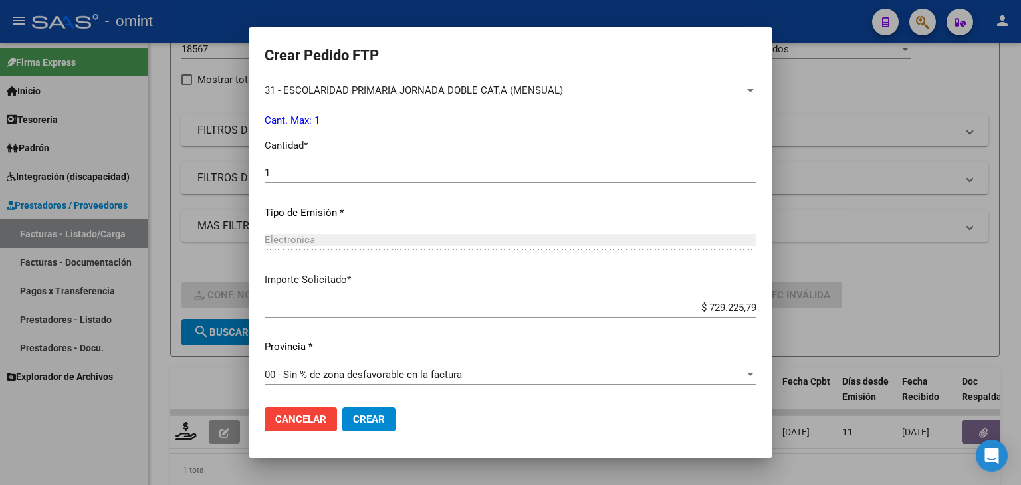
click at [364, 421] on span "Crear" at bounding box center [369, 419] width 32 height 12
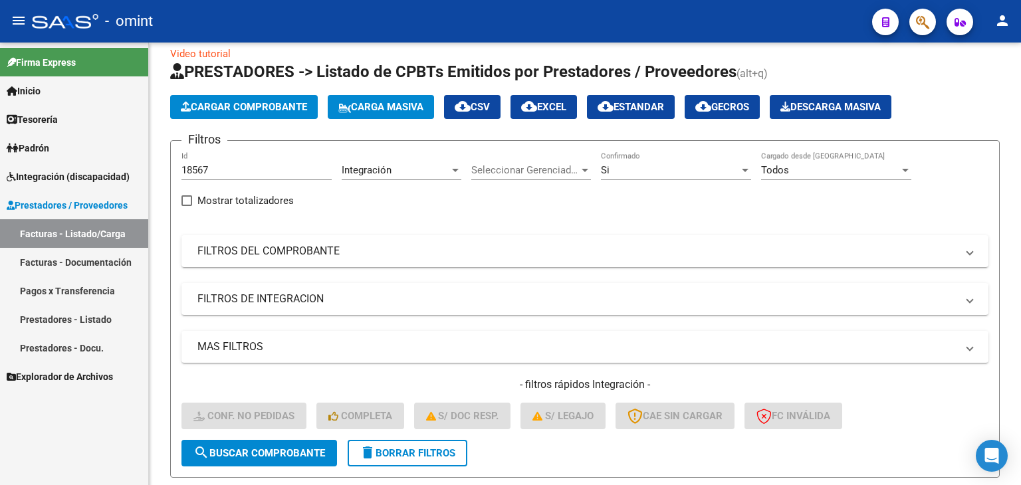
scroll to position [0, 0]
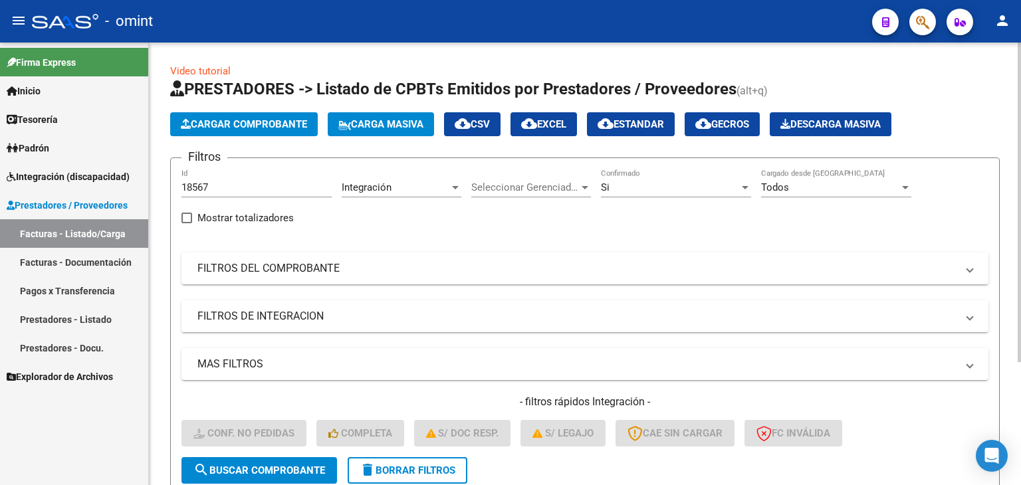
click at [189, 189] on input "18567" at bounding box center [256, 187] width 150 height 12
paste input "479"
type input "18479"
click at [290, 468] on span "search Buscar Comprobante" at bounding box center [259, 470] width 132 height 12
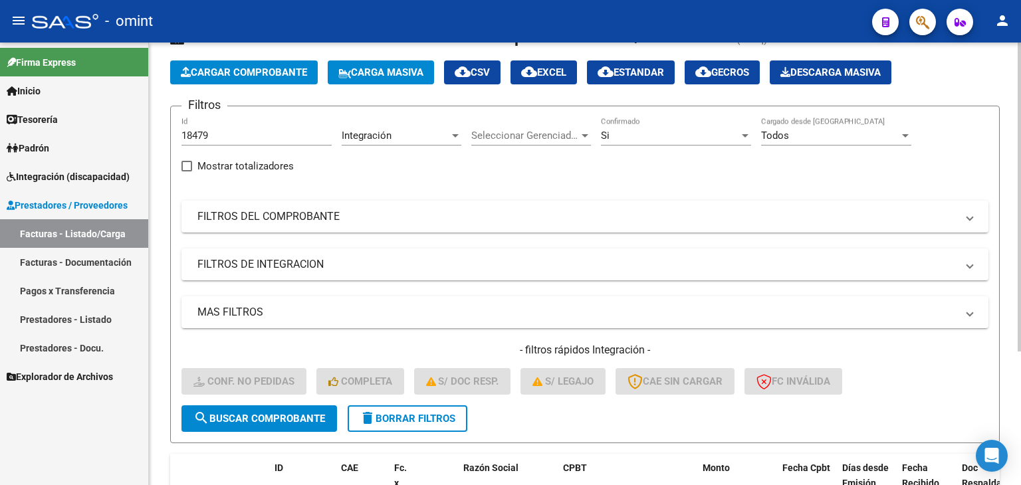
scroll to position [191, 0]
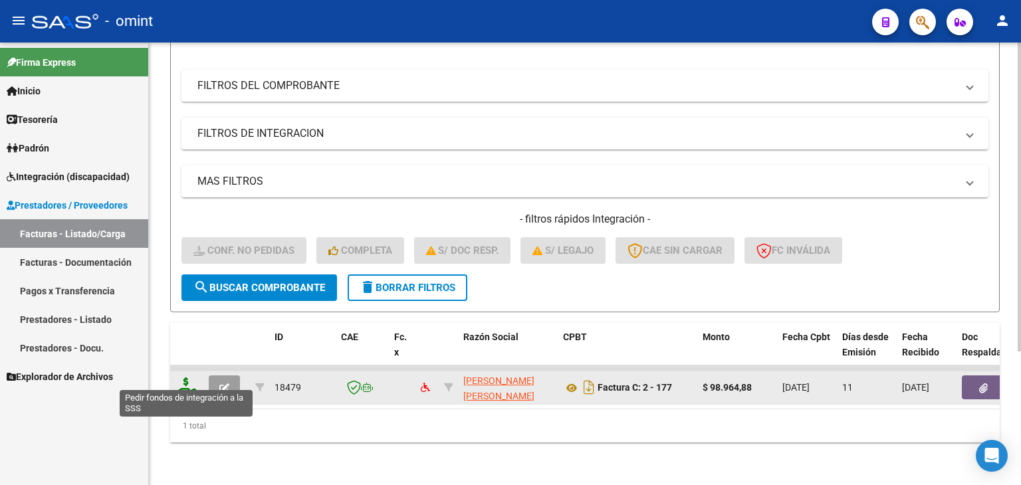
click at [187, 377] on icon at bounding box center [185, 386] width 21 height 19
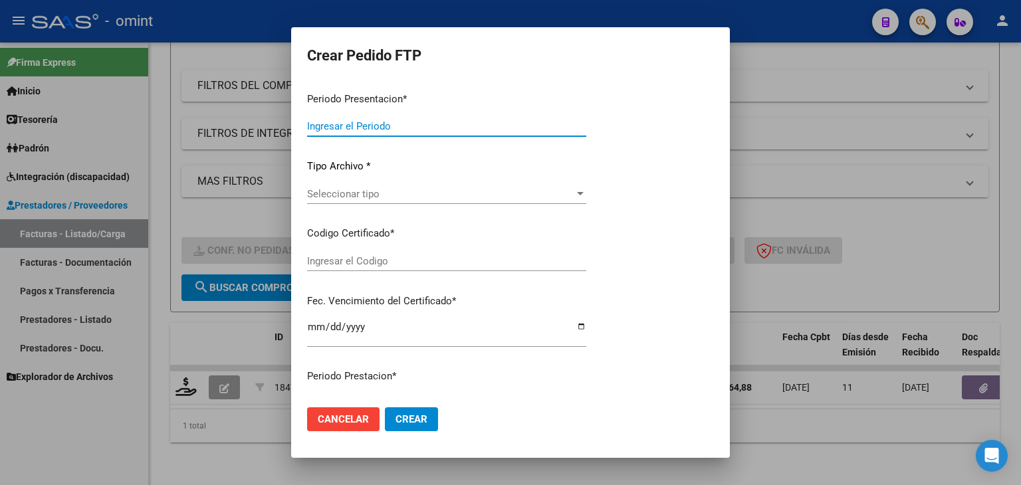
type input "202508"
type input "$ 98.964,88"
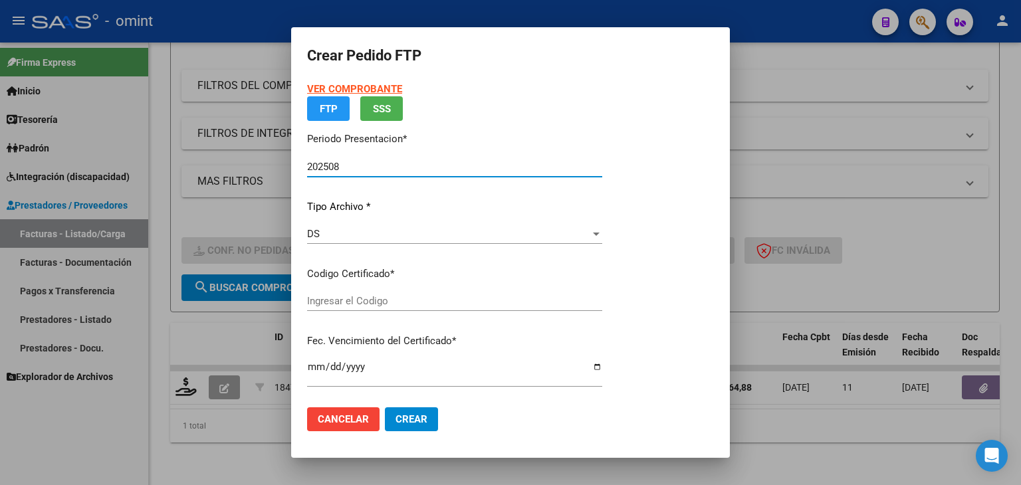
type input "6134936439"
type input "2026-09-13"
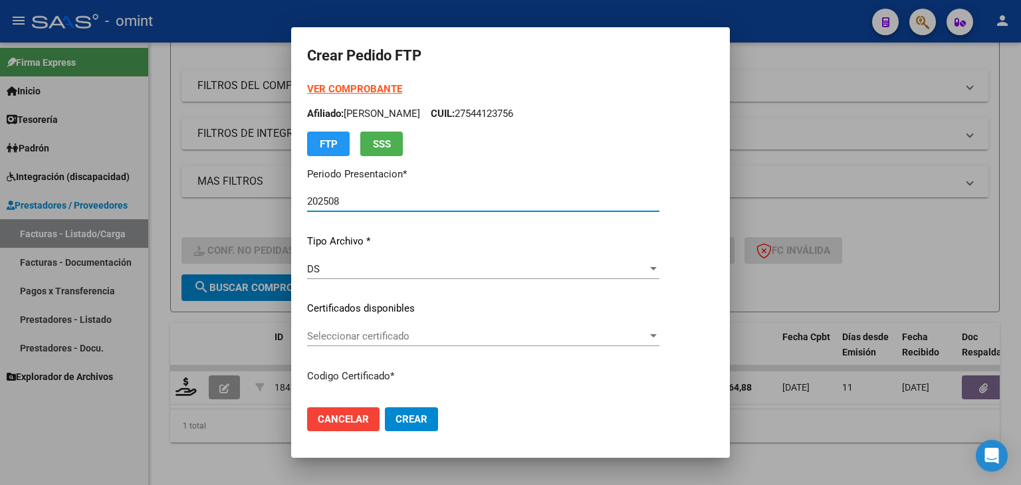
click at [328, 337] on span "Seleccionar certificado" at bounding box center [477, 336] width 340 height 12
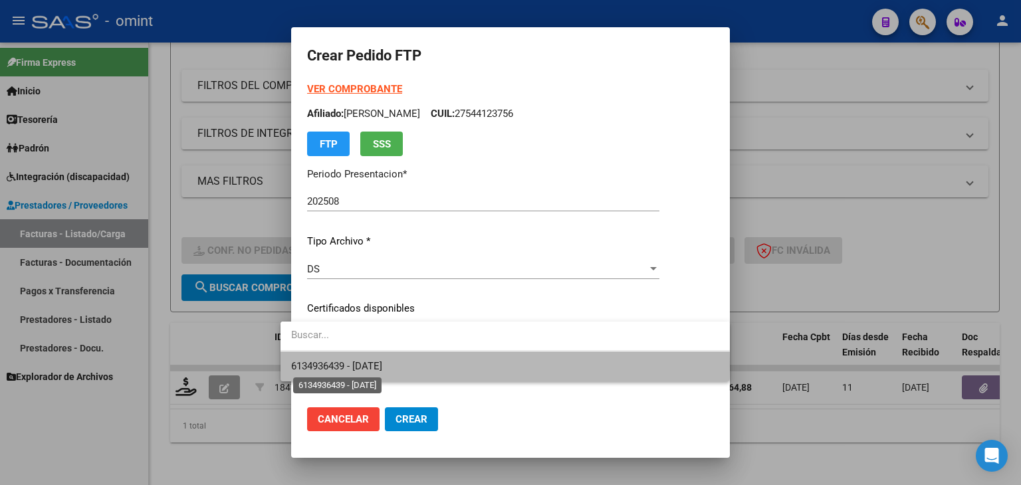
click at [359, 363] on span "6134936439 - 2026-09-13" at bounding box center [336, 366] width 91 height 12
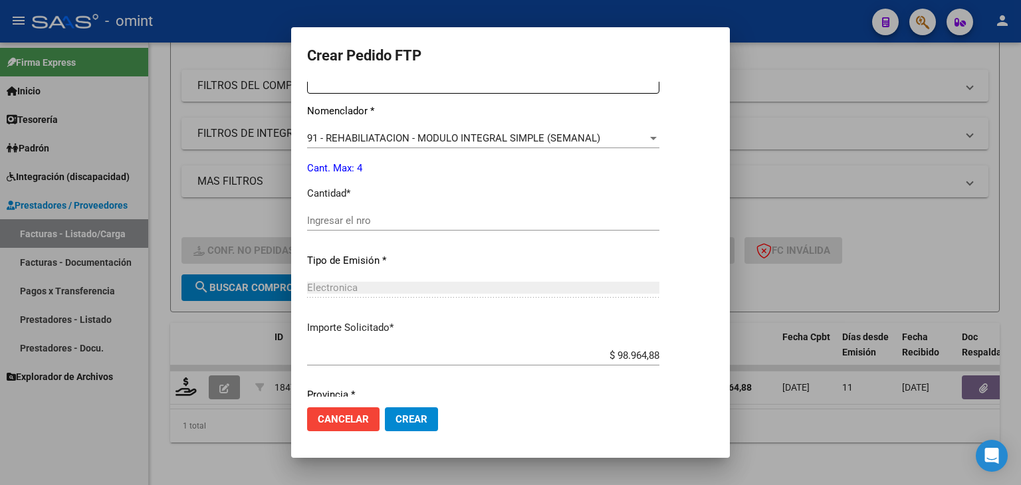
scroll to position [532, 0]
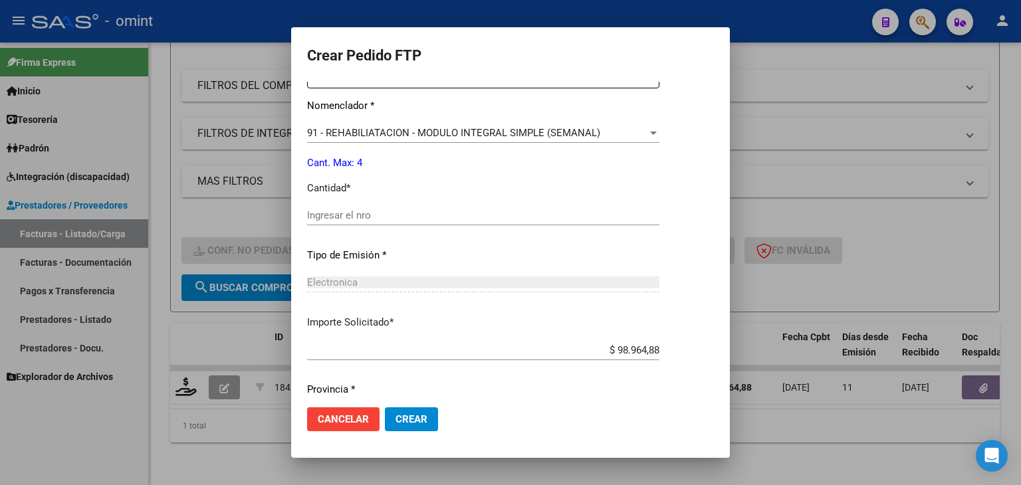
click at [340, 213] on input "Ingresar el nro" at bounding box center [483, 215] width 352 height 12
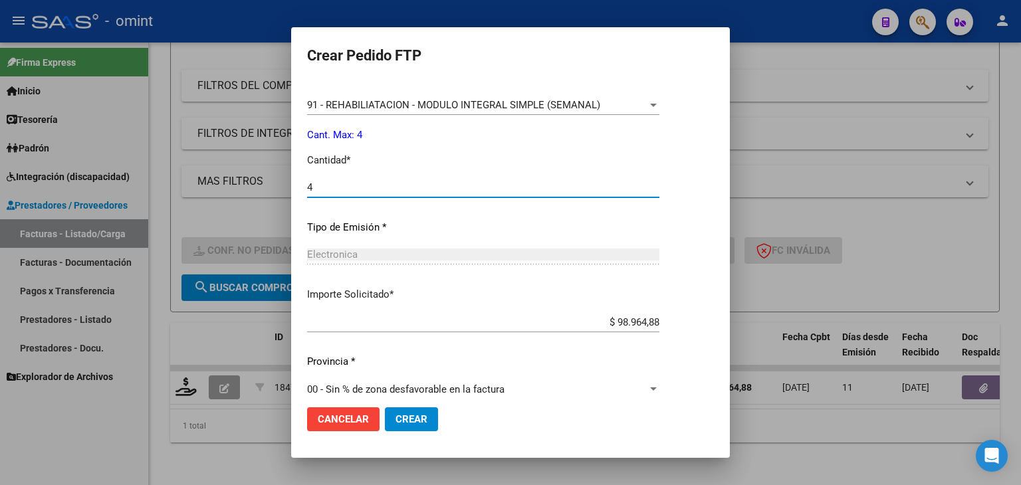
scroll to position [574, 0]
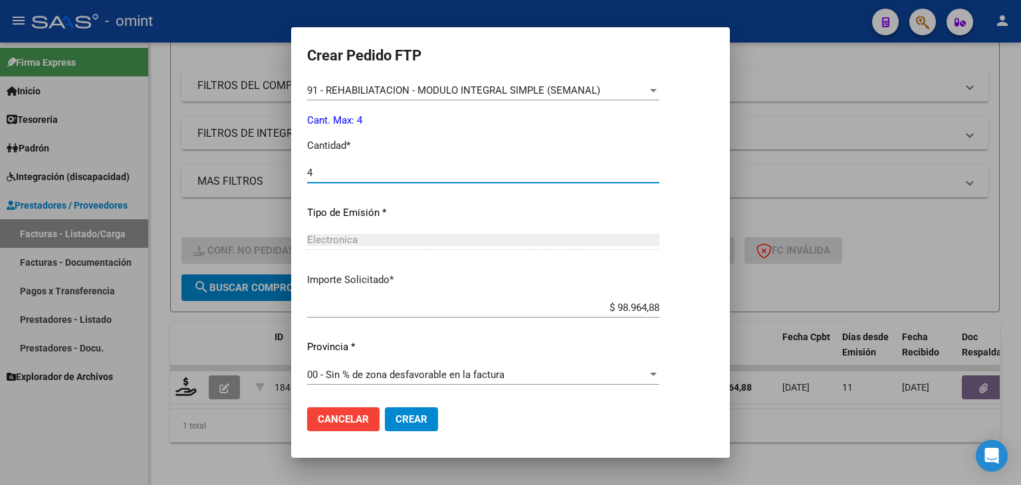
type input "4"
click at [395, 411] on button "Crear" at bounding box center [411, 419] width 53 height 24
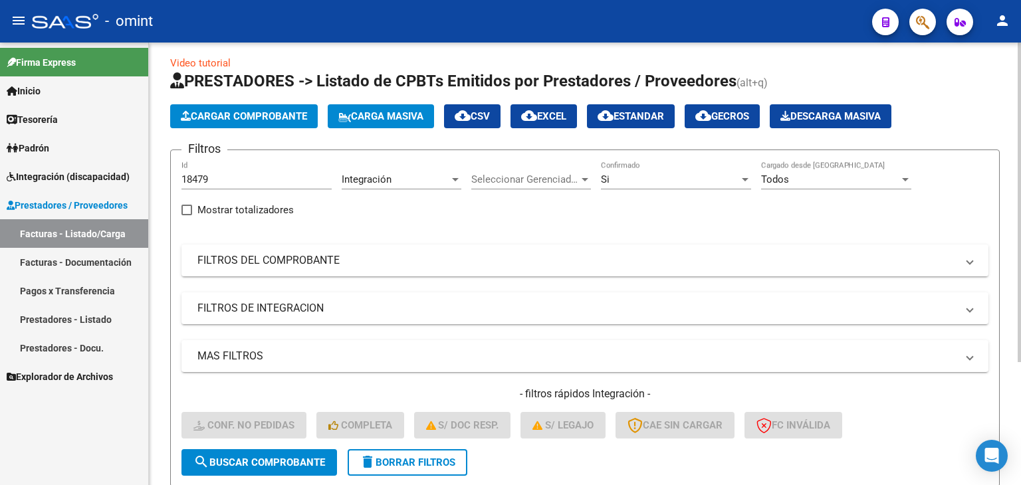
scroll to position [0, 0]
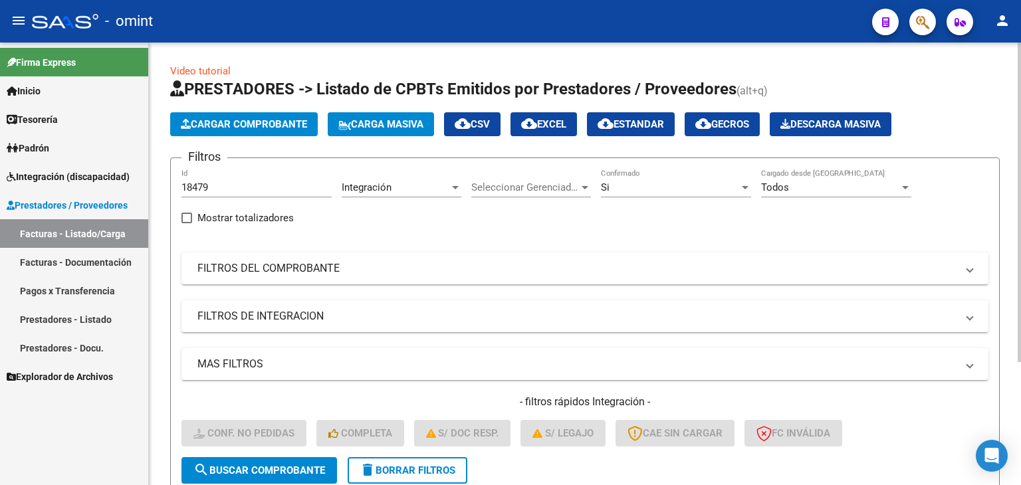
click at [201, 187] on input "18479" at bounding box center [256, 187] width 150 height 12
paste input "9056"
type input "19056"
click at [302, 470] on span "search Buscar Comprobante" at bounding box center [259, 470] width 132 height 12
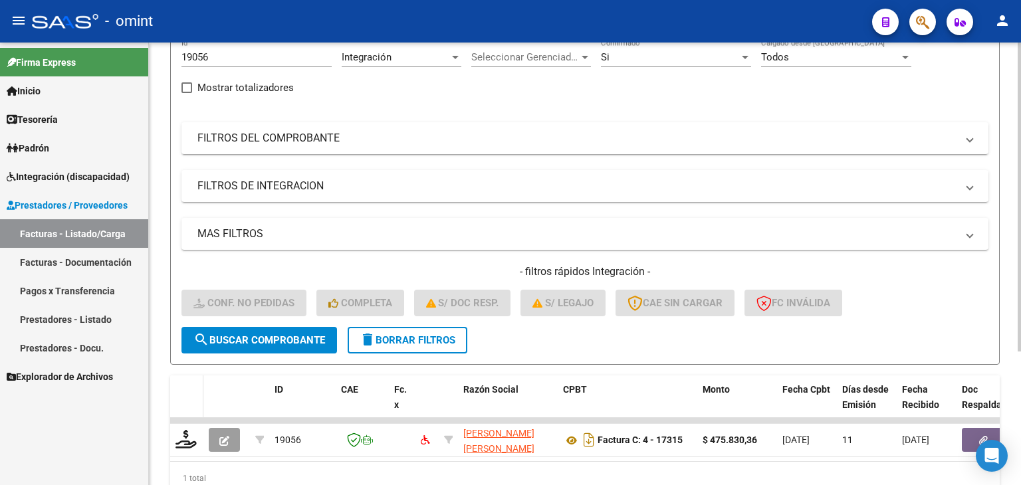
scroll to position [125, 0]
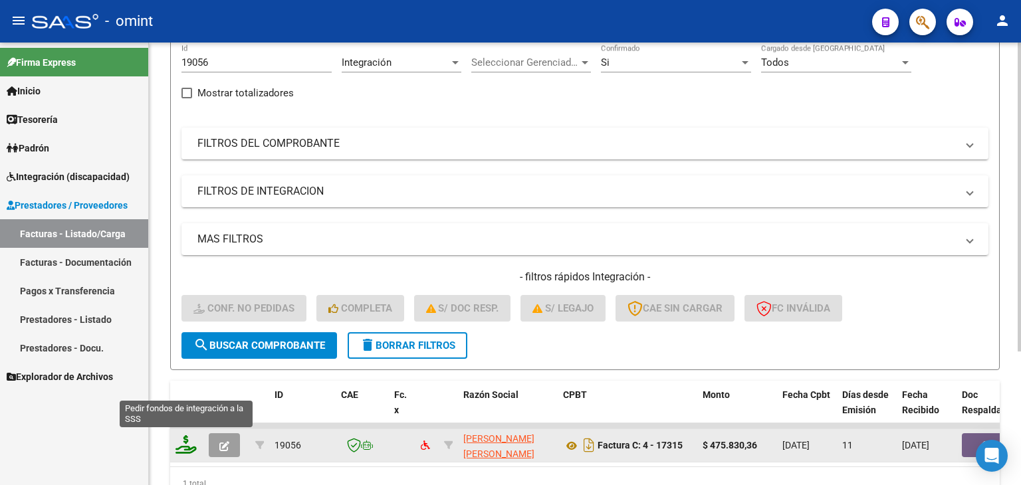
click at [183, 450] on icon at bounding box center [185, 444] width 21 height 19
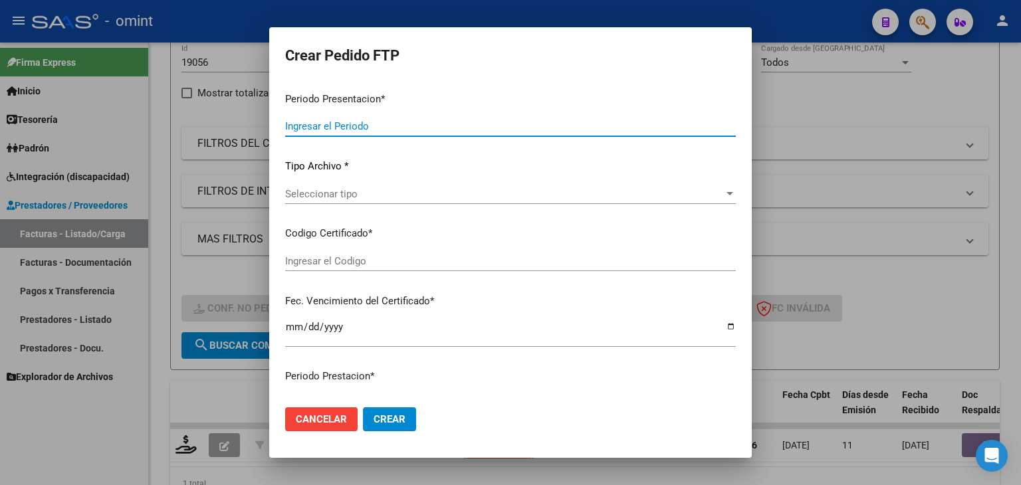
type input "202508"
type input "$ 475.830,36"
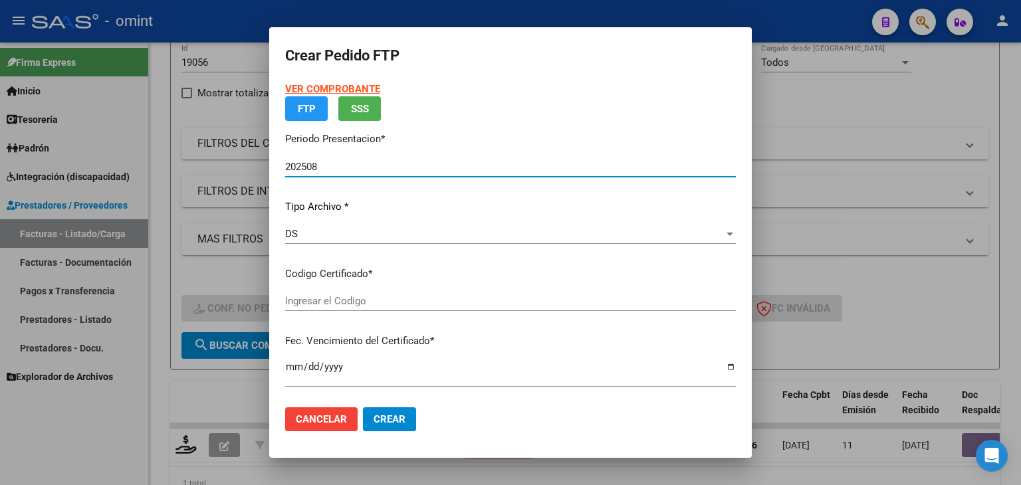
type input "6643904239"
type input "2026-08-08"
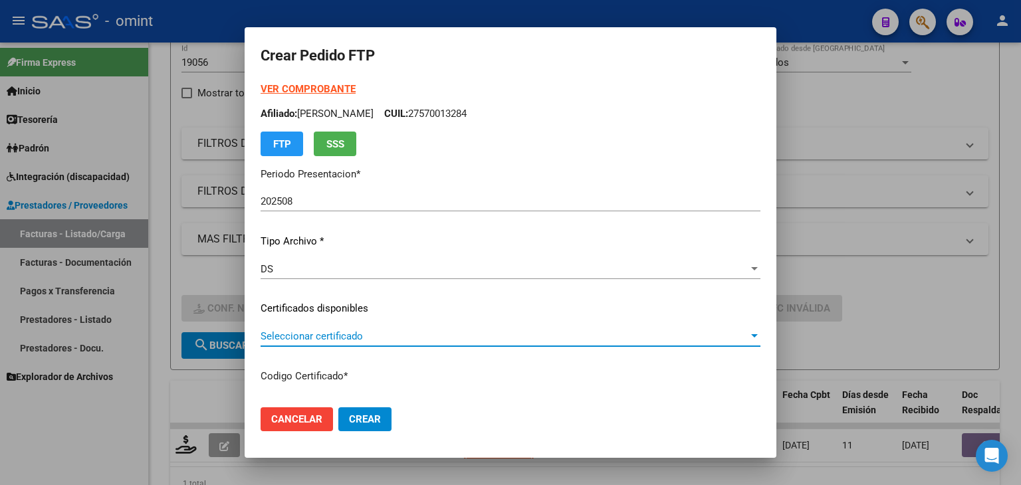
click at [296, 341] on span "Seleccionar certificado" at bounding box center [504, 336] width 488 height 12
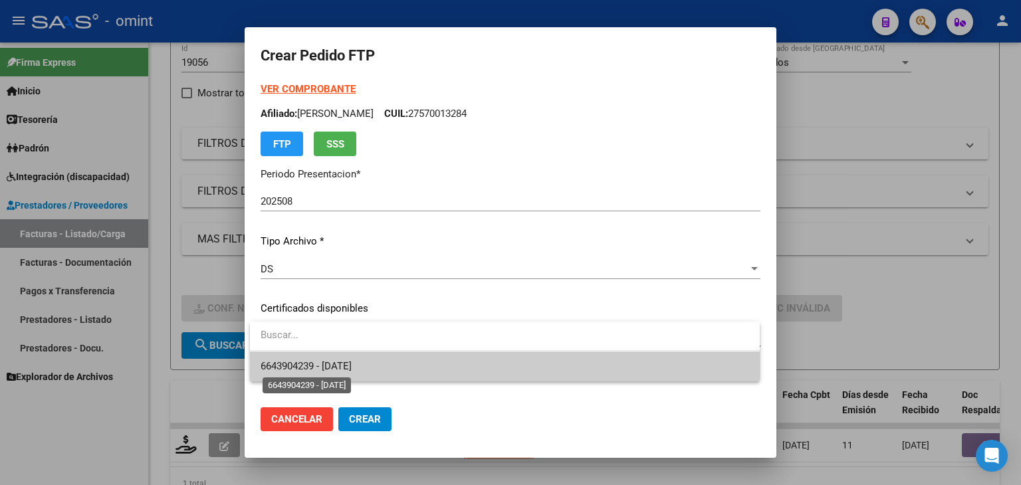
click at [324, 369] on span "6643904239 - 2026-08-08" at bounding box center [305, 366] width 91 height 12
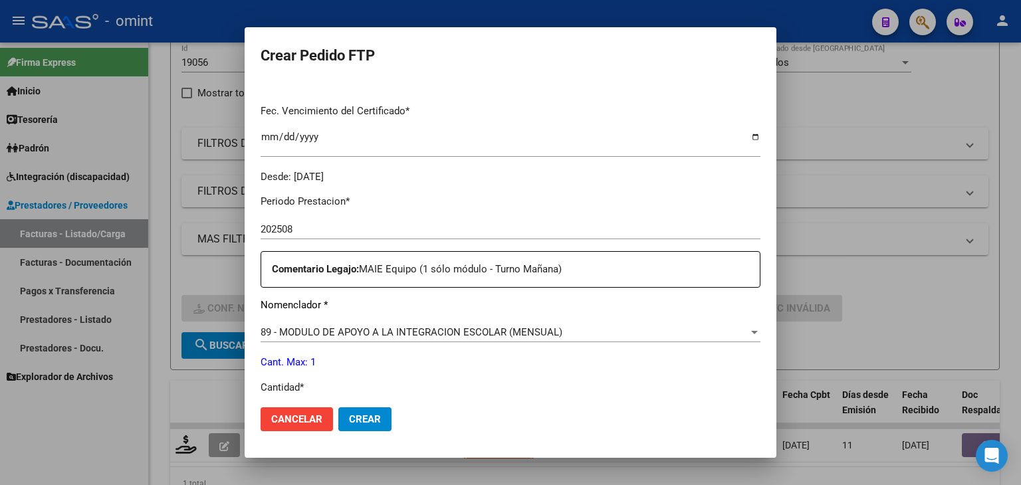
scroll to position [465, 0]
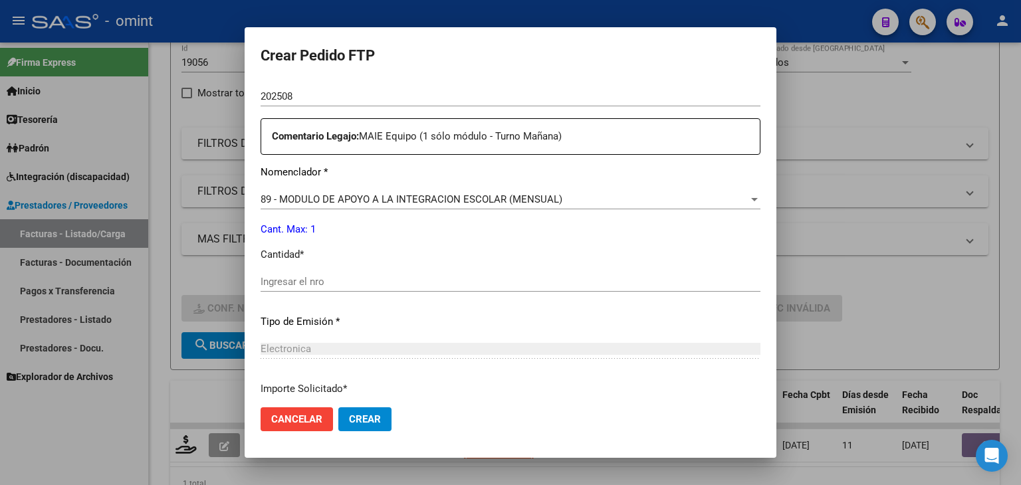
click at [327, 282] on input "Ingresar el nro" at bounding box center [510, 282] width 500 height 12
type input "1"
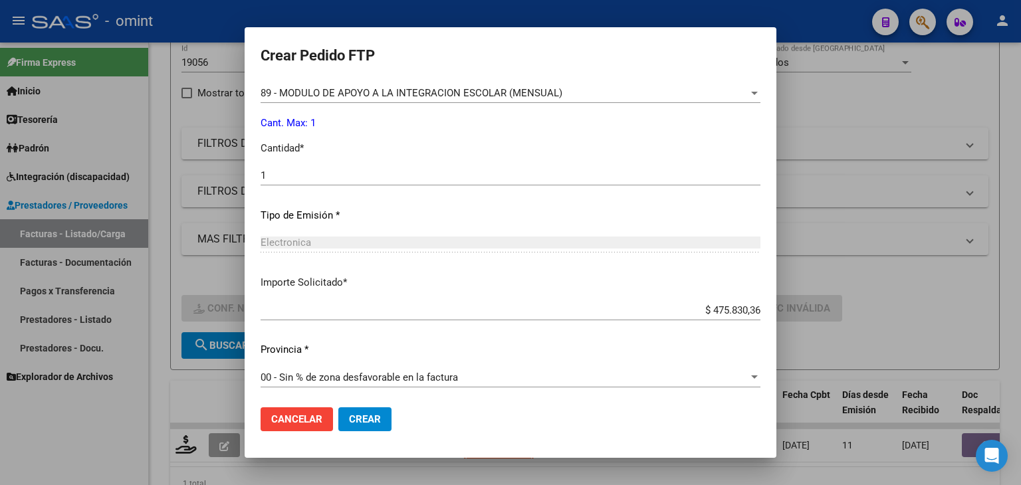
scroll to position [574, 0]
click at [385, 418] on button "Crear" at bounding box center [364, 419] width 53 height 24
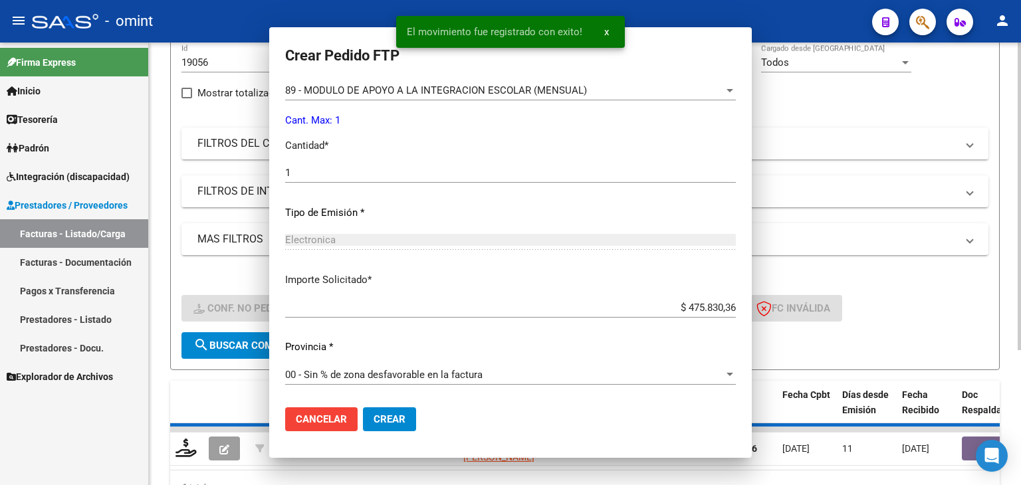
scroll to position [0, 0]
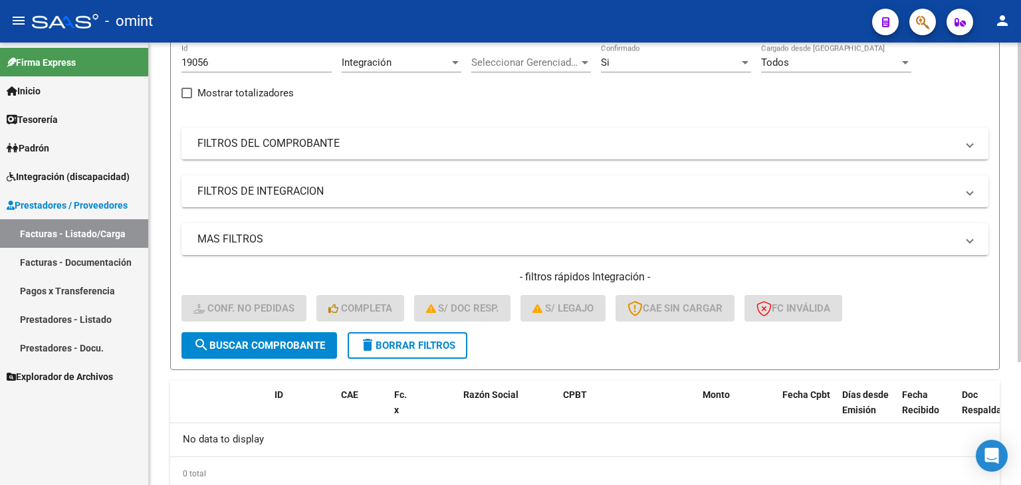
click at [189, 64] on input "19056" at bounding box center [256, 62] width 150 height 12
paste input "934"
type input "19934"
click at [282, 344] on span "search Buscar Comprobante" at bounding box center [259, 346] width 132 height 12
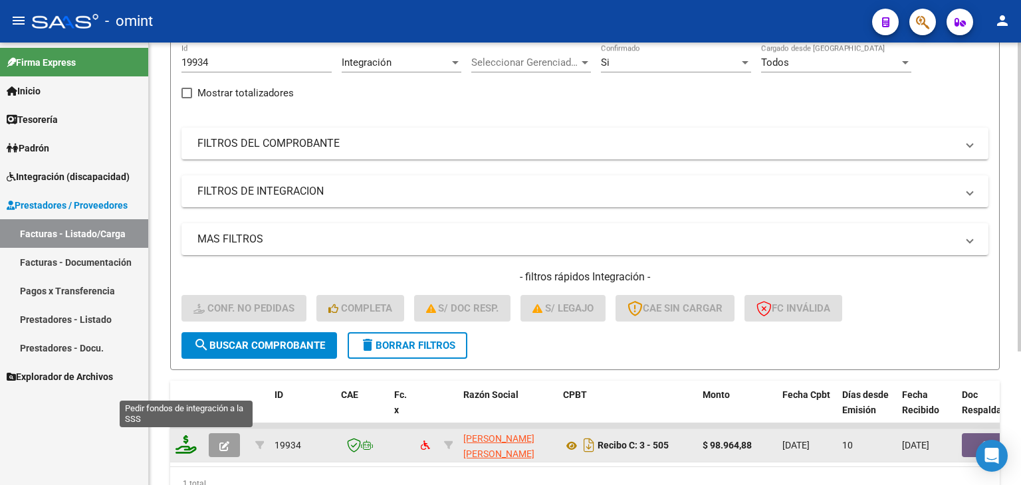
click at [184, 447] on icon at bounding box center [185, 444] width 21 height 19
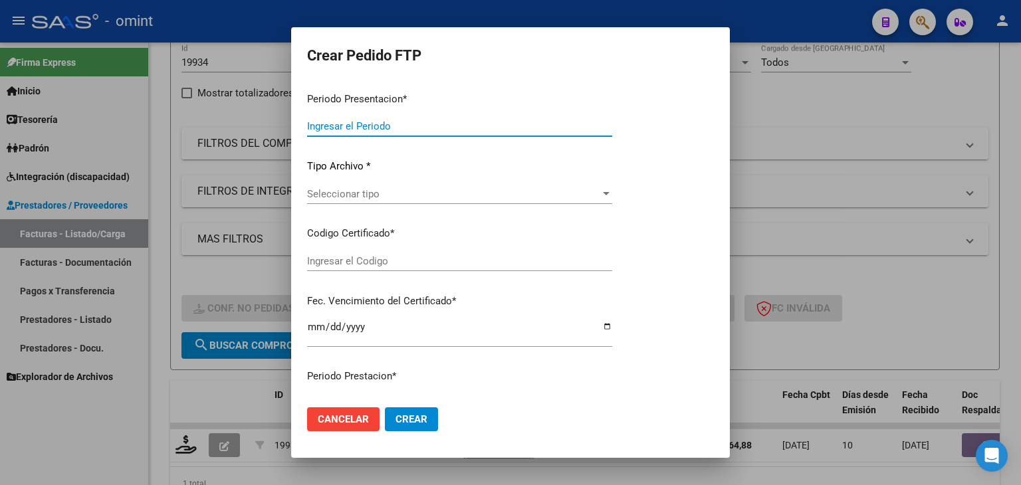
type input "202508"
type input "$ 98.964,88"
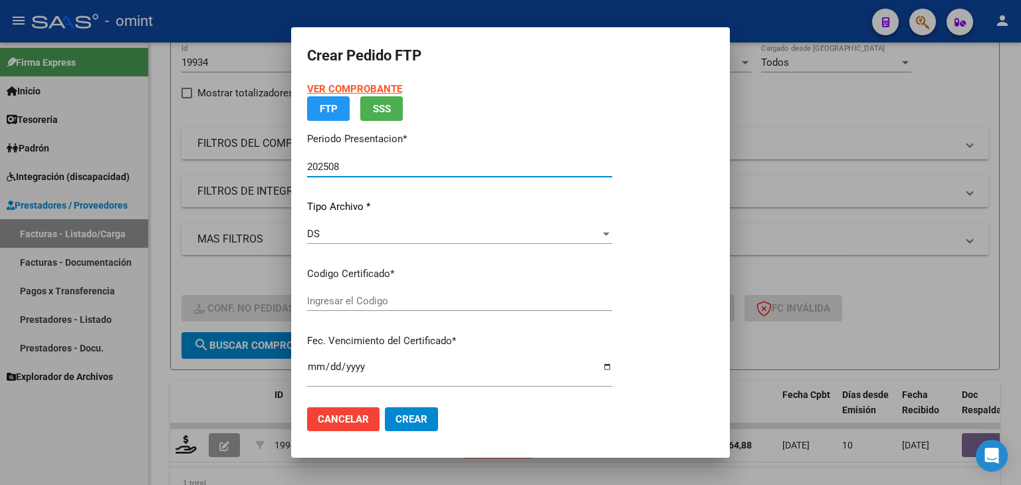
type input "6643904239"
type input "2026-08-08"
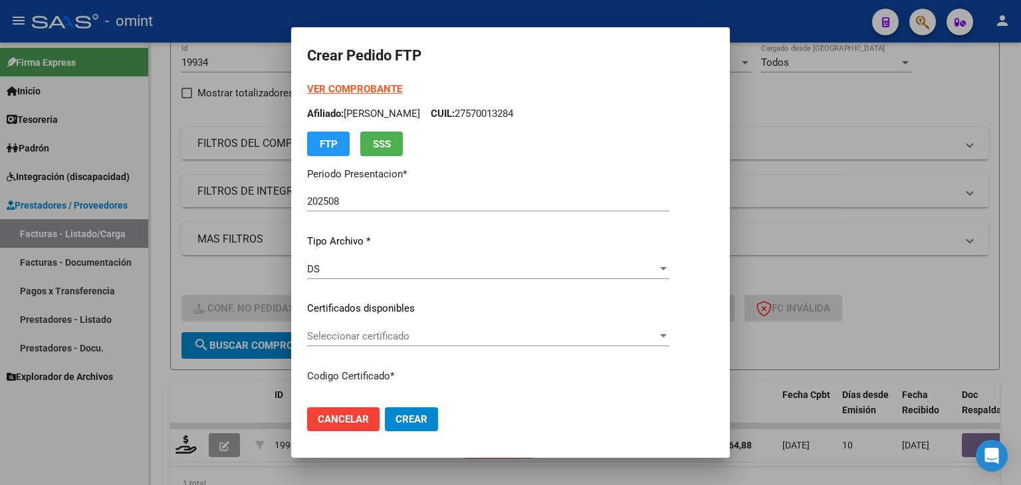
click at [346, 328] on div "Seleccionar certificado Seleccionar certificado" at bounding box center [488, 336] width 362 height 20
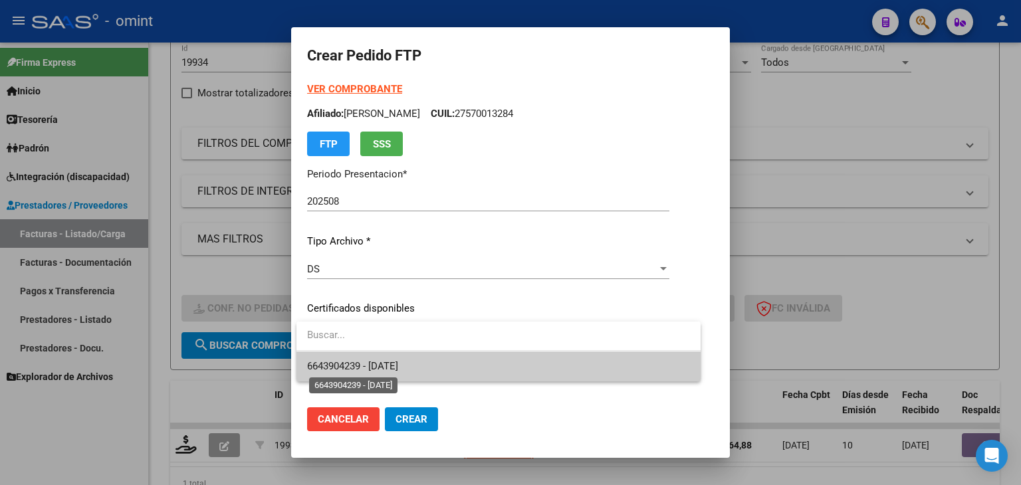
click at [391, 370] on span "6643904239 - 2026-08-08" at bounding box center [352, 366] width 91 height 12
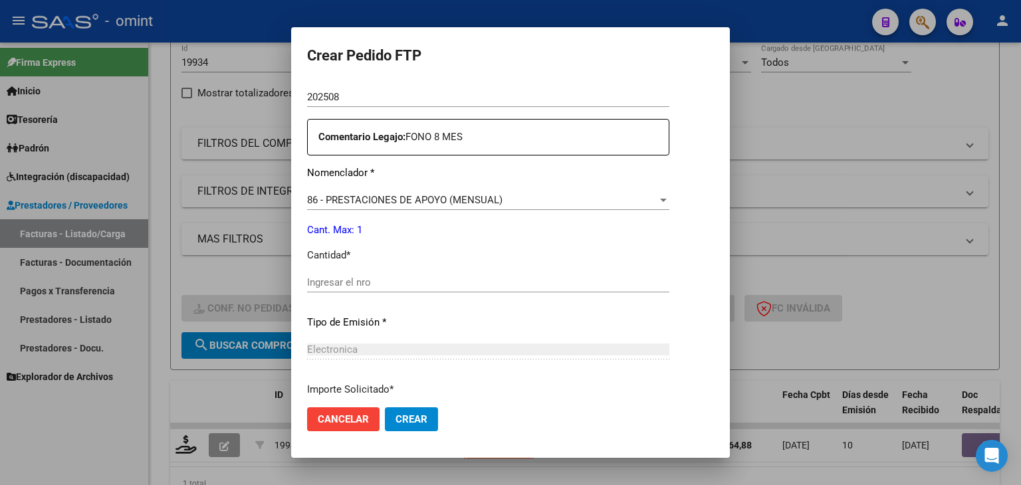
scroll to position [465, 0]
click at [358, 280] on input "Ingresar el nro" at bounding box center [488, 282] width 362 height 12
click at [396, 201] on span "86 - PRESTACIONES DE APOYO (MENSUAL)" at bounding box center [404, 199] width 195 height 12
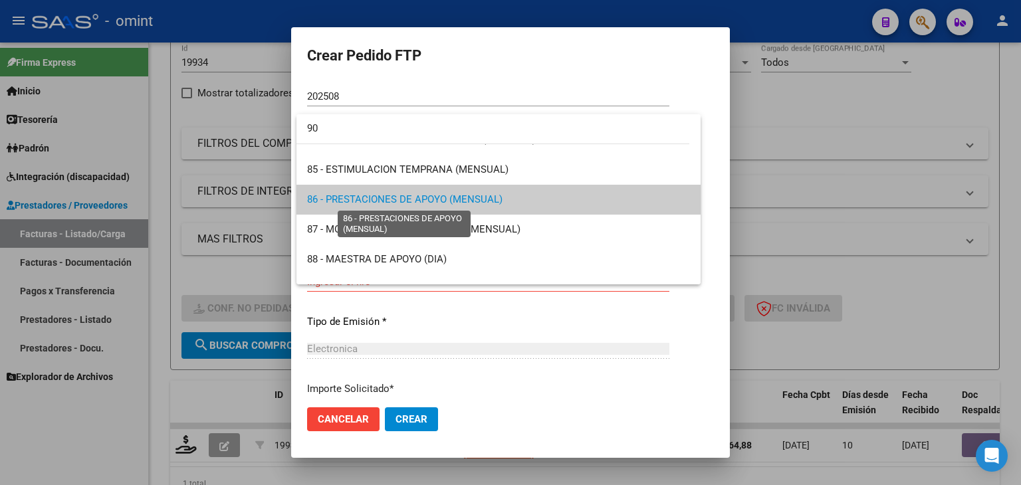
scroll to position [0, 0]
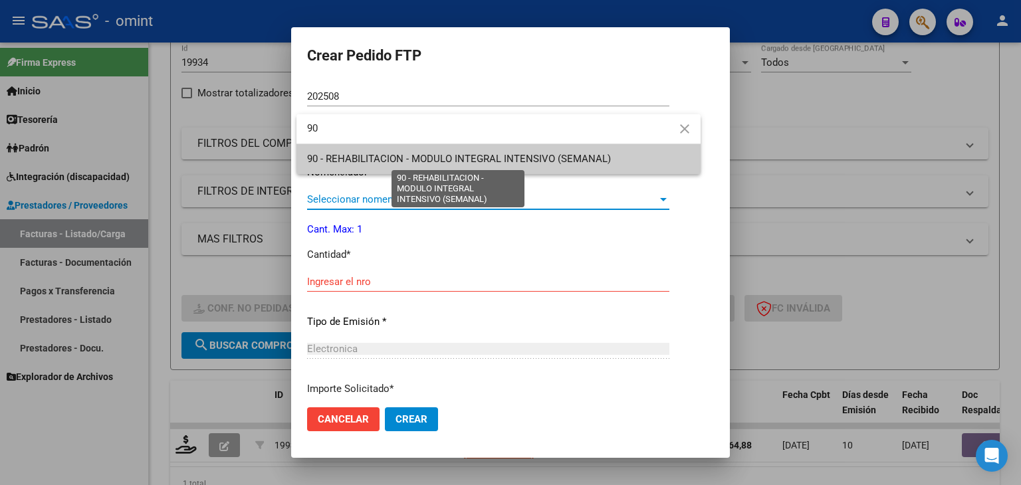
type input "90"
click at [413, 155] on span "90 - REHABILITACION - MODULO INTEGRAL INTENSIVO (SEMANAL)" at bounding box center [459, 159] width 304 height 12
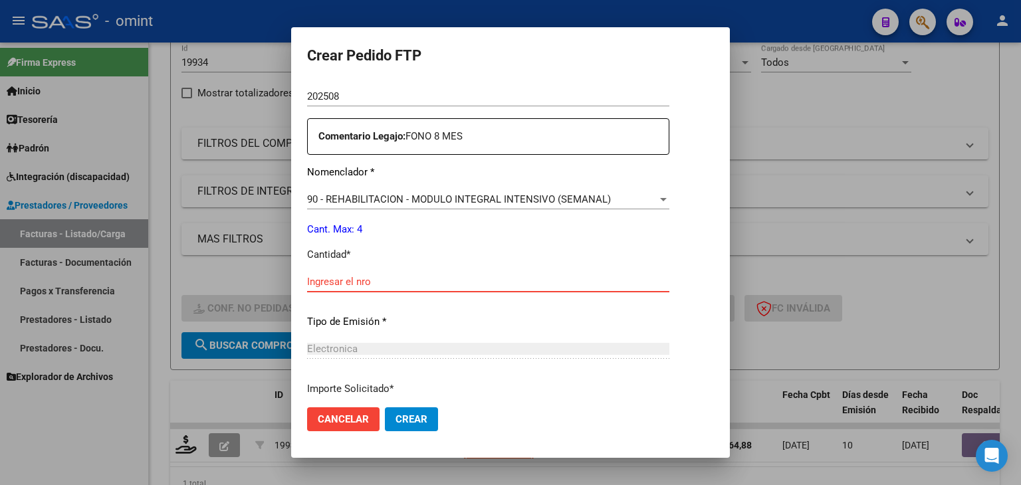
click at [351, 276] on input "Ingresar el nro" at bounding box center [488, 282] width 362 height 12
type input "4"
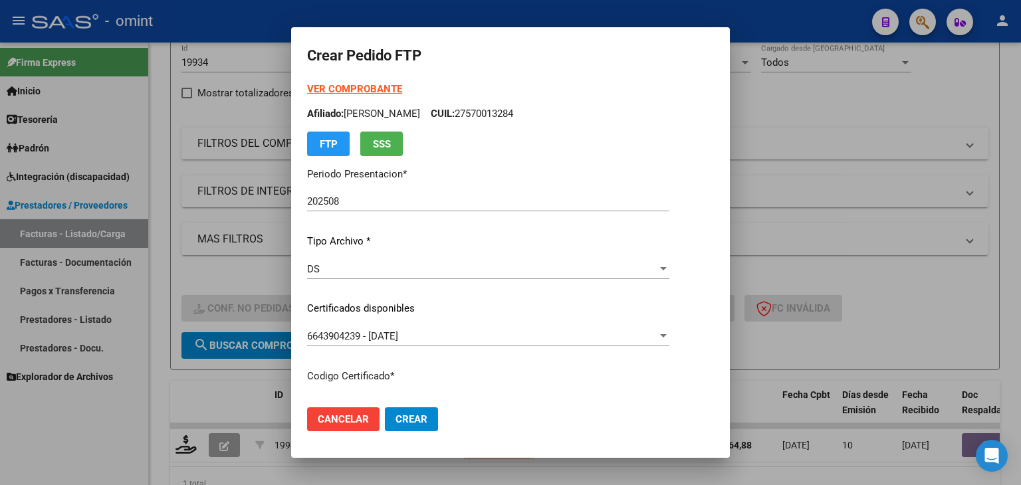
click at [405, 427] on button "Crear" at bounding box center [411, 419] width 53 height 24
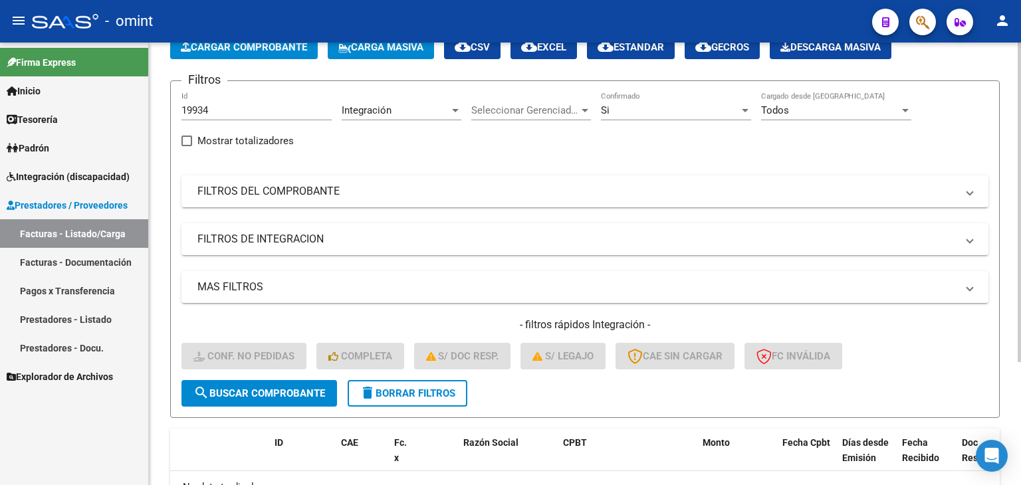
scroll to position [58, 0]
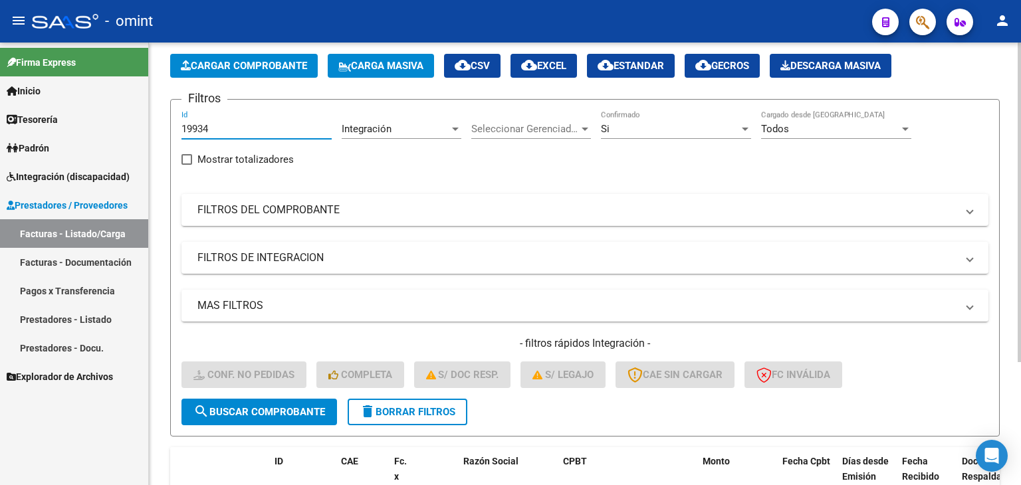
click at [199, 128] on input "19934" at bounding box center [256, 129] width 150 height 12
paste input "039"
type input "19039"
click at [279, 409] on span "search Buscar Comprobante" at bounding box center [259, 412] width 132 height 12
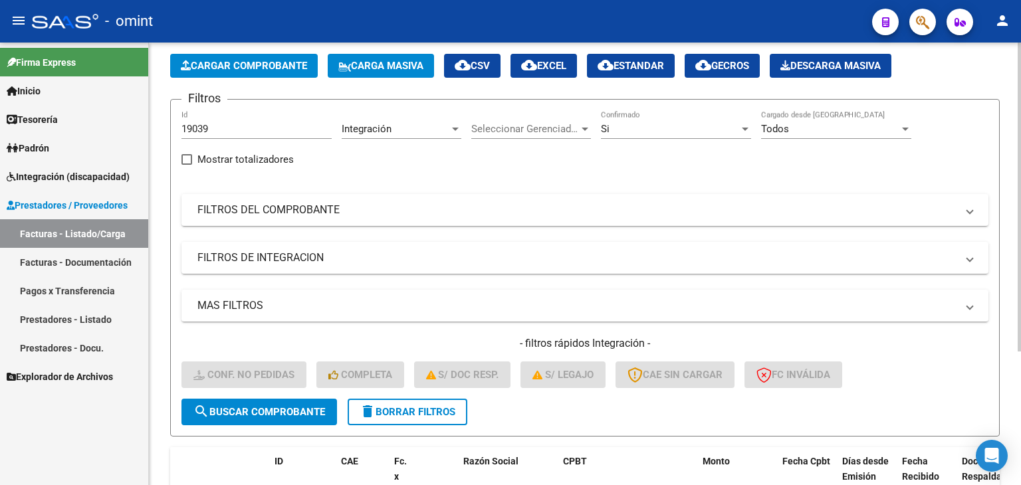
scroll to position [191, 0]
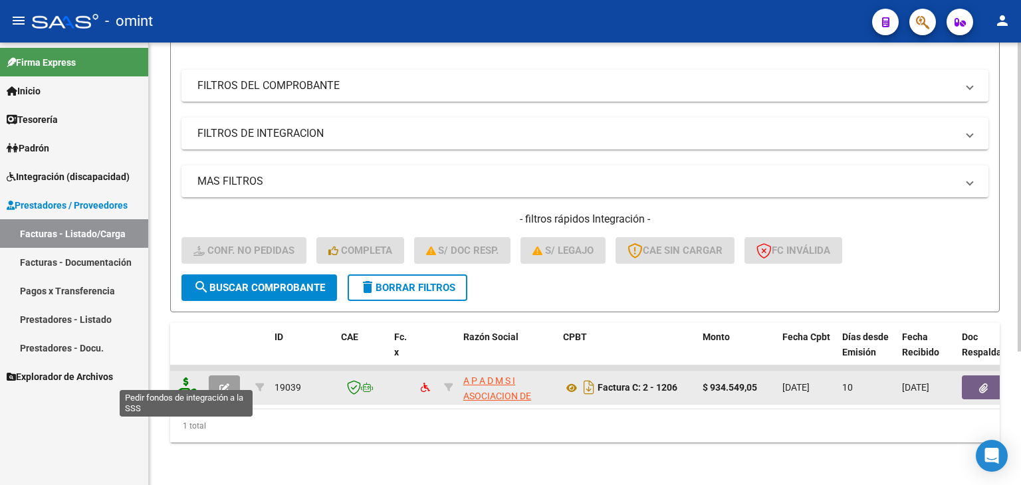
click at [191, 379] on icon at bounding box center [185, 386] width 21 height 19
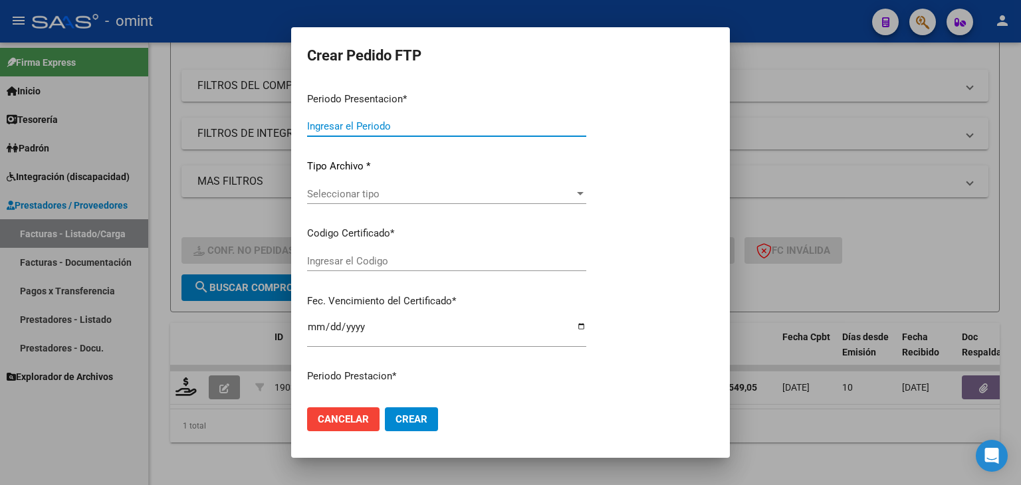
type input "202508"
type input "$ 934.549,05"
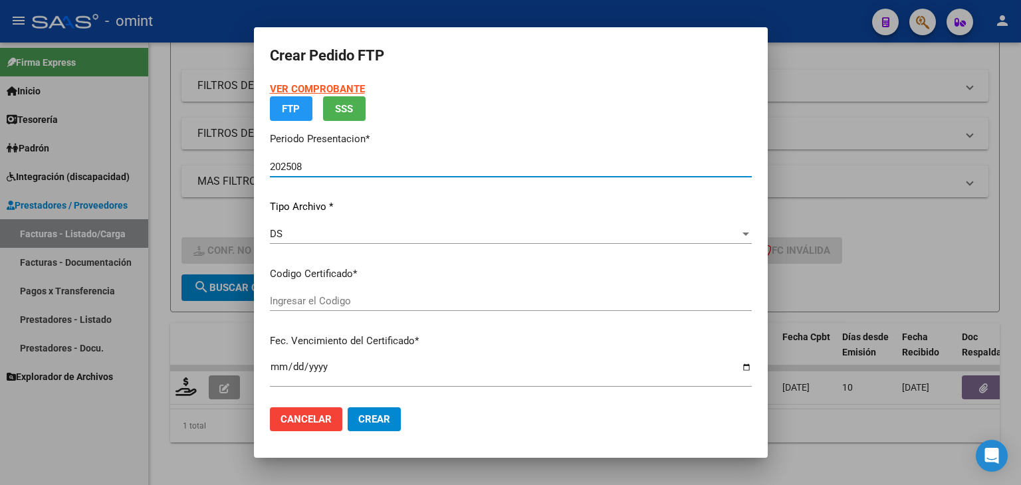
type input "9342556797"
type input "2027-05-08"
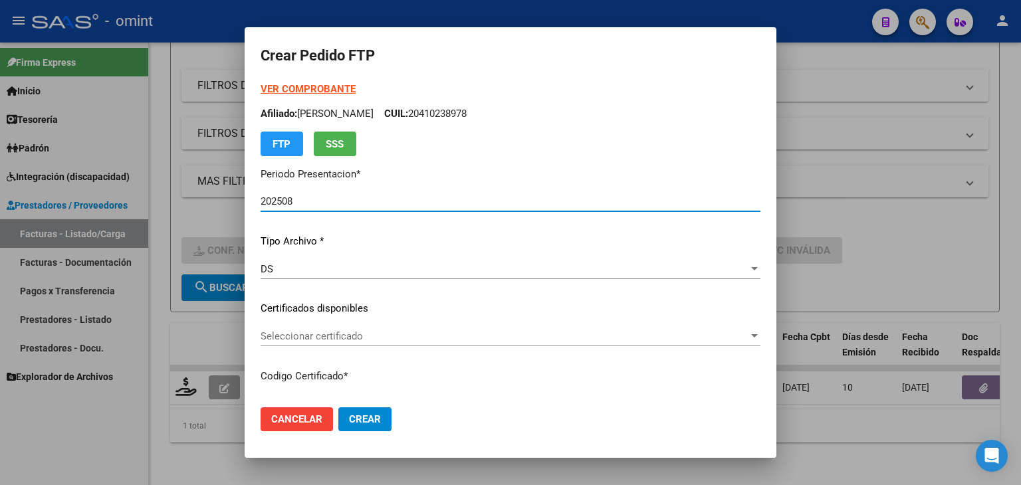
click at [321, 332] on span "Seleccionar certificado" at bounding box center [504, 336] width 488 height 12
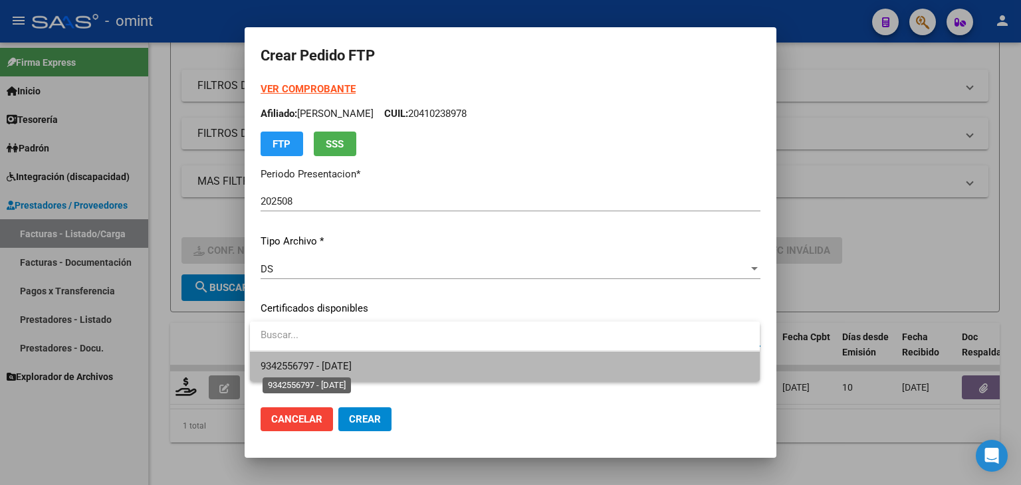
click at [342, 366] on span "9342556797 - 2027-05-08" at bounding box center [305, 366] width 91 height 12
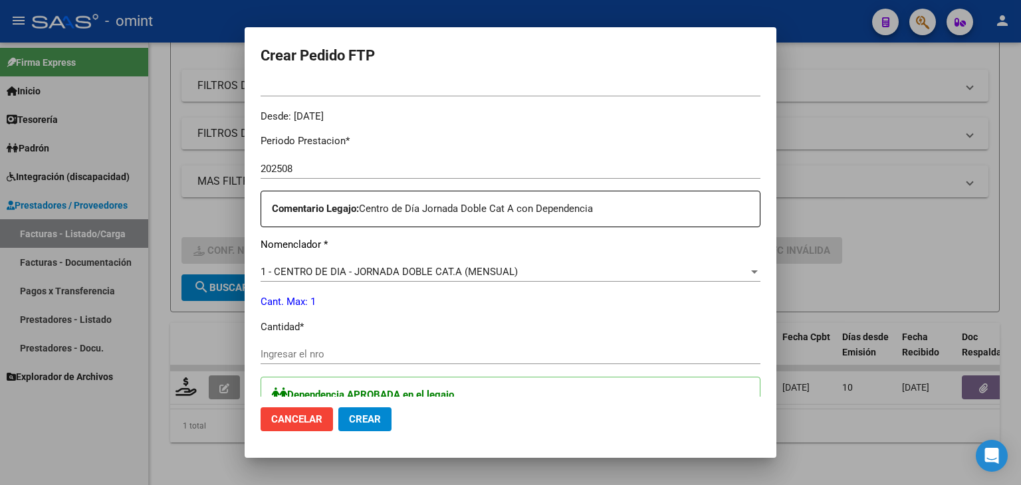
scroll to position [399, 0]
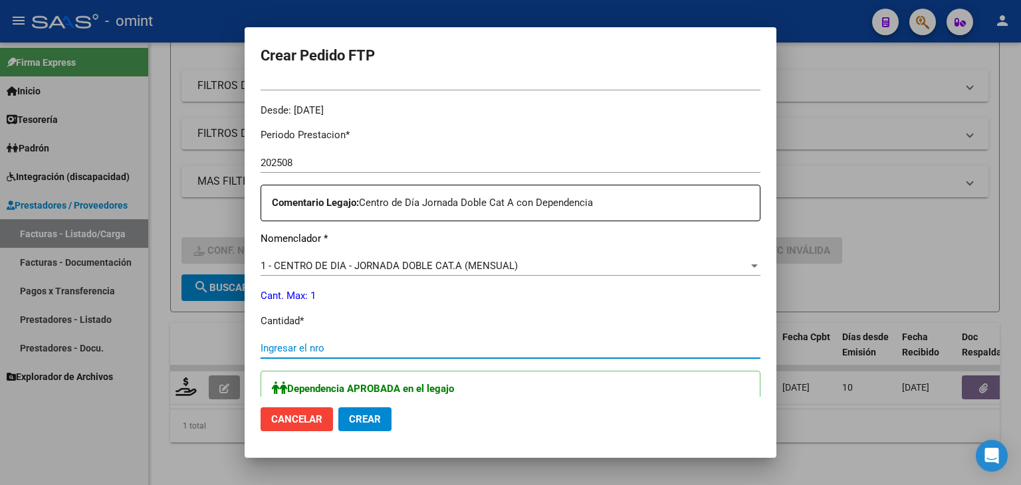
click at [304, 344] on input "Ingresar el nro" at bounding box center [510, 348] width 500 height 12
type input "1"
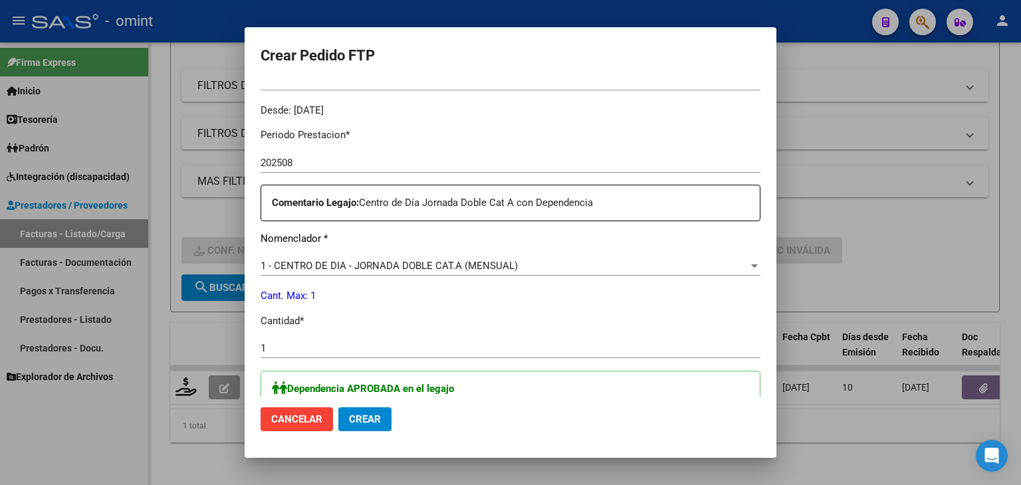
scroll to position [662, 0]
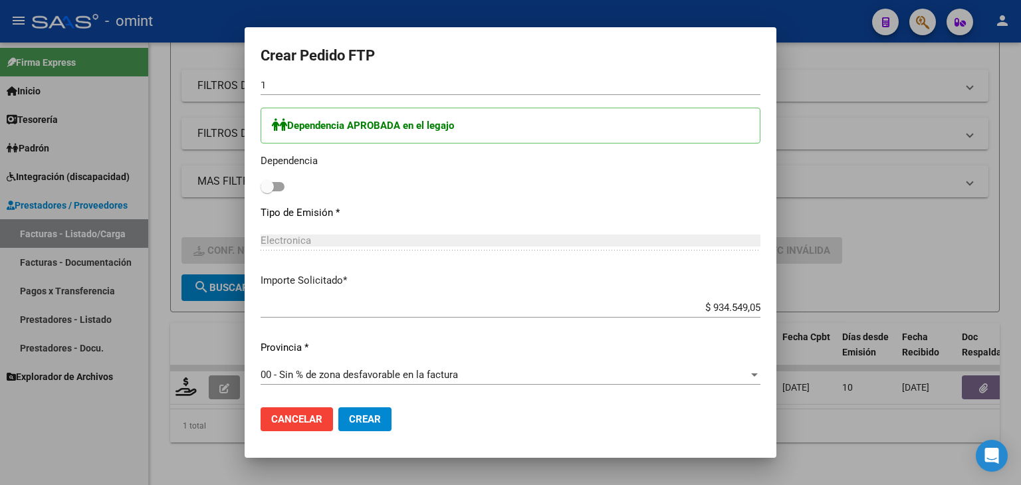
click at [274, 193] on label at bounding box center [272, 187] width 24 height 16
click at [267, 192] on input "checkbox" at bounding box center [266, 191] width 1 height 1
checkbox input "true"
click at [377, 418] on span "Crear" at bounding box center [365, 419] width 32 height 12
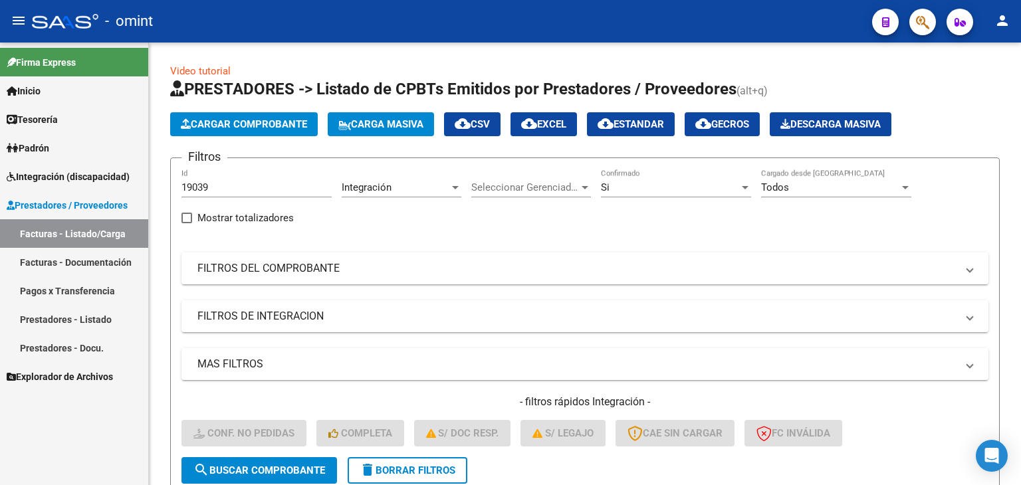
scroll to position [0, 0]
click at [197, 182] on input "19039" at bounding box center [256, 187] width 150 height 12
paste input "872"
type input "18729"
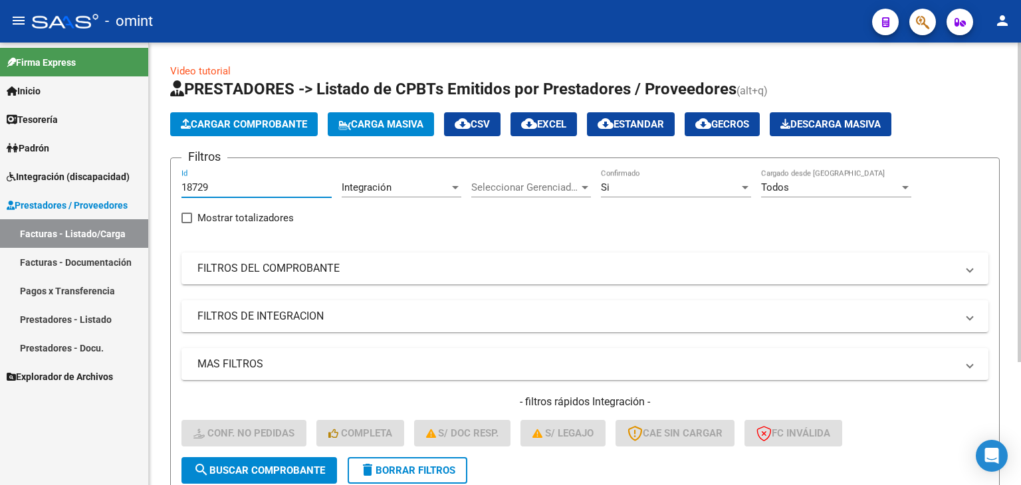
click at [287, 464] on span "search Buscar Comprobante" at bounding box center [259, 470] width 132 height 12
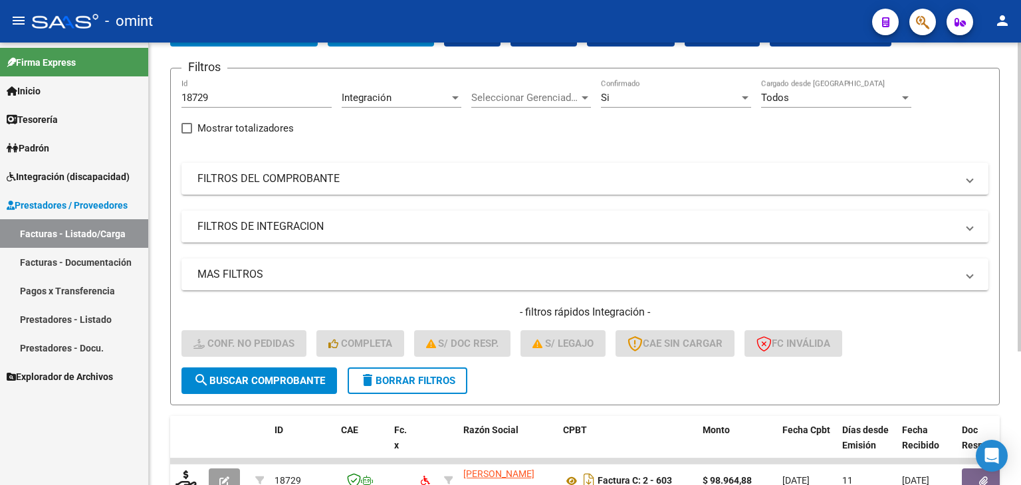
scroll to position [133, 0]
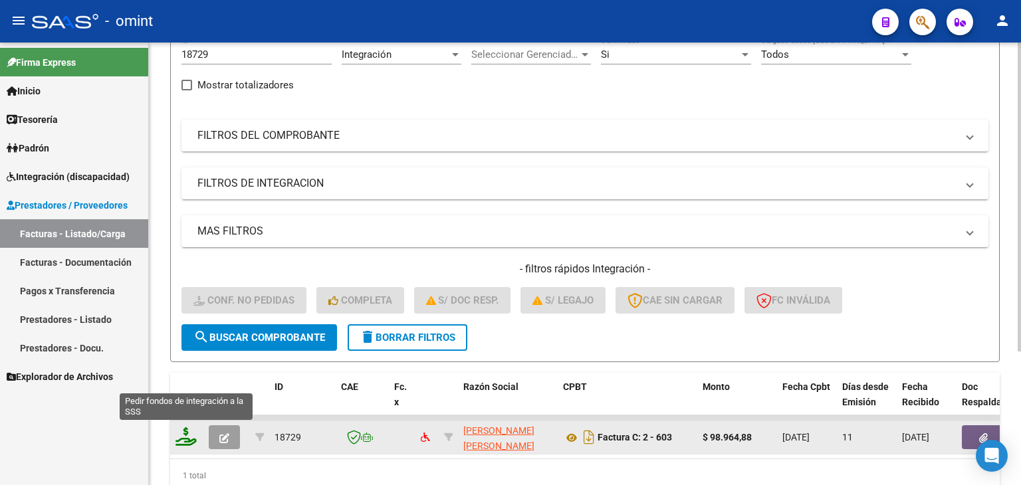
click at [190, 440] on icon at bounding box center [185, 436] width 21 height 19
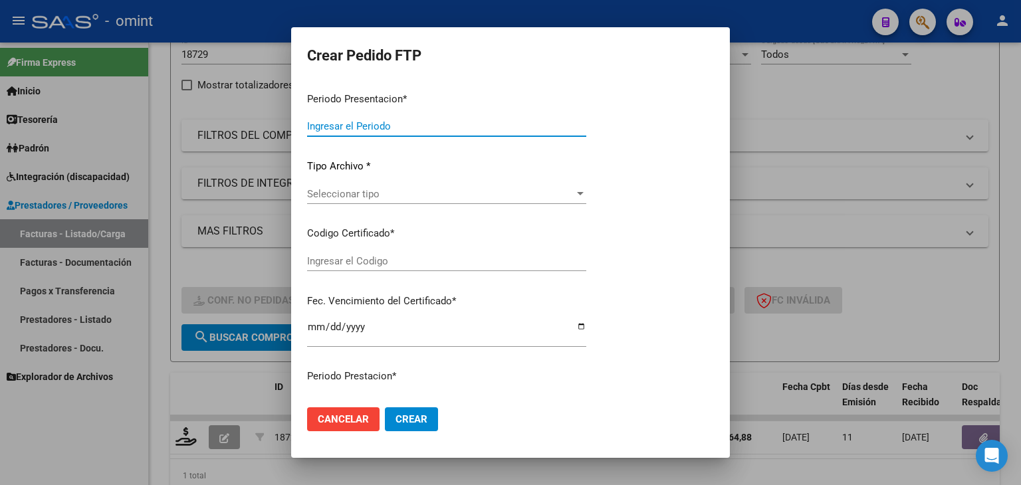
type input "202508"
type input "$ 98.964,88"
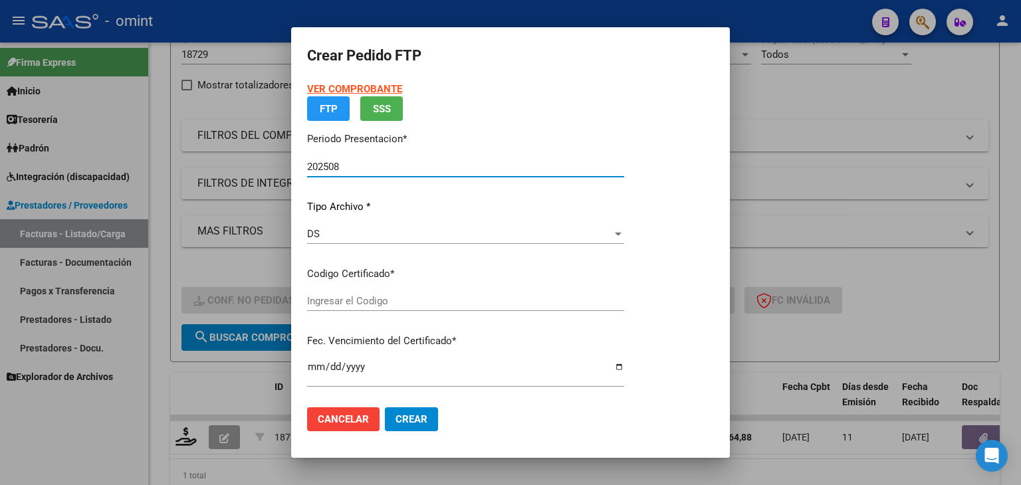
type input "9342556797"
type input "2027-05-08"
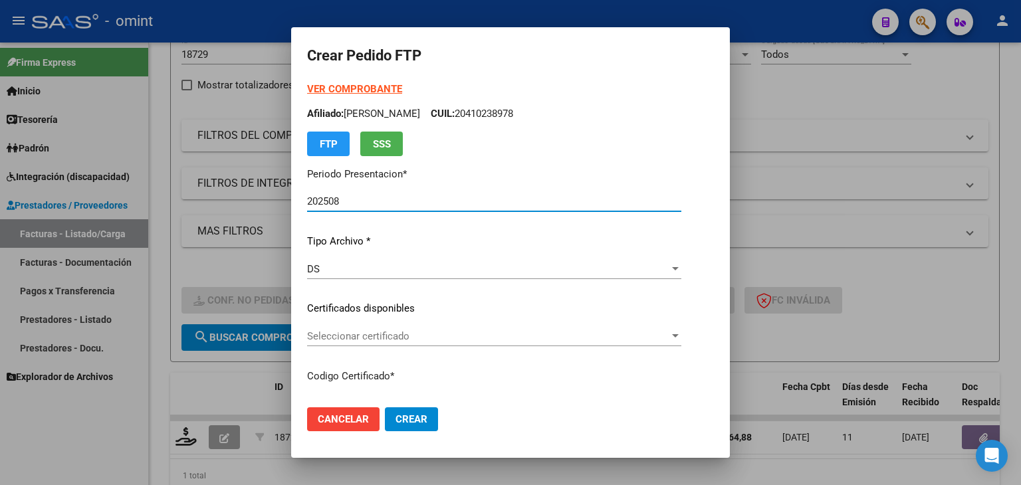
click at [412, 338] on span "Seleccionar certificado" at bounding box center [488, 336] width 362 height 12
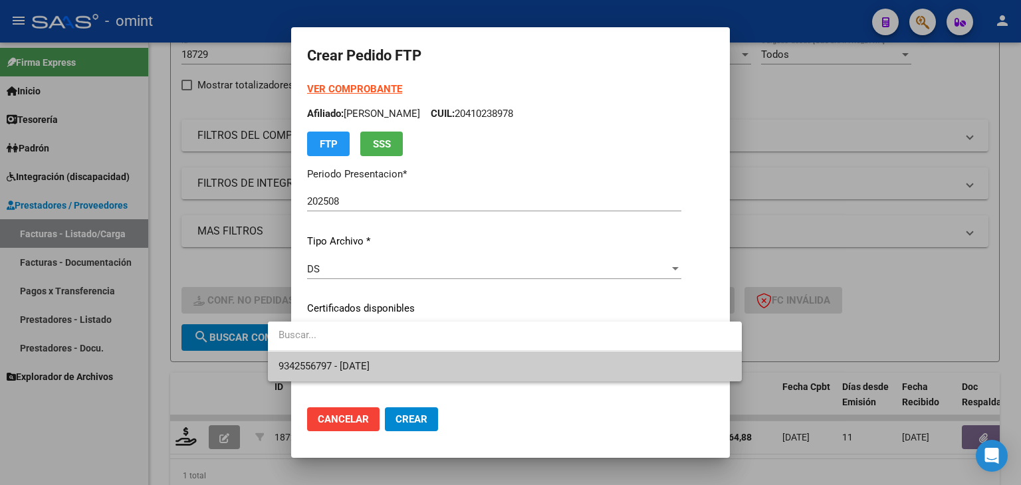
click at [393, 362] on span "9342556797 - 2027-05-08" at bounding box center [504, 367] width 452 height 30
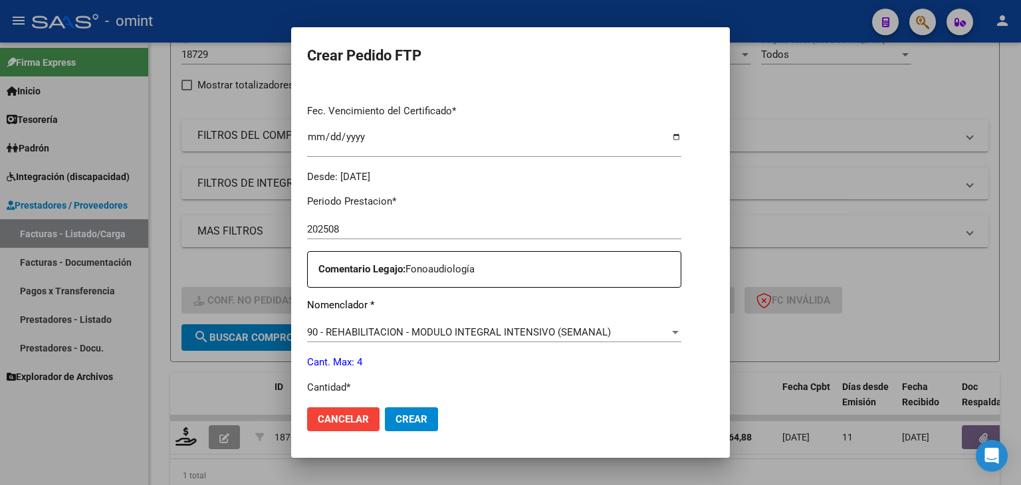
scroll to position [465, 0]
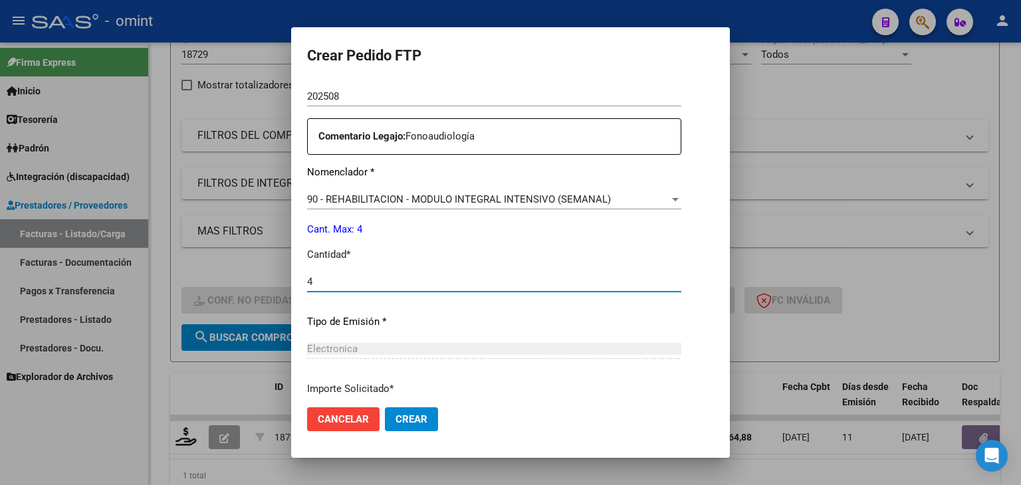
click at [311, 278] on input "4" at bounding box center [494, 282] width 374 height 12
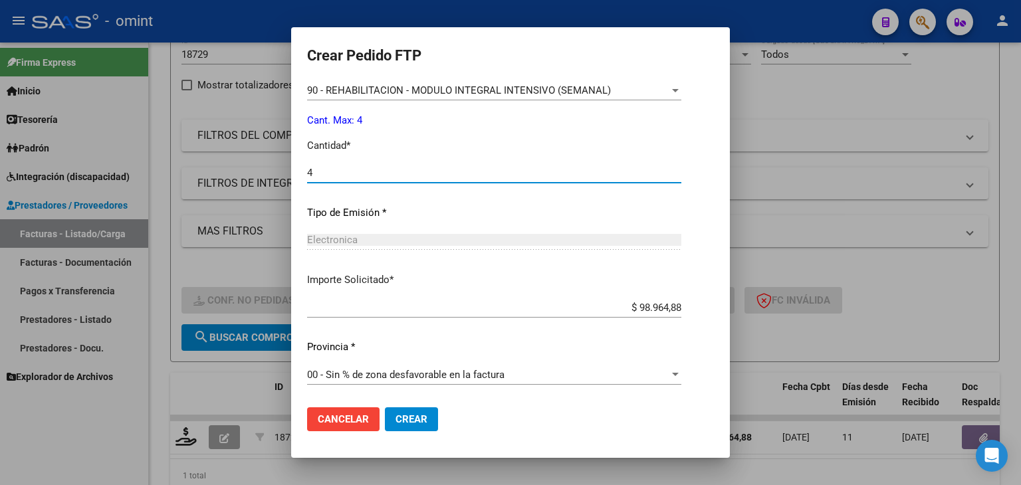
type input "4"
click at [397, 420] on span "Crear" at bounding box center [411, 419] width 32 height 12
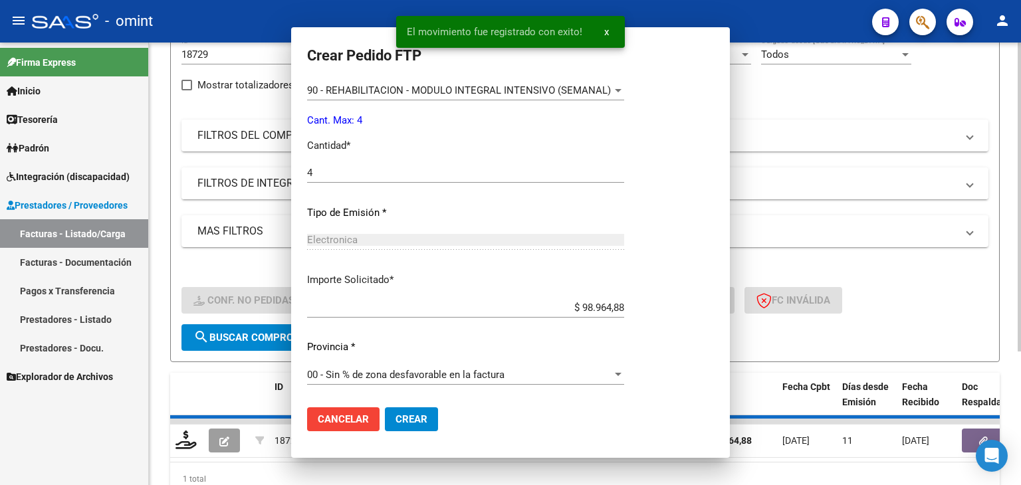
scroll to position [0, 0]
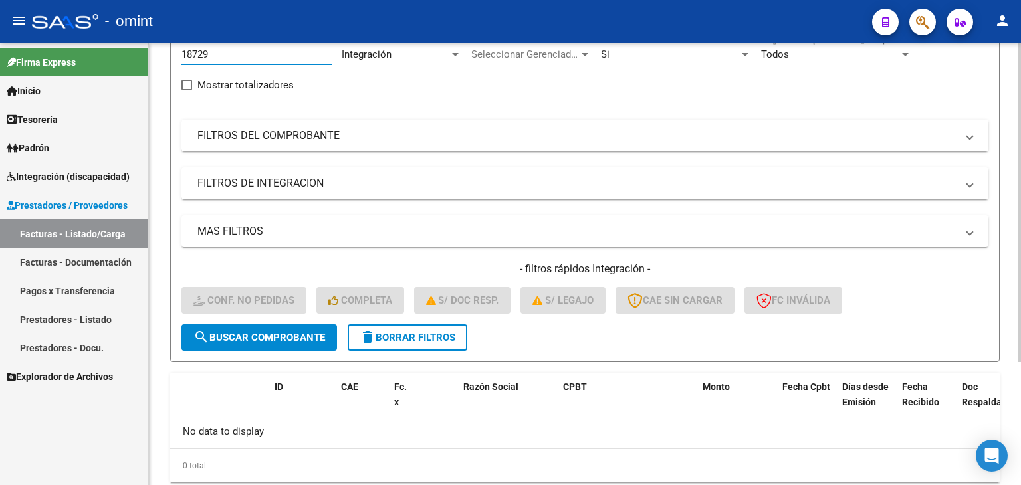
click at [203, 51] on input "18729" at bounding box center [256, 55] width 150 height 12
paste input "54"
type input "18549"
click at [275, 336] on span "search Buscar Comprobante" at bounding box center [259, 338] width 132 height 12
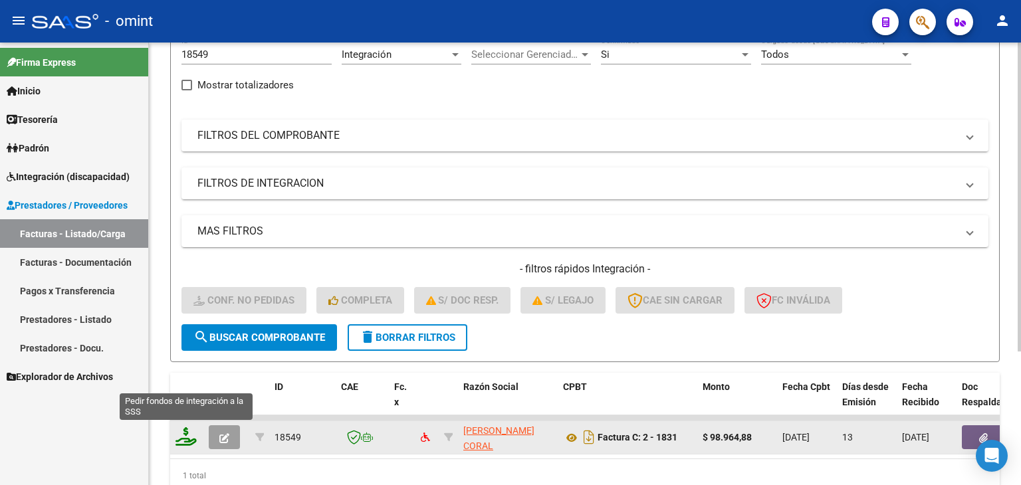
click at [189, 436] on icon at bounding box center [185, 436] width 21 height 19
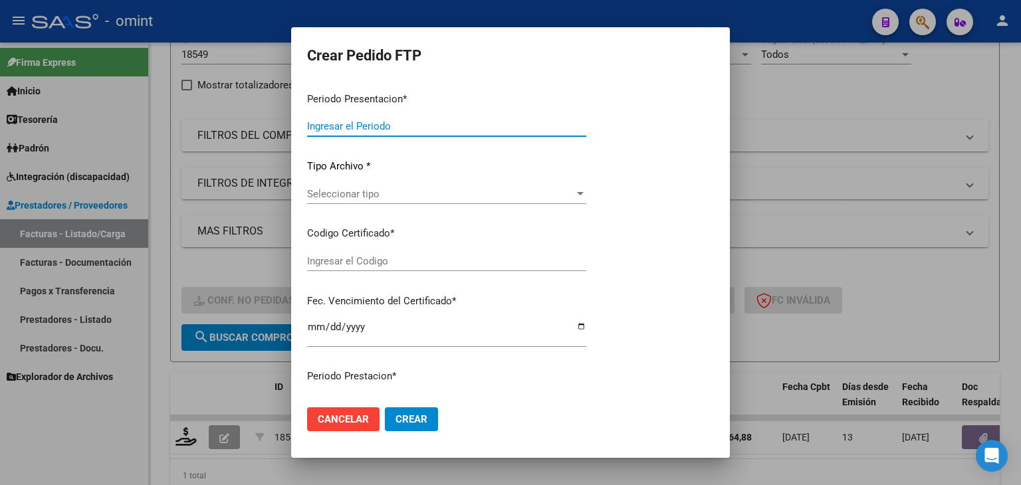
type input "202508"
type input "$ 98.964,88"
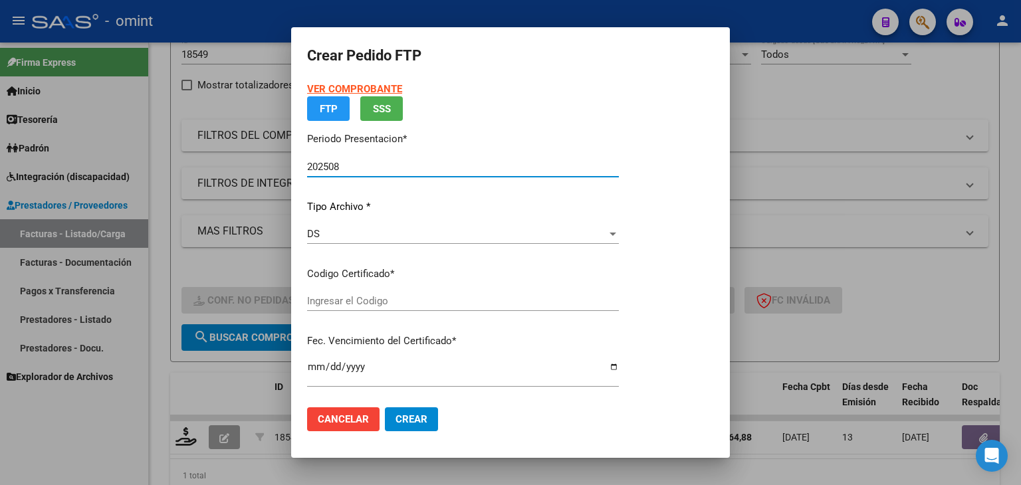
type input "9342556797"
type input "2027-05-08"
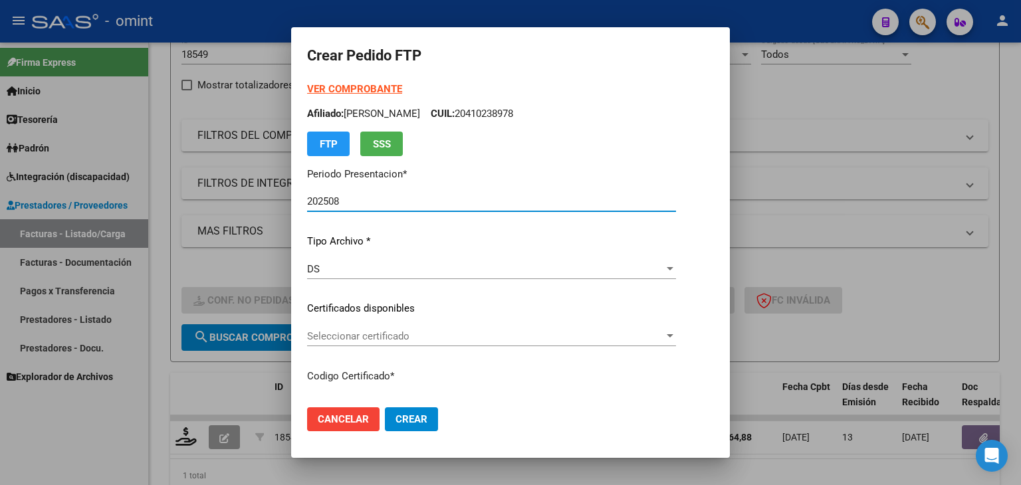
click at [346, 337] on span "Seleccionar certificado" at bounding box center [485, 336] width 357 height 12
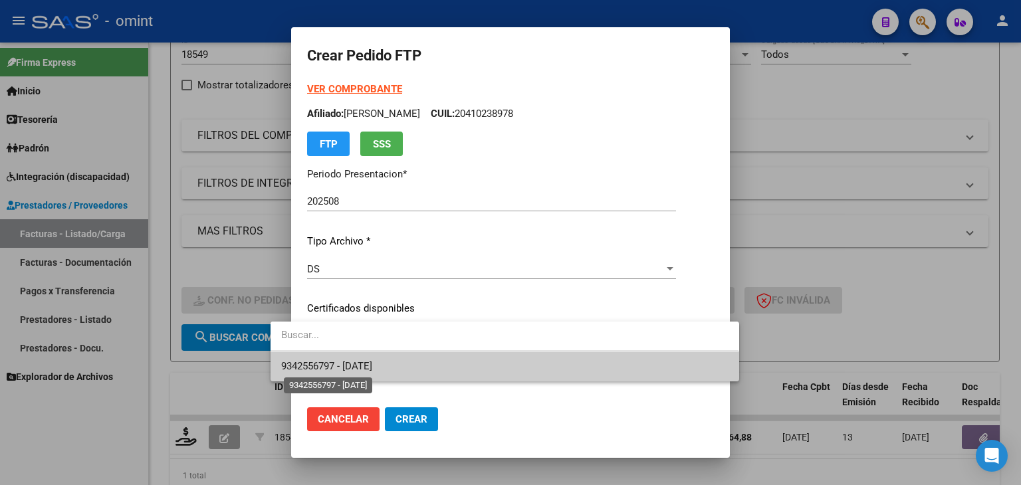
click at [351, 365] on span "9342556797 - 2027-05-08" at bounding box center [326, 366] width 91 height 12
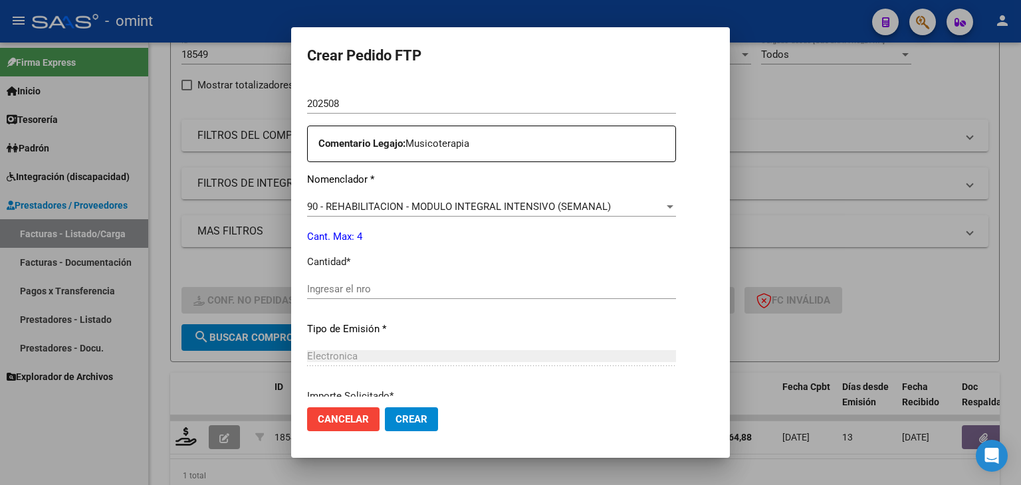
scroll to position [532, 0]
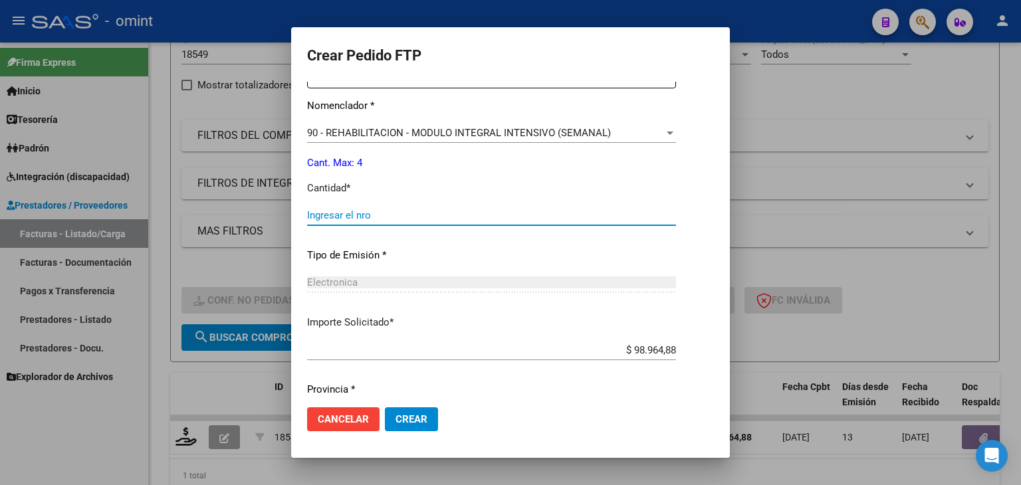
click at [336, 219] on input "Ingresar el nro" at bounding box center [491, 215] width 369 height 12
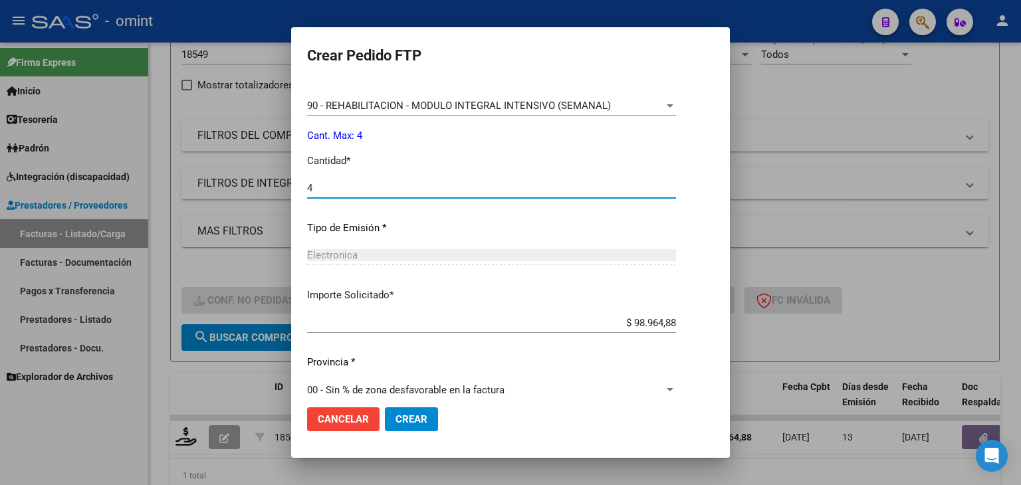
scroll to position [574, 0]
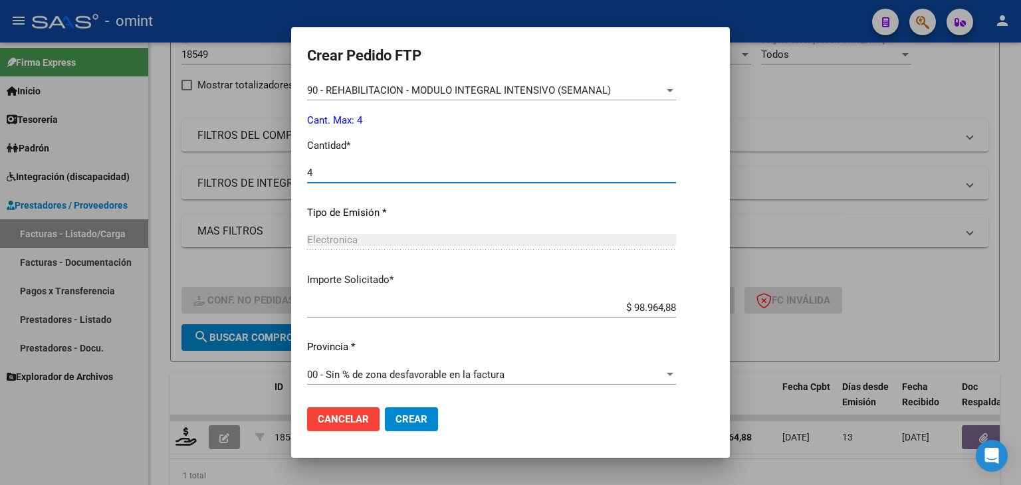
type input "4"
click at [401, 418] on button "Crear" at bounding box center [411, 419] width 53 height 24
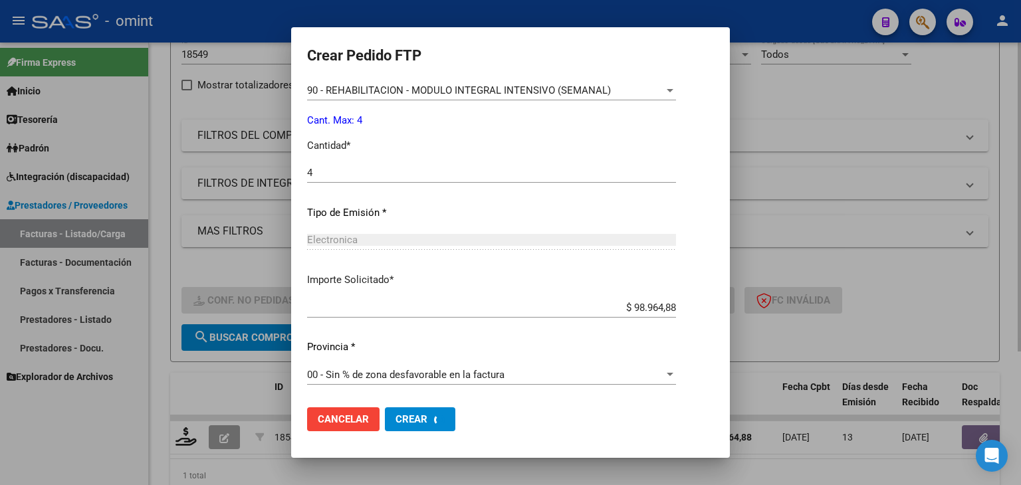
scroll to position [0, 0]
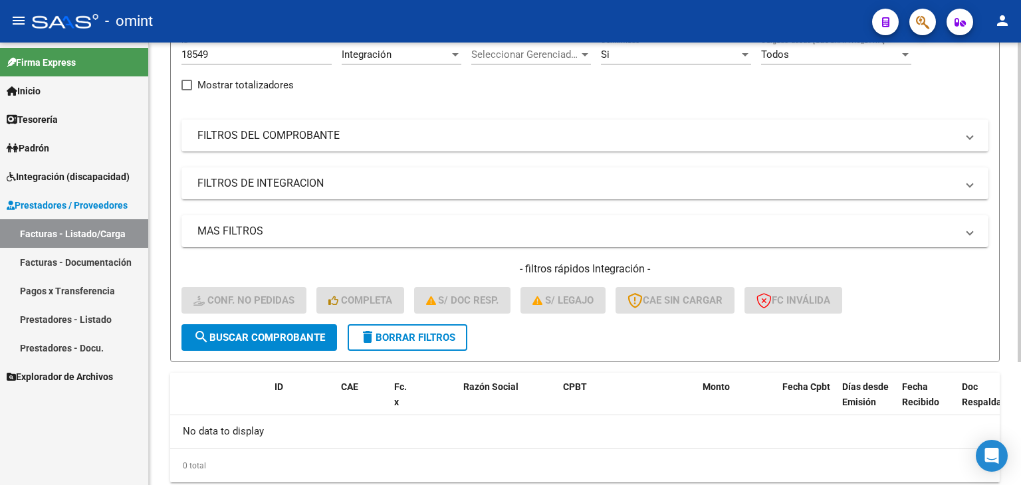
click at [201, 52] on input "18549" at bounding box center [256, 55] width 150 height 12
paste input "9008"
type input "19008"
click at [260, 343] on button "search Buscar Comprobante" at bounding box center [258, 337] width 155 height 27
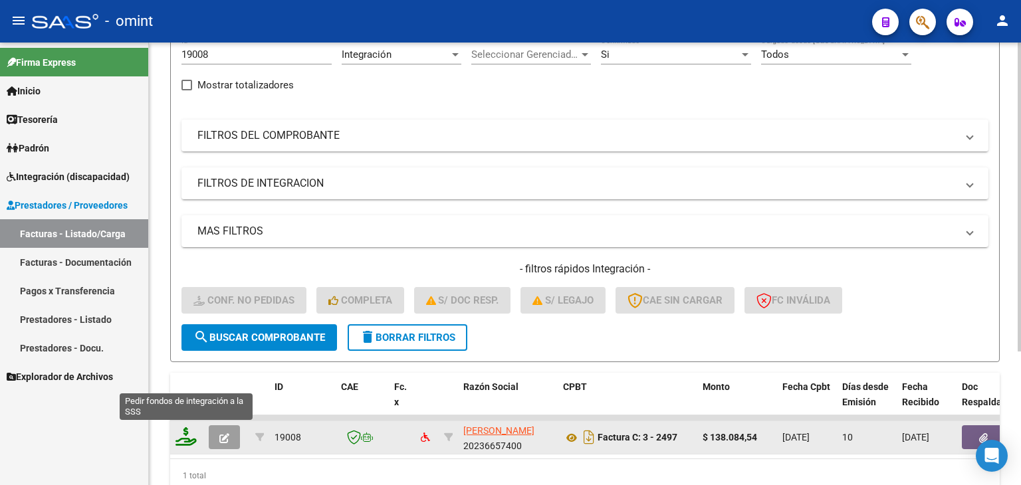
click at [189, 433] on icon at bounding box center [185, 436] width 21 height 19
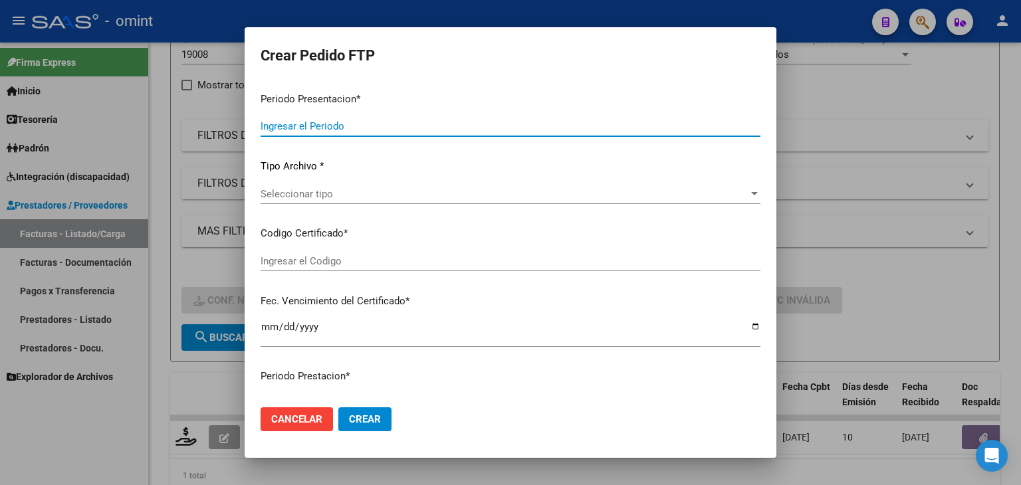
type input "202508"
type input "$ 138.084,54"
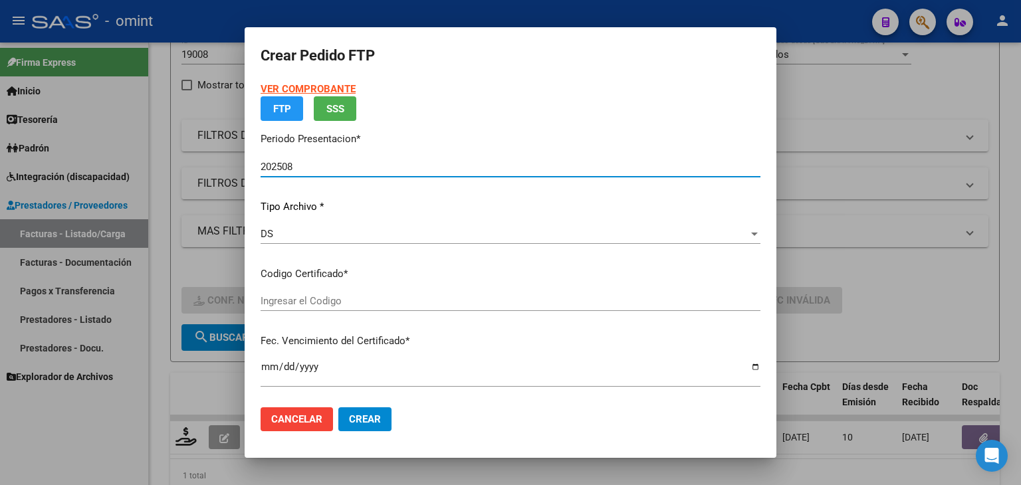
type input "9342556797"
type input "2027-05-08"
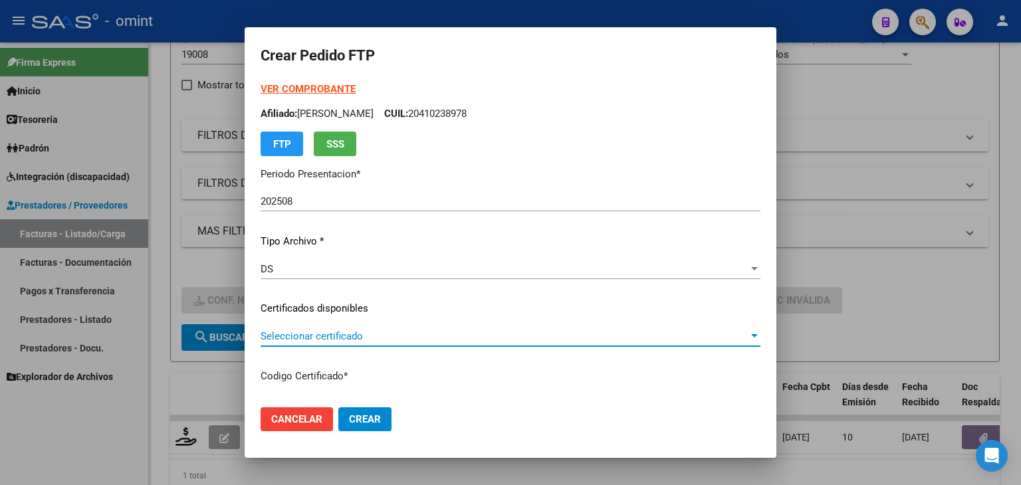
click at [295, 340] on span "Seleccionar certificado" at bounding box center [504, 336] width 488 height 12
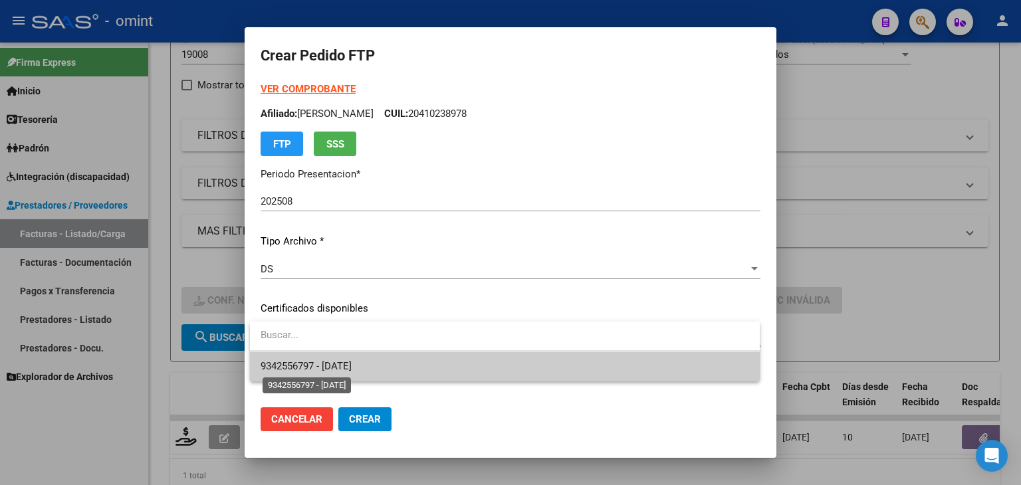
click at [314, 373] on span "9342556797 - 2027-05-08" at bounding box center [504, 367] width 488 height 30
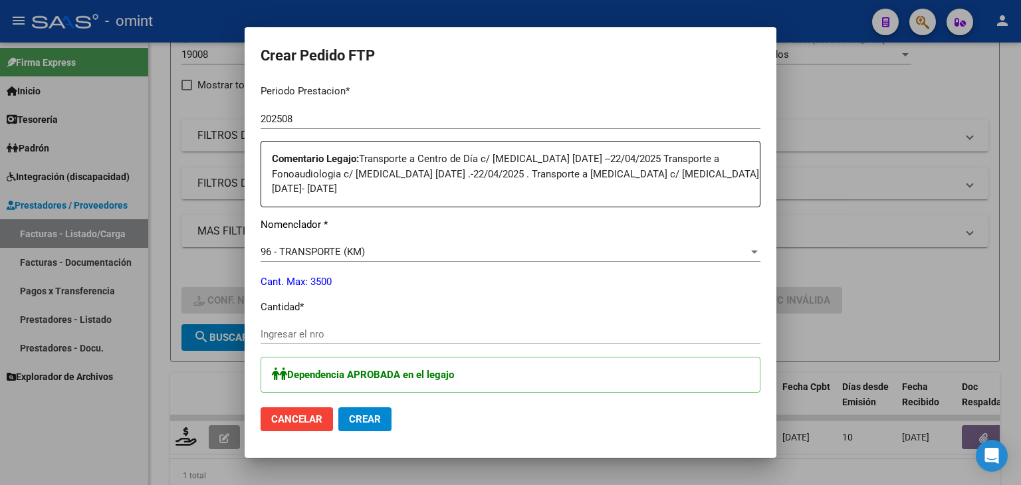
scroll to position [465, 0]
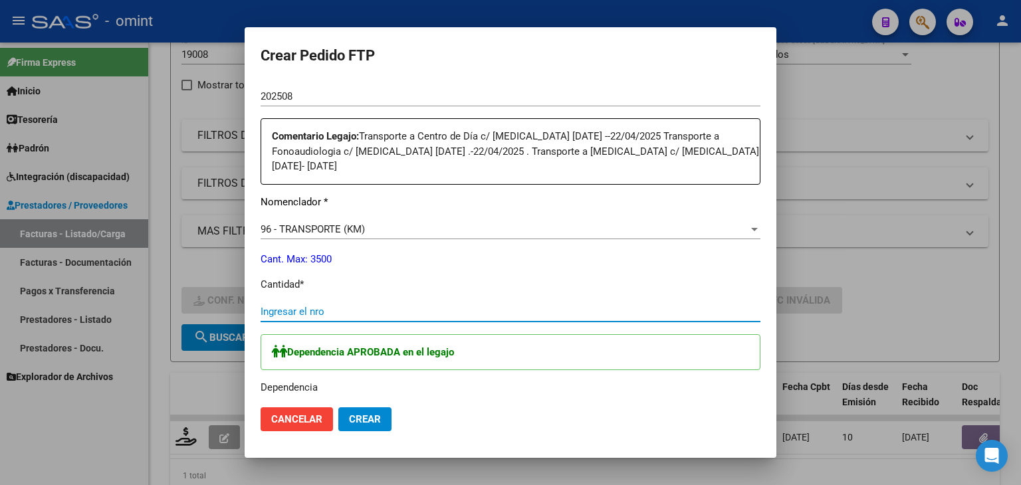
click at [306, 309] on input "Ingresar el nro" at bounding box center [510, 312] width 500 height 12
type input "188"
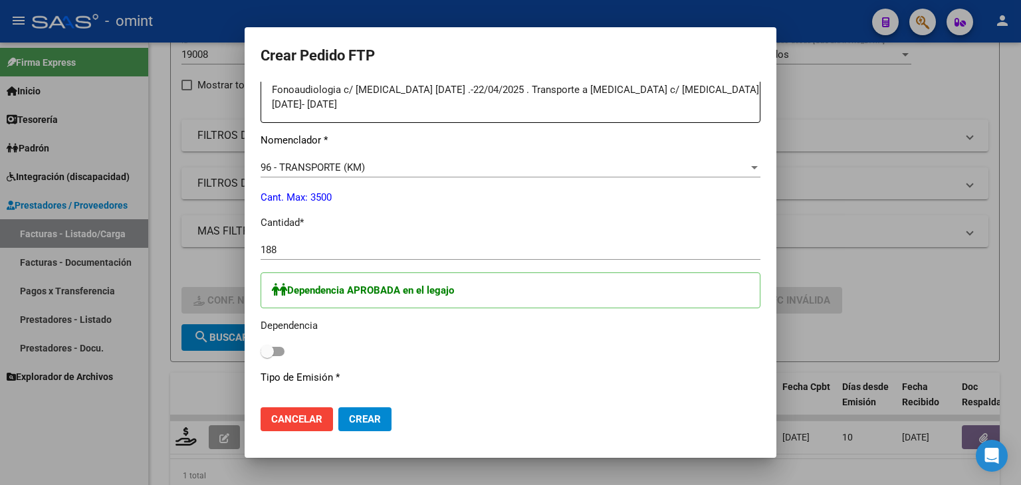
scroll to position [532, 0]
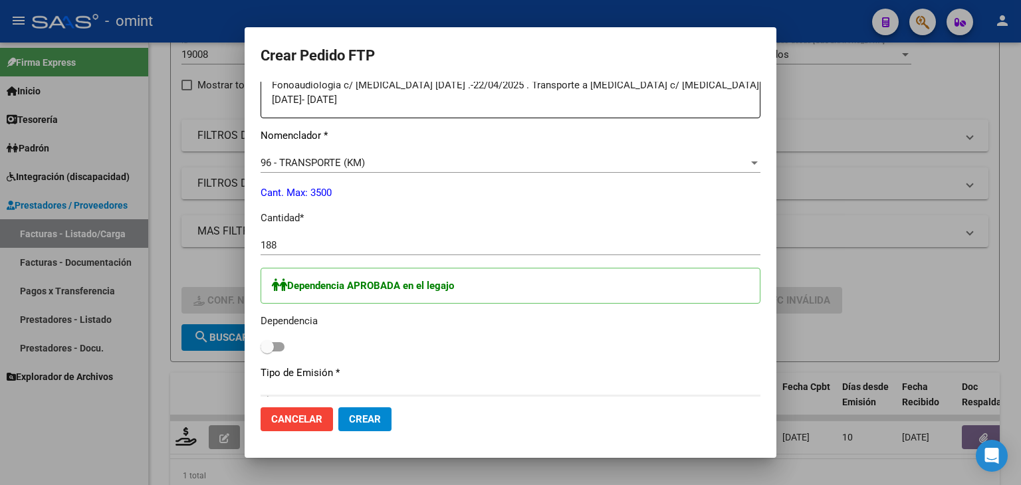
click at [276, 343] on span at bounding box center [272, 346] width 24 height 9
click at [267, 352] on input "checkbox" at bounding box center [266, 352] width 1 height 1
checkbox input "true"
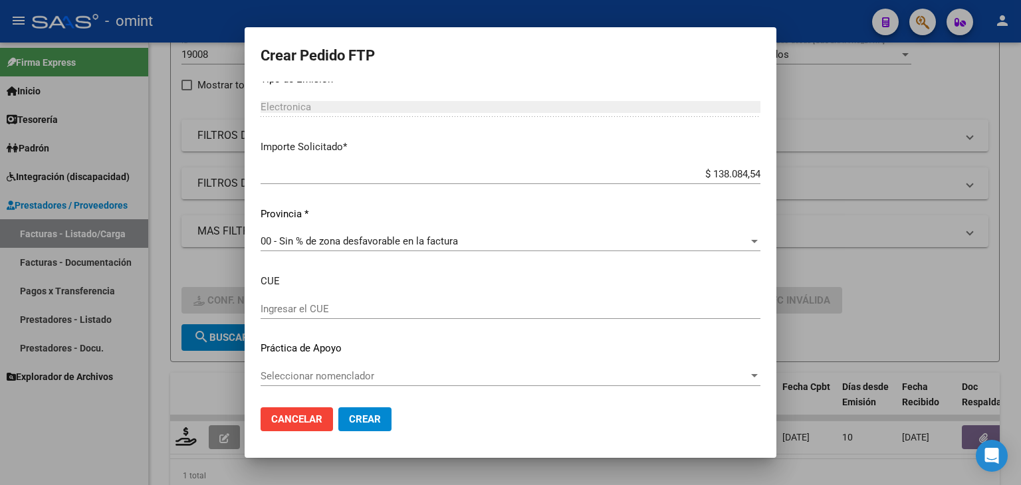
scroll to position [827, 0]
click at [371, 418] on span "Crear" at bounding box center [365, 419] width 32 height 12
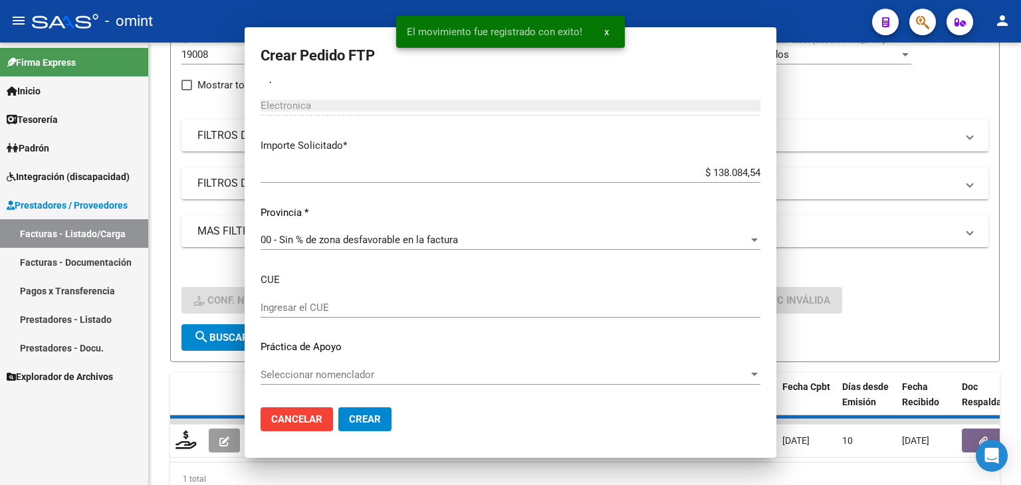
scroll to position [0, 0]
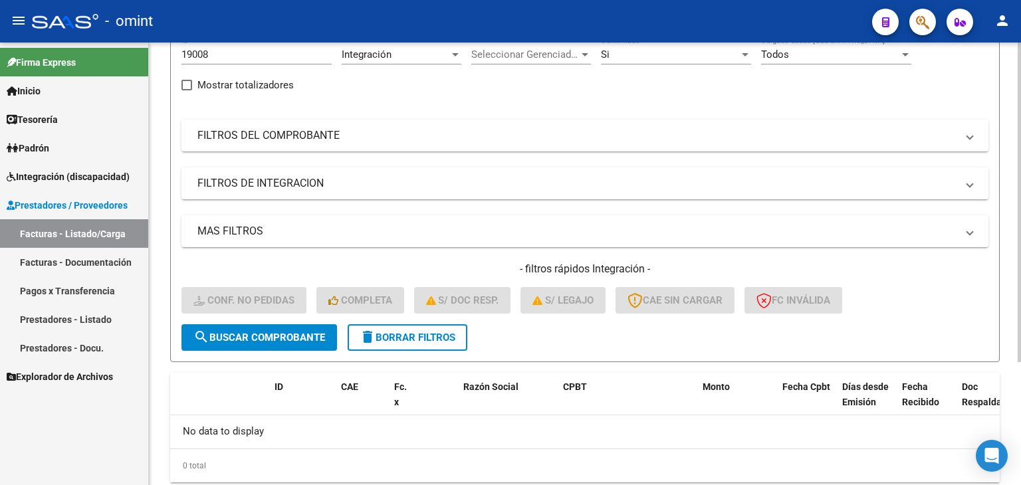
click at [200, 58] on input "19008" at bounding box center [256, 55] width 150 height 12
paste input "7"
type input "19007"
click at [245, 335] on span "search Buscar Comprobante" at bounding box center [259, 338] width 132 height 12
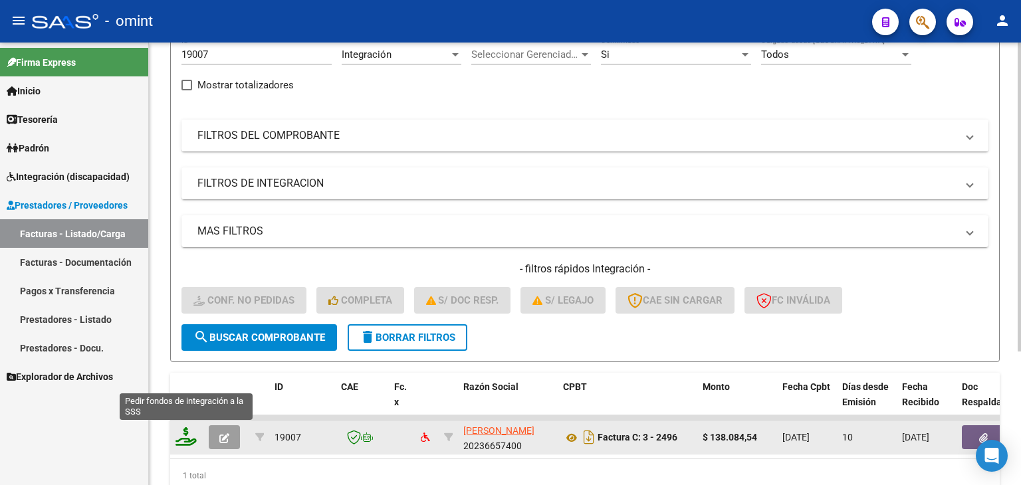
click at [187, 439] on icon at bounding box center [185, 436] width 21 height 19
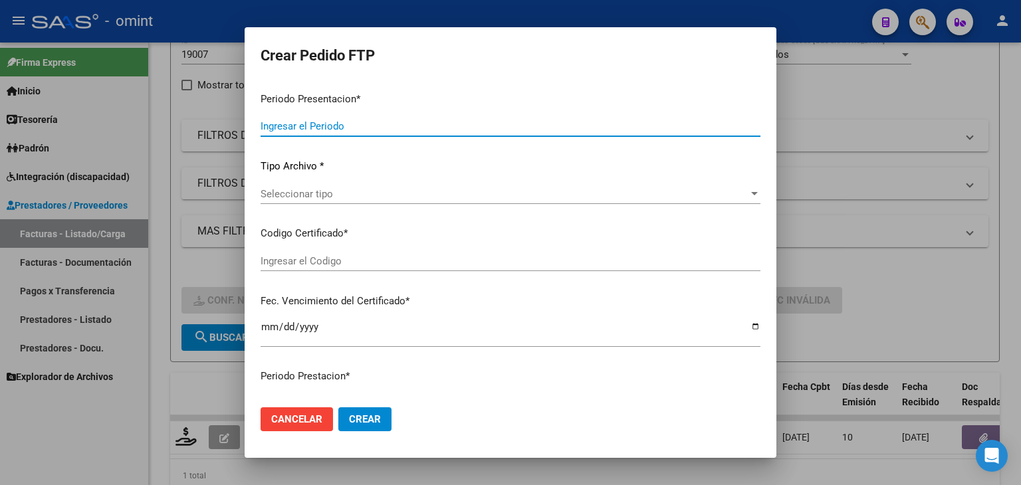
type input "202508"
type input "$ 138.084,54"
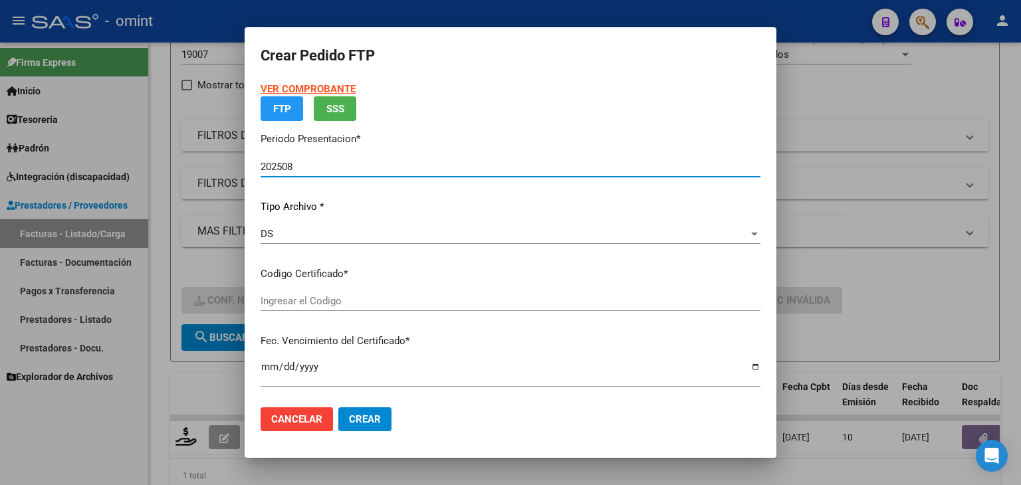
type input "9342556797"
type input "2027-05-08"
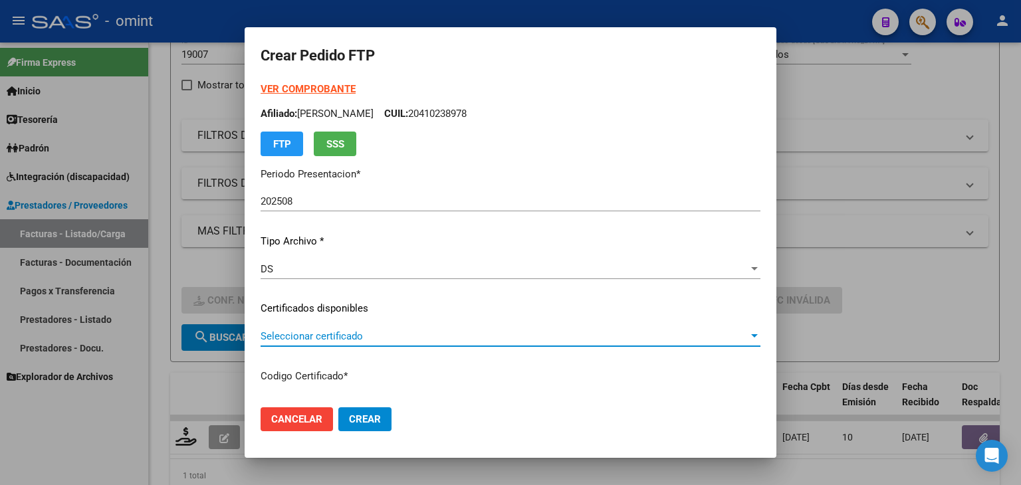
click at [297, 337] on span "Seleccionar certificado" at bounding box center [504, 336] width 488 height 12
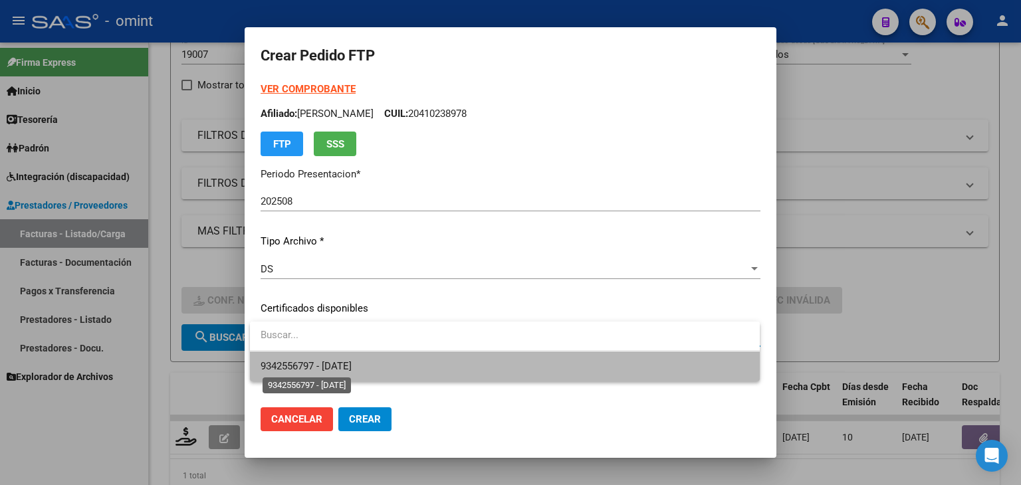
click at [311, 366] on span "9342556797 - 2027-05-08" at bounding box center [305, 366] width 91 height 12
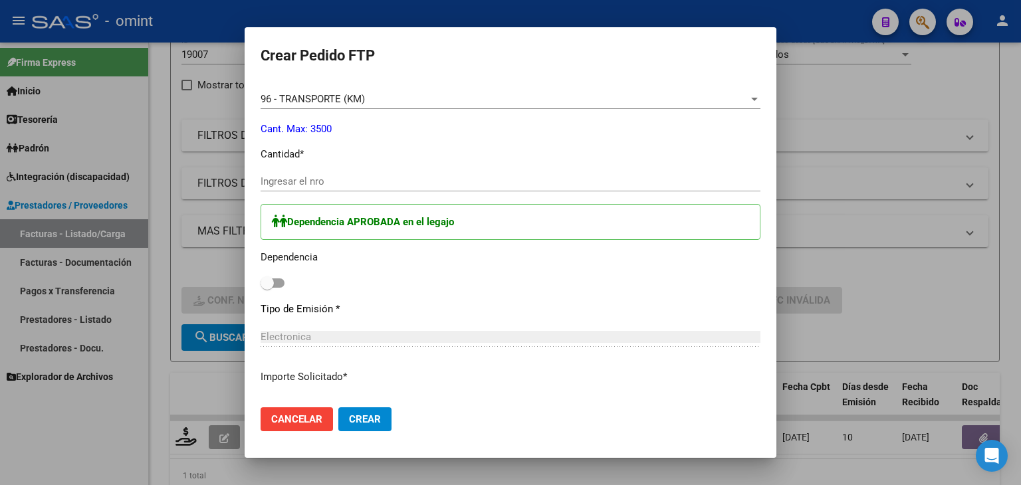
scroll to position [598, 0]
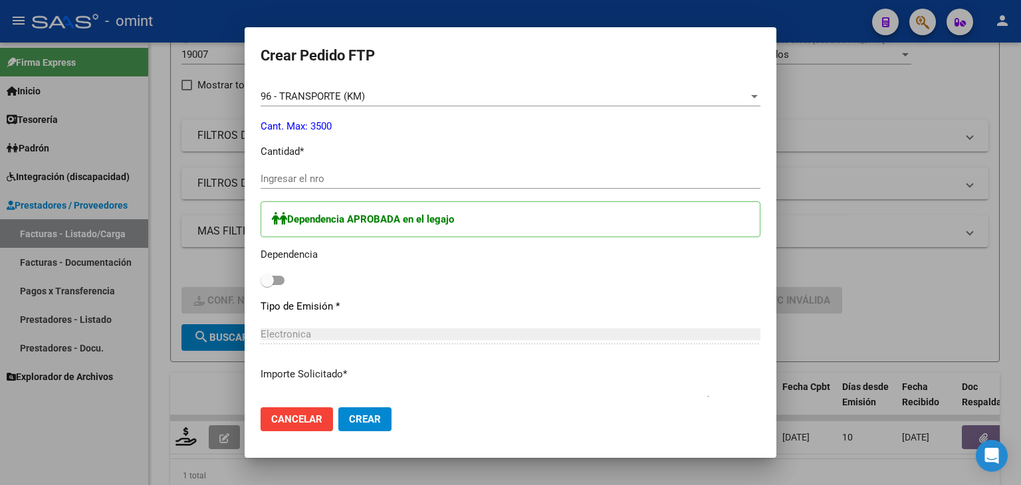
click at [277, 282] on span at bounding box center [272, 280] width 24 height 9
click at [267, 285] on input "checkbox" at bounding box center [266, 285] width 1 height 1
checkbox input "true"
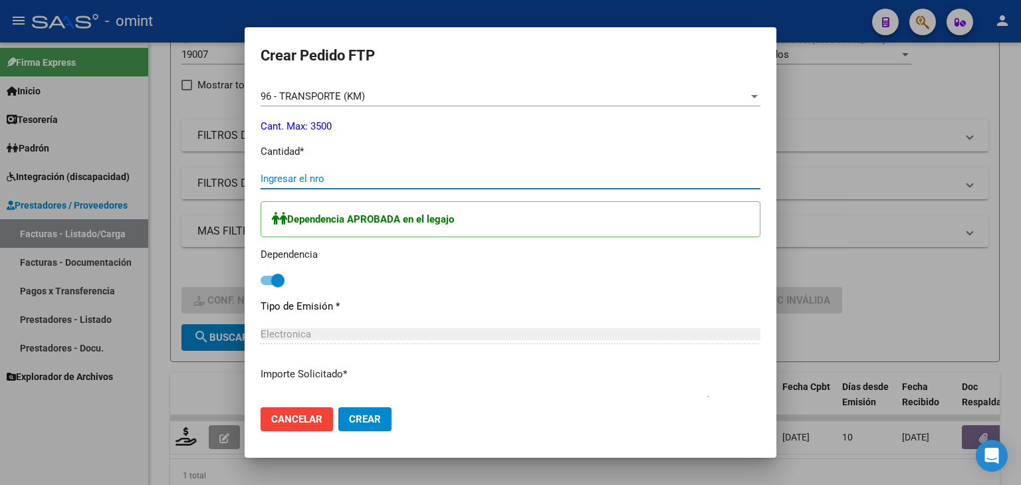
click at [307, 175] on input "Ingresar el nro" at bounding box center [510, 179] width 500 height 12
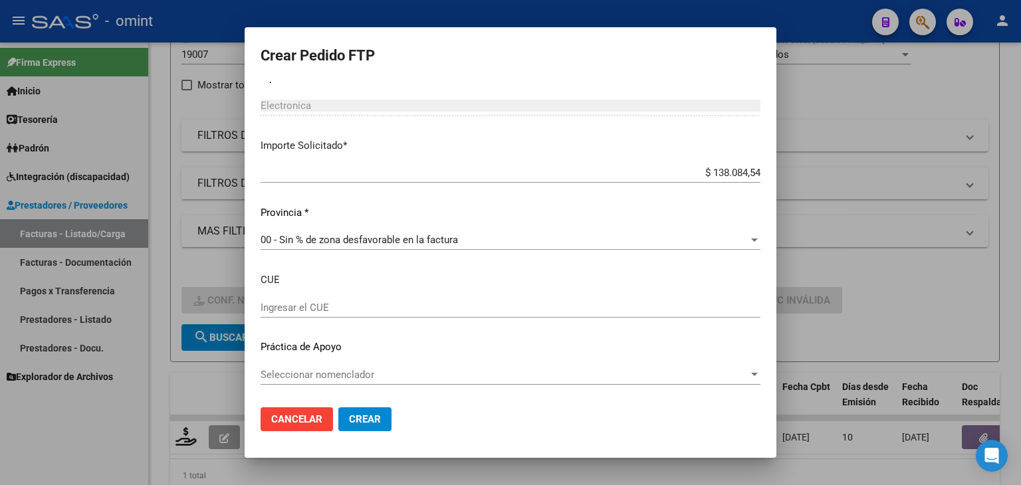
type input "188"
click at [377, 417] on span "Crear" at bounding box center [365, 419] width 32 height 12
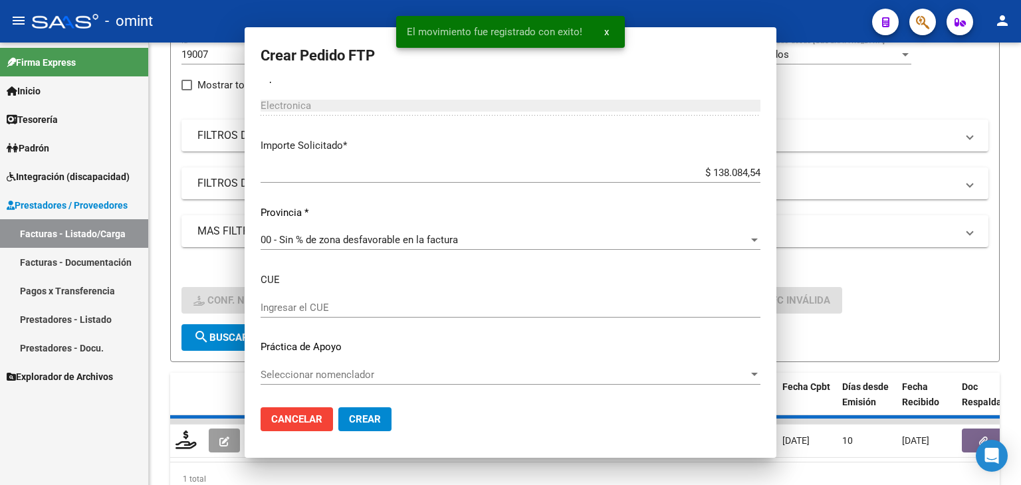
scroll to position [0, 0]
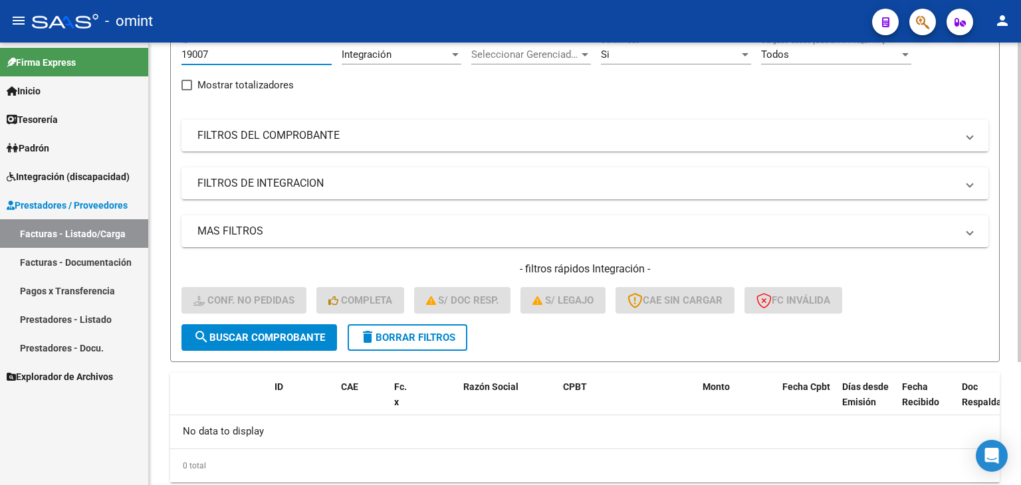
click at [195, 54] on input "19007" at bounding box center [256, 55] width 150 height 12
paste input "5"
type input "19005"
click at [288, 339] on span "search Buscar Comprobante" at bounding box center [259, 338] width 132 height 12
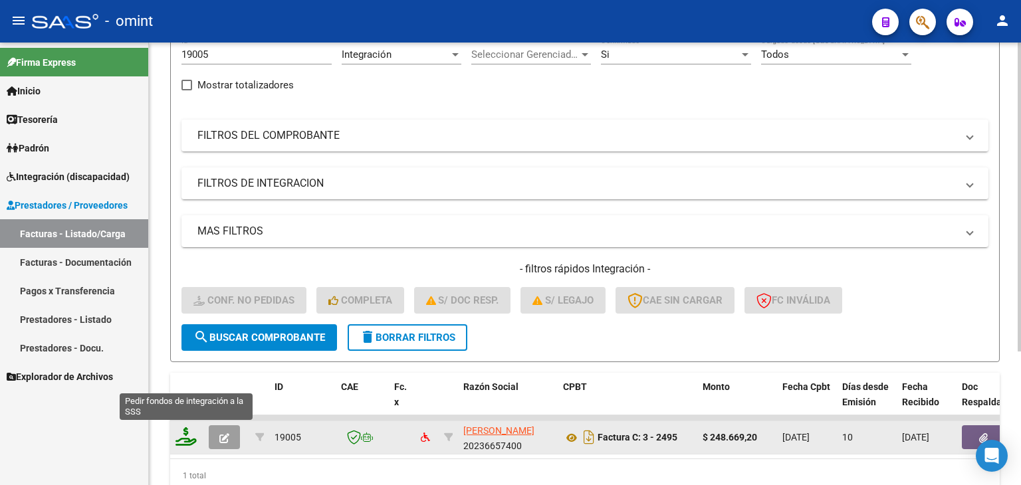
click at [185, 439] on icon at bounding box center [185, 436] width 21 height 19
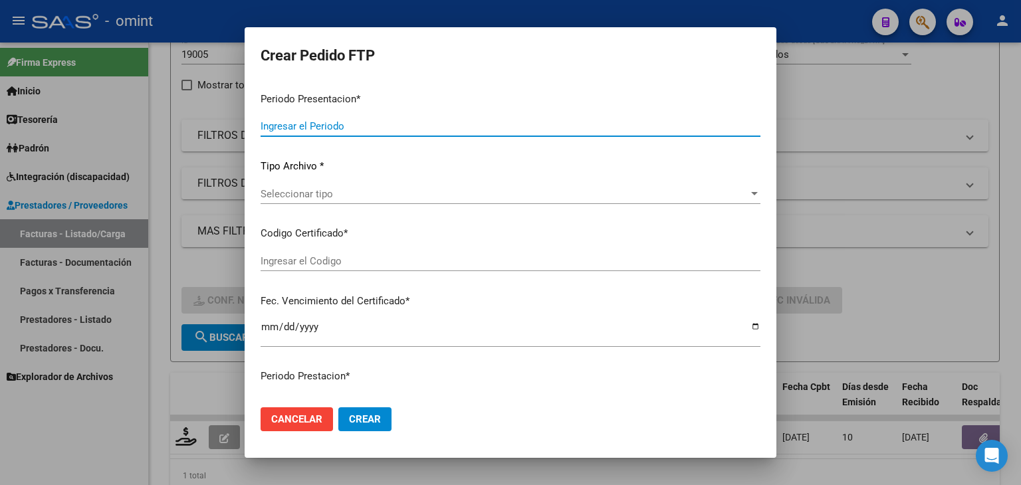
type input "202508"
type input "$ 248.669,20"
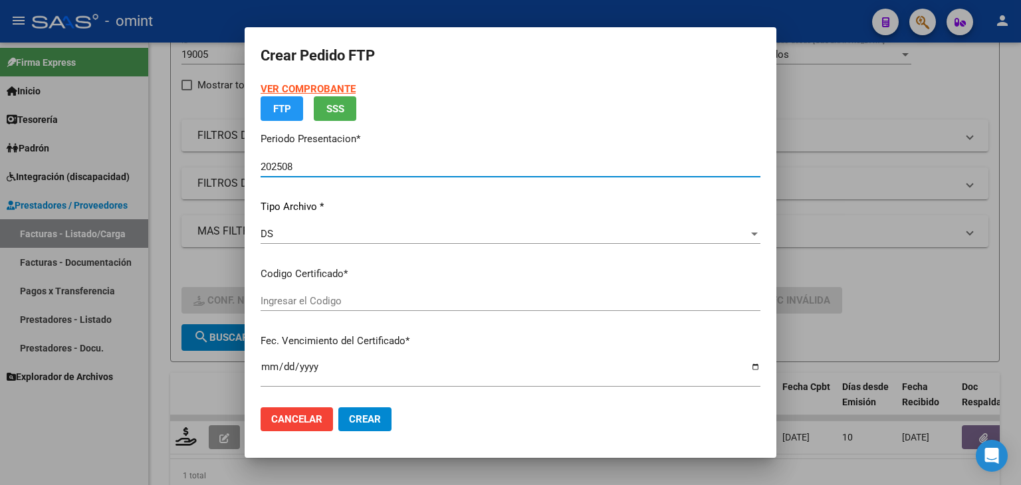
type input "9342556797"
type input "2027-05-08"
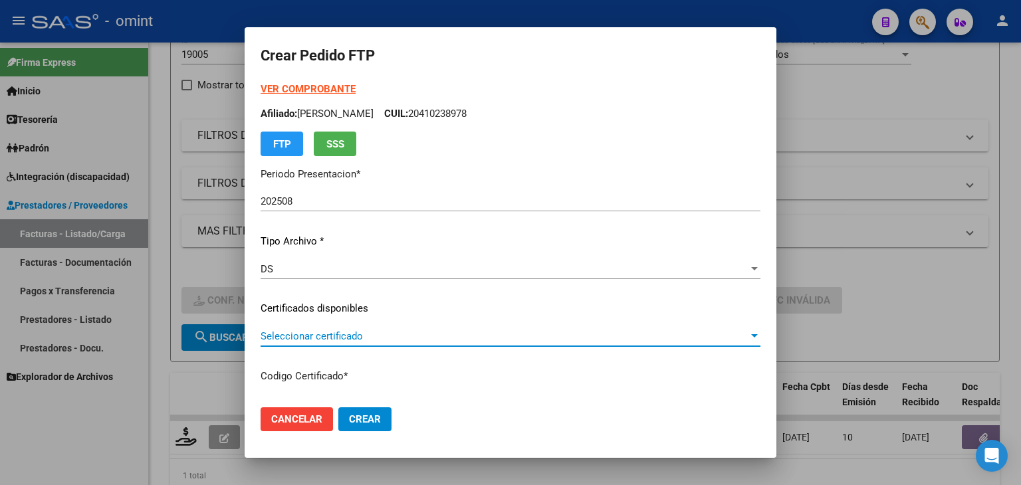
click at [306, 334] on span "Seleccionar certificado" at bounding box center [504, 336] width 488 height 12
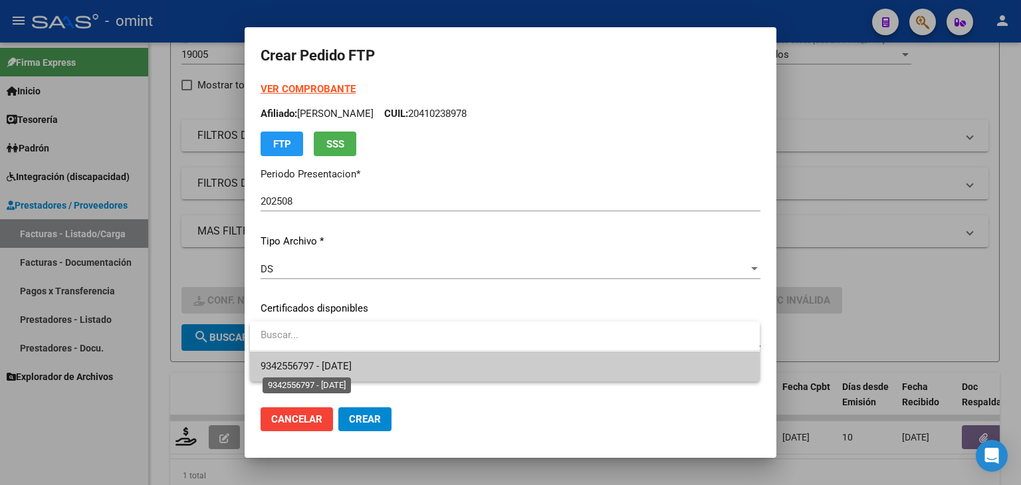
click at [333, 366] on span "9342556797 - 2027-05-08" at bounding box center [305, 366] width 91 height 12
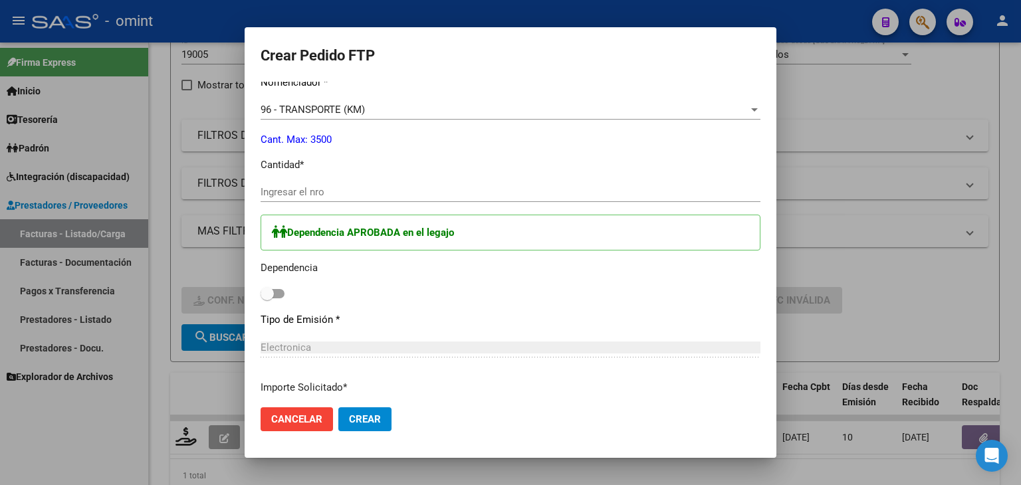
scroll to position [598, 0]
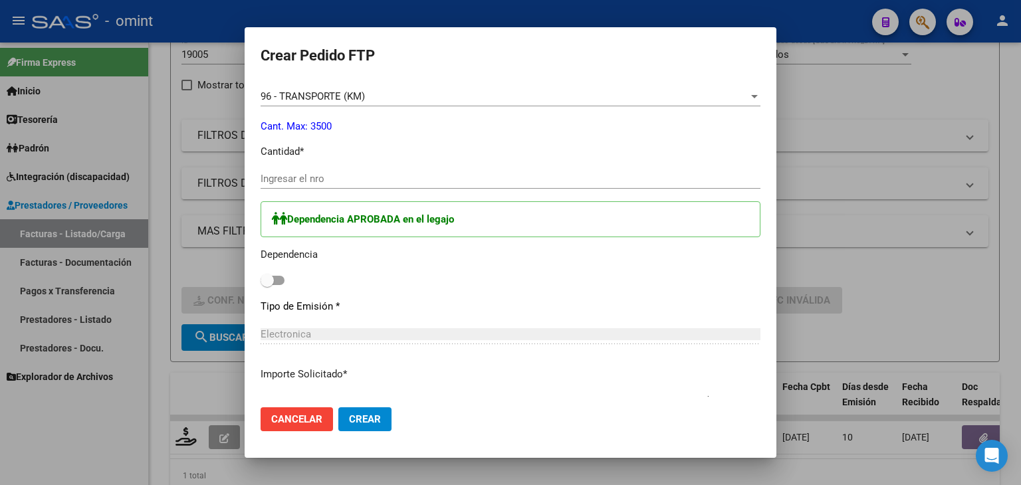
click at [304, 175] on input "Ingresar el nro" at bounding box center [510, 179] width 500 height 12
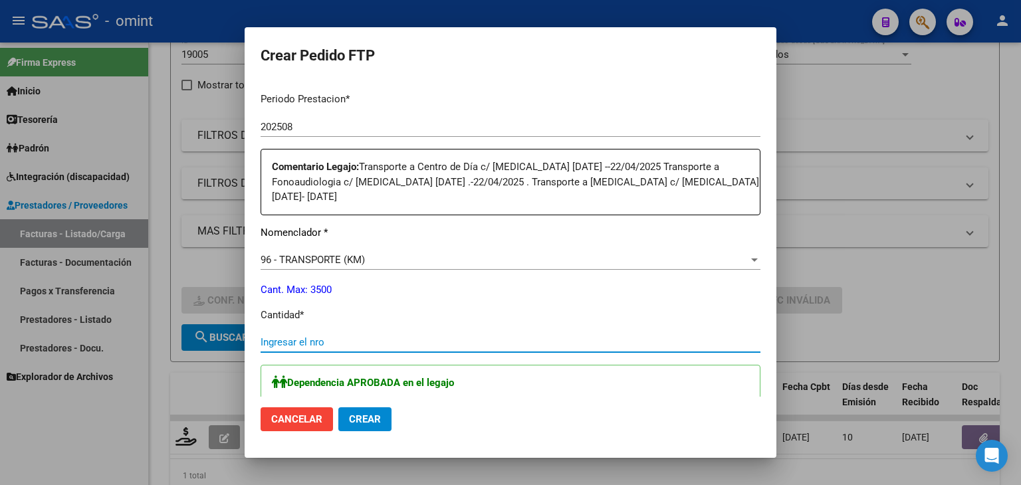
scroll to position [428, 0]
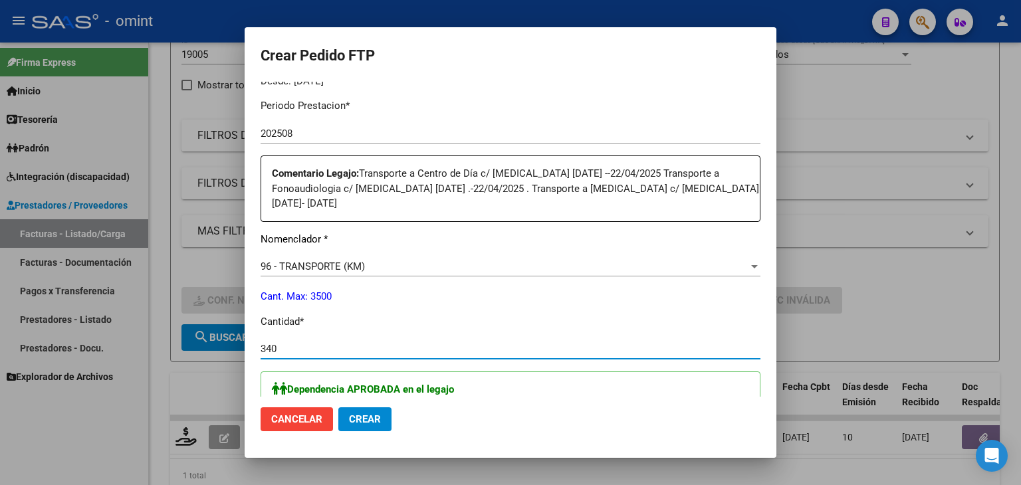
type input "340"
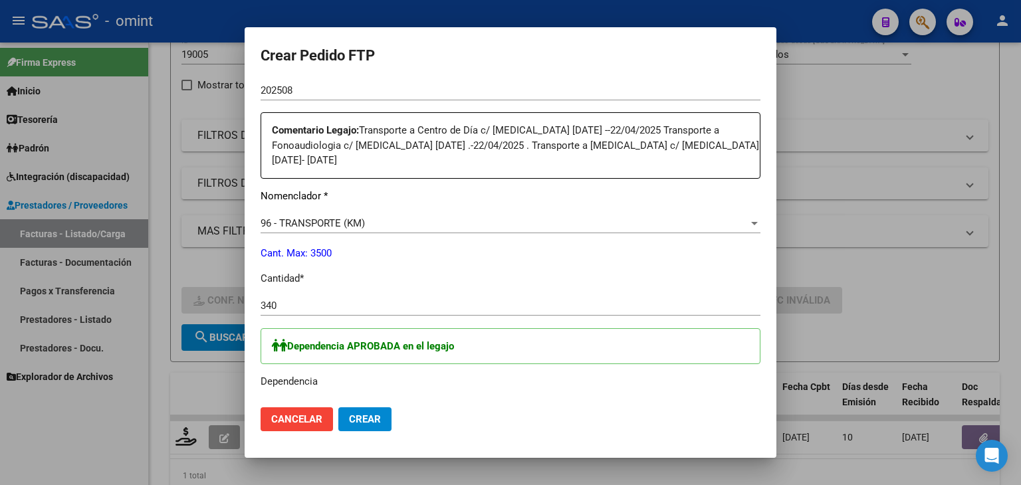
scroll to position [494, 0]
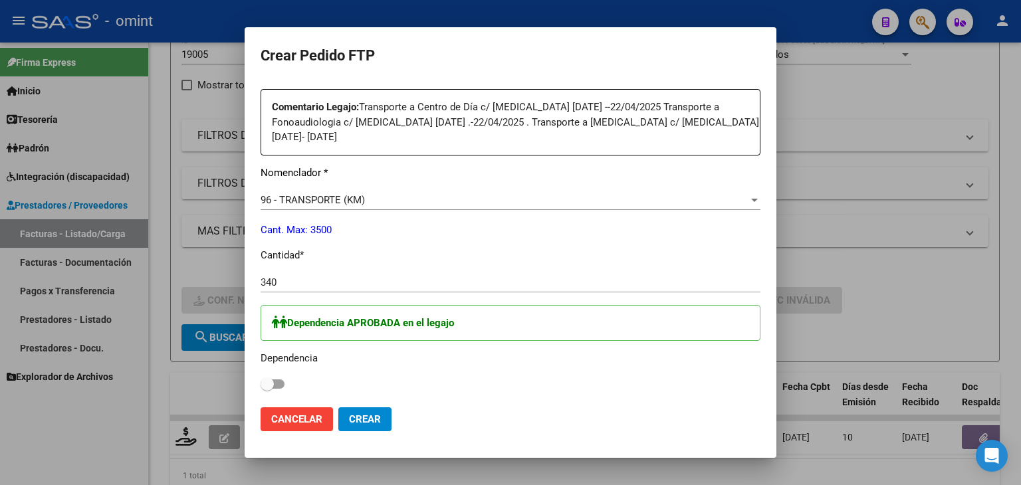
click at [274, 385] on span at bounding box center [272, 383] width 24 height 9
click at [267, 389] on input "checkbox" at bounding box center [266, 389] width 1 height 1
checkbox input "true"
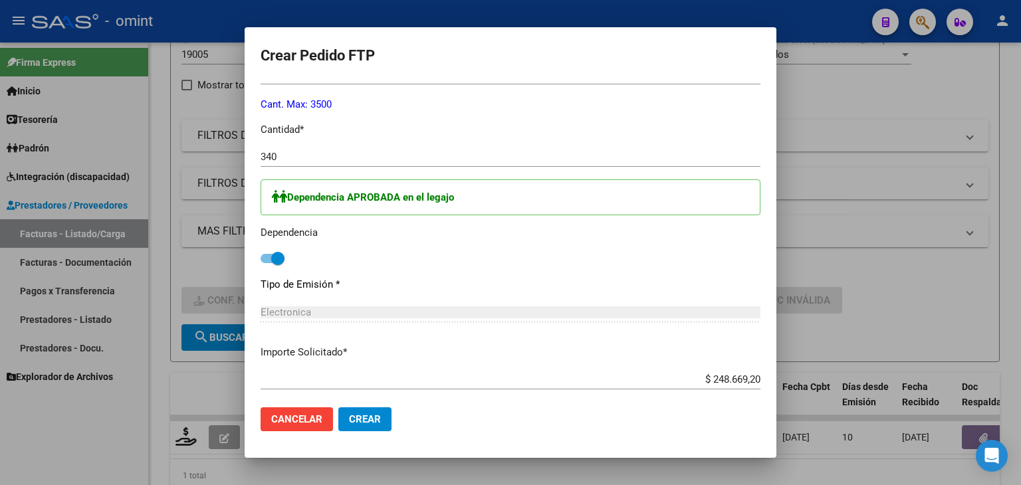
scroll to position [627, 0]
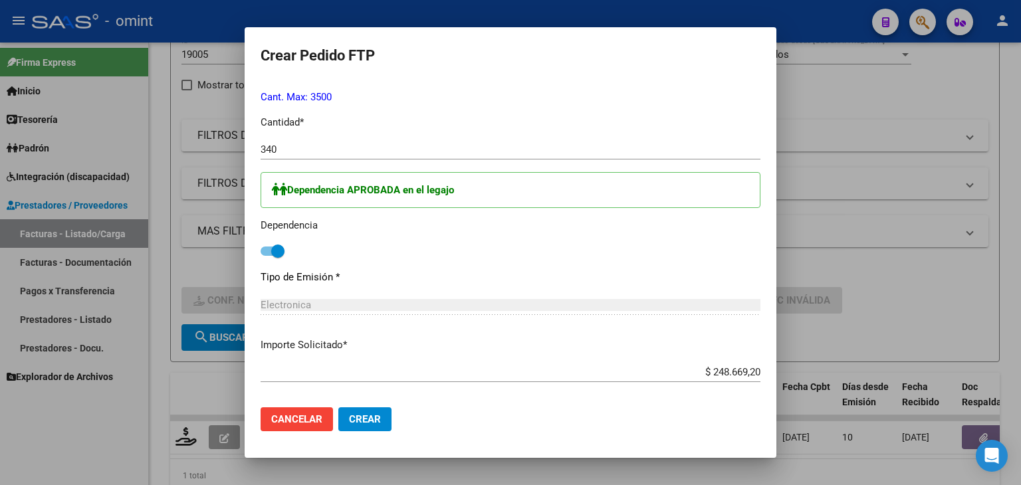
click at [371, 418] on span "Crear" at bounding box center [365, 419] width 32 height 12
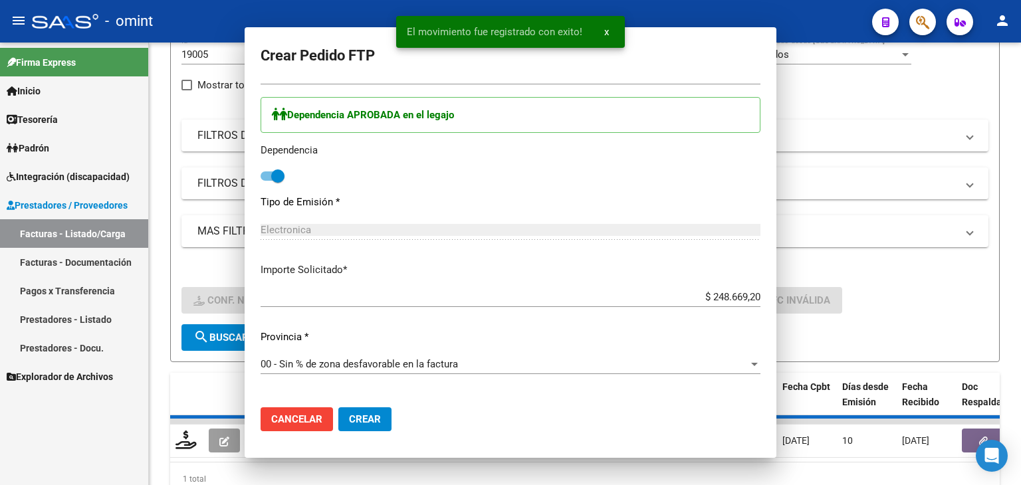
scroll to position [0, 0]
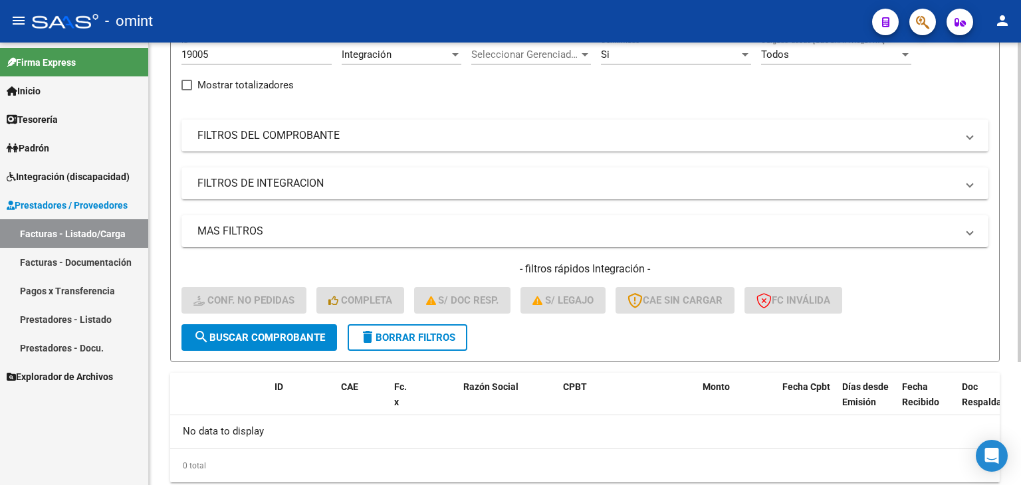
click at [205, 53] on input "19005" at bounding box center [256, 55] width 150 height 12
paste input "859"
type input "18595"
click at [279, 344] on button "search Buscar Comprobante" at bounding box center [258, 337] width 155 height 27
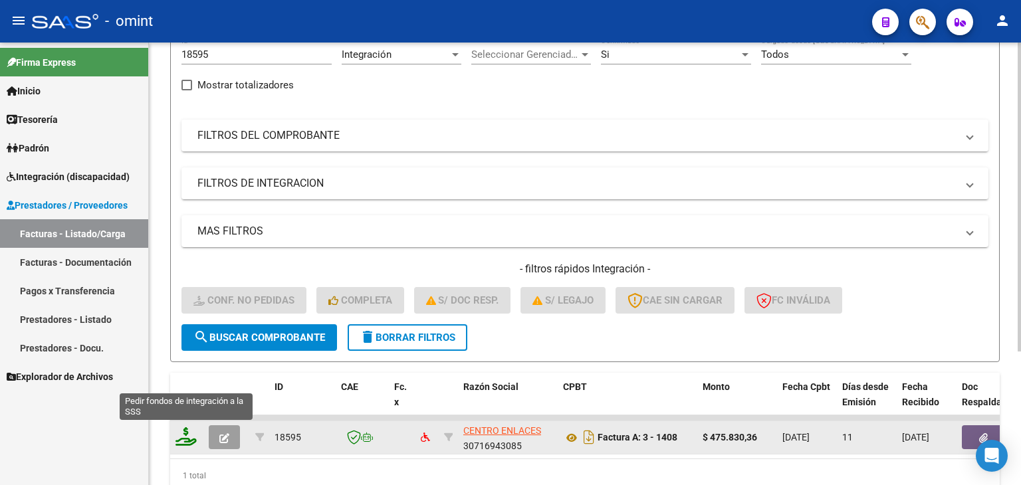
click at [183, 436] on icon at bounding box center [185, 436] width 21 height 19
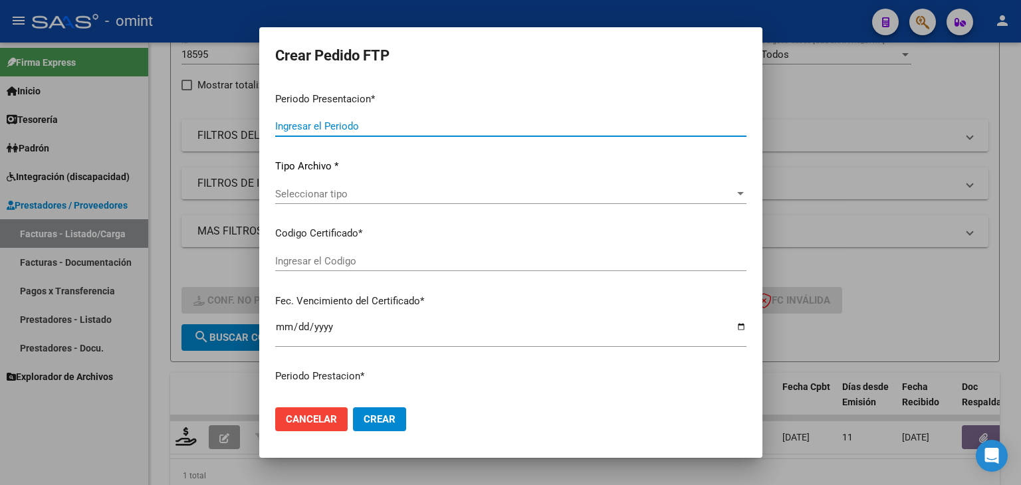
type input "202508"
type input "$ 475.830,36"
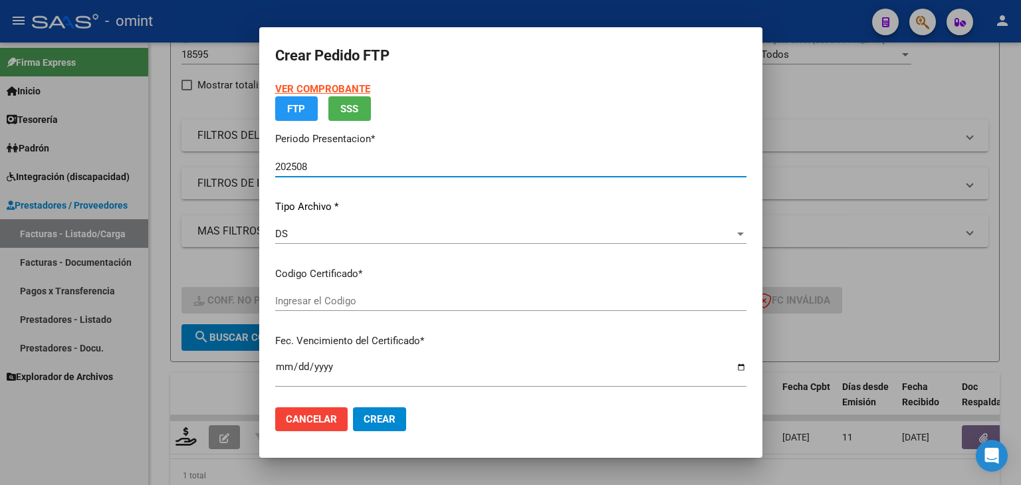
type input "9139723188"
type input "2026-07-24"
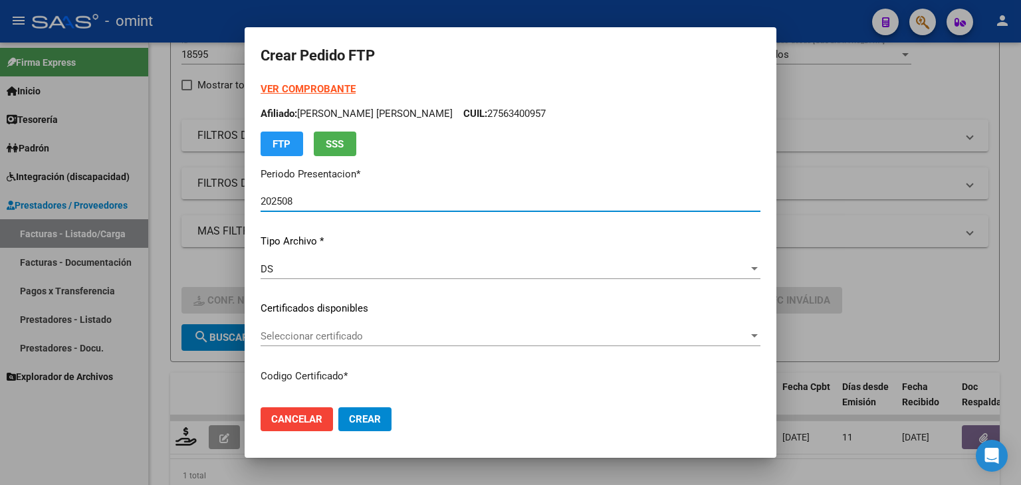
click at [280, 330] on span "Seleccionar certificado" at bounding box center [504, 336] width 488 height 12
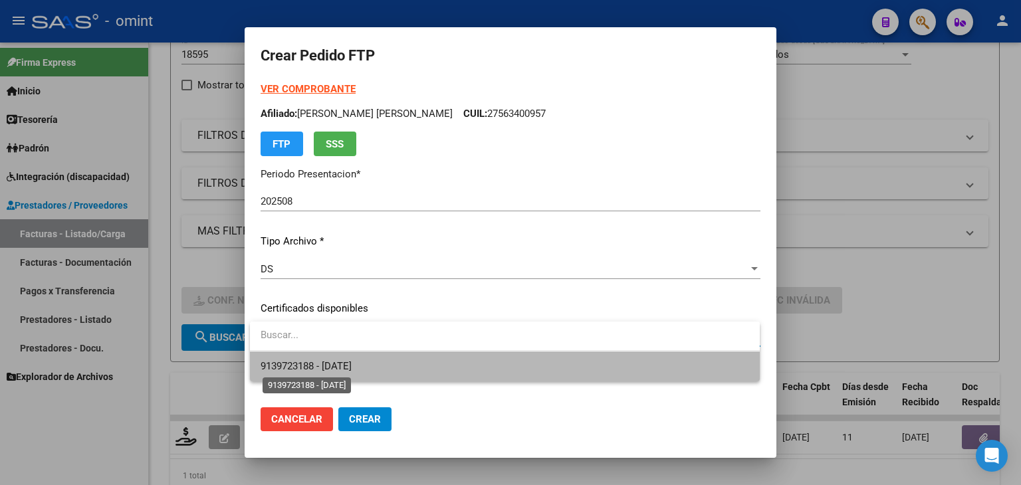
click at [319, 363] on span "9139723188 - 2026-07-24" at bounding box center [305, 366] width 91 height 12
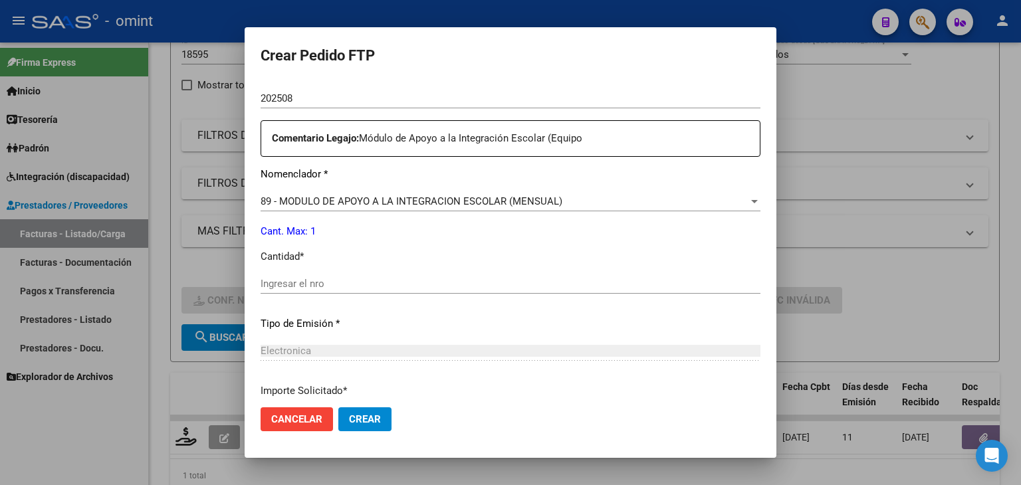
scroll to position [465, 0]
click at [311, 288] on div "Ingresar el nro" at bounding box center [510, 282] width 500 height 20
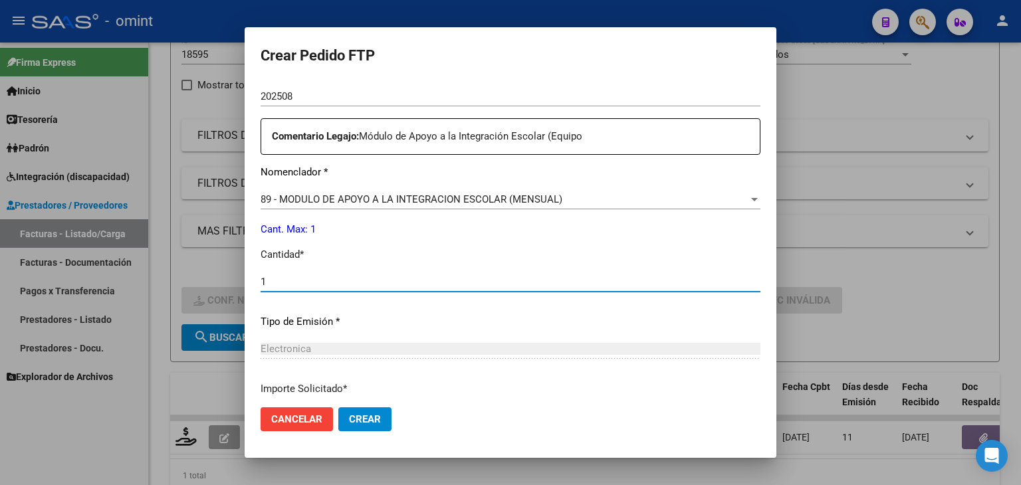
scroll to position [574, 0]
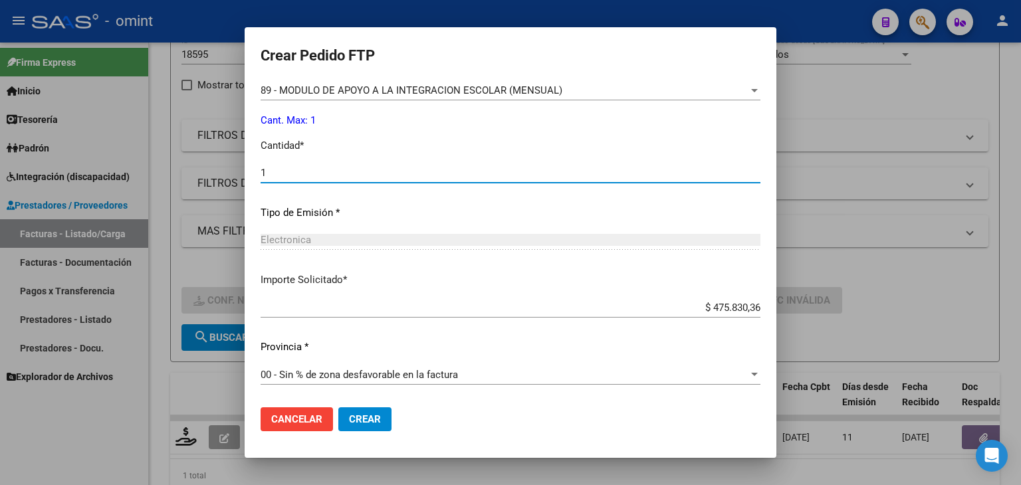
type input "1"
click at [361, 425] on span "Crear" at bounding box center [365, 419] width 32 height 12
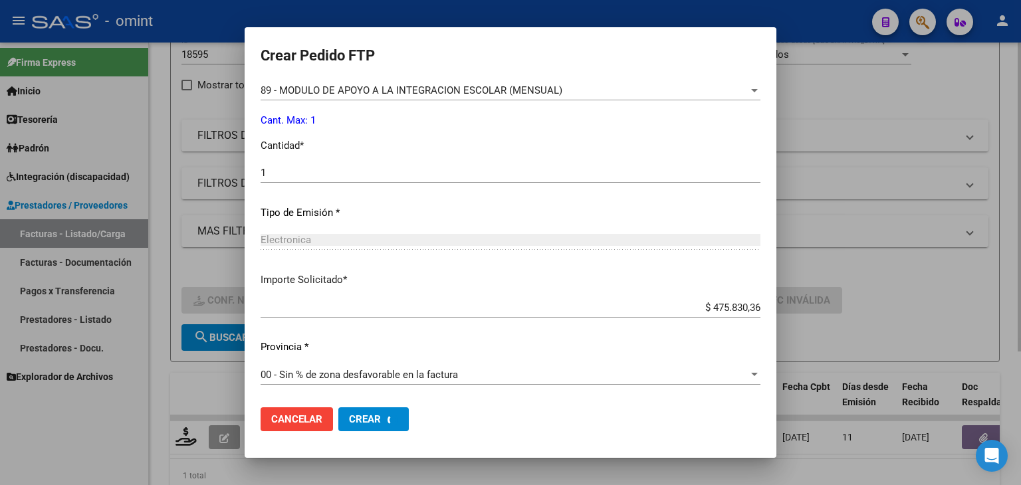
scroll to position [0, 0]
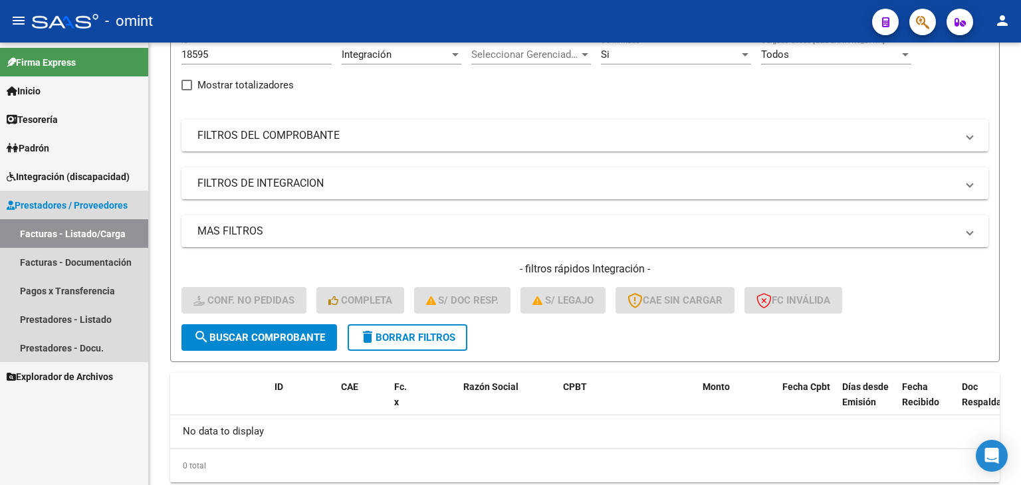
click at [68, 232] on link "Facturas - Listado/Carga" at bounding box center [74, 233] width 148 height 29
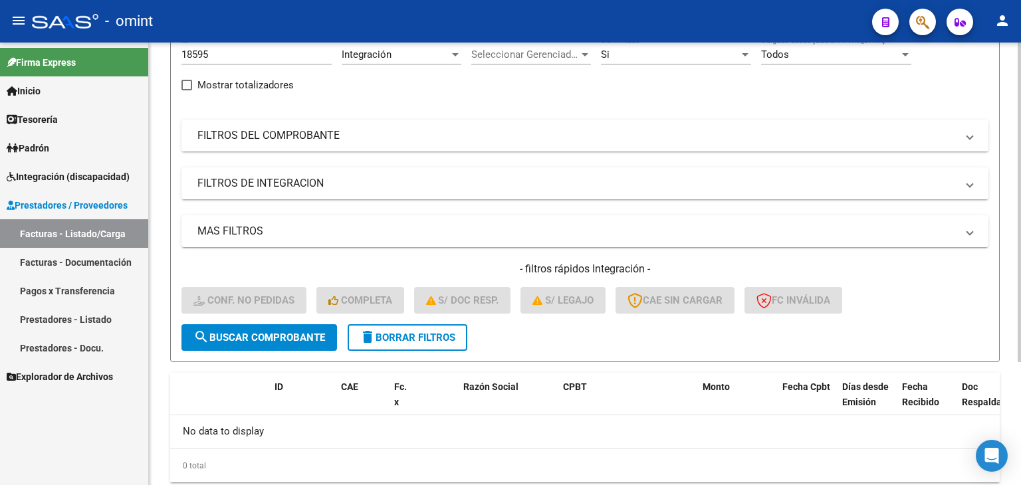
click at [250, 137] on mat-panel-title "FILTROS DEL COMPROBANTE" at bounding box center [576, 135] width 759 height 15
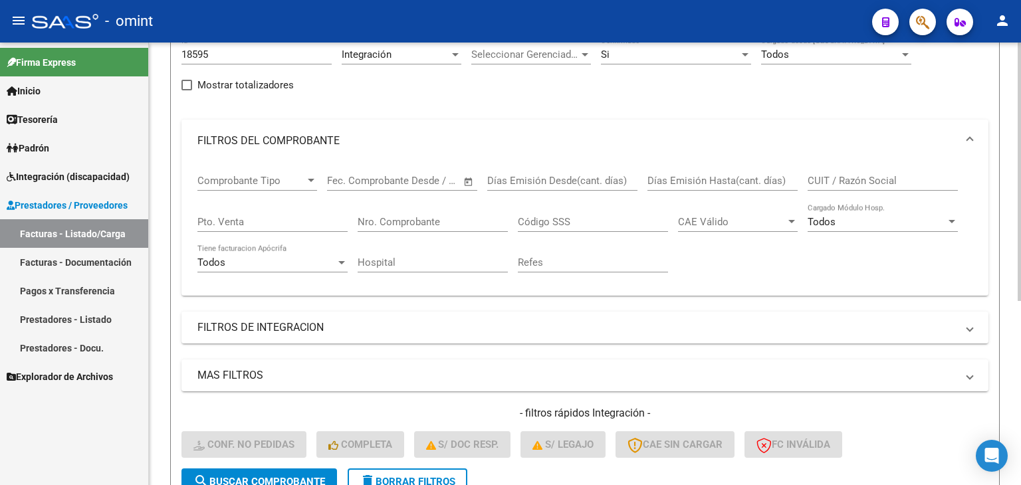
click at [839, 173] on div "CUIT / Razón Social" at bounding box center [882, 176] width 150 height 29
paste input "30716511975"
click at [272, 472] on button "search Buscar Comprobante" at bounding box center [258, 481] width 155 height 27
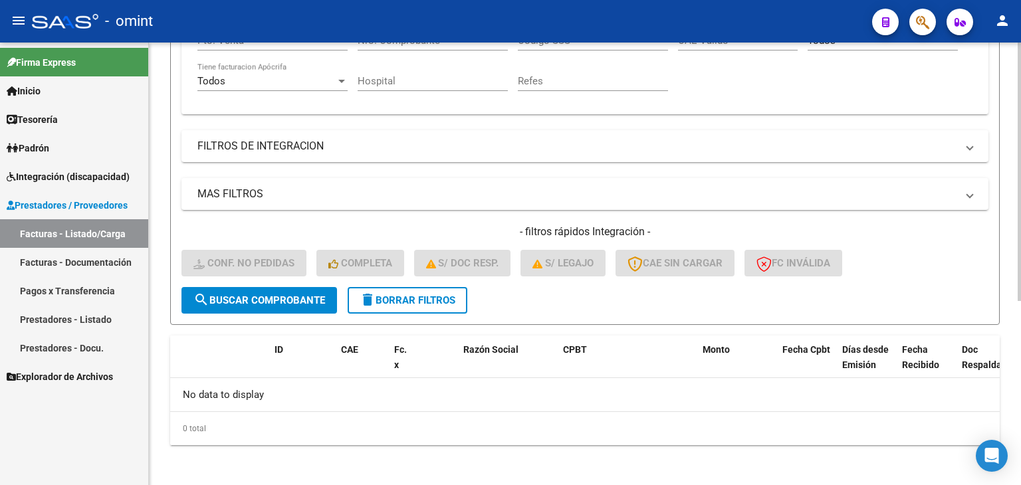
click at [243, 301] on span "search Buscar Comprobante" at bounding box center [259, 300] width 132 height 12
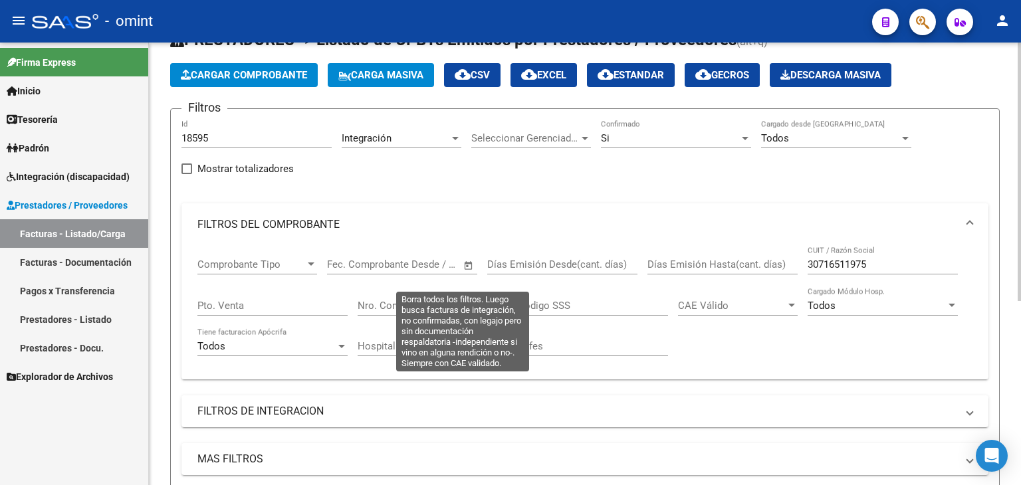
scroll to position [49, 0]
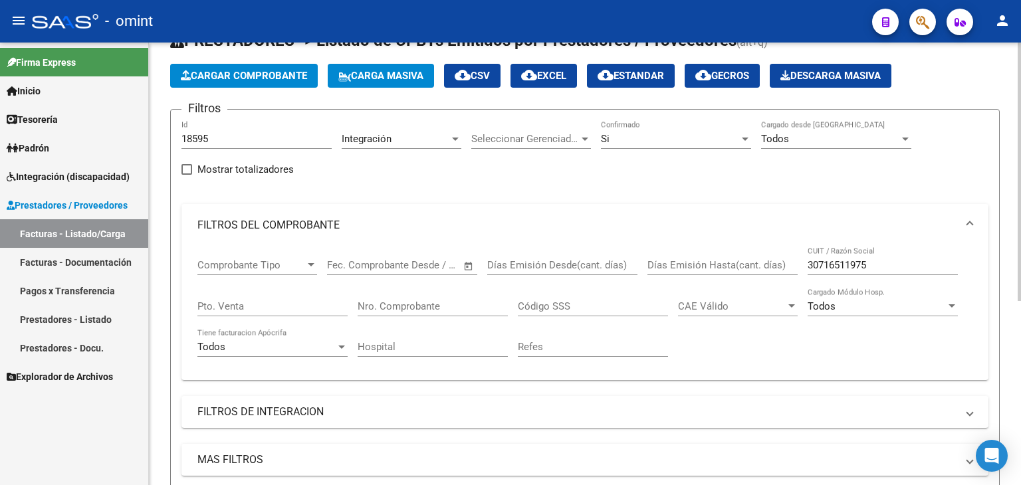
click at [862, 262] on input "30716511975" at bounding box center [882, 265] width 150 height 12
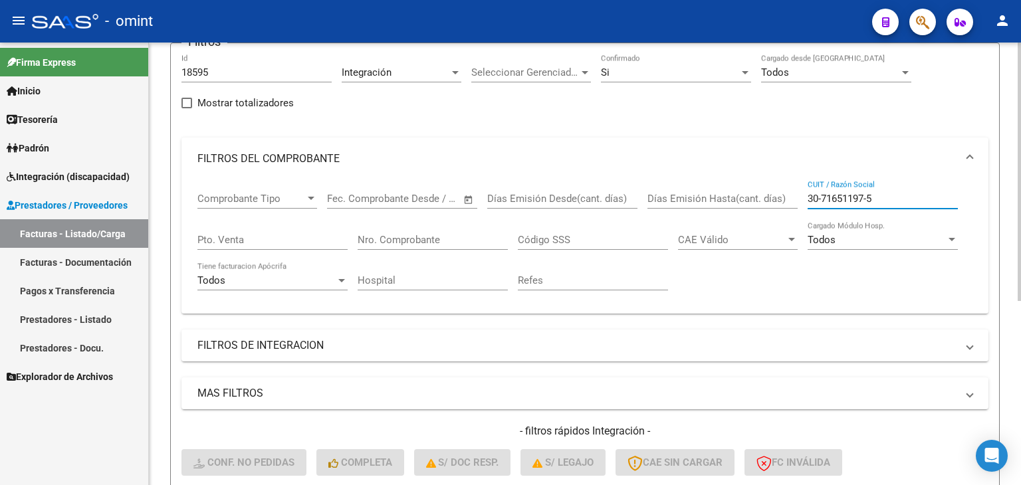
click at [302, 193] on span "Comprobante Tipo" at bounding box center [251, 199] width 108 height 12
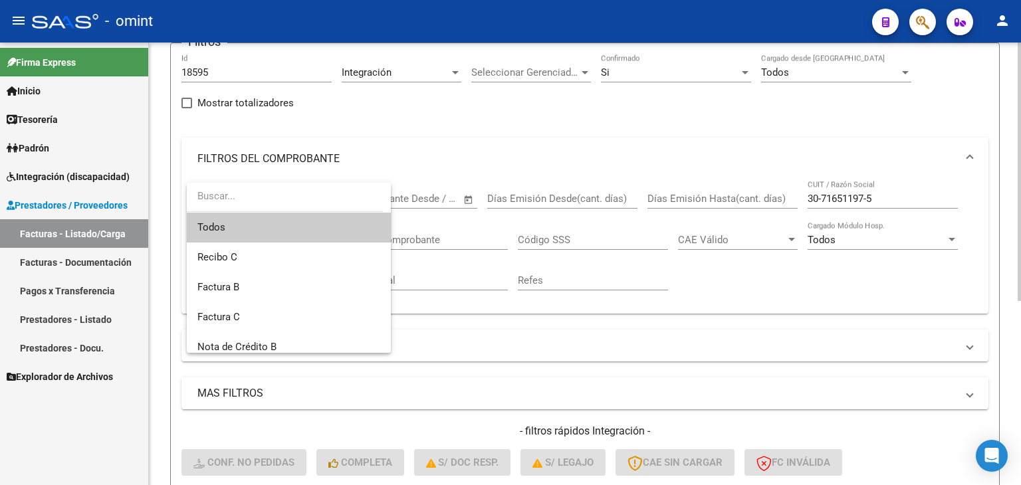
click at [221, 231] on span "Todos" at bounding box center [288, 228] width 183 height 30
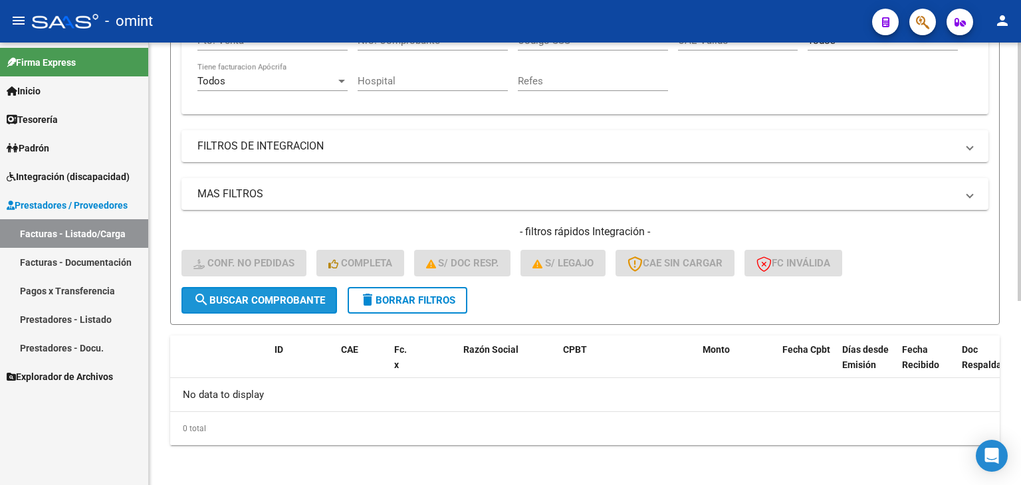
click at [237, 306] on button "search Buscar Comprobante" at bounding box center [258, 300] width 155 height 27
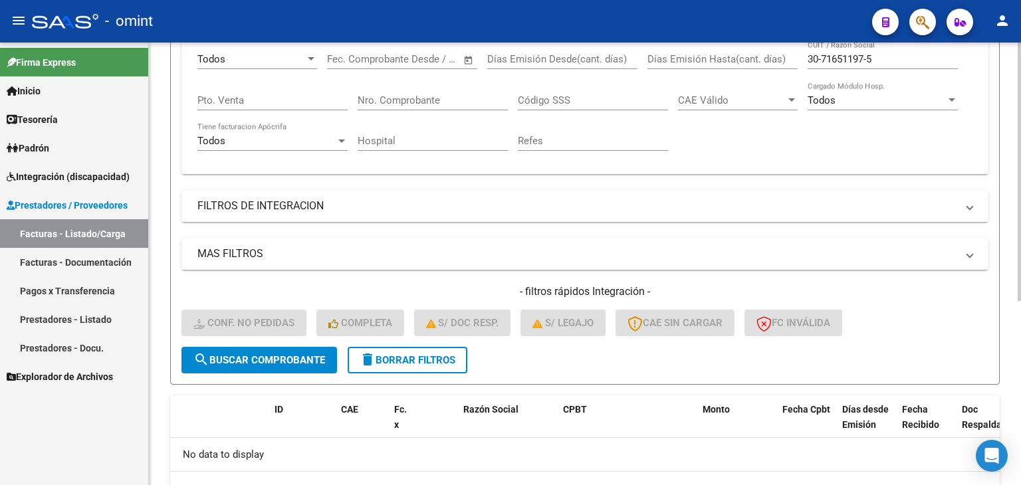
scroll to position [181, 0]
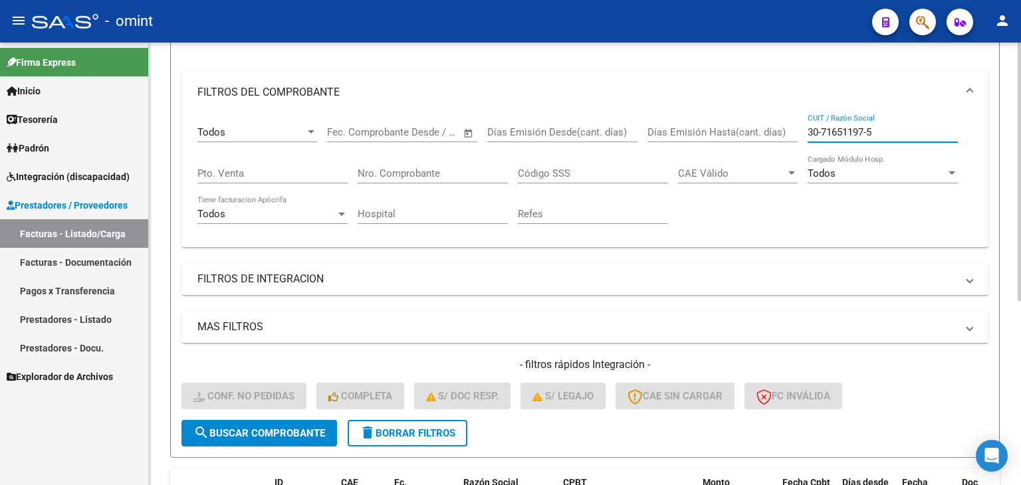
click at [835, 130] on input "30-71651197-5" at bounding box center [882, 132] width 150 height 12
paste input "71651197"
type input "30716511975"
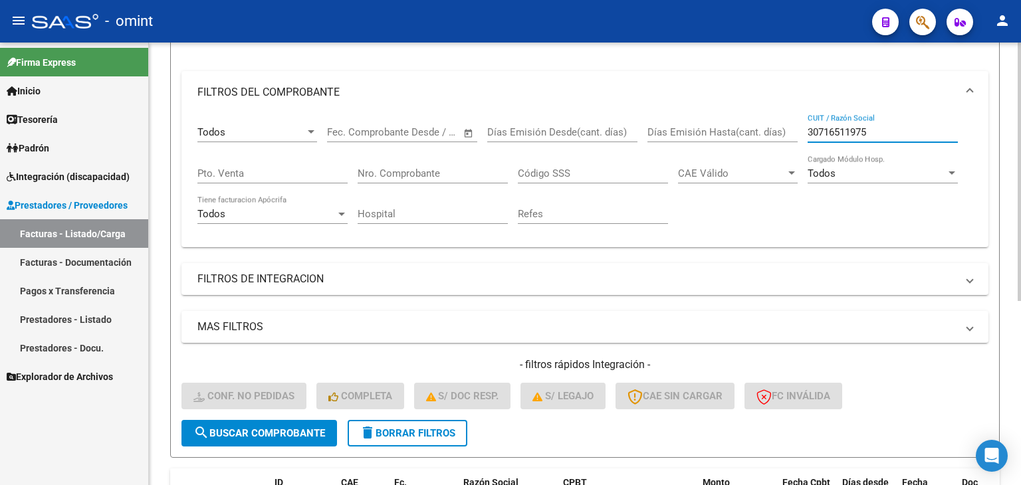
click at [305, 431] on span "search Buscar Comprobante" at bounding box center [259, 433] width 132 height 12
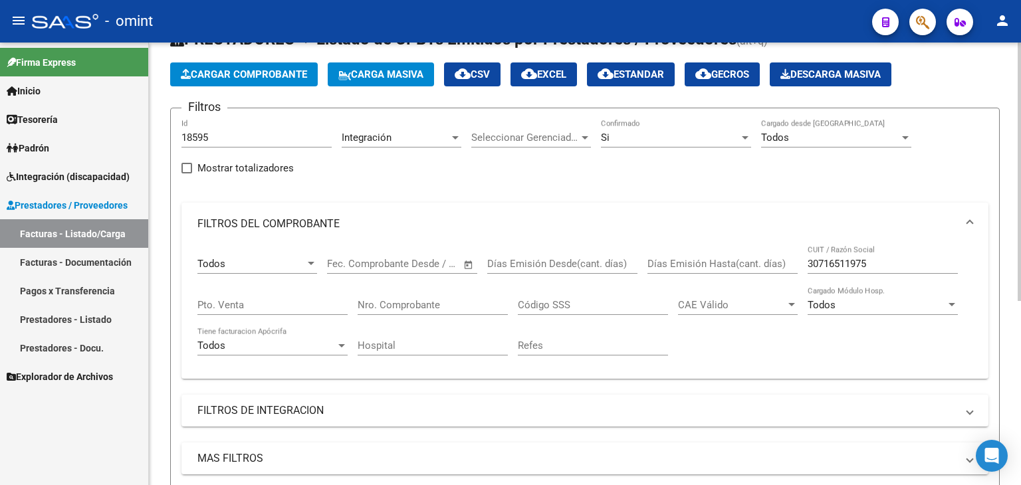
scroll to position [49, 0]
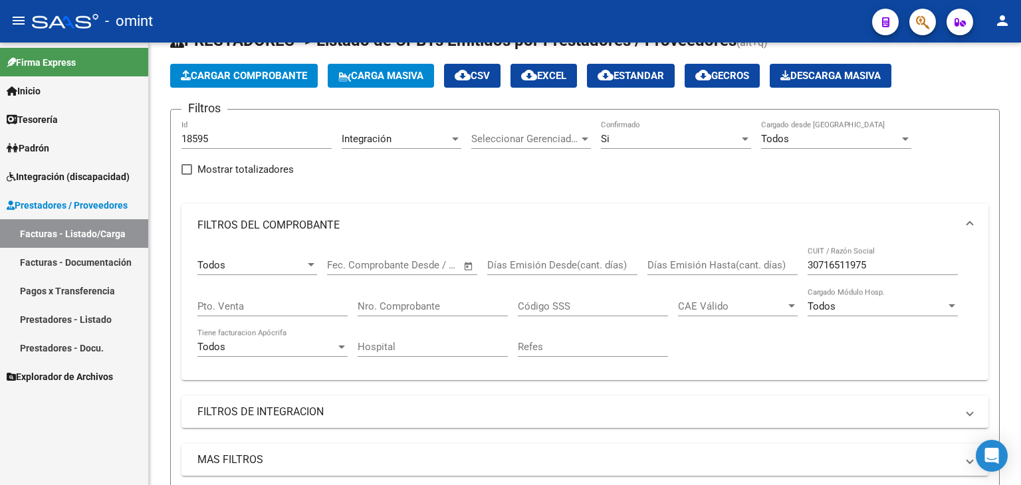
click at [32, 92] on span "Inicio" at bounding box center [24, 91] width 34 height 15
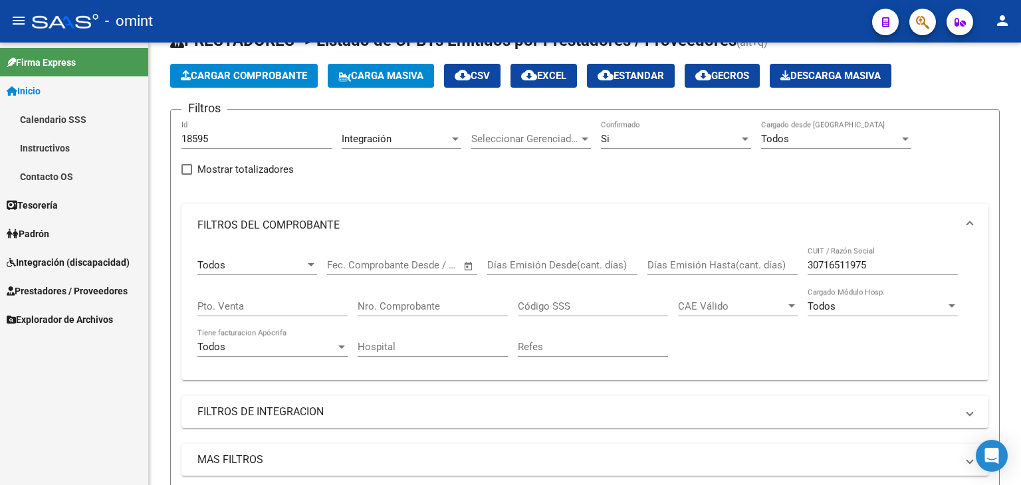
click at [41, 262] on span "Integración (discapacidad)" at bounding box center [68, 262] width 123 height 15
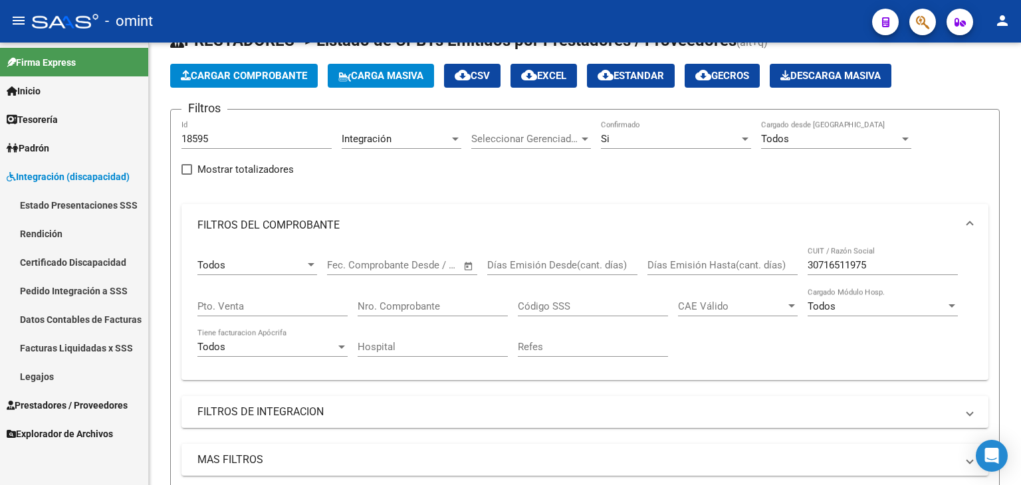
click at [48, 405] on span "Prestadores / Proveedores" at bounding box center [67, 405] width 121 height 15
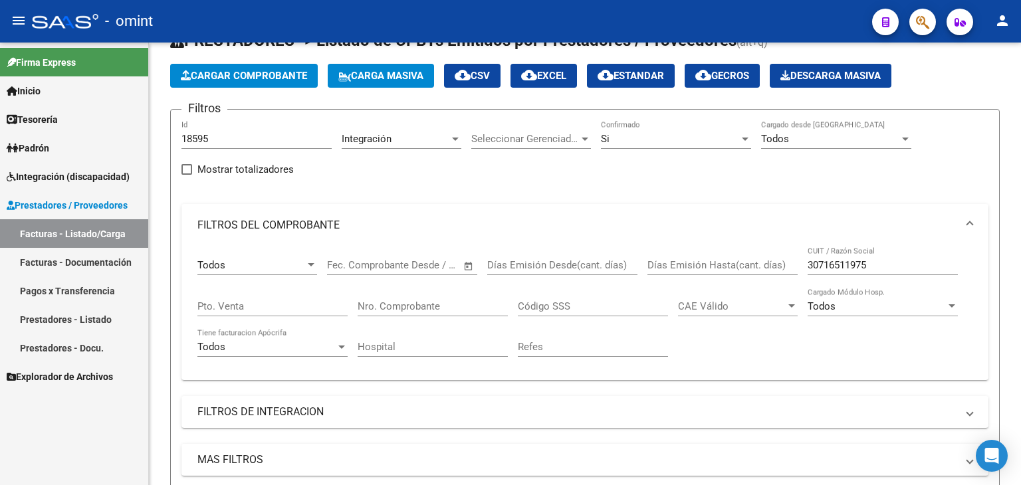
click at [37, 229] on link "Facturas - Listado/Carga" at bounding box center [74, 233] width 148 height 29
click at [54, 235] on link "Facturas - Listado/Carga" at bounding box center [74, 233] width 148 height 29
click at [192, 142] on input "18595" at bounding box center [256, 139] width 150 height 12
click at [193, 142] on input "18595" at bounding box center [256, 139] width 150 height 12
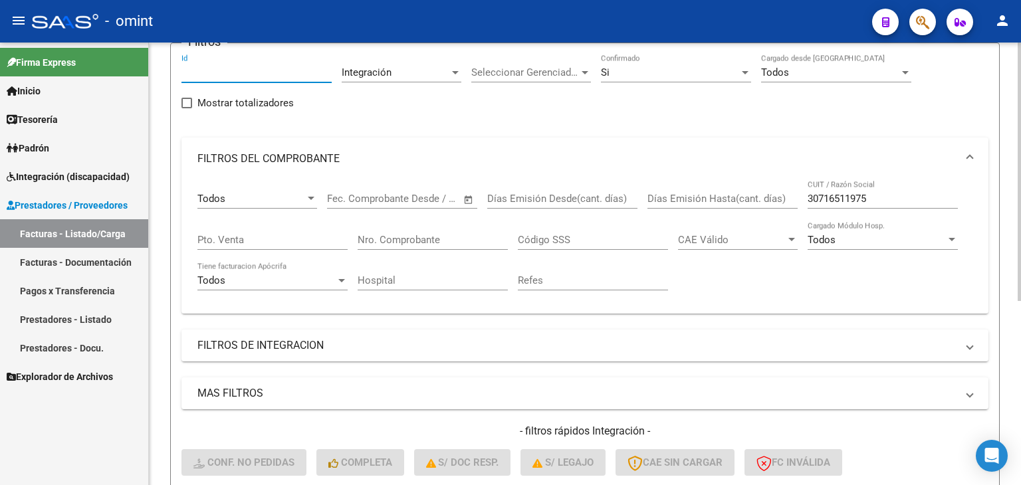
scroll to position [181, 0]
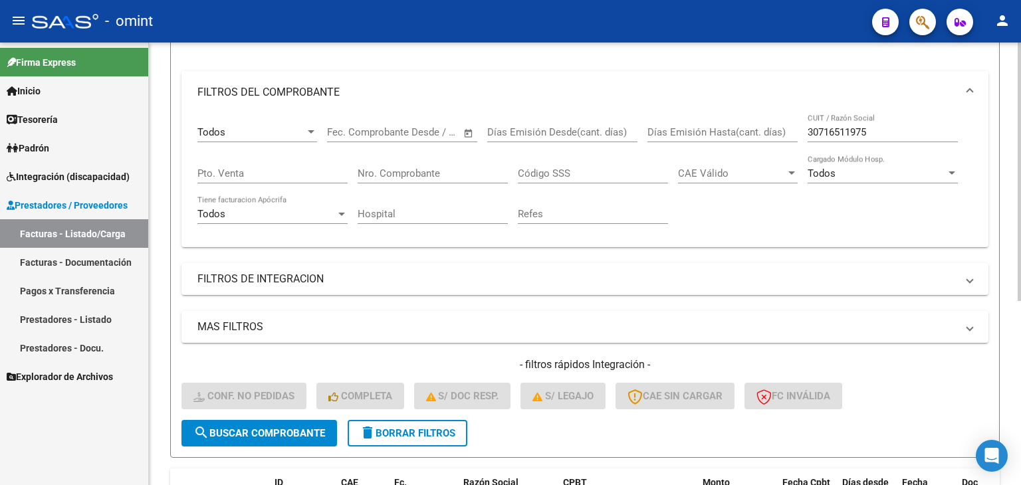
click at [268, 433] on span "search Buscar Comprobante" at bounding box center [259, 433] width 132 height 12
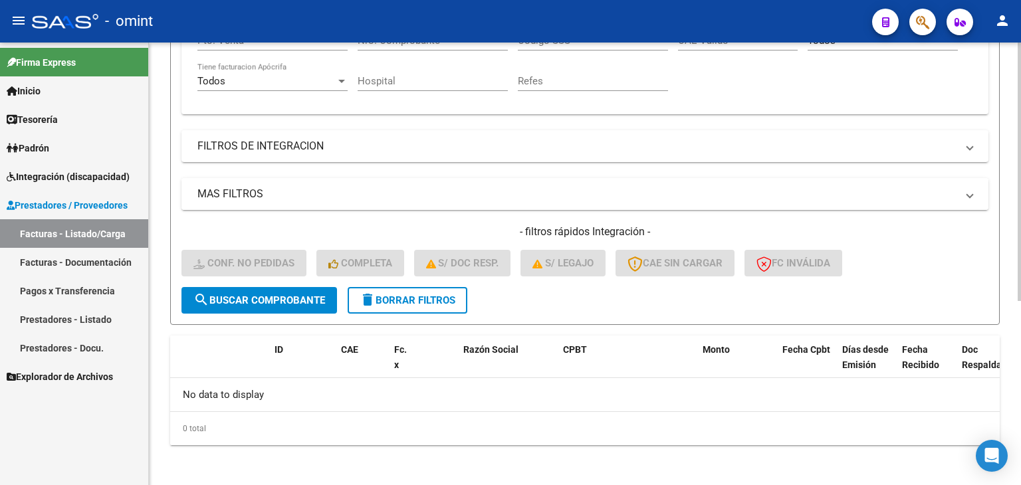
scroll to position [0, 0]
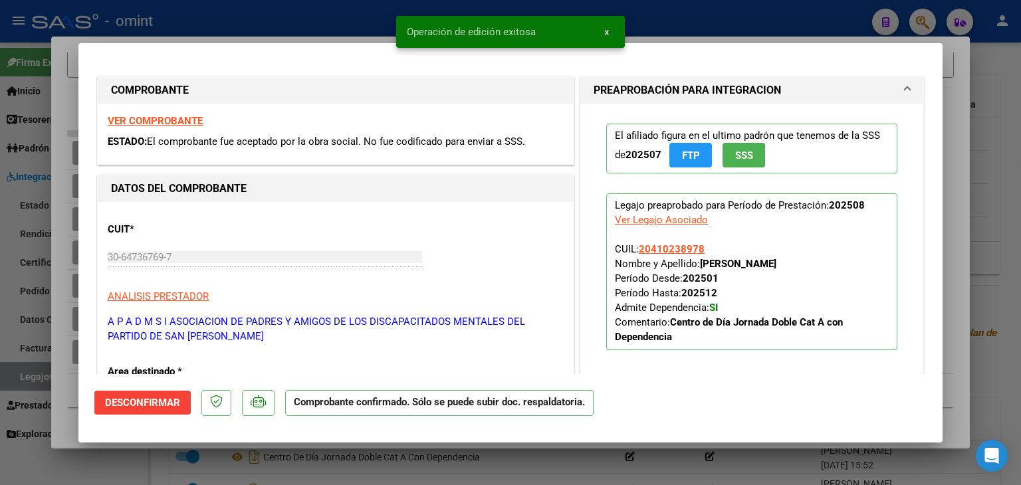
type input "$ 0,00"
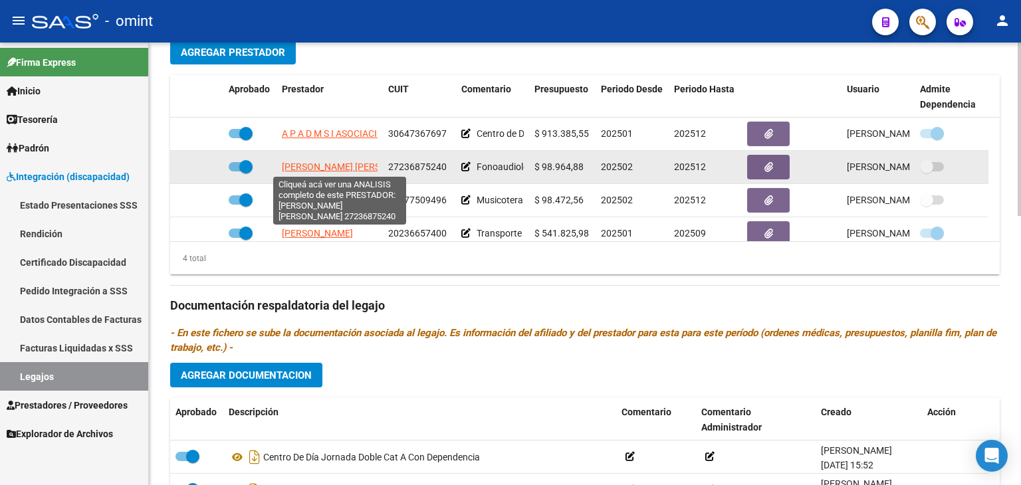
click at [303, 169] on span "[PERSON_NAME]" at bounding box center [354, 166] width 144 height 11
type textarea "27236875240"
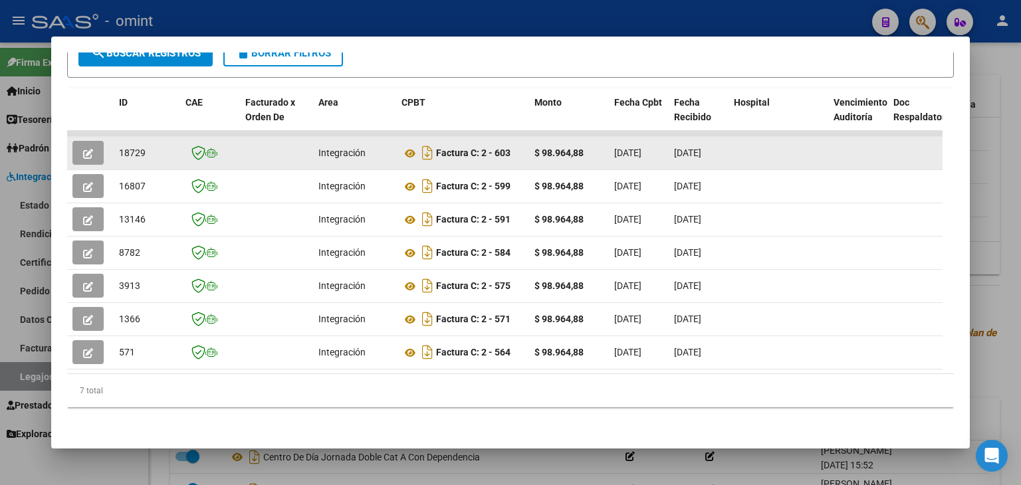
click at [136, 148] on span "18729" at bounding box center [132, 153] width 27 height 11
copy span "18729"
click at [408, 146] on icon at bounding box center [409, 154] width 17 height 16
click at [84, 149] on icon "button" at bounding box center [88, 154] width 10 height 10
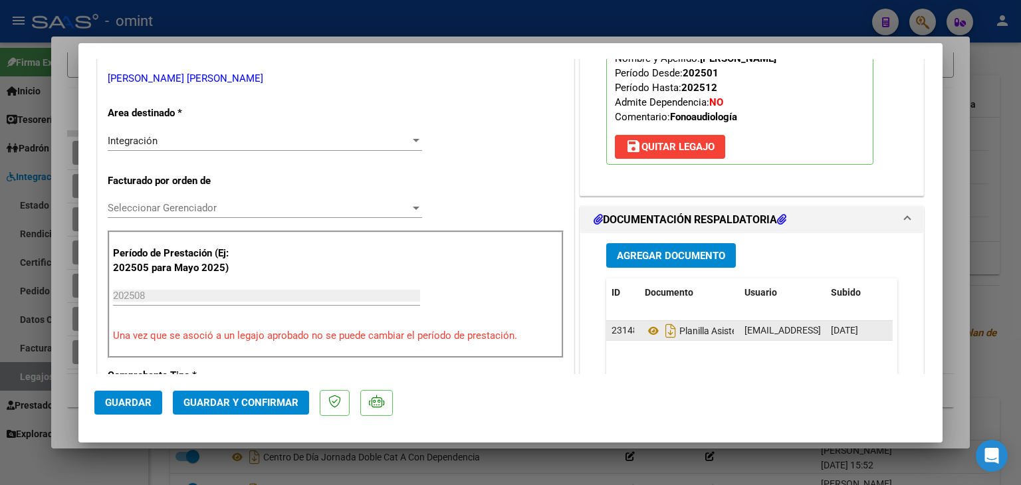
scroll to position [266, 0]
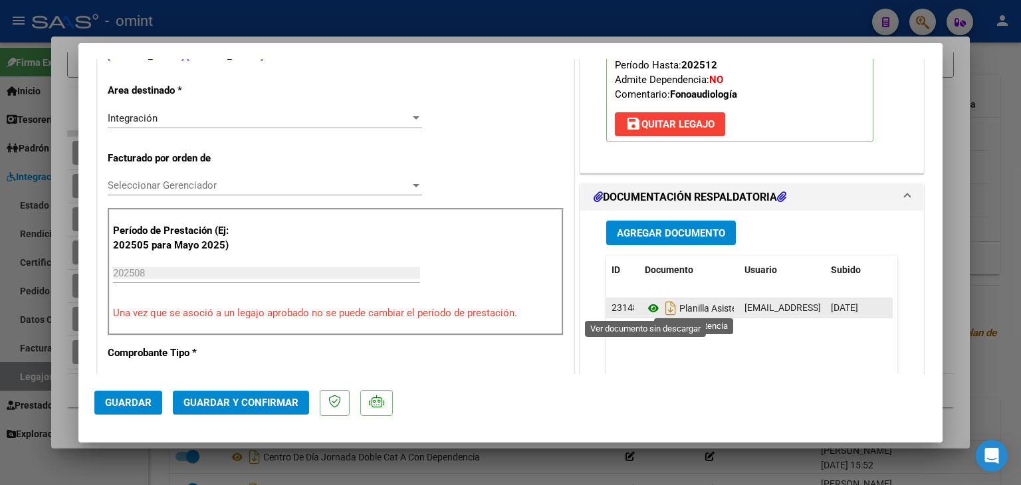
click at [649, 304] on icon at bounding box center [653, 308] width 17 height 16
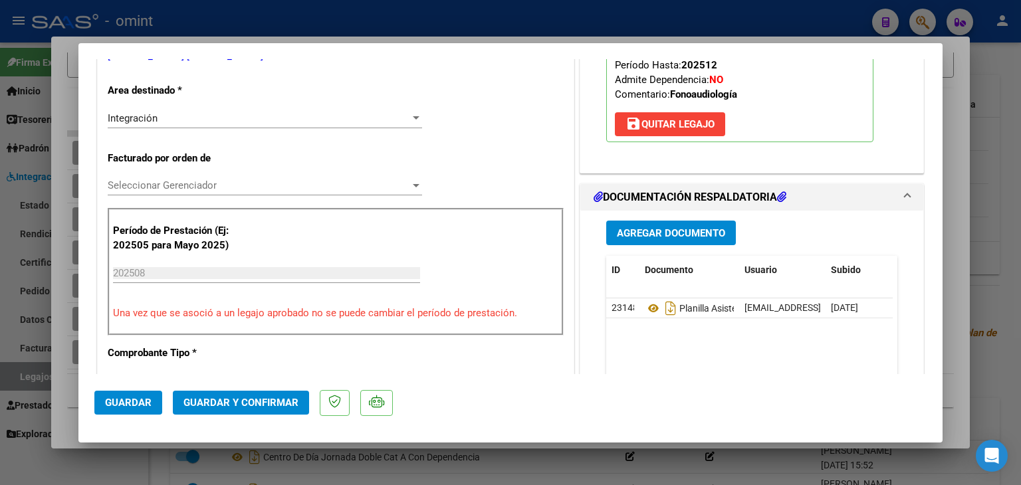
click at [147, 192] on div "Seleccionar Gerenciador Seleccionar Gerenciador" at bounding box center [265, 185] width 314 height 20
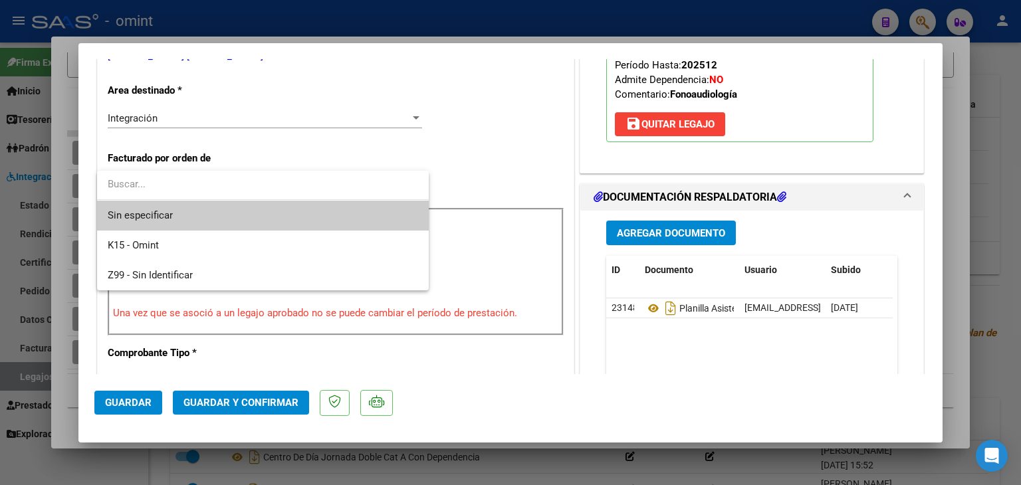
click at [156, 213] on span "Sin especificar" at bounding box center [263, 216] width 310 height 30
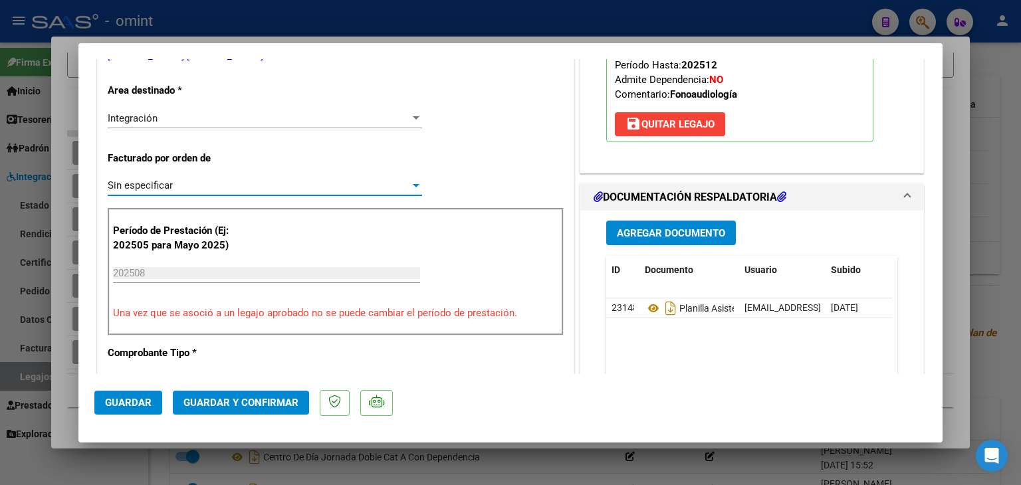
click at [250, 403] on span "Guardar y Confirmar" at bounding box center [240, 403] width 115 height 12
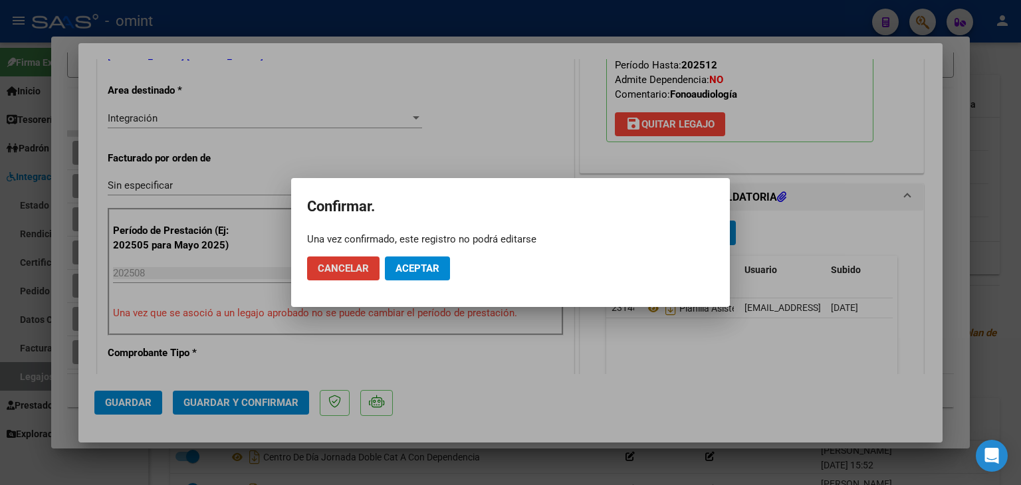
click at [409, 278] on button "Aceptar" at bounding box center [417, 268] width 65 height 24
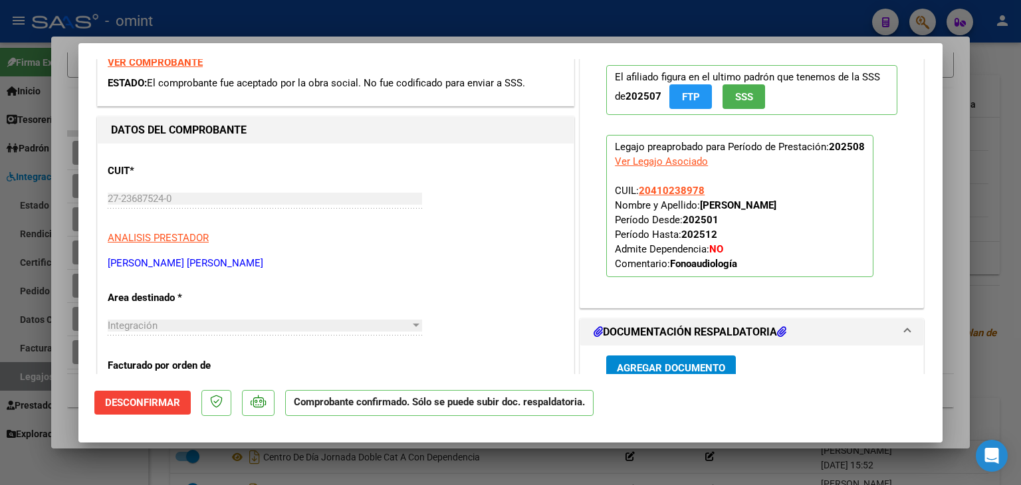
type input "$ 0,00"
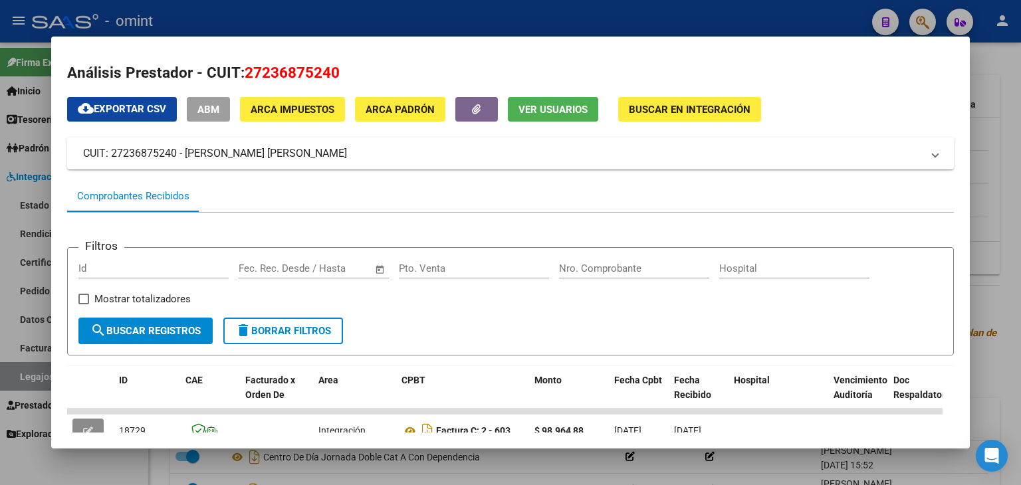
scroll to position [0, 0]
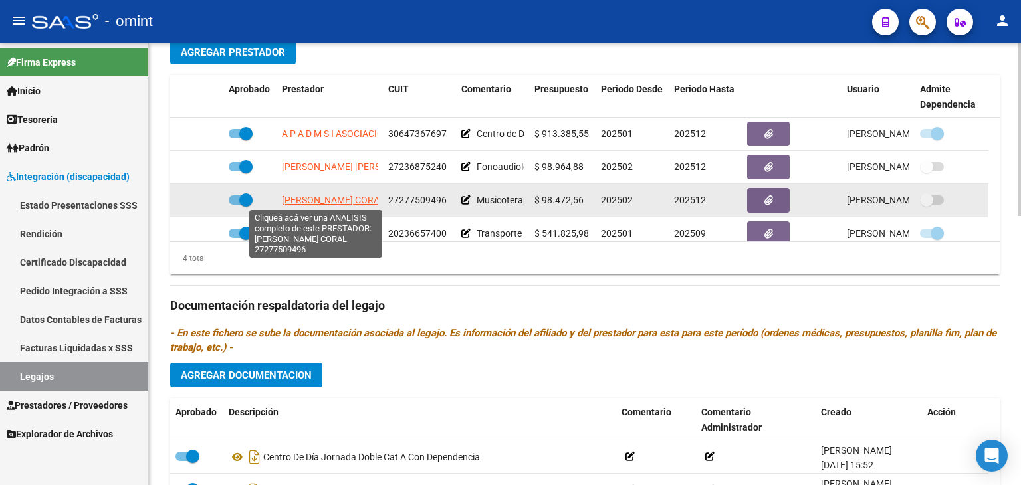
click at [298, 202] on span "MERAYO CORAL" at bounding box center [333, 200] width 103 height 11
type textarea "27277509496"
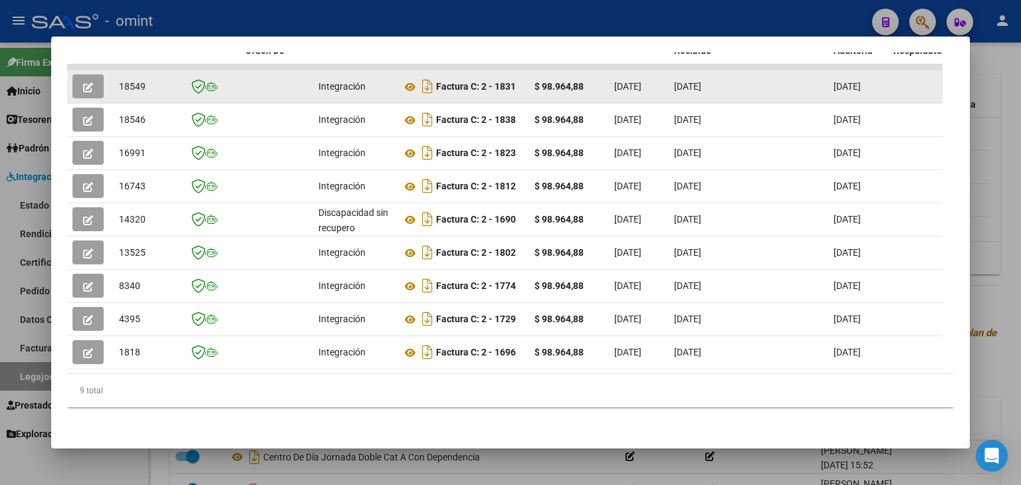
click at [130, 81] on span "18549" at bounding box center [132, 86] width 27 height 11
copy span "18549"
click at [413, 79] on icon at bounding box center [409, 87] width 17 height 16
click at [90, 82] on icon "button" at bounding box center [88, 87] width 10 height 10
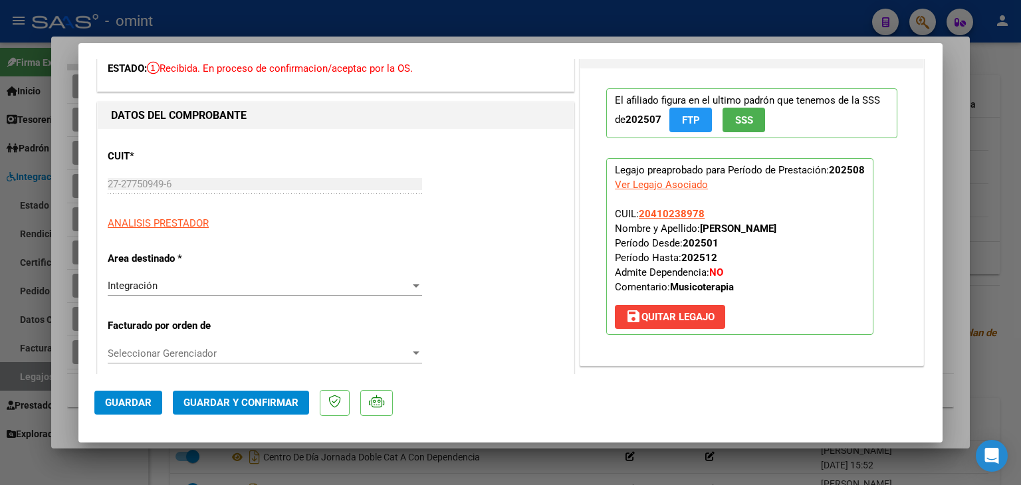
scroll to position [266, 0]
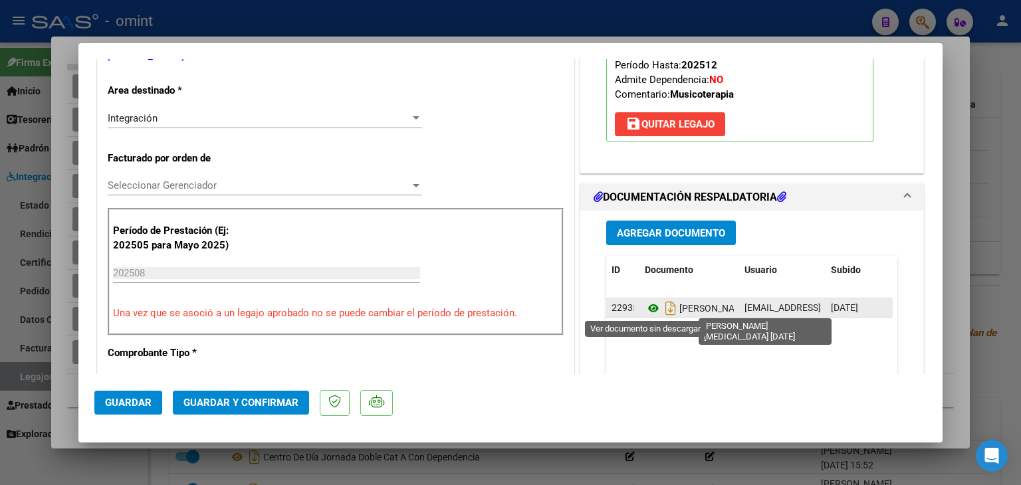
click at [645, 306] on icon at bounding box center [653, 308] width 17 height 16
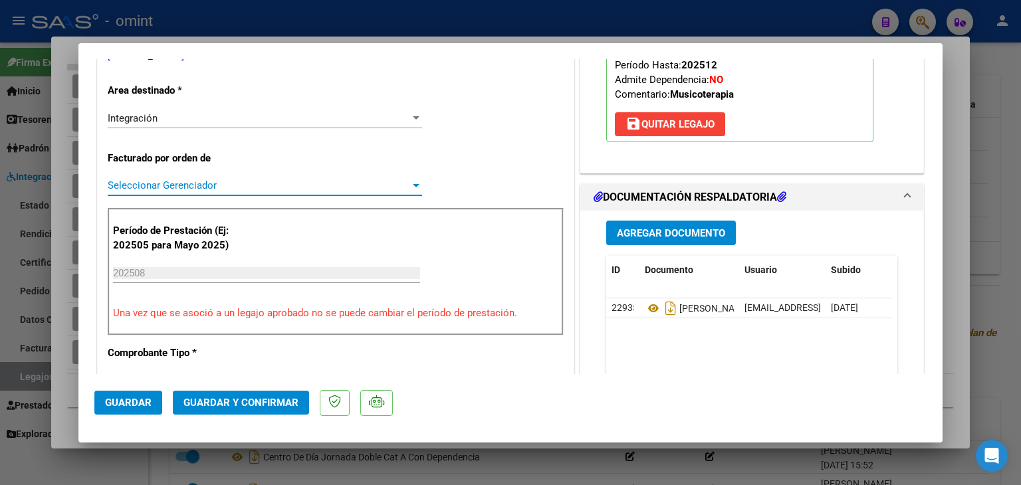
click at [159, 181] on span "Seleccionar Gerenciador" at bounding box center [259, 185] width 302 height 12
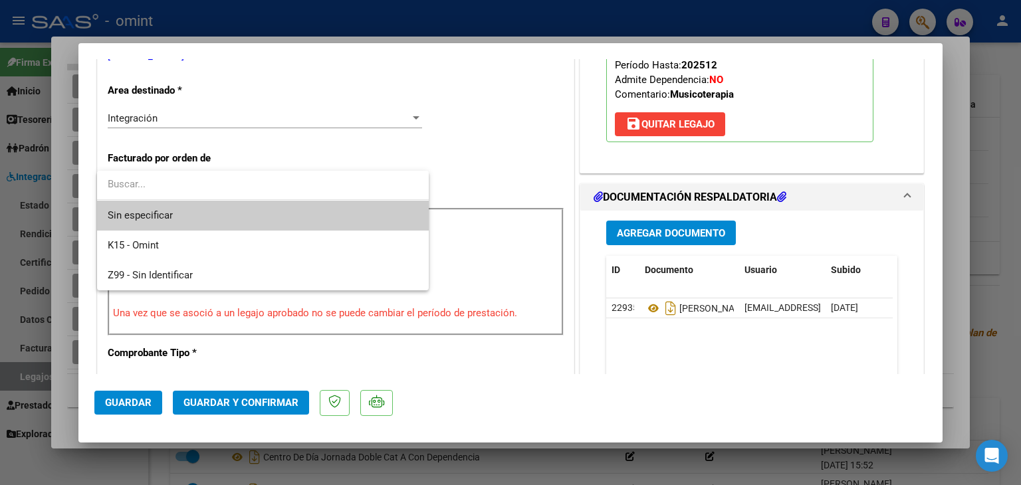
click at [165, 208] on span "Sin especificar" at bounding box center [263, 216] width 310 height 30
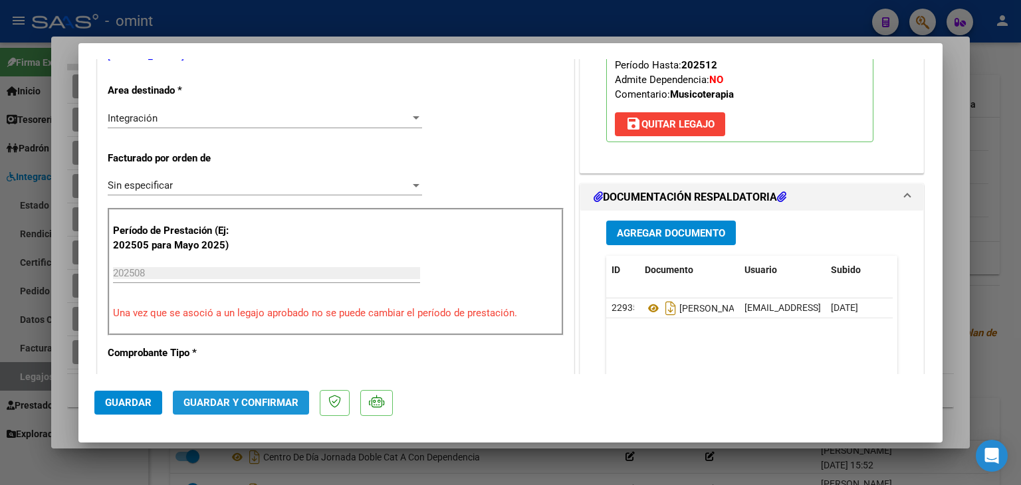
click at [232, 410] on button "Guardar y Confirmar" at bounding box center [241, 403] width 136 height 24
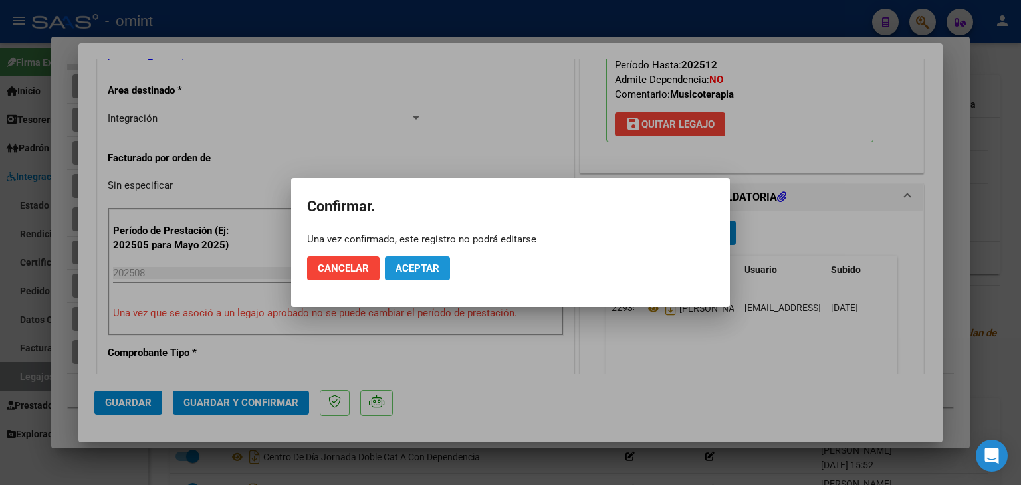
click at [436, 277] on button "Aceptar" at bounding box center [417, 268] width 65 height 24
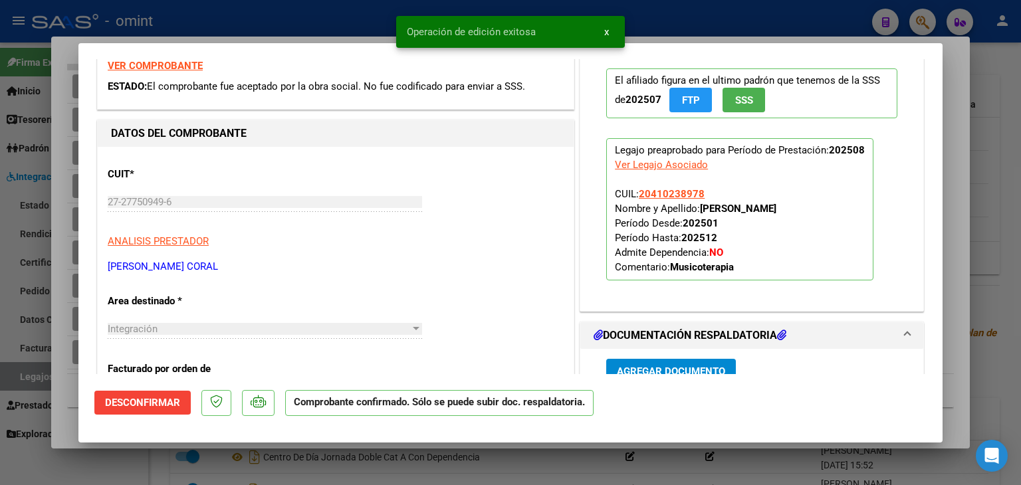
scroll to position [66, 0]
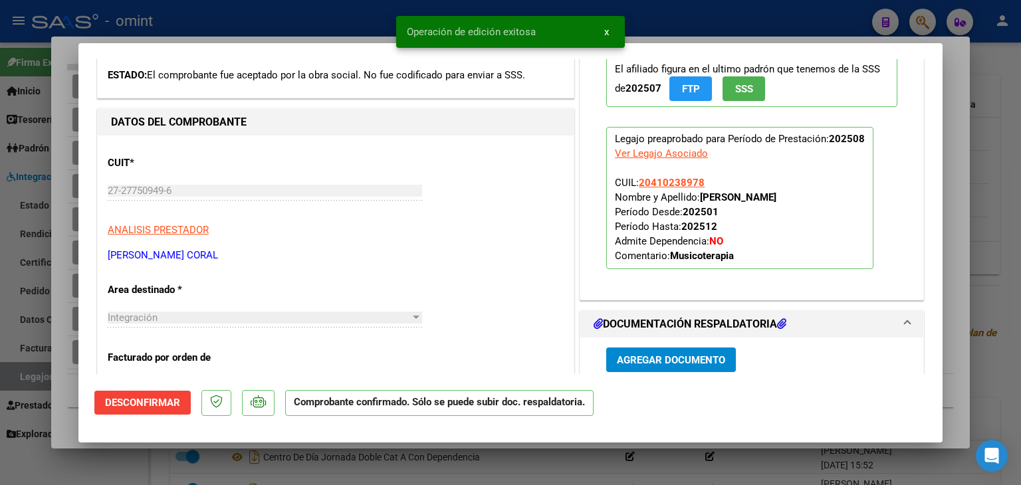
type input "$ 0,00"
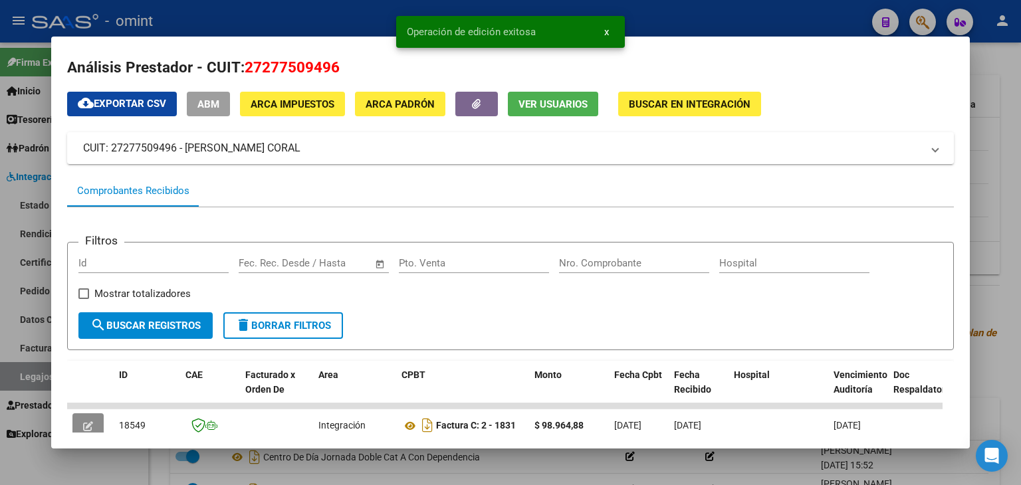
scroll to position [0, 0]
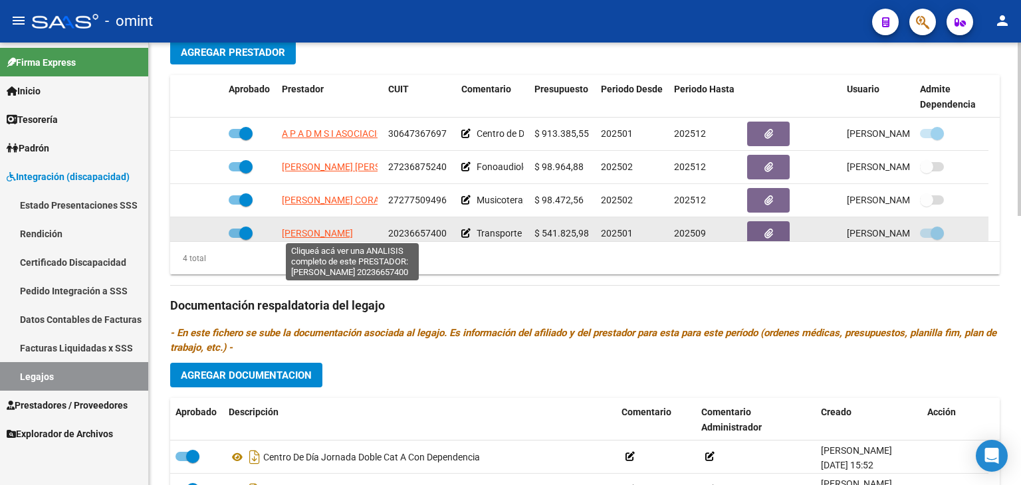
click at [328, 229] on span "FERNANDEZ ADRIAN FRANCISCO" at bounding box center [317, 233] width 71 height 11
type textarea "20236657400"
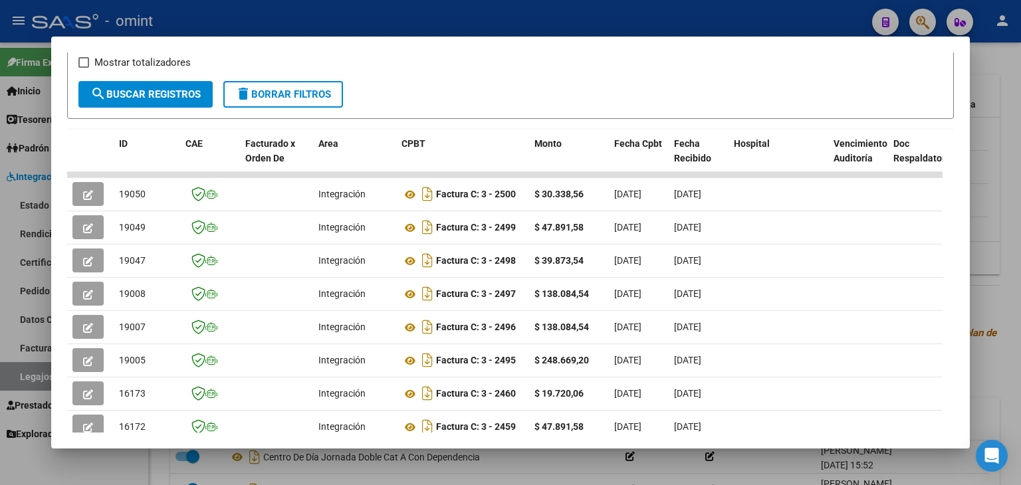
scroll to position [372, 0]
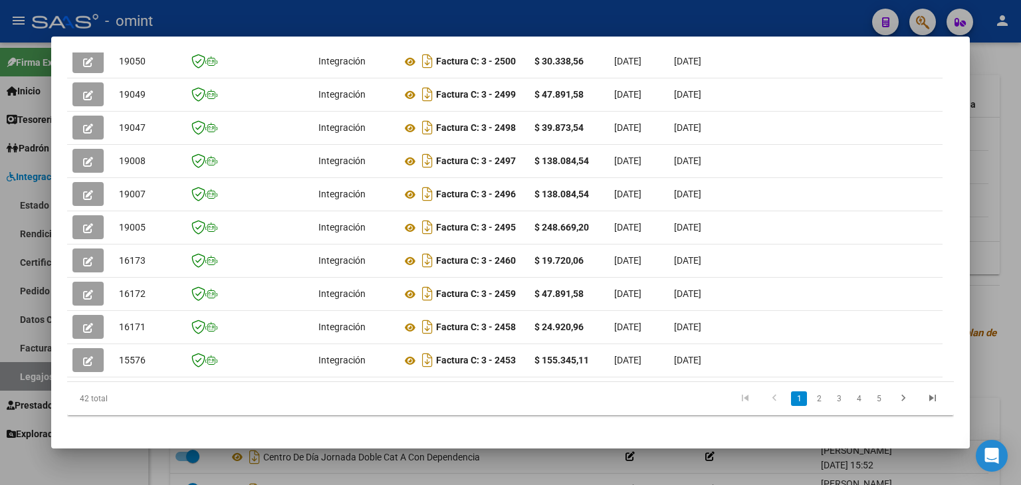
click at [308, 379] on datatable-body "19050 Integración Factura C: 3 - 2500 $ 30.338,56 02/09/2025 02/09/2025 - 02/09…" at bounding box center [504, 210] width 875 height 343
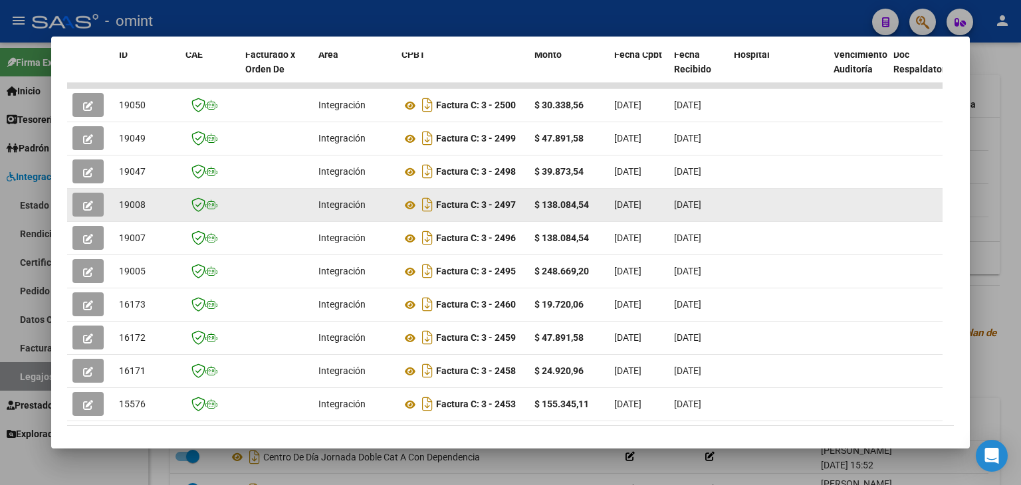
scroll to position [306, 0]
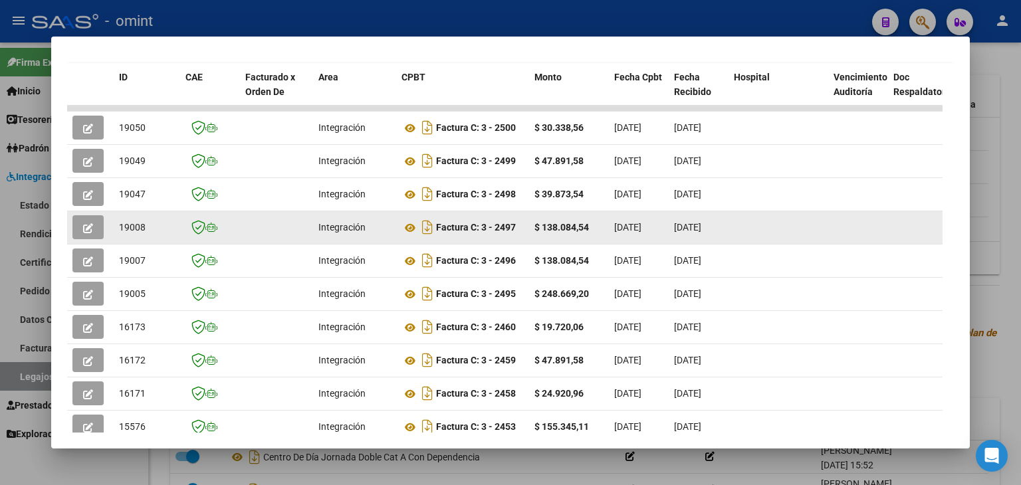
click at [131, 224] on span "19008" at bounding box center [132, 227] width 27 height 11
copy span "19008"
click at [413, 224] on icon at bounding box center [409, 228] width 17 height 16
click at [87, 227] on icon "button" at bounding box center [88, 228] width 10 height 10
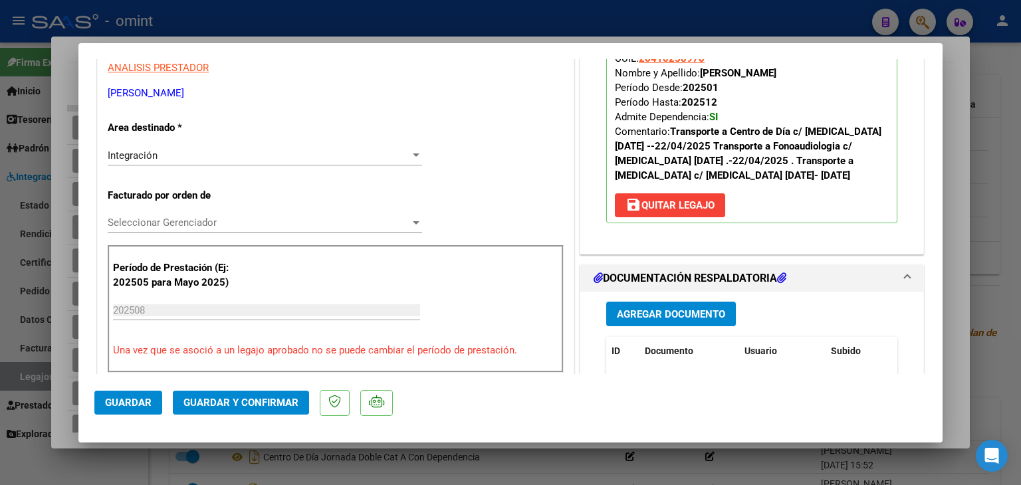
scroll to position [332, 0]
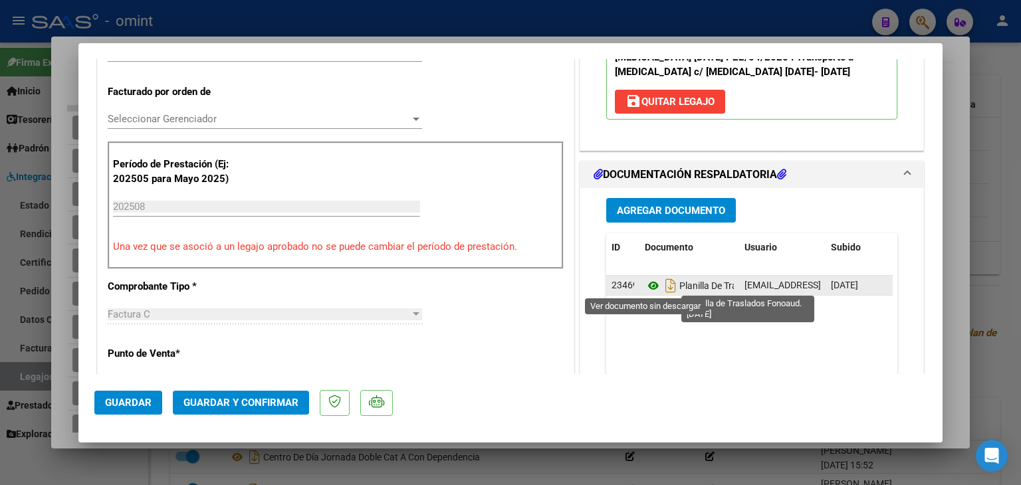
click at [645, 282] on icon at bounding box center [653, 286] width 17 height 16
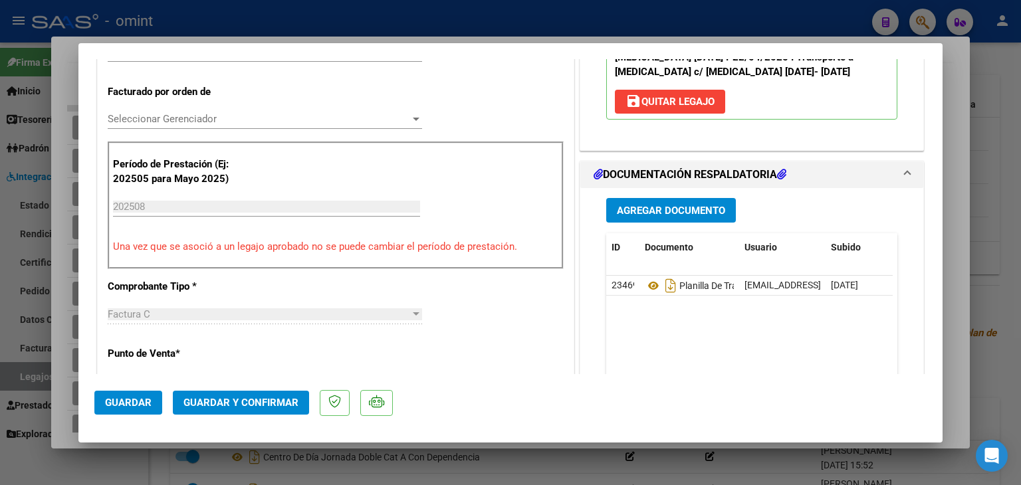
scroll to position [199, 0]
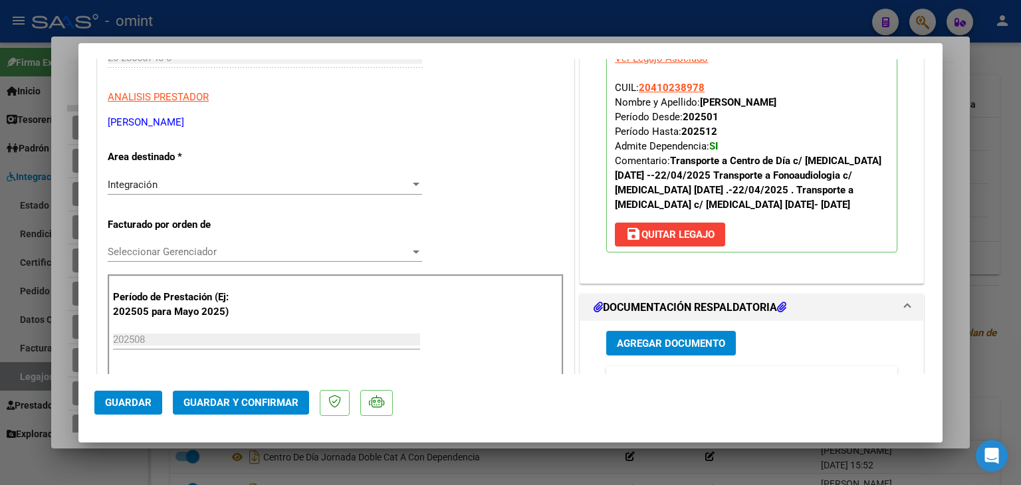
click at [183, 247] on span "Seleccionar Gerenciador" at bounding box center [259, 252] width 302 height 12
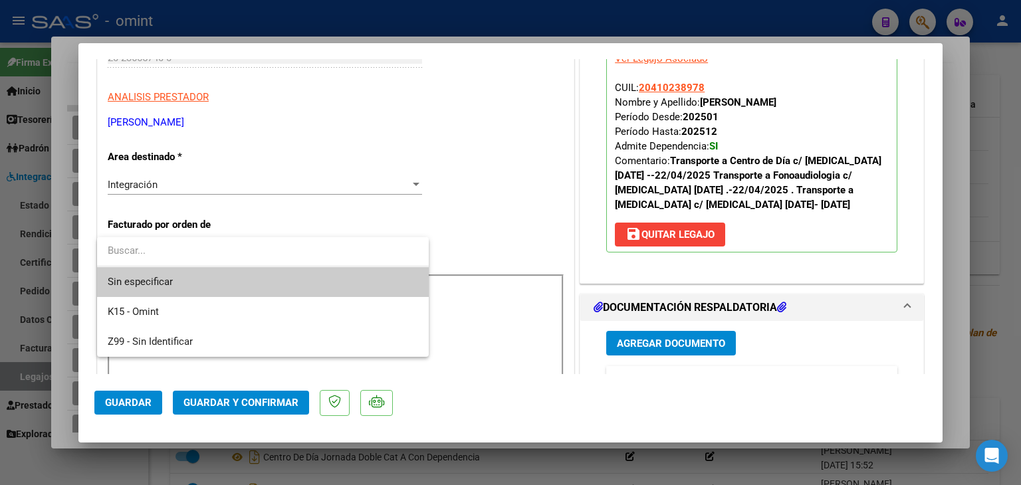
click at [186, 278] on span "Sin especificar" at bounding box center [263, 282] width 310 height 30
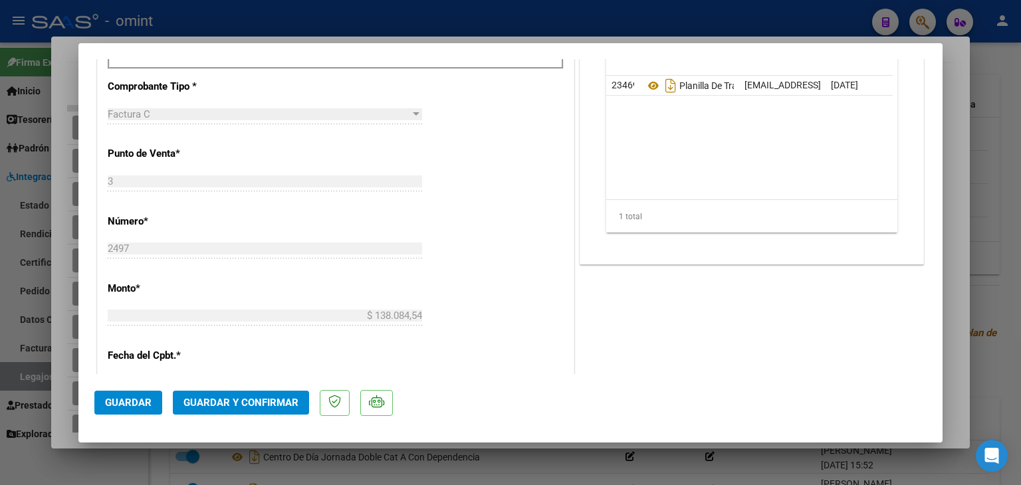
scroll to position [598, 0]
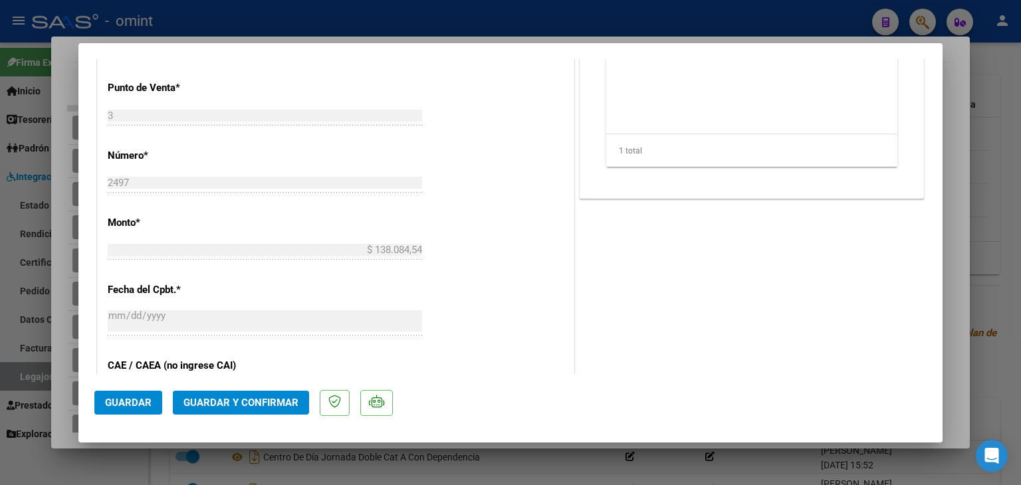
click at [245, 402] on span "Guardar y Confirmar" at bounding box center [240, 403] width 115 height 12
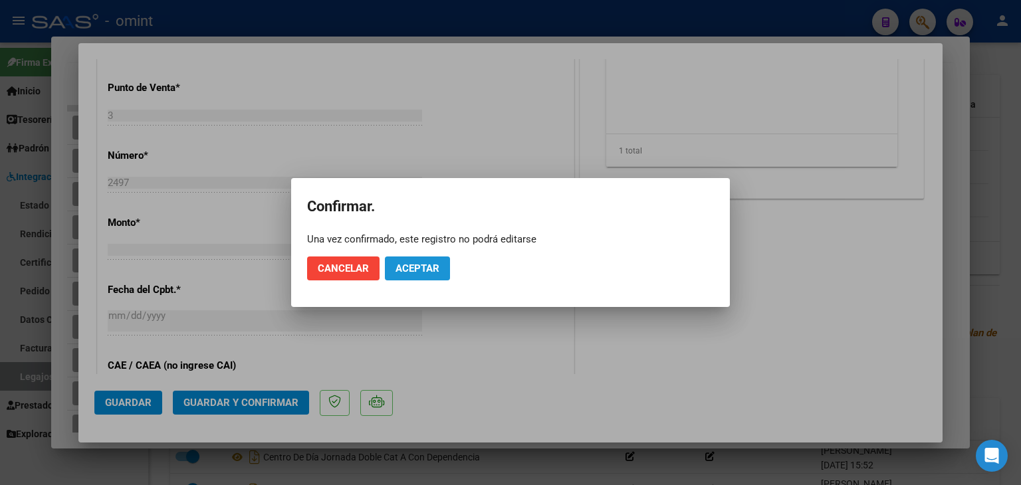
click at [416, 272] on span "Aceptar" at bounding box center [417, 268] width 44 height 12
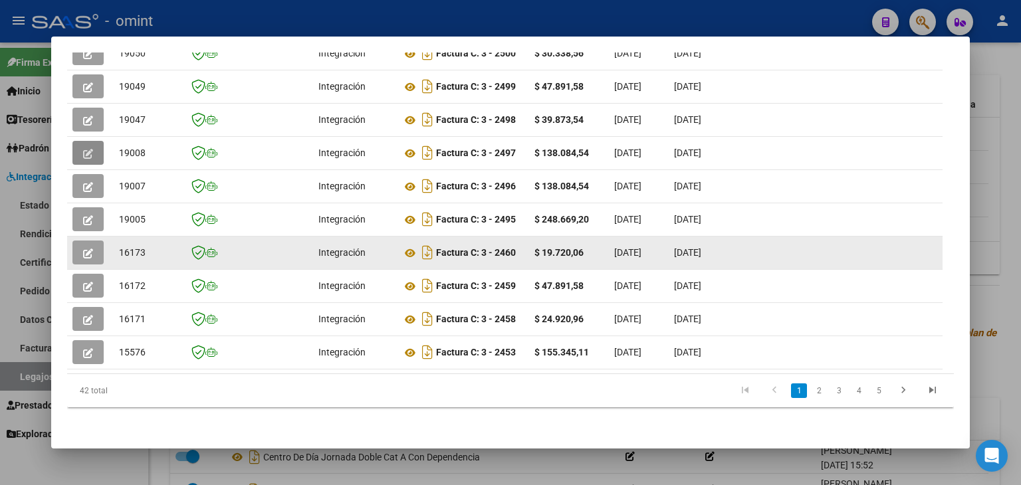
scroll to position [324, 0]
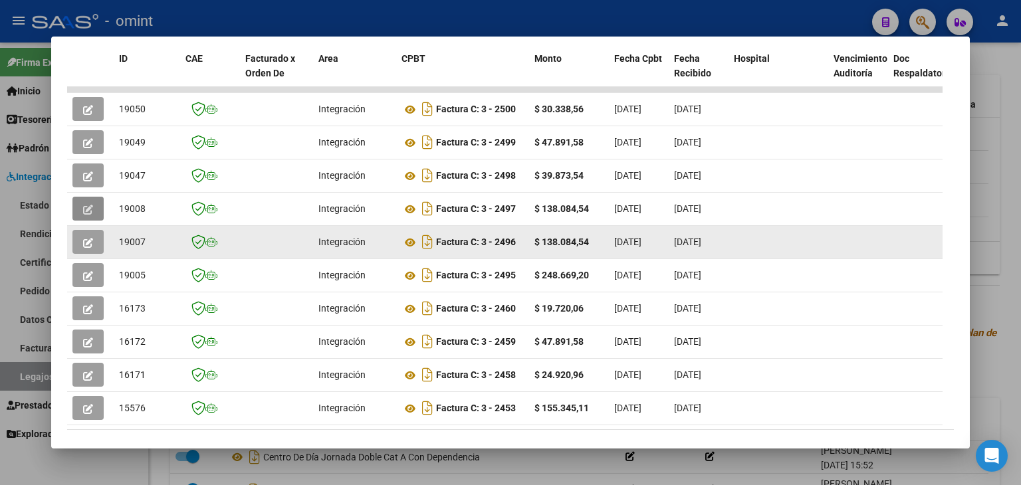
click at [133, 239] on span "19007" at bounding box center [132, 242] width 27 height 11
copy span "19007"
click at [407, 239] on icon at bounding box center [409, 243] width 17 height 16
click at [95, 235] on button "button" at bounding box center [87, 242] width 31 height 24
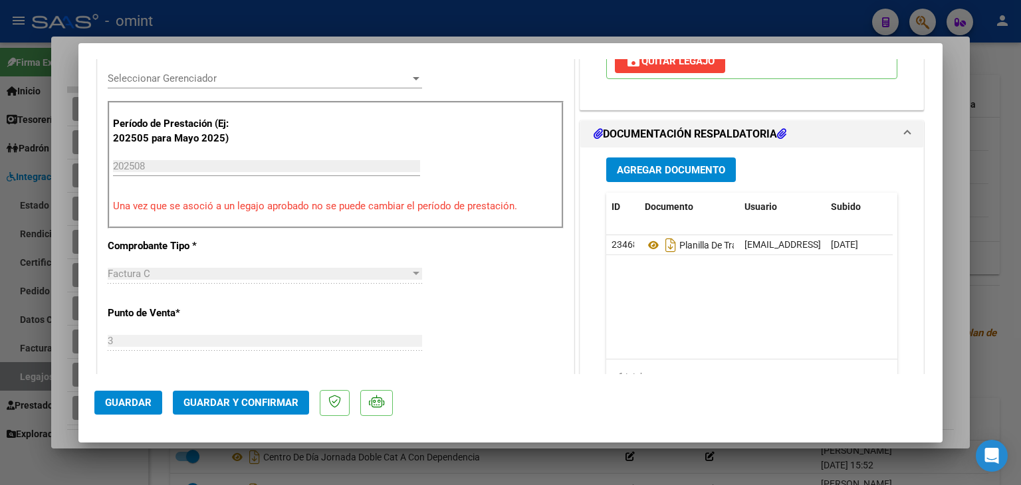
scroll to position [399, 0]
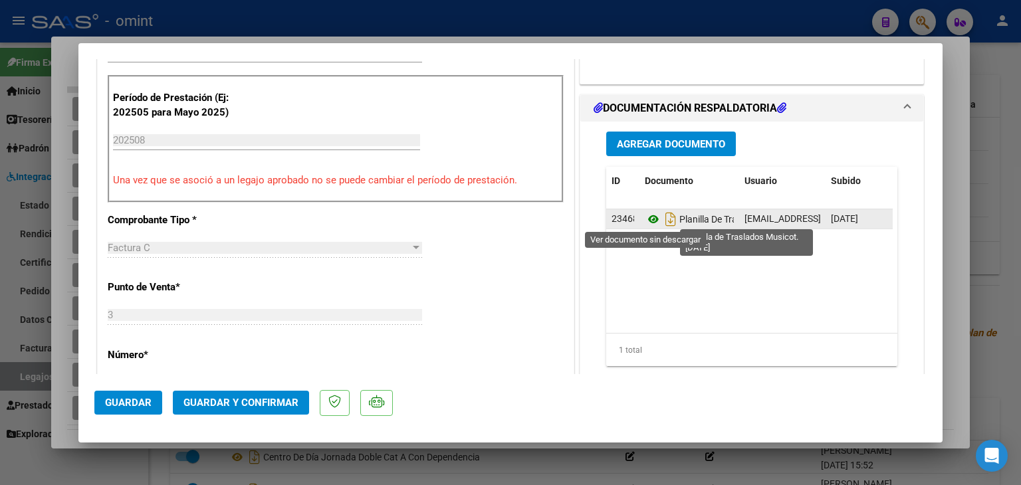
click at [646, 223] on icon at bounding box center [653, 219] width 17 height 16
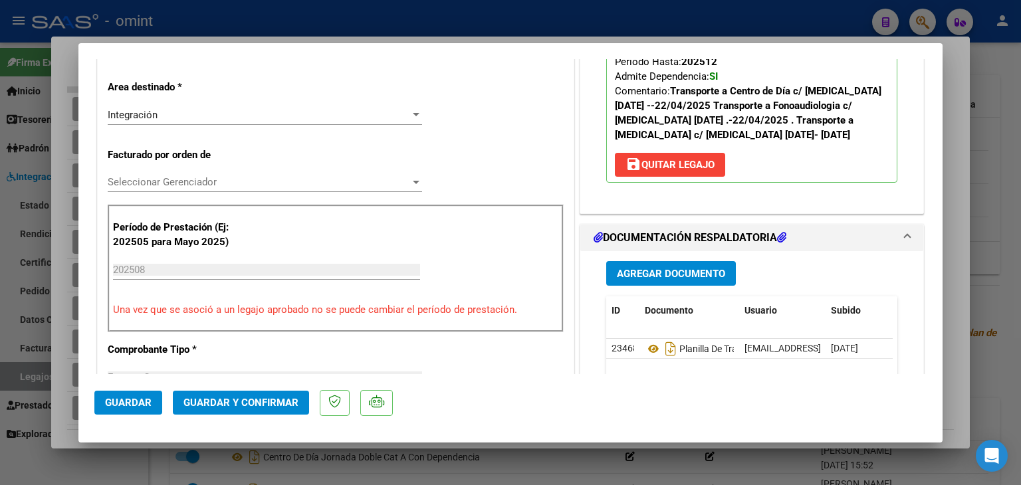
scroll to position [266, 0]
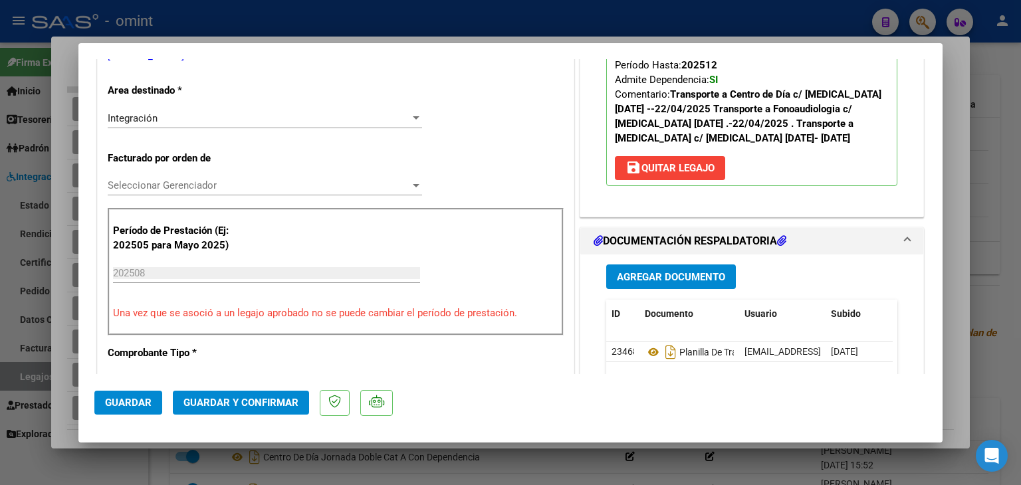
click at [165, 181] on span "Seleccionar Gerenciador" at bounding box center [259, 185] width 302 height 12
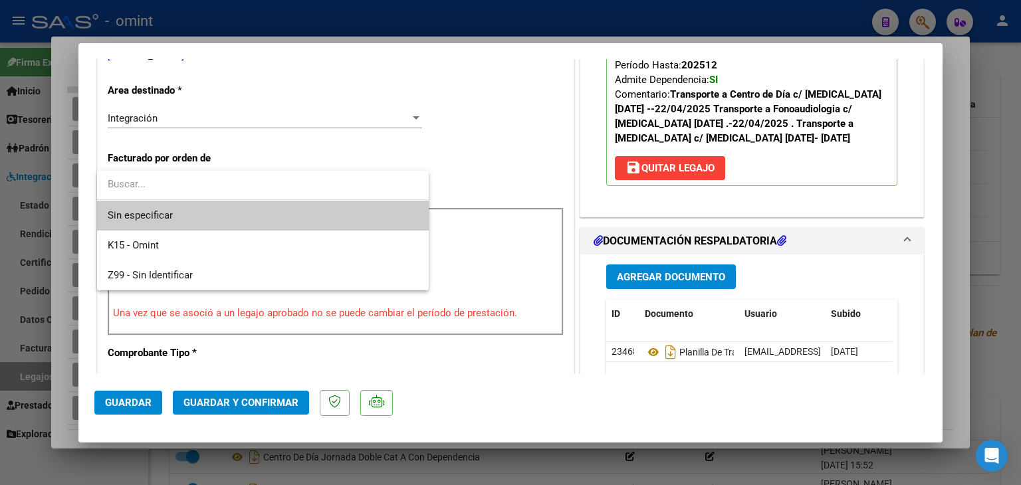
click at [167, 208] on span "Sin especificar" at bounding box center [263, 216] width 310 height 30
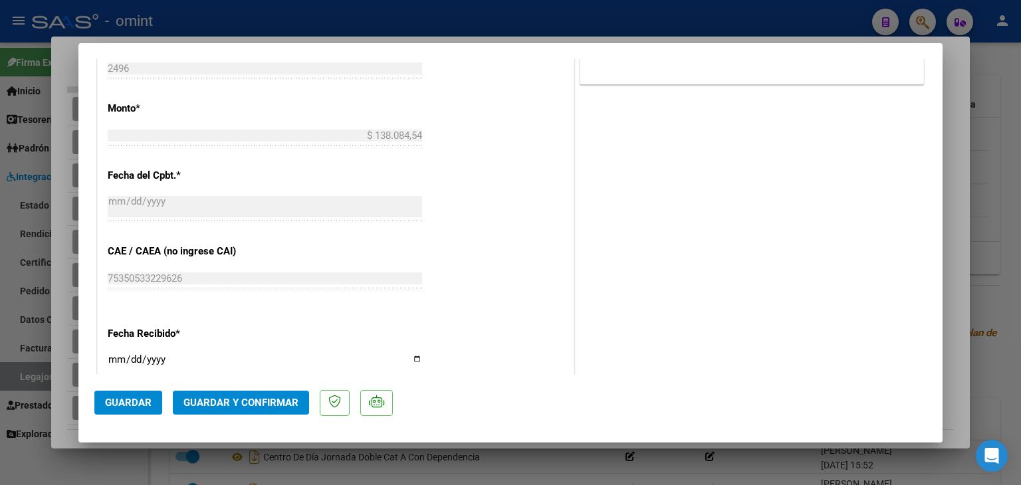
scroll to position [731, 0]
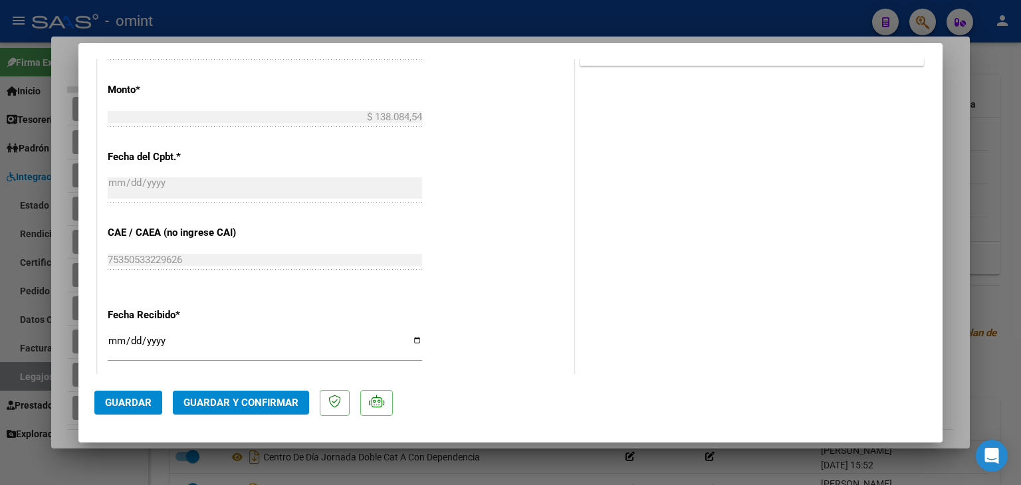
click at [239, 407] on span "Guardar y Confirmar" at bounding box center [240, 403] width 115 height 12
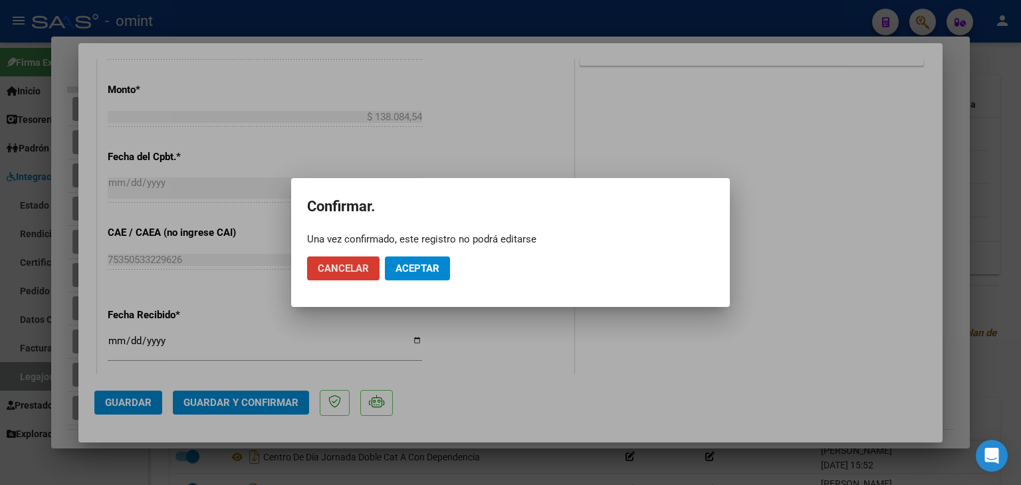
click at [428, 268] on span "Aceptar" at bounding box center [417, 268] width 44 height 12
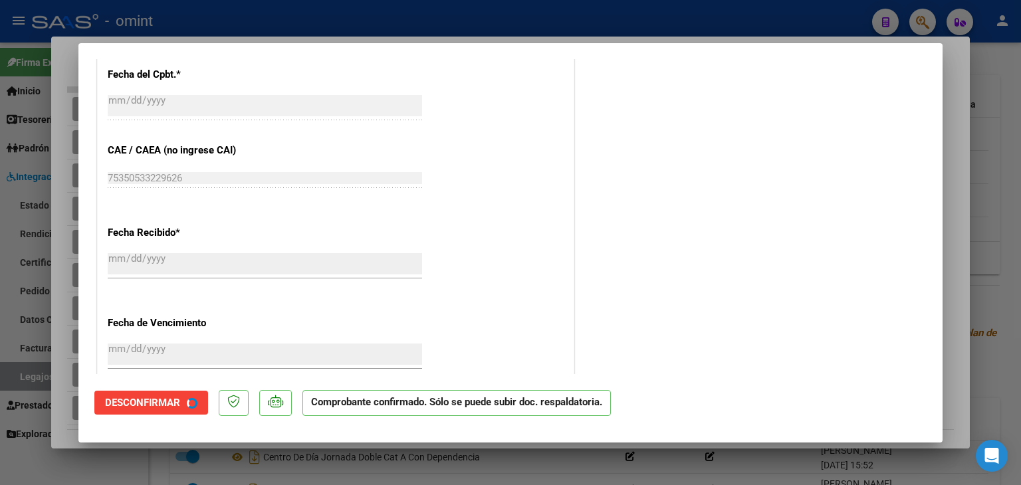
scroll to position [649, 0]
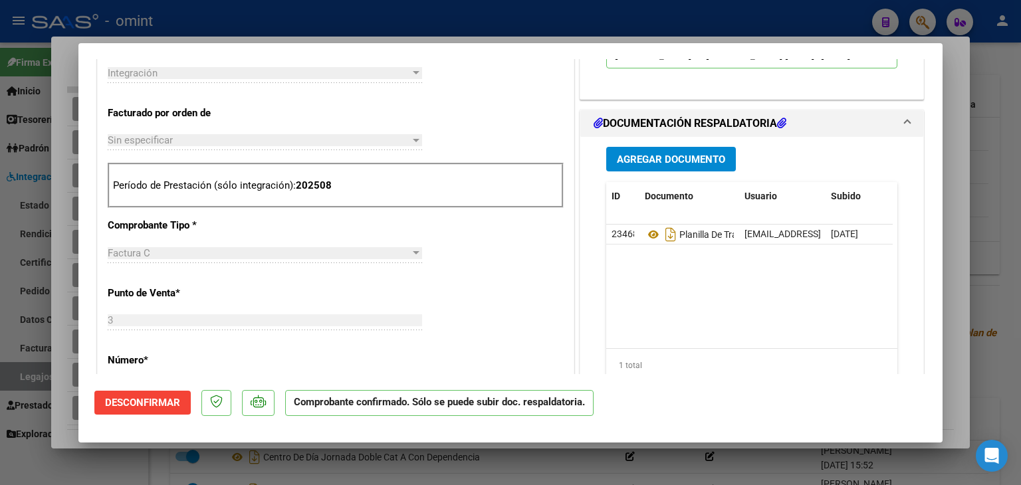
type input "$ 0,00"
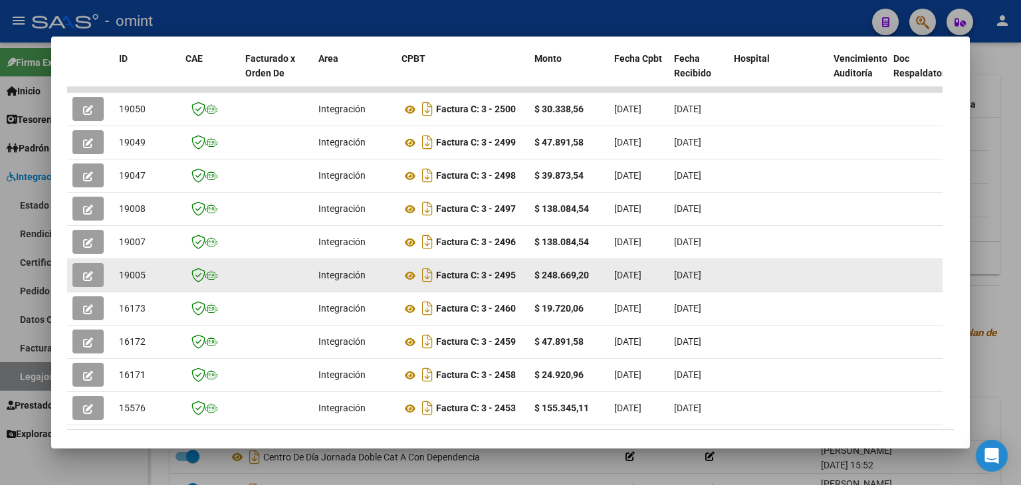
click at [132, 275] on span "19005" at bounding box center [132, 275] width 27 height 11
copy span "19005"
click at [405, 274] on icon at bounding box center [409, 276] width 17 height 16
click at [95, 274] on button "button" at bounding box center [87, 275] width 31 height 24
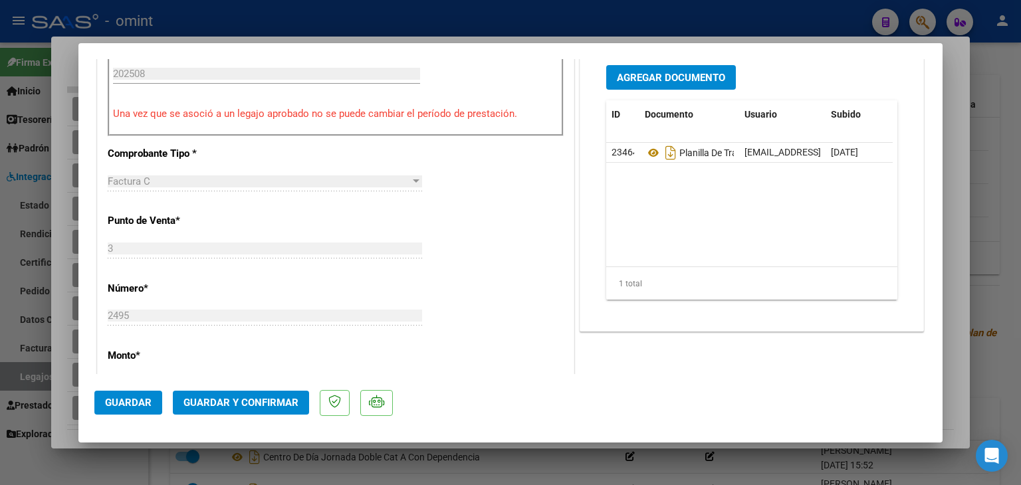
scroll to position [399, 0]
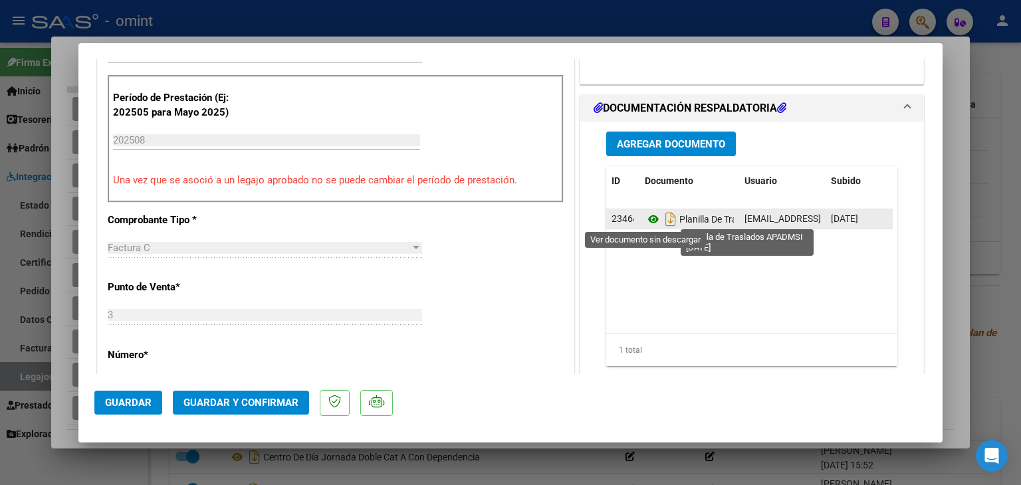
click at [648, 213] on icon at bounding box center [653, 219] width 17 height 16
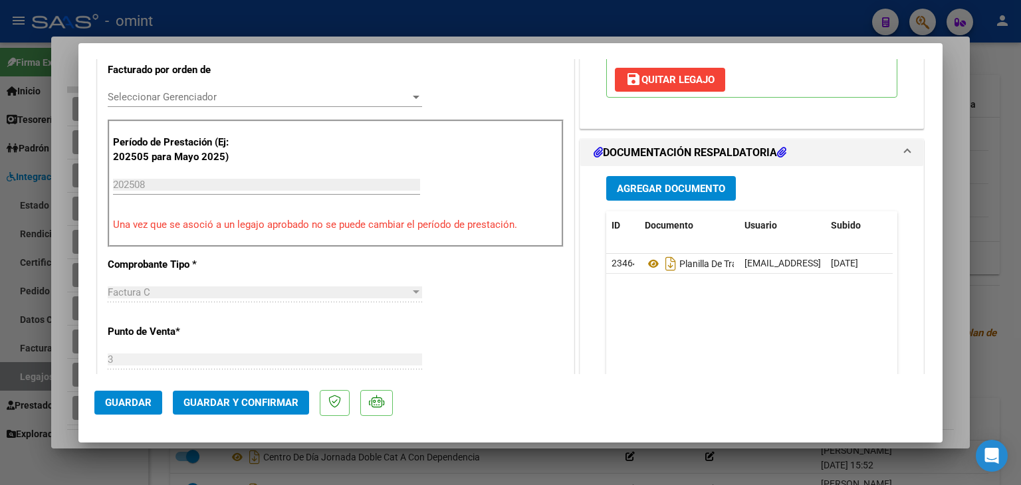
scroll to position [266, 0]
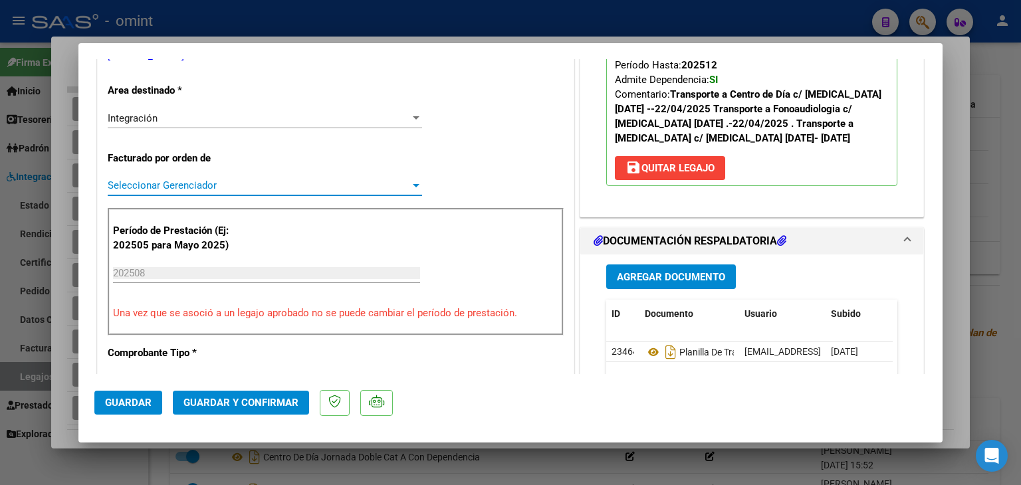
click at [162, 187] on span "Seleccionar Gerenciador" at bounding box center [259, 185] width 302 height 12
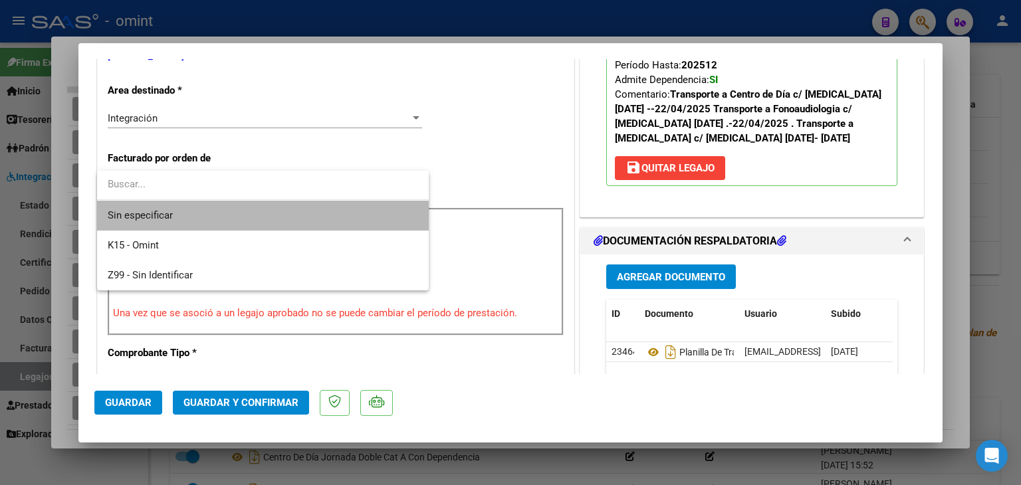
click at [175, 219] on span "Sin especificar" at bounding box center [263, 216] width 310 height 30
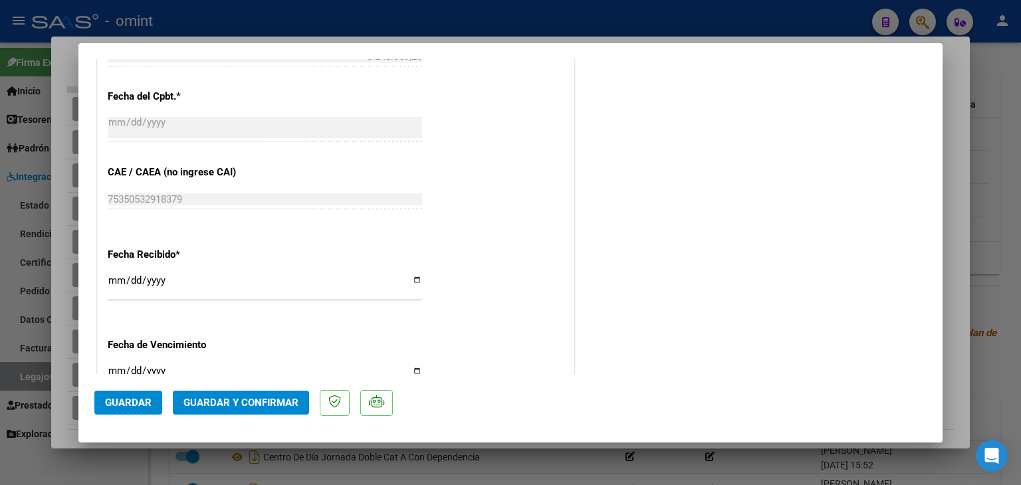
scroll to position [797, 0]
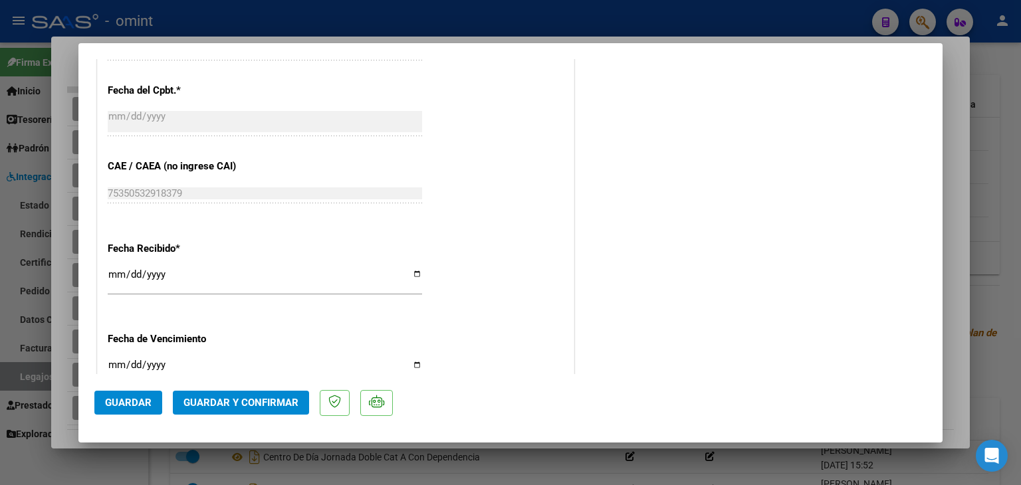
click at [254, 401] on span "Guardar y Confirmar" at bounding box center [240, 403] width 115 height 12
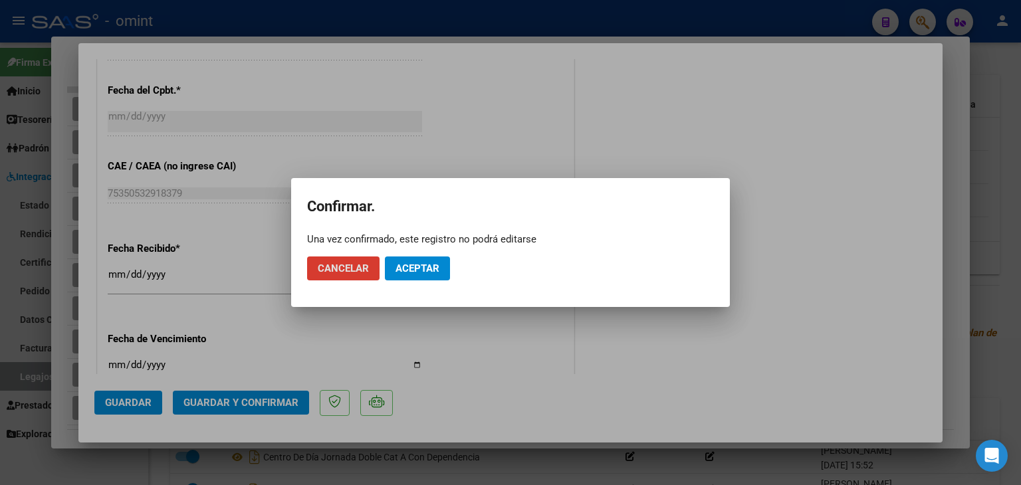
click at [407, 280] on button "Aceptar" at bounding box center [417, 268] width 65 height 24
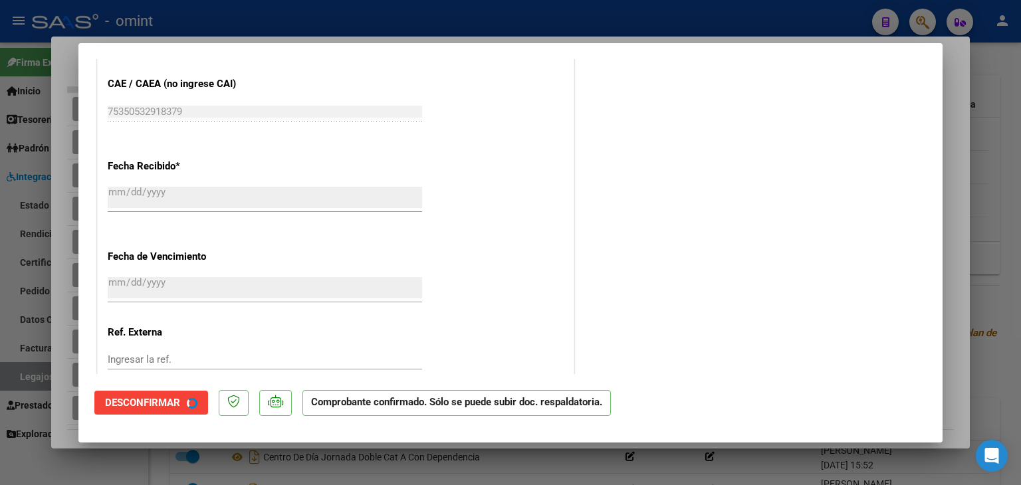
scroll to position [715, 0]
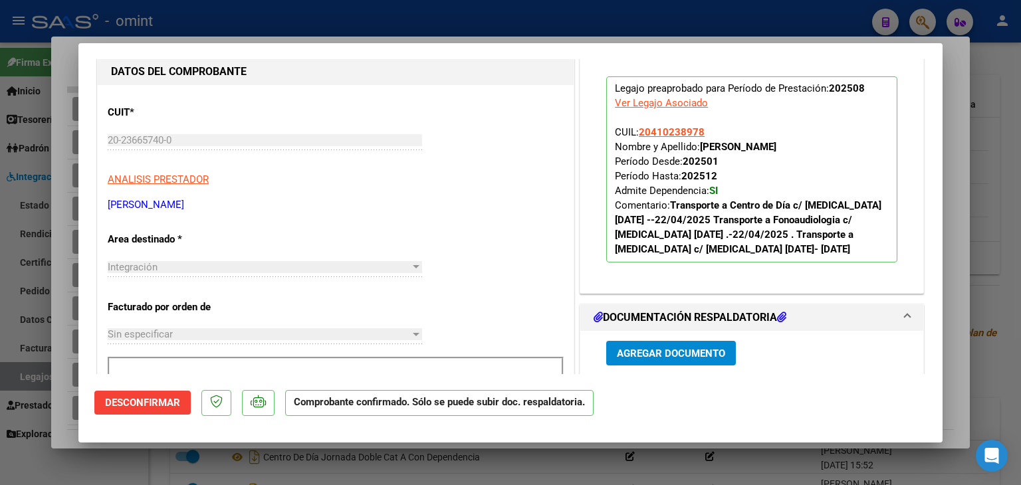
type input "$ 0,00"
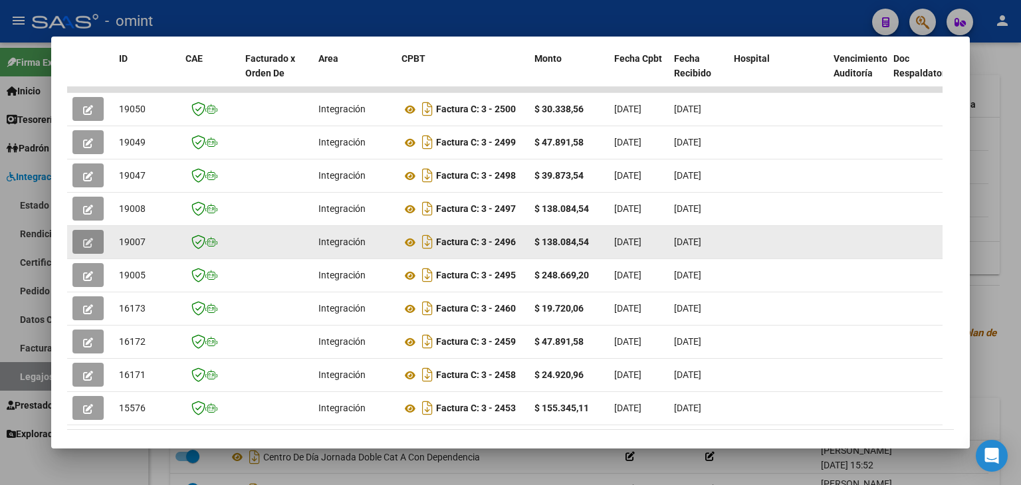
click at [91, 241] on icon "button" at bounding box center [88, 243] width 10 height 10
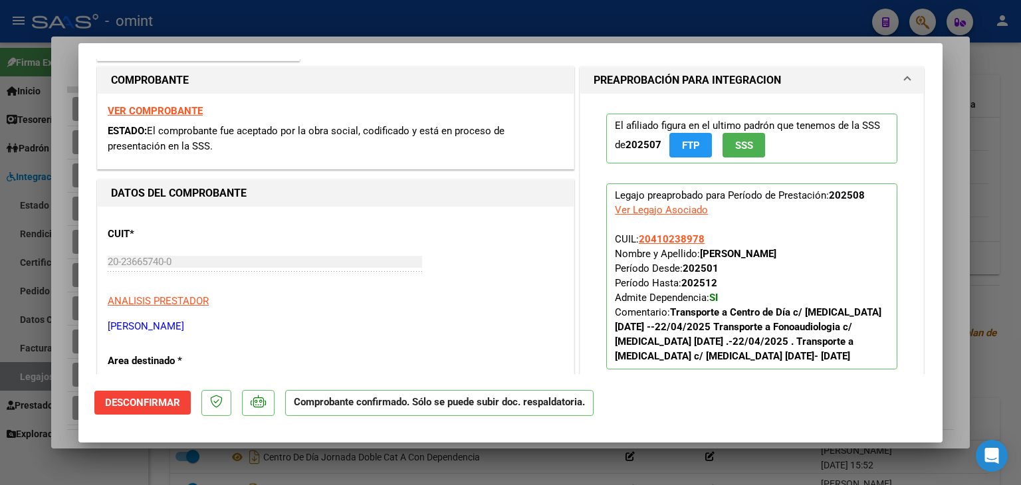
scroll to position [133, 0]
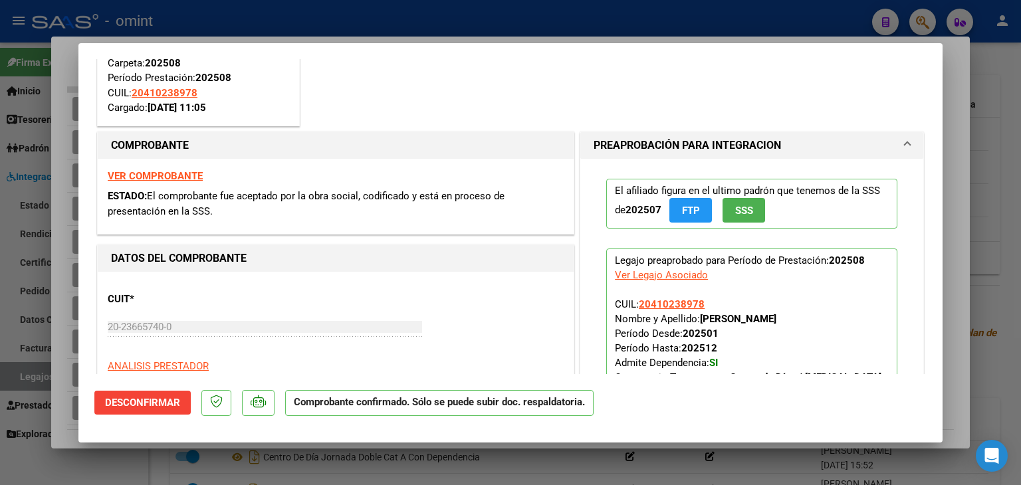
click at [740, 140] on h1 "PREAPROBACIÓN PARA INTEGRACION" at bounding box center [686, 146] width 187 height 16
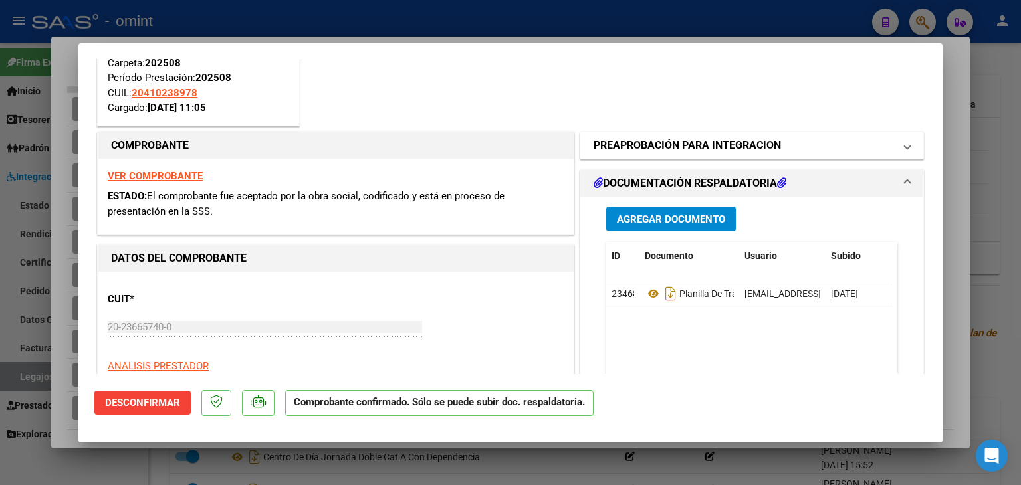
click at [740, 140] on h1 "PREAPROBACIÓN PARA INTEGRACION" at bounding box center [686, 146] width 187 height 16
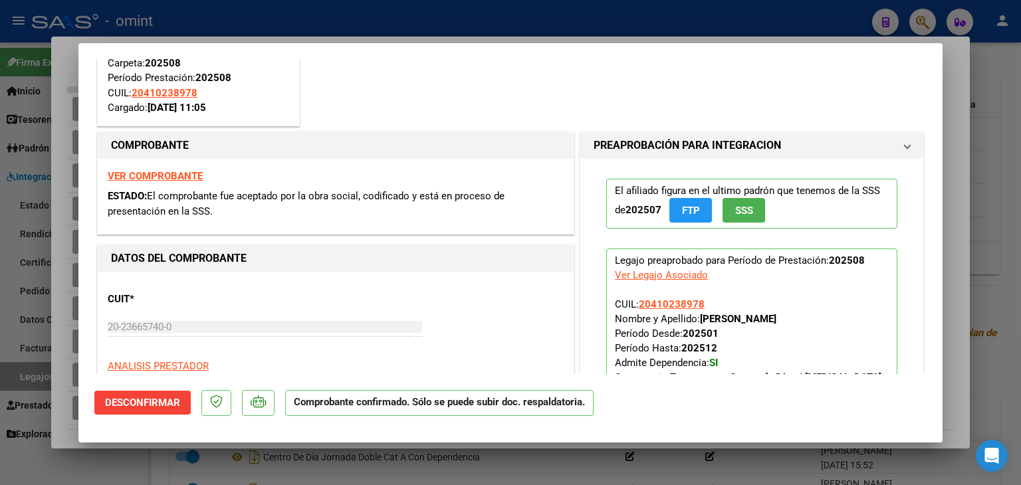
type input "$ 0,00"
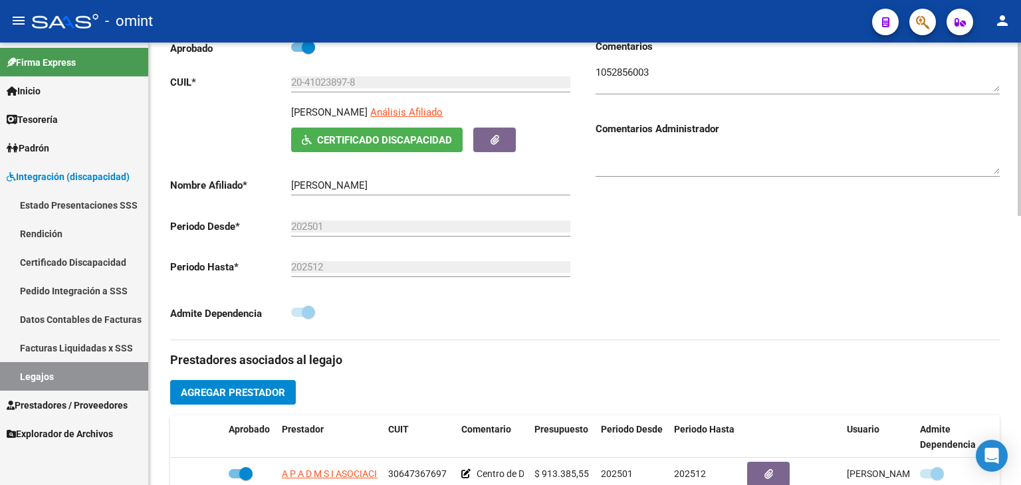
scroll to position [0, 0]
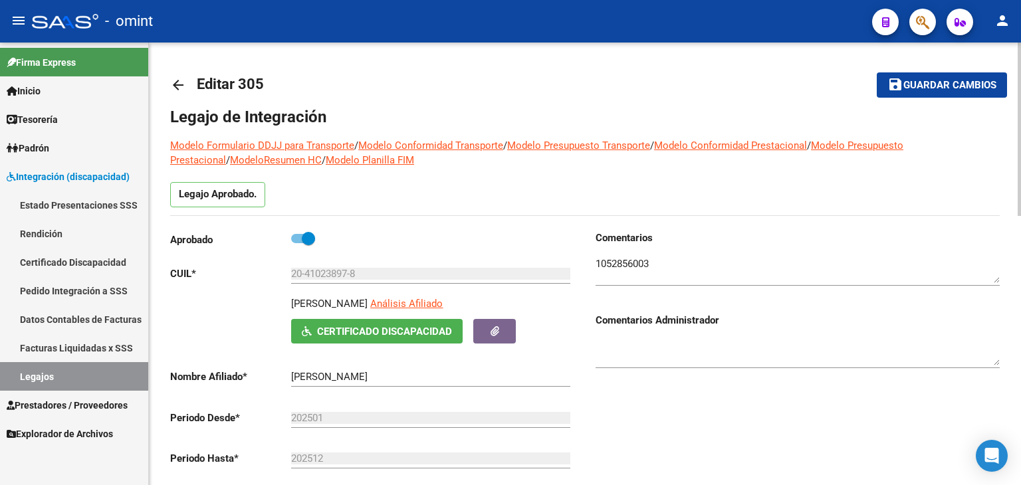
click at [936, 84] on span "Guardar cambios" at bounding box center [949, 86] width 93 height 12
click at [34, 387] on link "Legajos" at bounding box center [74, 376] width 148 height 29
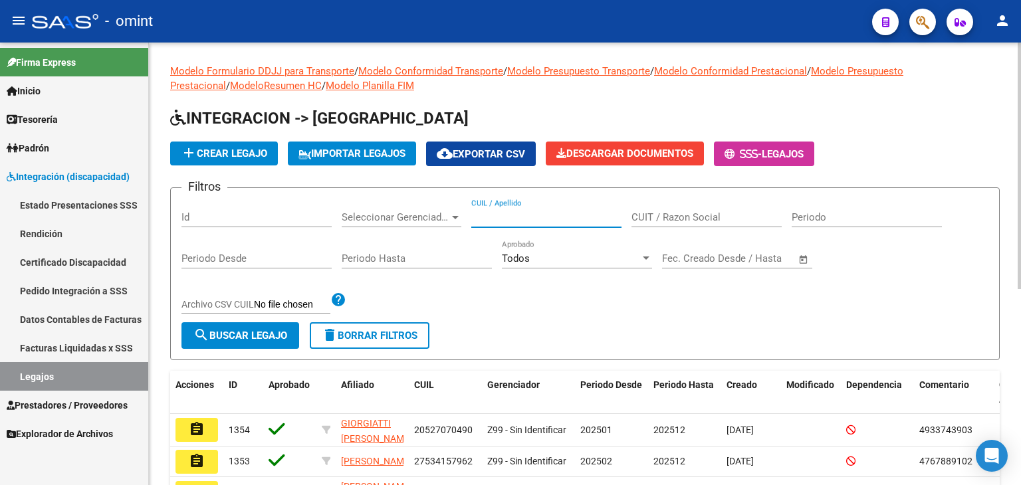
click at [545, 214] on input "CUIL / Apellido" at bounding box center [546, 217] width 150 height 12
paste input "27563400957"
type input "27563400957"
click at [229, 332] on span "search Buscar Legajo" at bounding box center [240, 336] width 94 height 12
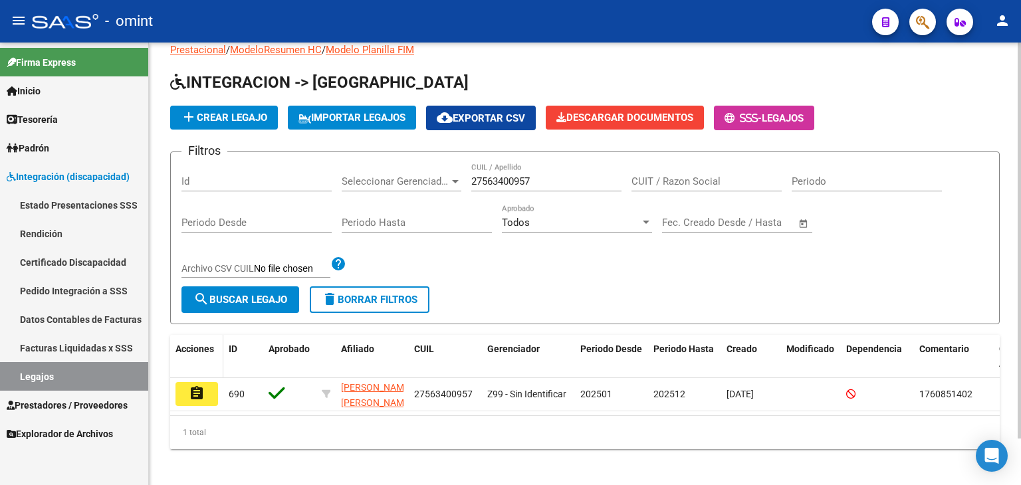
scroll to position [52, 0]
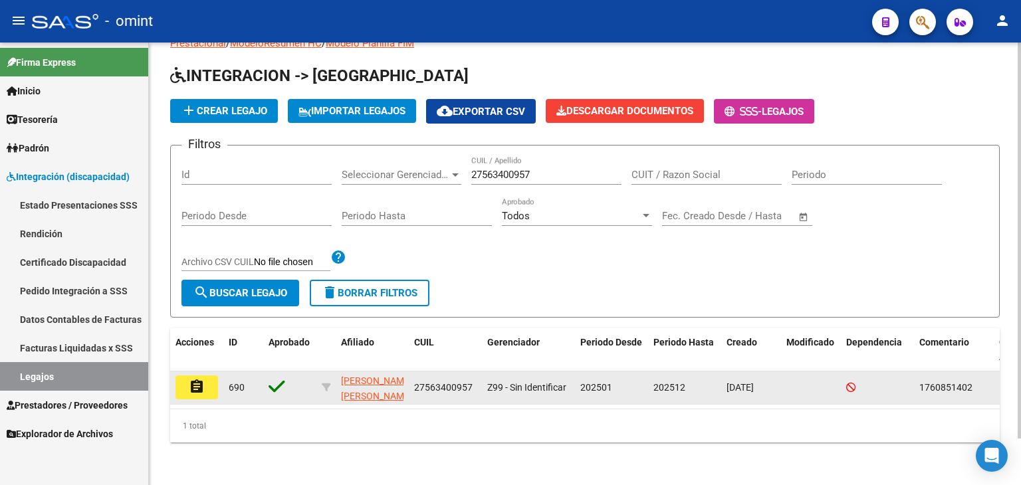
click at [195, 381] on mat-icon "assignment" at bounding box center [197, 387] width 16 height 16
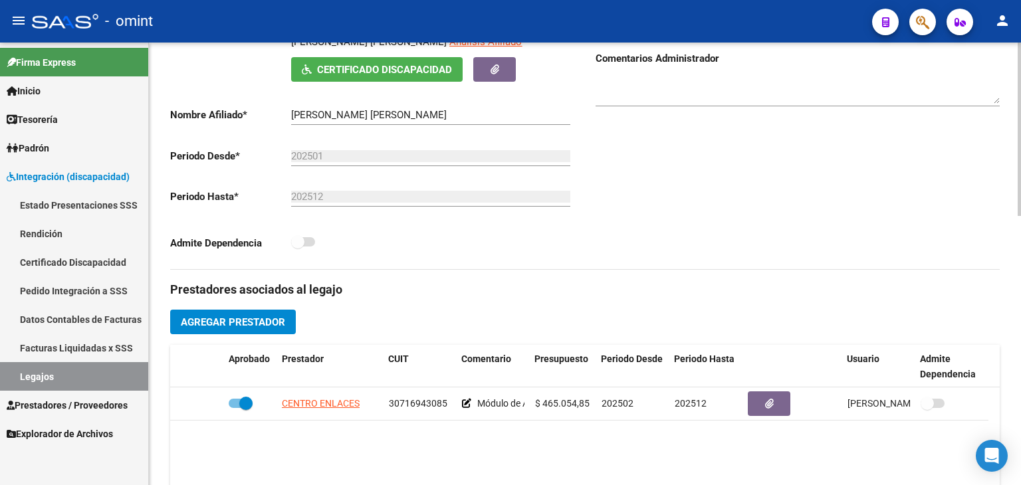
scroll to position [266, 0]
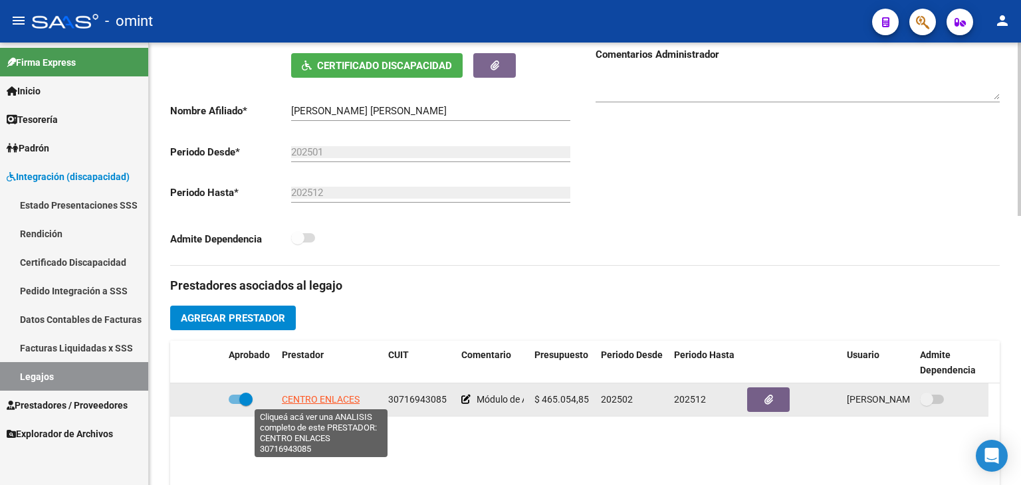
click at [316, 395] on span "CENTRO ENLACES" at bounding box center [321, 399] width 78 height 11
type textarea "30716943085"
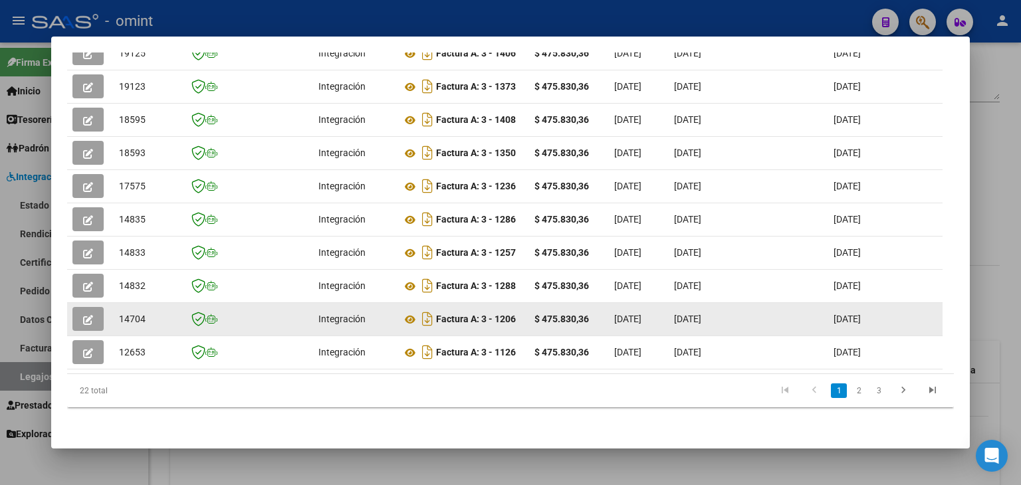
scroll to position [324, 0]
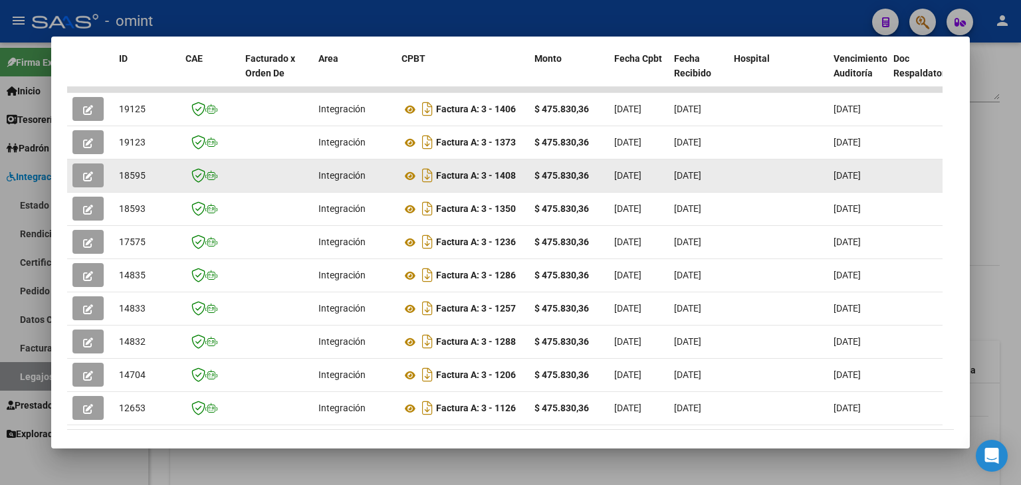
click at [136, 170] on span "18595" at bounding box center [132, 175] width 27 height 11
copy span "18595"
click at [416, 172] on icon at bounding box center [409, 176] width 17 height 16
click at [88, 174] on icon "button" at bounding box center [88, 176] width 10 height 10
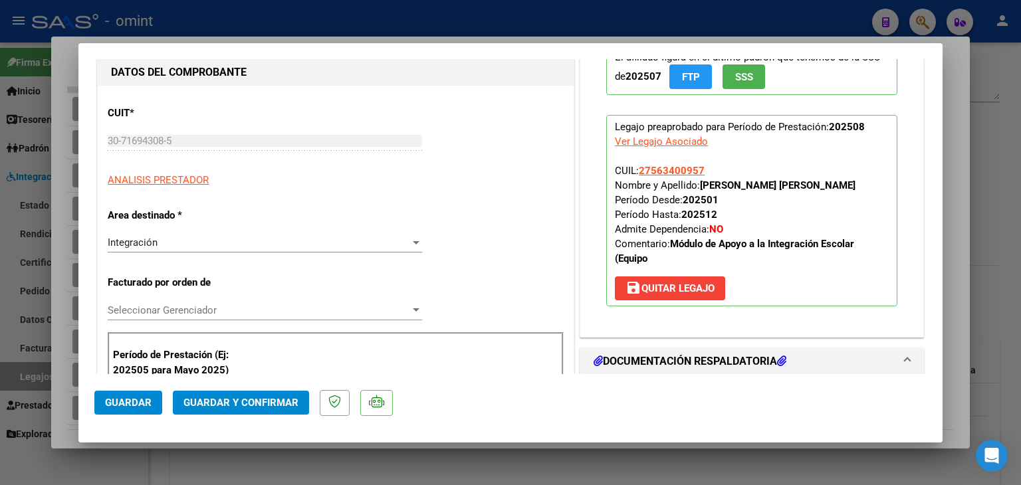
scroll to position [133, 0]
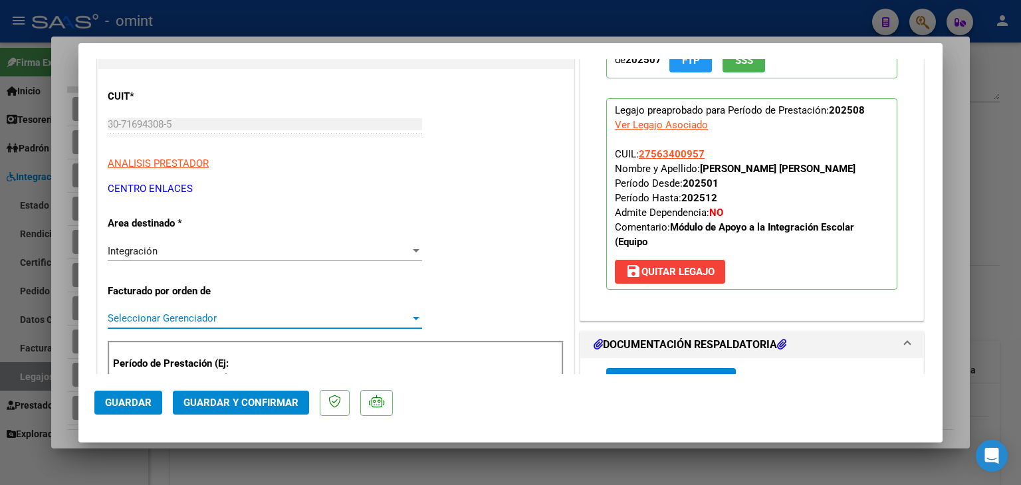
click at [148, 320] on span "Seleccionar Gerenciador" at bounding box center [259, 318] width 302 height 12
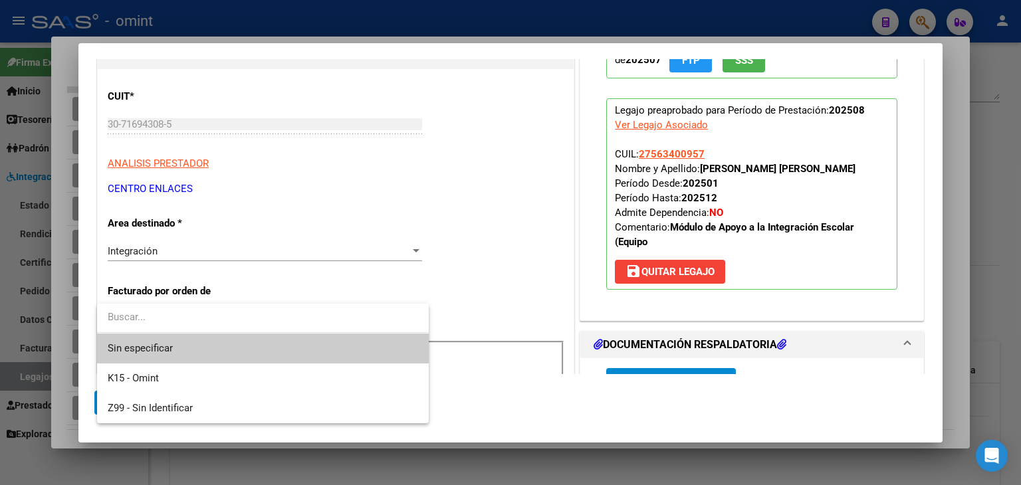
click at [175, 354] on span "Sin especificar" at bounding box center [263, 349] width 310 height 30
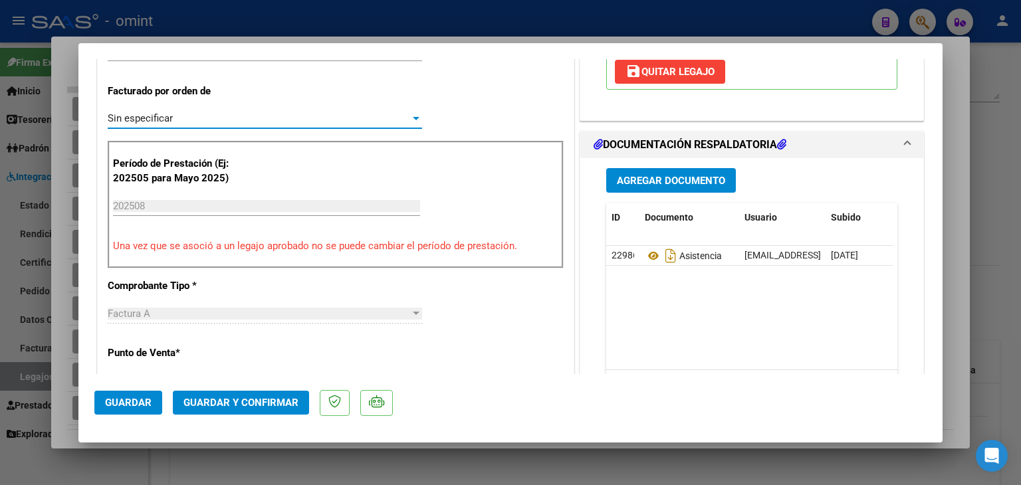
scroll to position [399, 0]
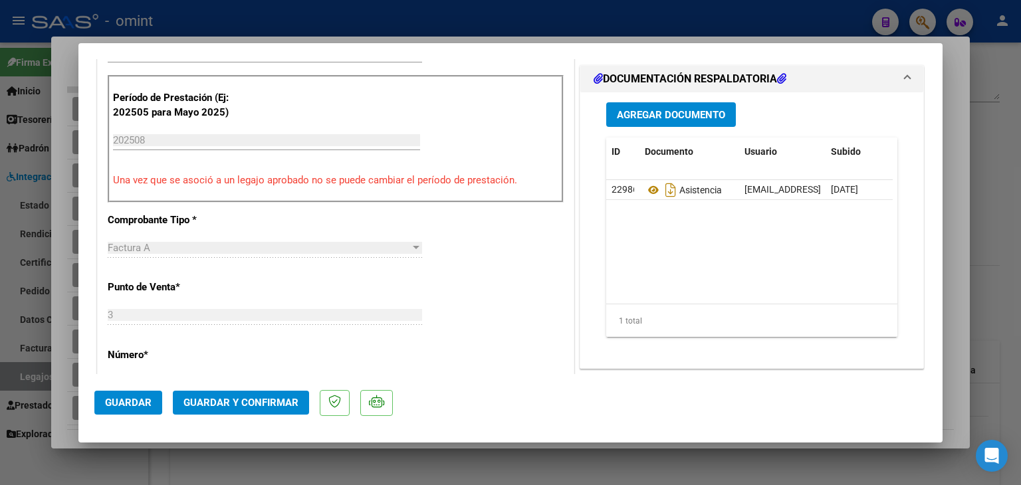
click at [633, 177] on datatable-header "ID Documento Usuario Subido Acción" at bounding box center [749, 159] width 286 height 43
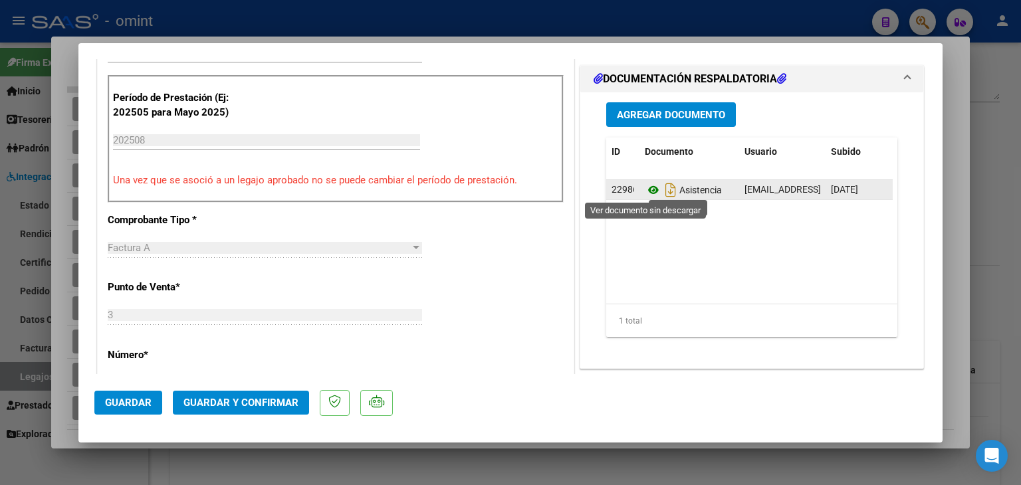
click at [645, 192] on icon at bounding box center [653, 190] width 17 height 16
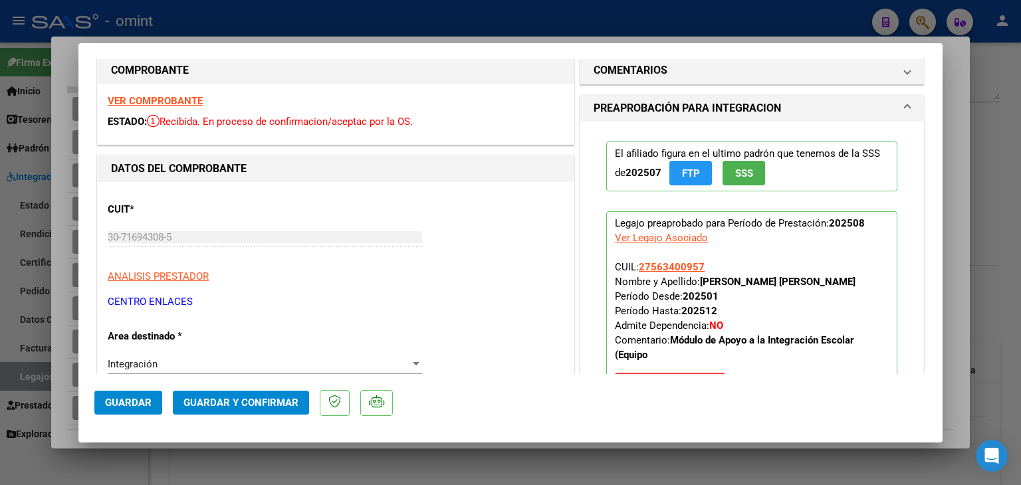
scroll to position [0, 0]
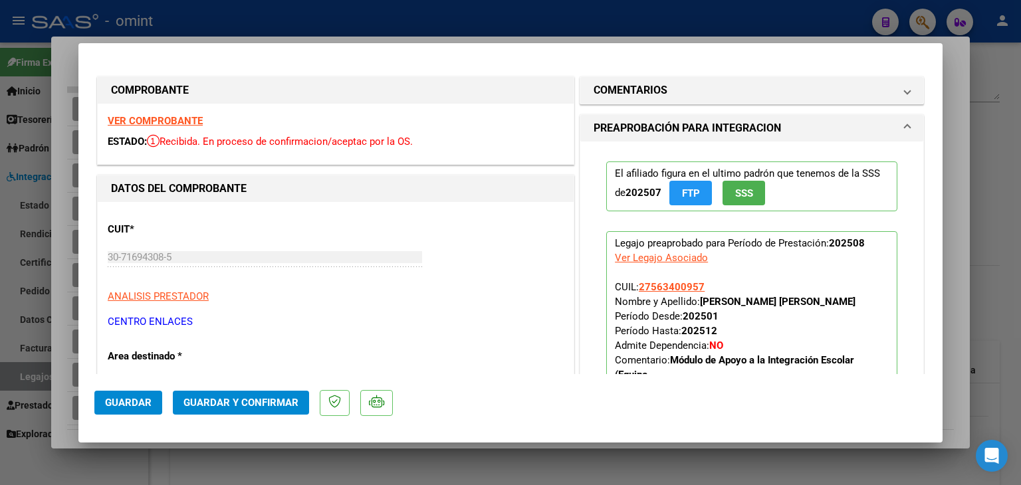
click at [641, 129] on h1 "PREAPROBACIÓN PARA INTEGRACION" at bounding box center [686, 128] width 187 height 16
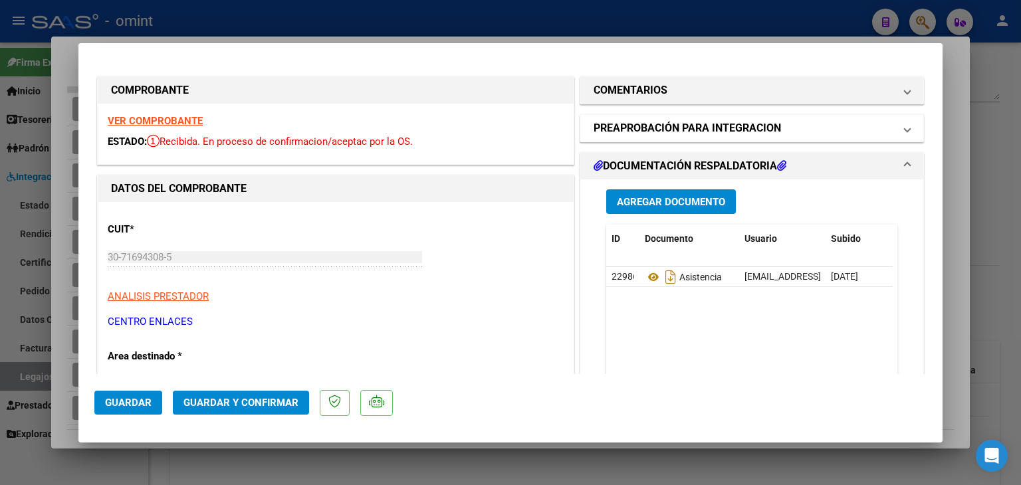
drag, startPoint x: 641, startPoint y: 129, endPoint x: 639, endPoint y: 106, distance: 23.3
click at [641, 128] on h1 "PREAPROBACIÓN PARA INTEGRACION" at bounding box center [686, 128] width 187 height 16
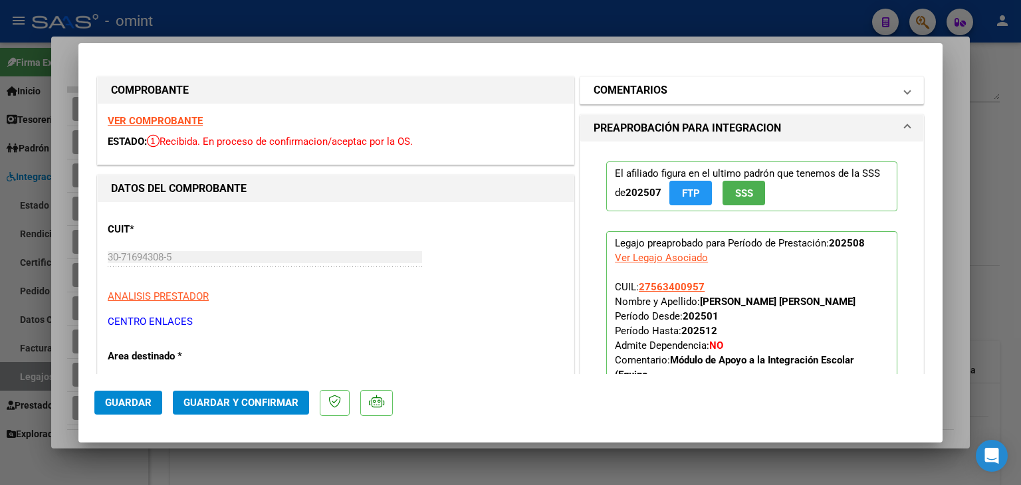
click at [636, 91] on h1 "COMENTARIOS" at bounding box center [630, 90] width 74 height 16
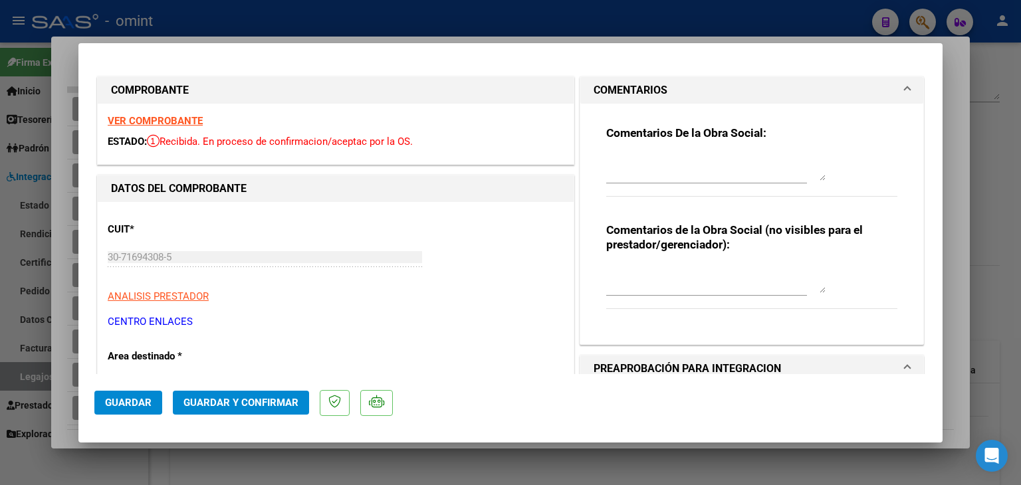
click at [513, 245] on div "CUIT * 30-71694308-5 Ingresar CUIT ANALISIS PRESTADOR CENTRO ENLACES ARCA Padró…" at bounding box center [336, 270] width 456 height 117
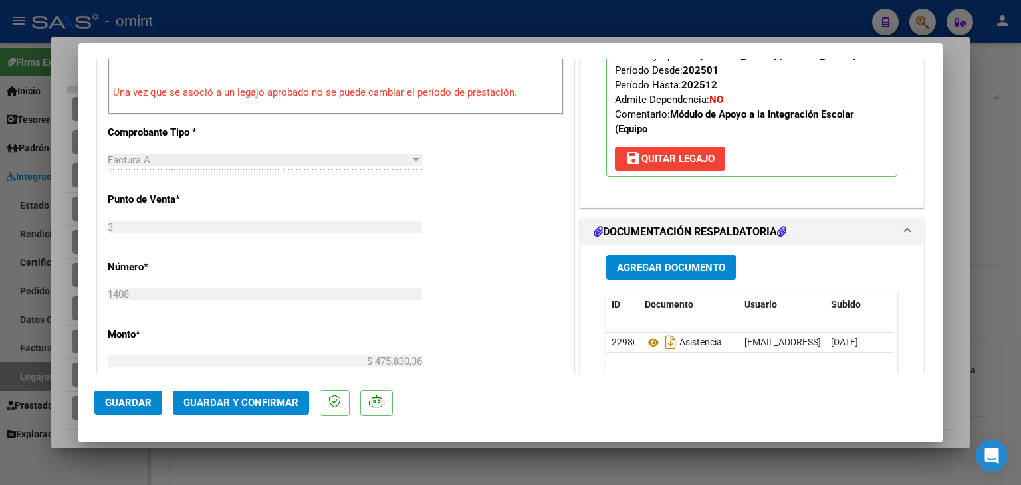
scroll to position [532, 0]
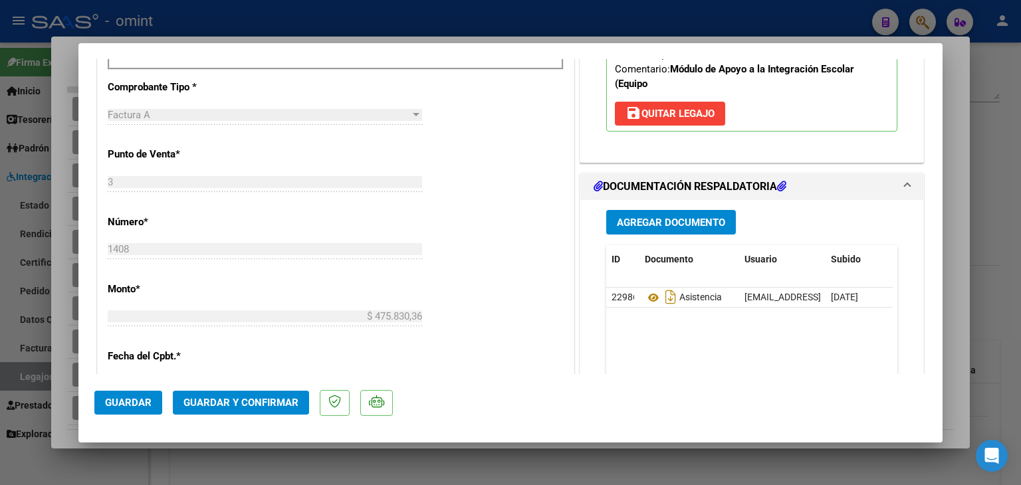
click at [282, 406] on span "Guardar y Confirmar" at bounding box center [240, 403] width 115 height 12
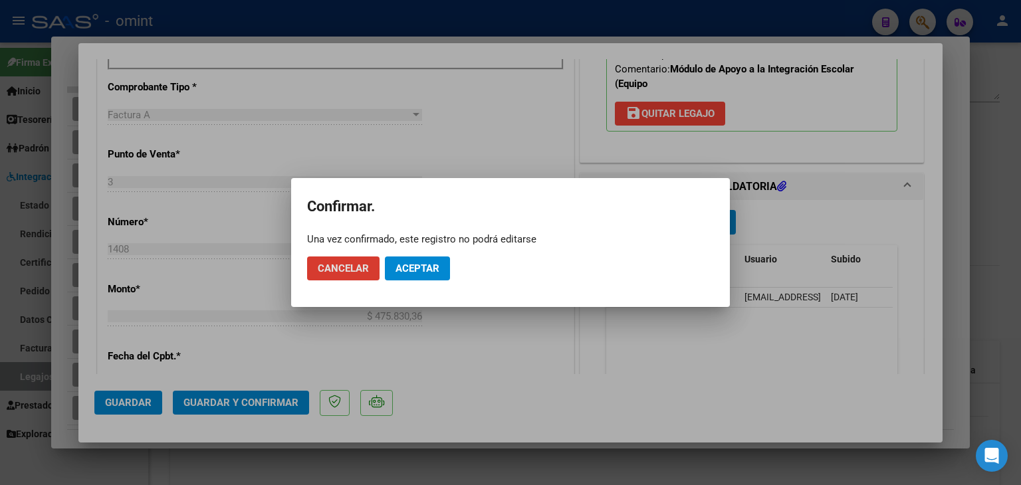
click at [424, 268] on span "Aceptar" at bounding box center [417, 268] width 44 height 12
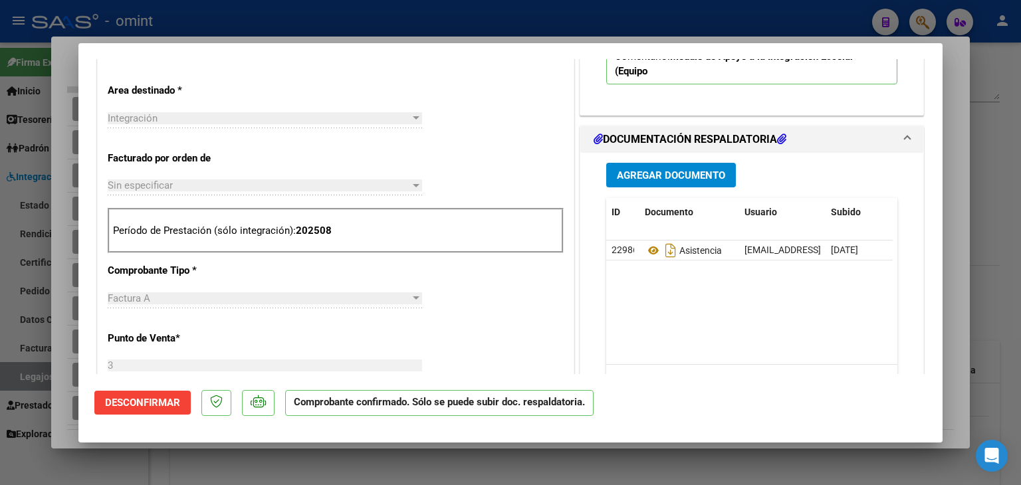
type input "$ 0,00"
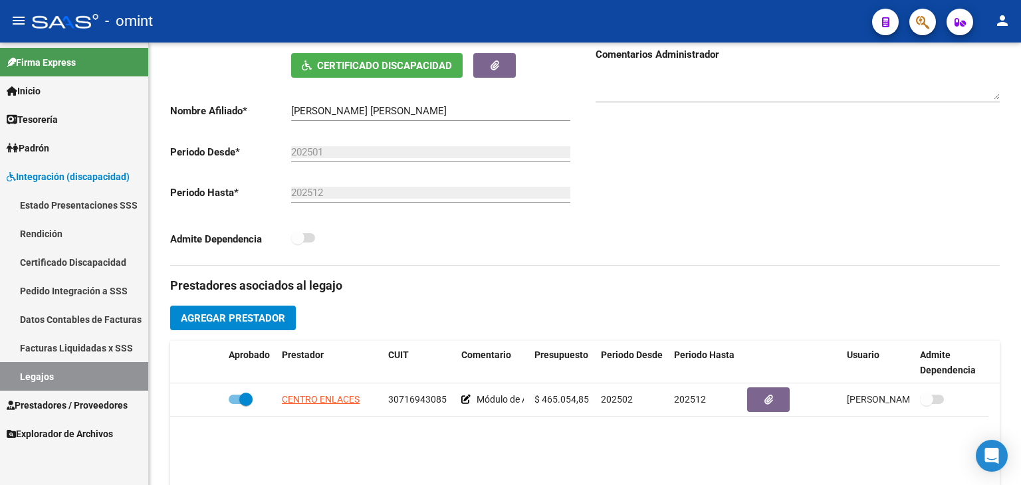
click at [49, 377] on link "Legajos" at bounding box center [74, 376] width 148 height 29
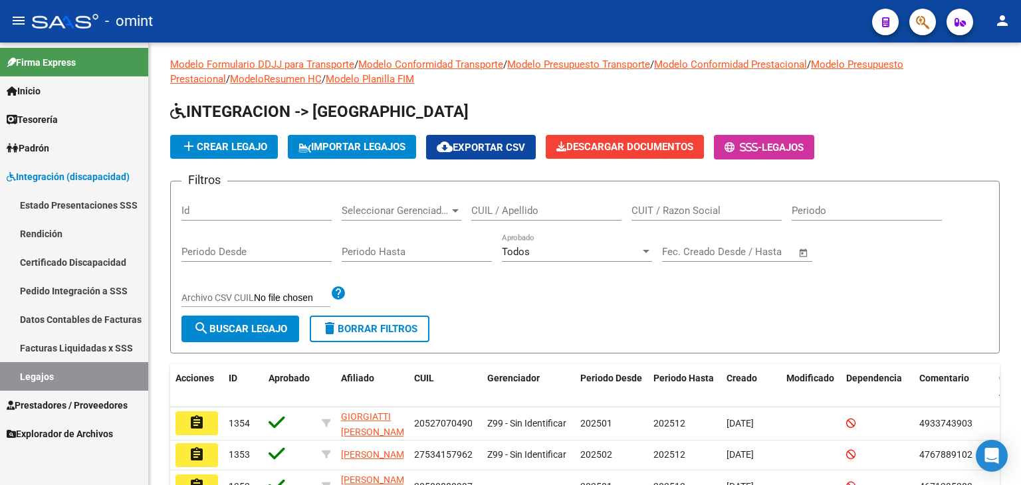
scroll to position [266, 0]
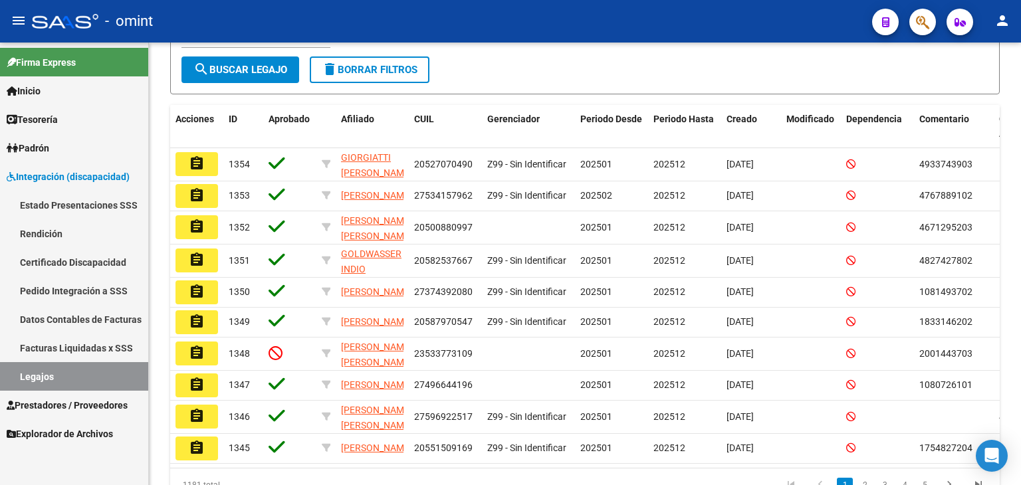
click at [45, 405] on span "Prestadores / Proveedores" at bounding box center [67, 405] width 121 height 15
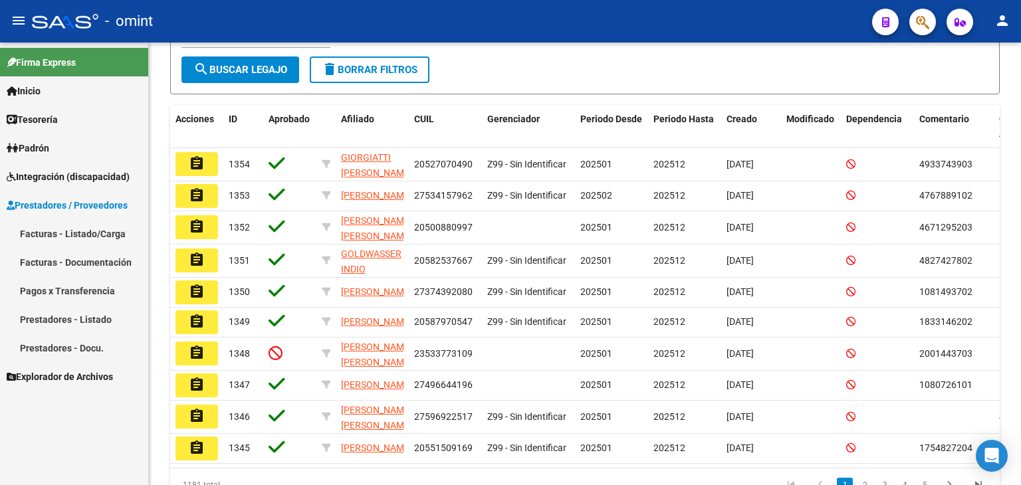
click at [45, 231] on link "Facturas - Listado/Carga" at bounding box center [74, 233] width 148 height 29
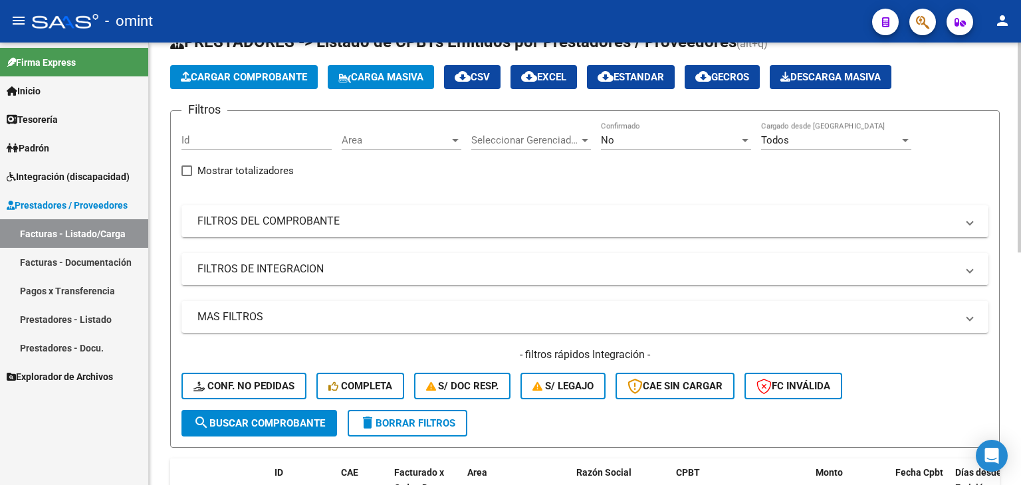
scroll to position [66, 0]
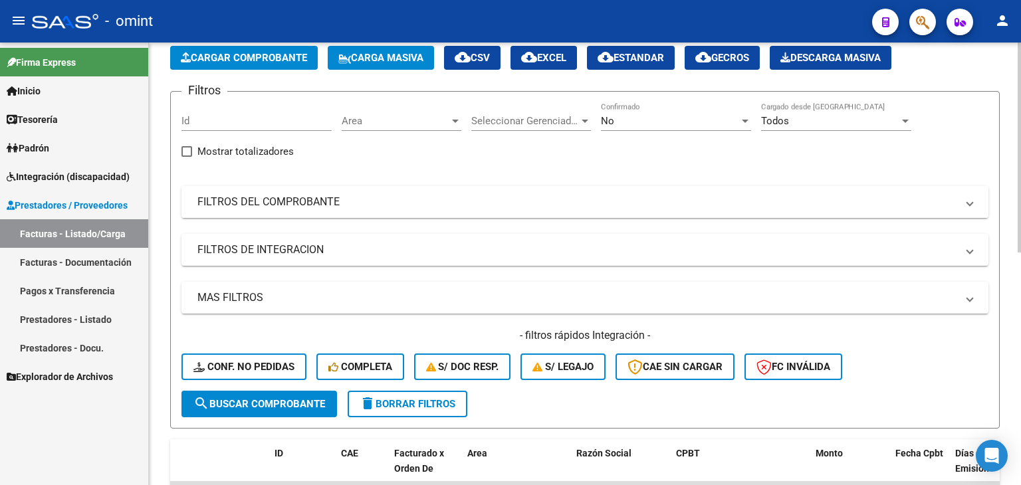
click at [274, 207] on mat-panel-title "FILTROS DEL COMPROBANTE" at bounding box center [576, 202] width 759 height 15
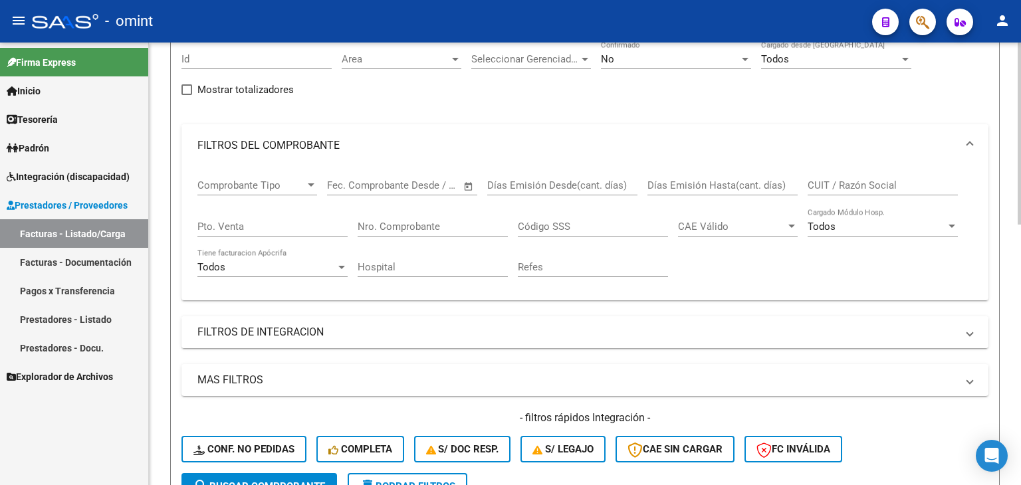
scroll to position [199, 0]
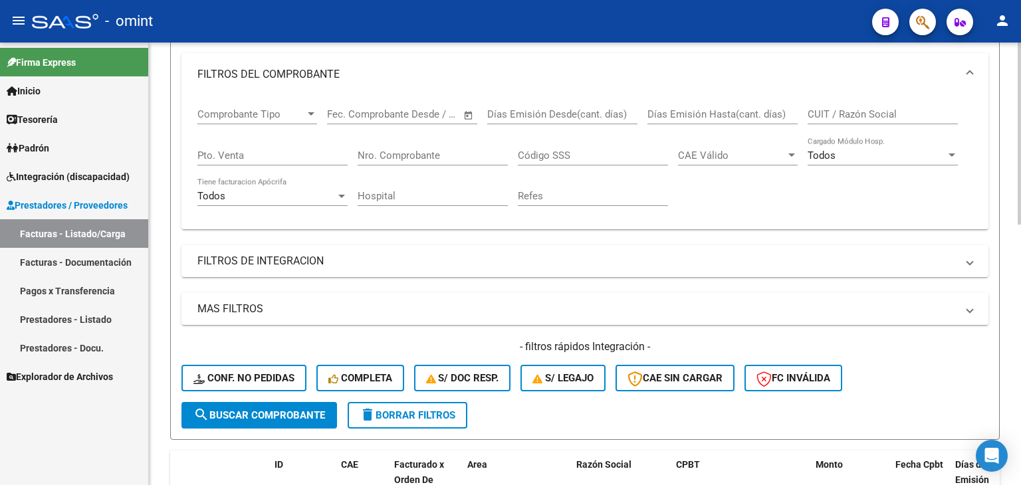
click at [831, 114] on input "CUIT / Razón Social" at bounding box center [882, 114] width 150 height 12
paste input "30716511975"
click at [290, 413] on span "search Buscar Comprobante" at bounding box center [259, 415] width 132 height 12
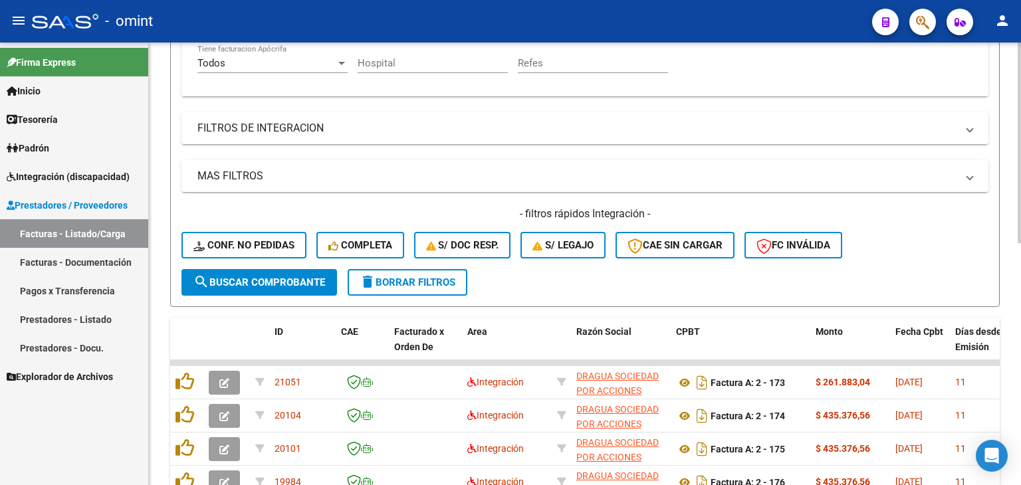
scroll to position [532, 0]
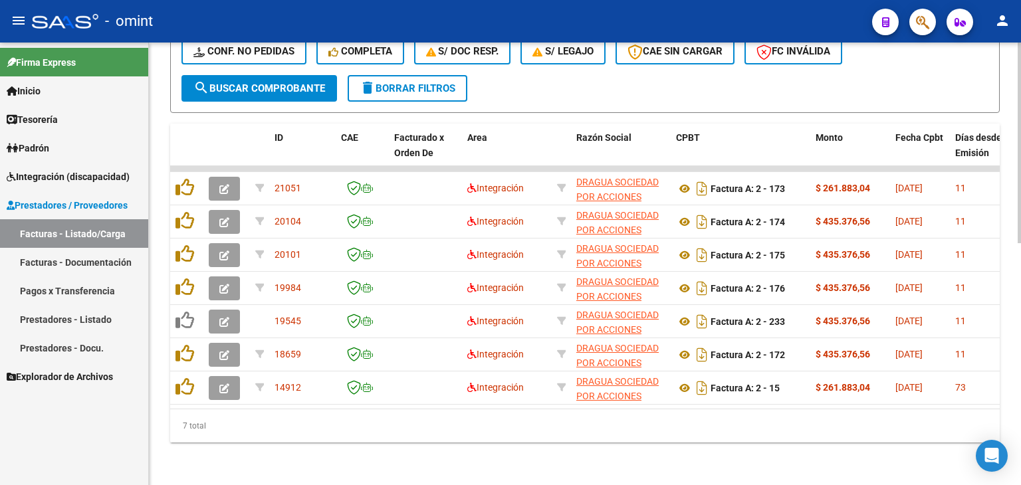
click at [799, 311] on div "Factura A: 2 - 233" at bounding box center [740, 321] width 129 height 21
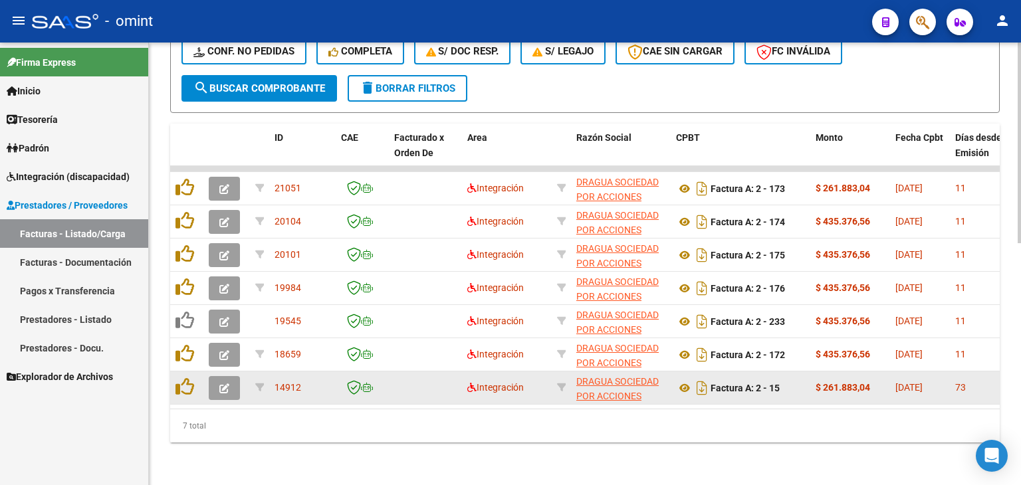
scroll to position [468, 0]
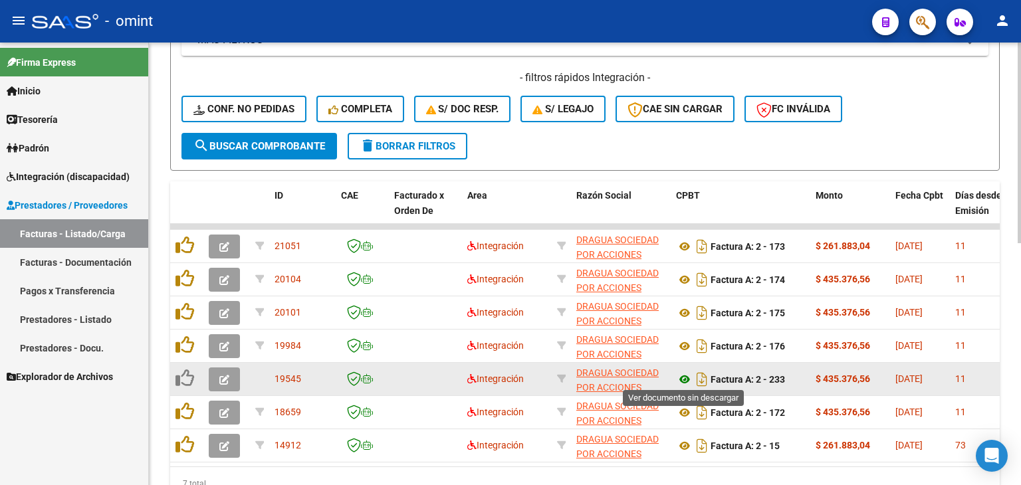
click at [682, 375] on icon at bounding box center [684, 379] width 17 height 16
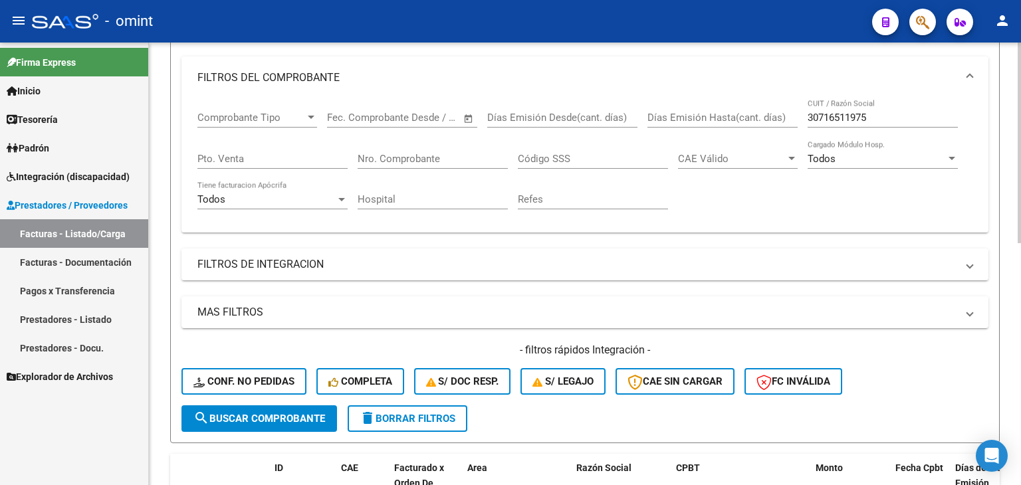
scroll to position [136, 0]
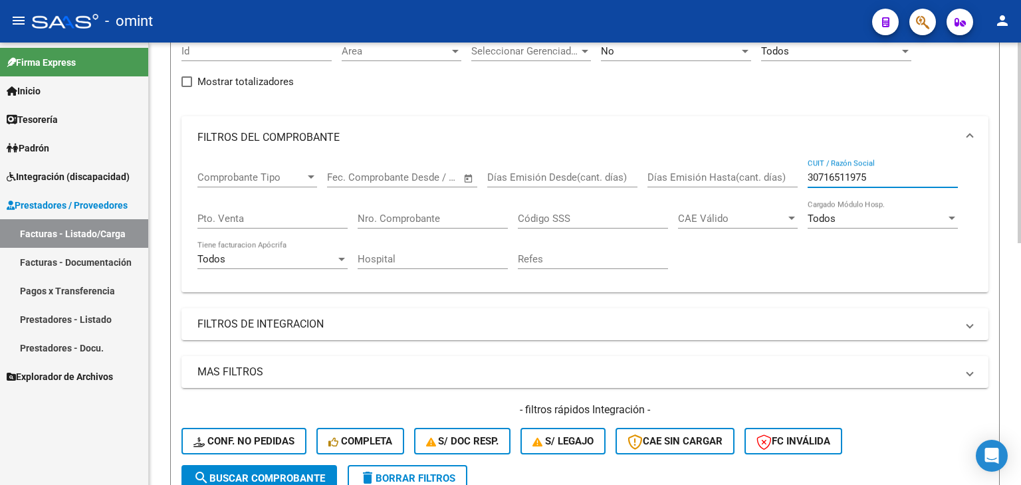
click at [825, 178] on input "30716511975" at bounding box center [882, 177] width 150 height 12
paste input "27371949149"
type input "27371949149"
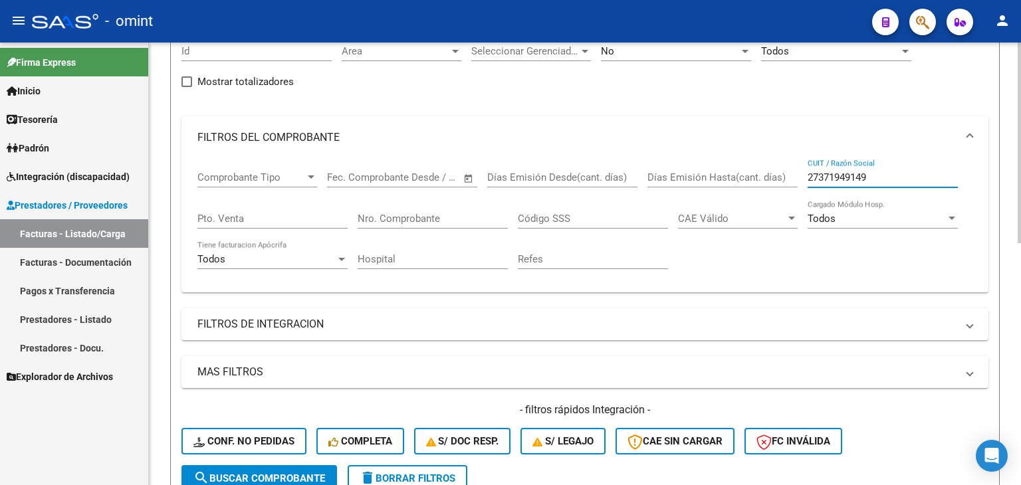
click at [251, 478] on span "search Buscar Comprobante" at bounding box center [259, 478] width 132 height 12
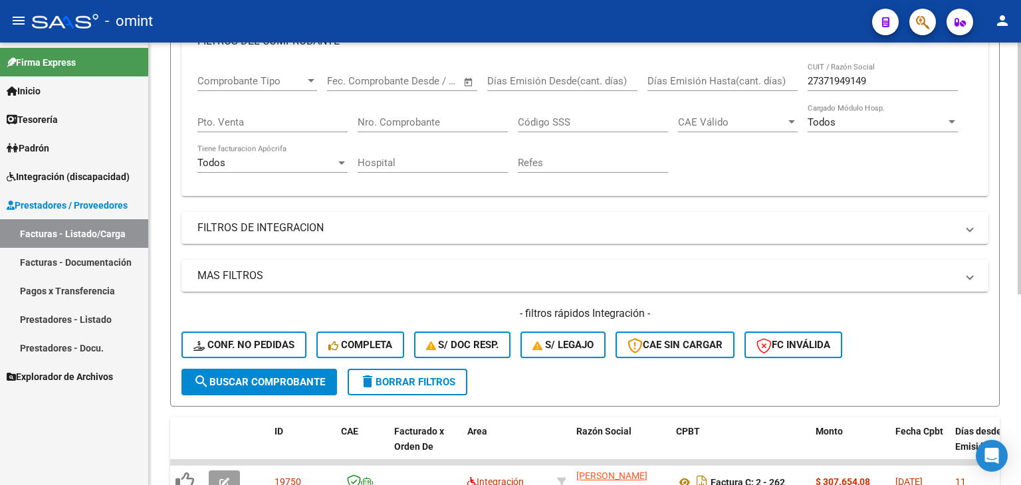
scroll to position [336, 0]
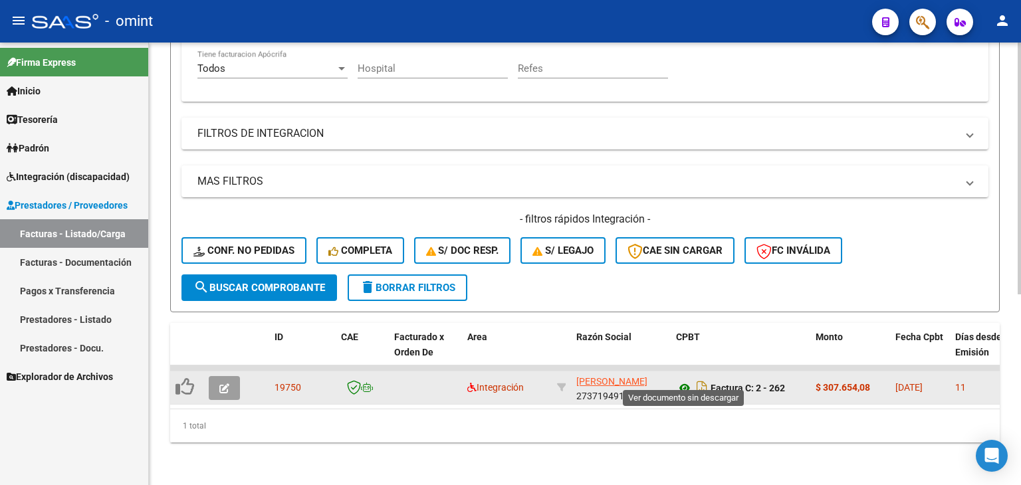
click at [683, 380] on icon at bounding box center [684, 388] width 17 height 16
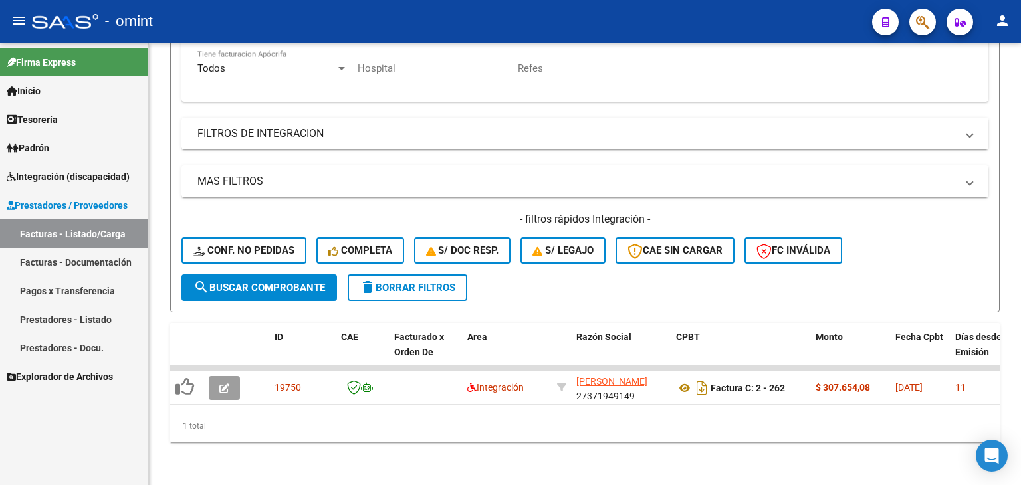
click at [66, 240] on link "Facturas - Listado/Carga" at bounding box center [74, 233] width 148 height 29
click at [35, 169] on span "Integración (discapacidad)" at bounding box center [68, 176] width 123 height 15
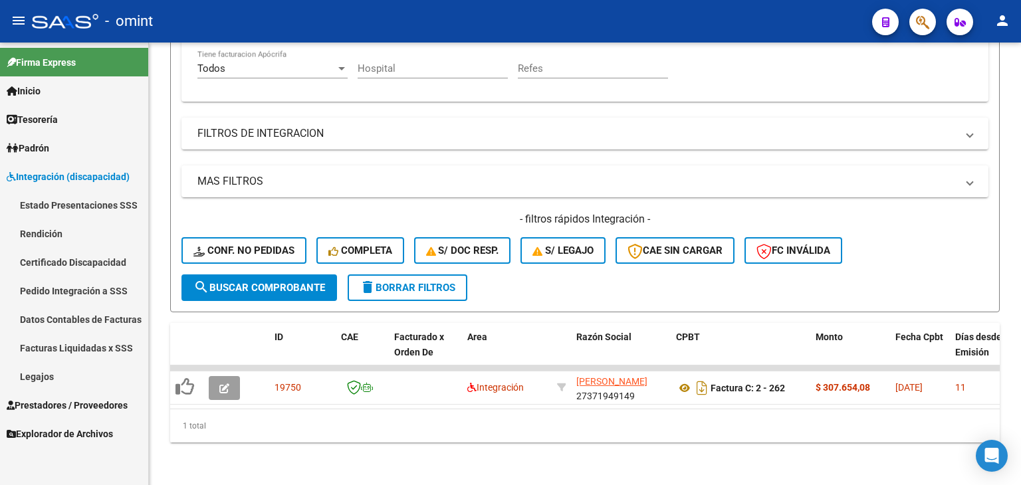
click at [43, 375] on link "Legajos" at bounding box center [74, 376] width 148 height 29
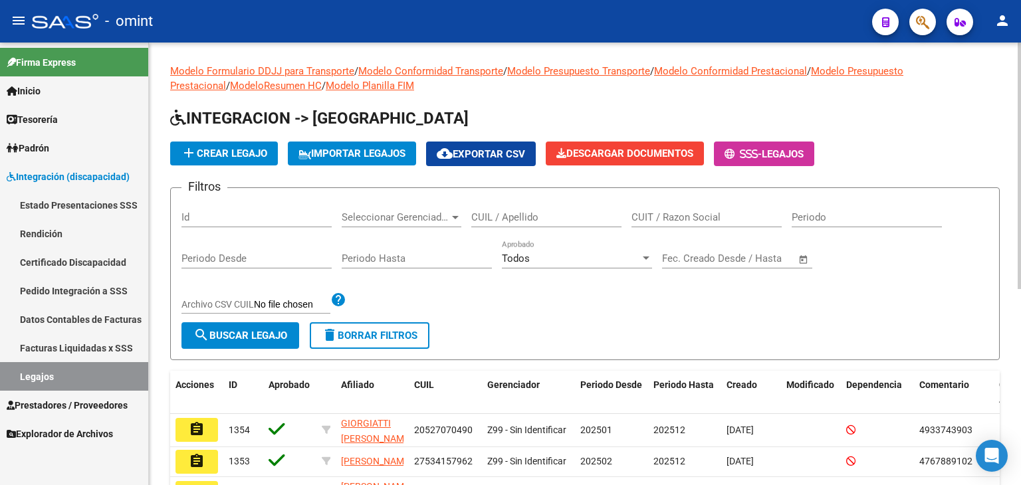
click at [694, 211] on input "CUIT / Razon Social" at bounding box center [706, 217] width 150 height 12
paste input "20598031380"
type input "20598031380"
click at [213, 342] on button "search Buscar Legajo" at bounding box center [240, 335] width 118 height 27
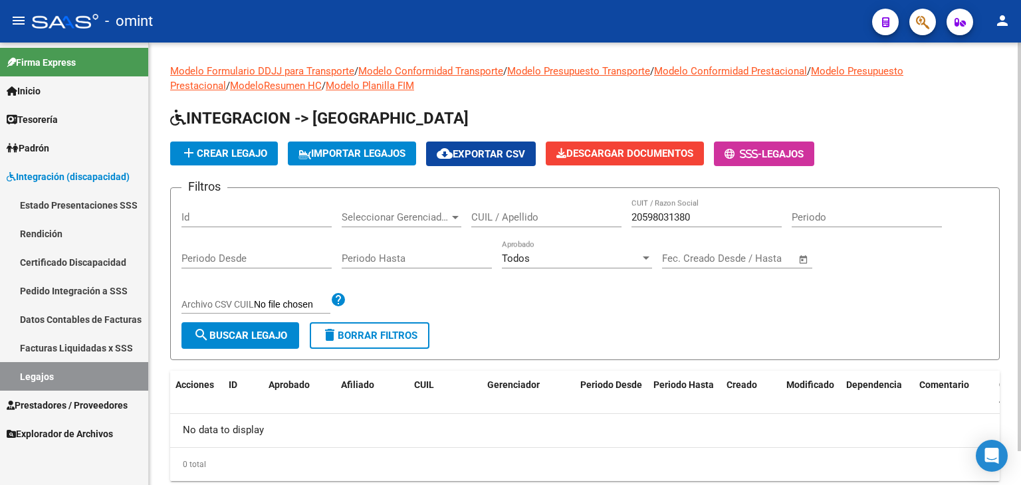
scroll to position [37, 0]
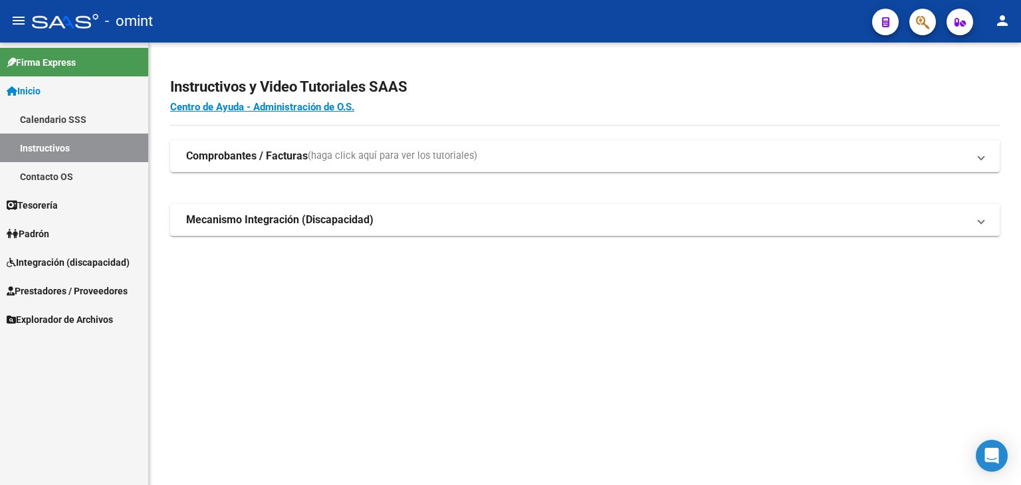
click at [32, 263] on span "Integración (discapacidad)" at bounding box center [68, 262] width 123 height 15
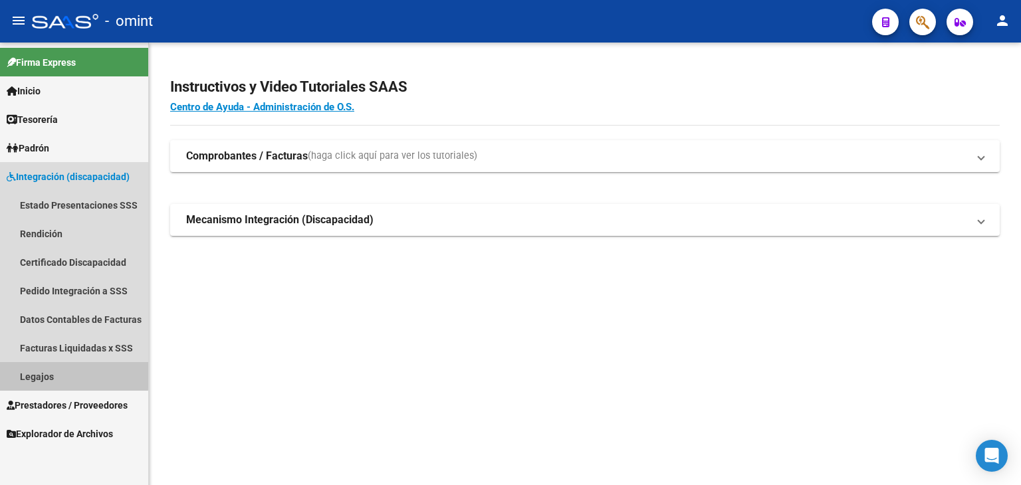
drag, startPoint x: 43, startPoint y: 373, endPoint x: 140, endPoint y: 371, distance: 97.7
click at [43, 373] on link "Legajos" at bounding box center [74, 376] width 148 height 29
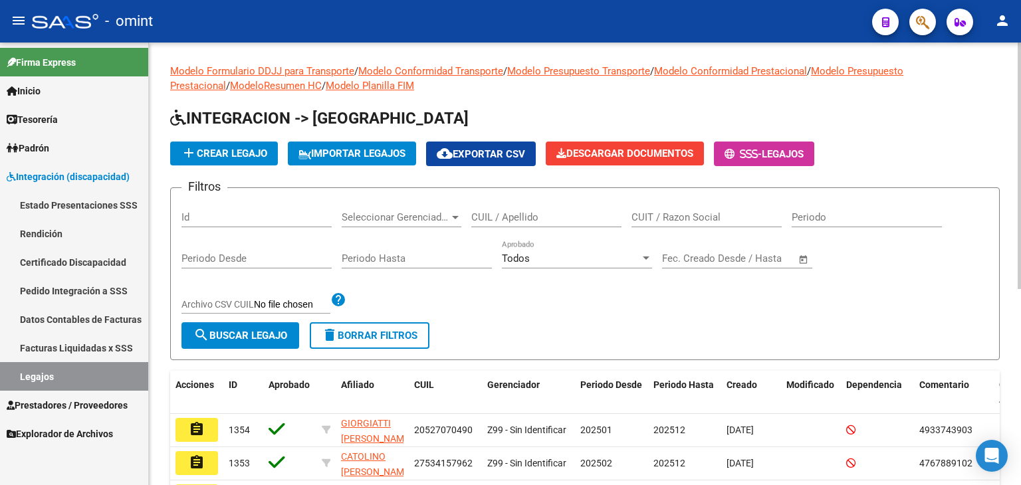
click at [684, 216] on input "CUIT / Razon Social" at bounding box center [706, 217] width 150 height 12
paste input "20598031380"
type input "20598031380"
click at [290, 322] on button "search Buscar Legajo" at bounding box center [240, 335] width 118 height 27
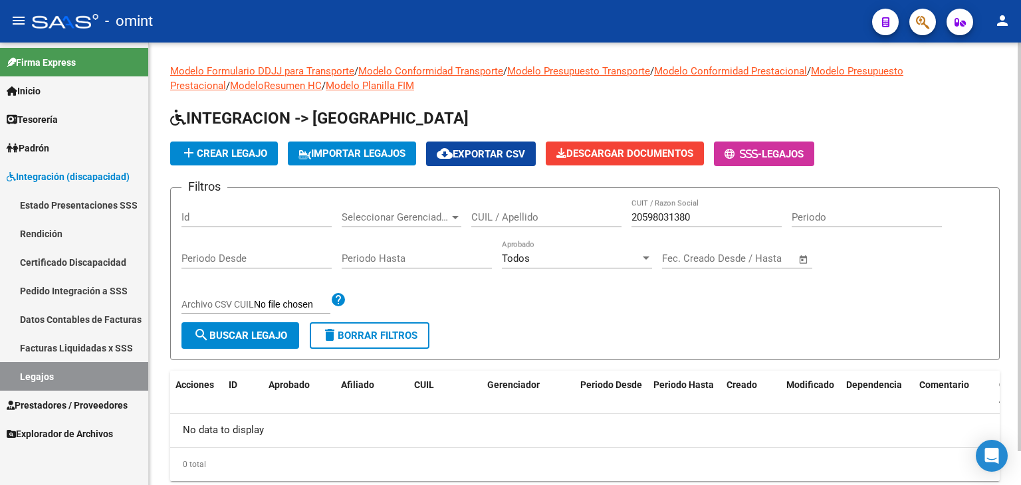
click at [660, 214] on input "20598031380" at bounding box center [706, 217] width 150 height 12
click at [507, 219] on input "CUIL / Apellido" at bounding box center [546, 217] width 150 height 12
paste input "20598031380"
type input "20598031380"
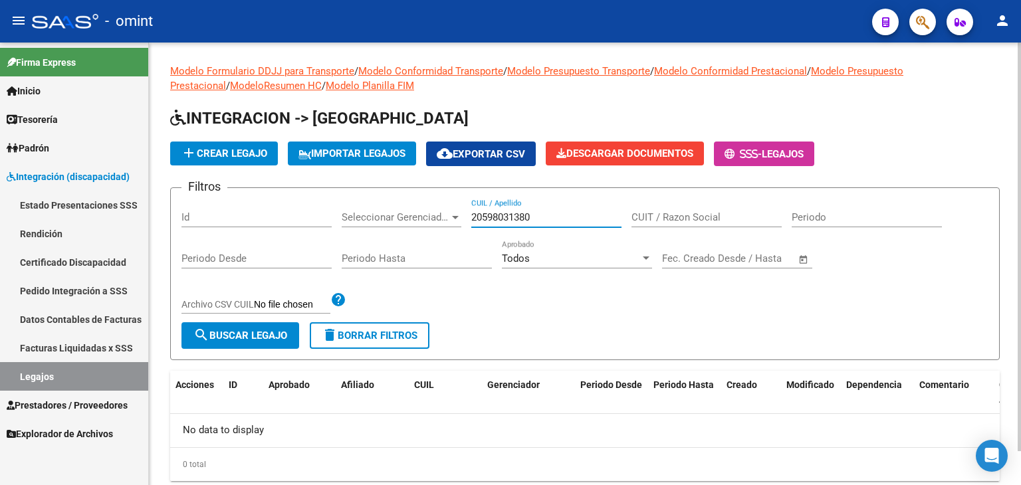
click at [246, 332] on span "search Buscar Legajo" at bounding box center [240, 336] width 94 height 12
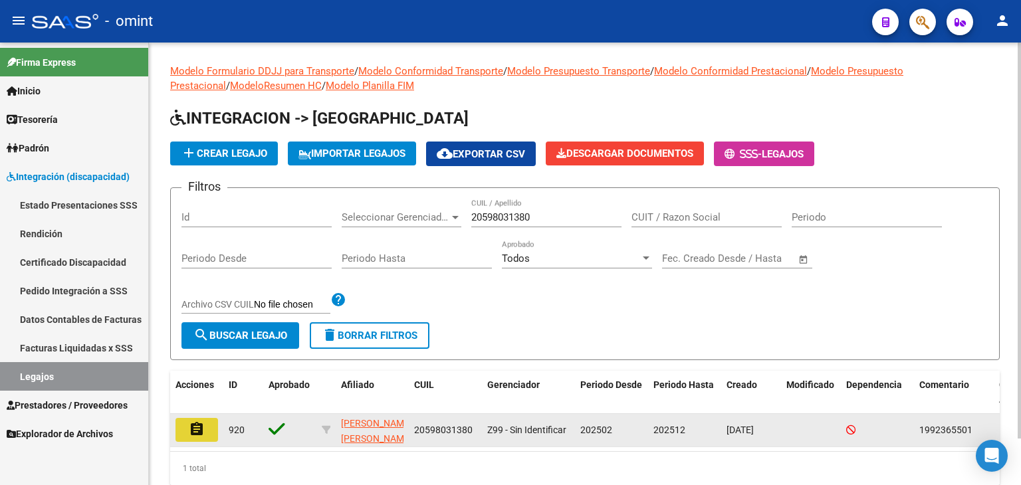
click at [191, 431] on mat-icon "assignment" at bounding box center [197, 429] width 16 height 16
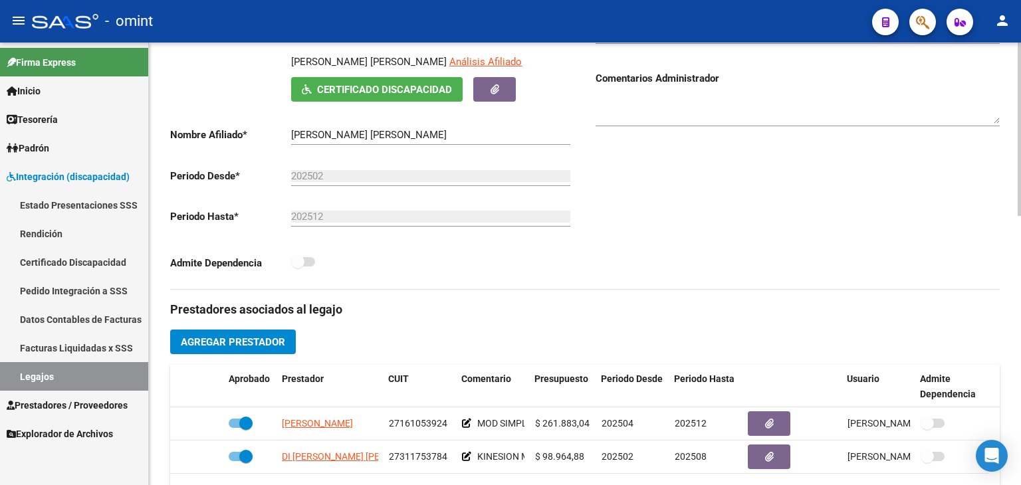
scroll to position [332, 0]
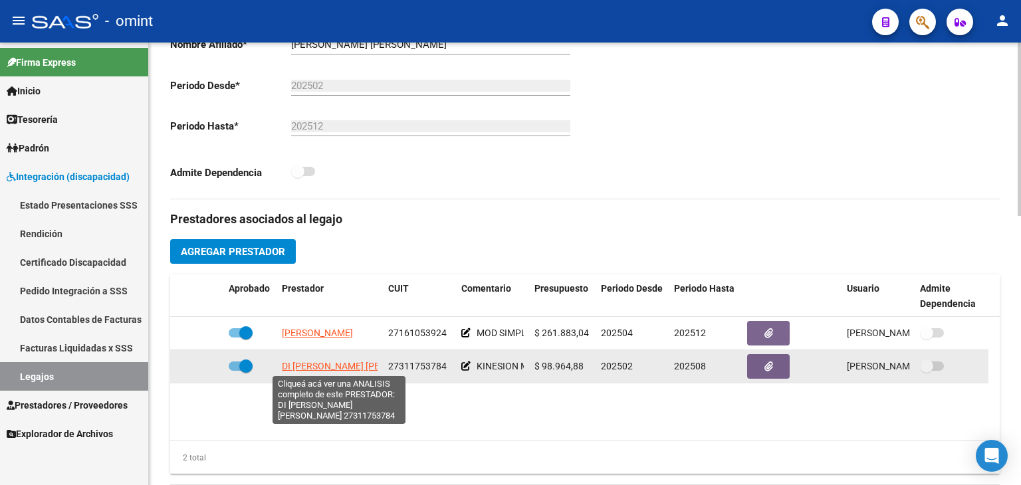
click at [326, 368] on span "DI NICOLA MELINA NOELIA" at bounding box center [359, 366] width 155 height 11
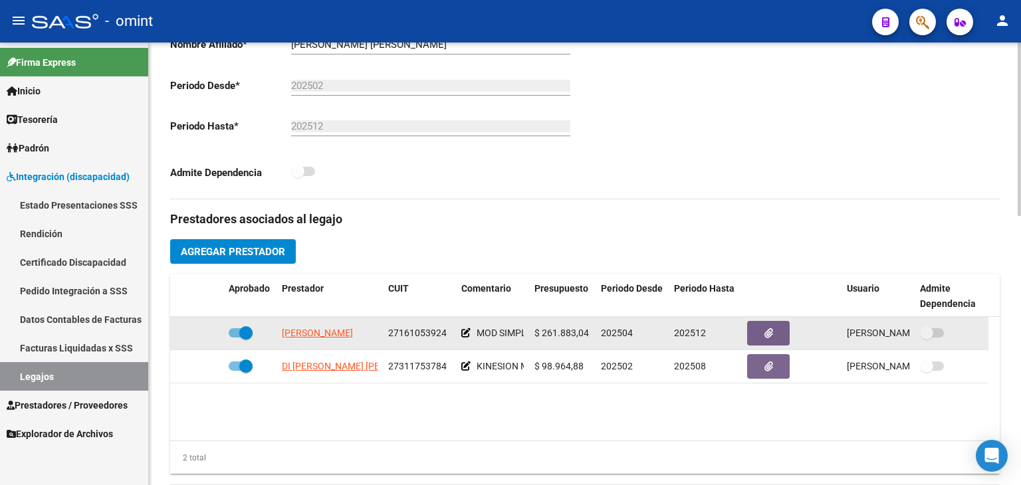
click at [415, 330] on span "27161053924" at bounding box center [417, 333] width 58 height 11
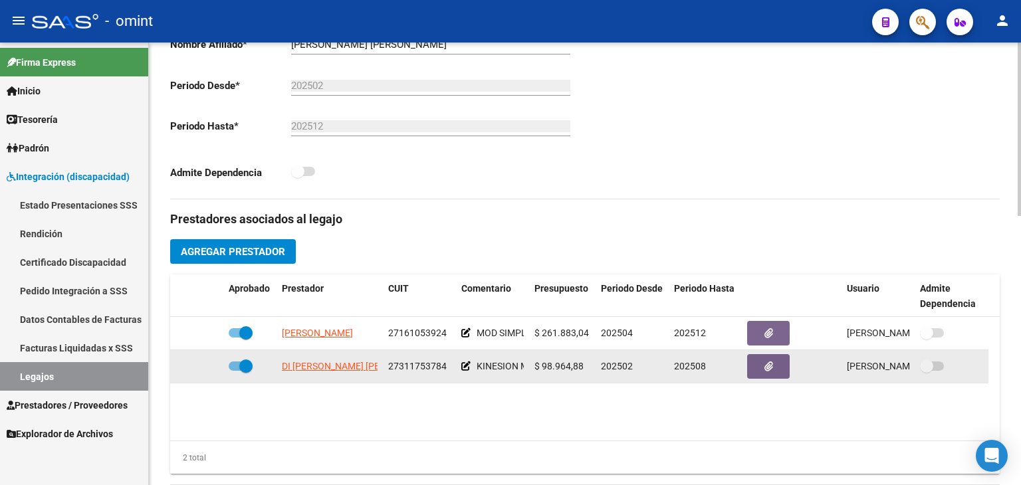
drag, startPoint x: 415, startPoint y: 330, endPoint x: 415, endPoint y: 367, distance: 37.2
click at [415, 367] on span "27311753784" at bounding box center [417, 366] width 58 height 11
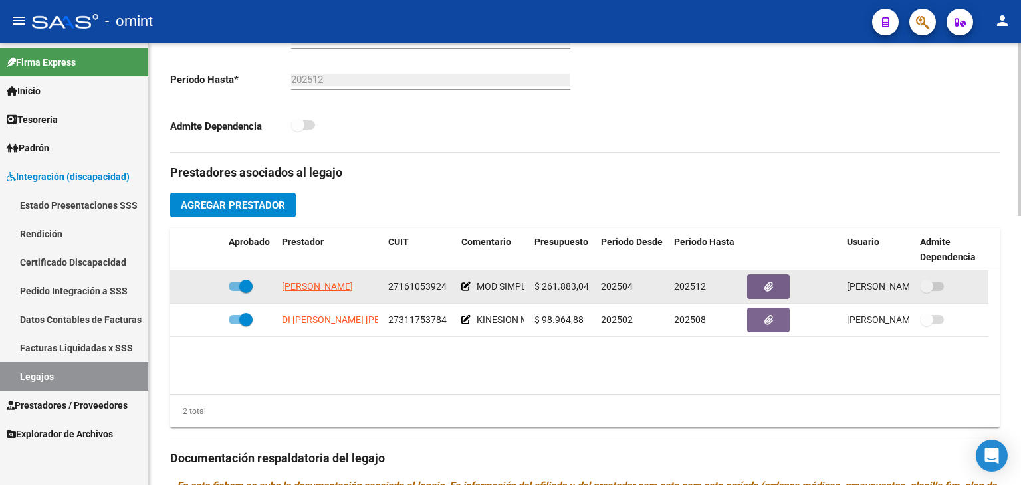
scroll to position [399, 0]
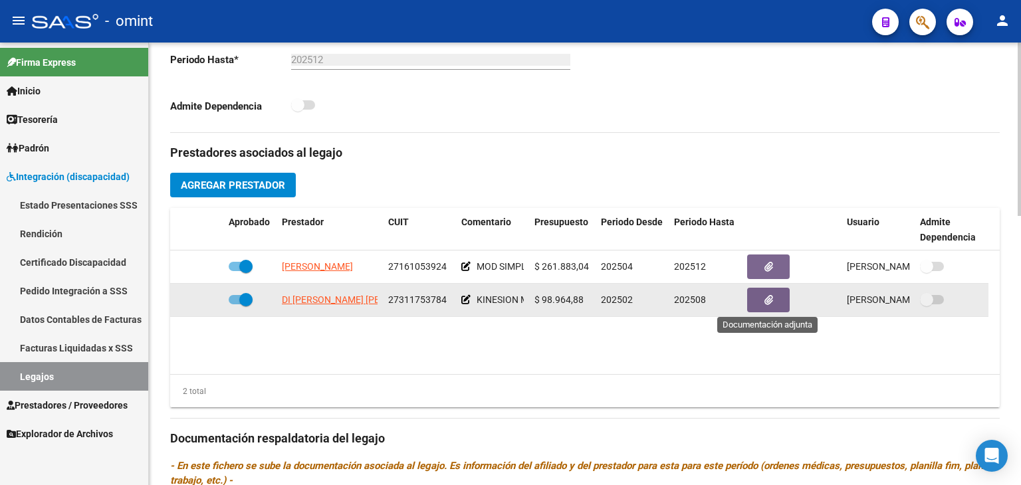
click at [760, 300] on button "button" at bounding box center [768, 300] width 43 height 25
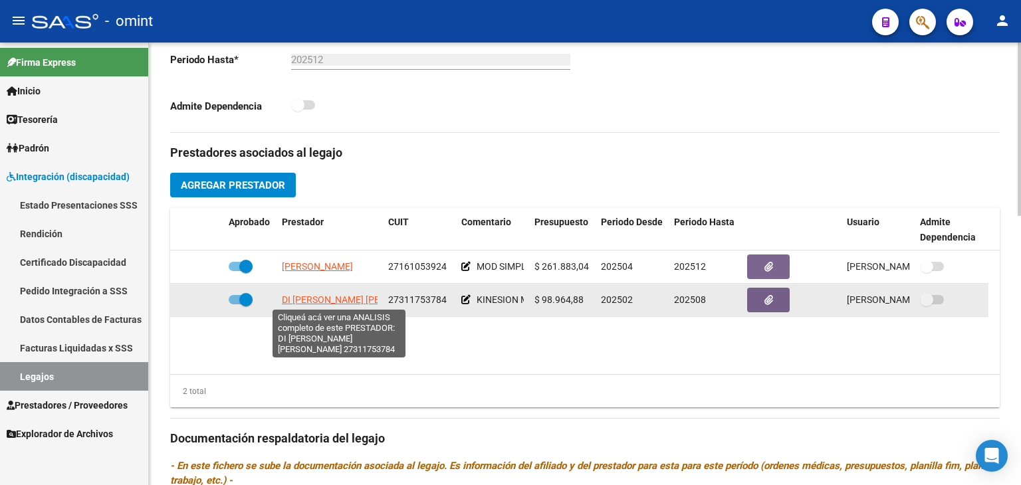
click at [314, 298] on span "DI NICOLA MELINA NOELIA" at bounding box center [359, 299] width 155 height 11
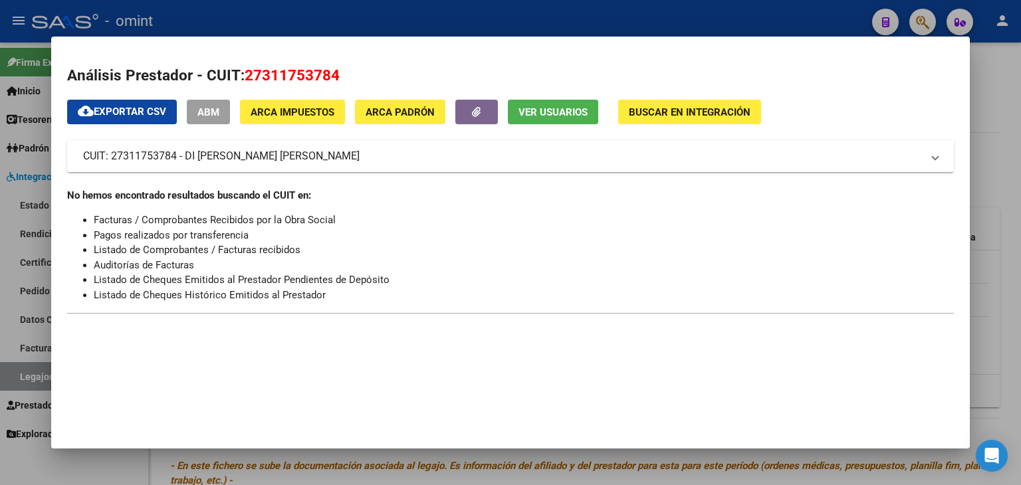
drag, startPoint x: 318, startPoint y: 156, endPoint x: 283, endPoint y: 153, distance: 34.7
click at [283, 153] on mat-panel-title "CUIT: 27311753784 - DI NICOLA MELINA NOELIA" at bounding box center [502, 156] width 839 height 16
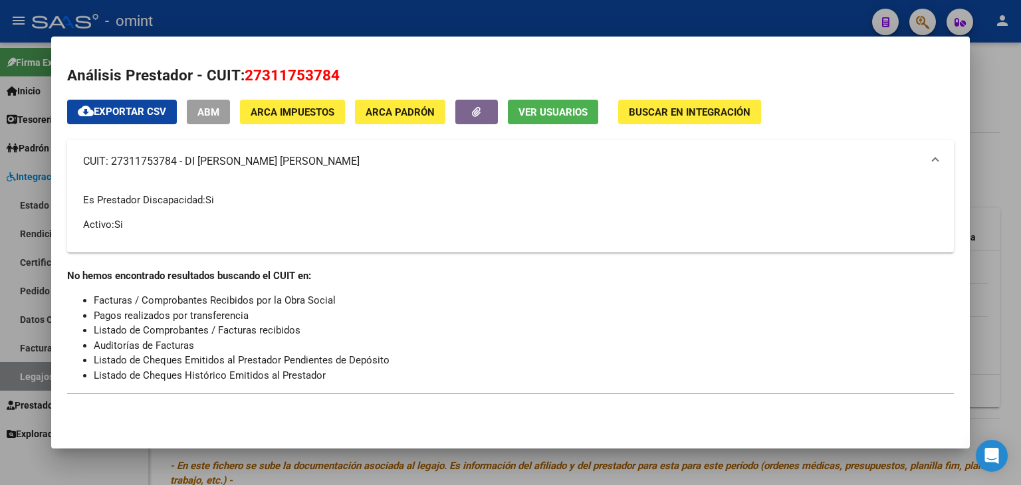
drag, startPoint x: 190, startPoint y: 159, endPoint x: 316, endPoint y: 159, distance: 126.2
click at [316, 159] on mat-panel-title "CUIT: 27311753784 - DI NICOLA MELINA NOELIA" at bounding box center [502, 161] width 839 height 16
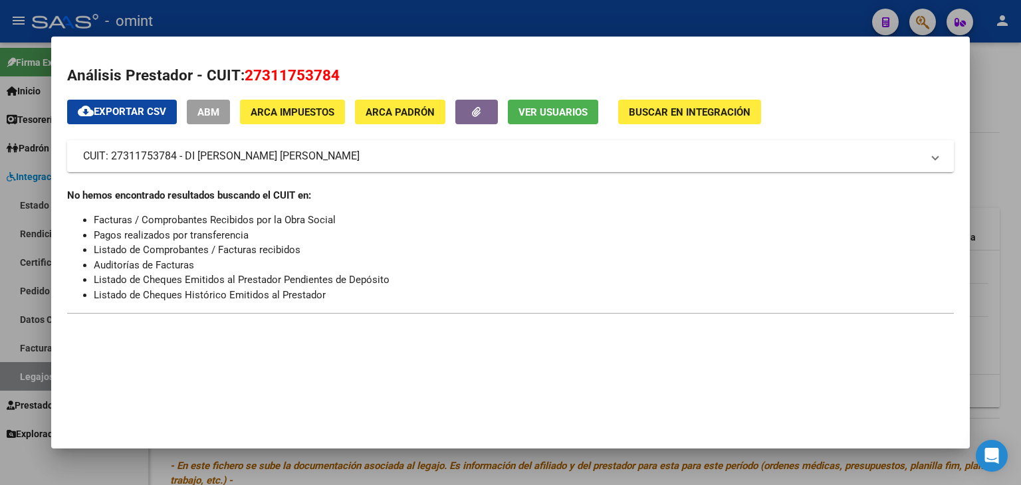
copy mat-panel-title "DI NICOLA MELINA NOELIA"
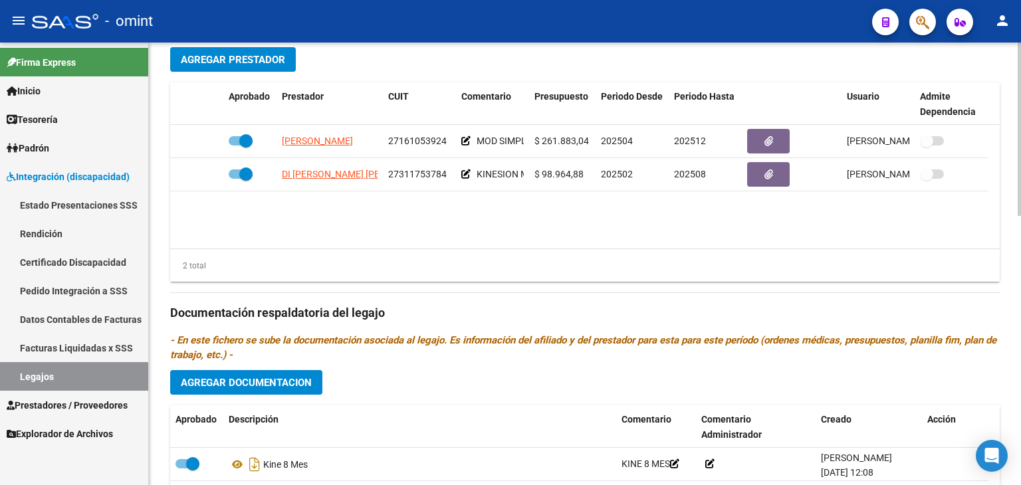
scroll to position [664, 0]
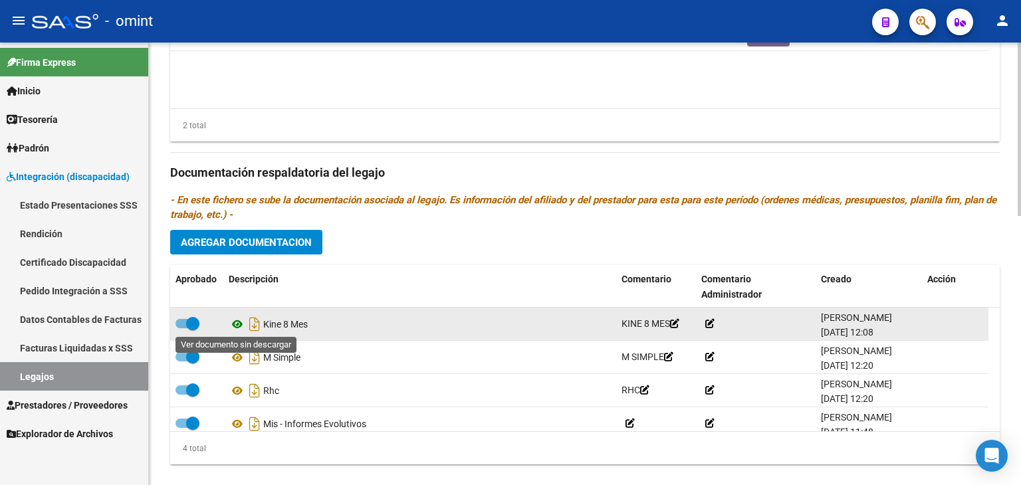
click at [234, 324] on icon at bounding box center [237, 324] width 17 height 16
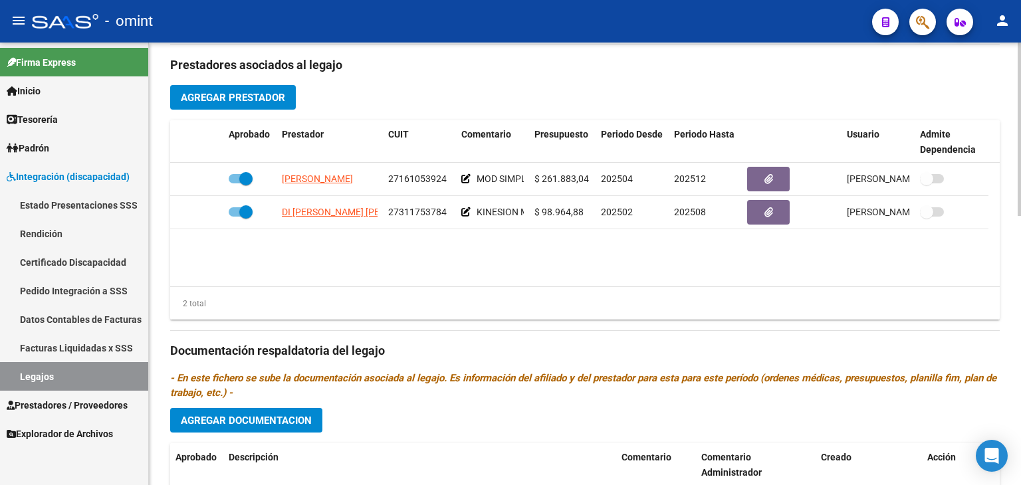
scroll to position [465, 0]
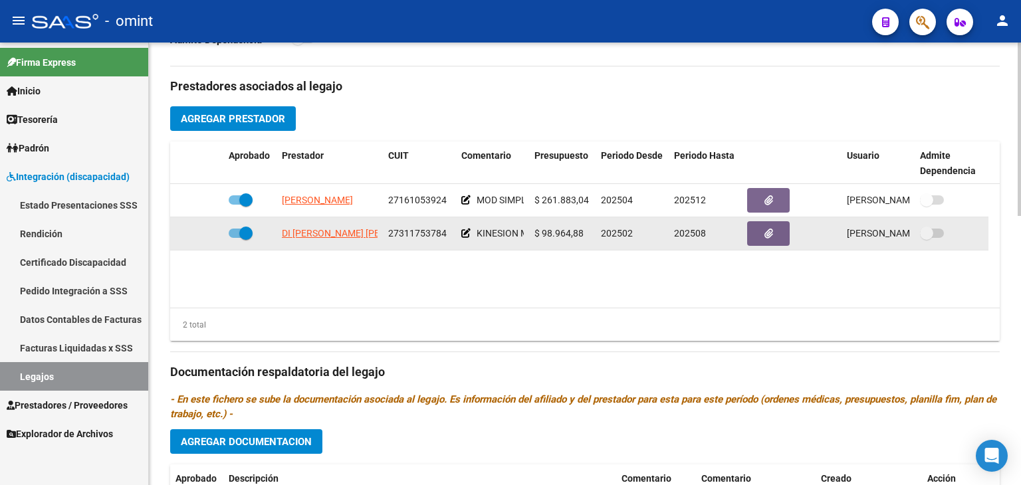
click at [410, 230] on span "27311753784" at bounding box center [417, 233] width 58 height 11
click at [410, 231] on span "27311753784" at bounding box center [417, 233] width 58 height 11
copy span "27311753784"
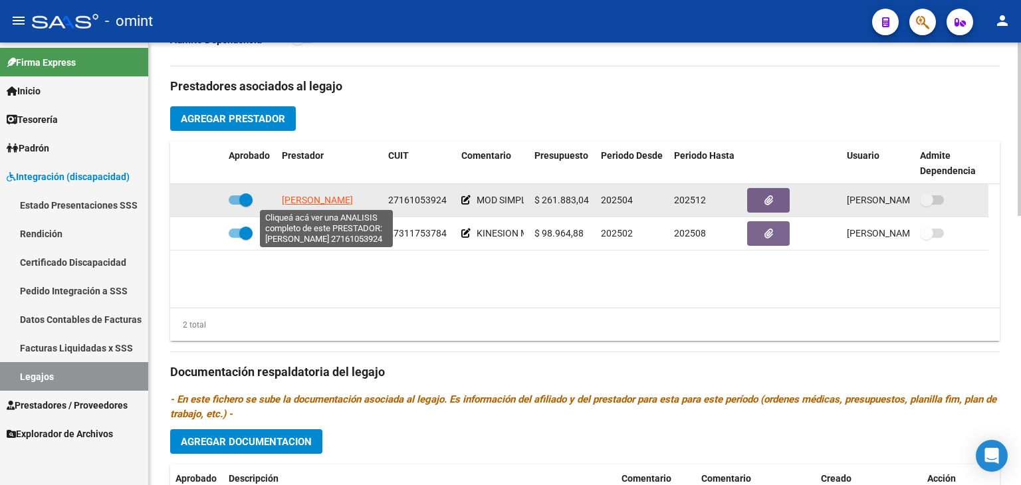
click at [306, 195] on span "NICOLSKY GABRIELA" at bounding box center [317, 200] width 71 height 11
type textarea "27161053924"
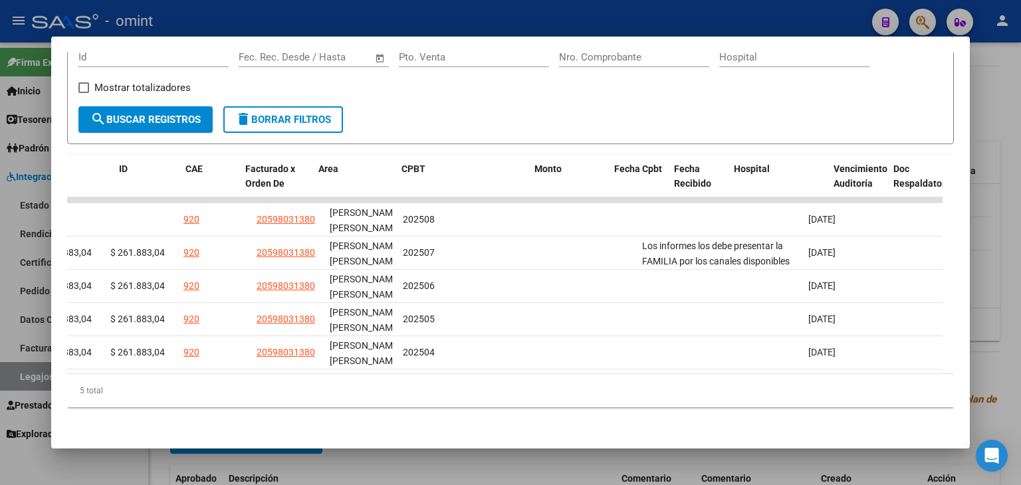
scroll to position [0, 0]
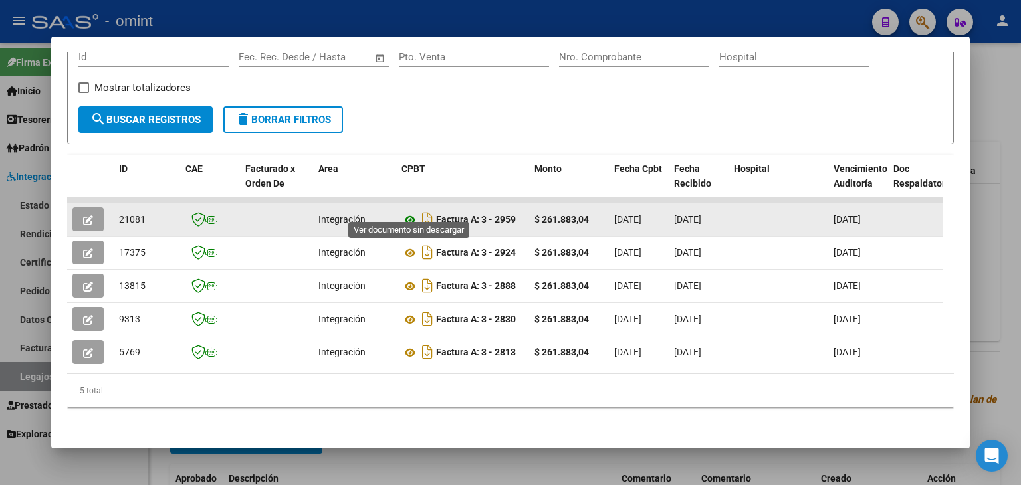
click at [409, 212] on icon at bounding box center [409, 220] width 17 height 16
click at [136, 214] on span "21081" at bounding box center [132, 219] width 27 height 11
copy span "21081"
click at [82, 207] on button "button" at bounding box center [87, 219] width 31 height 24
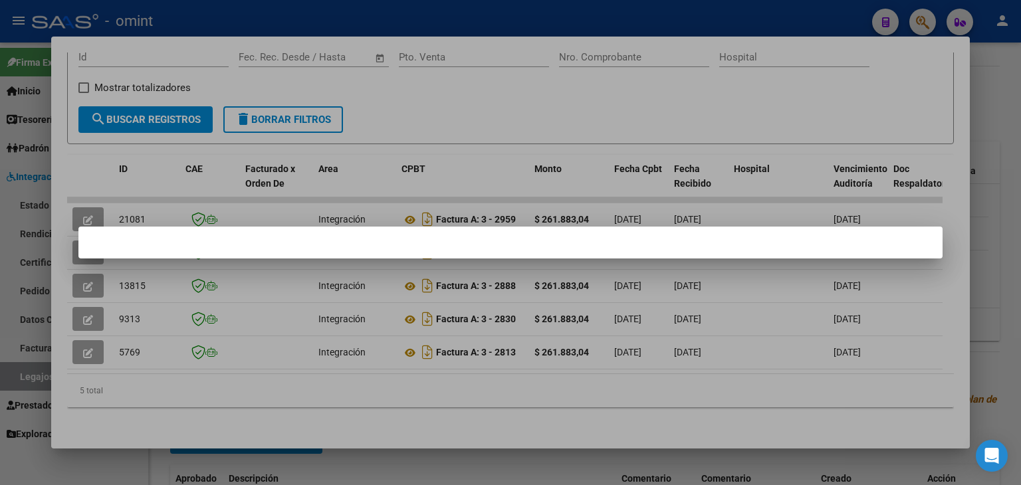
click at [452, 100] on div at bounding box center [510, 242] width 1021 height 485
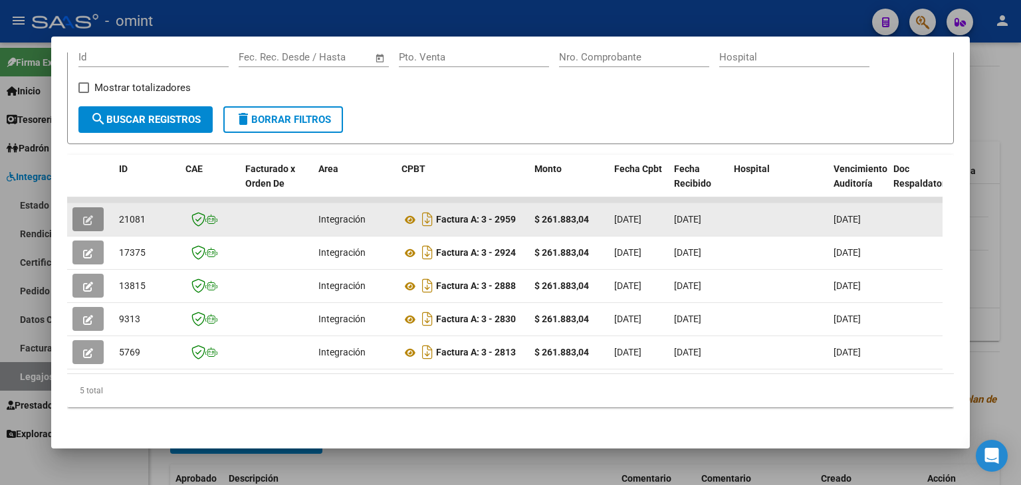
click at [80, 207] on button "button" at bounding box center [87, 219] width 31 height 24
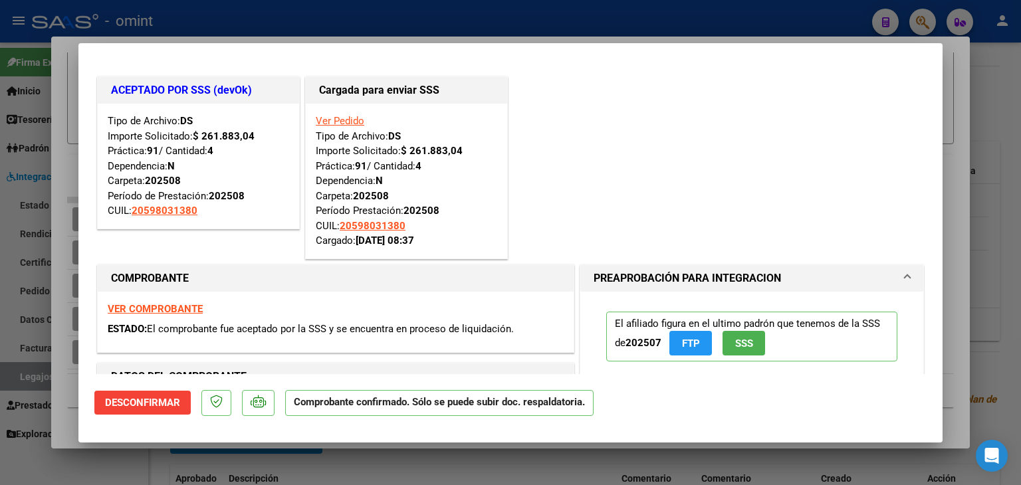
type input "$ 0,00"
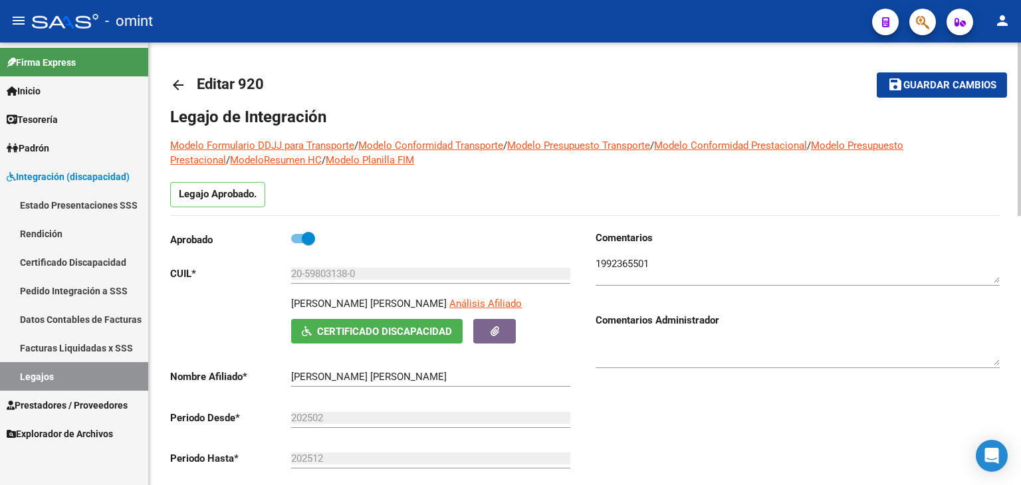
click at [947, 83] on span "Guardar cambios" at bounding box center [949, 86] width 93 height 12
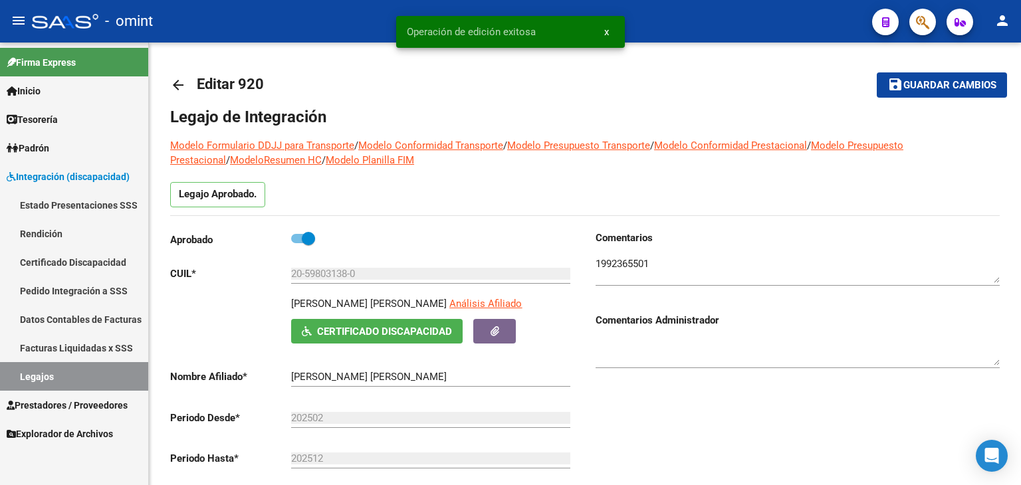
click at [95, 375] on link "Legajos" at bounding box center [74, 376] width 148 height 29
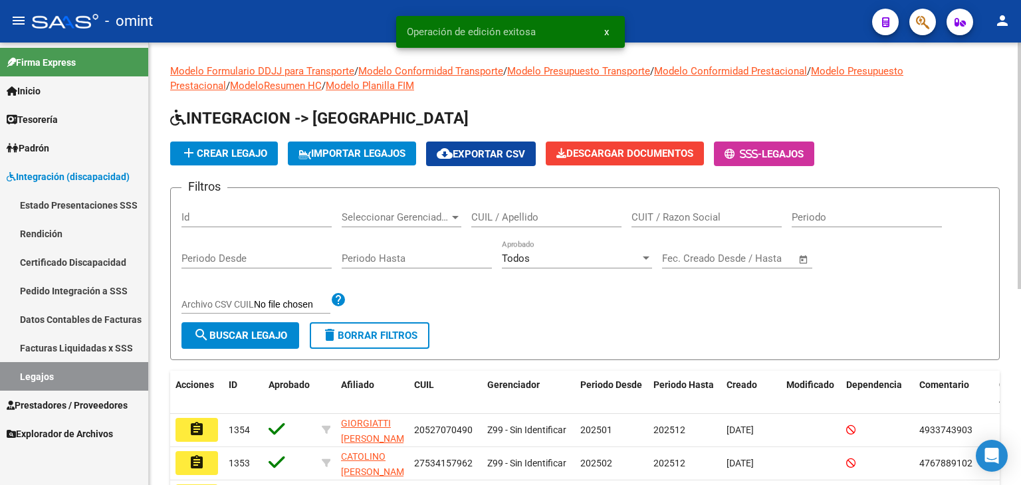
click at [526, 213] on input "CUIL / Apellido" at bounding box center [546, 217] width 150 height 12
paste input "27587374434"
type input "27587374434"
click at [257, 325] on button "search Buscar Legajo" at bounding box center [240, 335] width 118 height 27
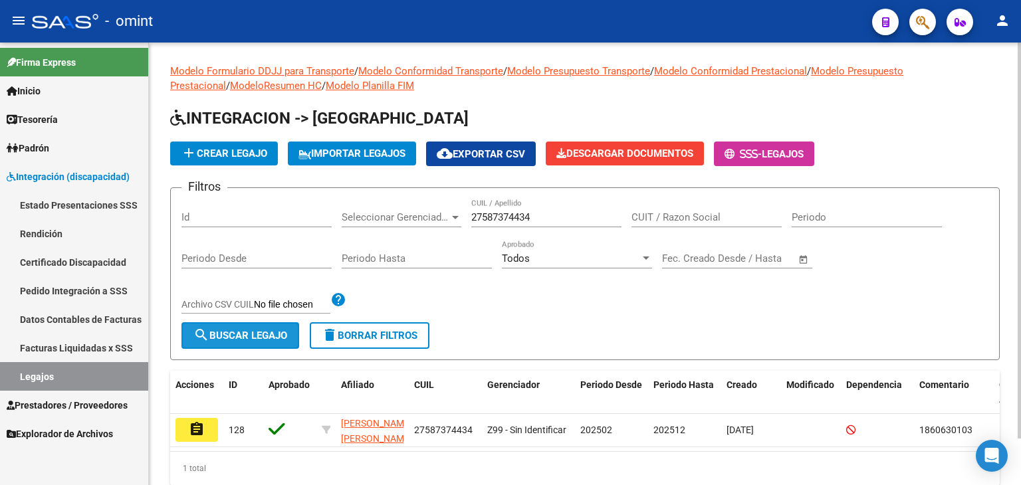
click at [258, 325] on button "search Buscar Legajo" at bounding box center [240, 335] width 118 height 27
click at [54, 372] on link "Legajos" at bounding box center [74, 376] width 148 height 29
click at [495, 211] on input "27587374434" at bounding box center [546, 217] width 150 height 12
click at [284, 330] on span "search Buscar Legajo" at bounding box center [240, 336] width 94 height 12
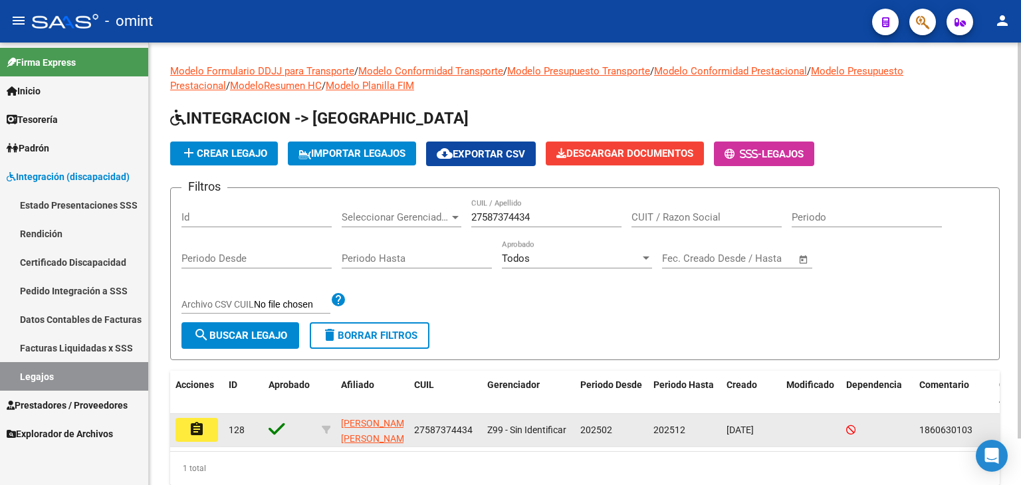
click at [185, 437] on button "assignment" at bounding box center [196, 430] width 43 height 24
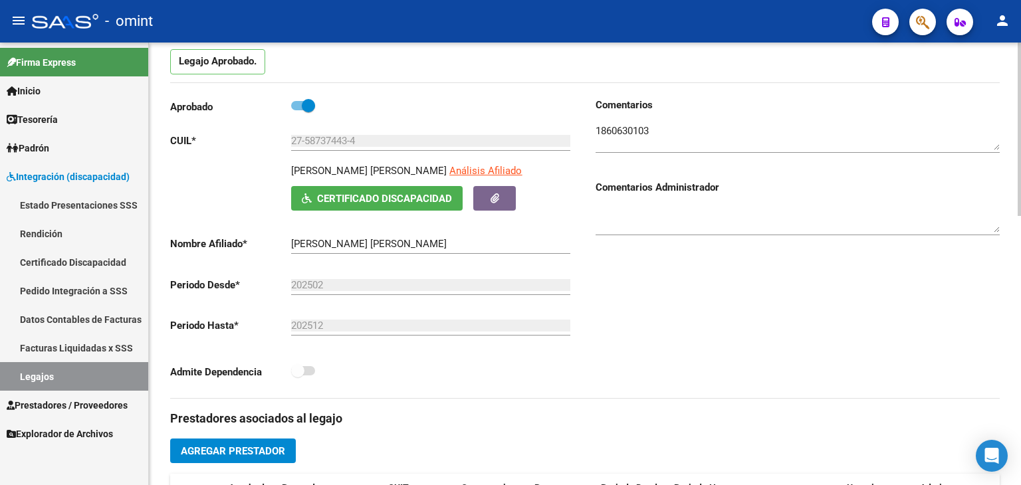
scroll to position [399, 0]
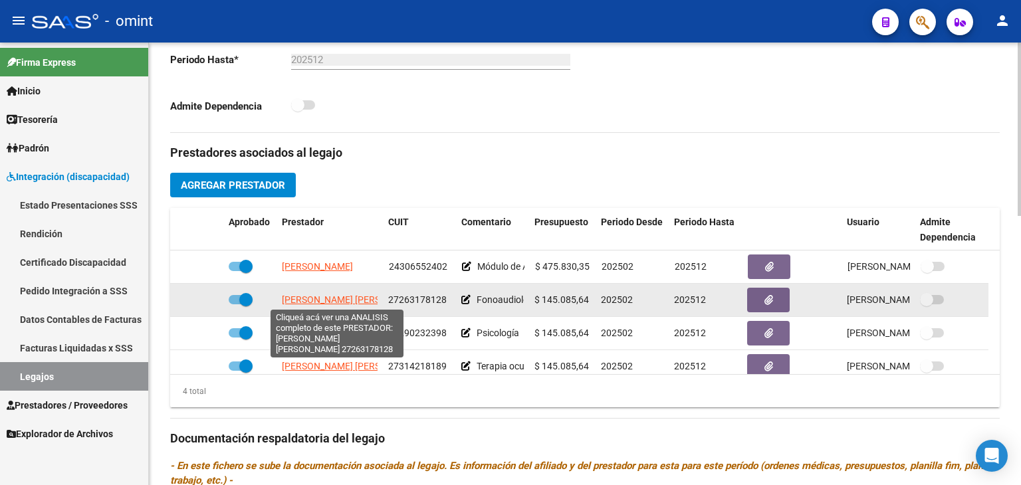
click at [302, 297] on span "BRESSAN SILVANA PAULA" at bounding box center [354, 299] width 144 height 11
type textarea "27263178128"
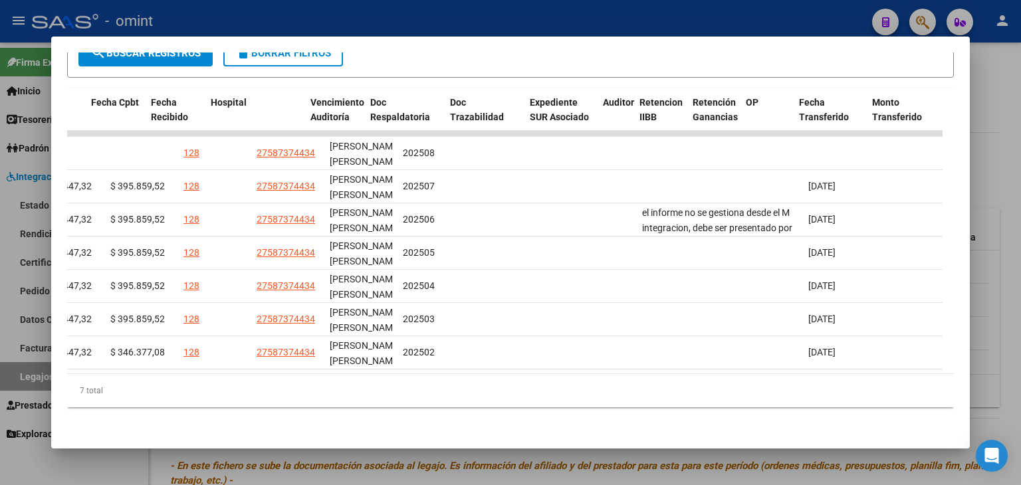
scroll to position [0, 0]
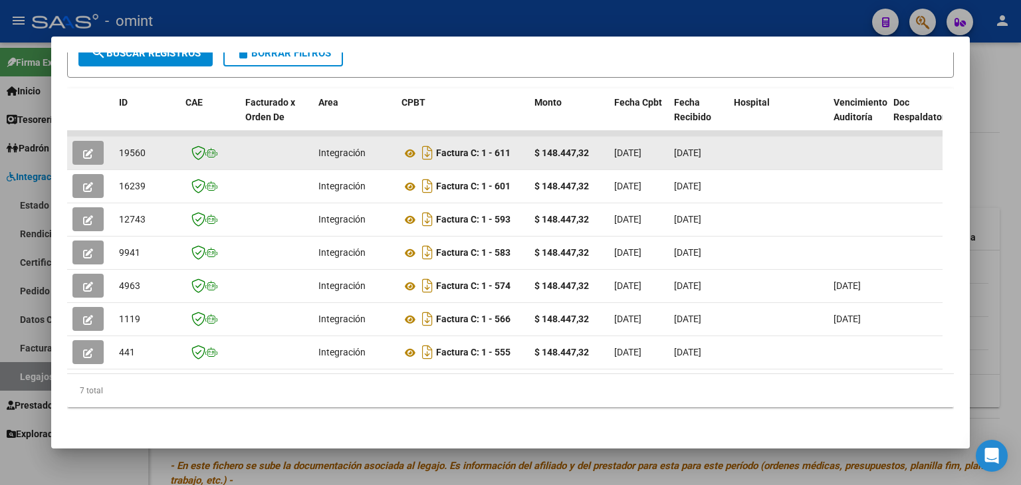
click at [130, 148] on span "19560" at bounding box center [132, 153] width 27 height 11
copy span "19560"
click at [407, 146] on icon at bounding box center [409, 154] width 17 height 16
click at [86, 149] on icon "button" at bounding box center [88, 154] width 10 height 10
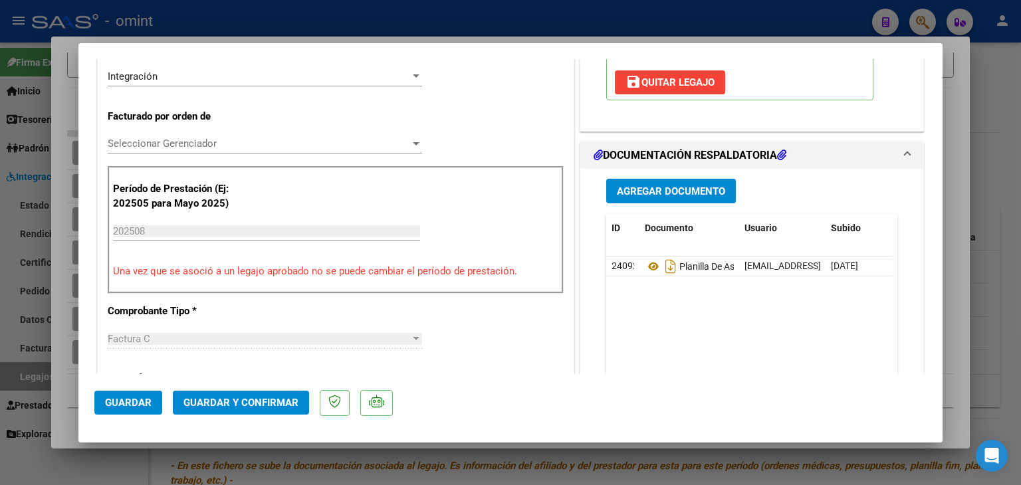
scroll to position [332, 0]
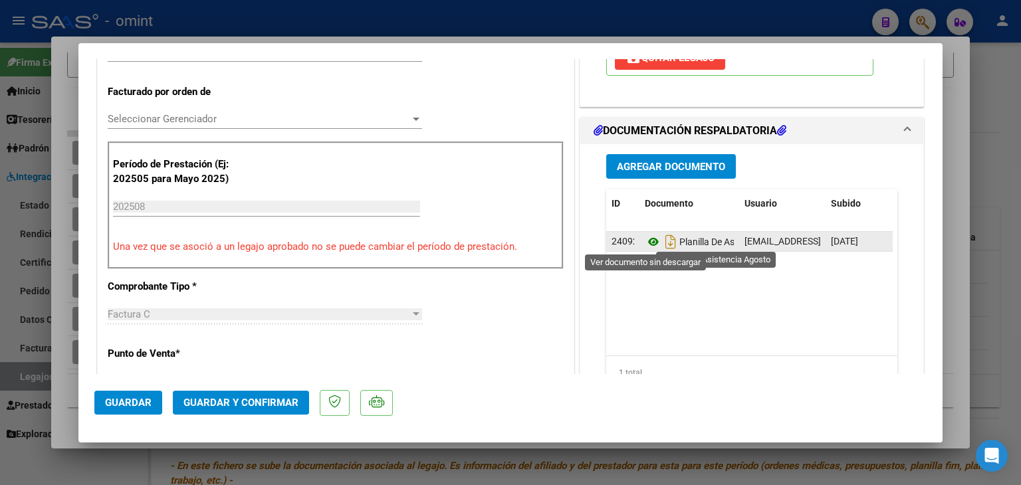
click at [645, 240] on icon at bounding box center [653, 242] width 17 height 16
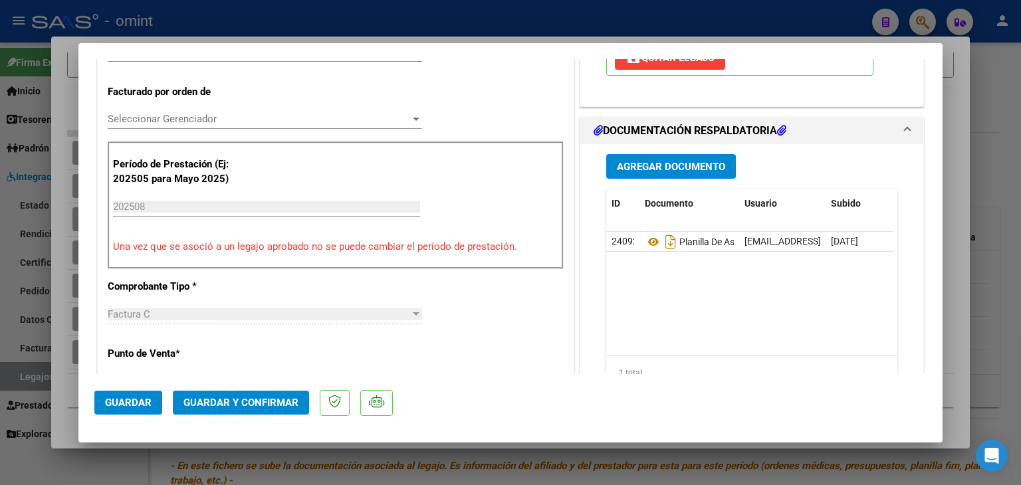
scroll to position [266, 0]
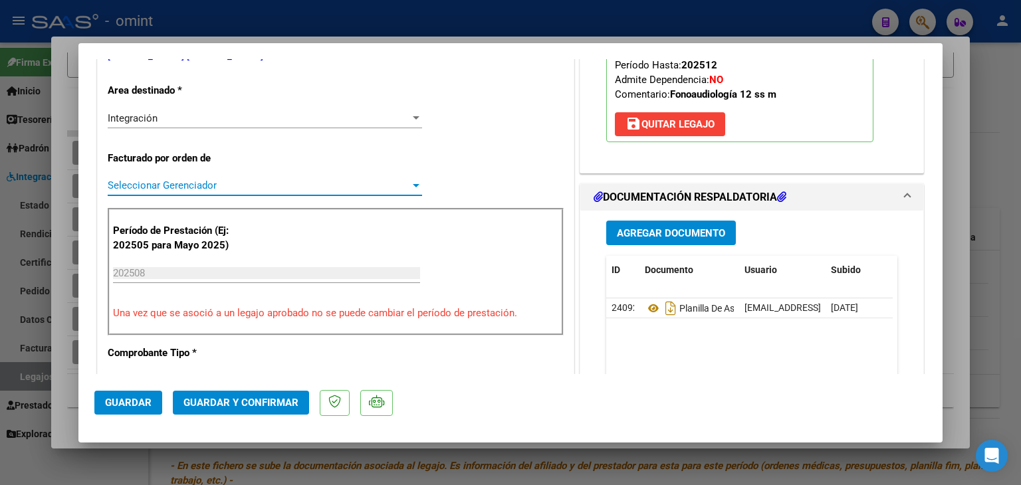
click at [156, 191] on span "Seleccionar Gerenciador" at bounding box center [259, 185] width 302 height 12
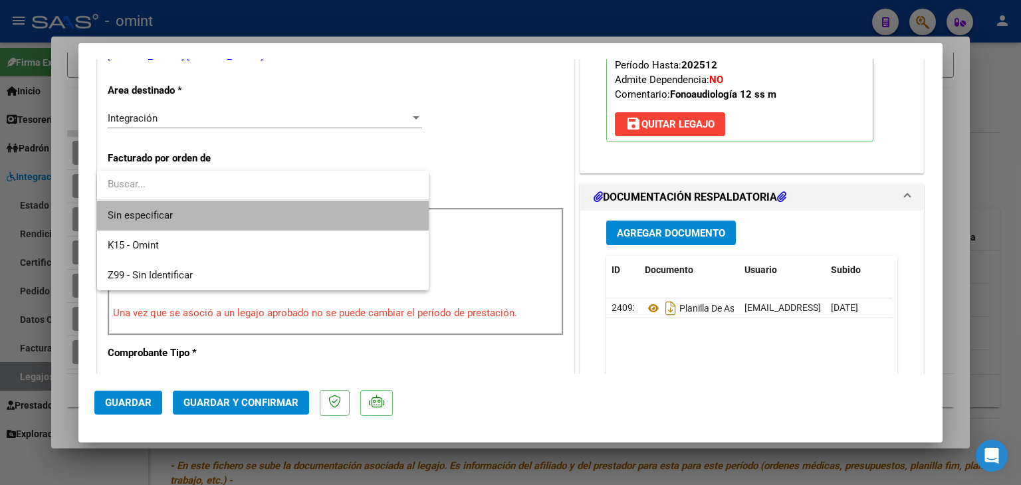
click at [173, 223] on span "Sin especificar" at bounding box center [263, 216] width 310 height 30
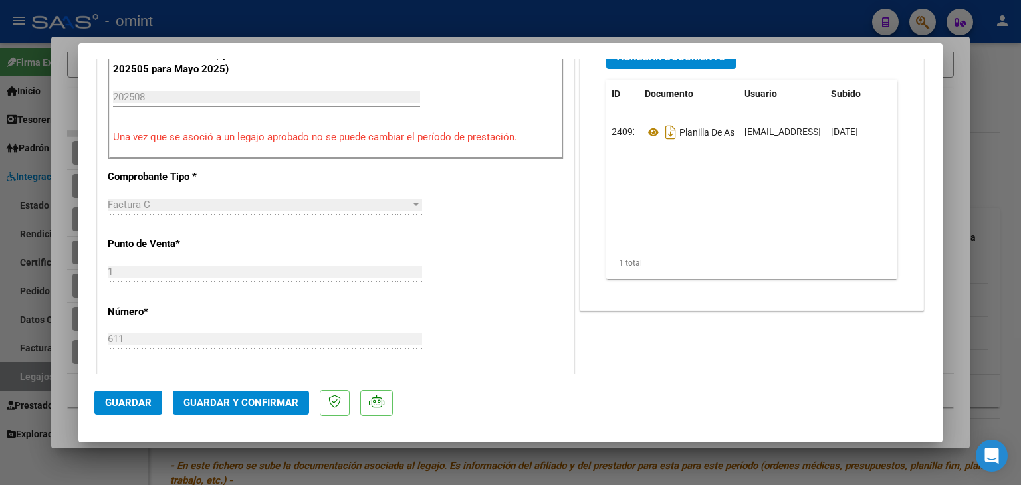
scroll to position [465, 0]
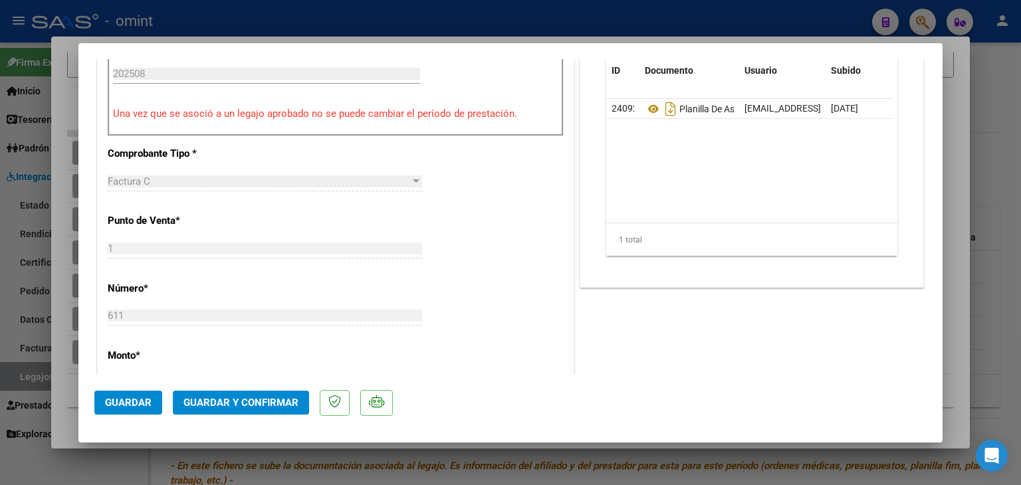
click at [266, 405] on span "Guardar y Confirmar" at bounding box center [240, 403] width 115 height 12
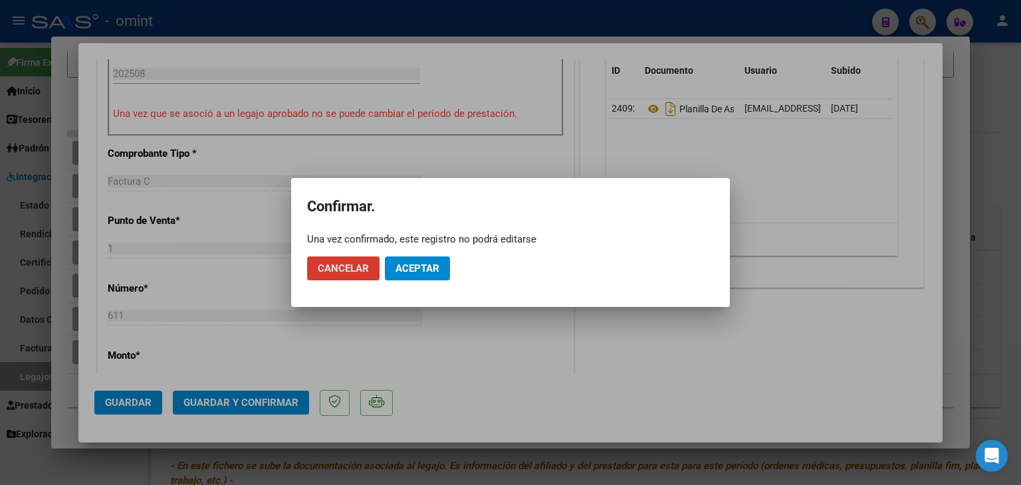
click at [423, 267] on span "Aceptar" at bounding box center [417, 268] width 44 height 12
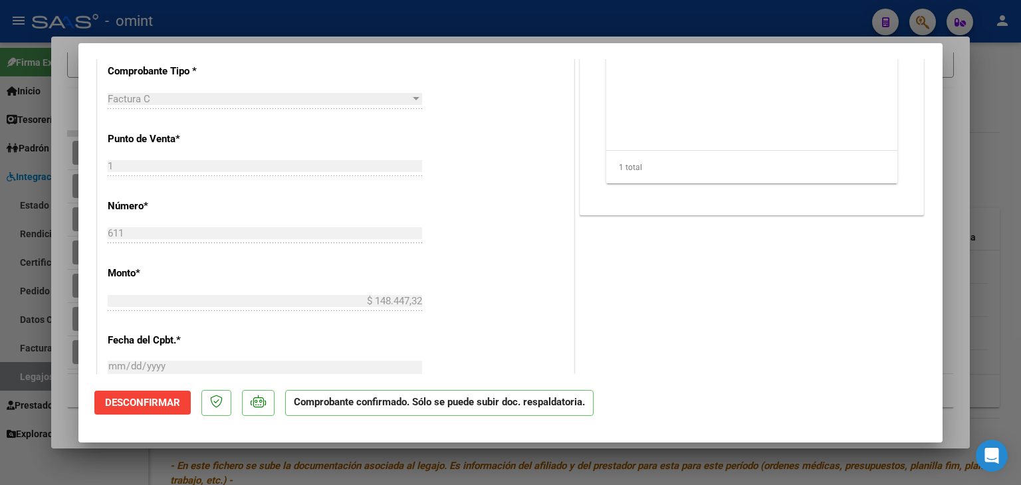
type input "$ 0,00"
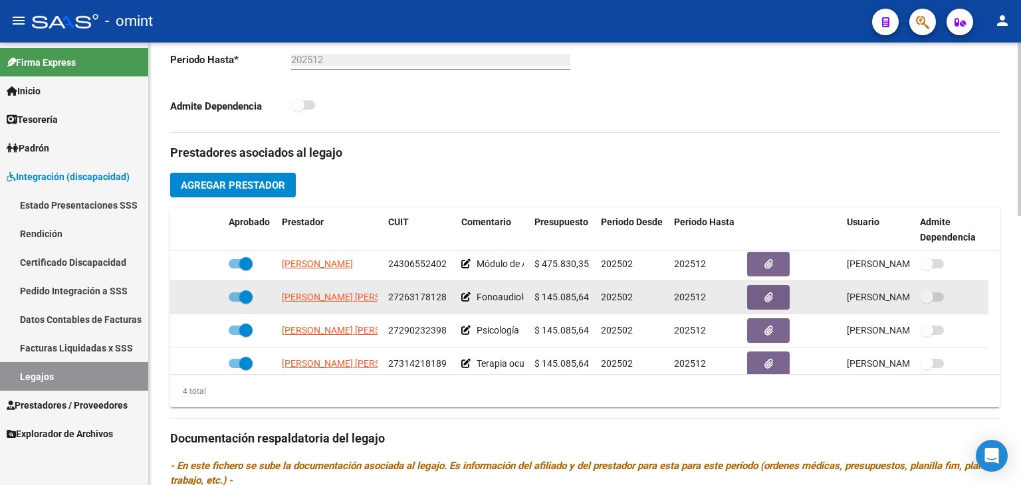
scroll to position [0, 0]
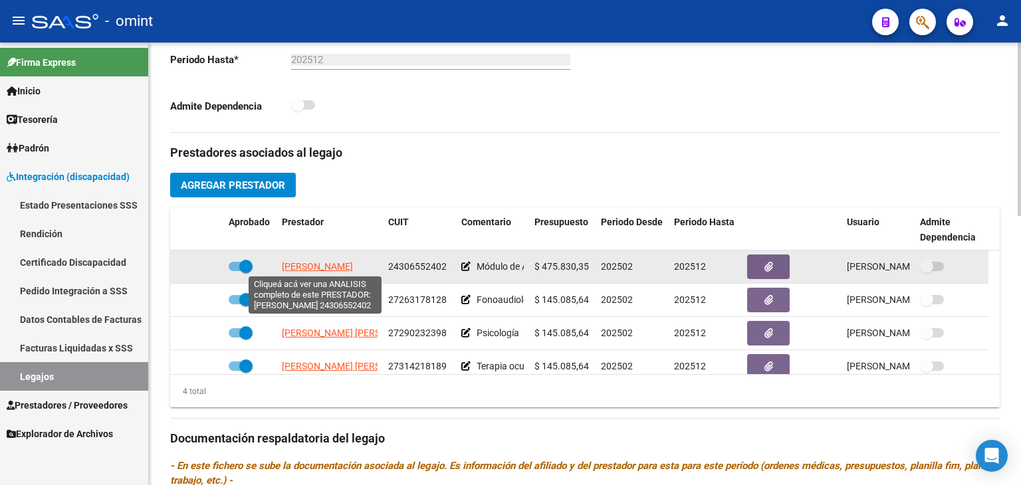
click at [322, 265] on span "SIMOND MARIA" at bounding box center [317, 266] width 71 height 11
type textarea "24306552402"
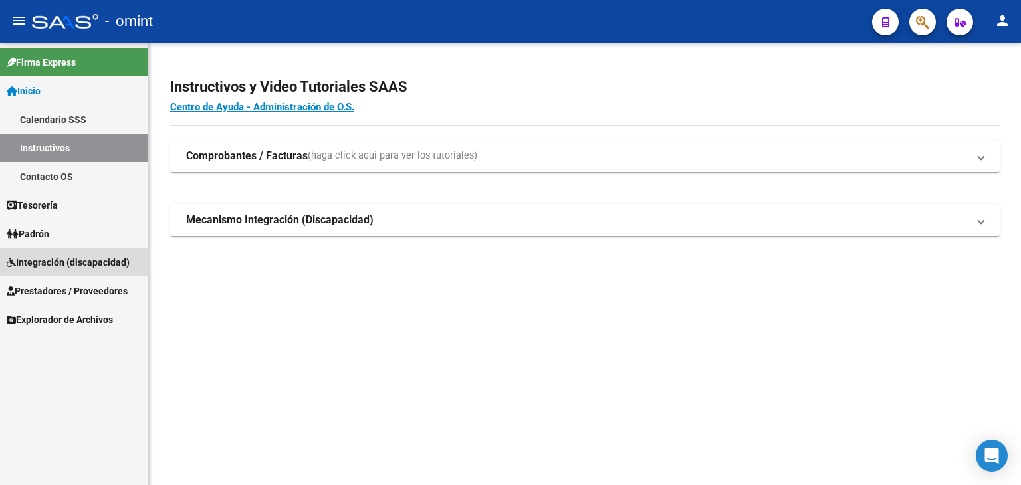
click at [45, 257] on span "Integración (discapacidad)" at bounding box center [68, 262] width 123 height 15
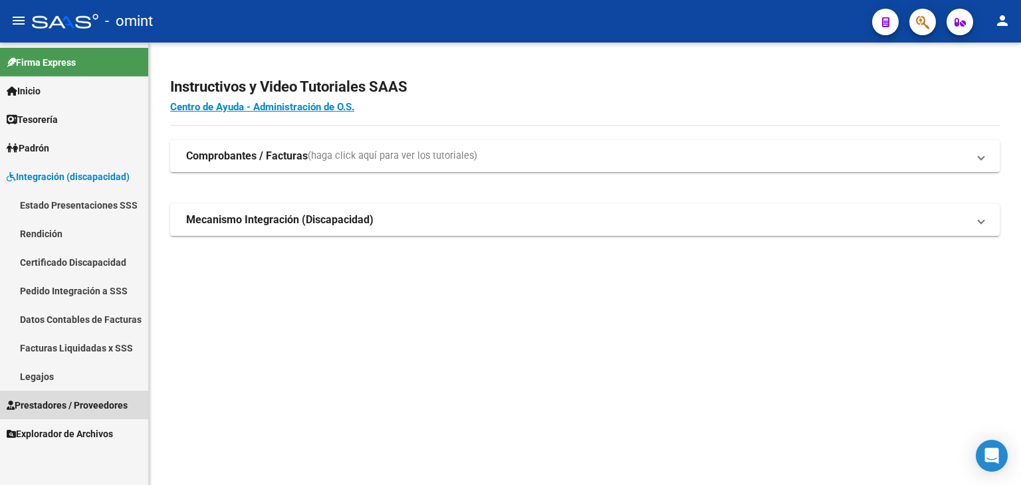
click at [35, 400] on span "Prestadores / Proveedores" at bounding box center [67, 405] width 121 height 15
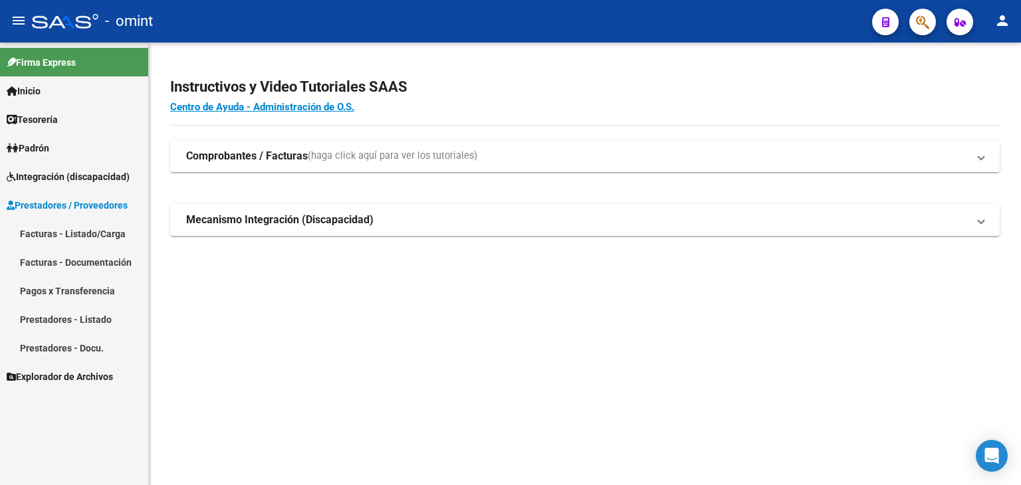
click at [34, 231] on link "Facturas - Listado/Carga" at bounding box center [74, 233] width 148 height 29
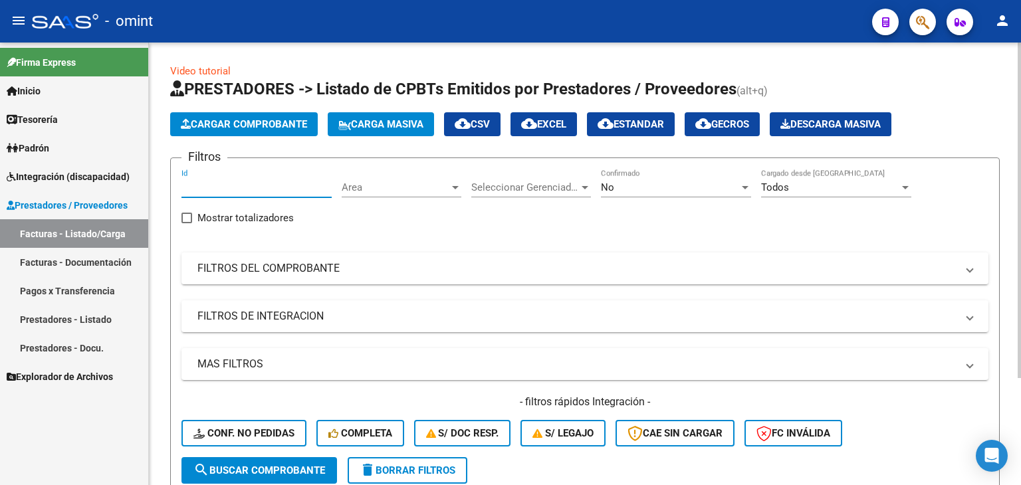
click at [216, 189] on input "Id" at bounding box center [256, 187] width 150 height 12
paste input "21081"
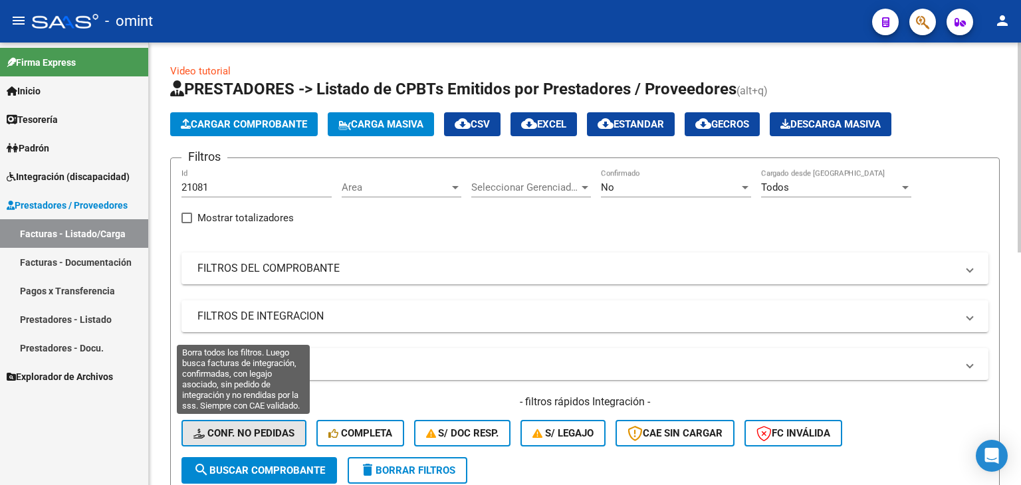
drag, startPoint x: 251, startPoint y: 434, endPoint x: 311, endPoint y: 457, distance: 64.2
click at [251, 434] on span "Conf. no pedidas" at bounding box center [243, 433] width 101 height 12
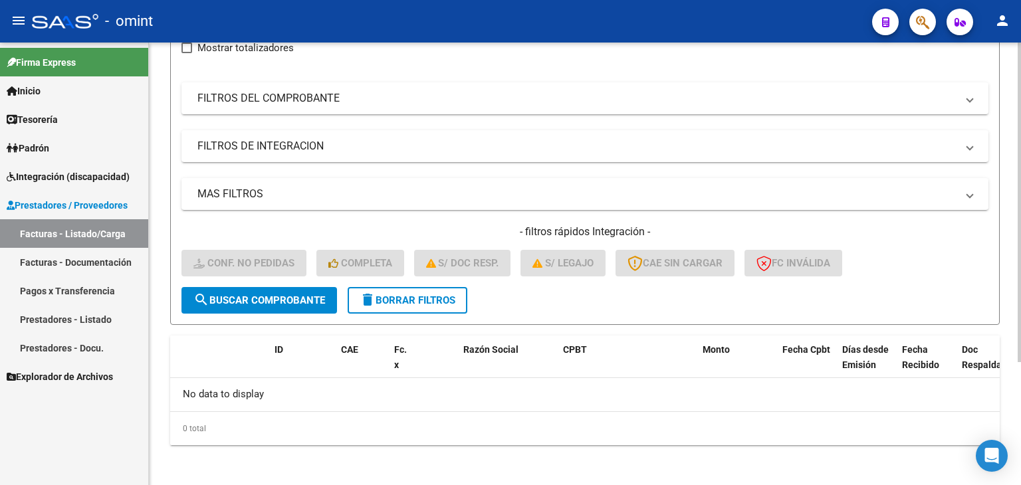
click at [237, 298] on span "search Buscar Comprobante" at bounding box center [259, 300] width 132 height 12
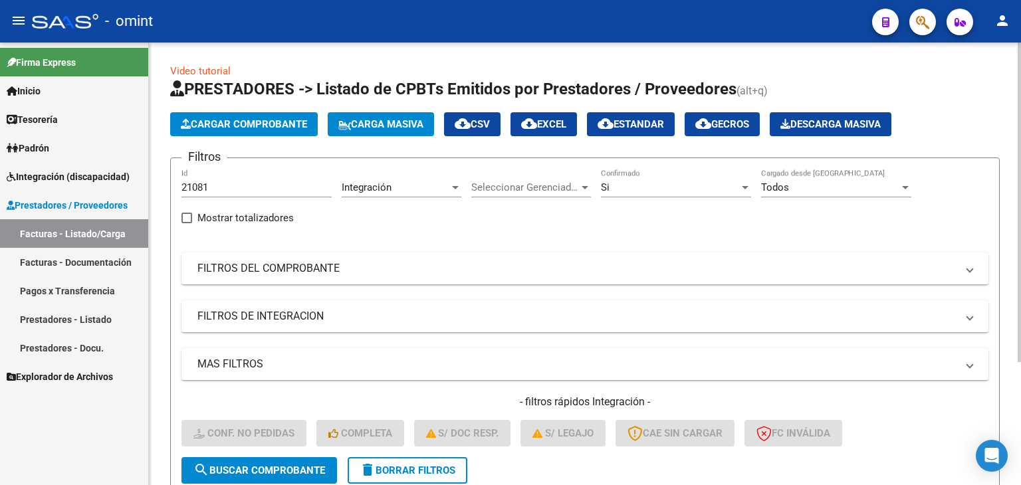
click at [191, 188] on input "21081" at bounding box center [256, 187] width 150 height 12
paste input "19560"
type input "19560"
click at [304, 474] on span "search Buscar Comprobante" at bounding box center [259, 470] width 132 height 12
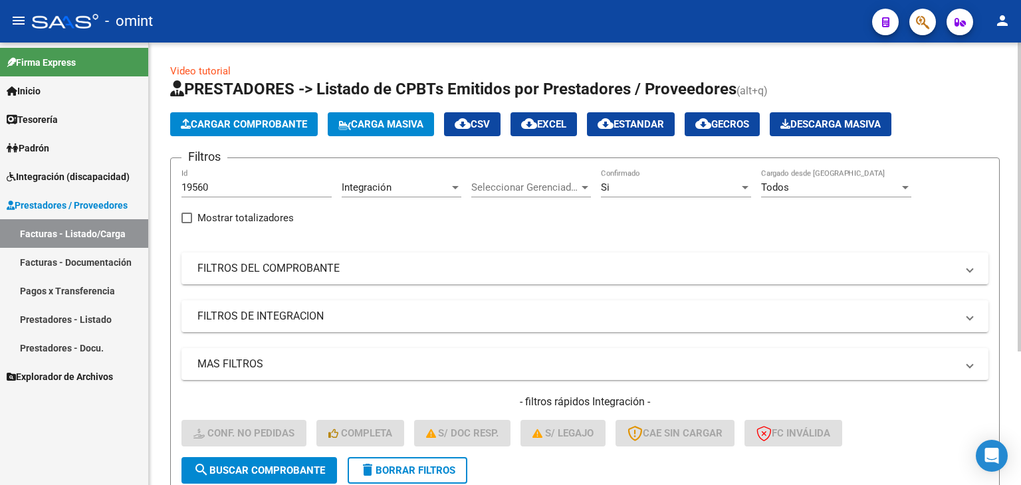
scroll to position [191, 0]
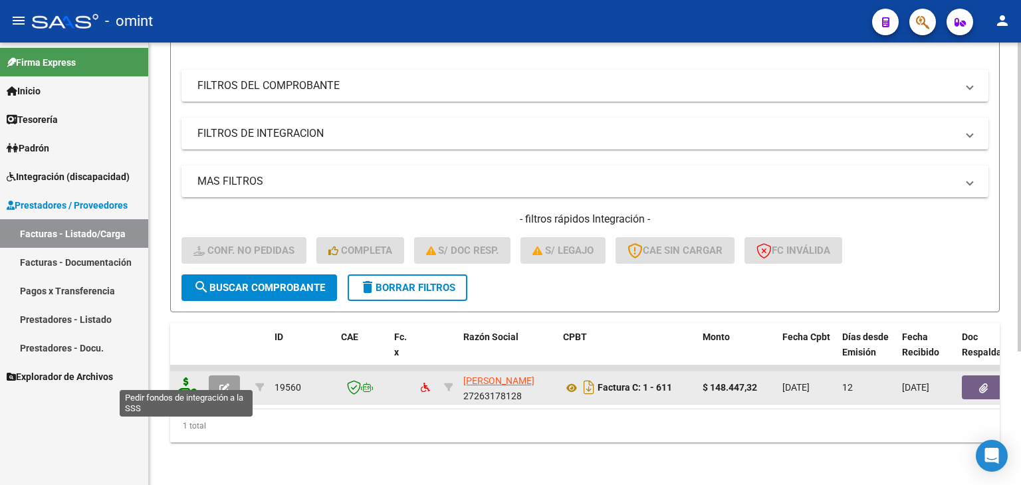
click at [181, 382] on icon at bounding box center [185, 386] width 21 height 19
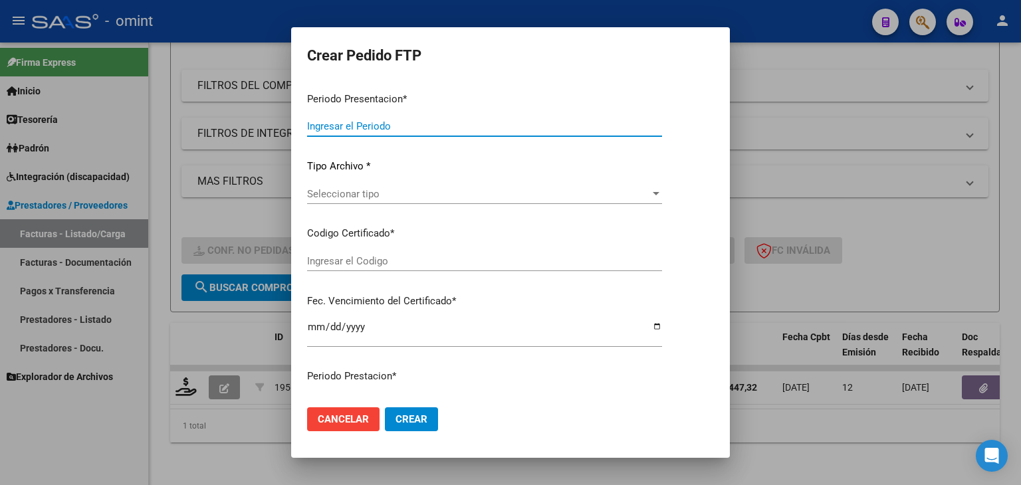
type input "202508"
type input "$ 148.447,32"
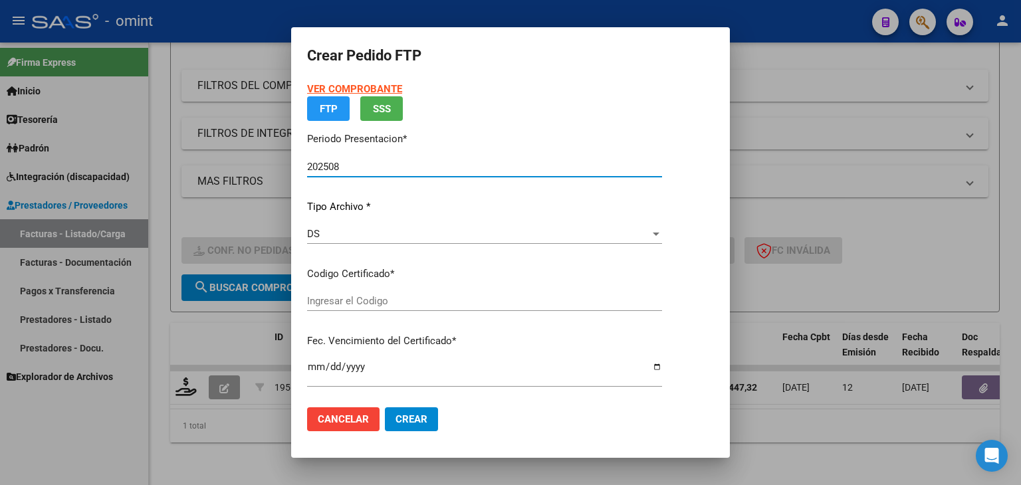
type input "9187104387"
type input "[DATE]"
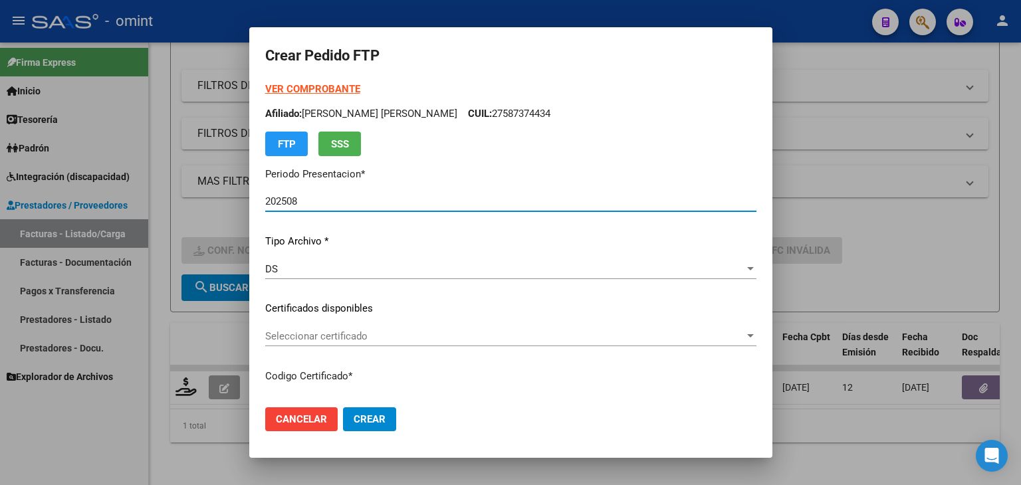
click at [321, 346] on div "Seleccionar certificado Seleccionar certificado" at bounding box center [510, 342] width 491 height 33
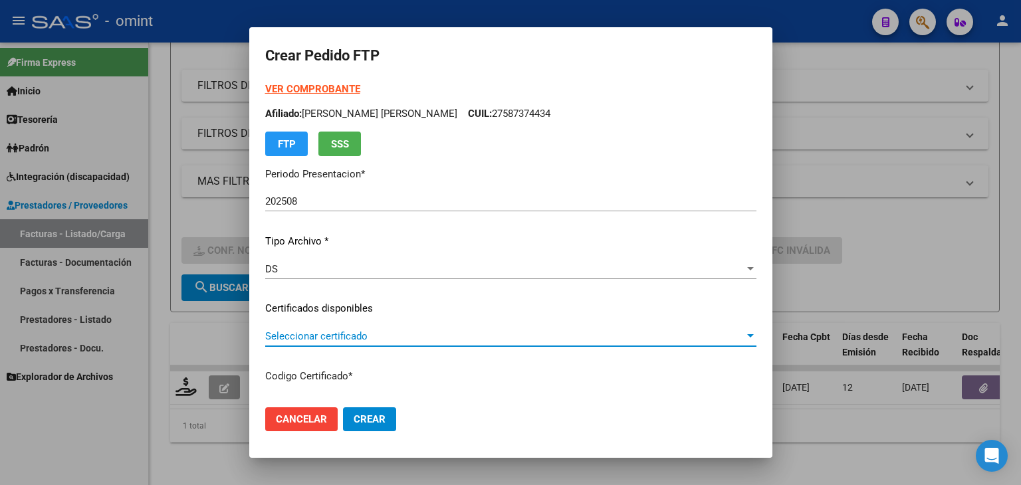
click at [338, 338] on span "Seleccionar certificado" at bounding box center [504, 336] width 479 height 12
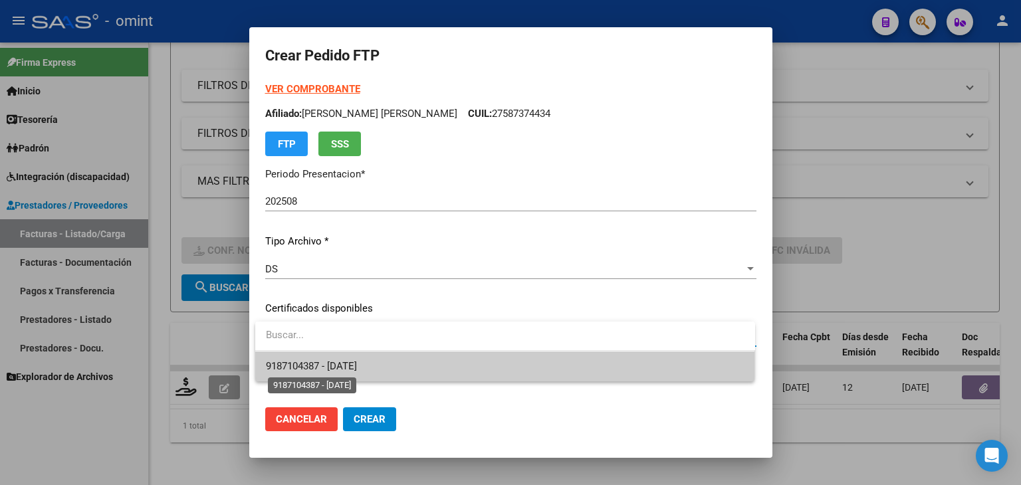
click at [357, 361] on span "9187104387 - [DATE]" at bounding box center [311, 366] width 91 height 12
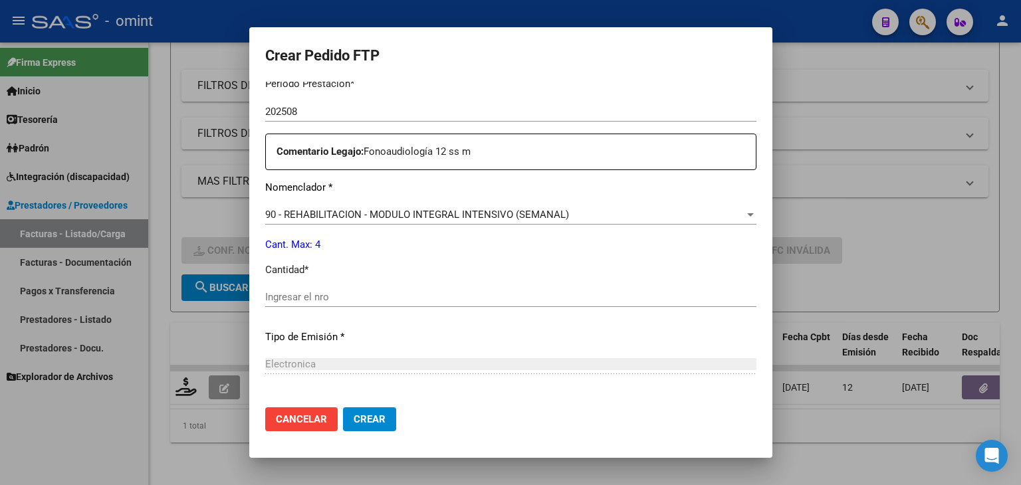
scroll to position [465, 0]
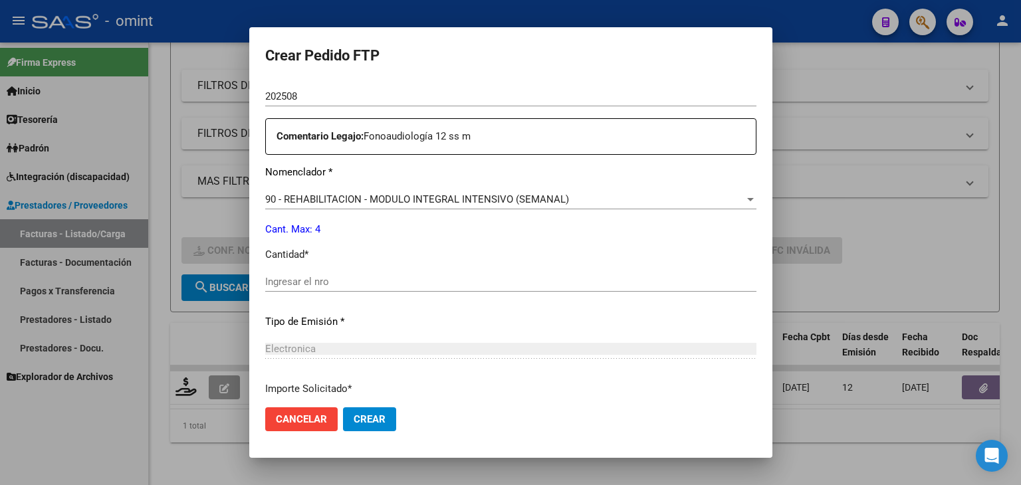
click at [335, 284] on input "Ingresar el nro" at bounding box center [510, 282] width 491 height 12
type input "4"
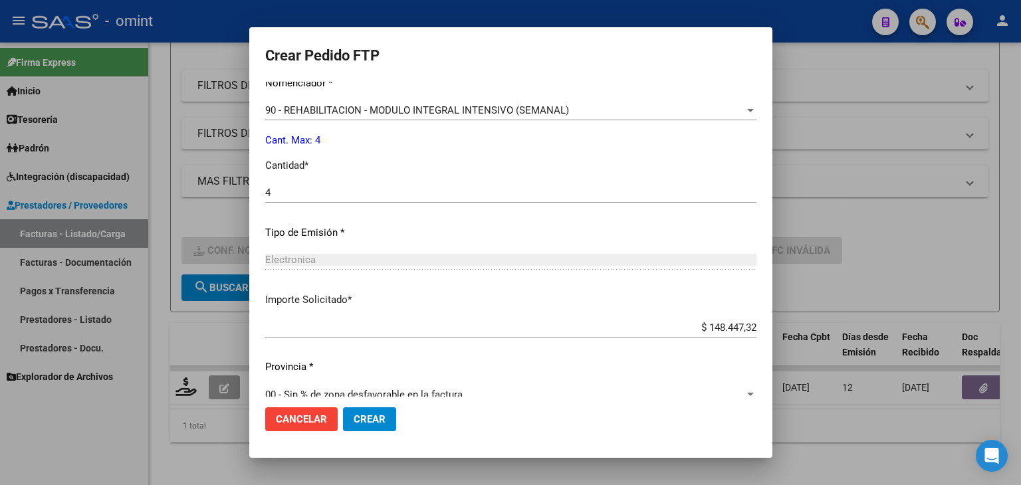
scroll to position [574, 0]
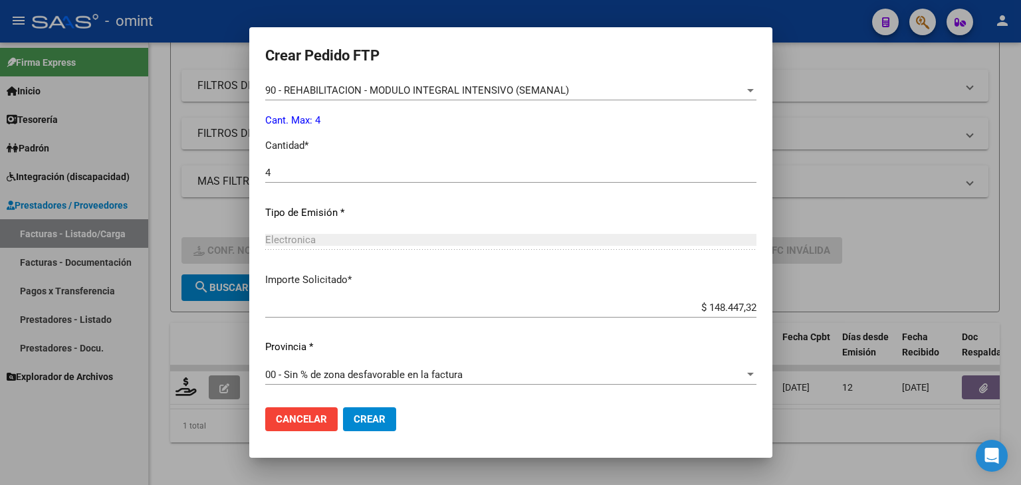
click at [358, 422] on span "Crear" at bounding box center [369, 419] width 32 height 12
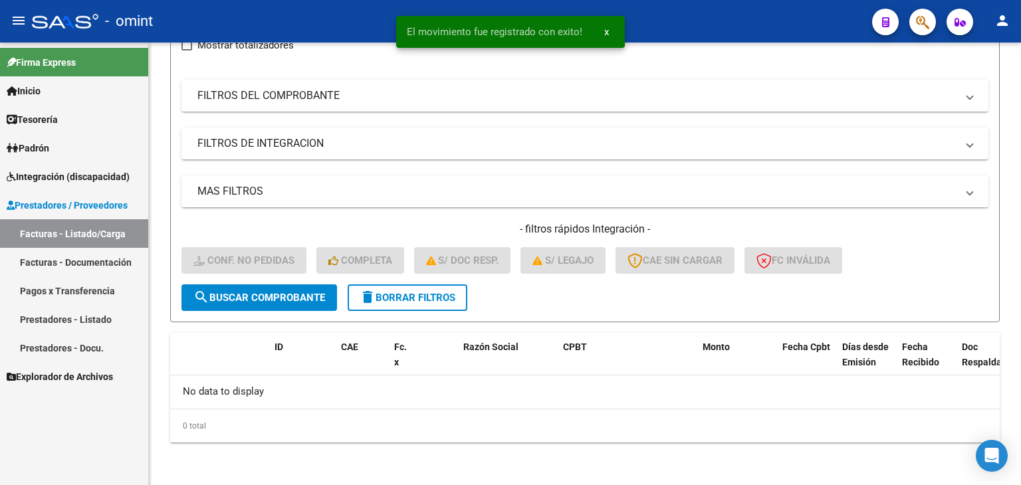
scroll to position [170, 0]
